Goal: Transaction & Acquisition: Purchase product/service

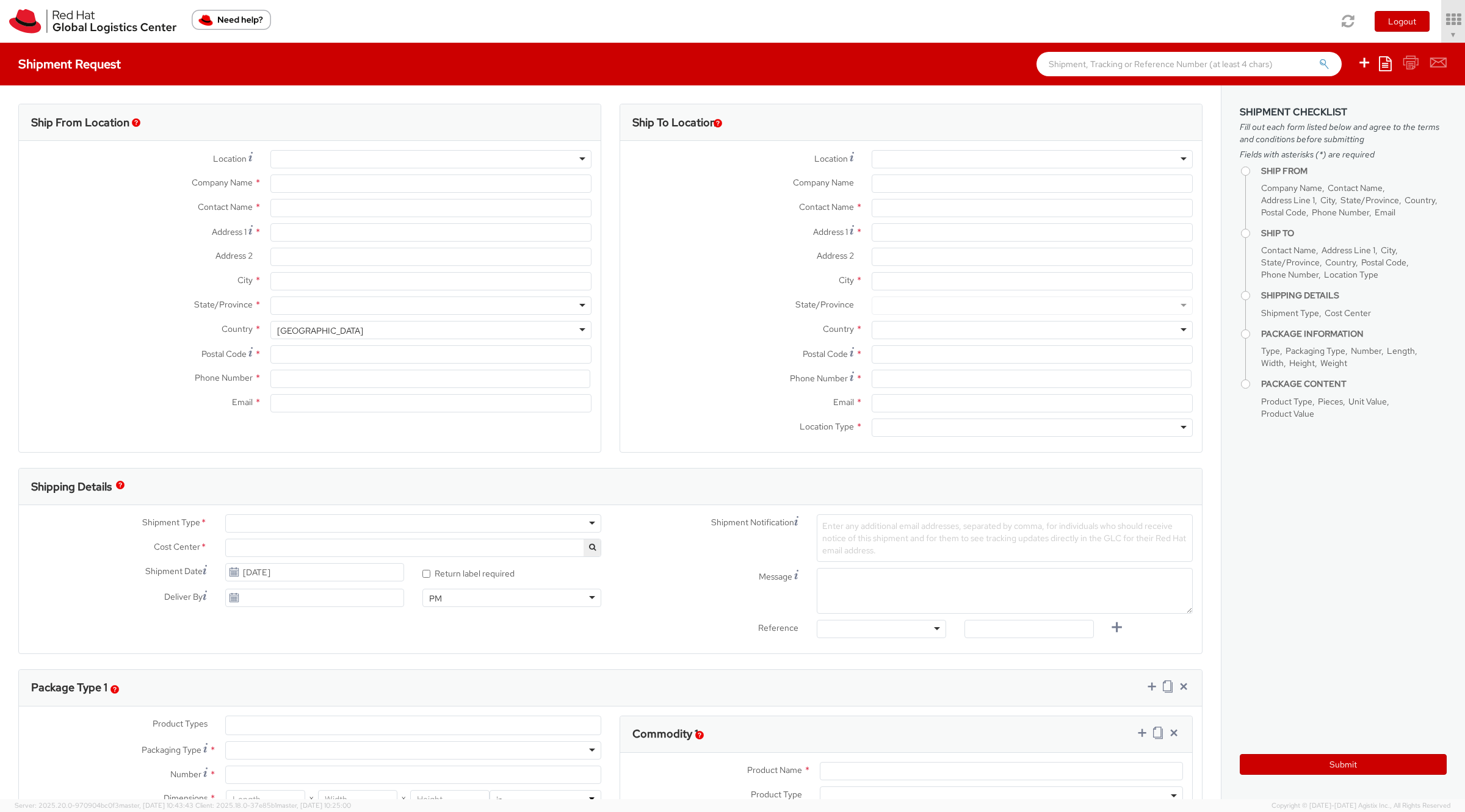
select select "901"
select select
click at [1418, 31] on span "Soojung Mansberger ▼" at bounding box center [1419, 34] width 76 height 11
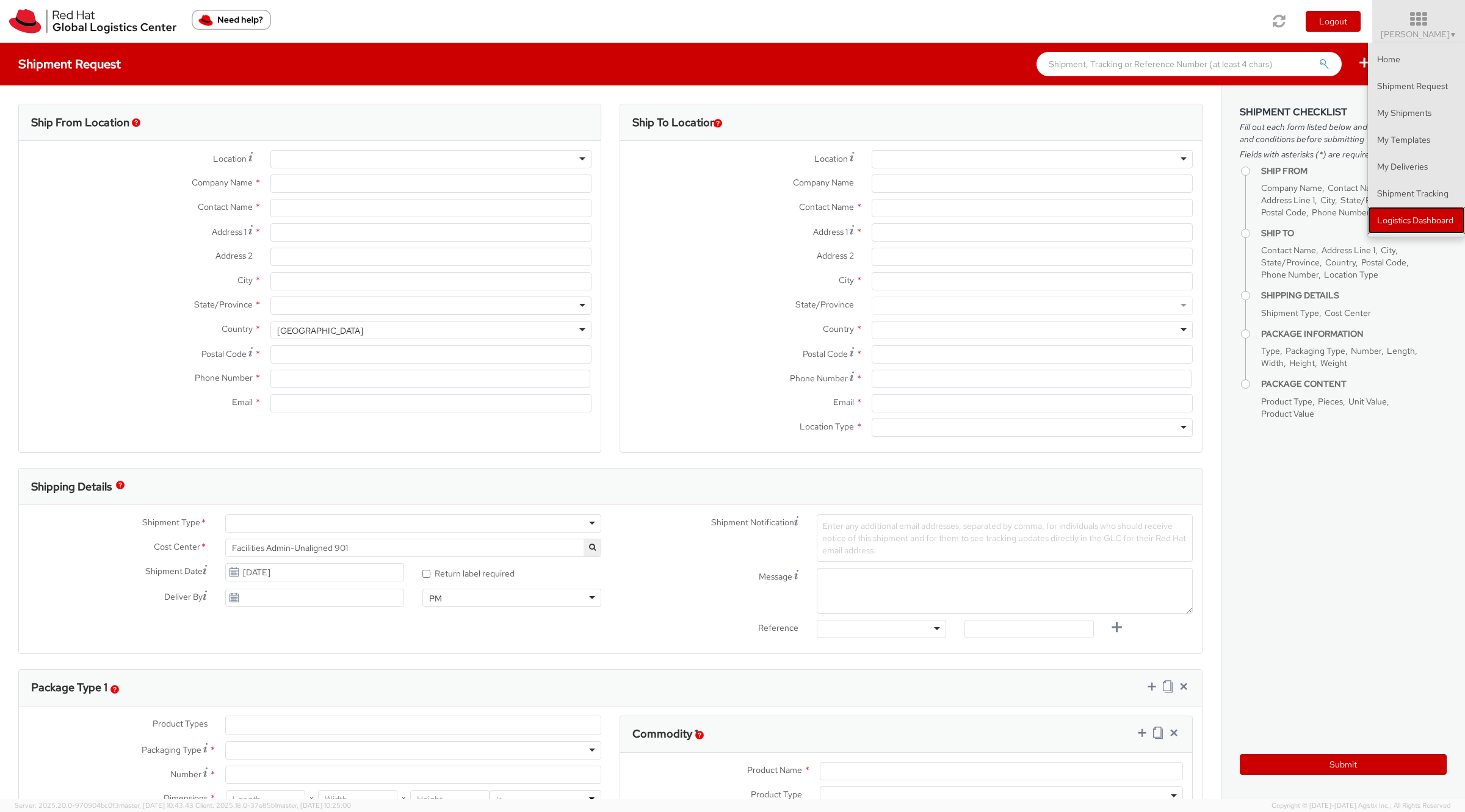
click at [1387, 226] on link "Logistics Dashboard" at bounding box center [1416, 220] width 97 height 27
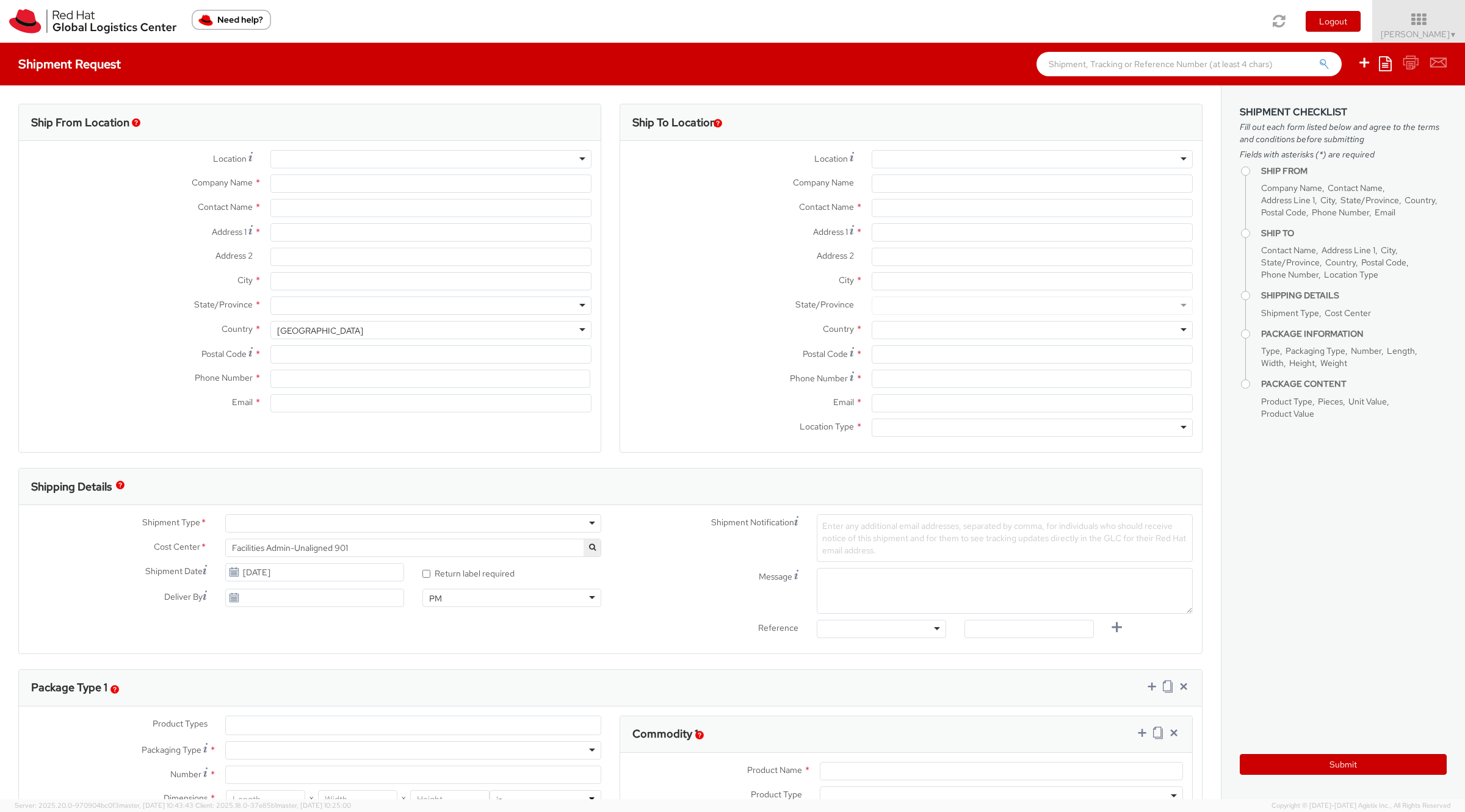
type input "Red Hat, Inc."
type input "[PERSON_NAME]"
type input "[STREET_ADDRESS]"
type input "RALEIGH"
type input "27601"
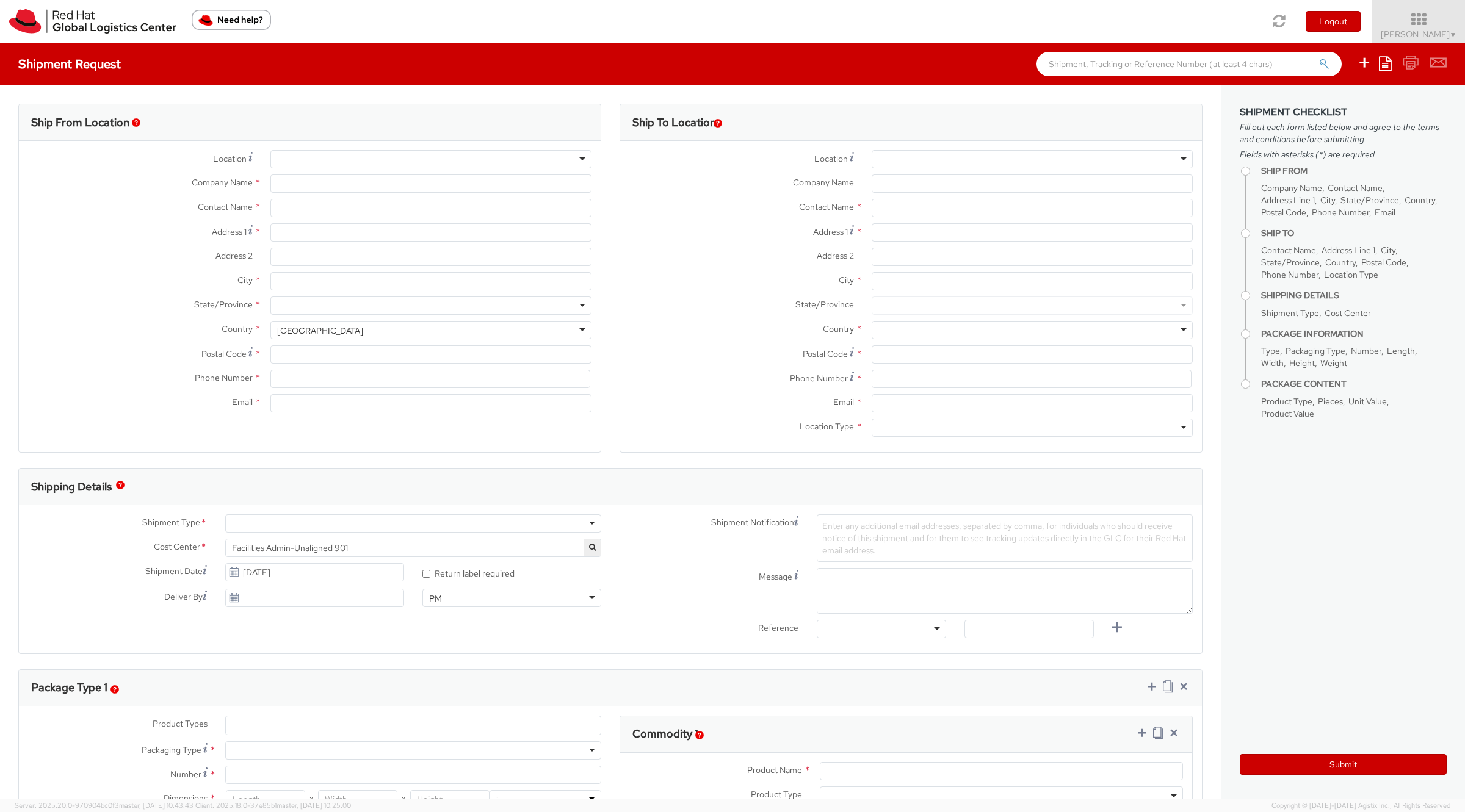
type input "919-754-4950"
type input "[EMAIL_ADDRESS][DOMAIN_NAME]"
click at [1435, 28] on icon at bounding box center [1419, 19] width 107 height 17
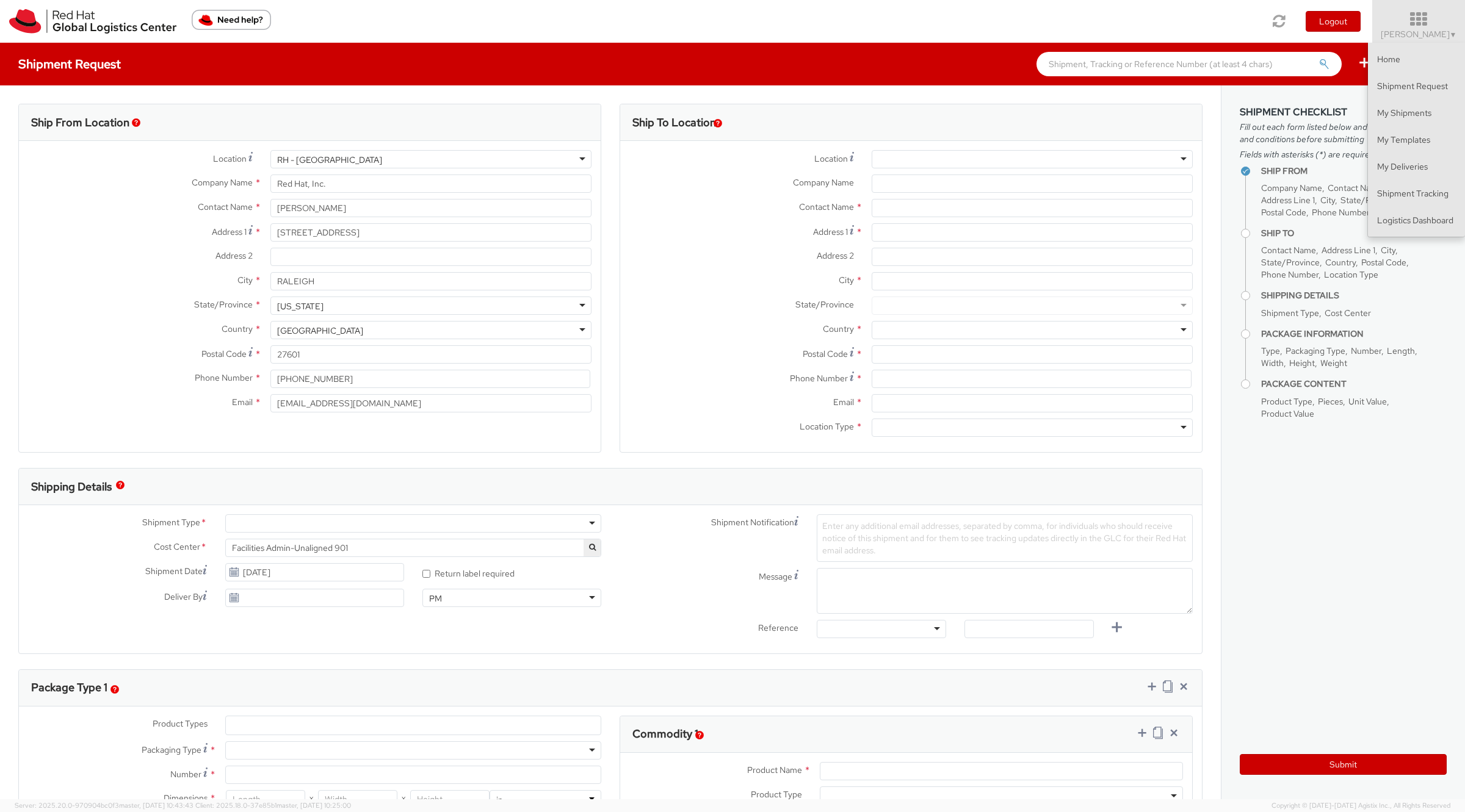
click at [1407, 234] on ul "Home Shipment Request My Shipments My Templates My Deliveries Shipment Tracking…" at bounding box center [1416, 140] width 98 height 195
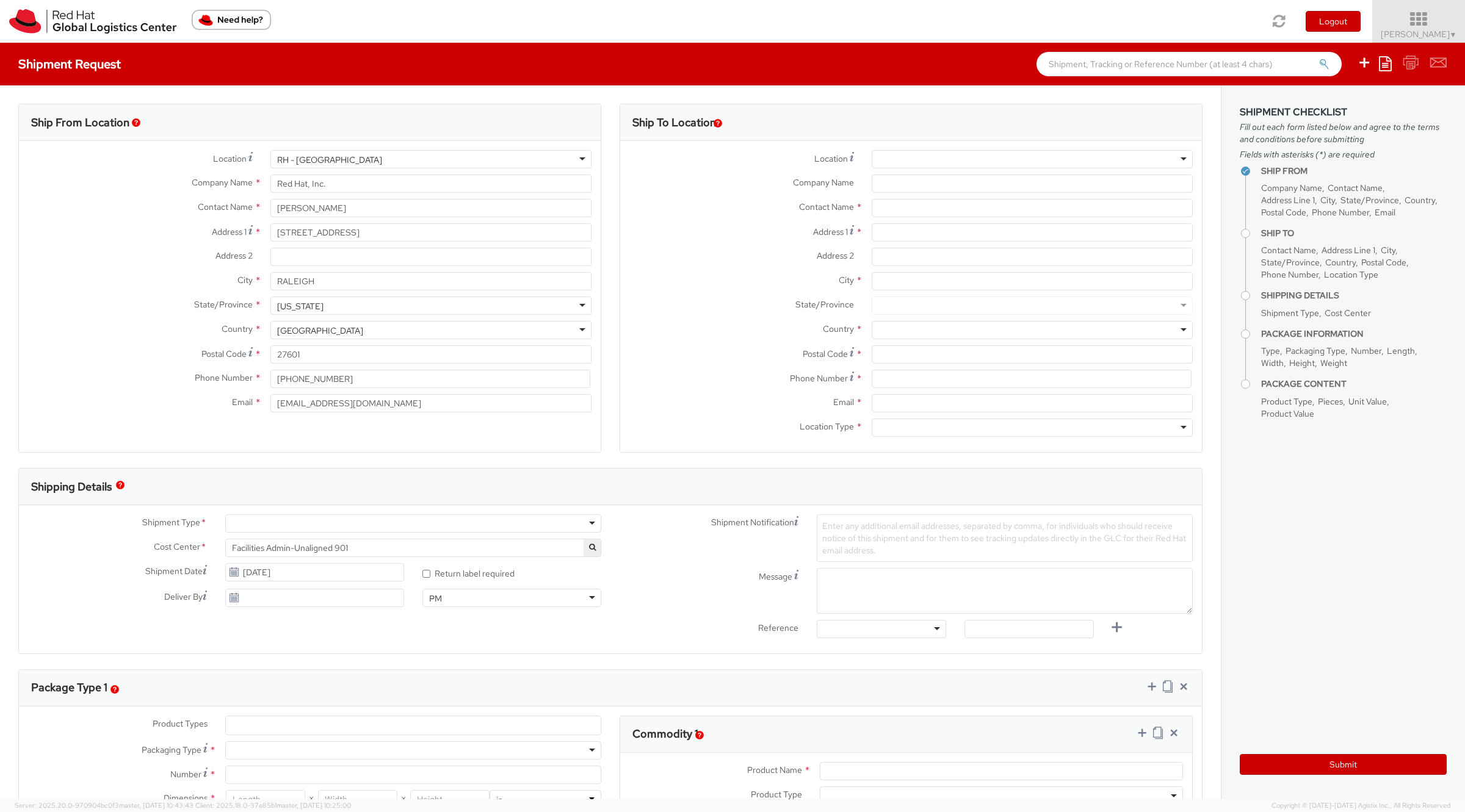
click at [1384, 32] on span "Soojung Mansberger ▼" at bounding box center [1419, 34] width 76 height 11
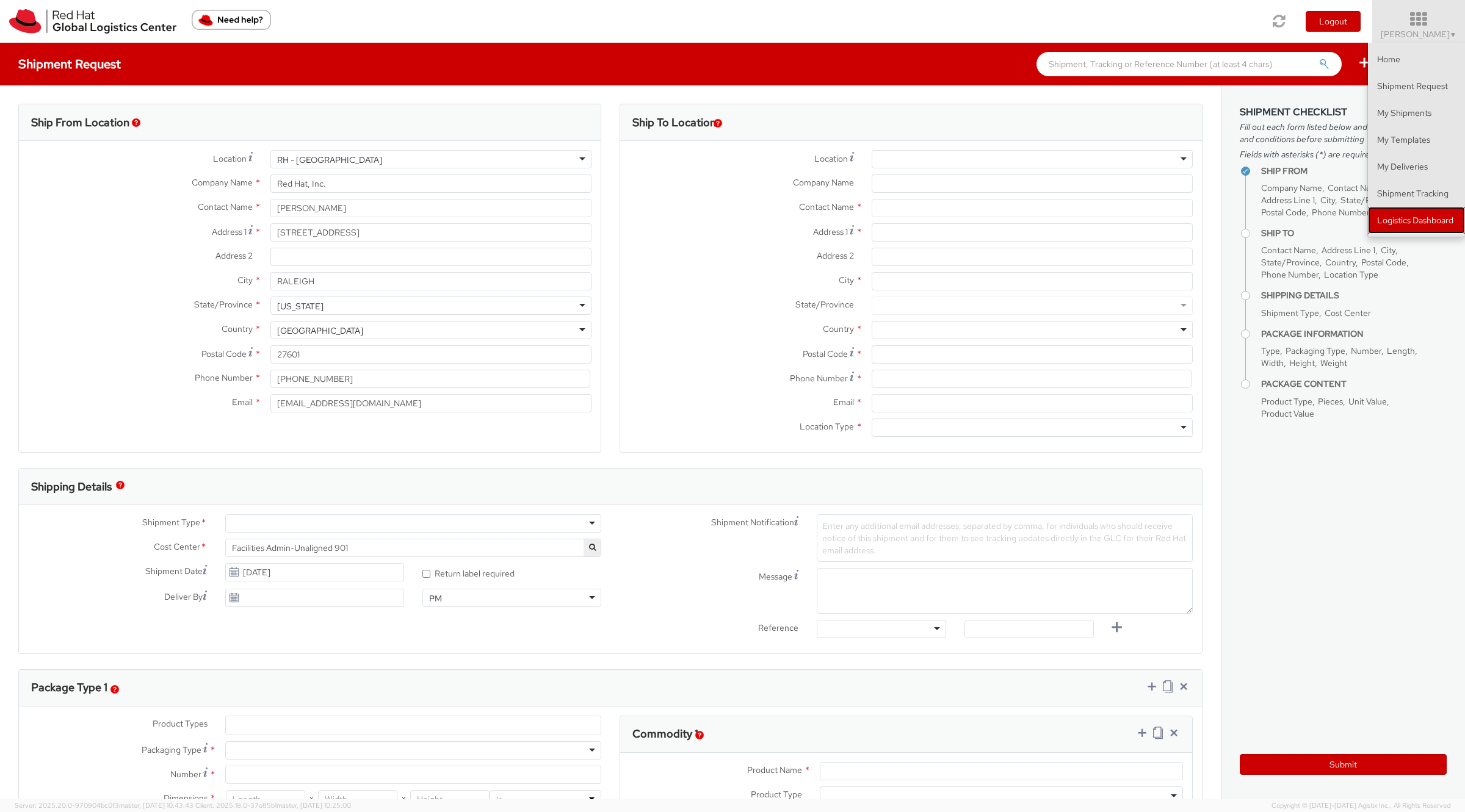
click at [1387, 221] on link "Logistics Dashboard" at bounding box center [1416, 220] width 97 height 27
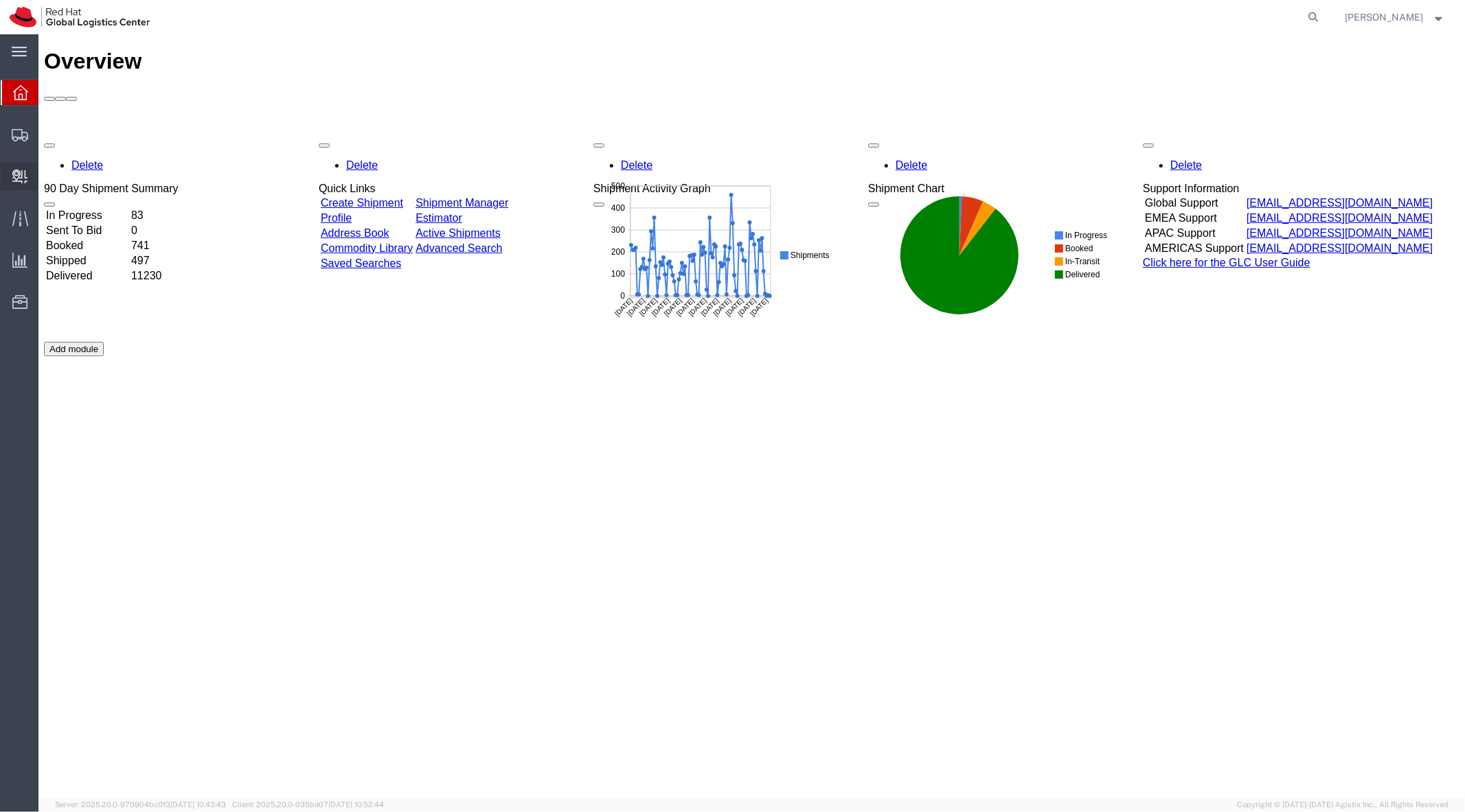
click at [0, 0] on span "Create Delivery" at bounding box center [0, 0] width 0 height 0
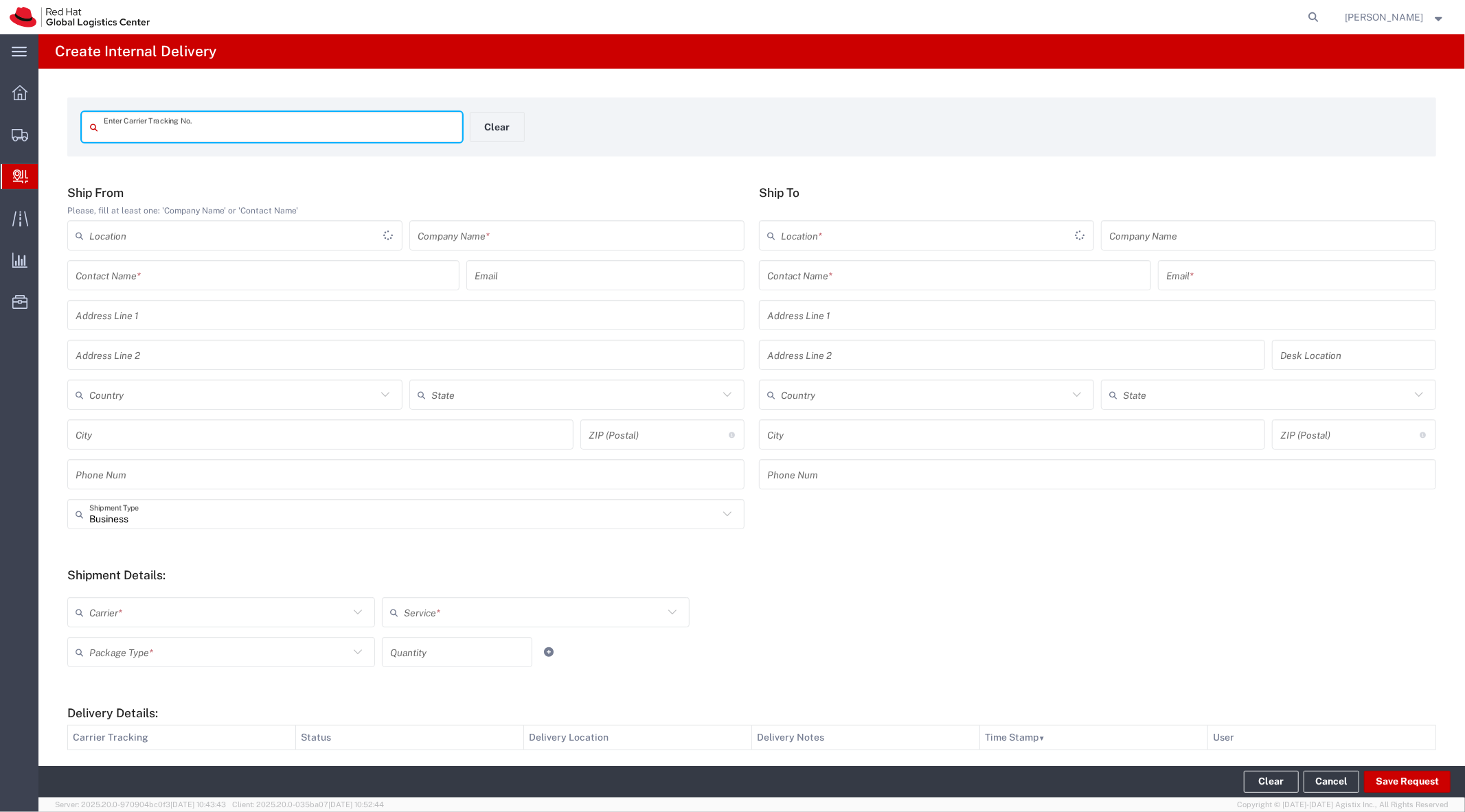
type input "k"
type input "NAFMIPAD1"
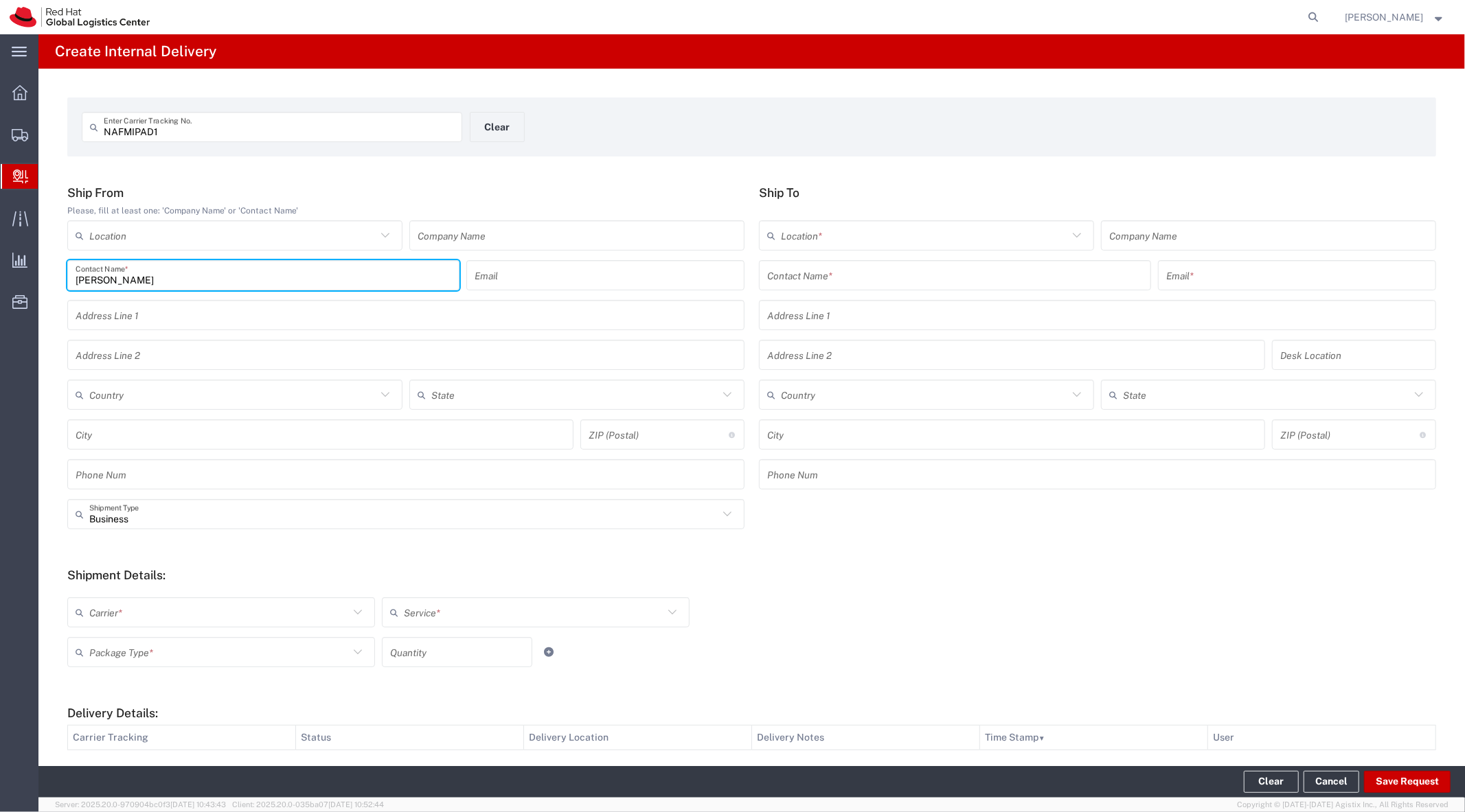
click at [135, 290] on div "Soojung Mnasberger Contact Name *" at bounding box center [263, 275] width 393 height 30
click at [133, 285] on input "Soojung Mnasberger" at bounding box center [263, 276] width 376 height 24
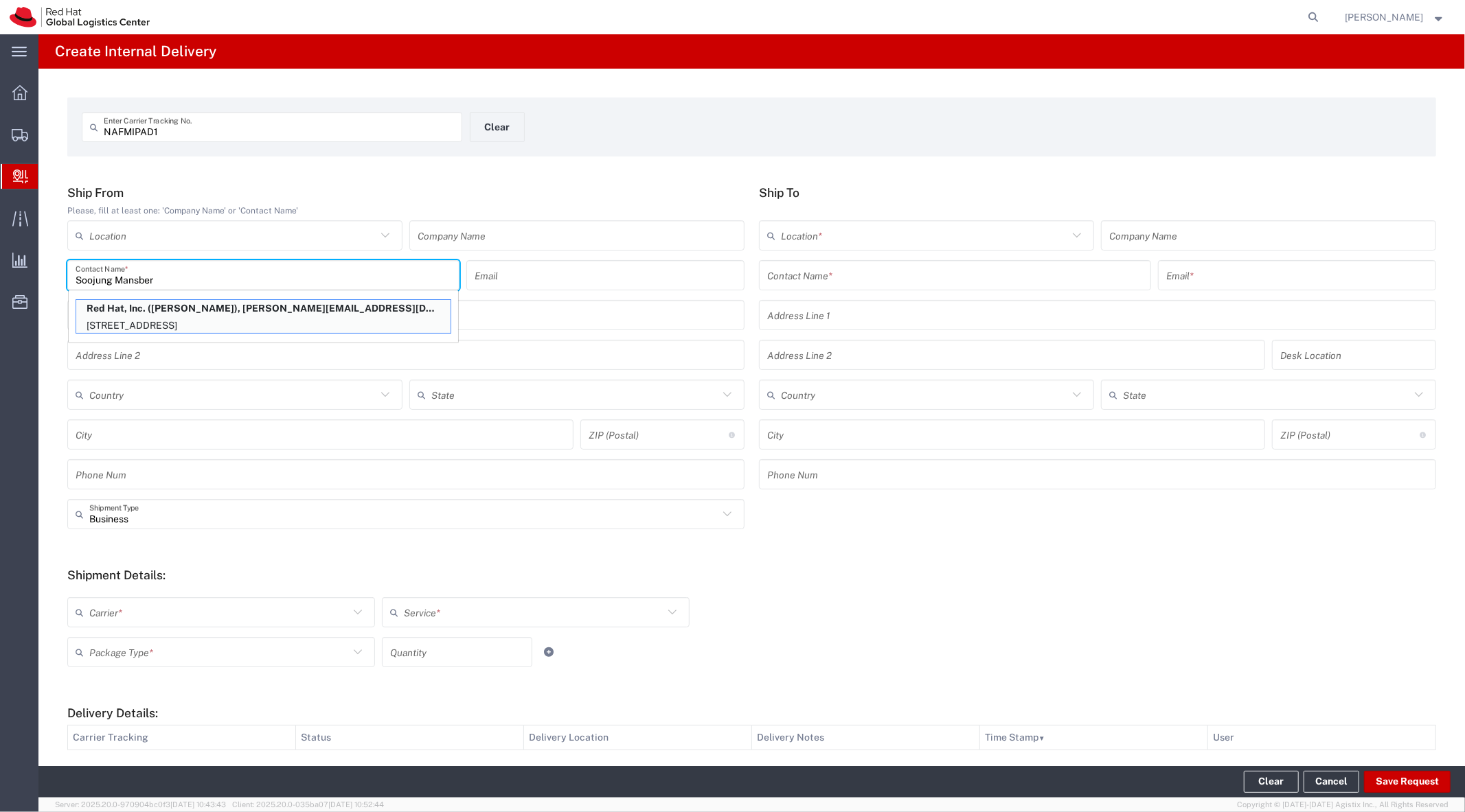
type input "Soojung Mansberg"
type input "RH - [GEOGRAPHIC_DATA]"
type input "Red Hat, Inc."
type input "[PERSON_NAME]"
type input "[EMAIL_ADDRESS][DOMAIN_NAME]"
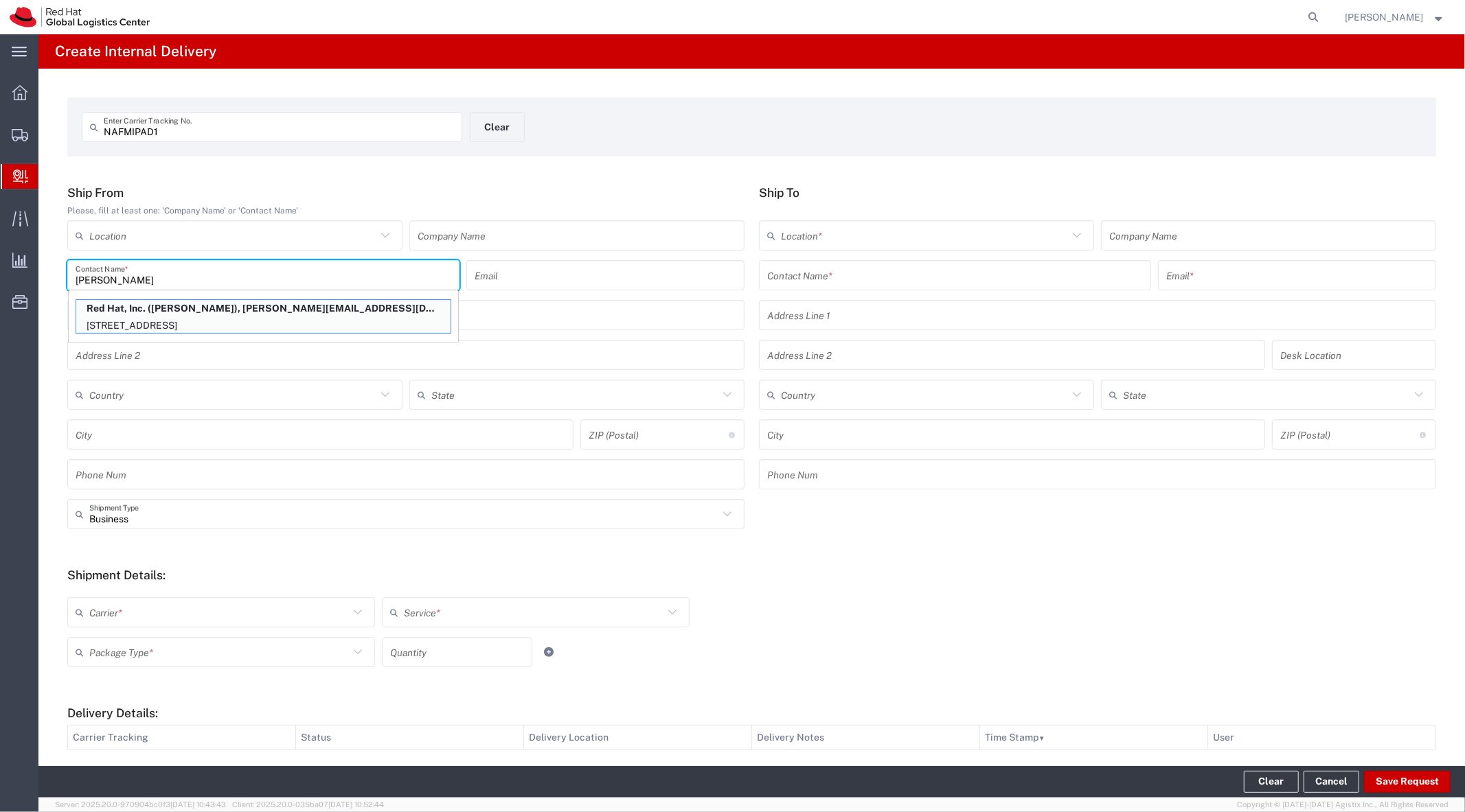
type input "[STREET_ADDRESS]"
type input "[GEOGRAPHIC_DATA]"
type input "RALEIGH"
type input "27601"
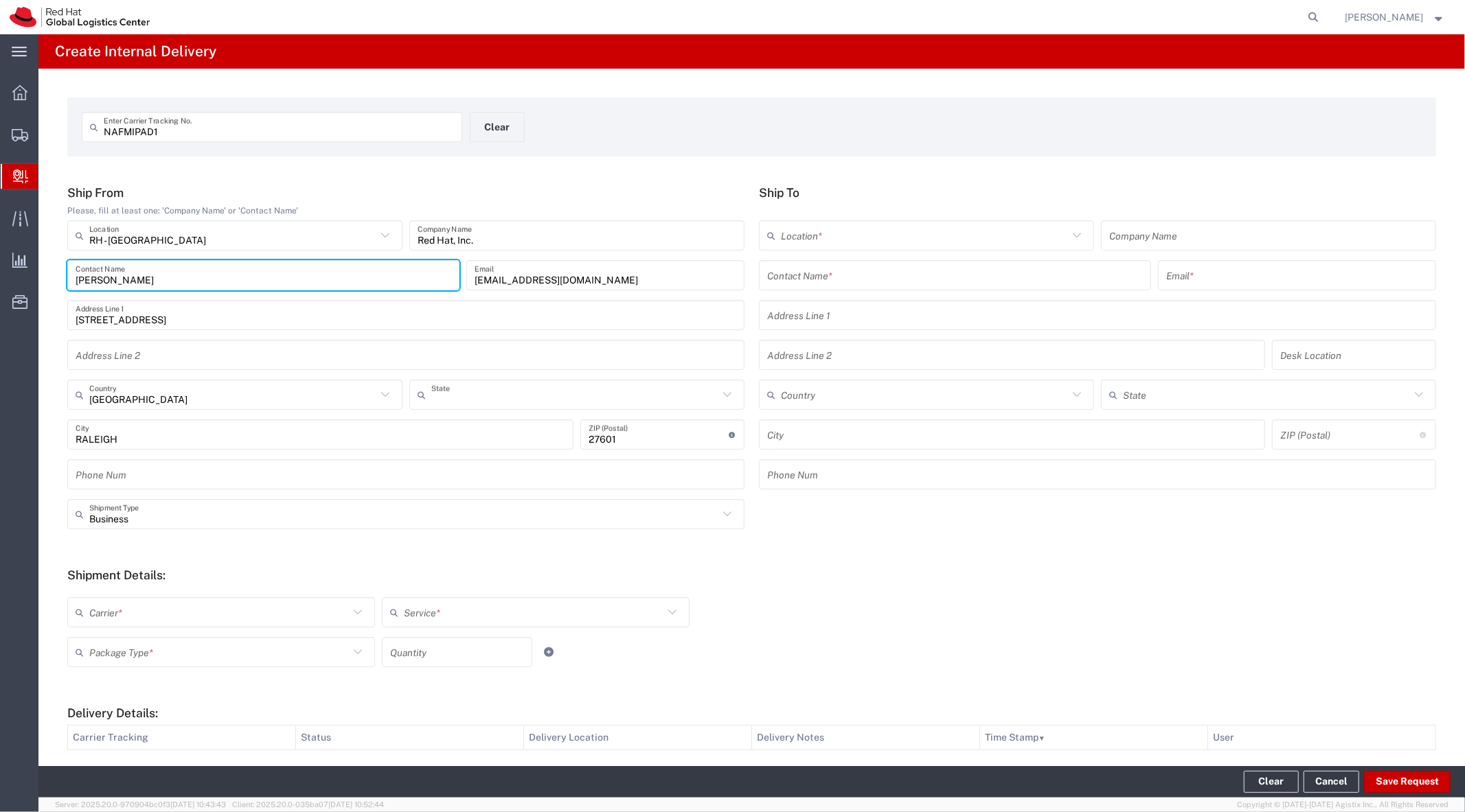
type input "[US_STATE]"
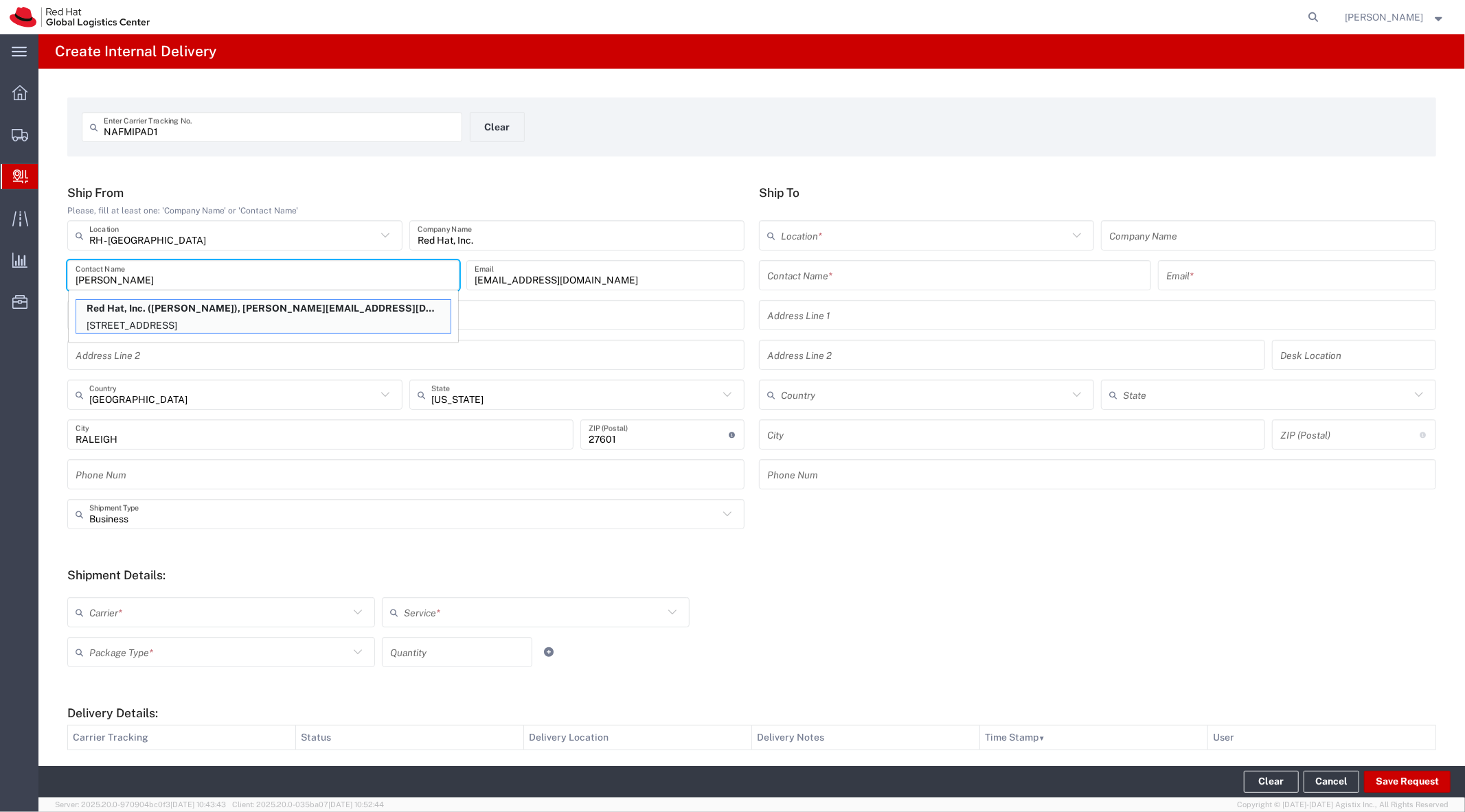
type input "[PERSON_NAME]"
click at [917, 274] on input "text" at bounding box center [954, 276] width 376 height 24
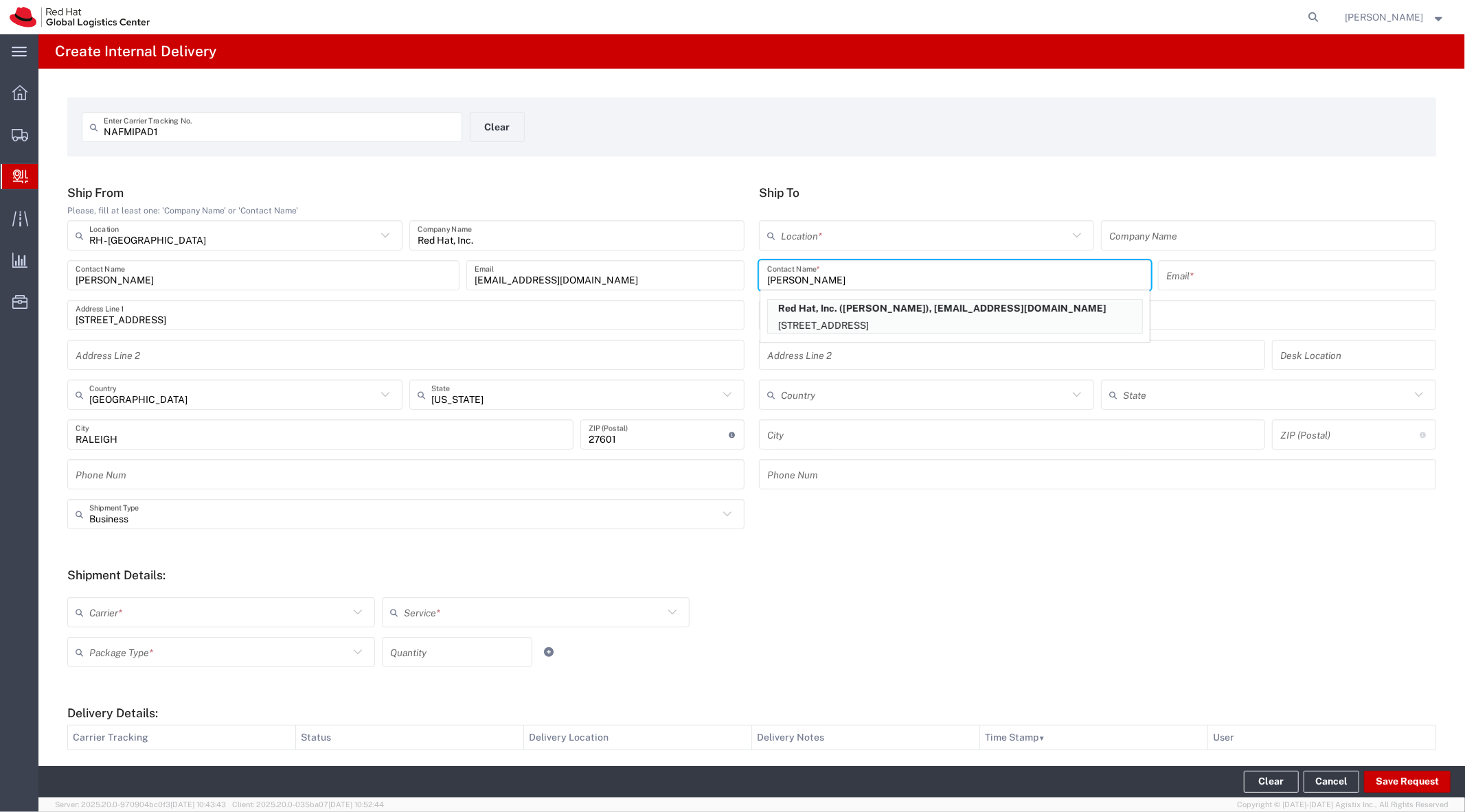
type input "Kimberly Taft"
click at [904, 303] on p "Red Hat, Inc. (Kimberly Taft), ktaft@redhat.com" at bounding box center [954, 309] width 374 height 17
type input "RH - [GEOGRAPHIC_DATA]"
type input "Red Hat, Inc."
type input "ktaft@redhat.com"
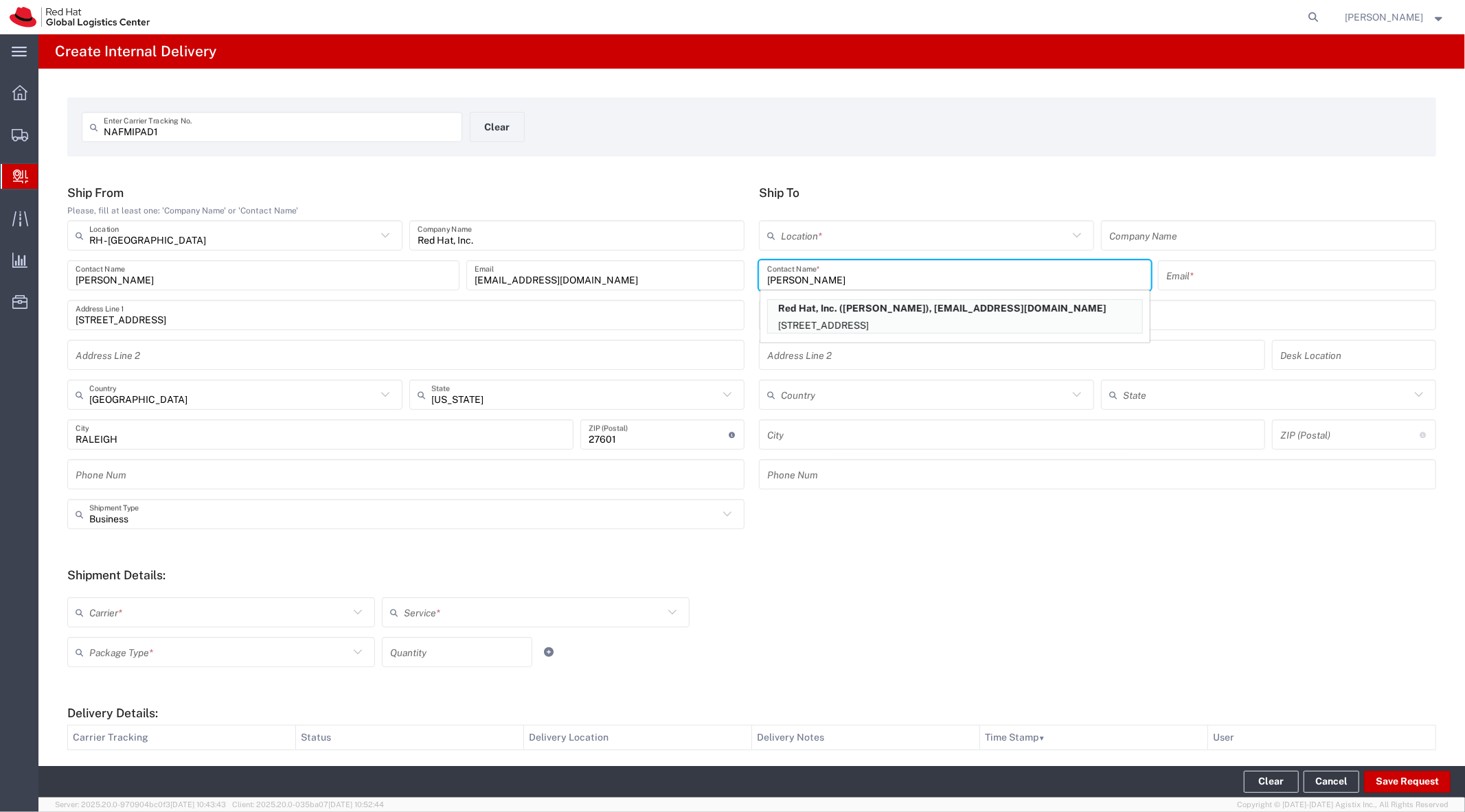
type input "[STREET_ADDRESS]"
type input "FLEX"
type input "[GEOGRAPHIC_DATA]"
type input "RALEIGH"
type input "27601"
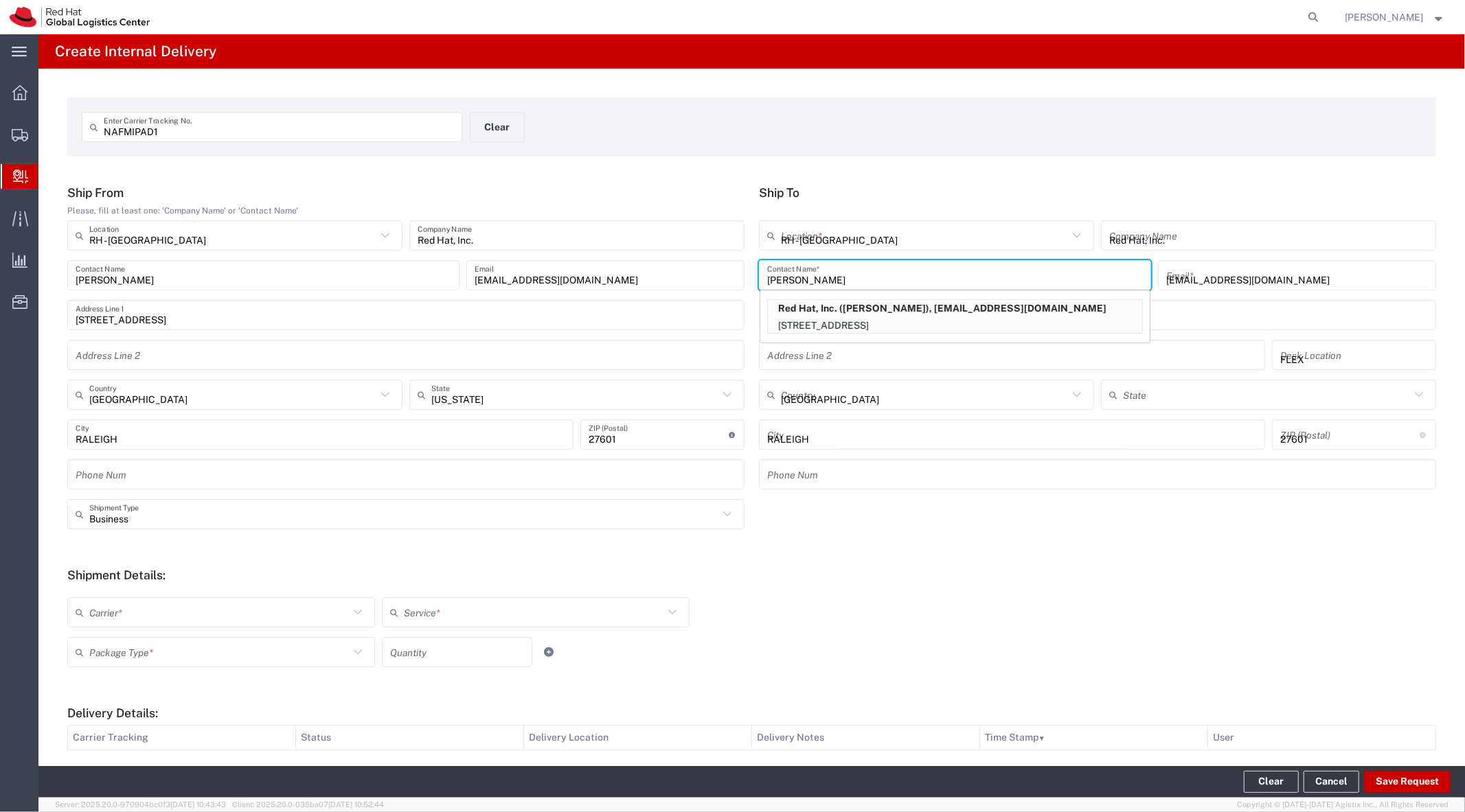
type input "[US_STATE]"
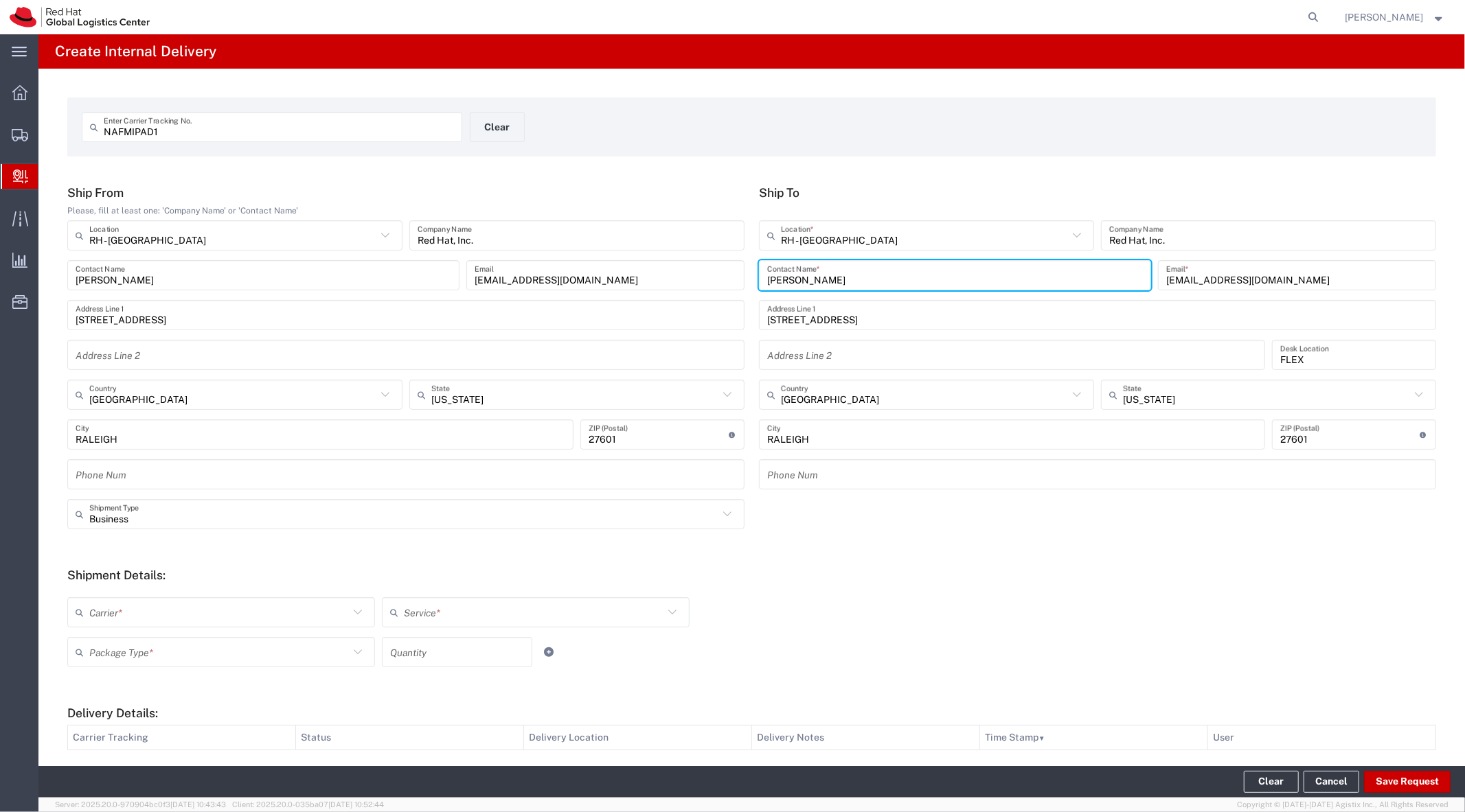
click at [297, 615] on input "text" at bounding box center [219, 613] width 260 height 24
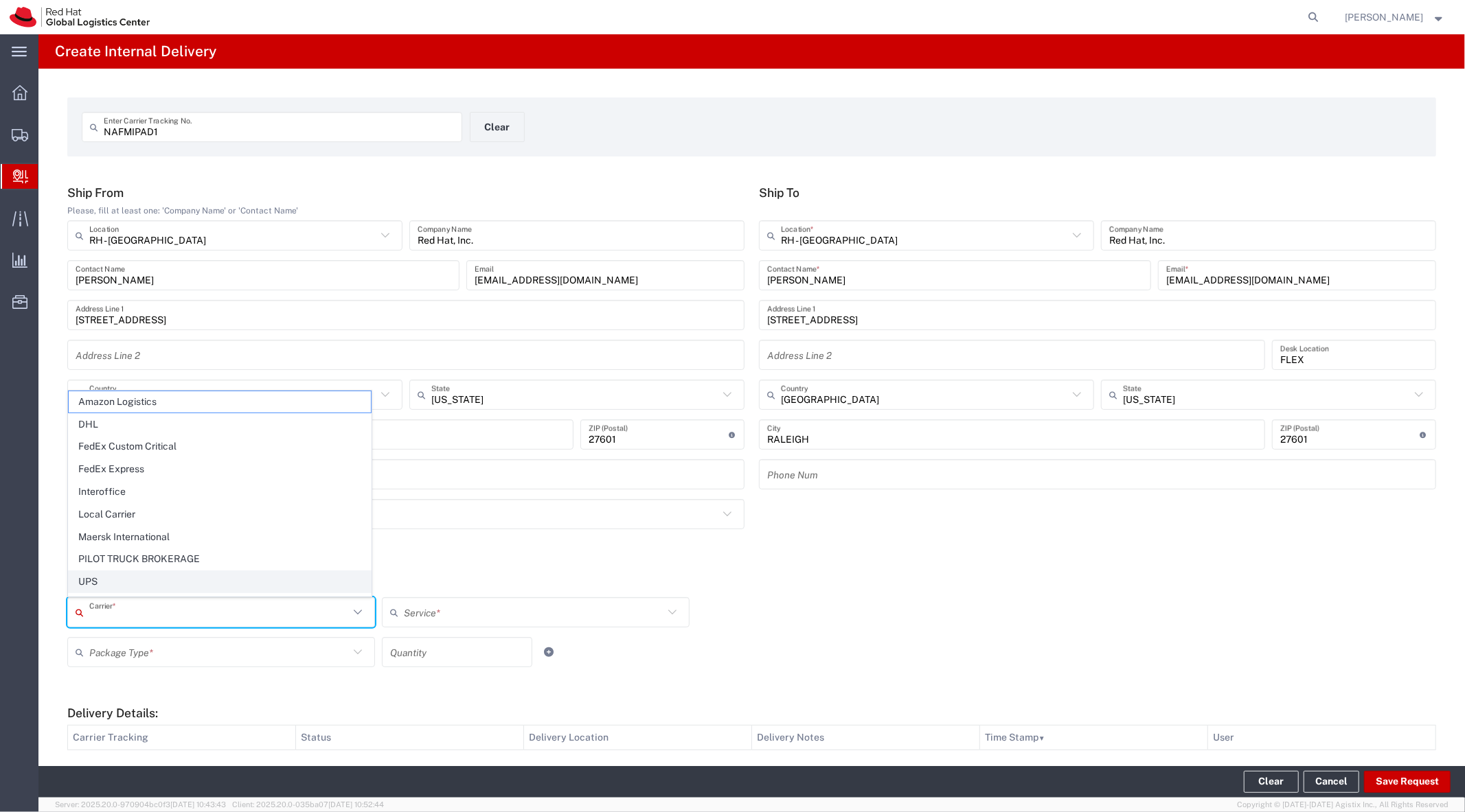
scroll to position [21, 0]
click at [491, 130] on button "Clear" at bounding box center [497, 127] width 55 height 30
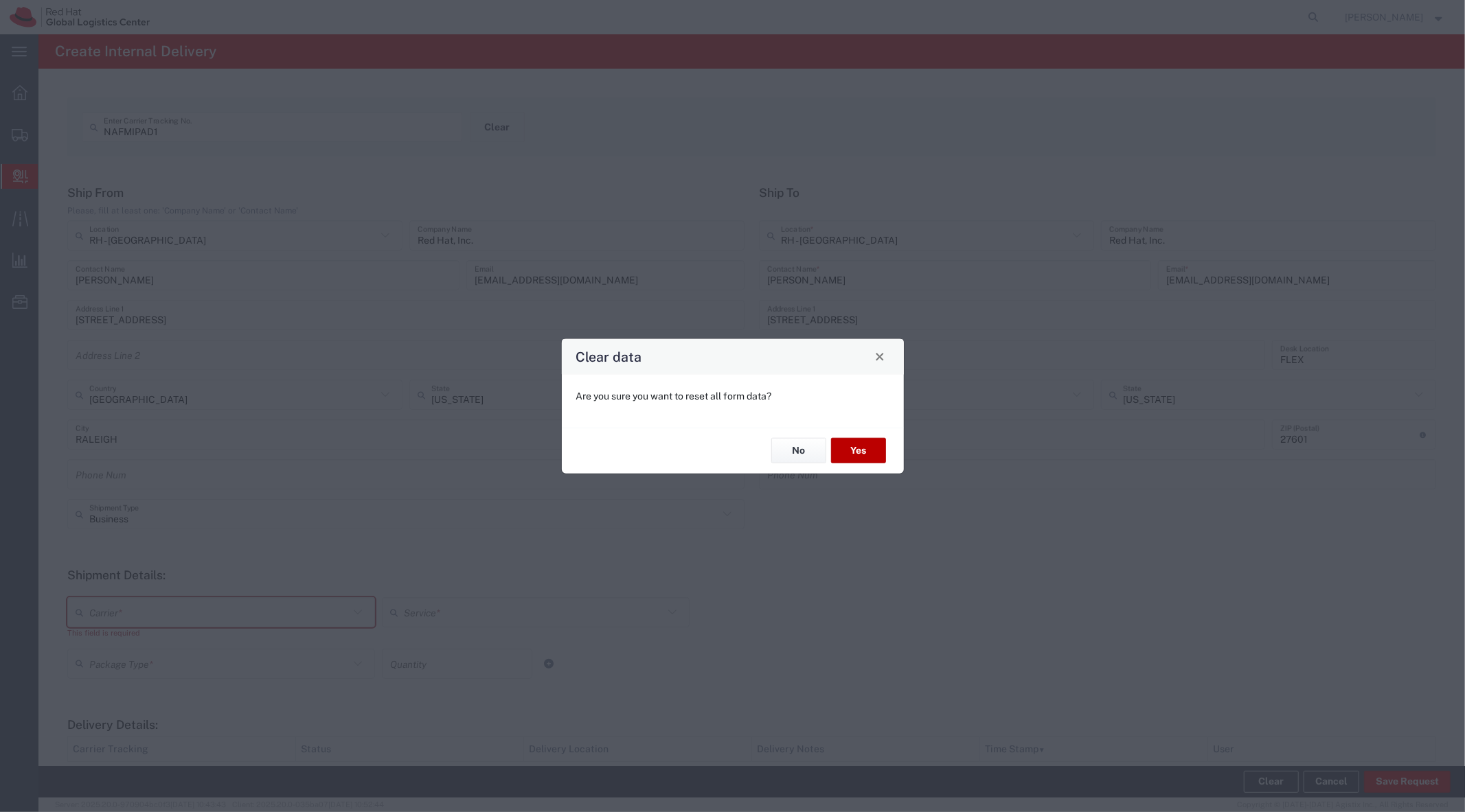
click at [855, 447] on button "Yes" at bounding box center [858, 450] width 55 height 25
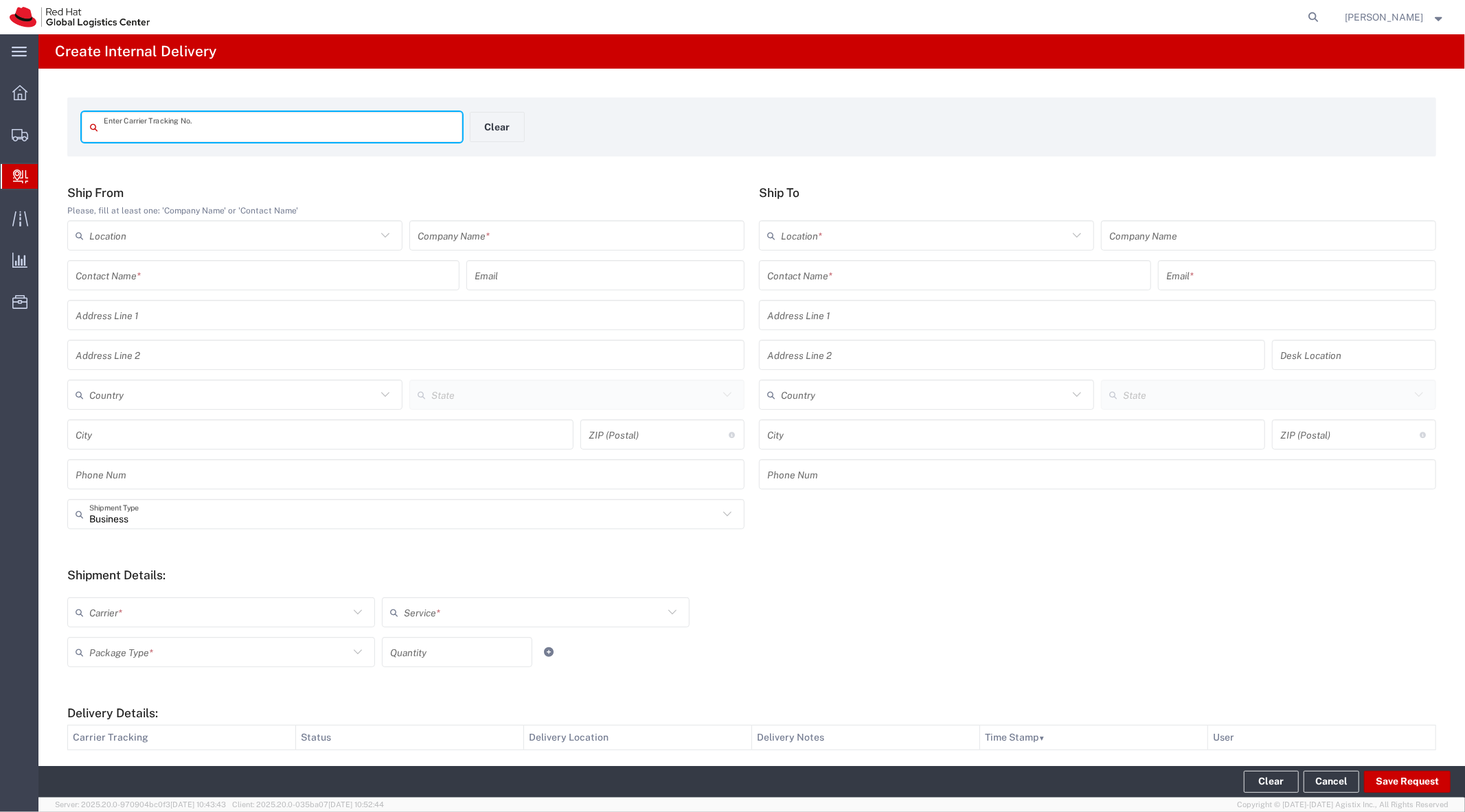
click at [342, 125] on input "text" at bounding box center [278, 128] width 350 height 24
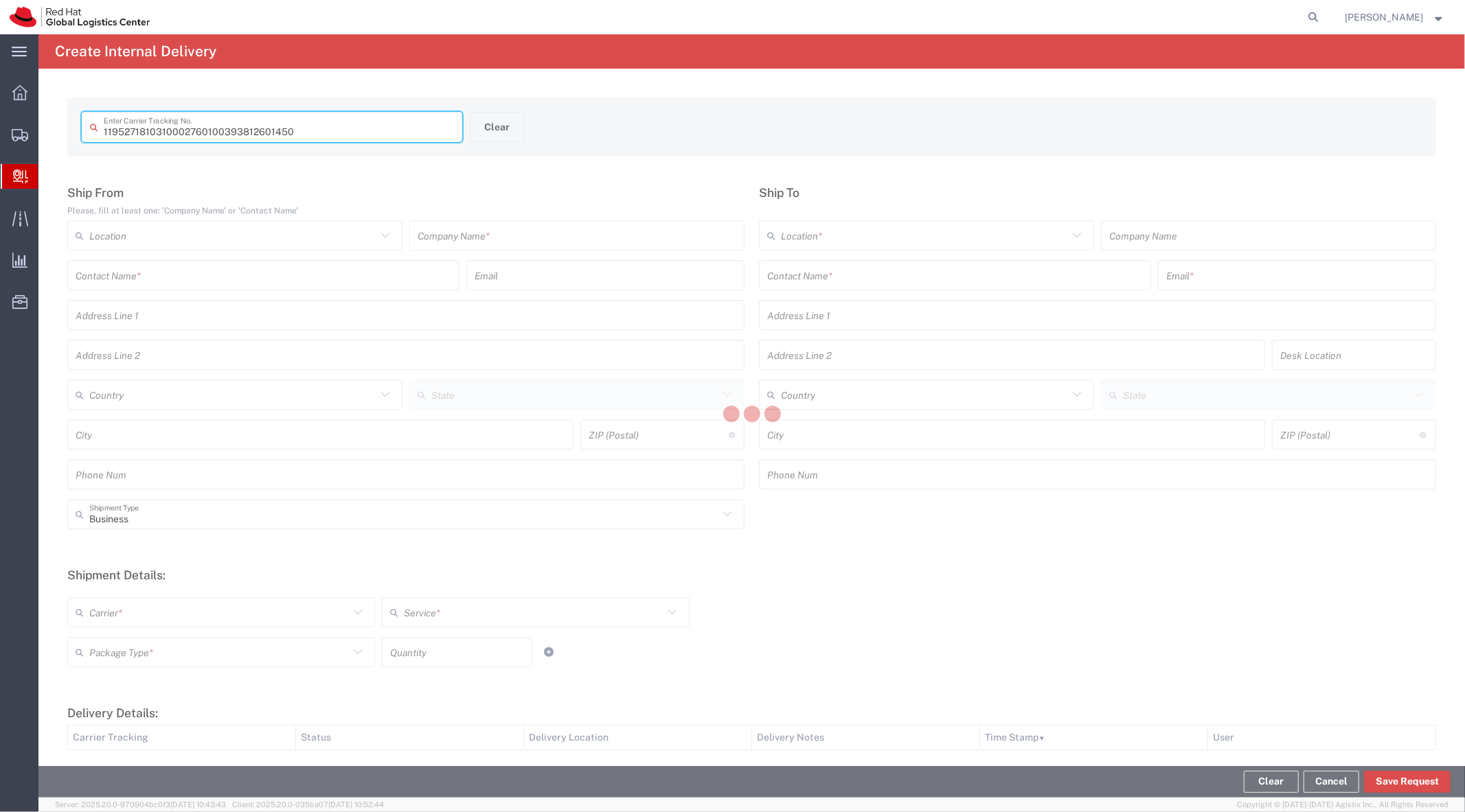
type input "393812601450"
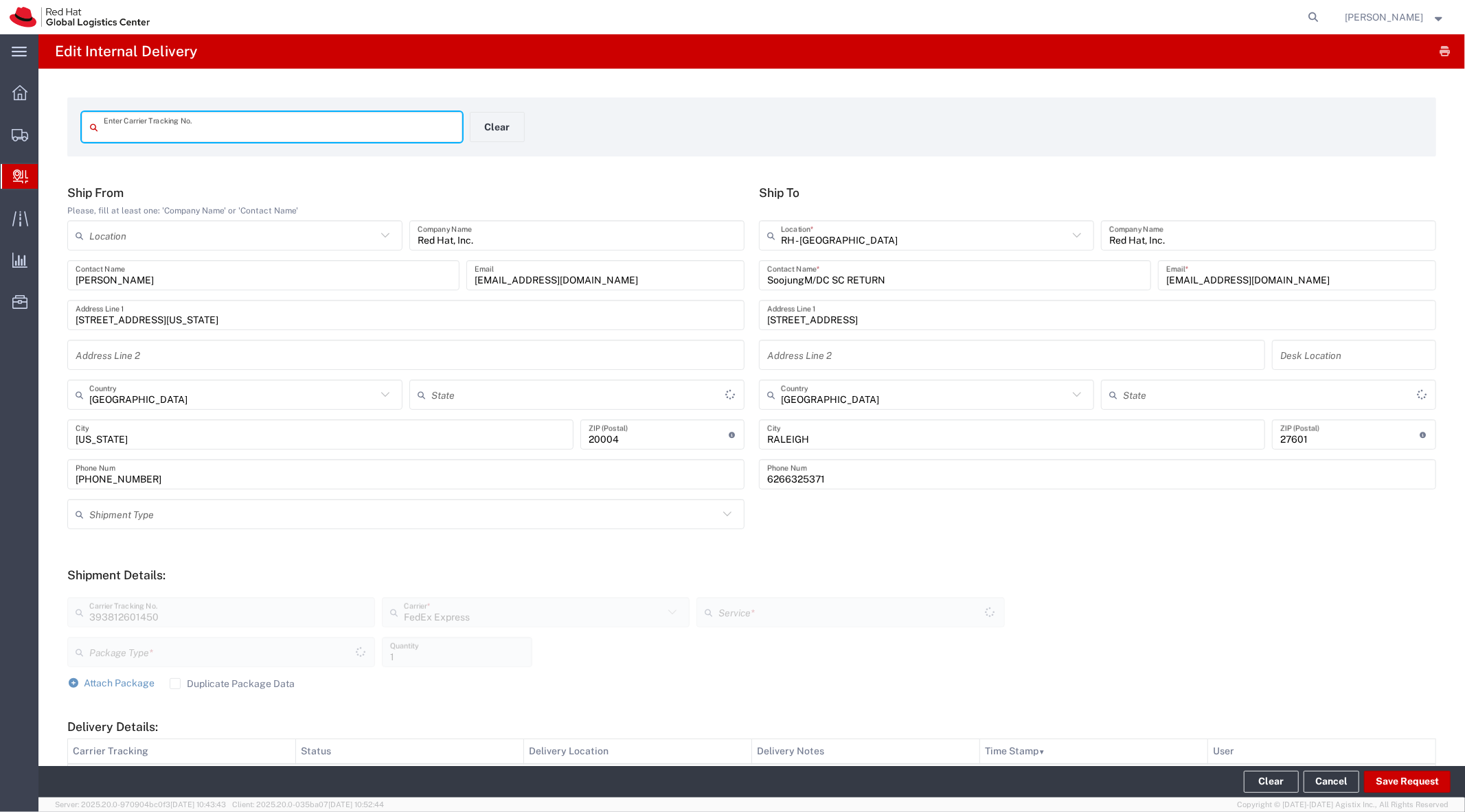
type input "393812601450"
type input "[US_STATE]"
type input "Standard Overnight"
type input "Your Packaging"
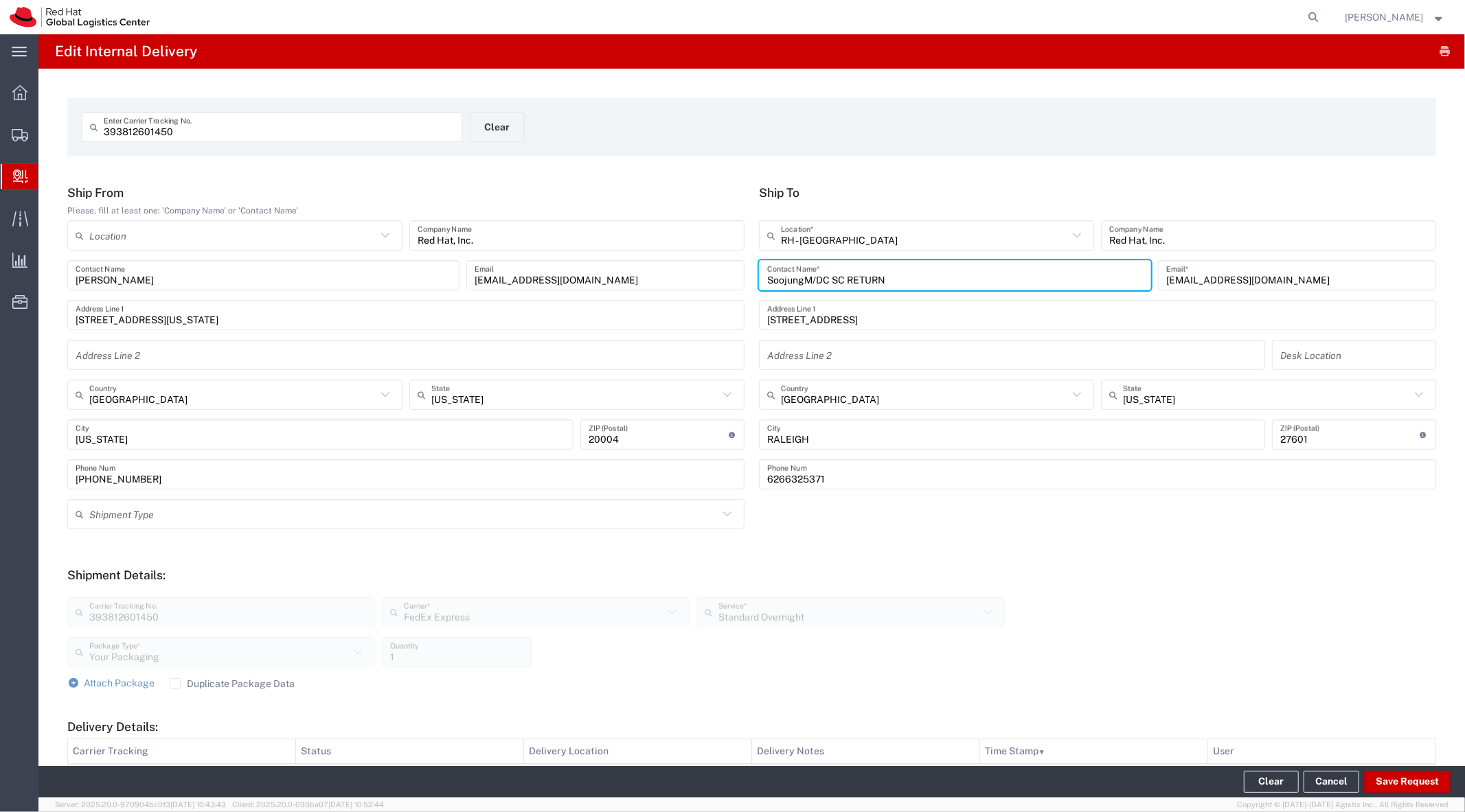
click at [881, 279] on input "SoojungM/DC SC RETURN" at bounding box center [954, 276] width 376 height 24
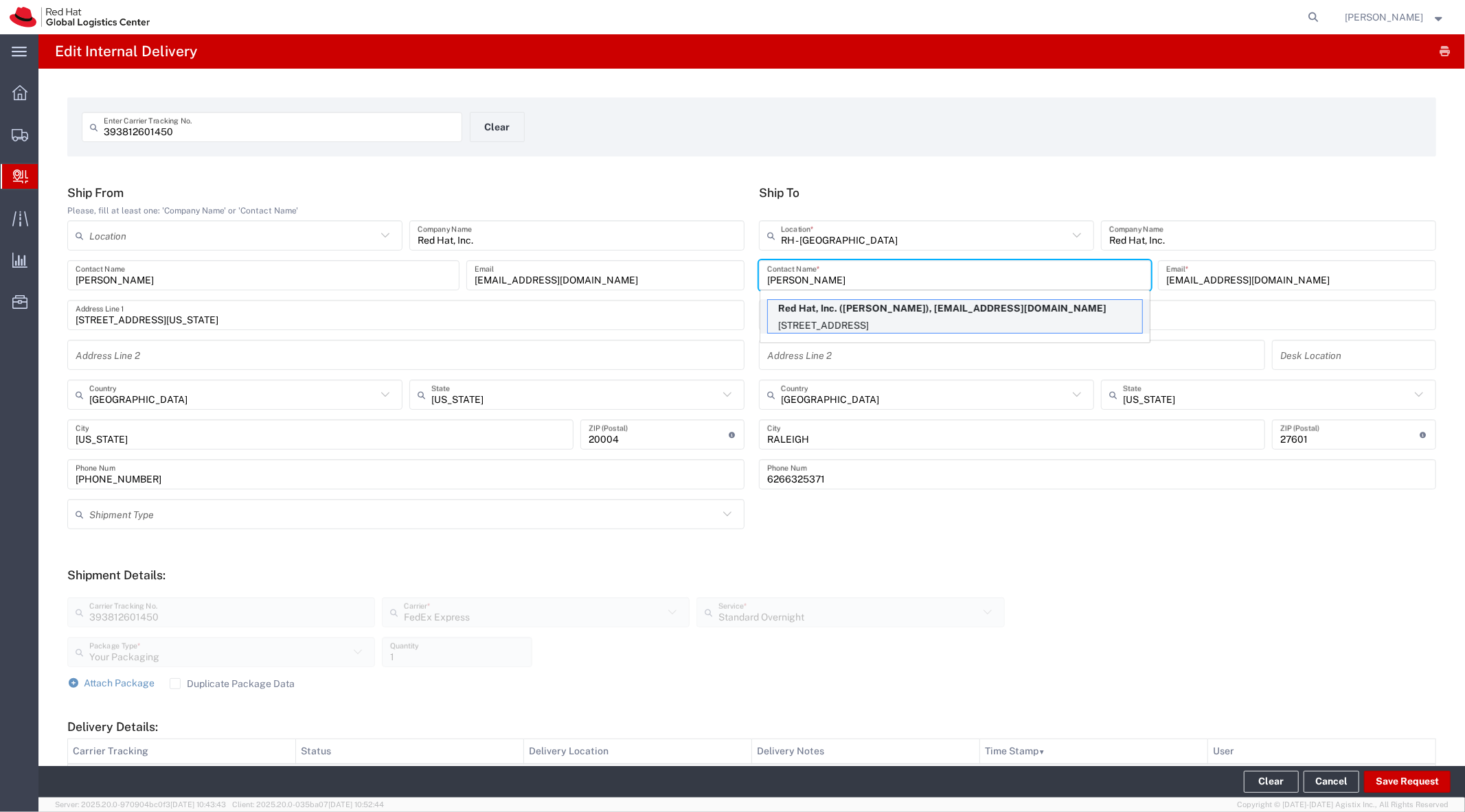
type input "Kimberly Taft"
click at [861, 314] on p "Red Hat, Inc. (Kimberly Taft), ktaft@redhat.com" at bounding box center [954, 309] width 374 height 17
type input "ktaft@redhat.com"
type input "FLEX"
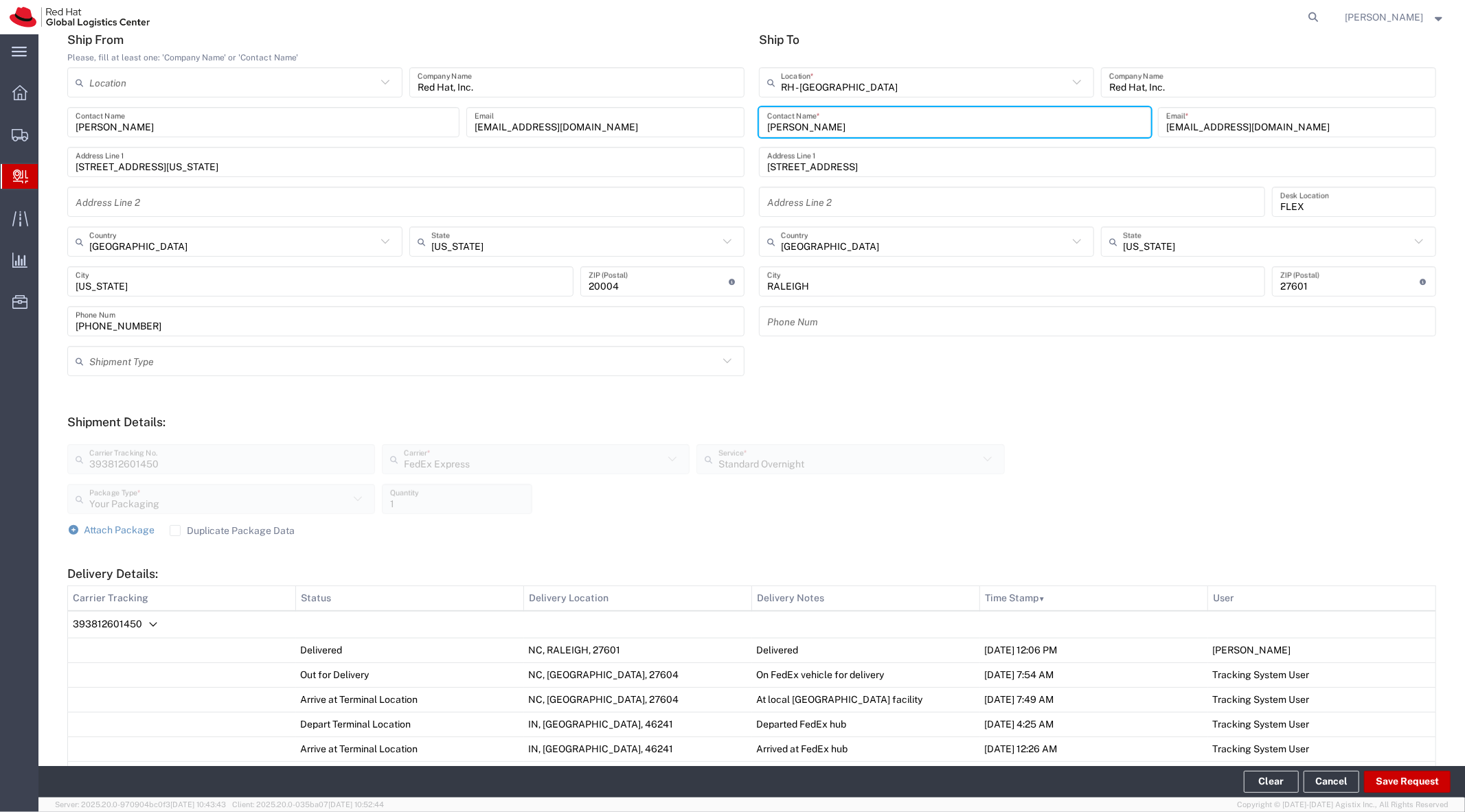
scroll to position [459, 0]
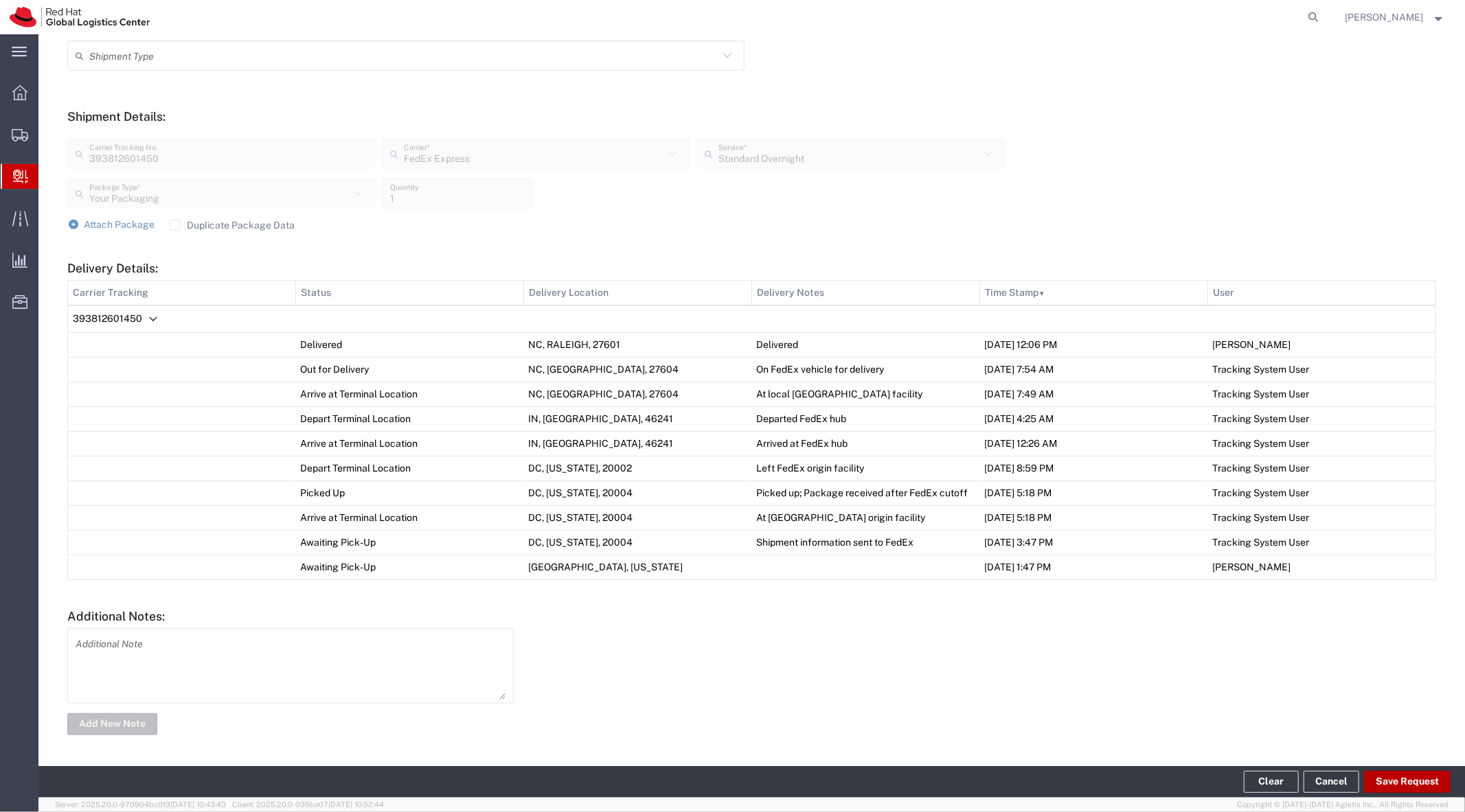
click at [1420, 779] on button "Save Request" at bounding box center [1407, 782] width 87 height 22
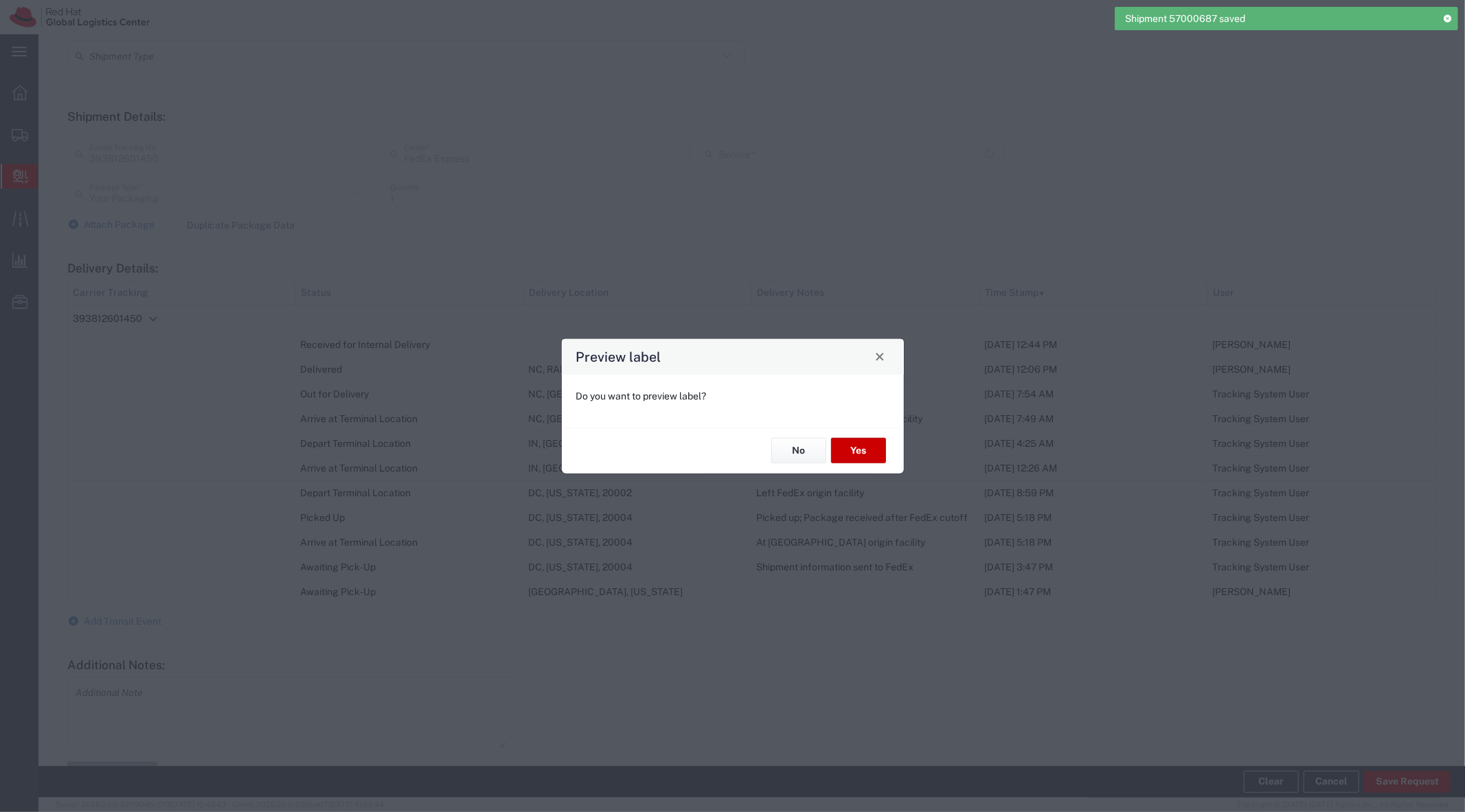
type input "Standard Overnight"
click at [868, 456] on button "Yes" at bounding box center [858, 450] width 55 height 25
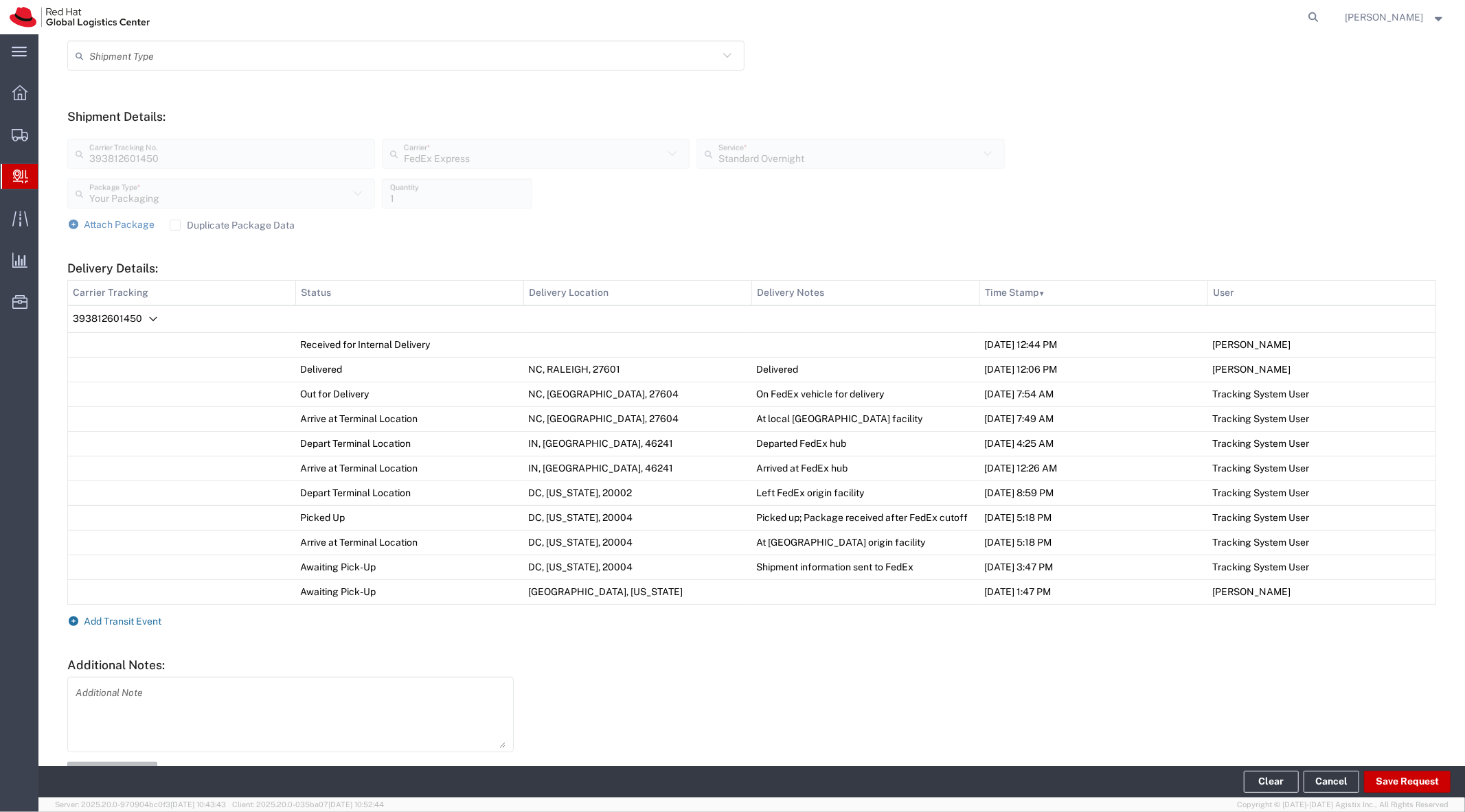
click at [131, 617] on span "Add Transit Event" at bounding box center [122, 621] width 77 height 11
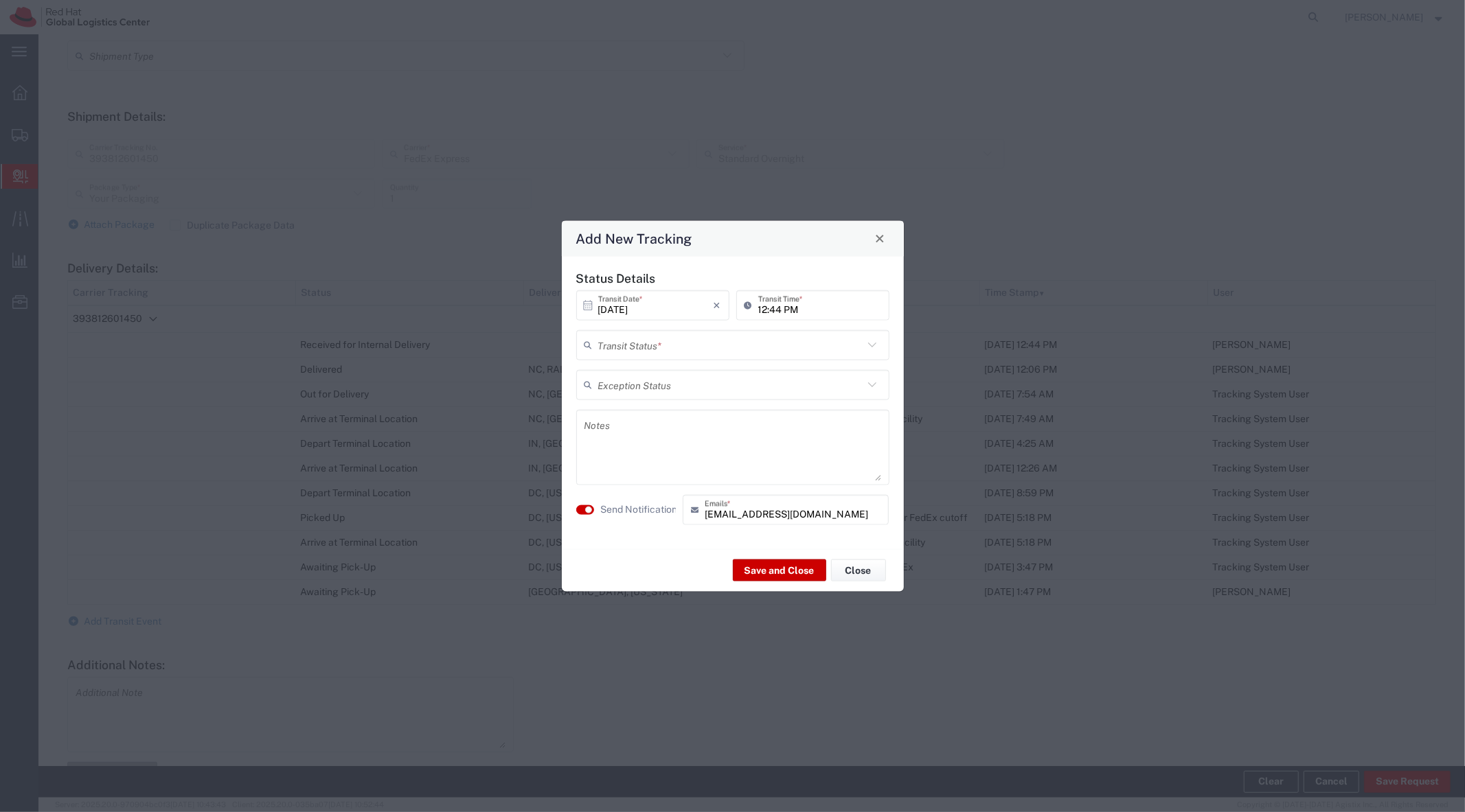
click at [650, 360] on div "Transit Status *" at bounding box center [732, 345] width 313 height 30
click at [881, 256] on div "Status Details 10/03/2025 × Transit Date * Cancel Apply 12:44 PM Transit Time *…" at bounding box center [733, 402] width 342 height 293
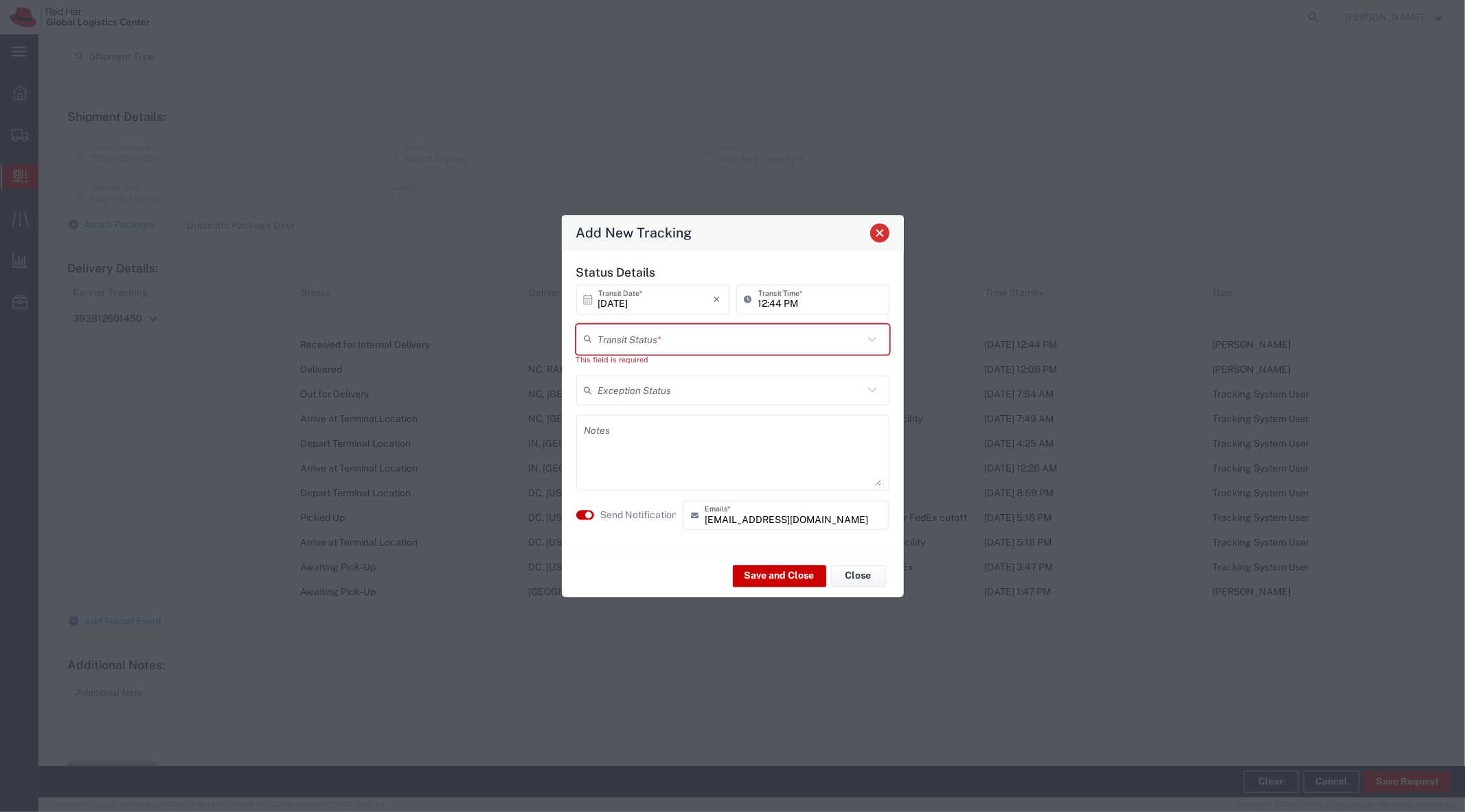
click at [881, 241] on button "Close" at bounding box center [880, 233] width 19 height 19
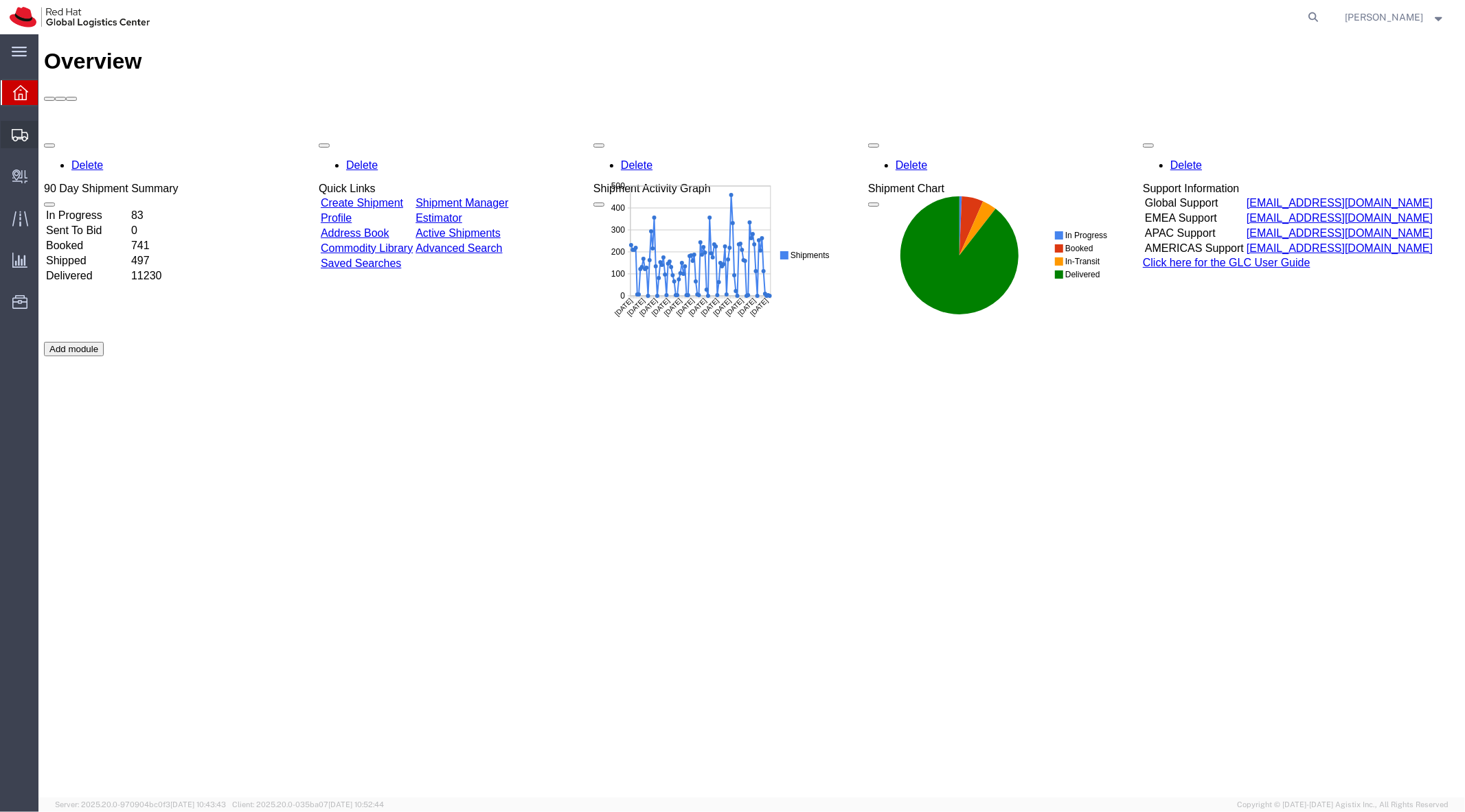
click at [0, 0] on span "Shipment Manager" at bounding box center [0, 0] width 0 height 0
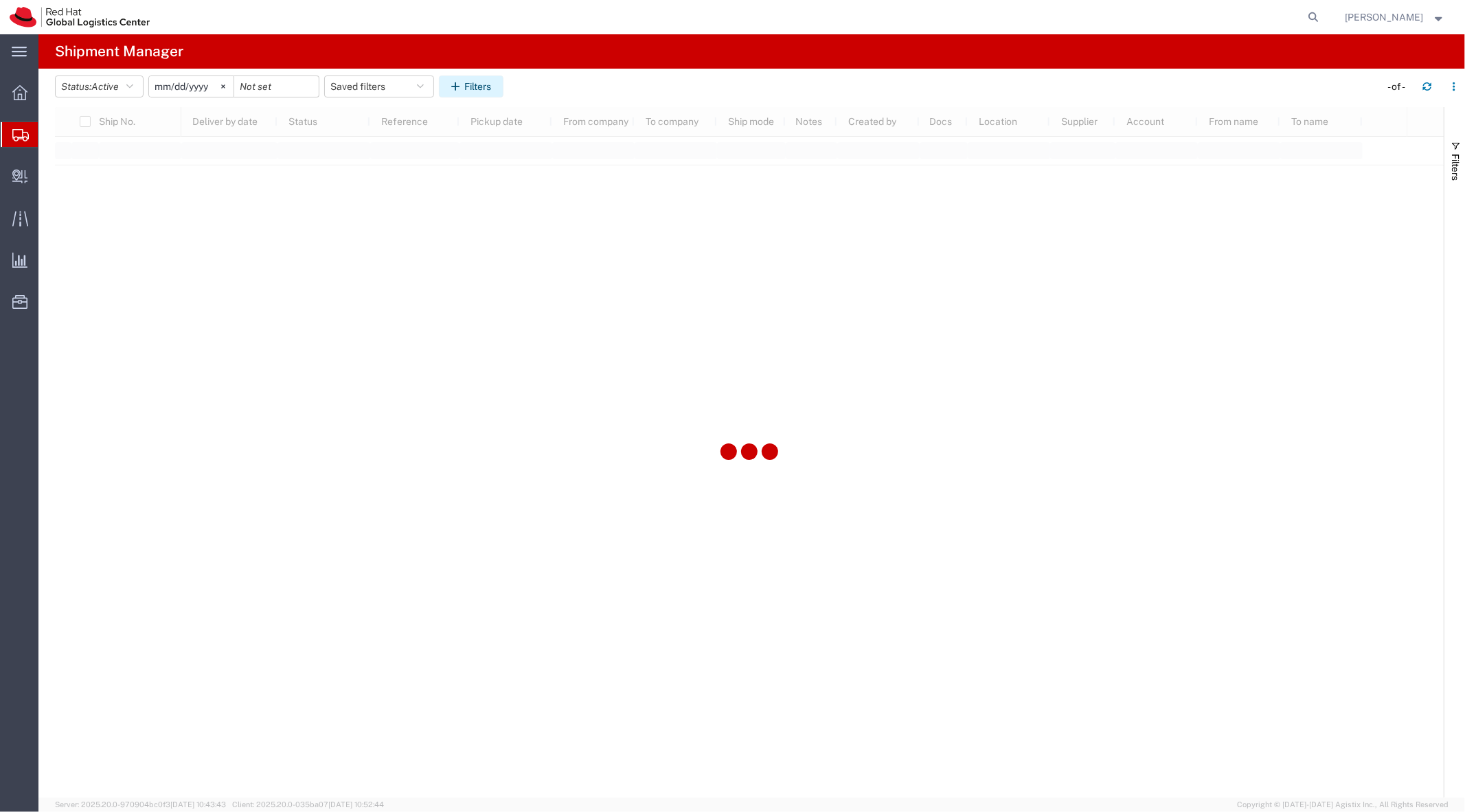
click at [462, 85] on icon "button" at bounding box center [458, 86] width 13 height 10
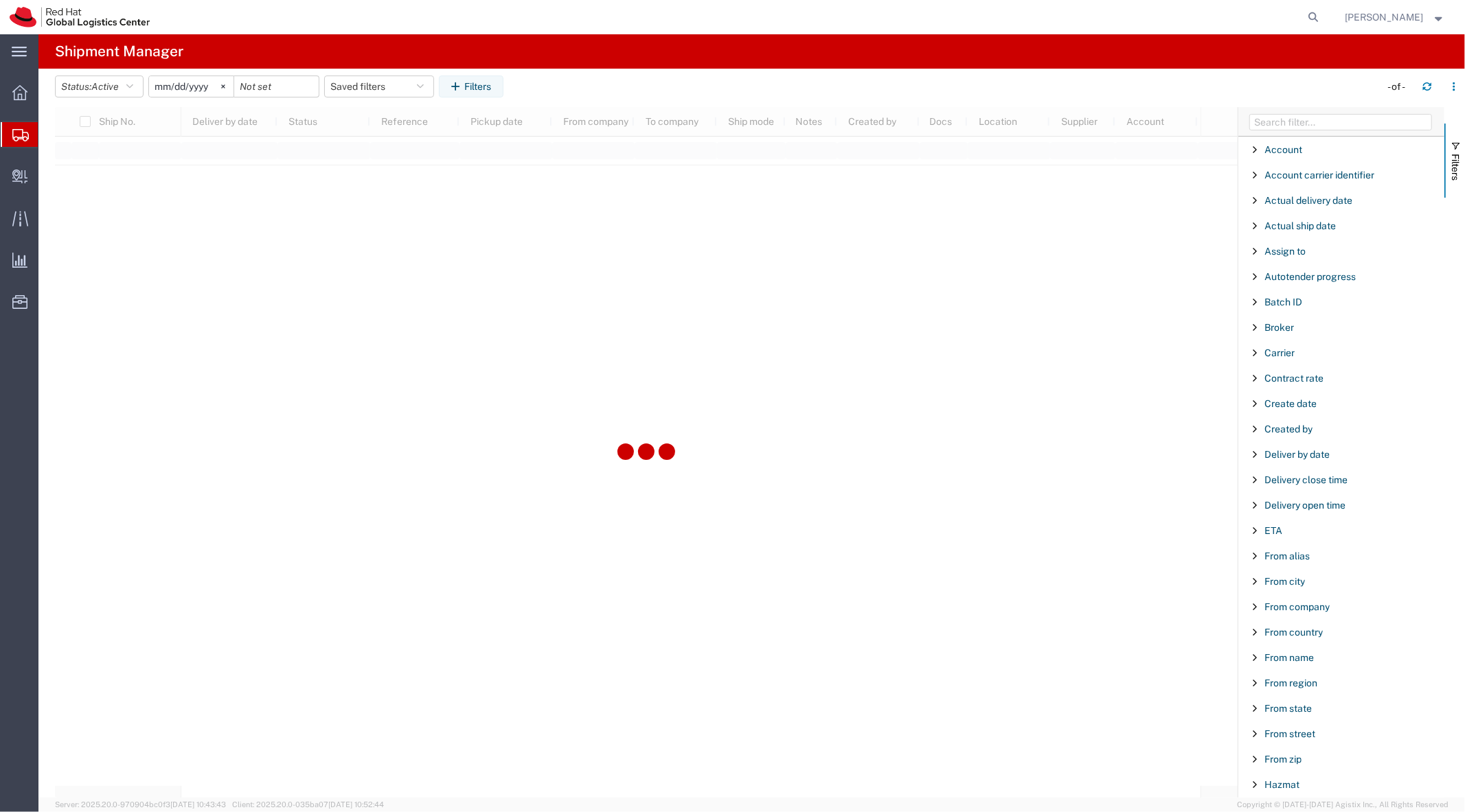
click at [1318, 135] on div at bounding box center [1341, 122] width 206 height 30
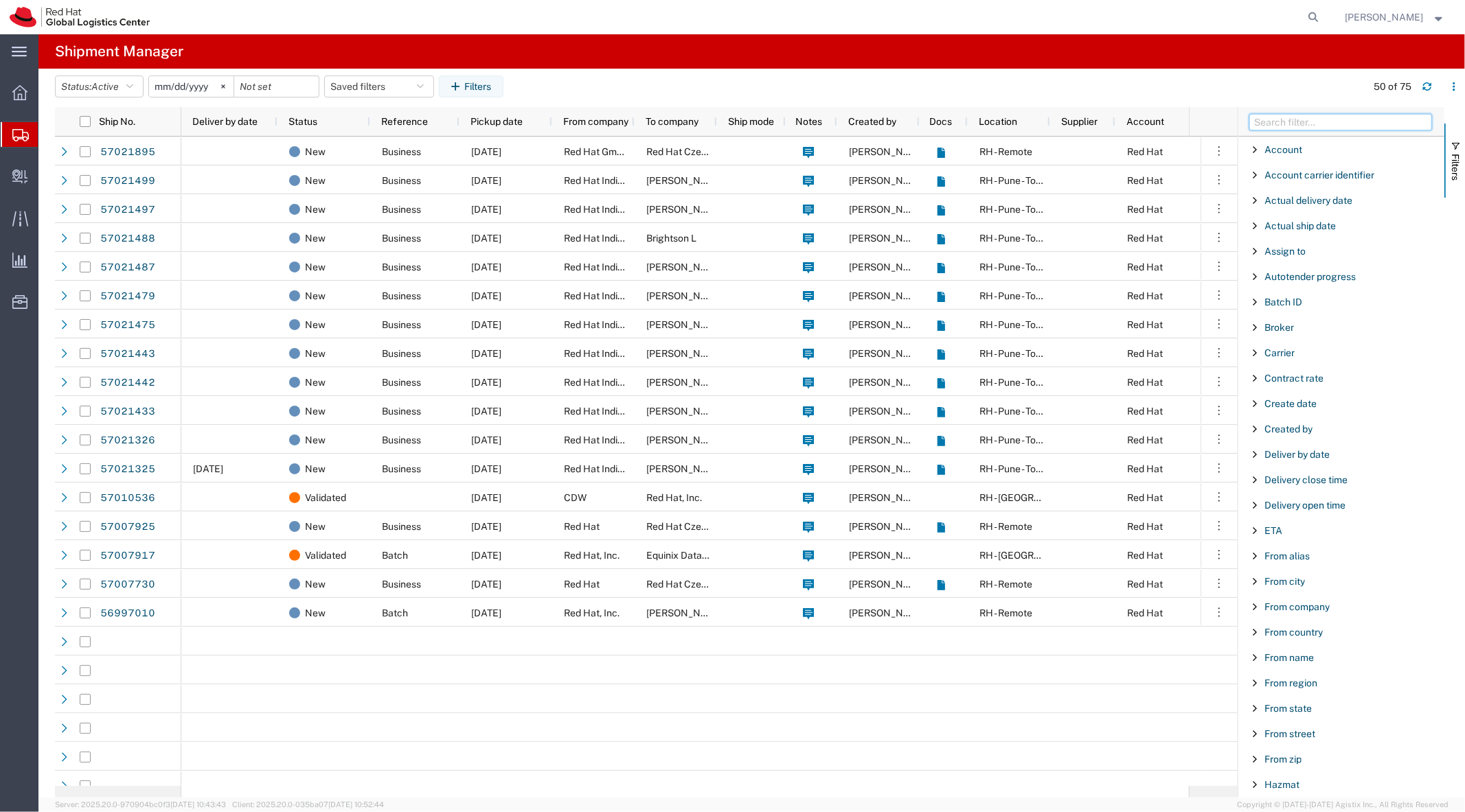
click at [1308, 127] on input "Filter Columns Input" at bounding box center [1340, 122] width 182 height 17
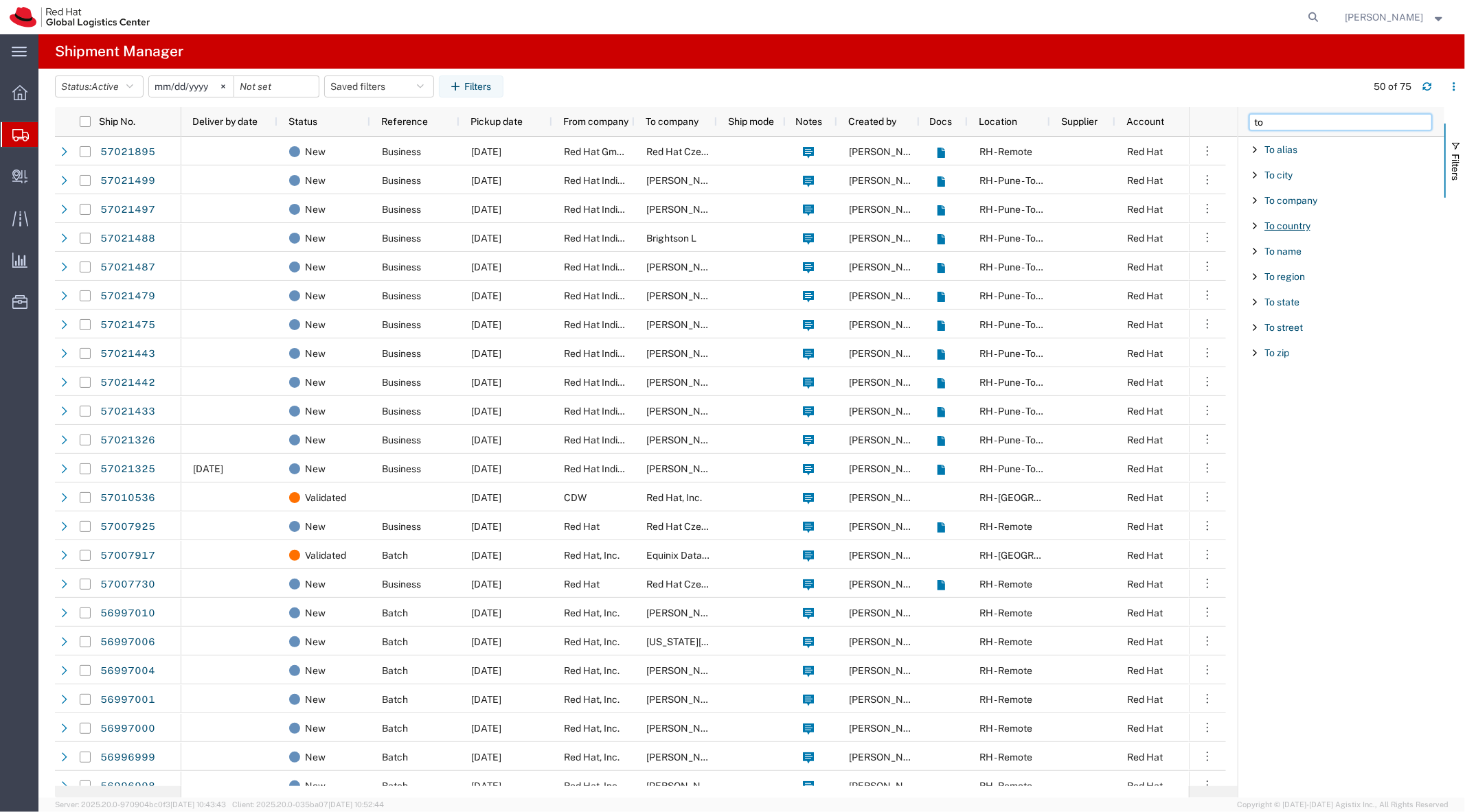
type input "to"
click at [1281, 228] on span "To country" at bounding box center [1287, 226] width 46 height 11
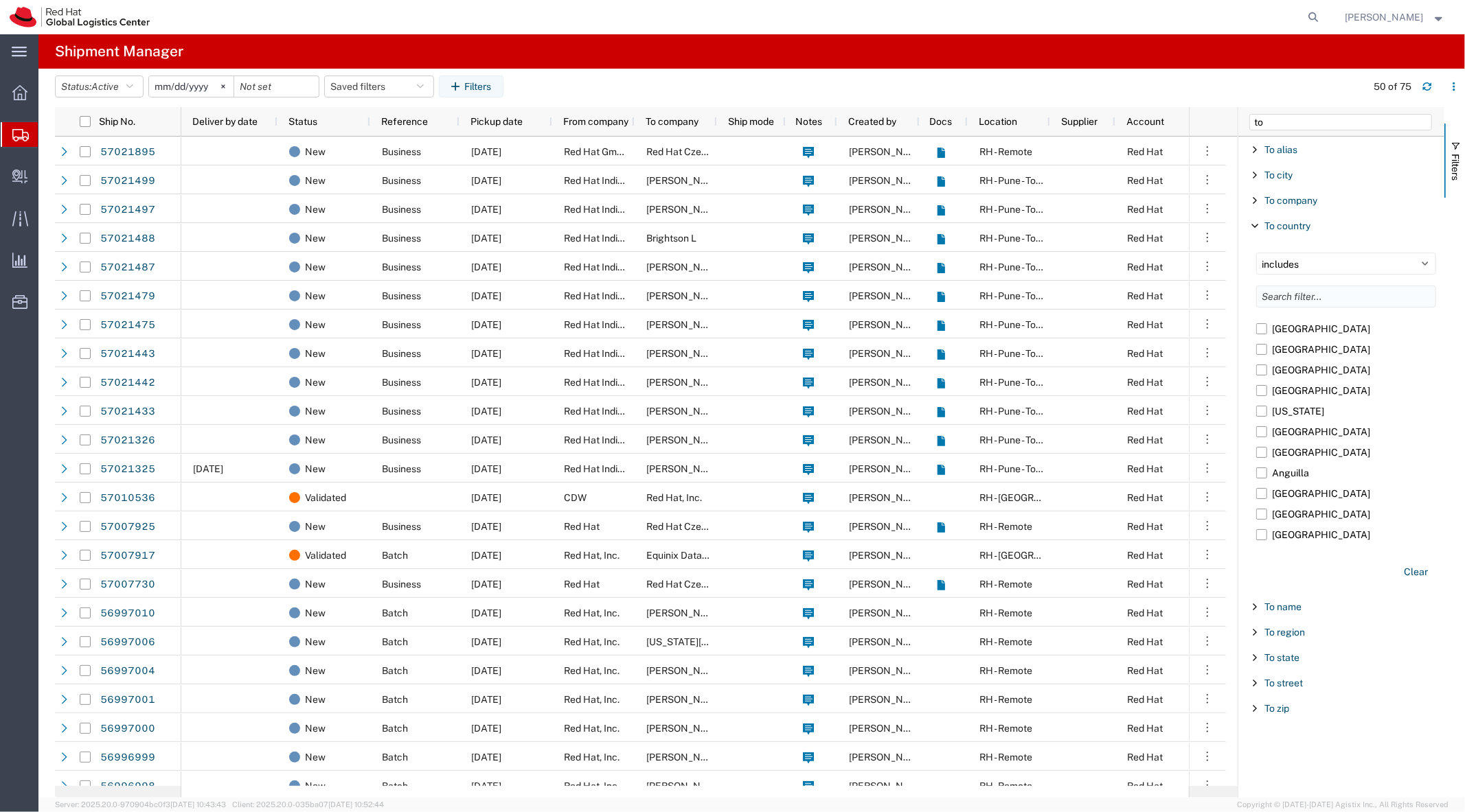
click at [1294, 306] on input "Filter List 9 Filters" at bounding box center [1345, 296] width 180 height 22
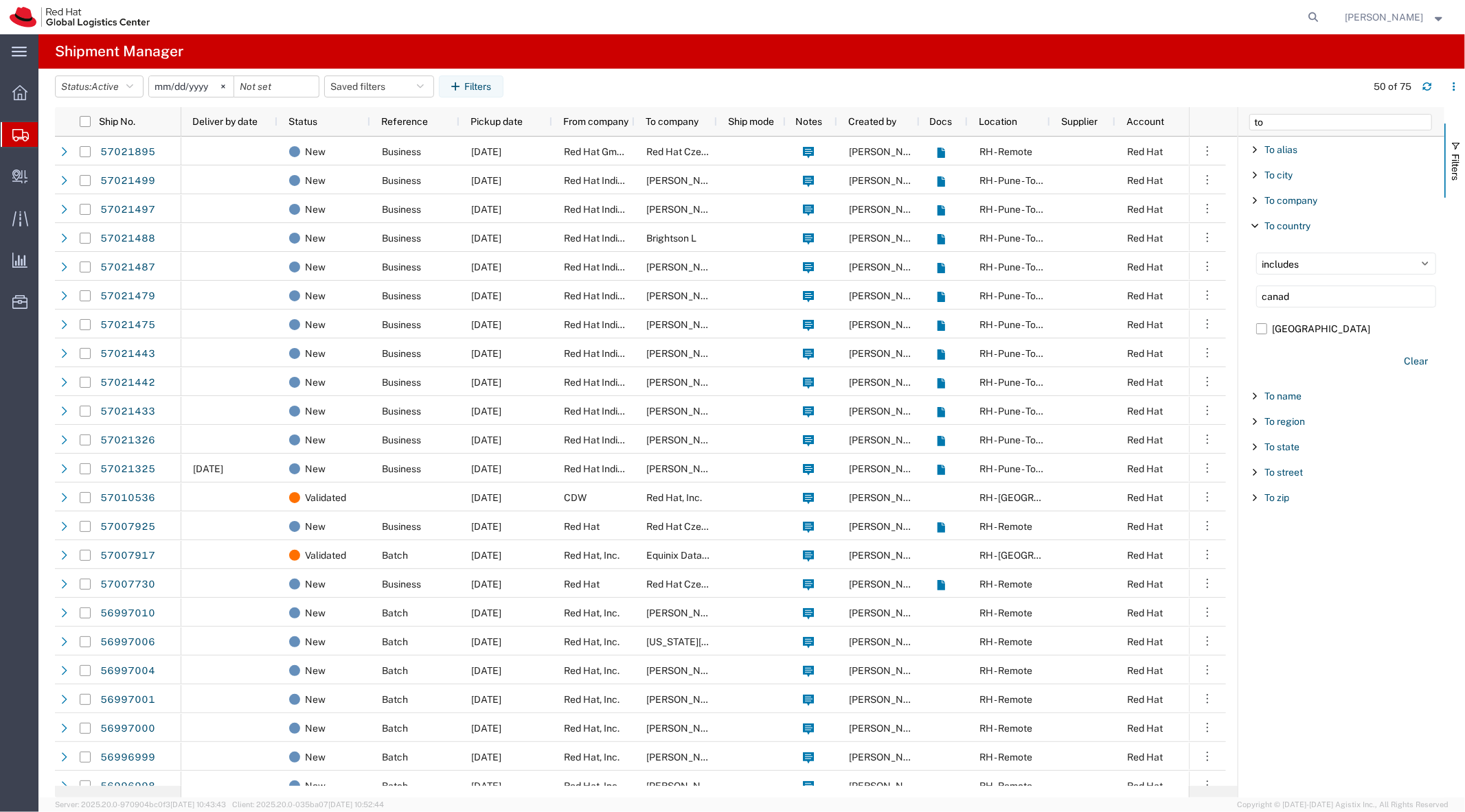
type input "canad"
click at [1294, 313] on div "includes excludes canad Canada Clear" at bounding box center [1346, 312] width 196 height 136
click at [1286, 330] on label "[GEOGRAPHIC_DATA]" at bounding box center [1345, 329] width 180 height 21
click at [0, 0] on input "[GEOGRAPHIC_DATA]" at bounding box center [0, 0] width 0 height 0
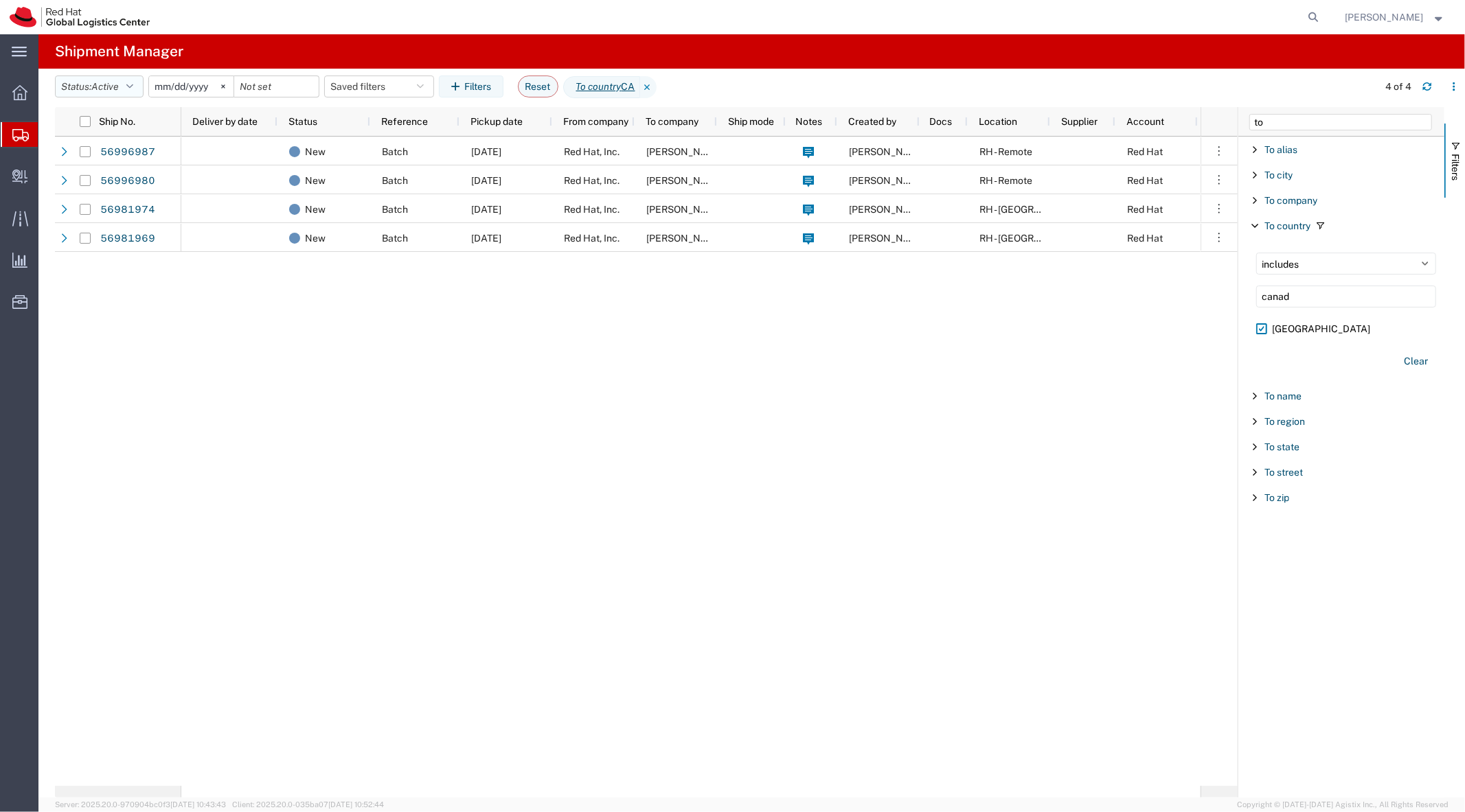
click at [108, 90] on span "Active" at bounding box center [105, 86] width 28 height 11
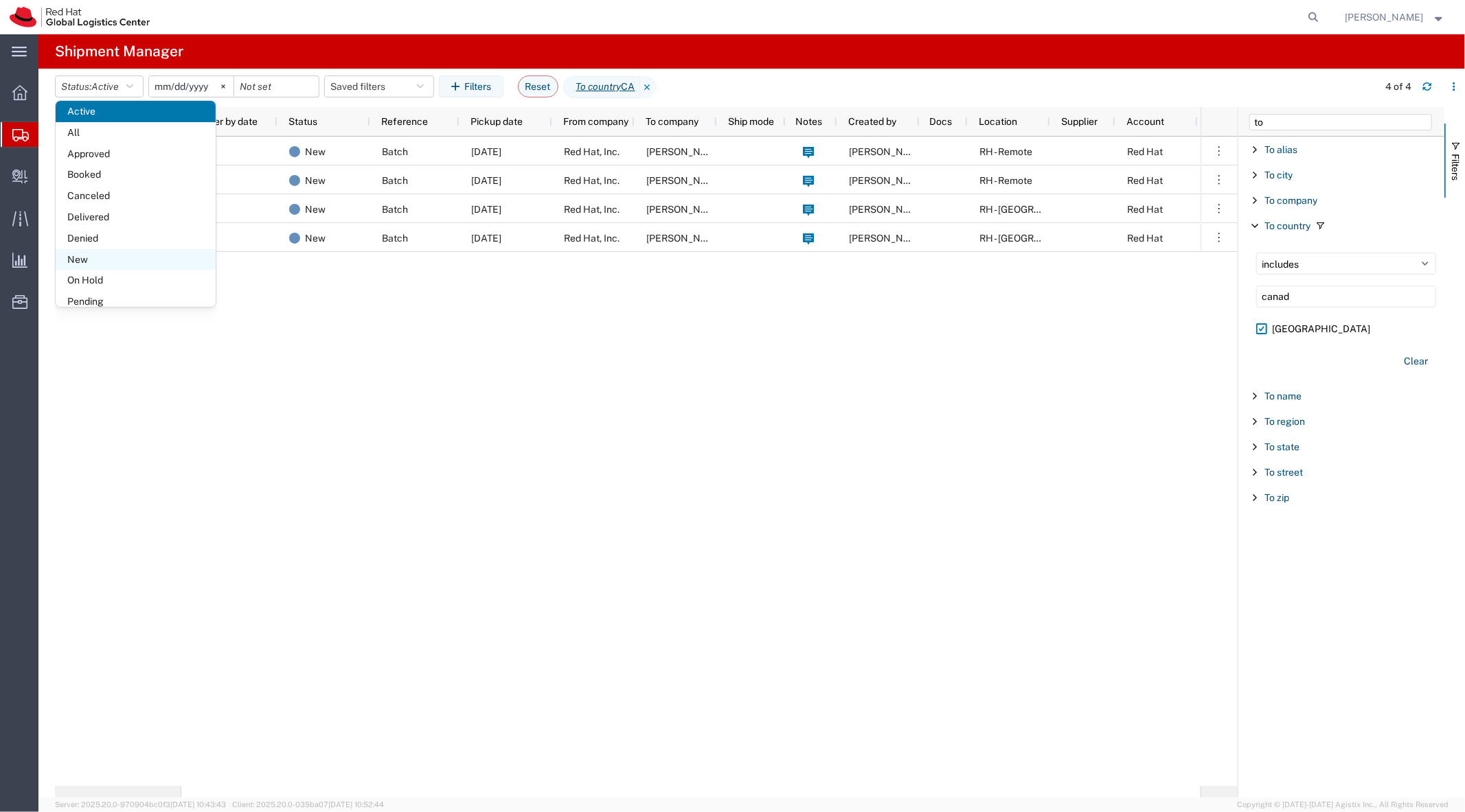
scroll to position [79, 0]
click at [115, 290] on span "Shipped" at bounding box center [135, 291] width 160 height 22
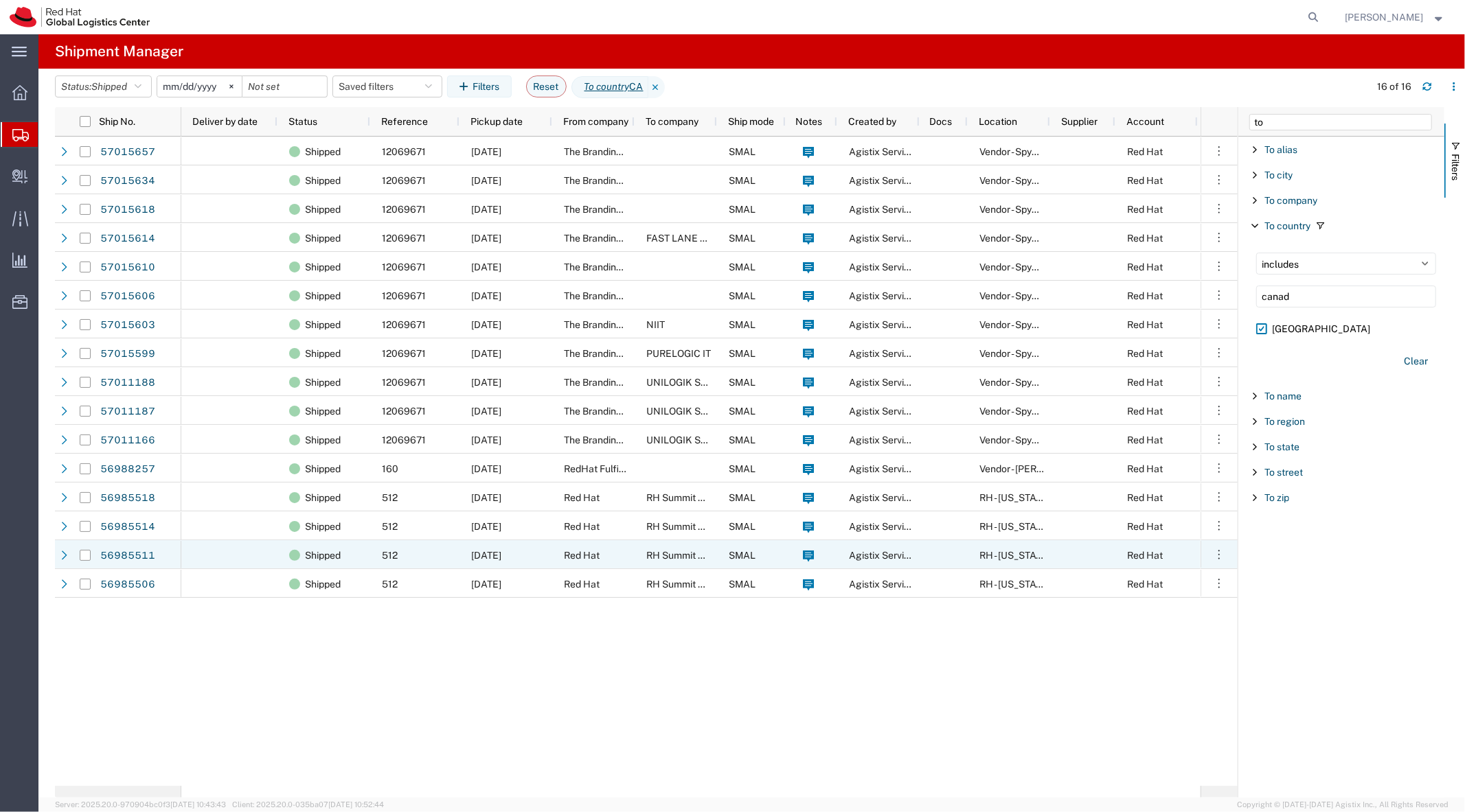
click at [511, 564] on div "[DATE]" at bounding box center [505, 554] width 93 height 29
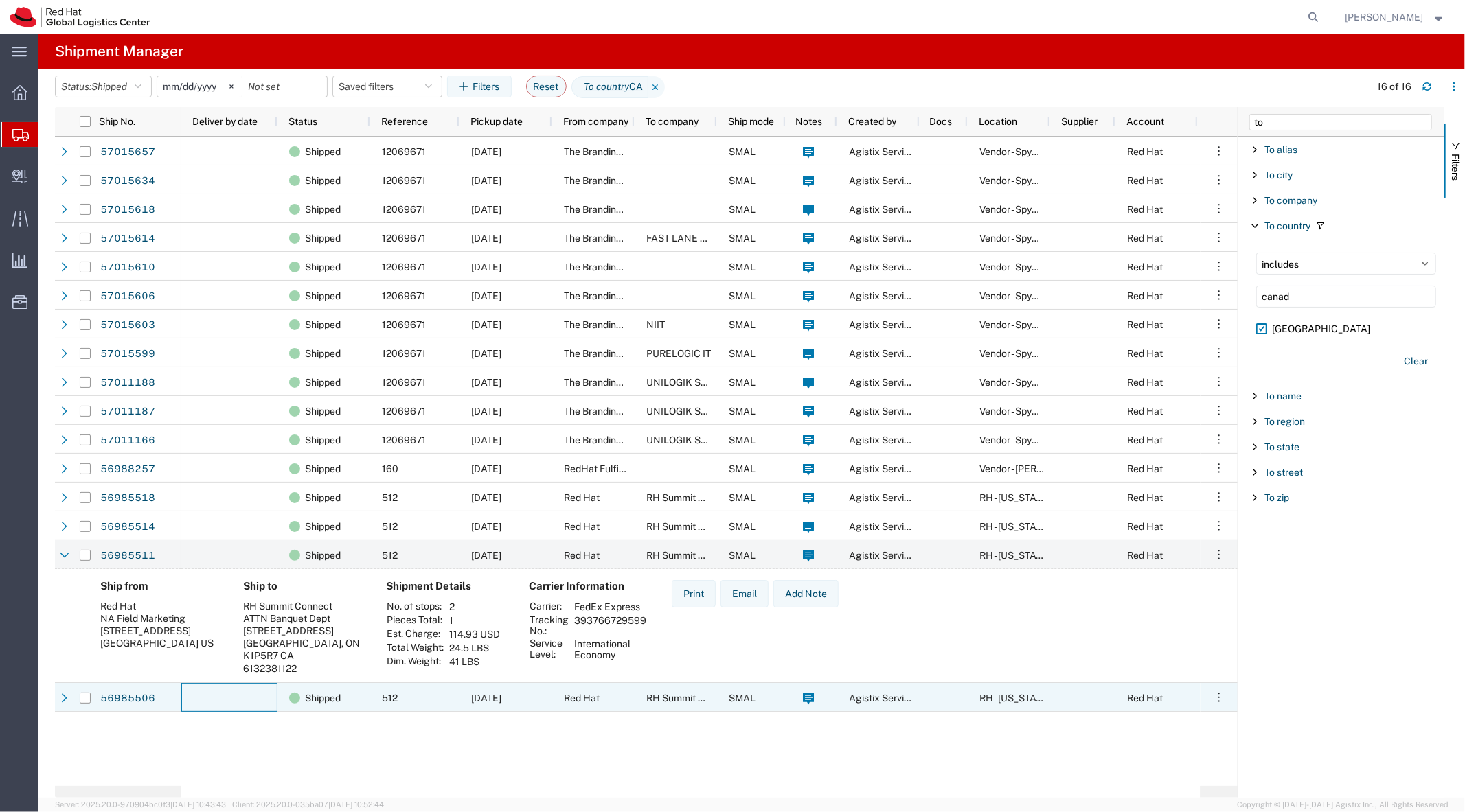
click at [244, 704] on div at bounding box center [229, 697] width 96 height 29
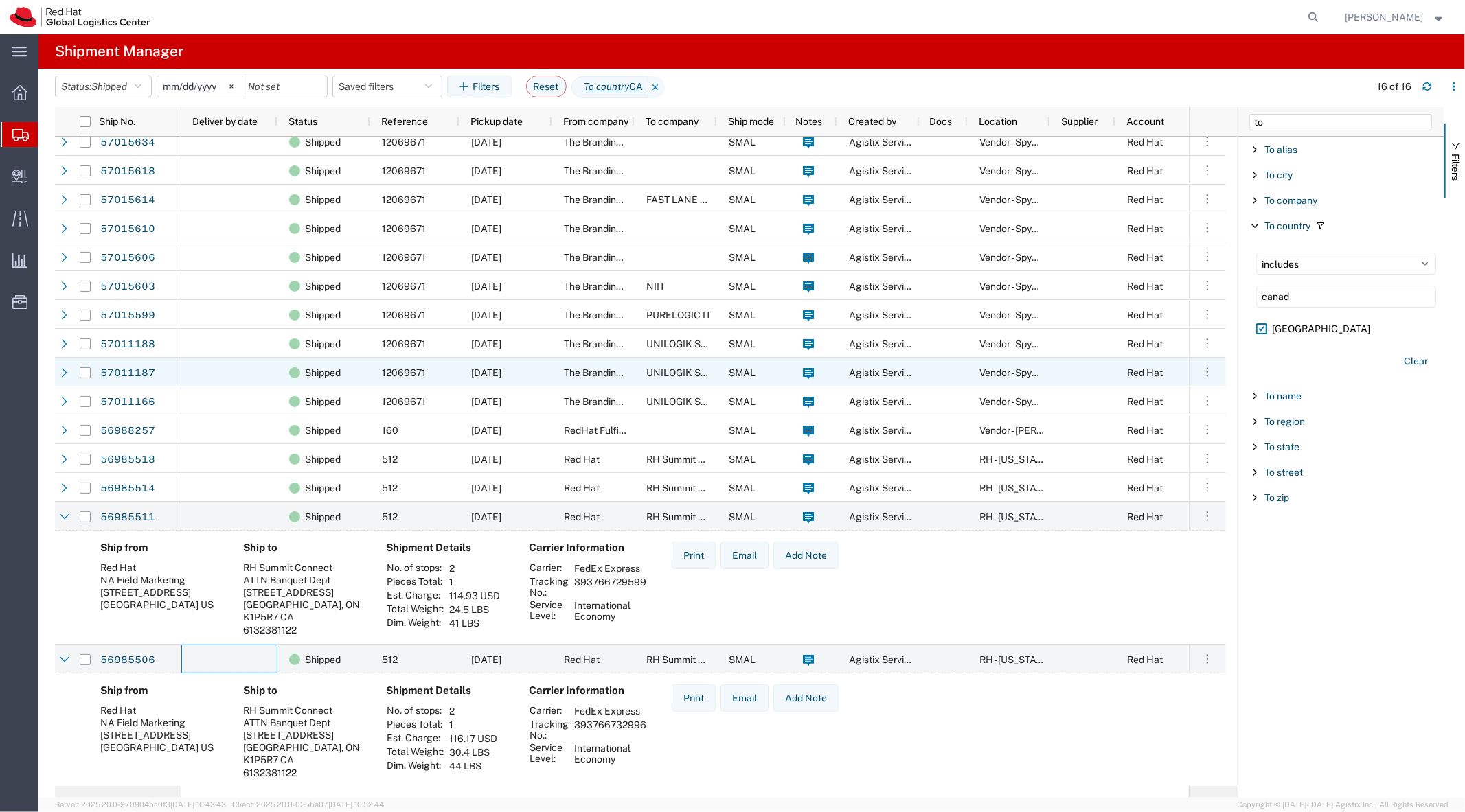
scroll to position [39, 0]
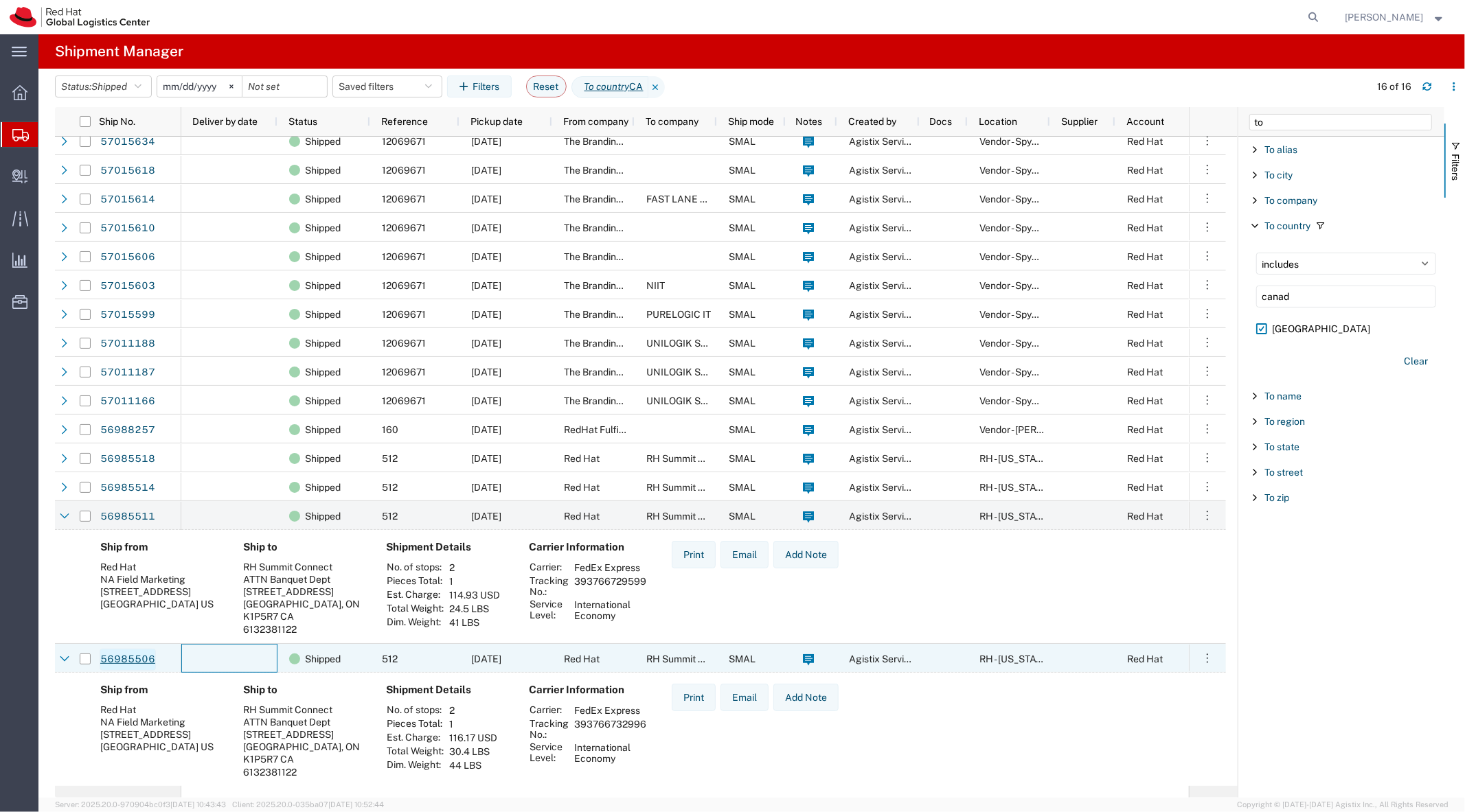
click at [129, 657] on link "56985506" at bounding box center [128, 659] width 56 height 22
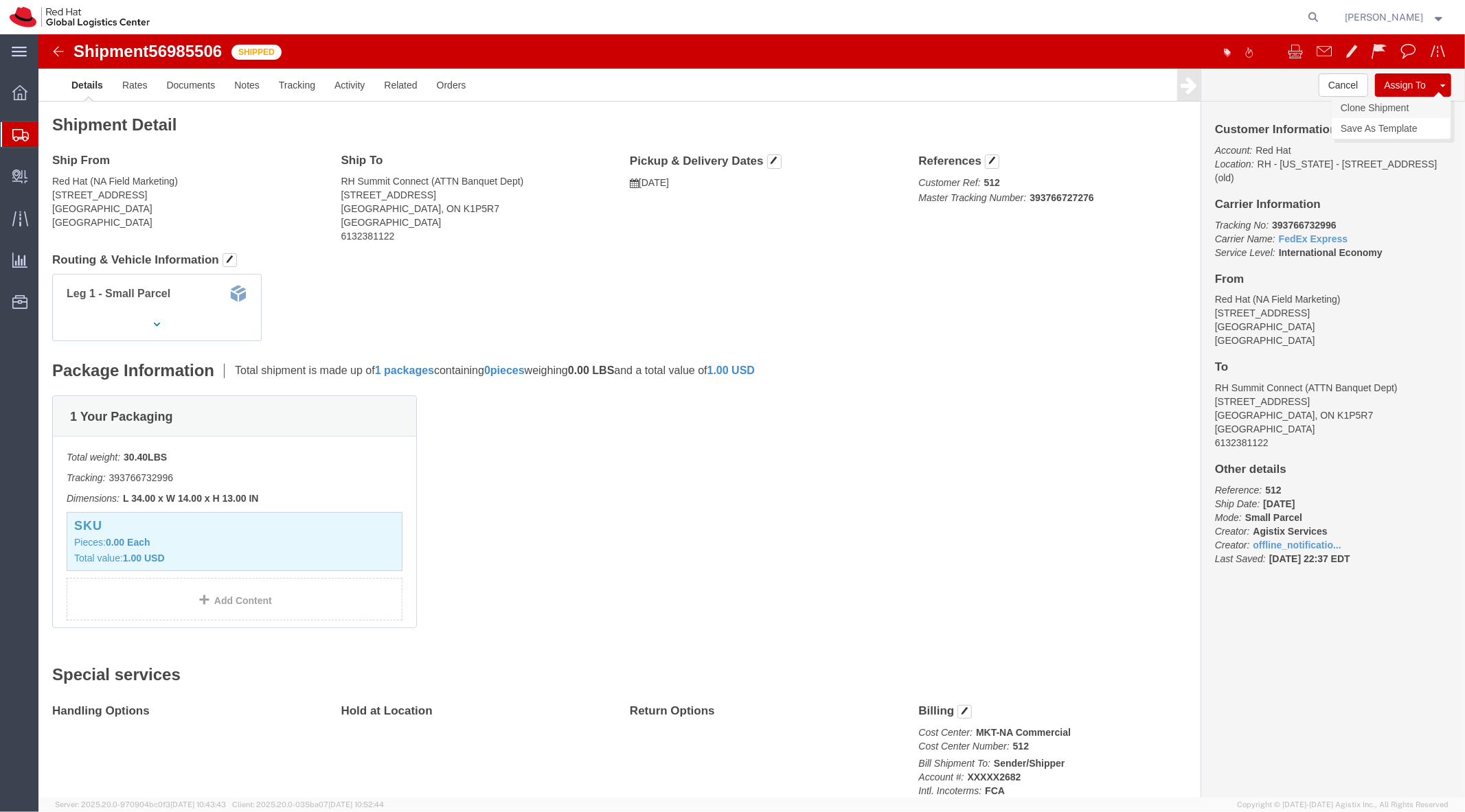
click link "Clone Shipment"
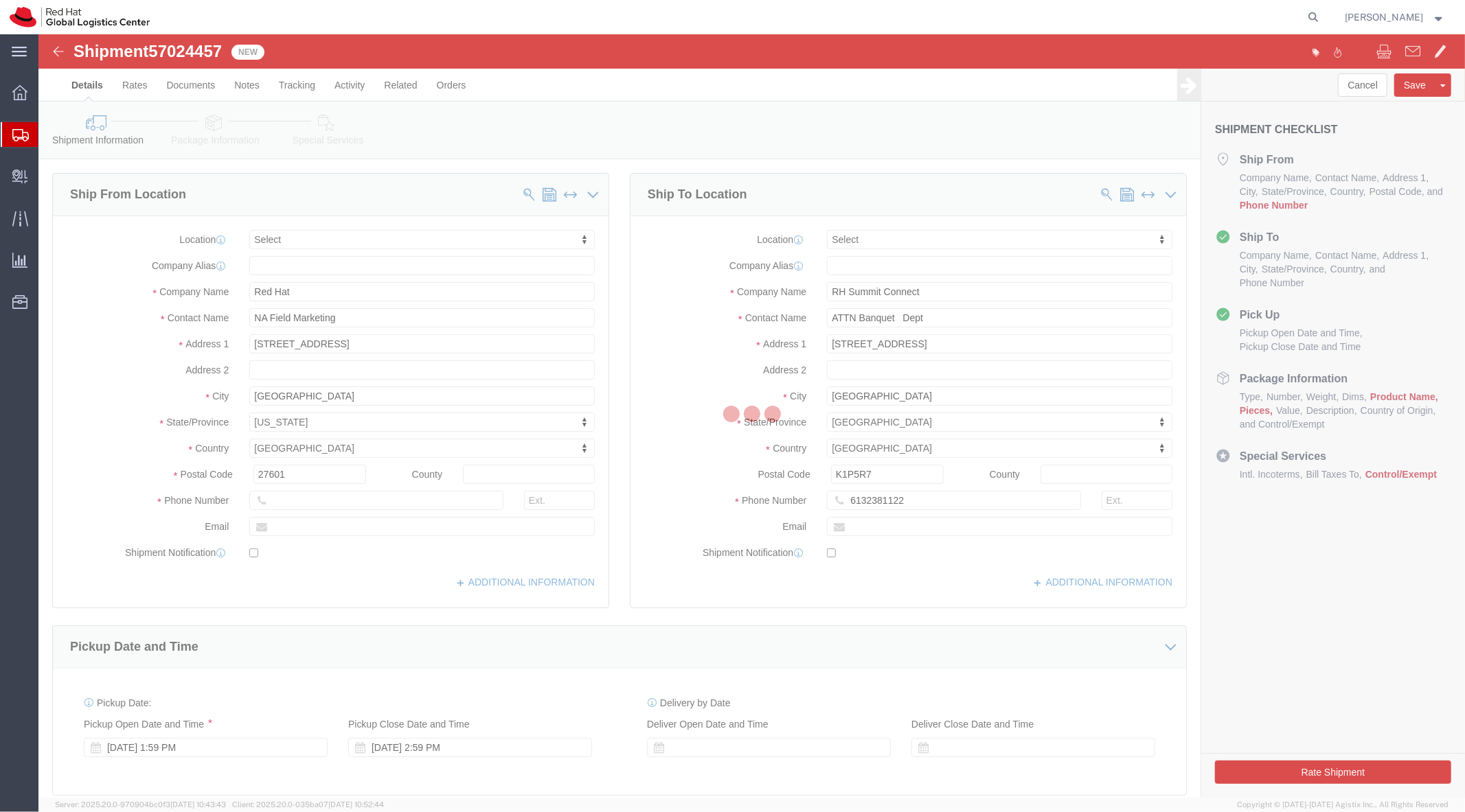
select select
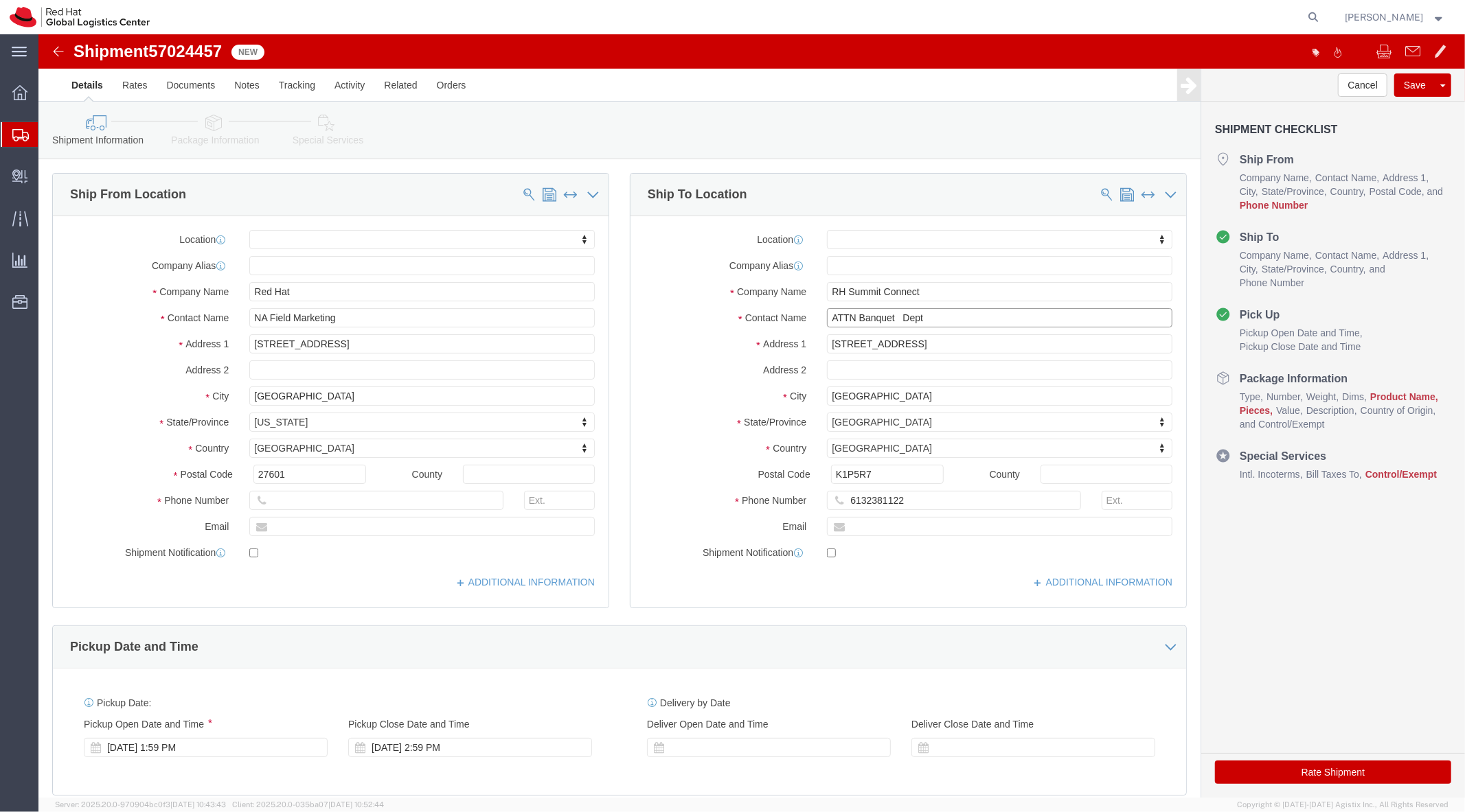
click input "ATTN Banquet Dept"
type input "ATTN Banquet Dept [PERSON_NAME]"
click input "text"
type input "[EMAIL_ADDRESS][DOMAIN_NAME]"
click label
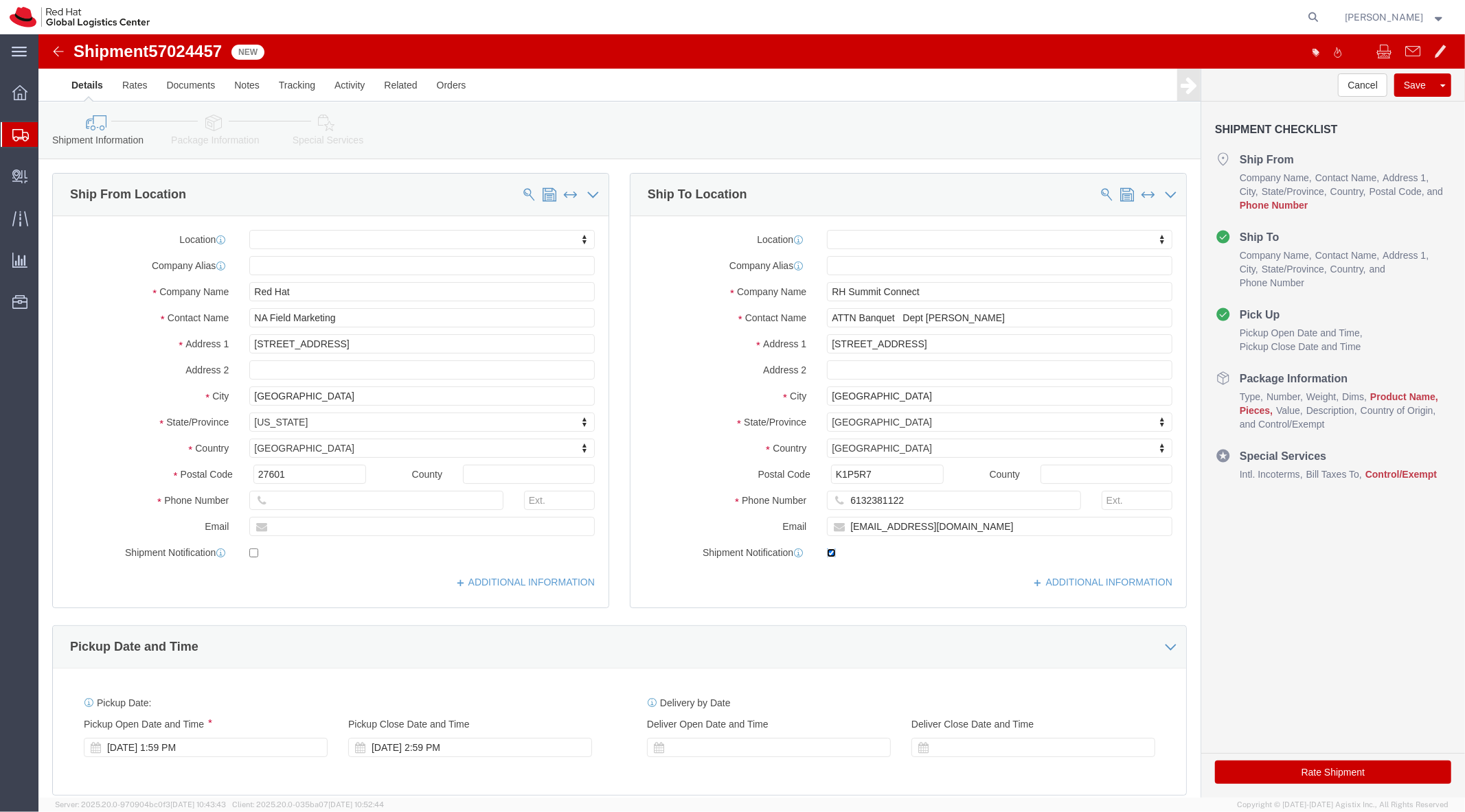
click input "checkbox"
checkbox input "false"
click input "text"
click label
click input "checkbox"
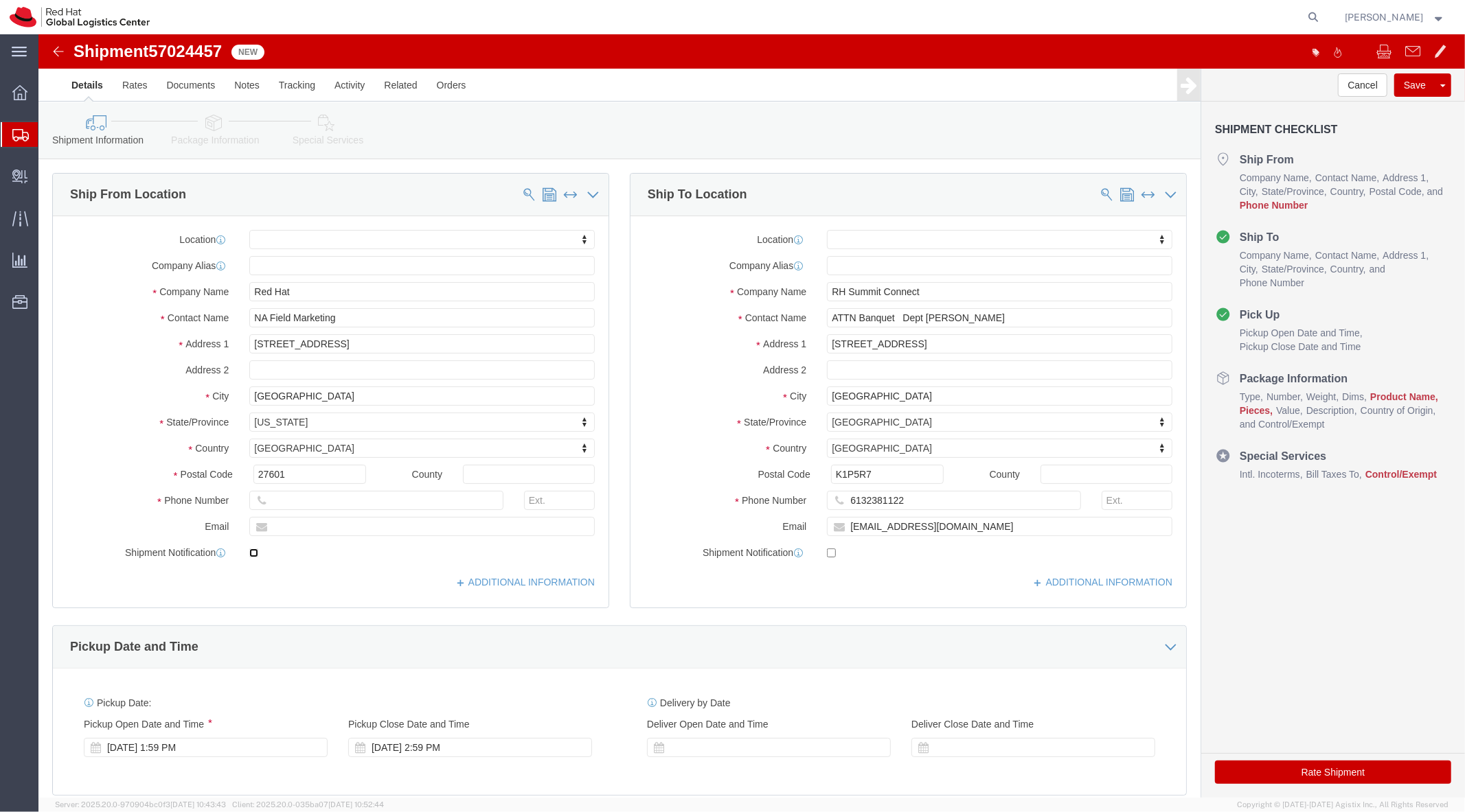
checkbox input "true"
click input "[EMAIL_ADDRESS][DOMAIN_NAME]"
type input "jlien@redhat.com, ktaft@redhat.com"
checkbox input "true"
click div
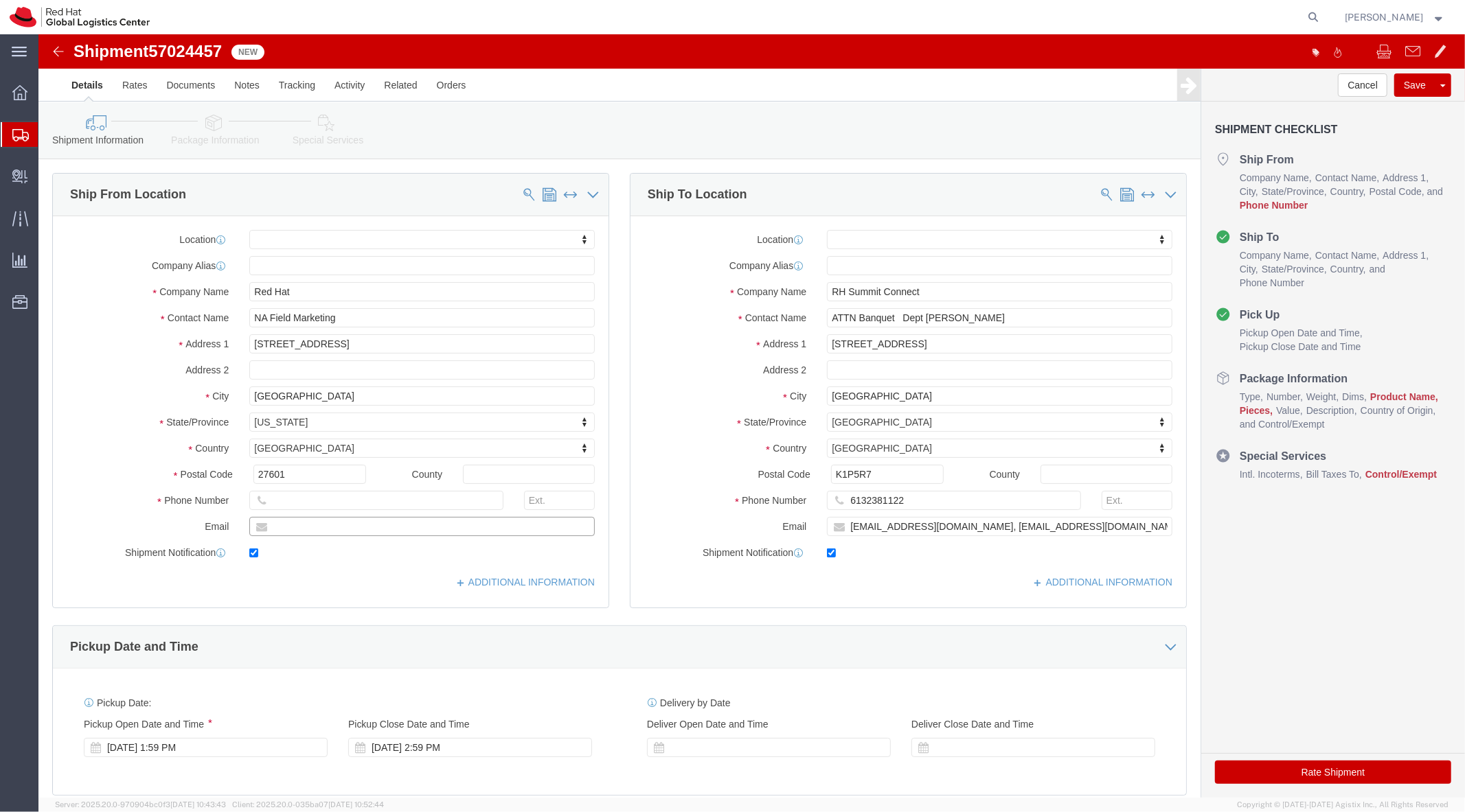
click input "text"
type input "ktaft@redhat.com"
click div
click input "text"
type input "6266325371"
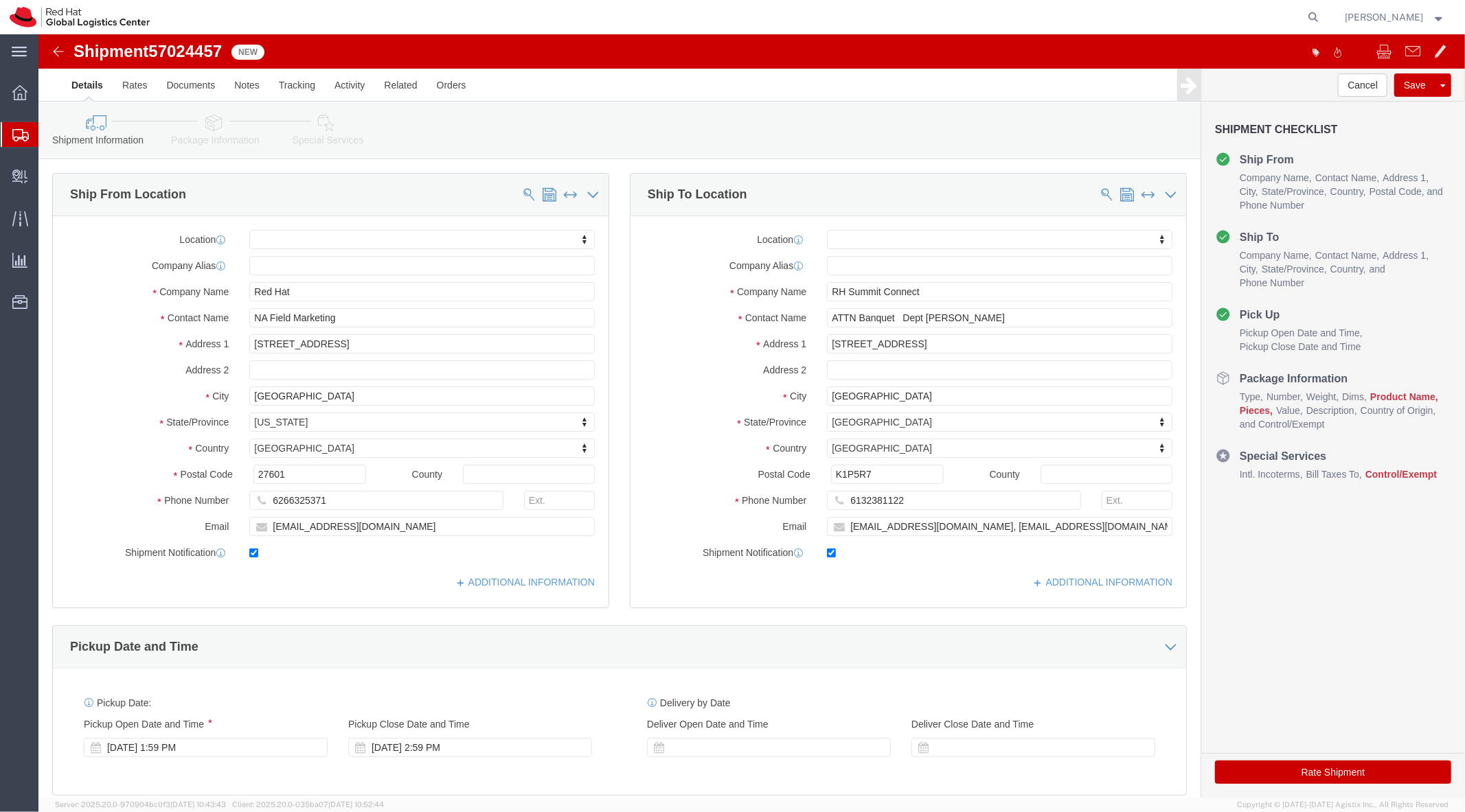
click link "Package Information"
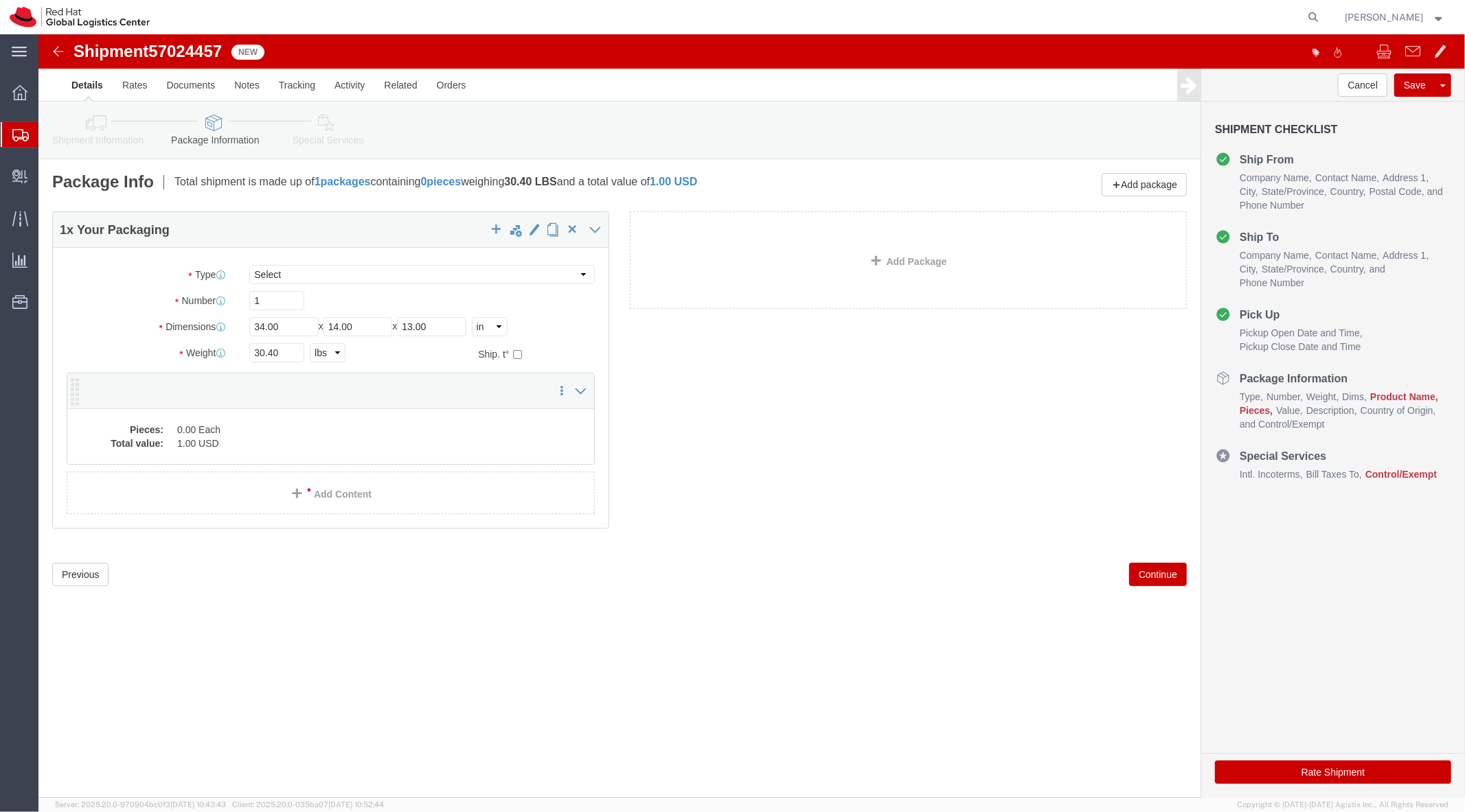
click div "Pieces: 0.00 Each Total value: 1.00 USD"
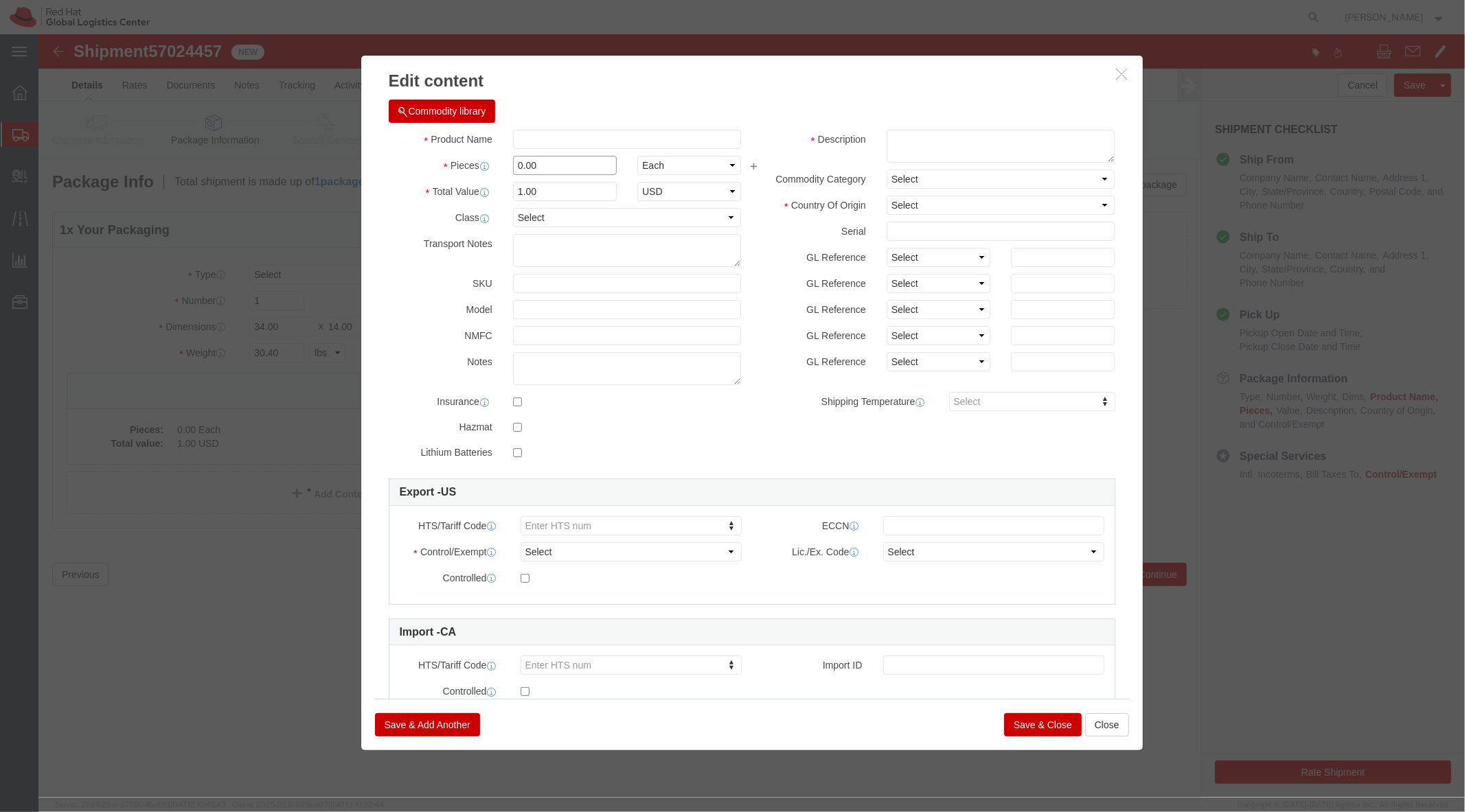
click input "0.00"
type input "3.00"
type input "3"
click input "text"
type input "Ipads"
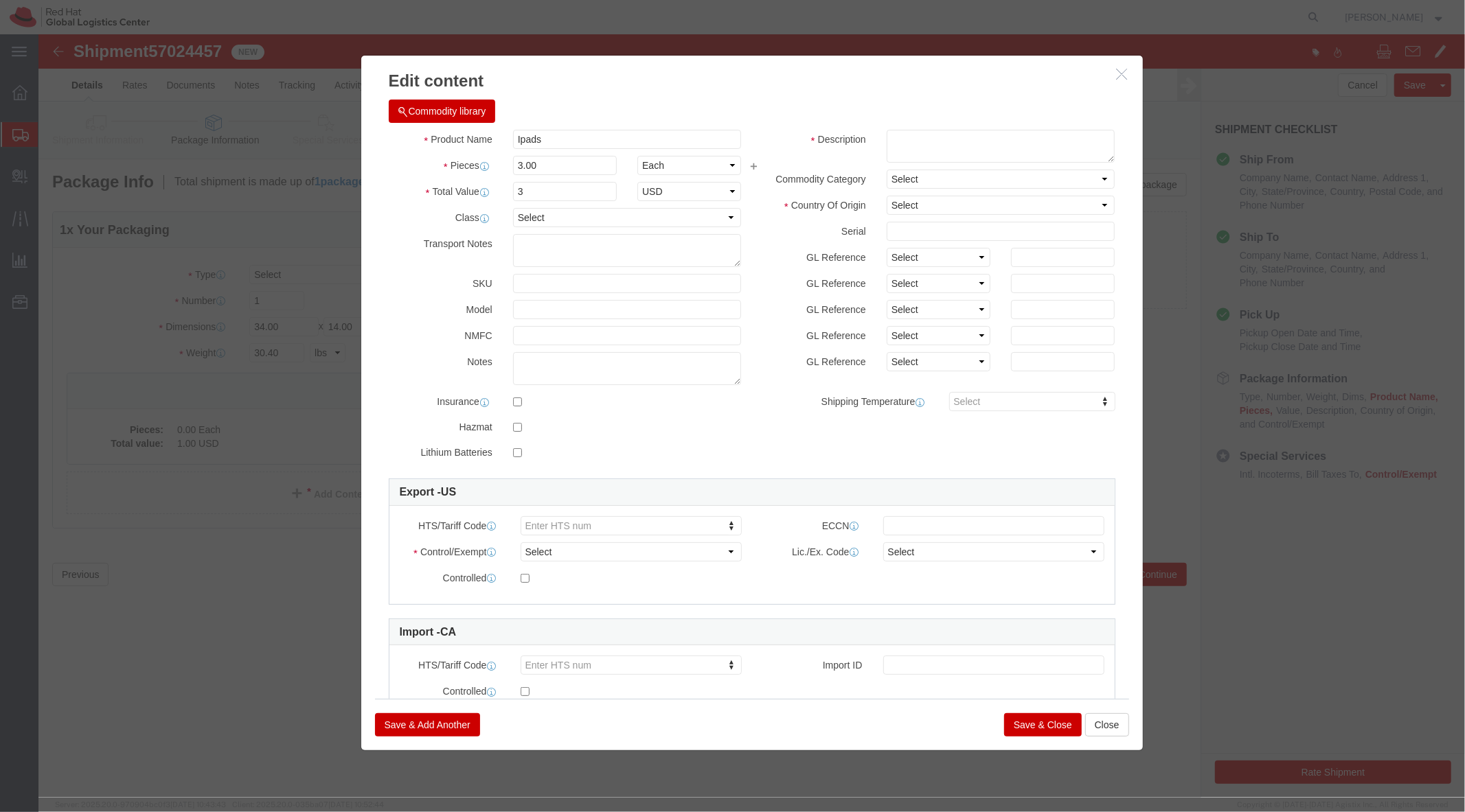
click button "Save & Close"
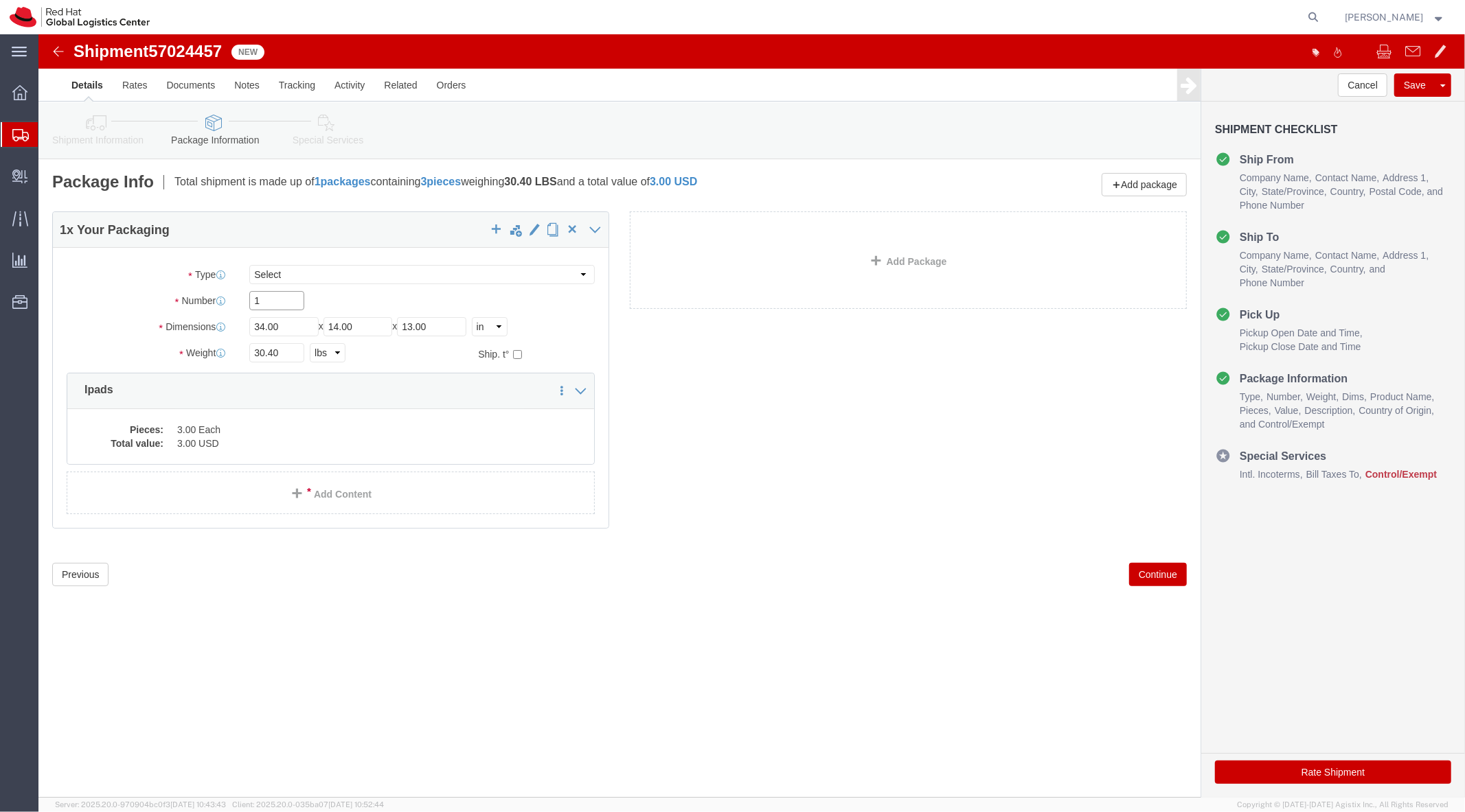
click input "1"
click div "Pieces: 3.00 Each Total value: 3.00 USD"
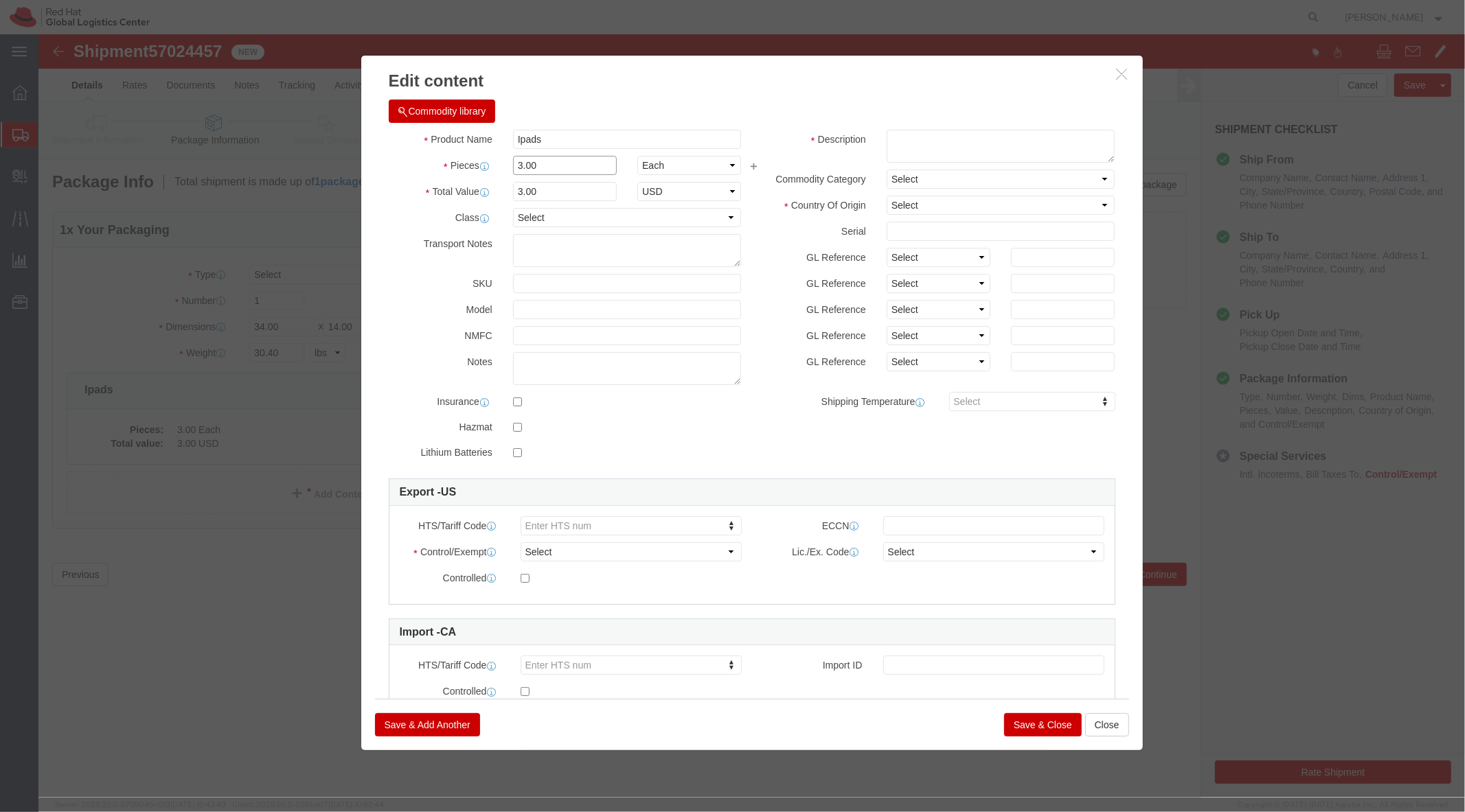
click input "3.00"
type input "4.00"
click input "4"
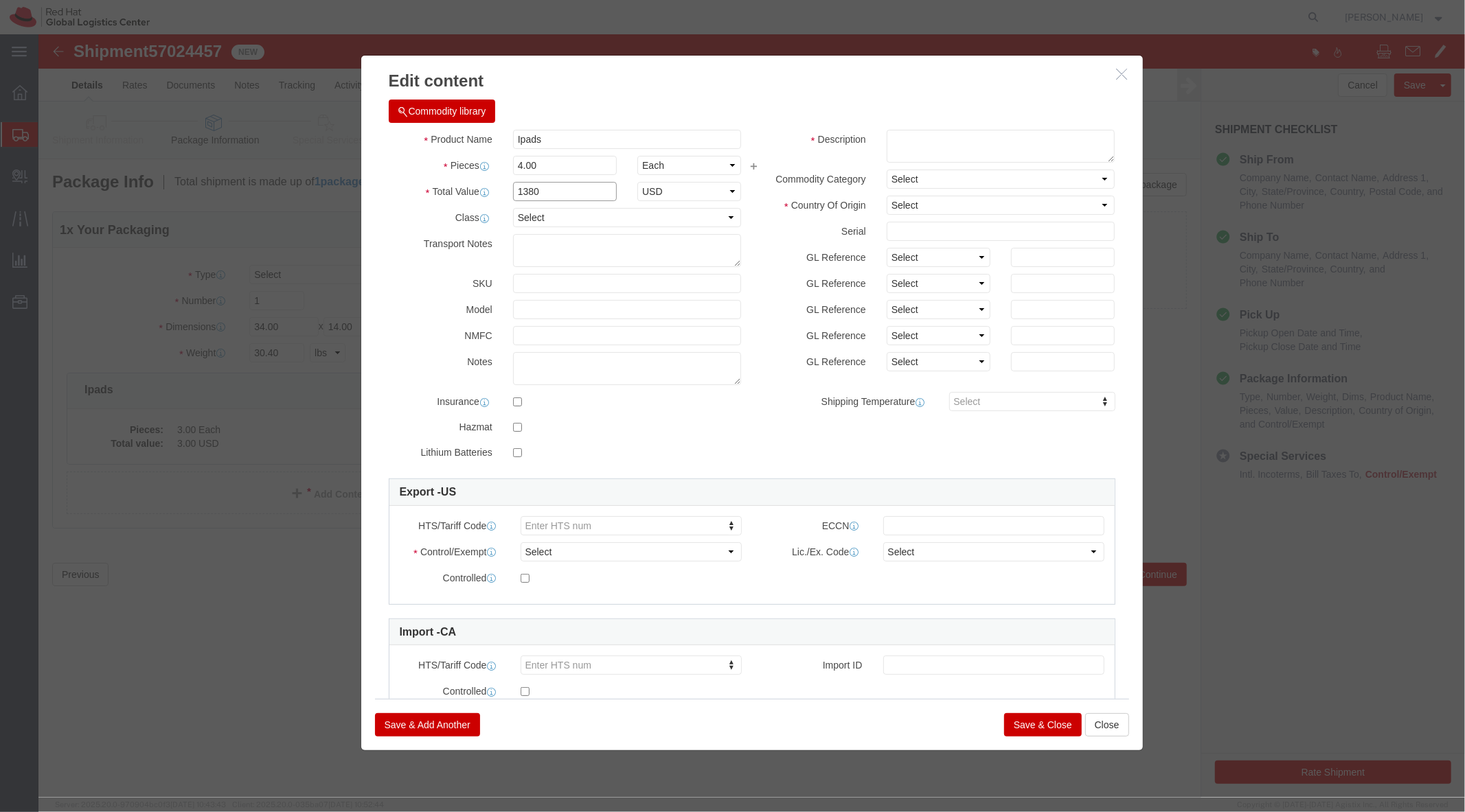
type input "1380"
click div "Product Name Ipads Pieces 4.00 Select Bag Barrels 100Board Feet Bottle Box Blis…"
click input "checkbox"
checkbox input "true"
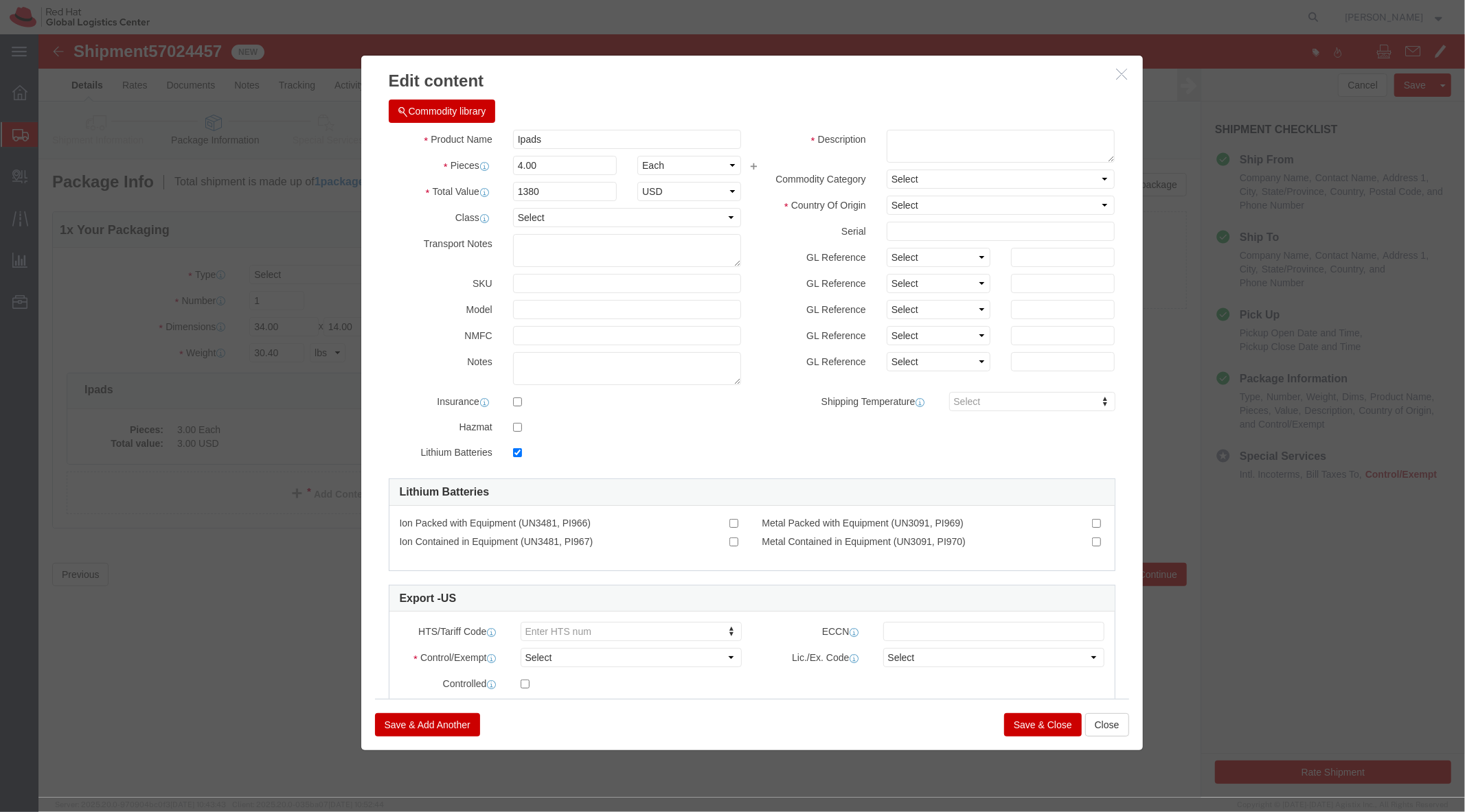
click button "Save & Close"
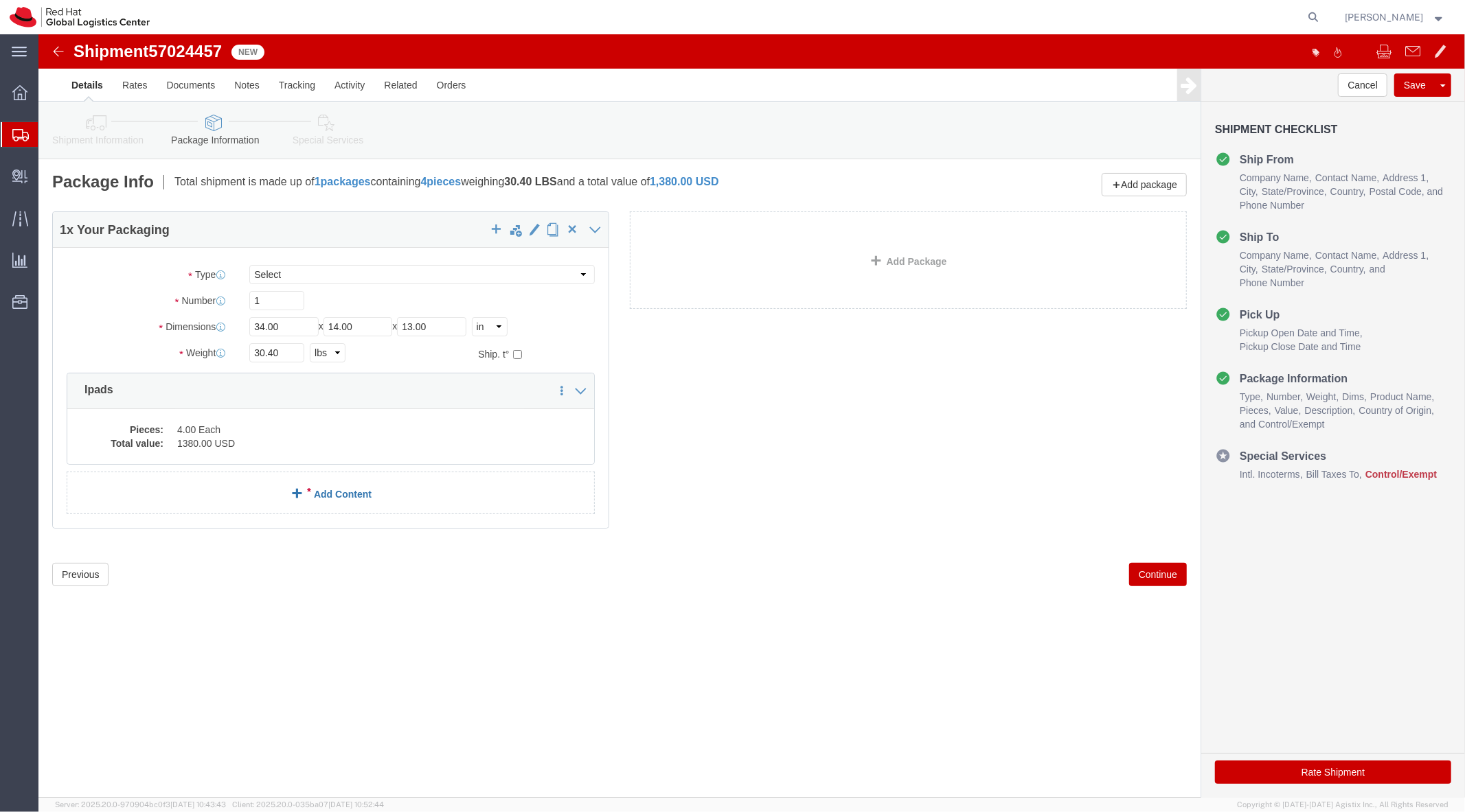
click link "Add Content"
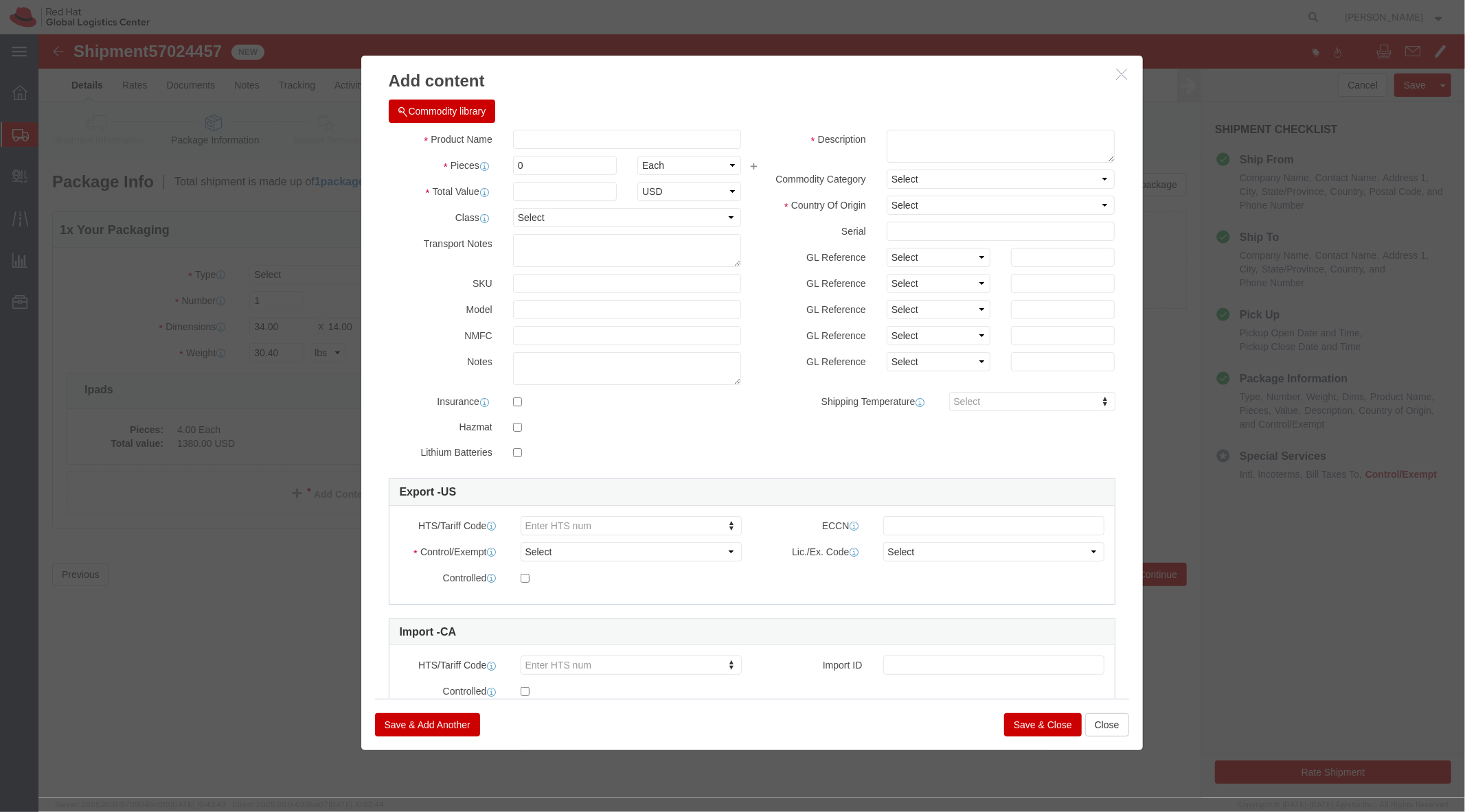
click div
click button "Save & Close"
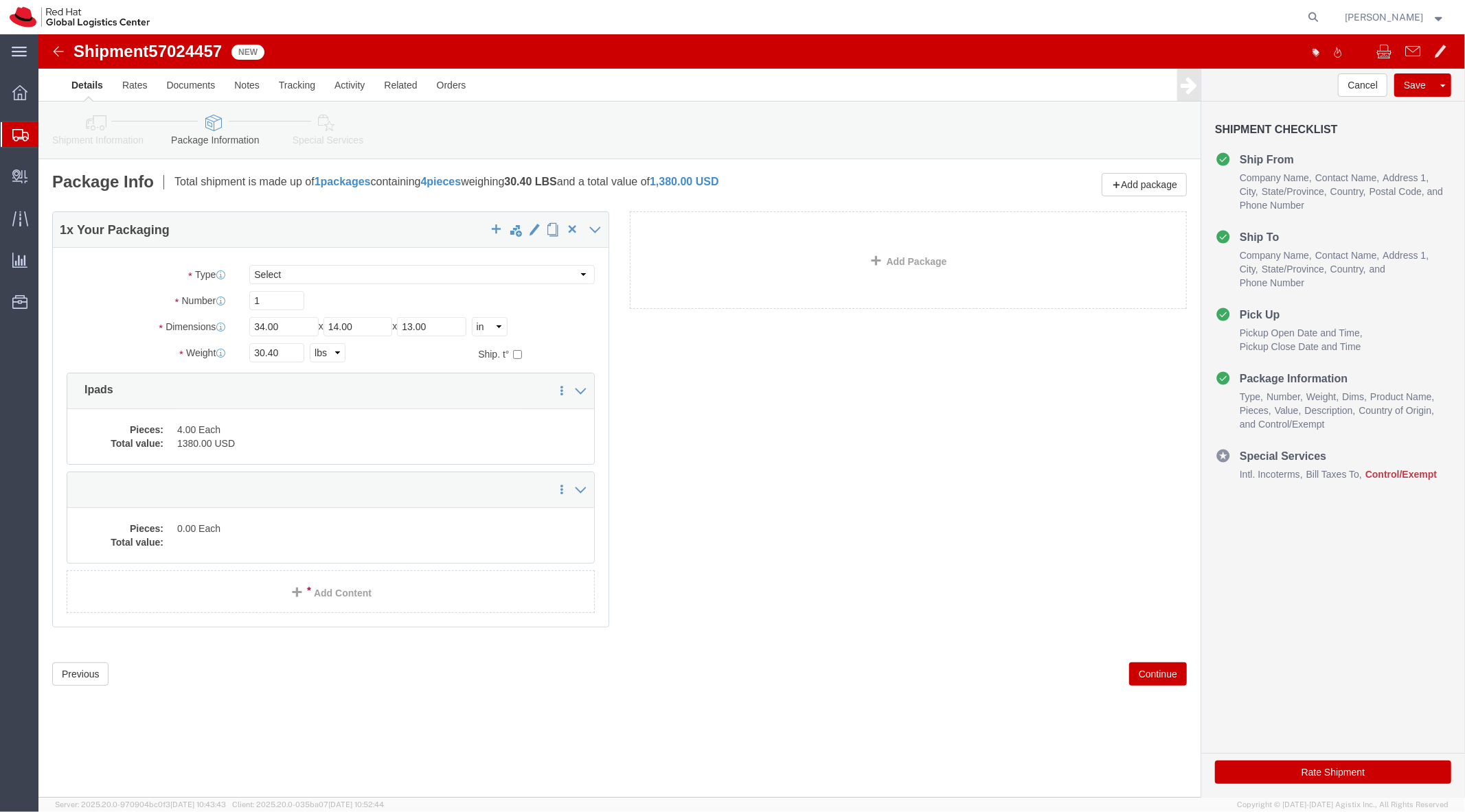
click link "Special Services"
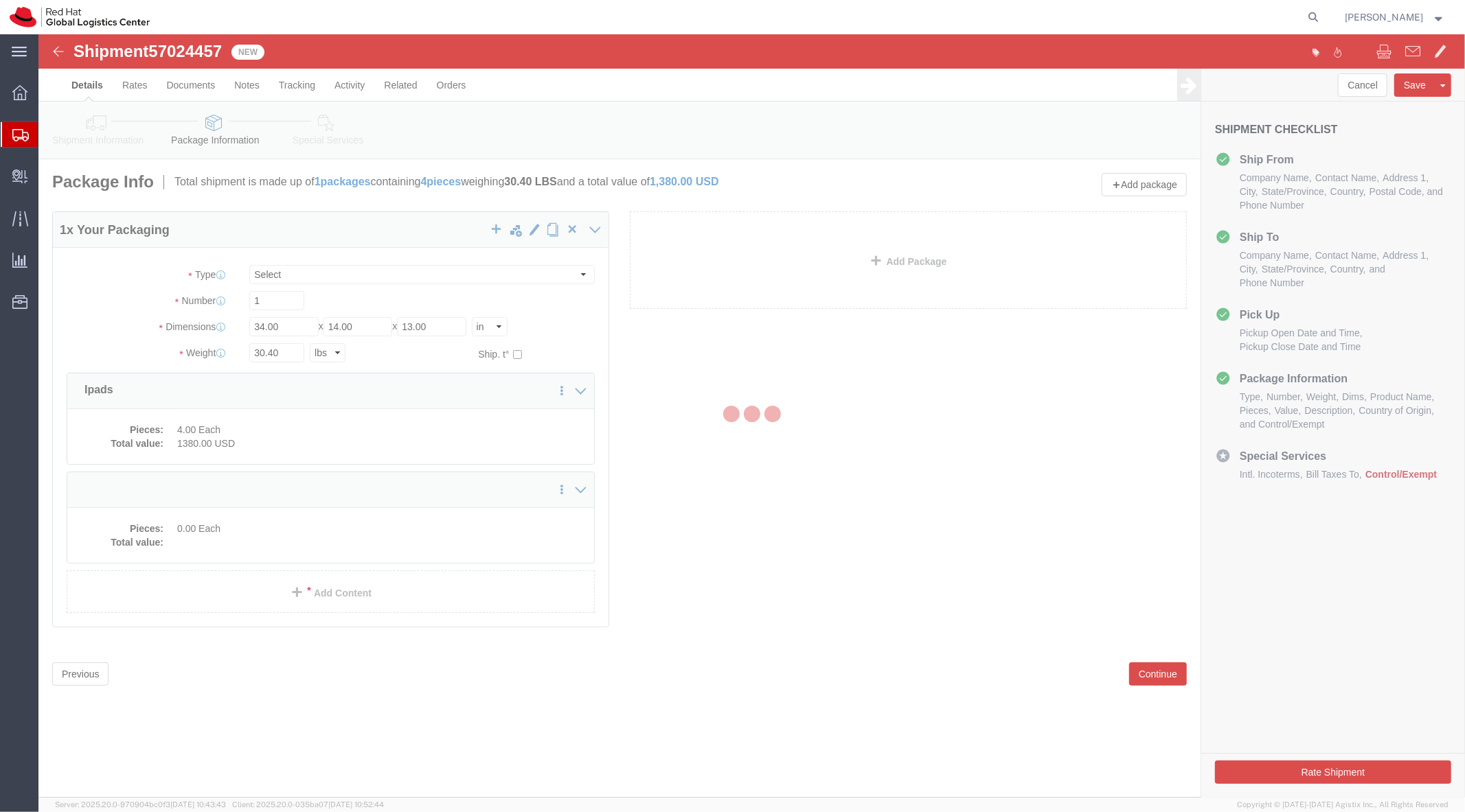
select select
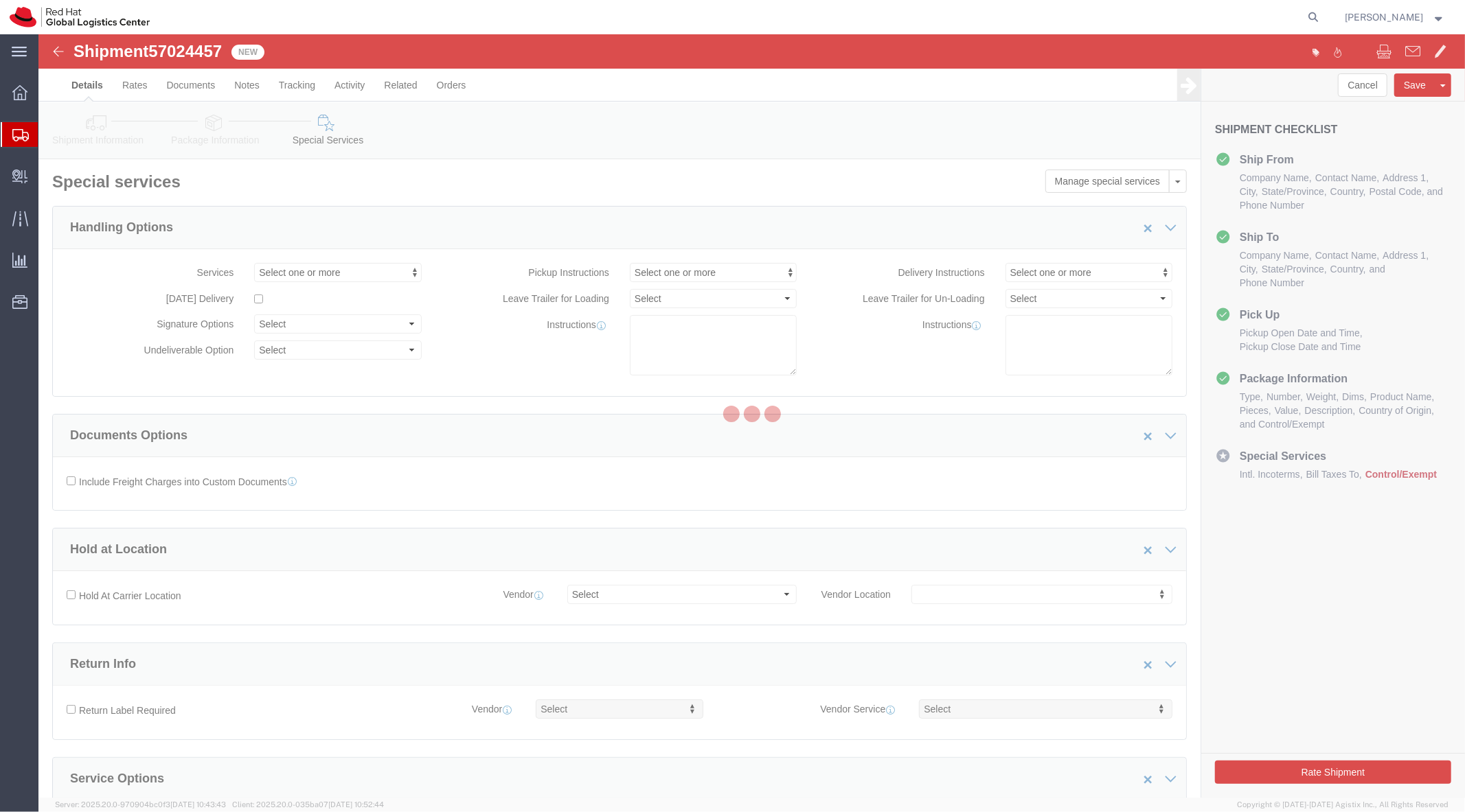
select select "COSTCENTER"
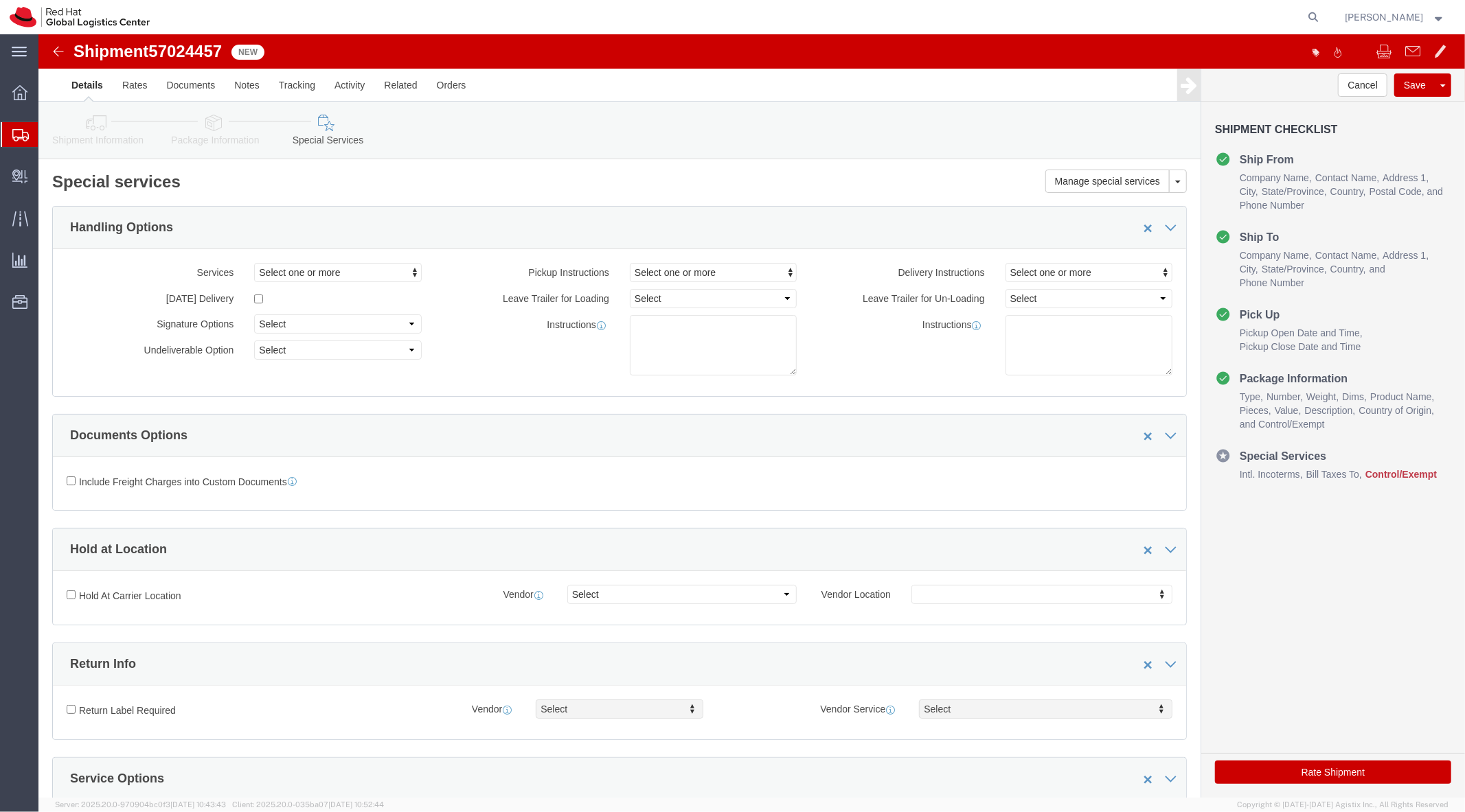
click link "Package Information"
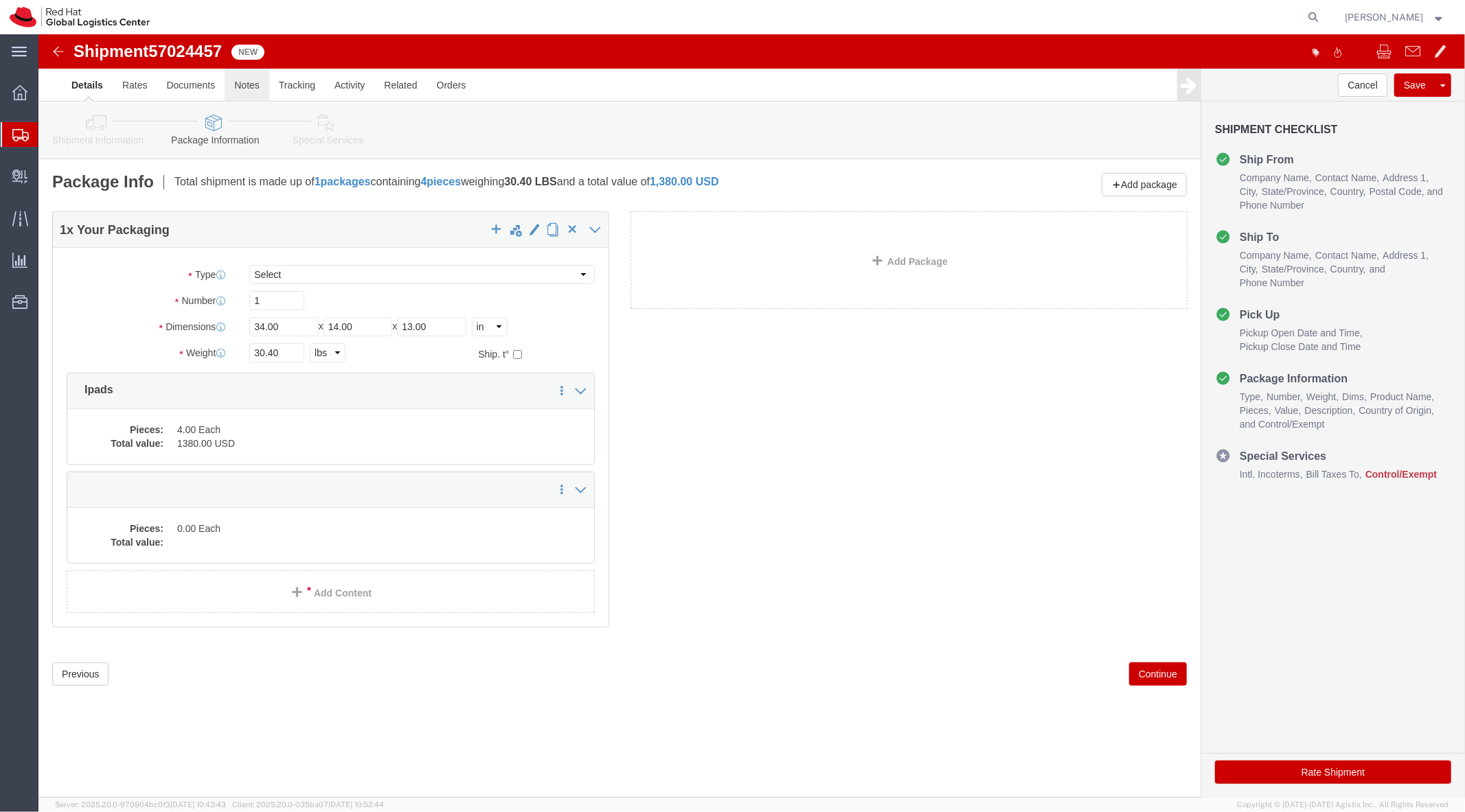
click link "Notes"
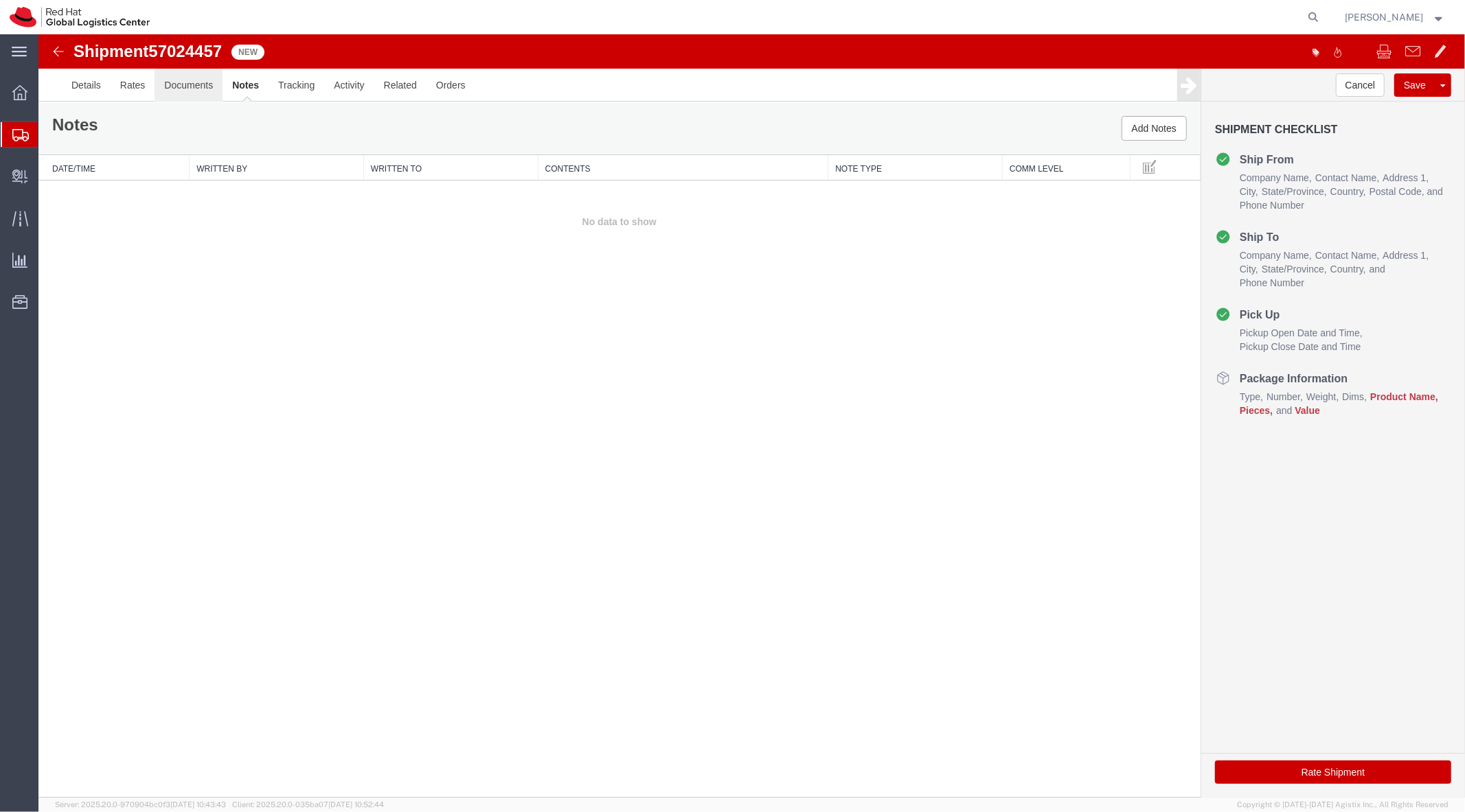
click at [201, 83] on link "Documents" at bounding box center [188, 84] width 68 height 33
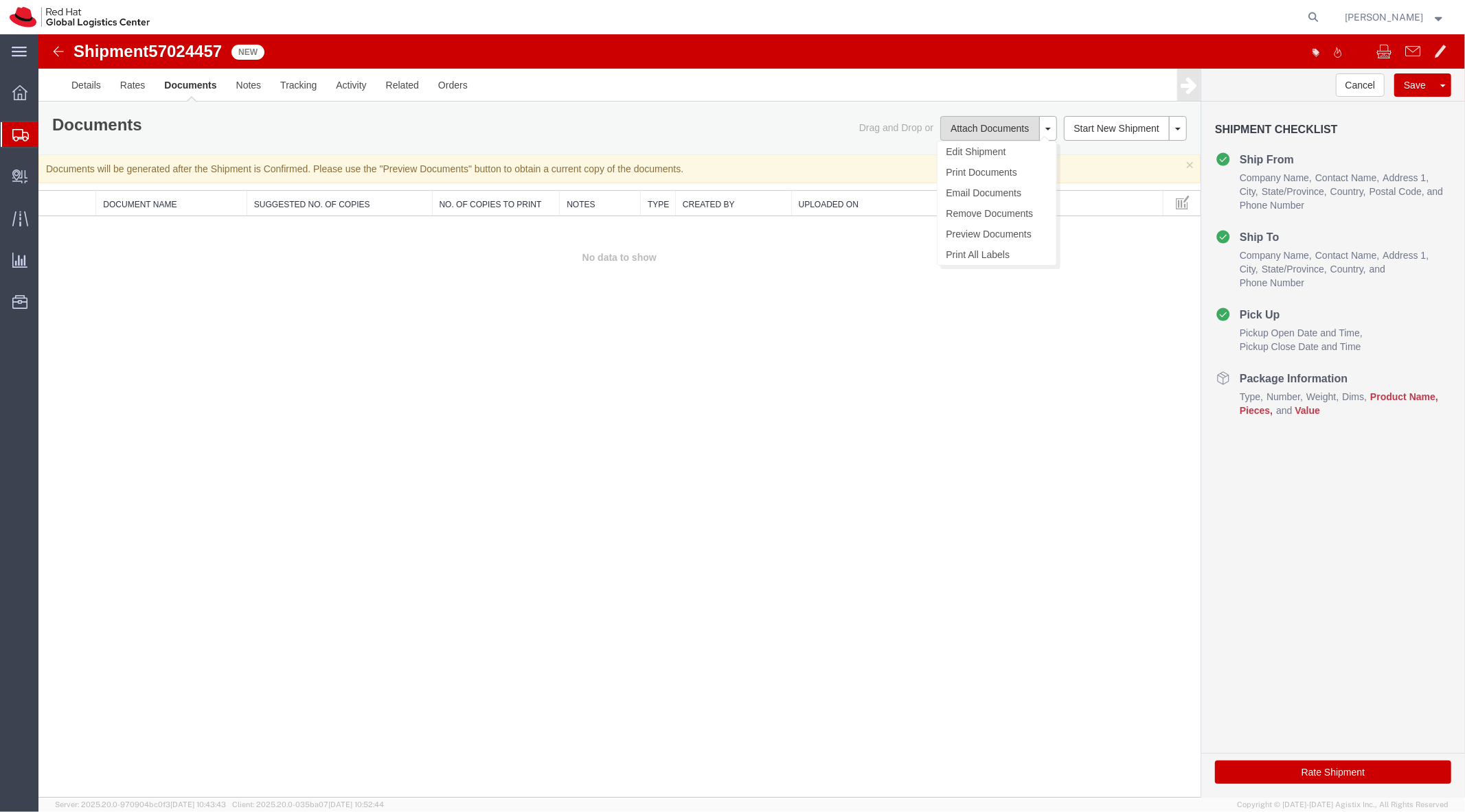
click at [985, 129] on button "Attach Documents" at bounding box center [989, 128] width 99 height 24
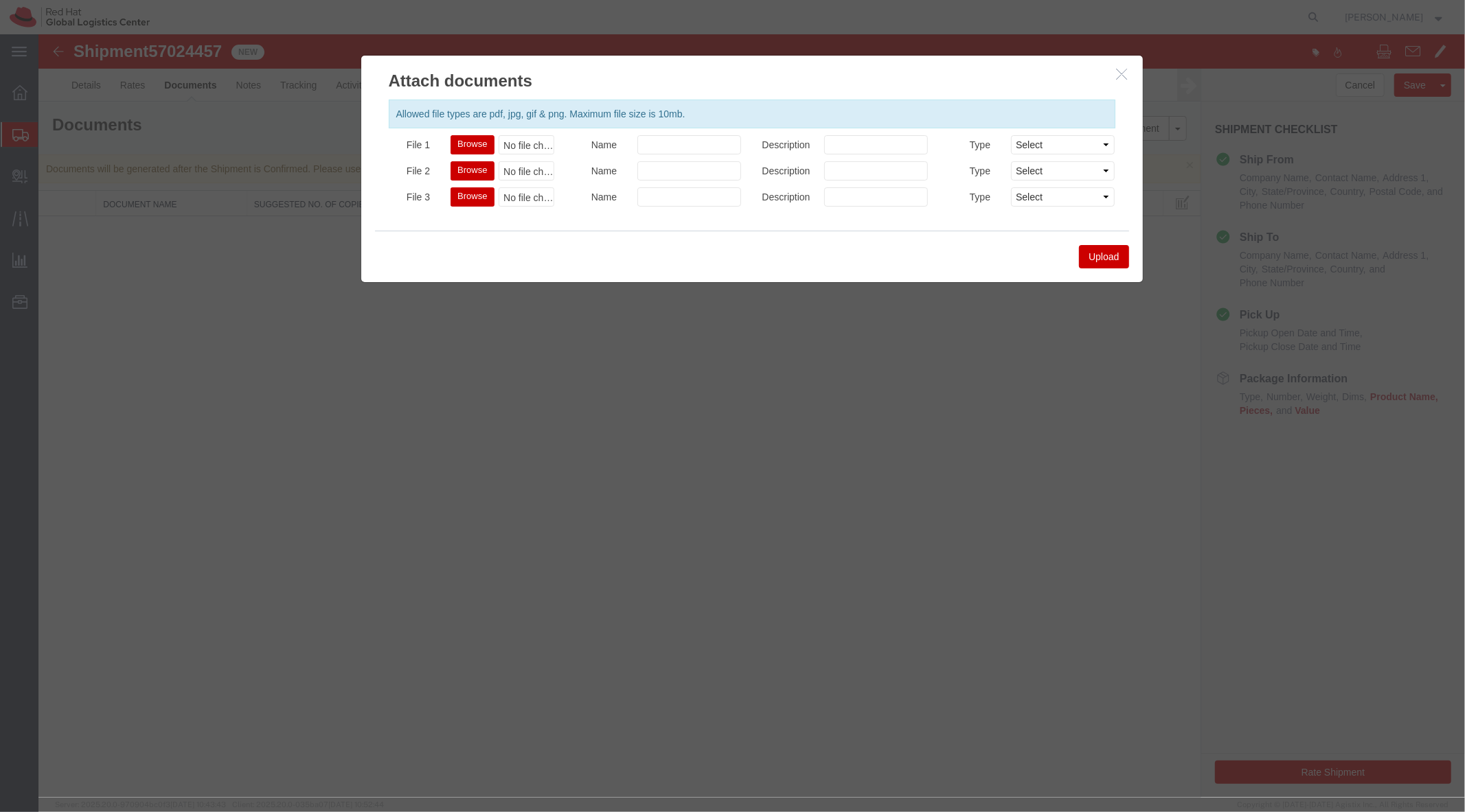
click at [448, 146] on div "Browse No file chosen" at bounding box center [501, 144] width 124 height 19
click at [458, 150] on button "Browse" at bounding box center [472, 144] width 43 height 19
click at [1091, 250] on button "Upload" at bounding box center [1102, 255] width 49 height 23
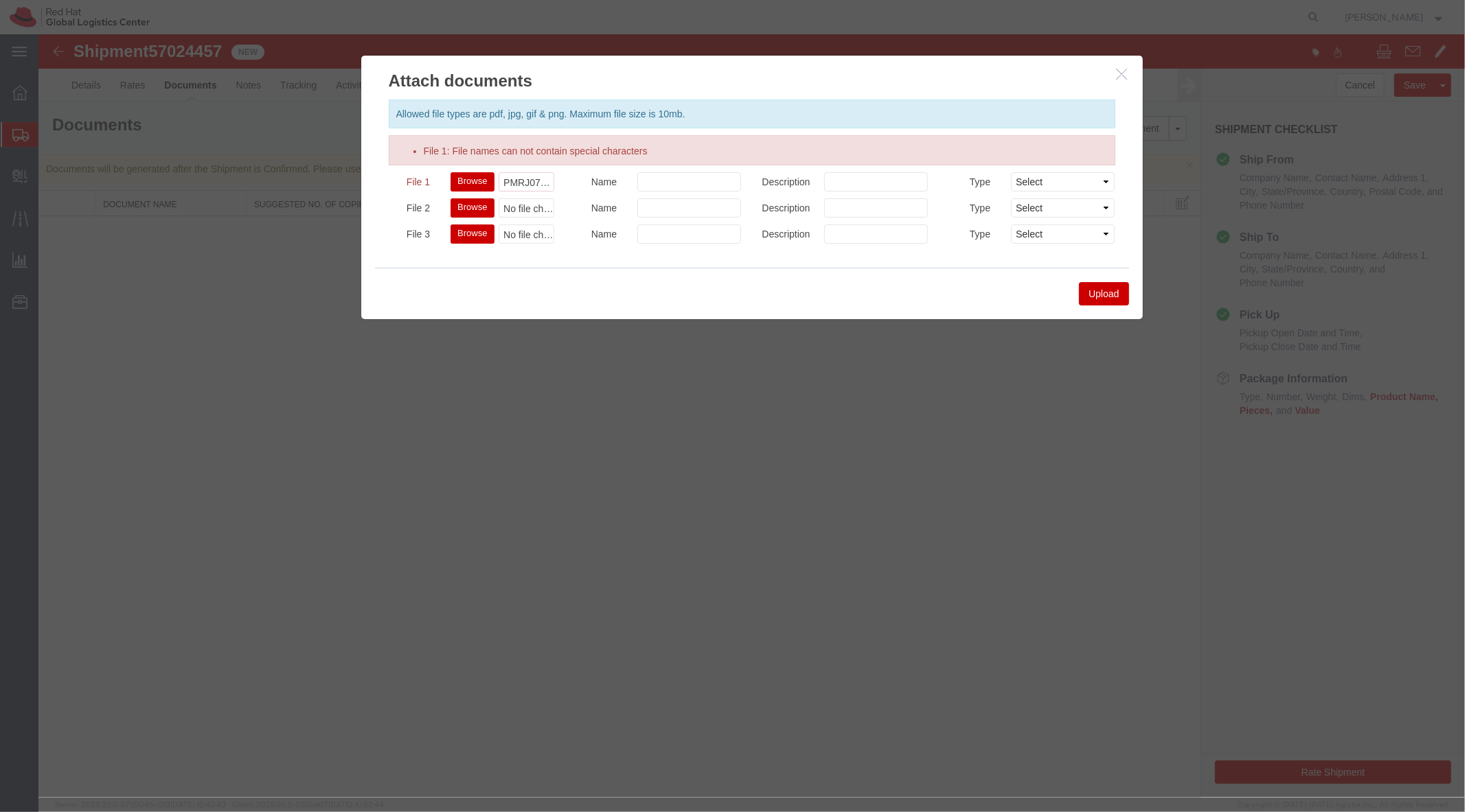
click at [530, 182] on div "PMRJ070 (1).pdf" at bounding box center [525, 182] width 56 height 19
type input "C:\fakepath\Invoice for Ipads.pdf"
click at [1087, 302] on button "Upload" at bounding box center [1102, 293] width 49 height 23
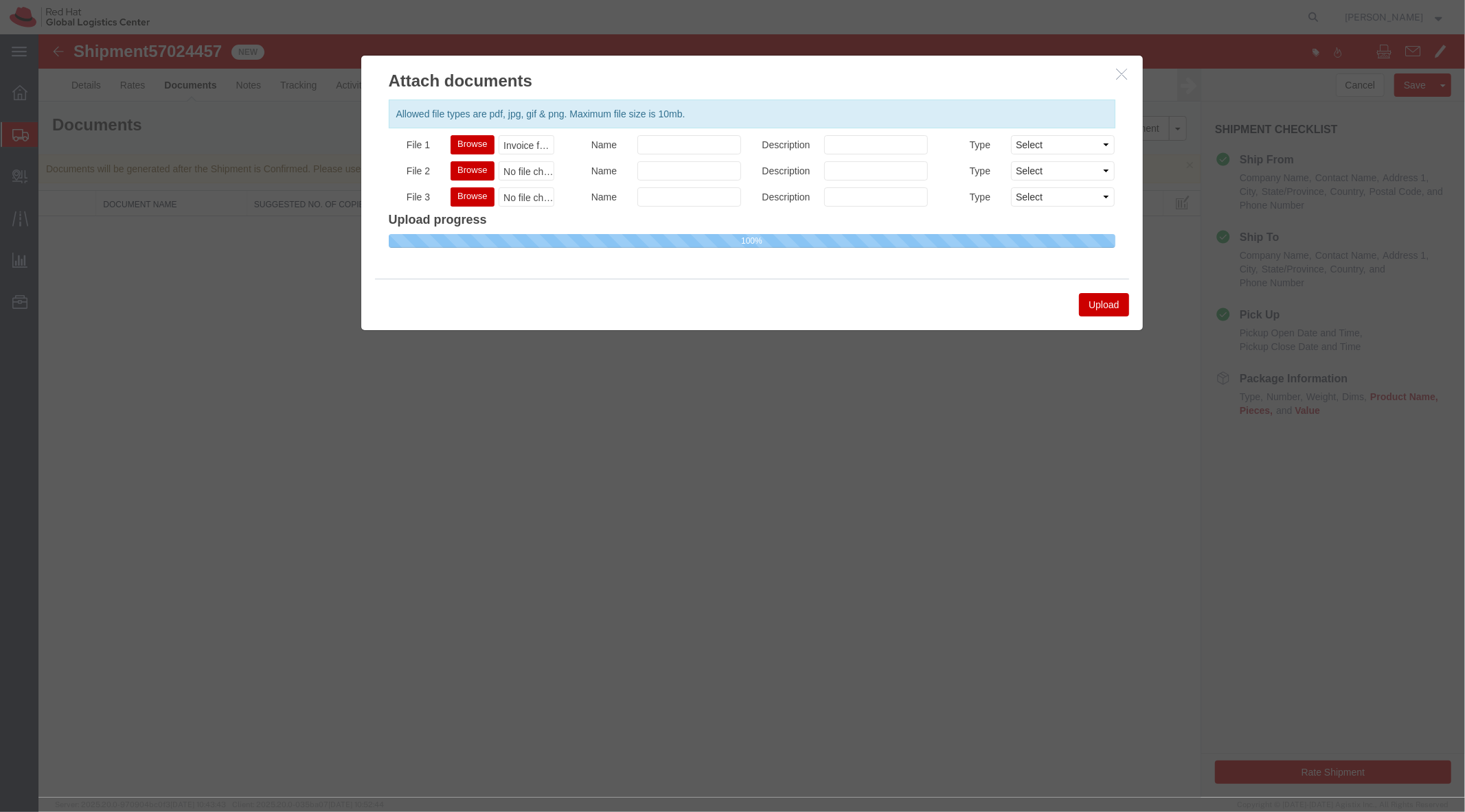
select select
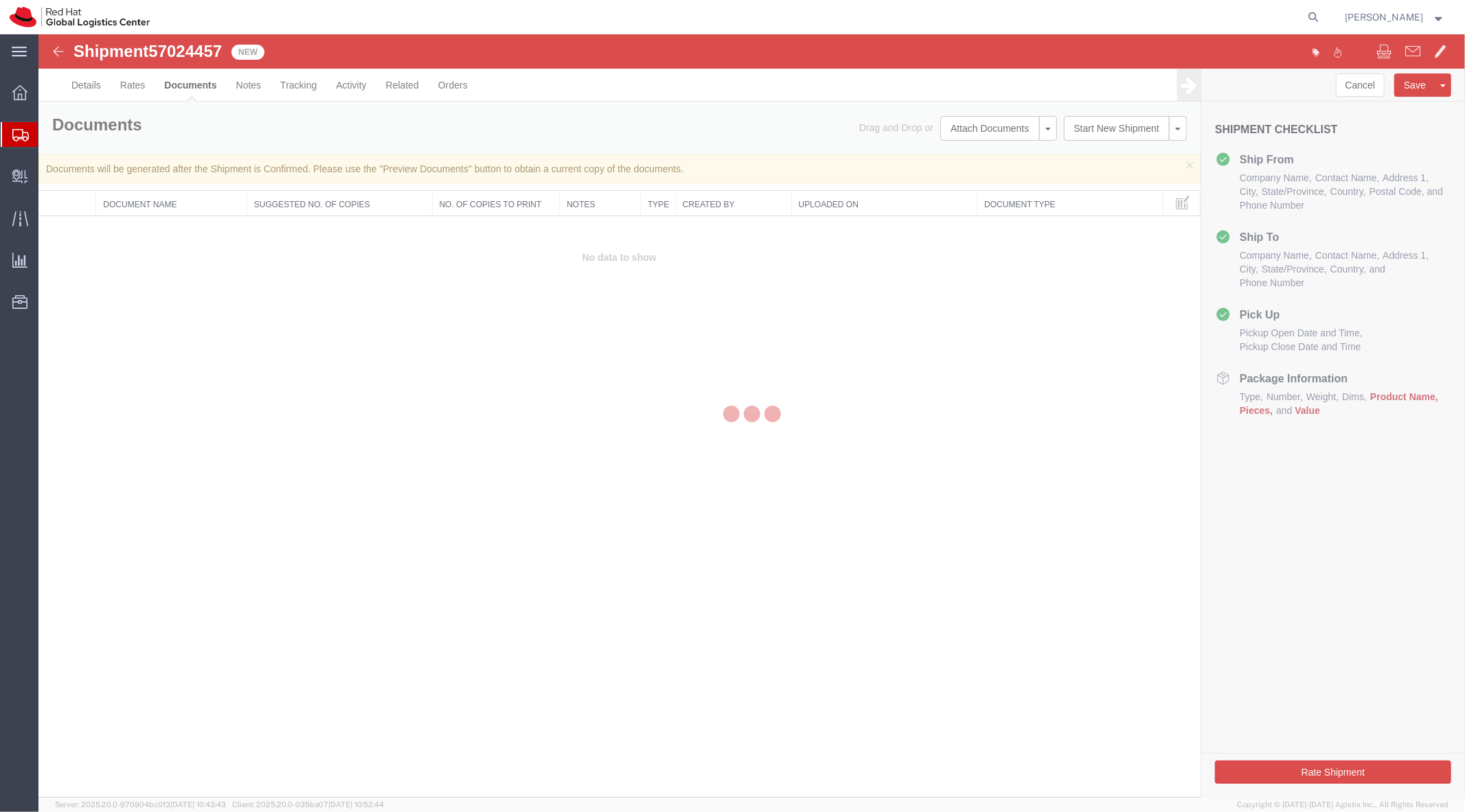
click at [186, 88] on div at bounding box center [751, 416] width 1426 height 763
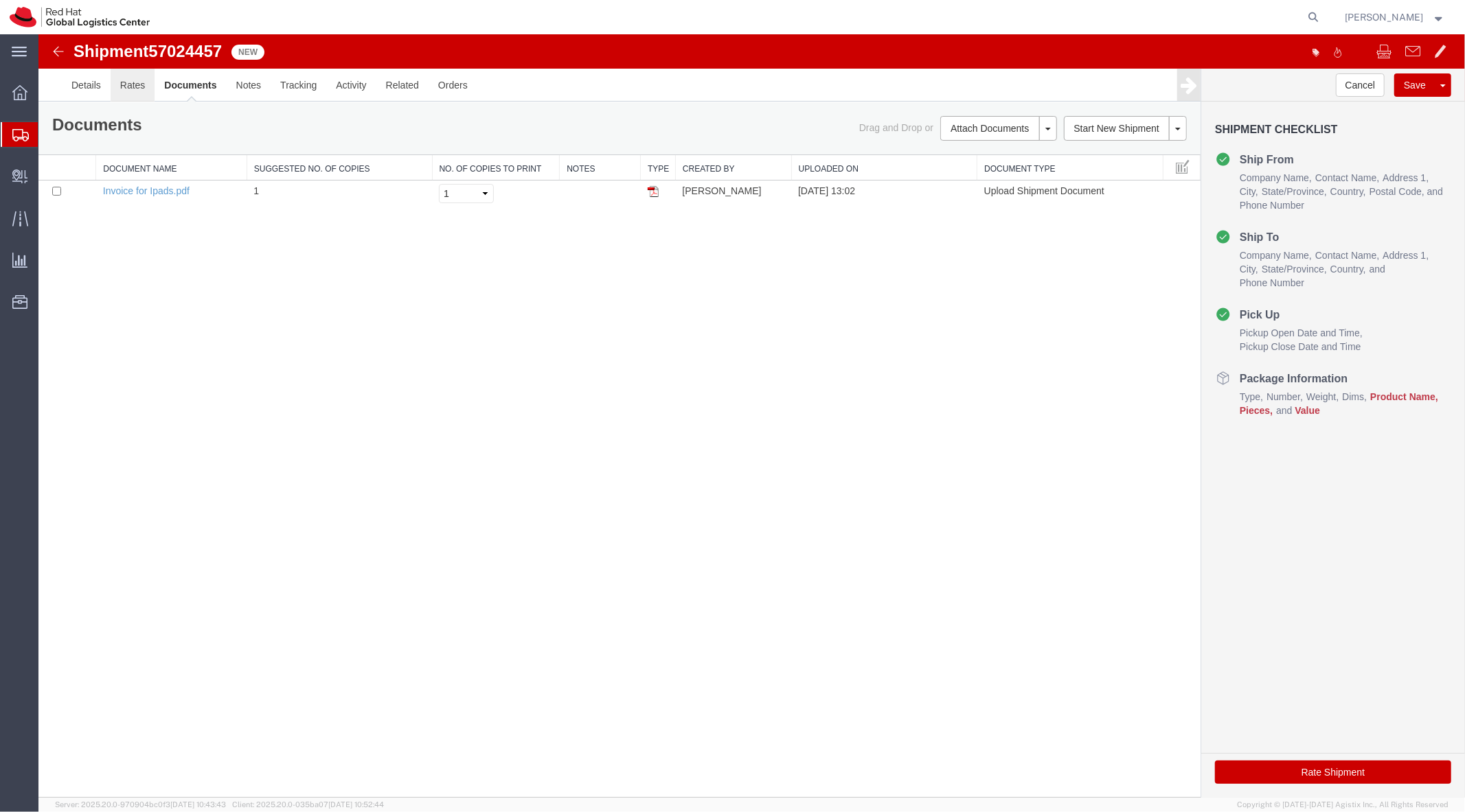
click at [135, 89] on link "Rates" at bounding box center [132, 84] width 44 height 33
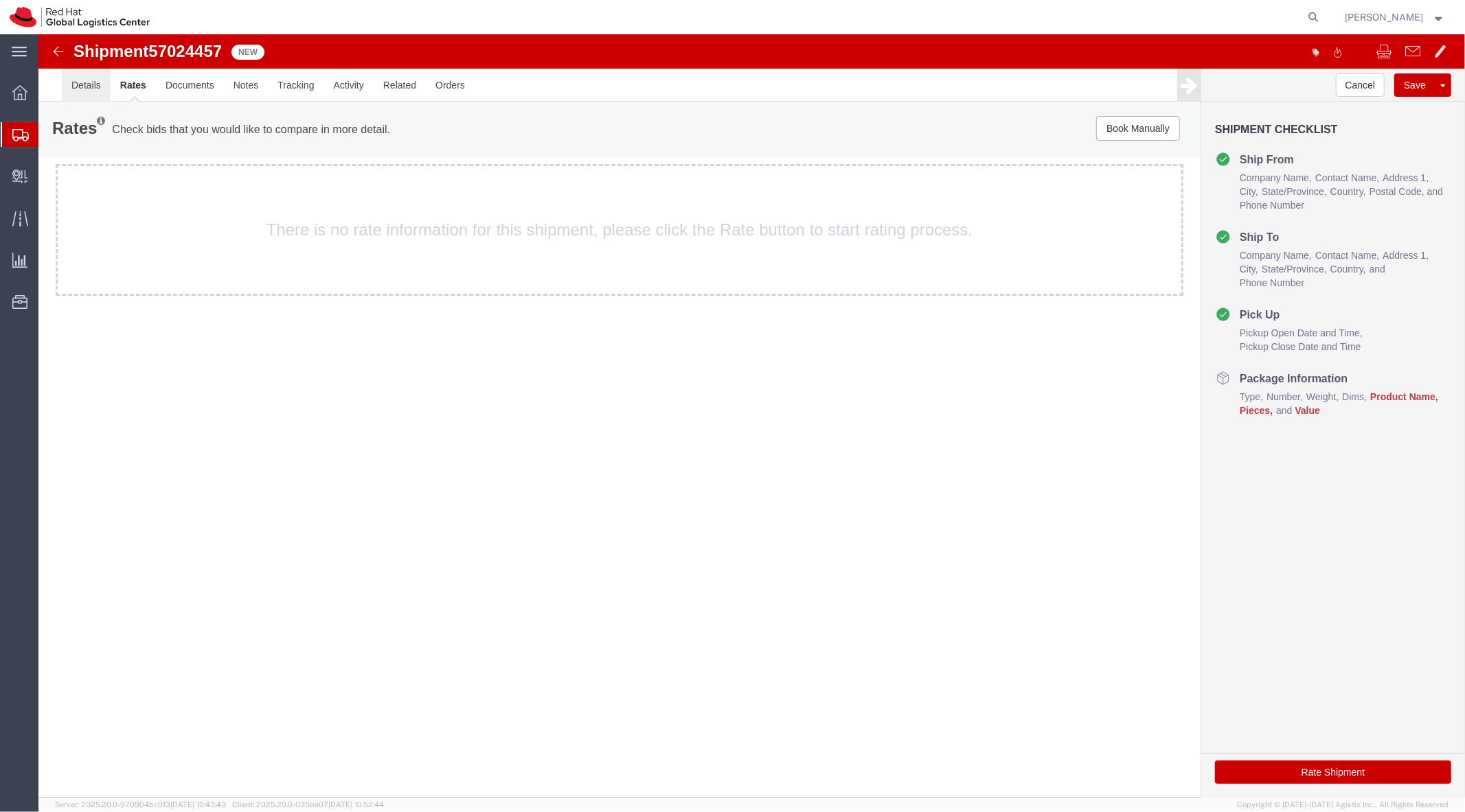
click at [87, 87] on link "Details" at bounding box center [85, 84] width 49 height 33
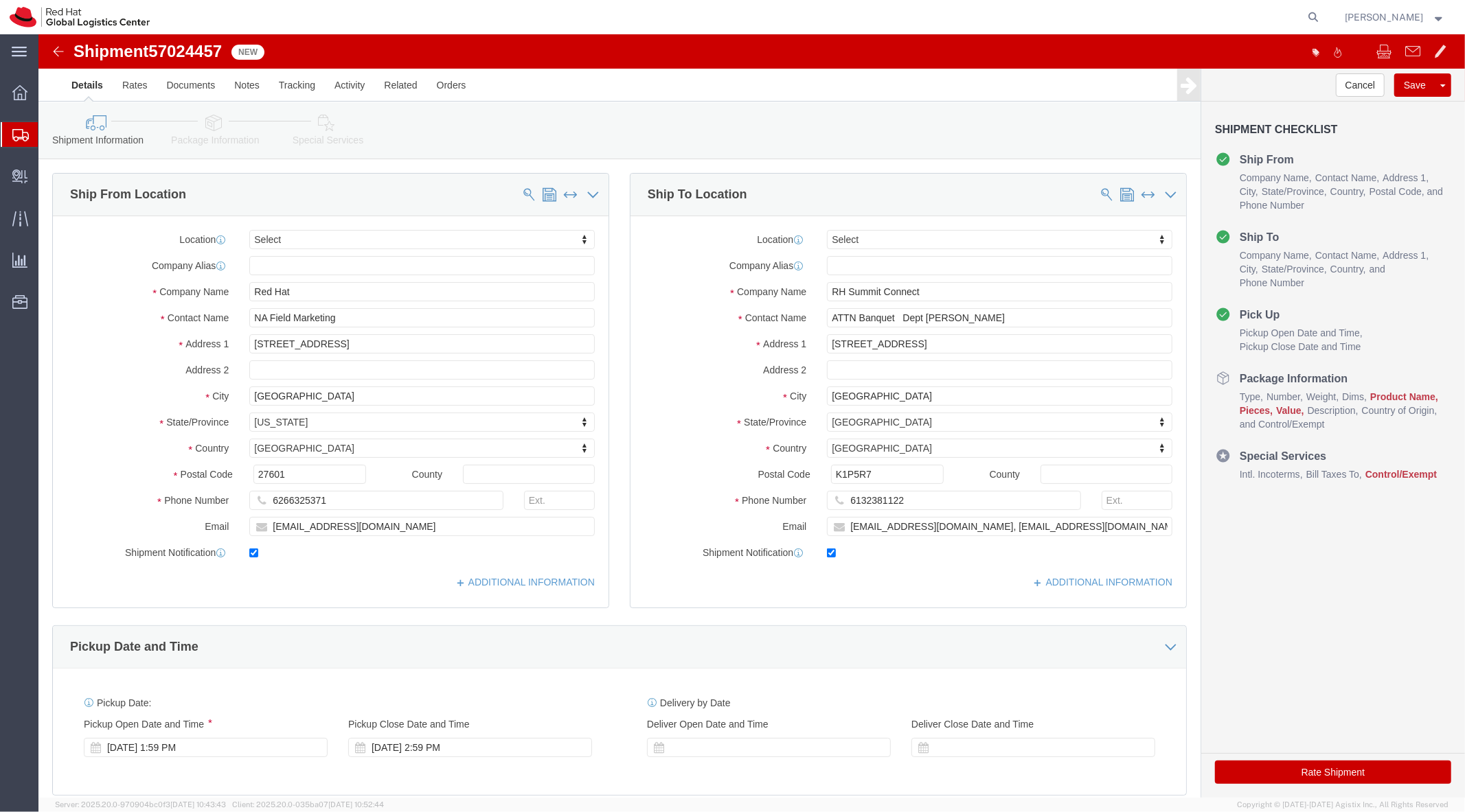
click icon
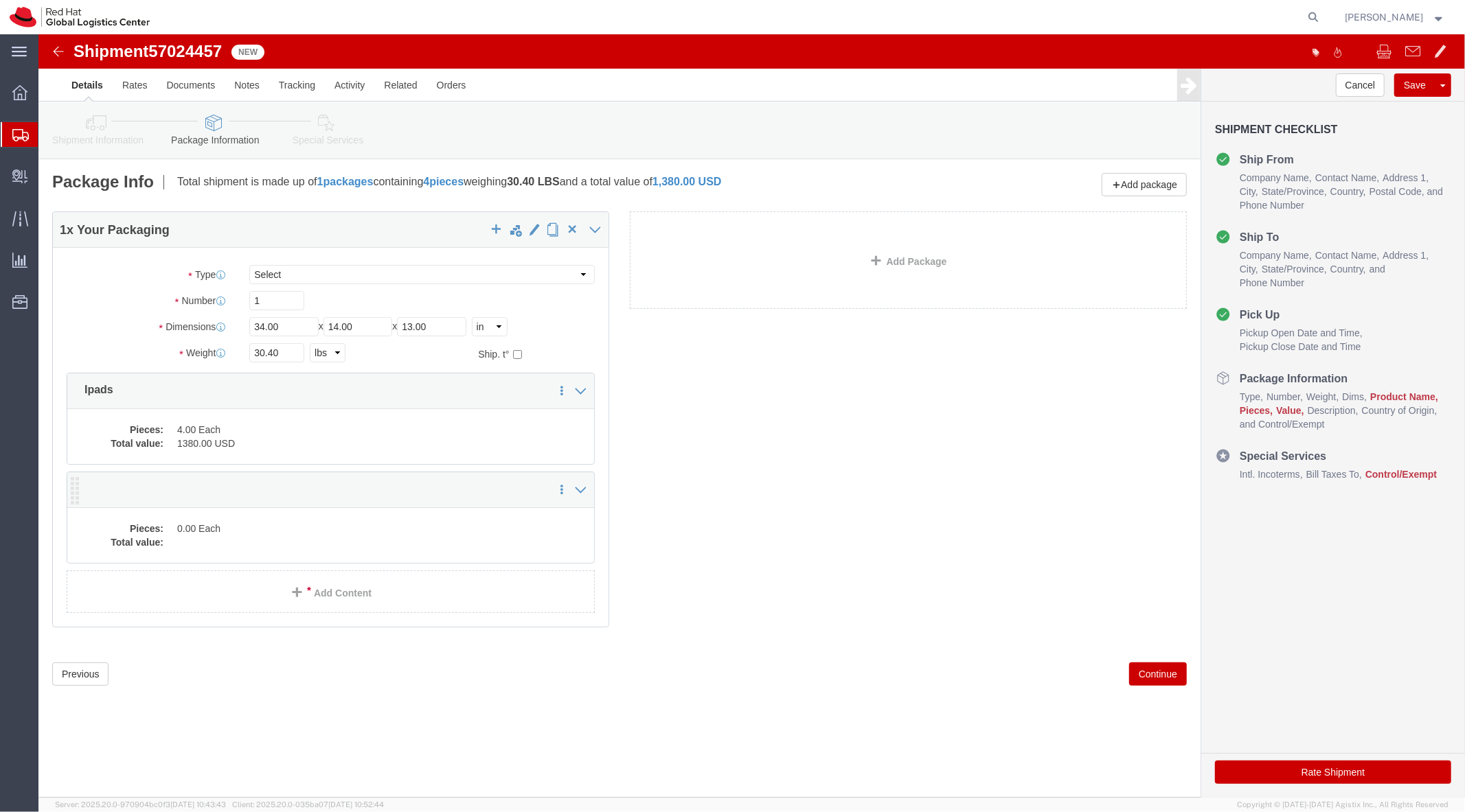
click div "Pieces: 0.00 Each Total value:"
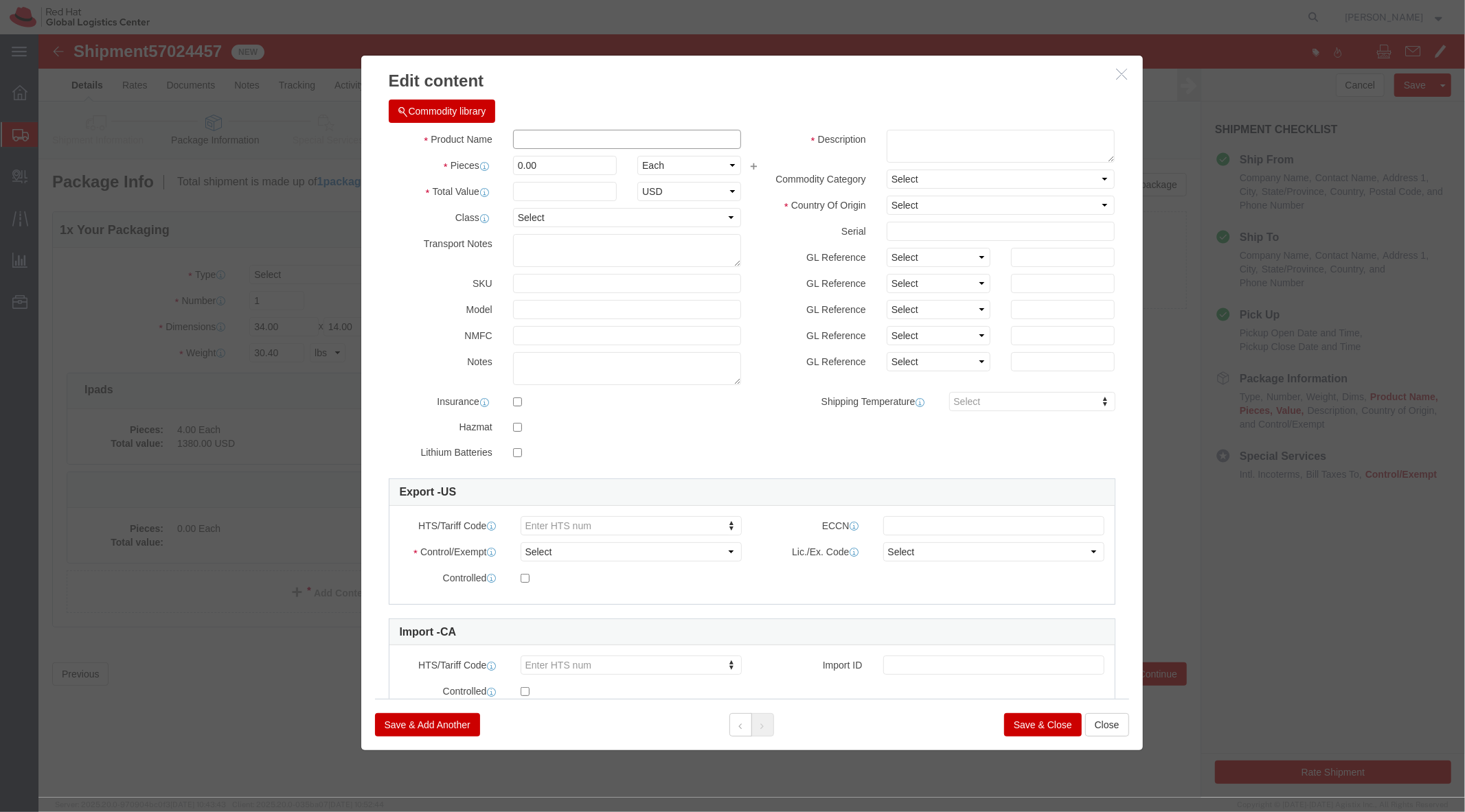
click input "text"
type input "Lisen Tabletop Holder"
type input "4"
click select "Select Afghanistan Åland Islands Albania Algeria American Samoa Andorra Angola …"
select select "CN"
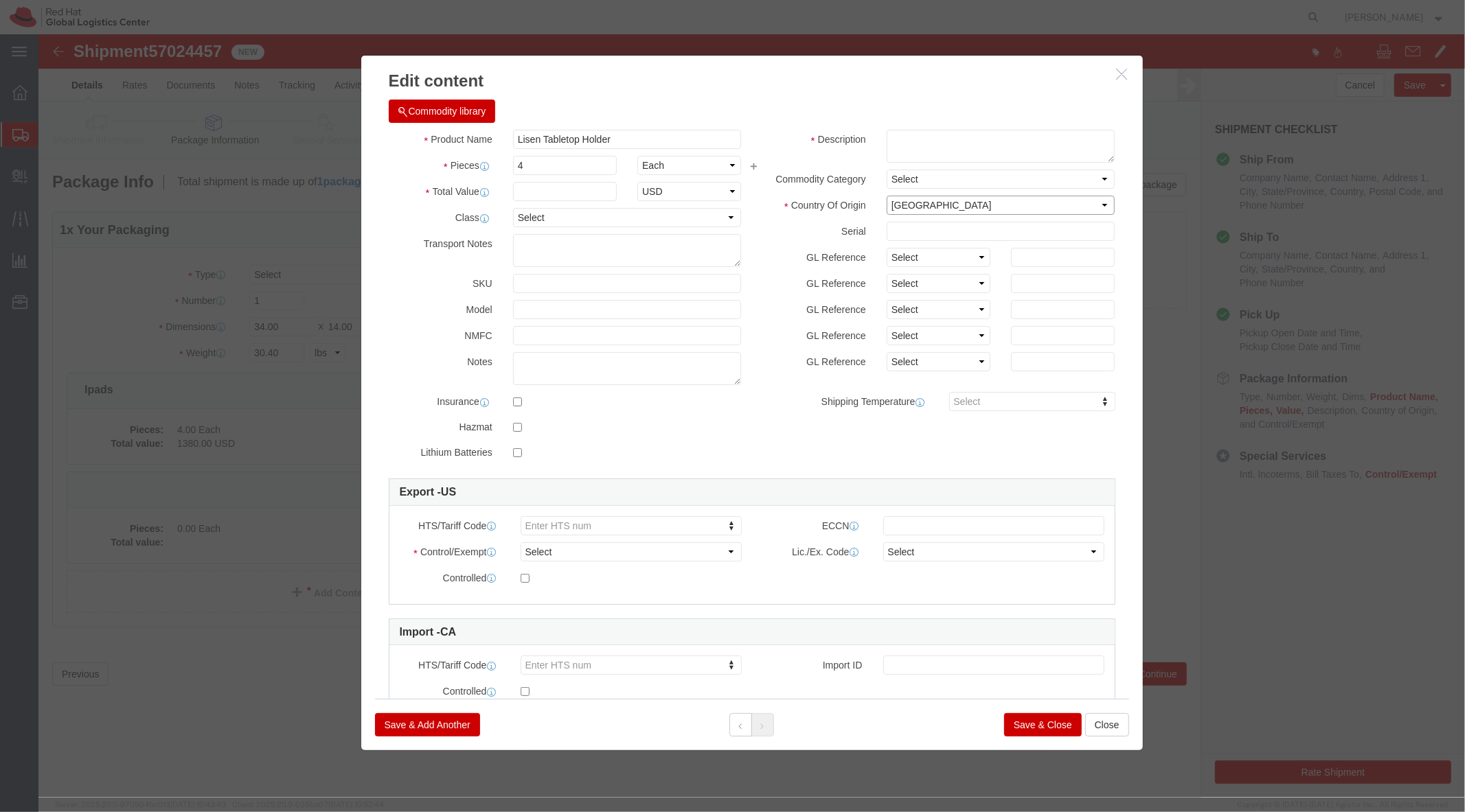
click select "Select Afghanistan Åland Islands Albania Algeria American Samoa Andorra Angola …"
click textarea
click input "text"
type input "12.98"
click textarea
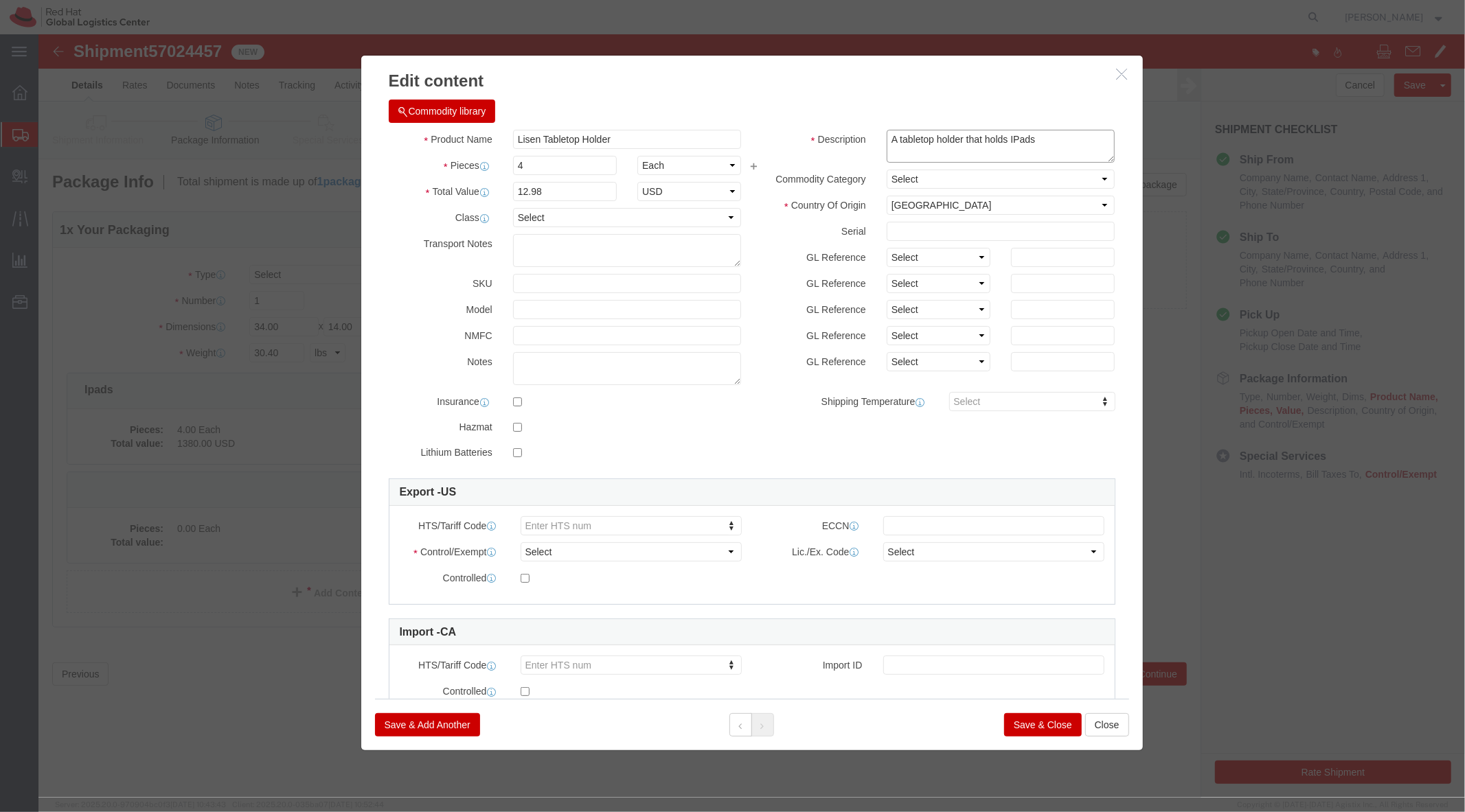
click textarea "A tabletop holder that holds IPads"
click textarea "A tabletop accessory that holds IPads"
type textarea "A tabletop accessory that holds IPads"
click div "Product Name Lisen Tabletop Holder Pieces 4 Select Bag Barrels 100Board Feet Bo…"
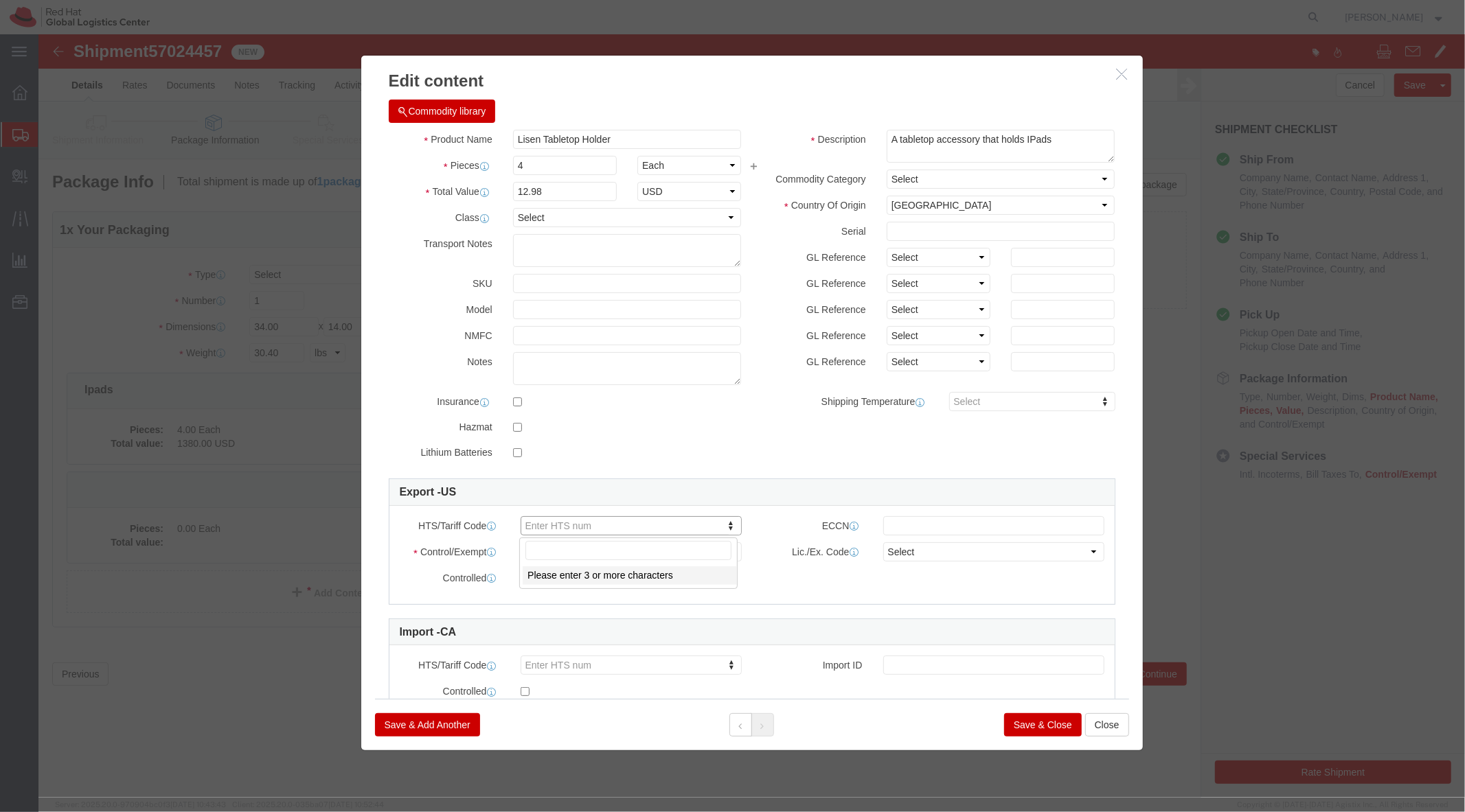
paste input "3926.90.9988"
type input "3926.90.9988"
click button "Save & Close"
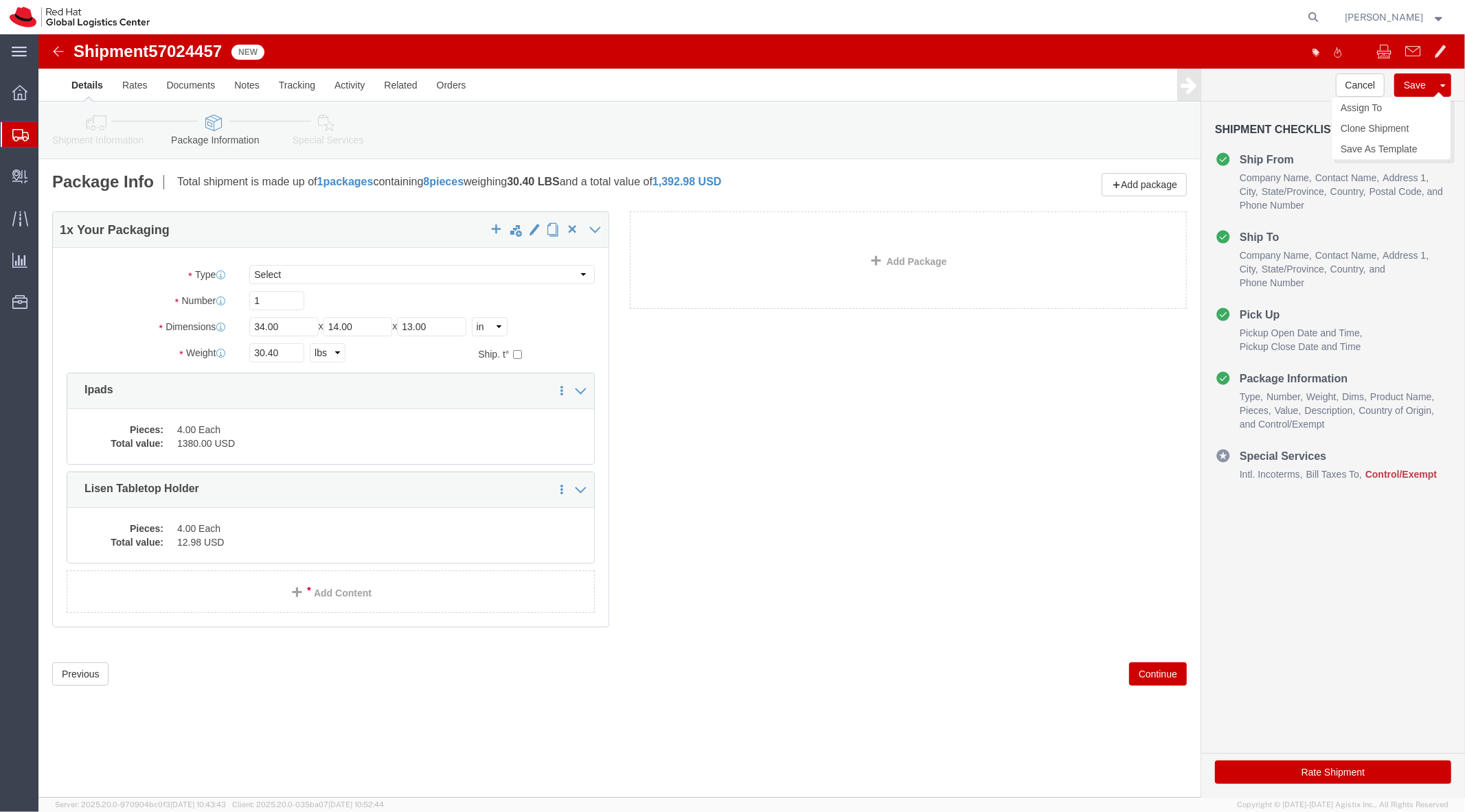
click button "Save"
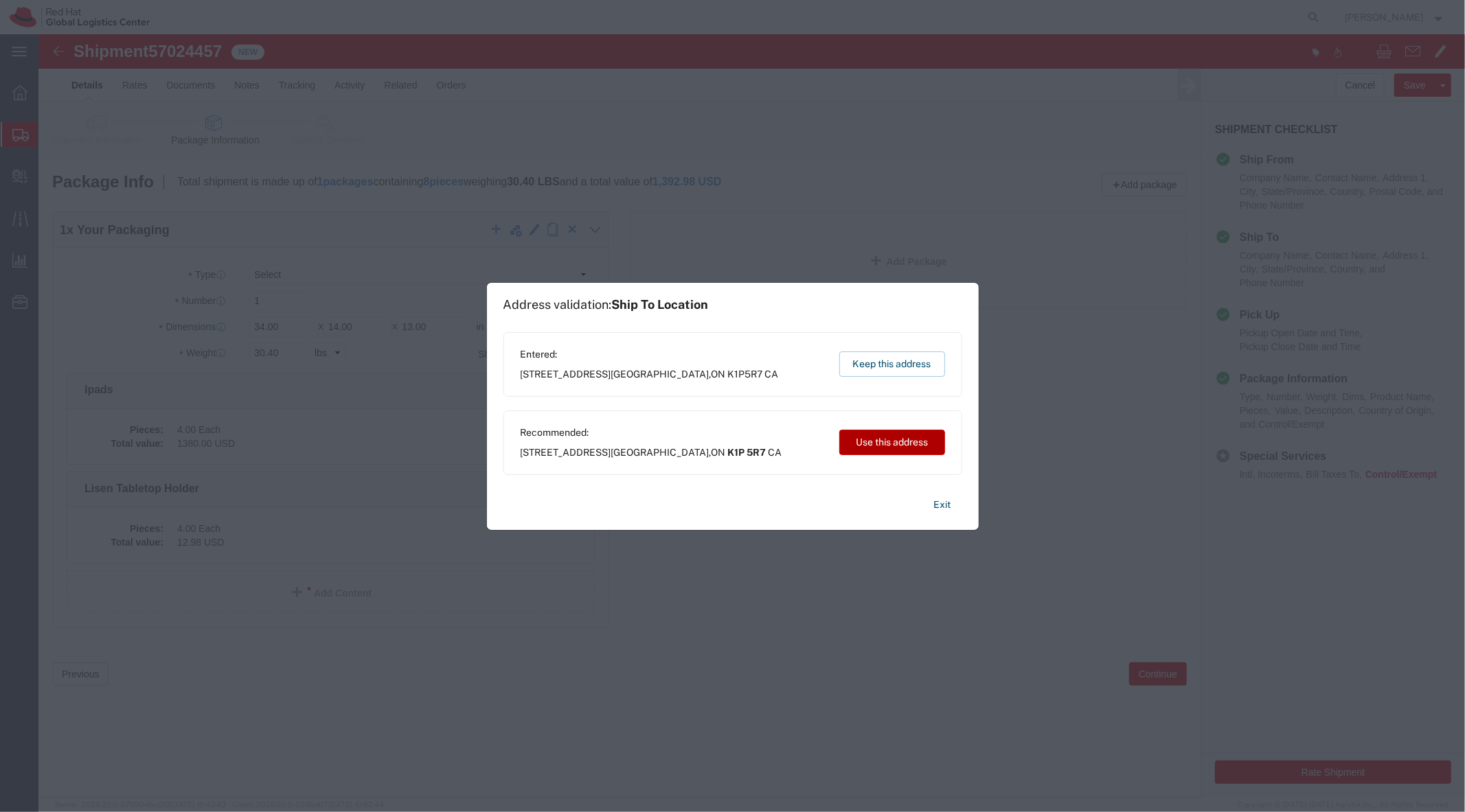
click at [874, 454] on button "Use this address" at bounding box center [892, 442] width 106 height 25
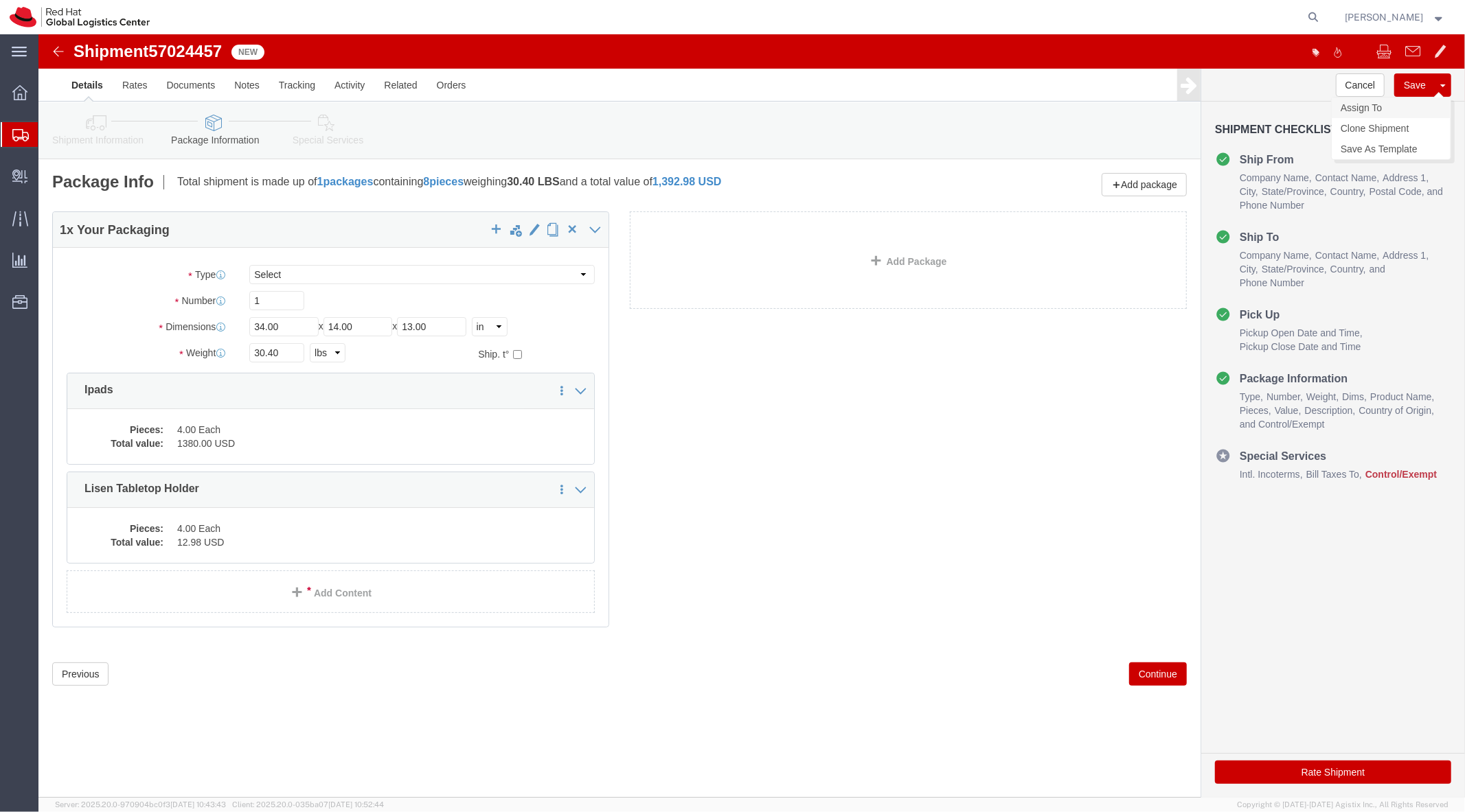
click link "Assign To"
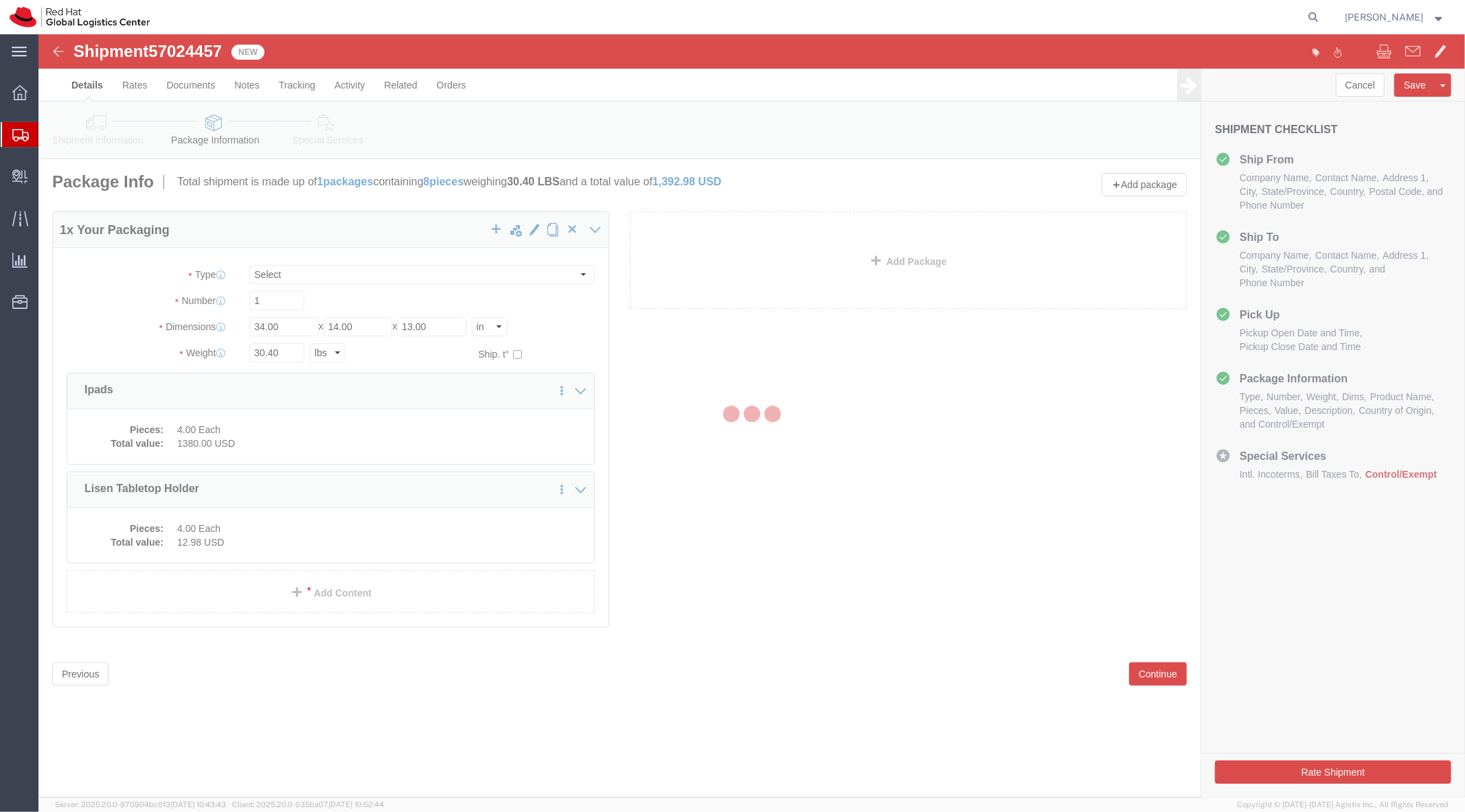
select select
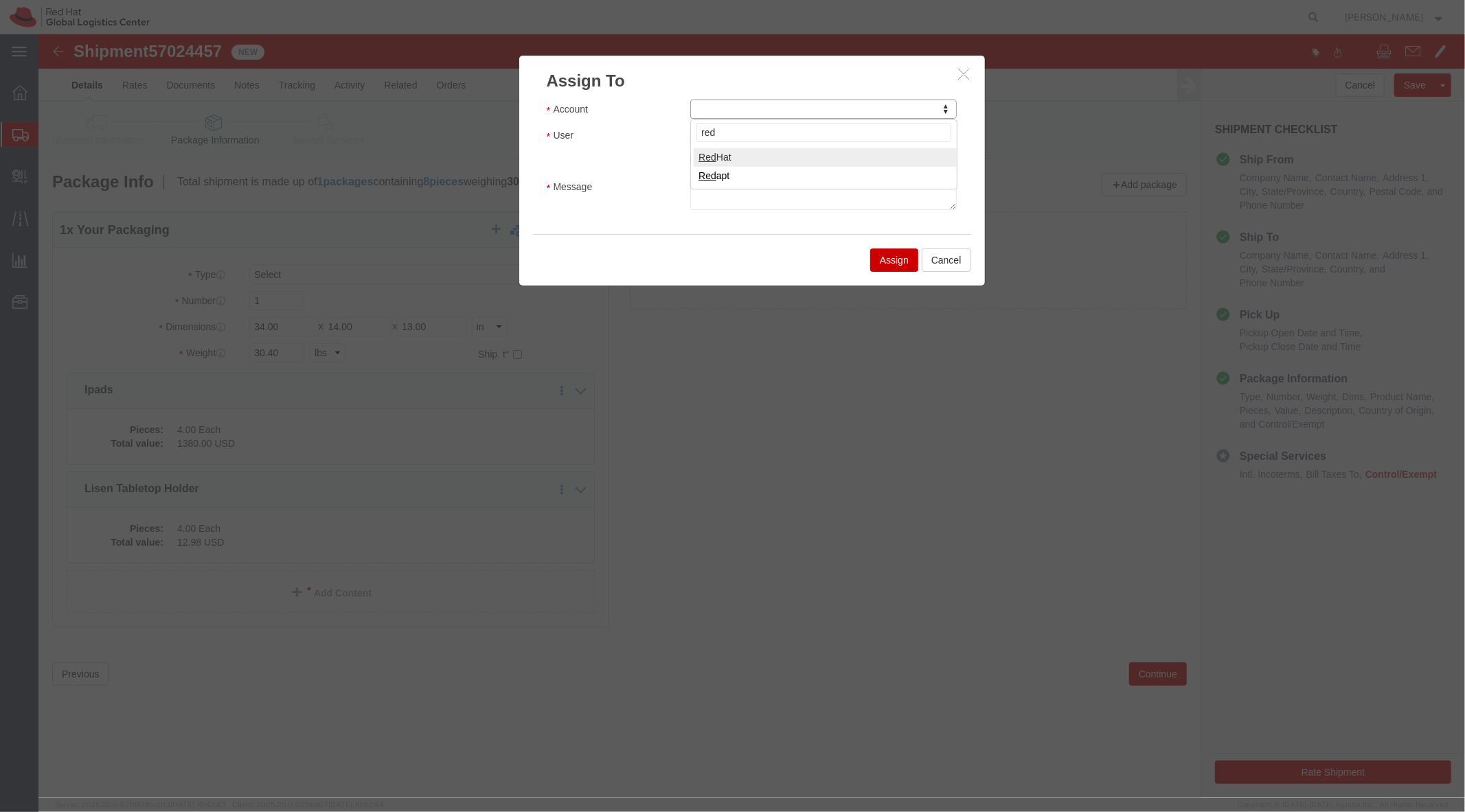
type input "red"
select select "104821"
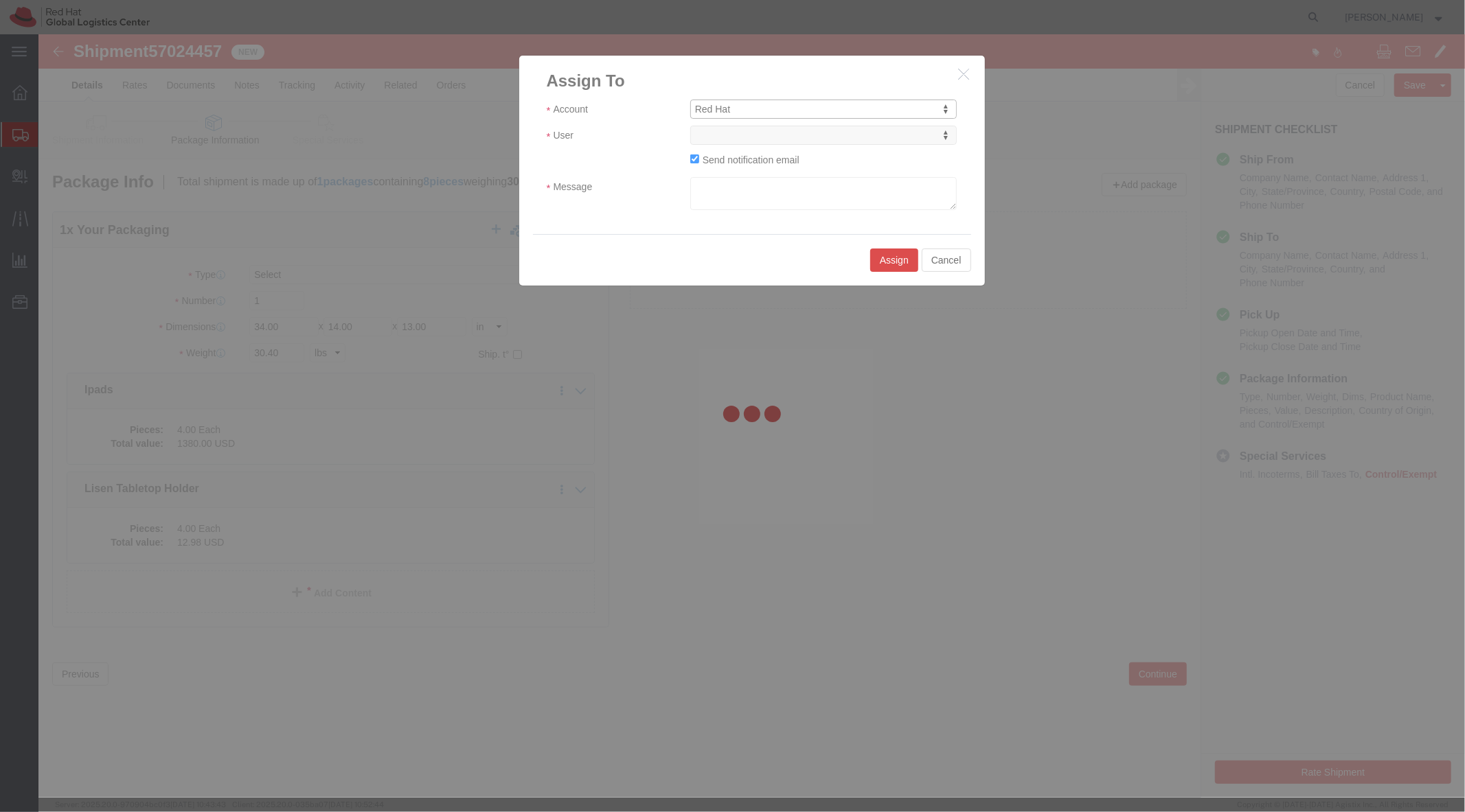
select select
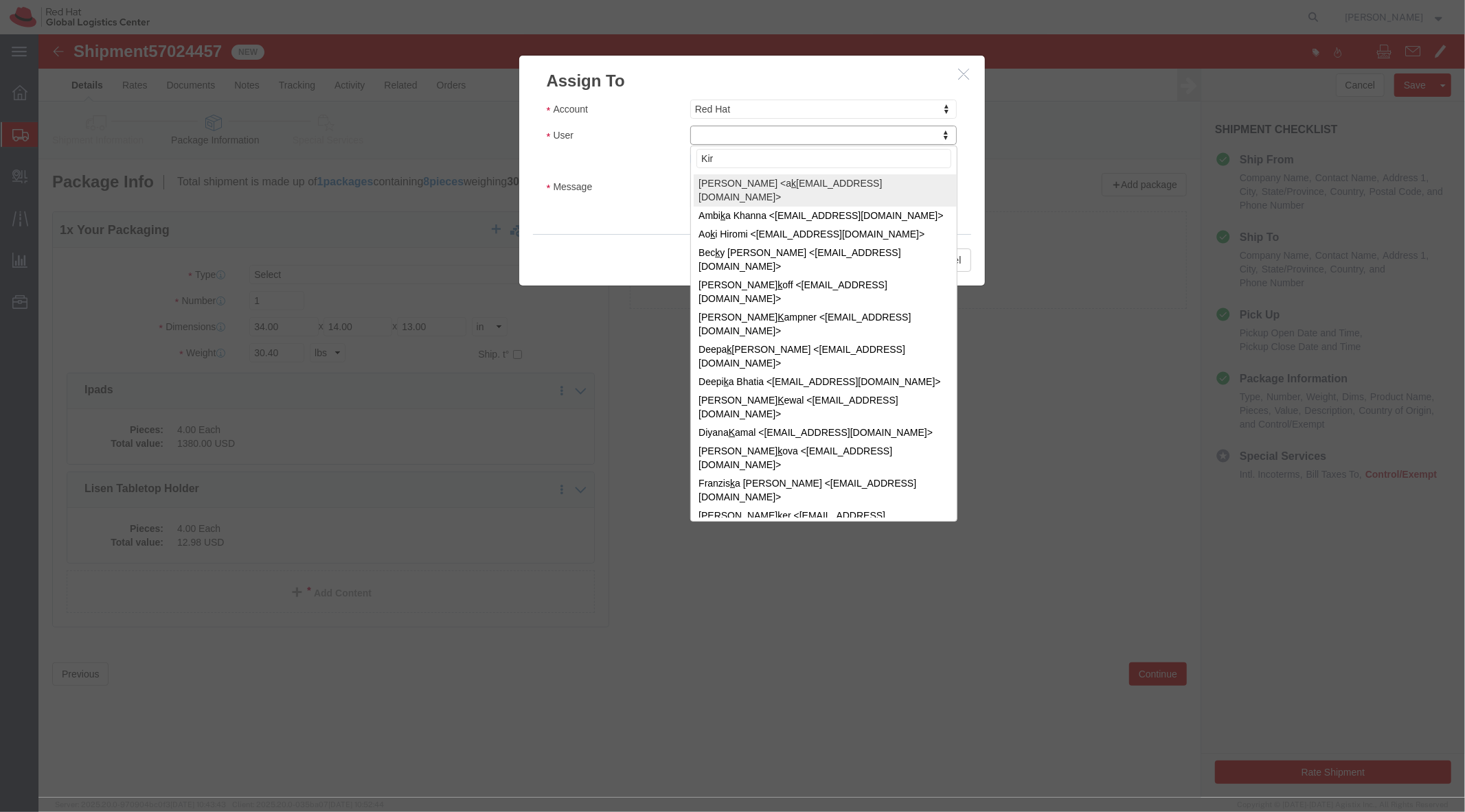
type input "Kirk"
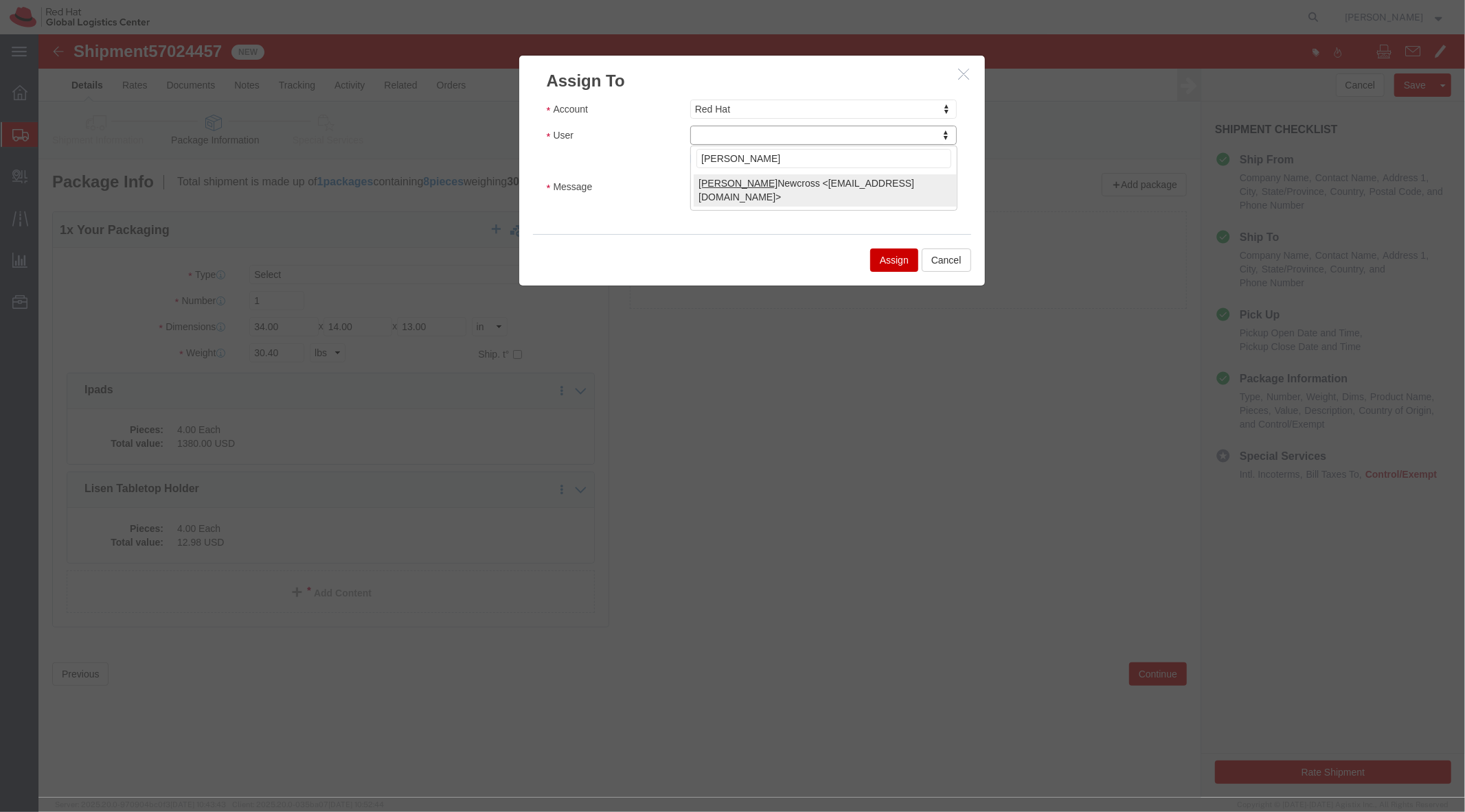
select select "17189"
click textarea "Message"
type textarea "RH Summit Connects to Canada"
click button "Assign"
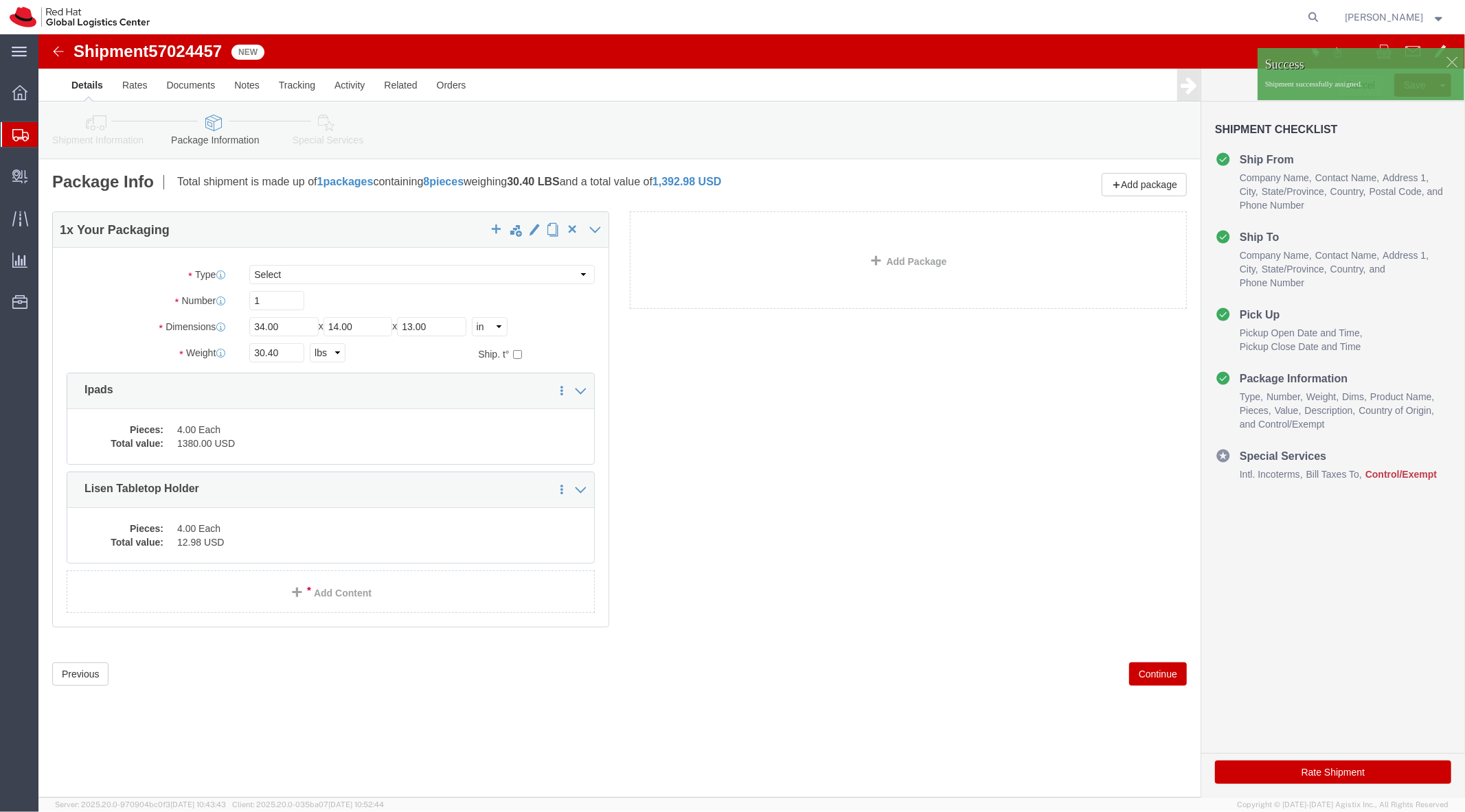
click span "57024457"
copy span "57024457"
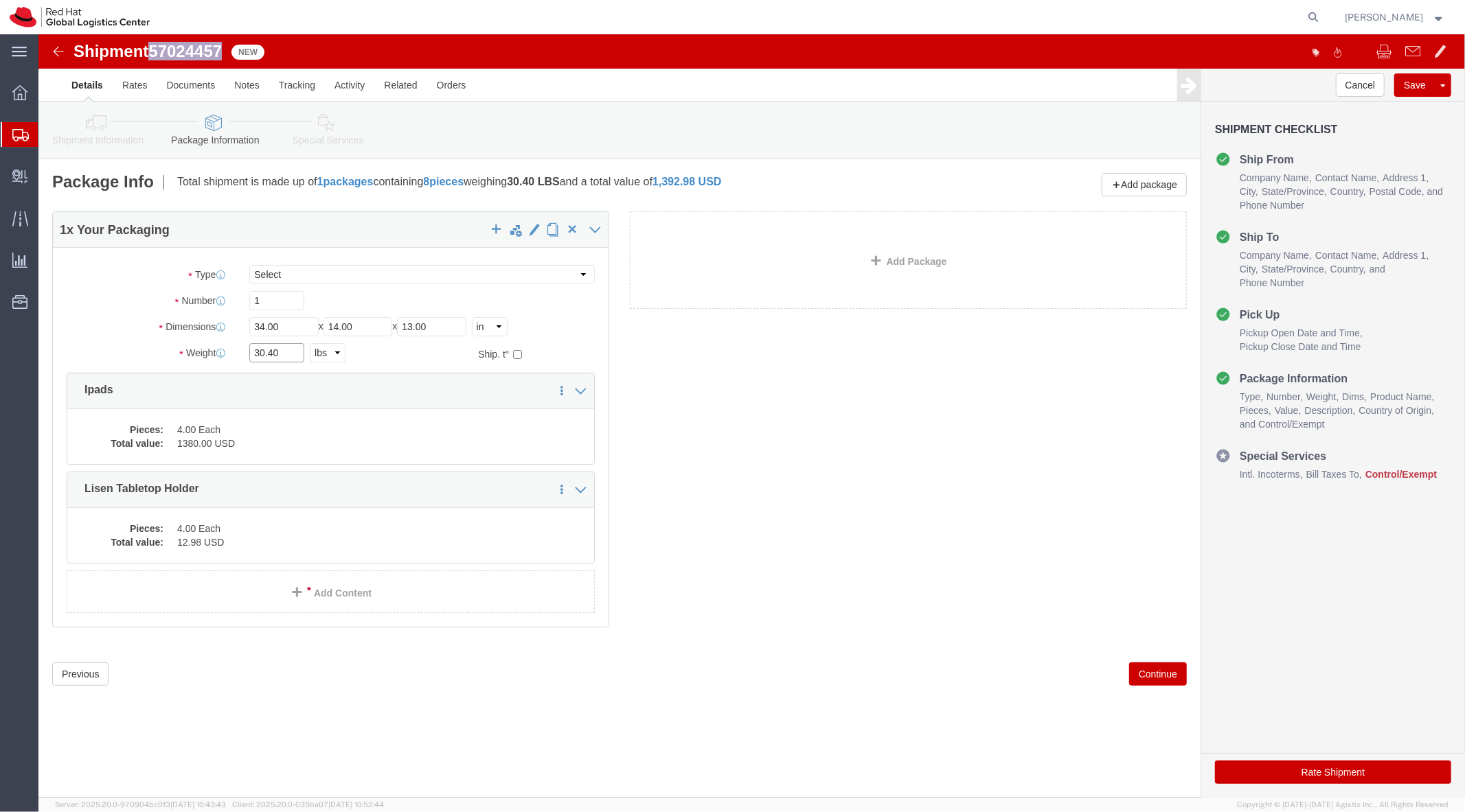
click input "30.40"
click input "34.00"
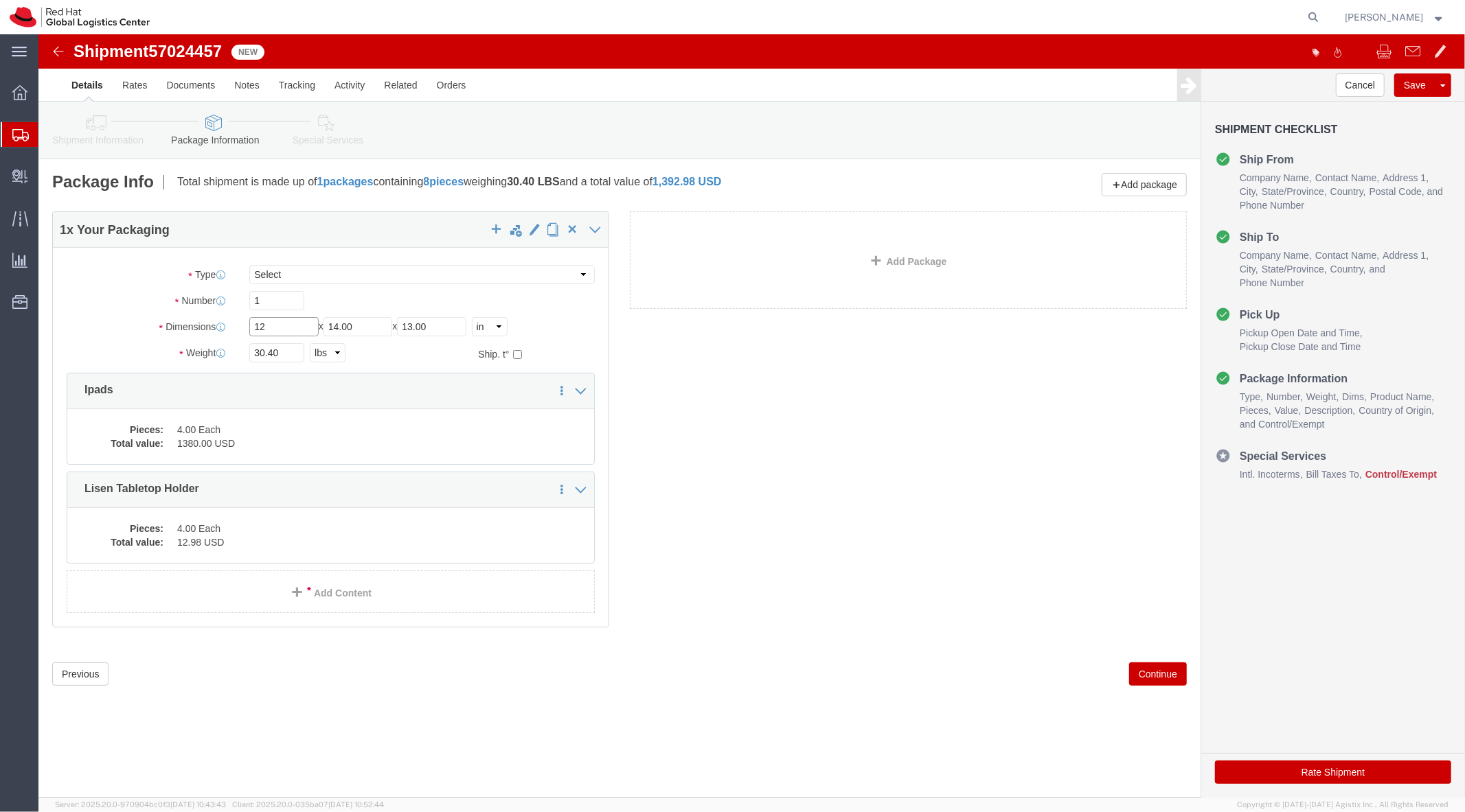
type input "12"
click input "14.00"
type input "10"
type input "8"
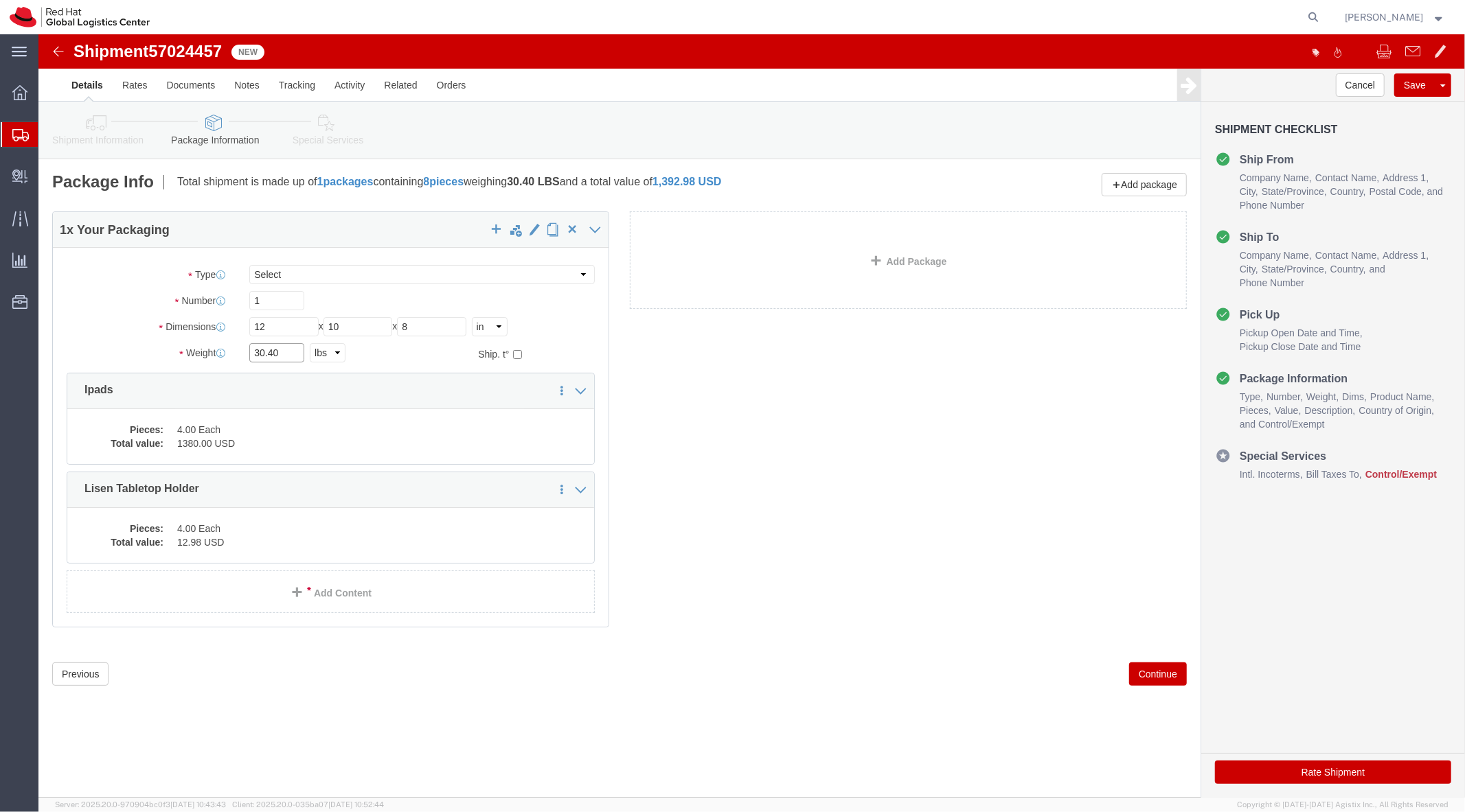
click input "30.40"
type input "13"
click div "1 x Your Packaging Package Type Select Case(s) Crate(s) Envelope Large Box Medi…"
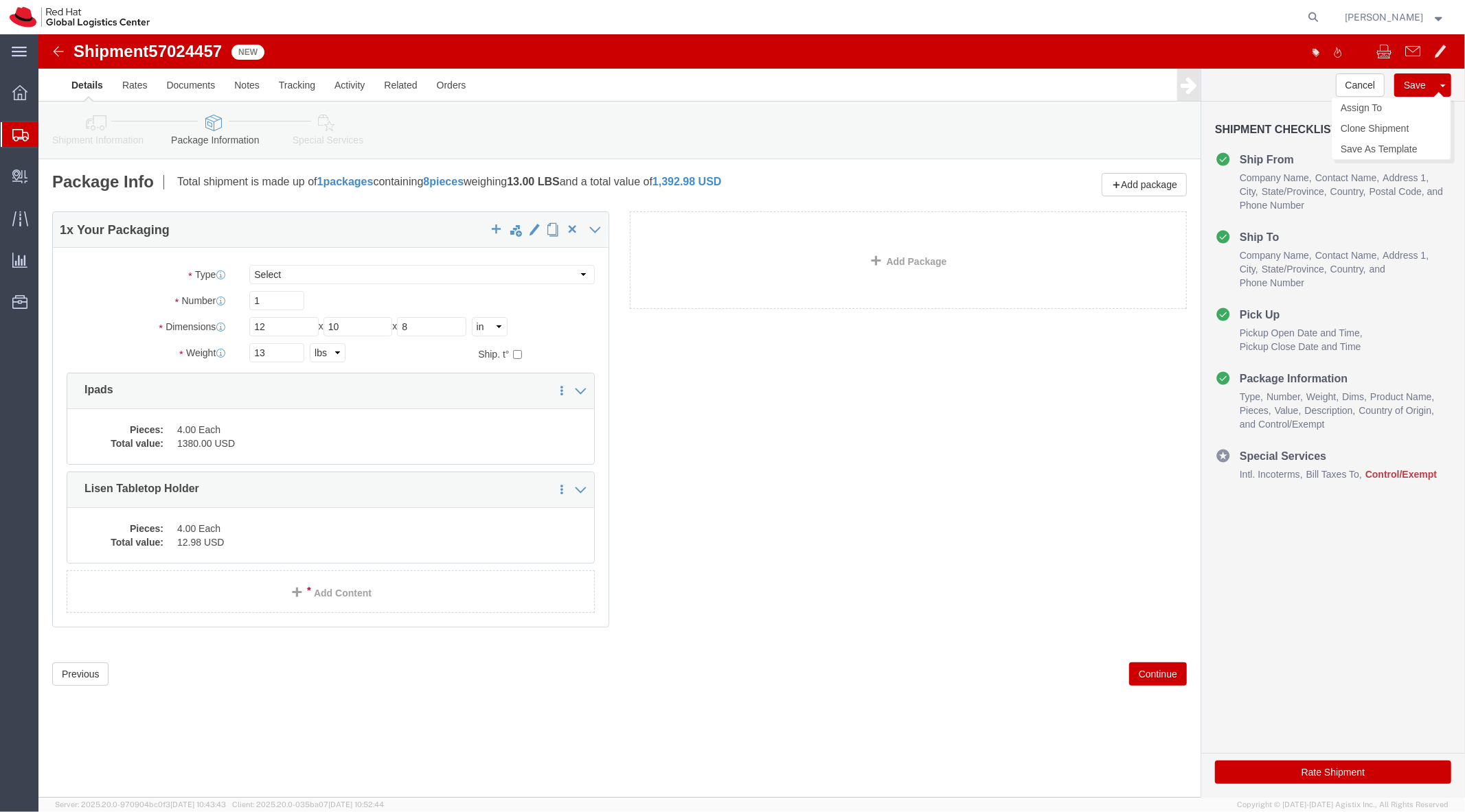
click button "Save"
click at [0, 0] on span "Create Shipment" at bounding box center [0, 0] width 0 height 0
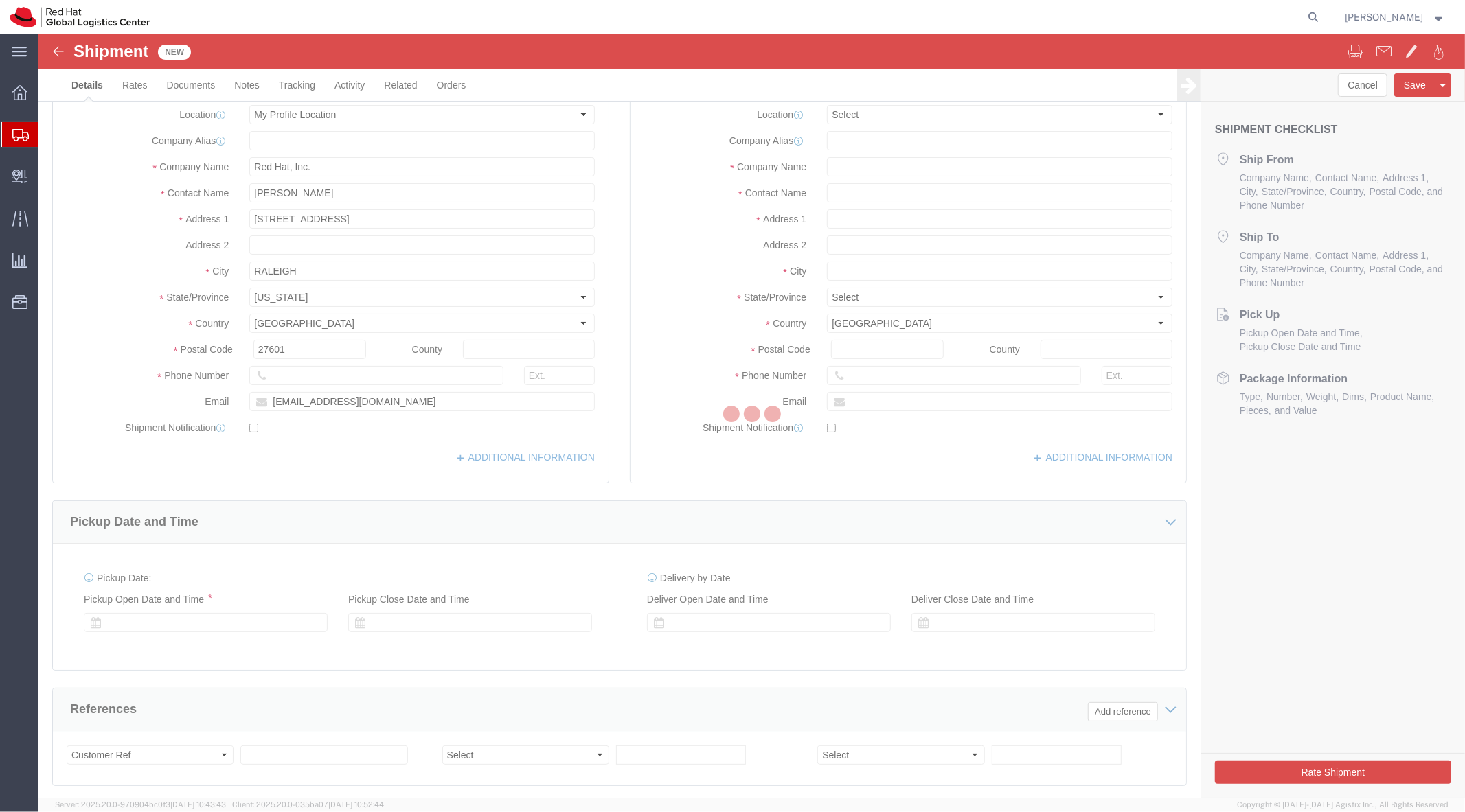
select select "MYPROFILE"
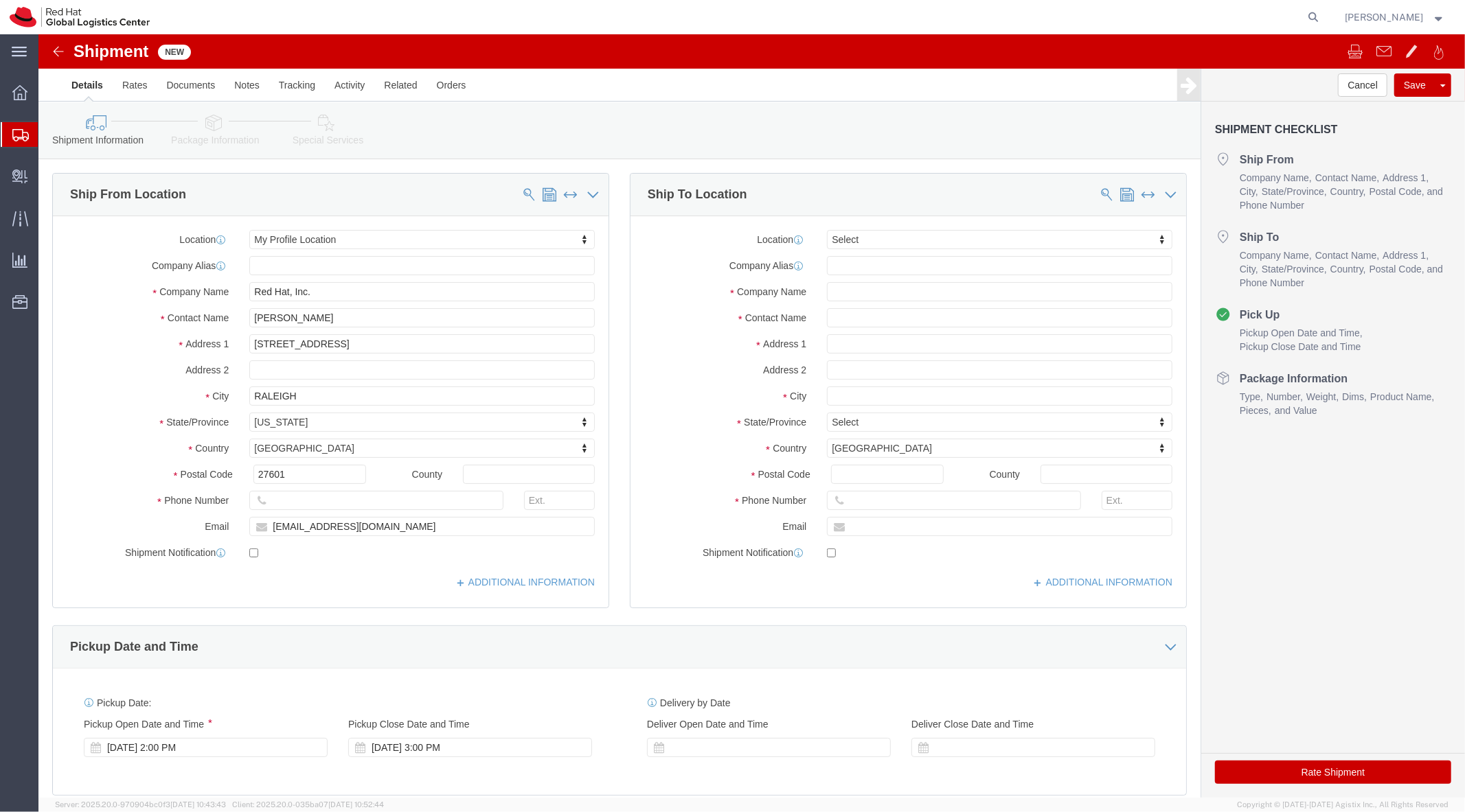
click link "Package Information"
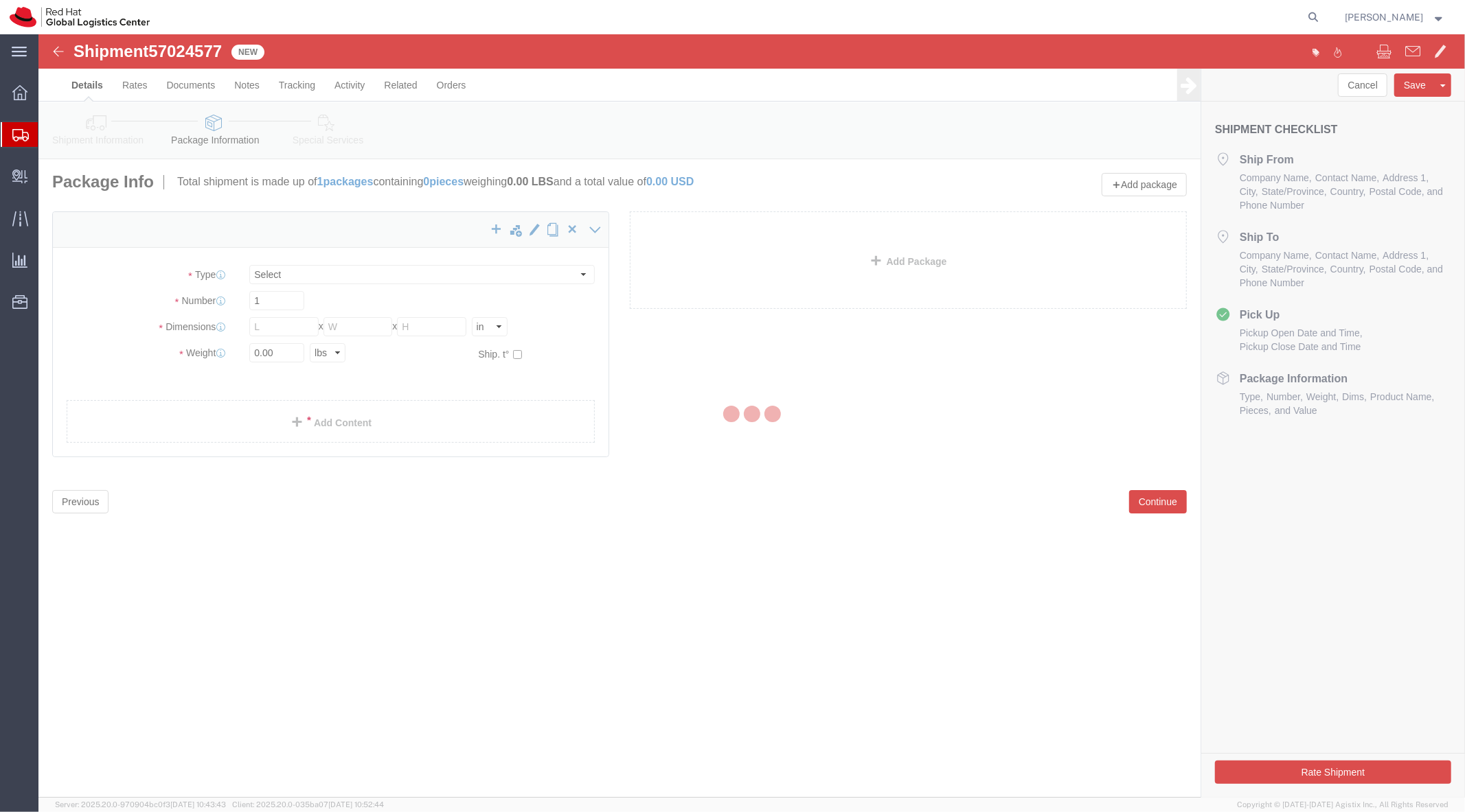
select select
click at [269, 333] on div at bounding box center [751, 416] width 1426 height 763
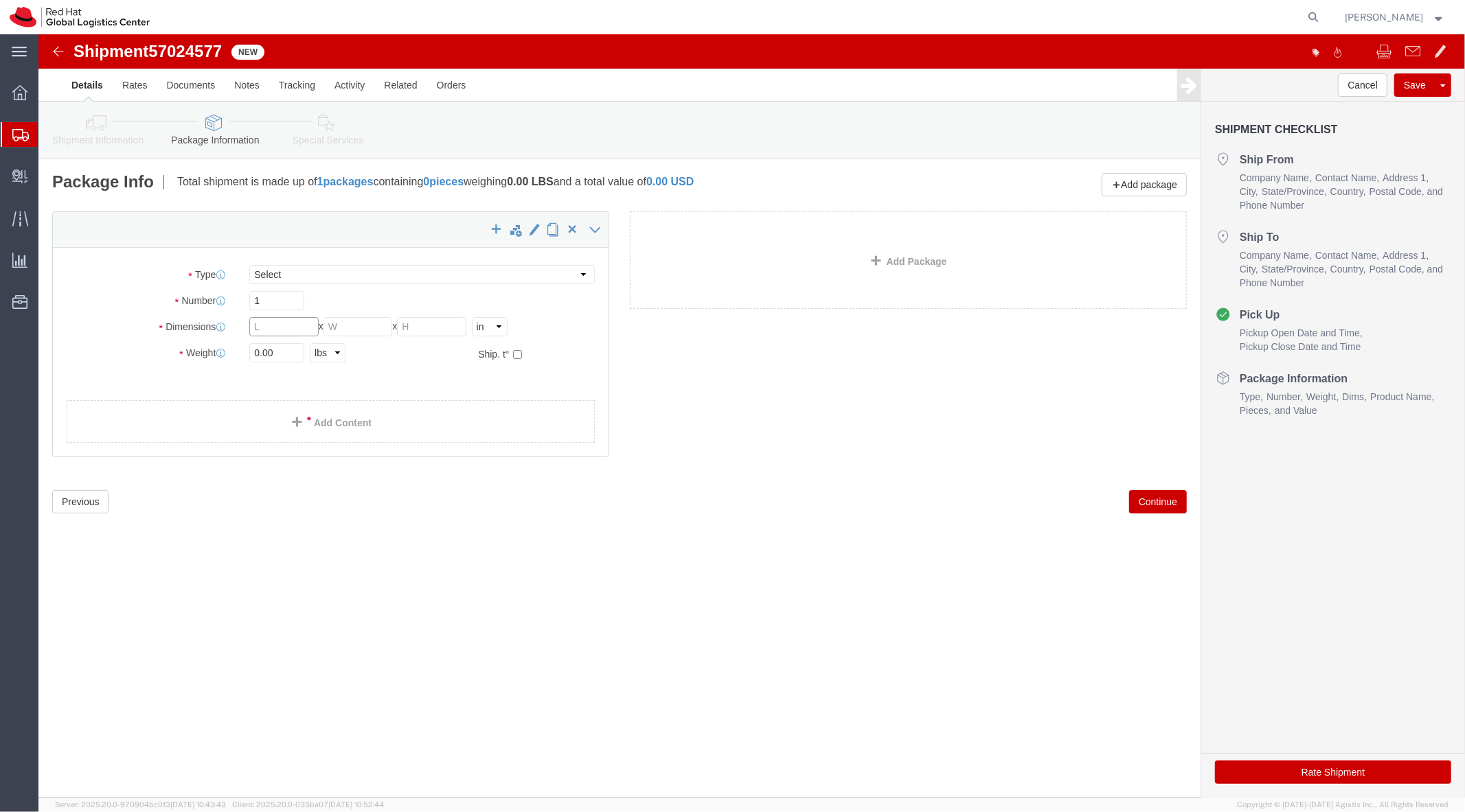
click input "text"
type input "18"
type input "16"
type input "12"
type input "24"
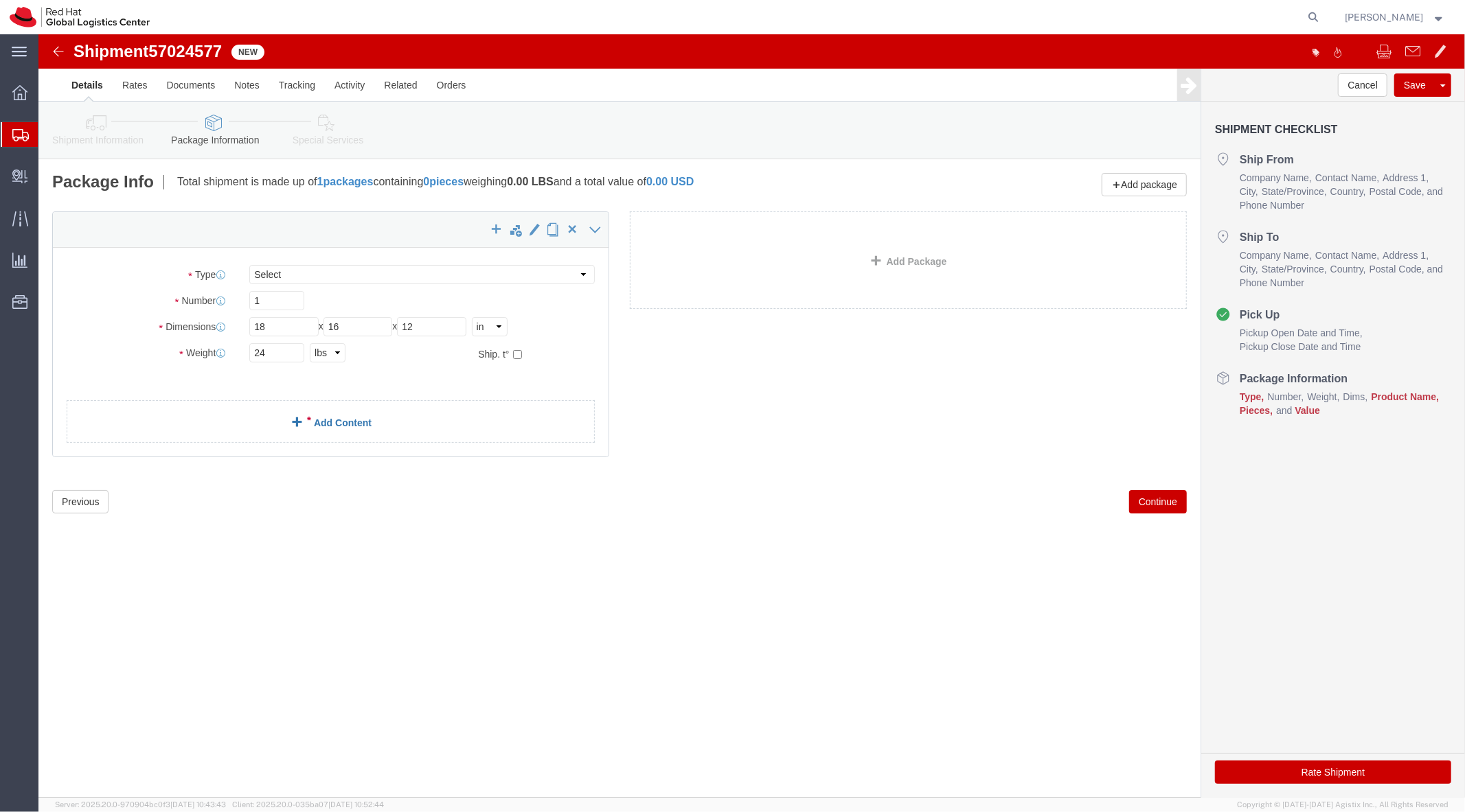
click link "Add Content"
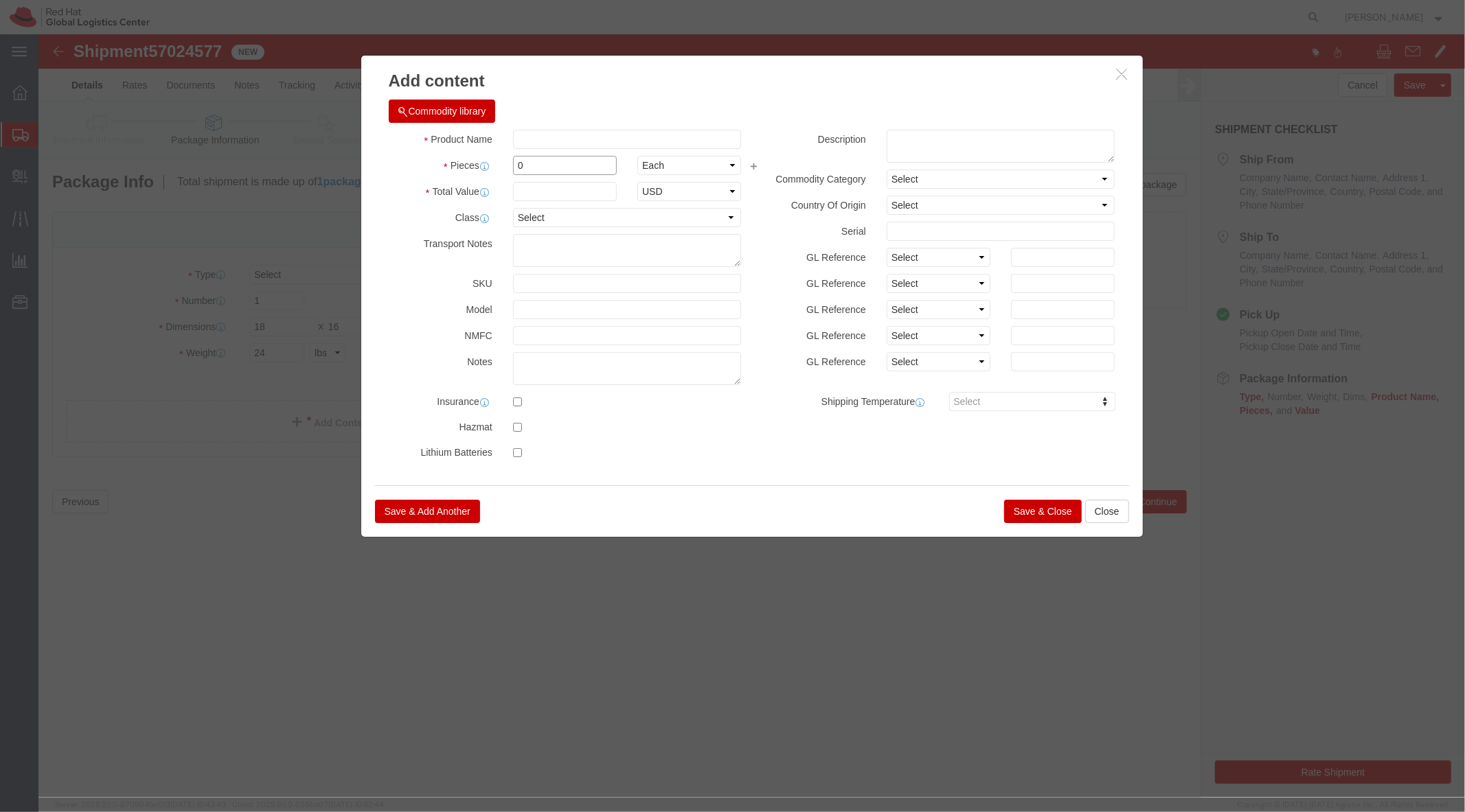
click input "0"
click input "text"
type input "Printers"
type input "3"
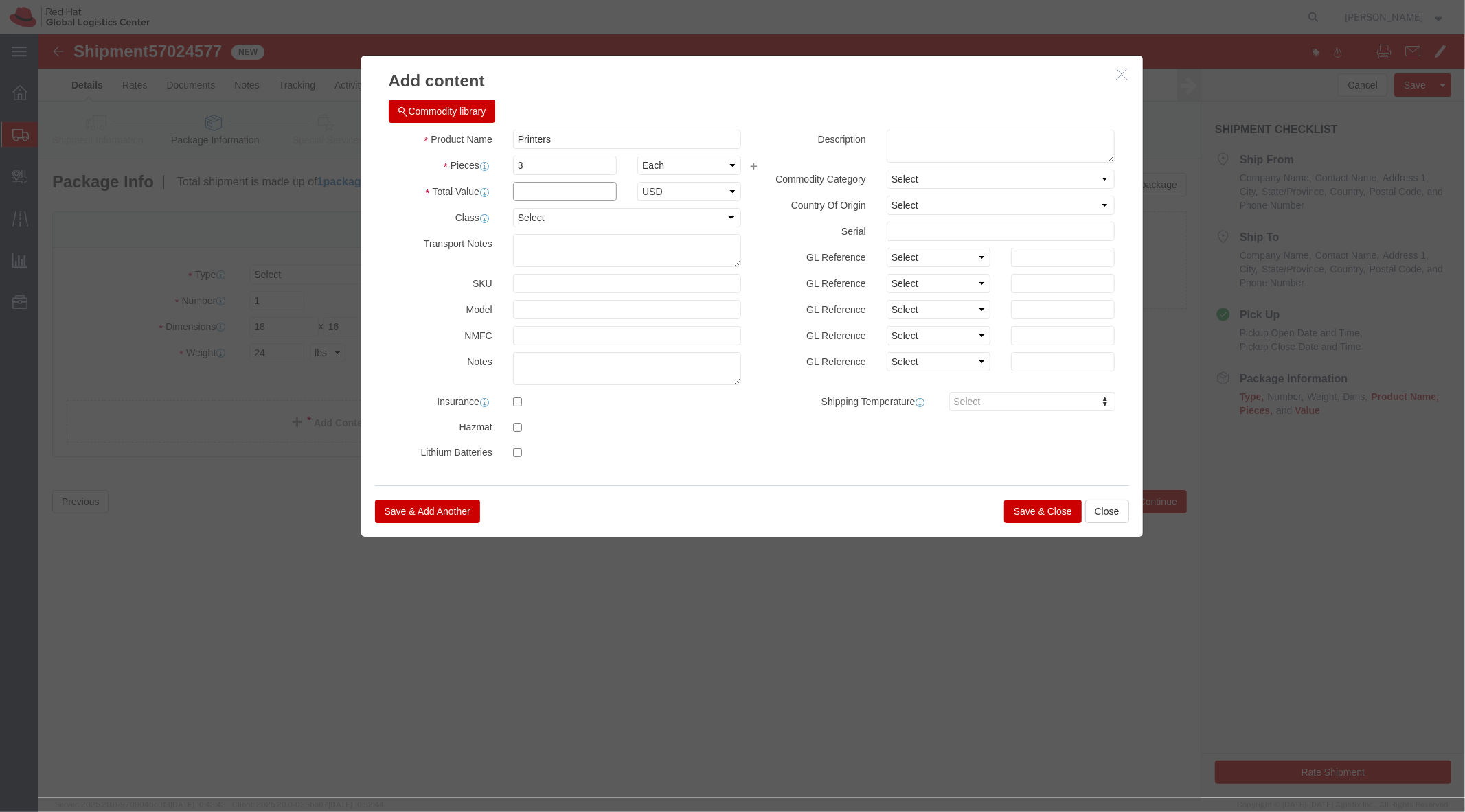
click input "text"
type input "600"
click button "Save & Close"
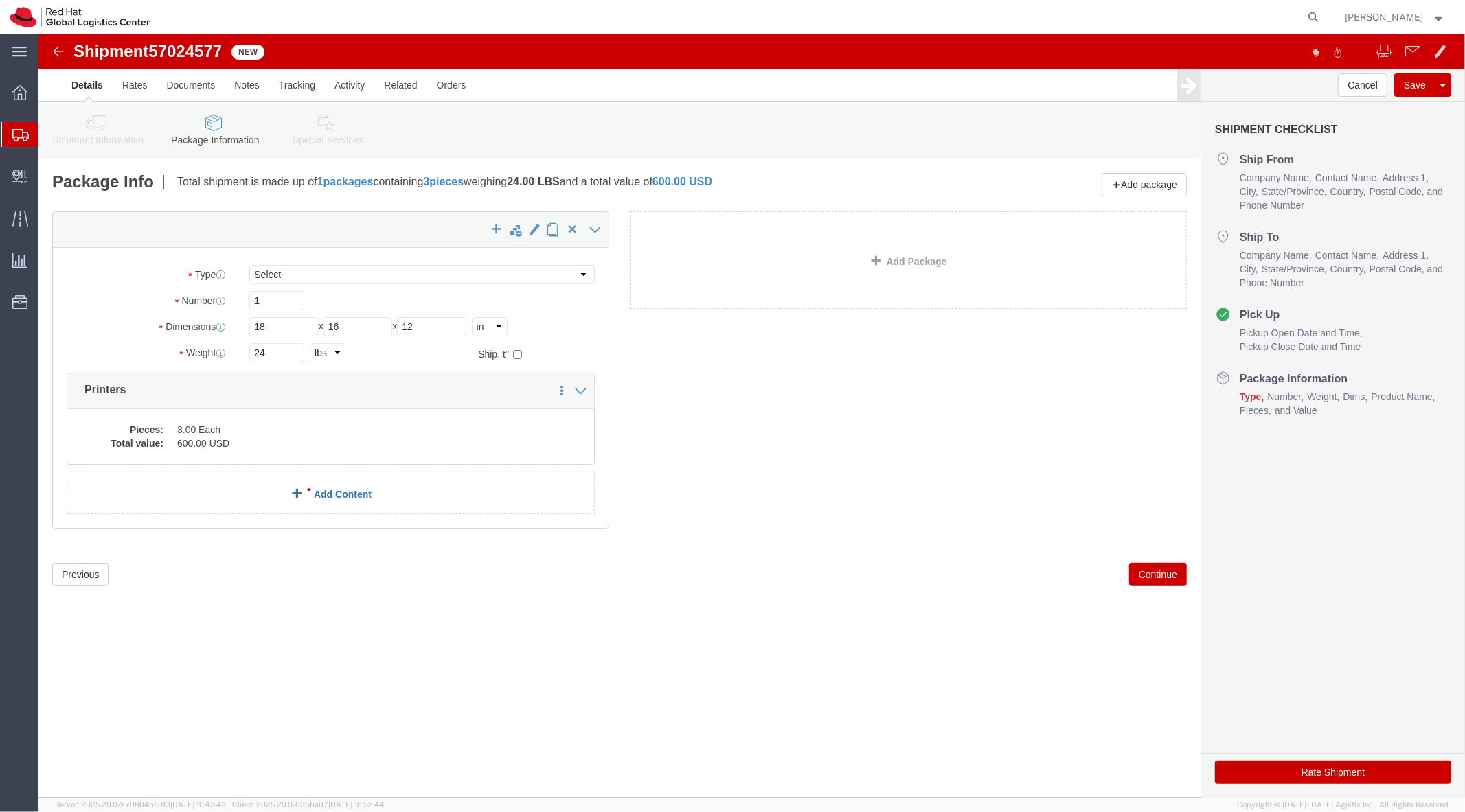
click link "Add Content"
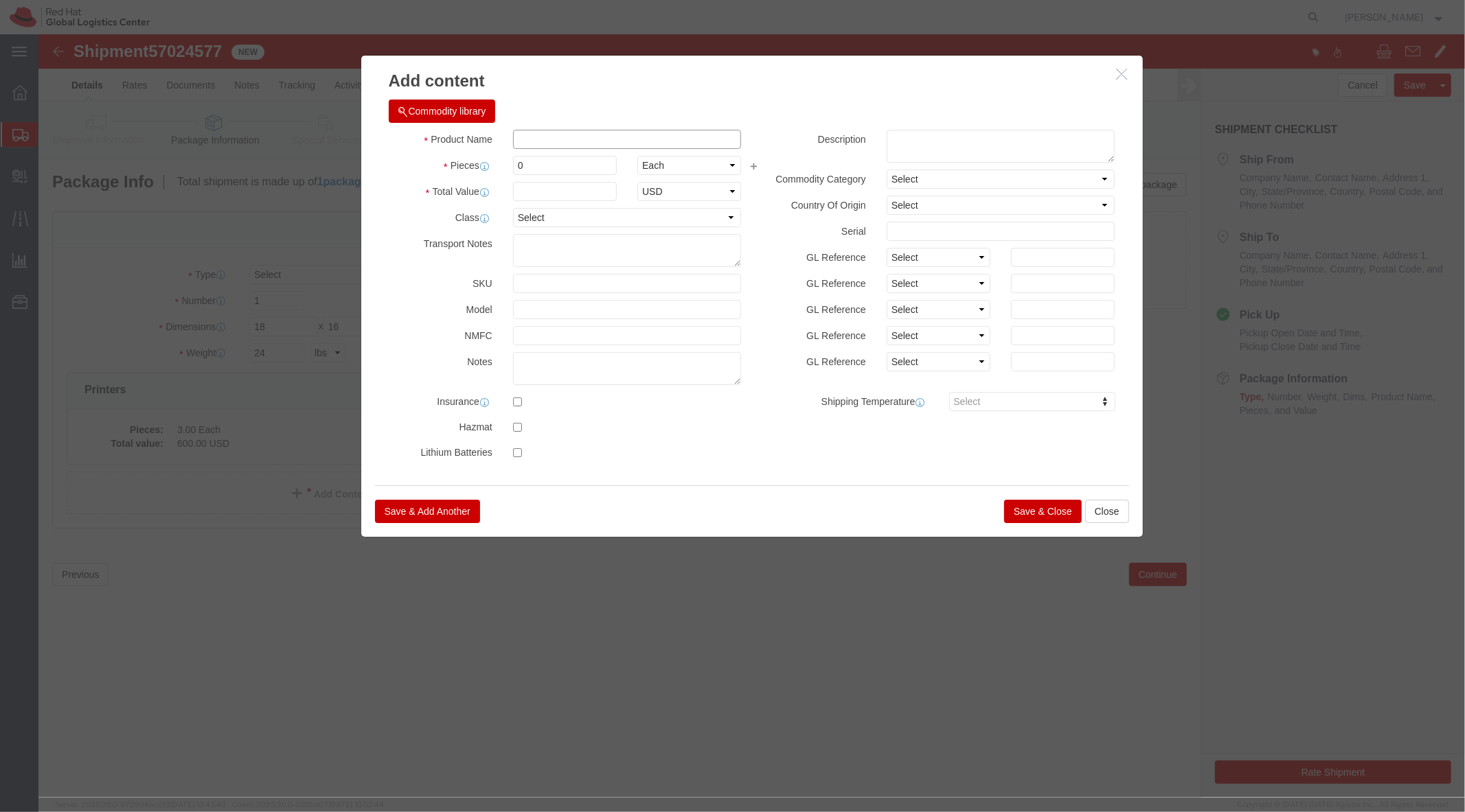
click input "text"
type input "Routers"
type input "2"
type input "100"
click button "Save & Close"
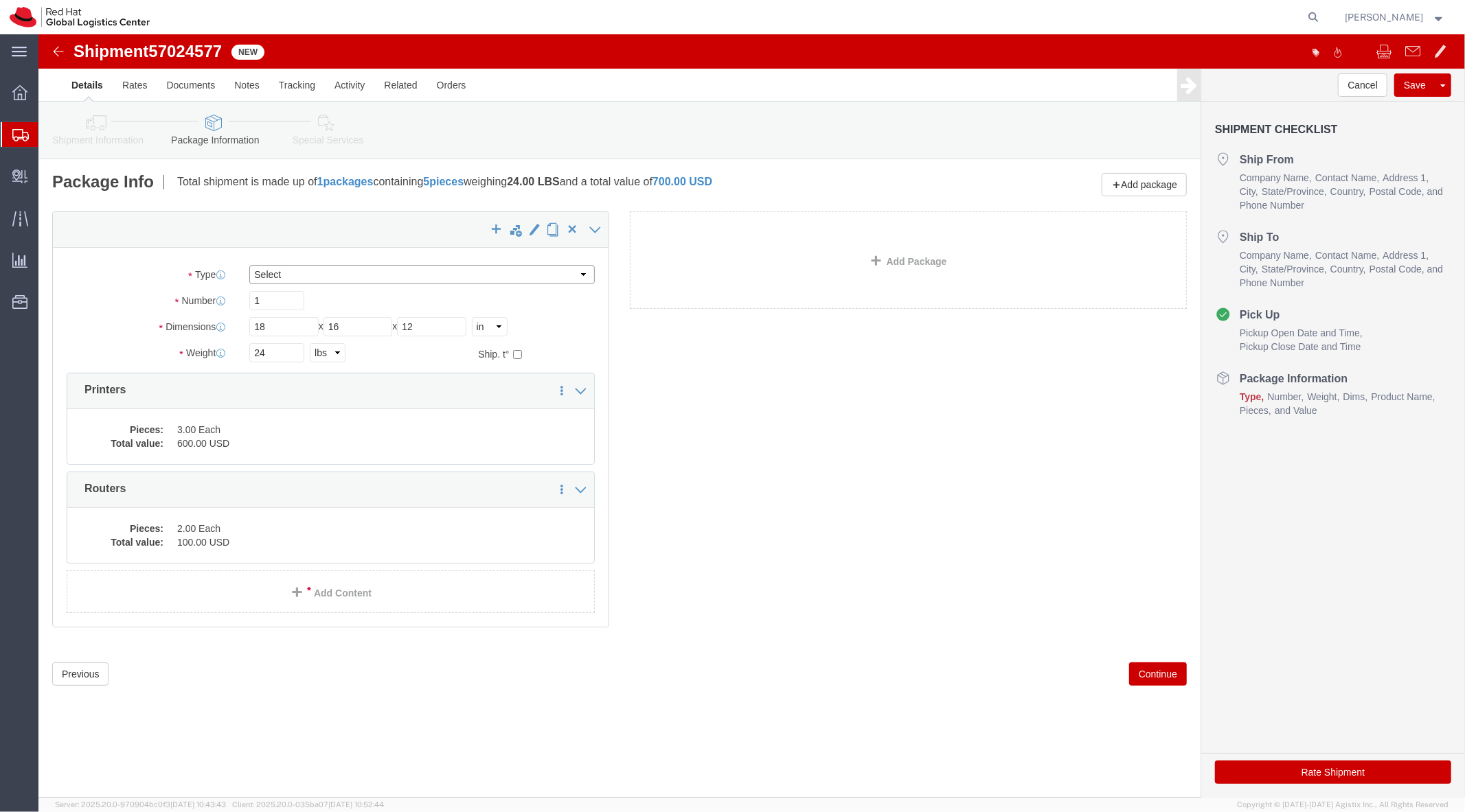
click select "Select Case(s) Crate(s) Envelope Large Box Medium Box PAK Skid(s) Small Box Sma…"
select select "YRPK"
click select "Select Case(s) Crate(s) Envelope Large Box Medium Box PAK Skid(s) Small Box Sma…"
click link "Shipment Information"
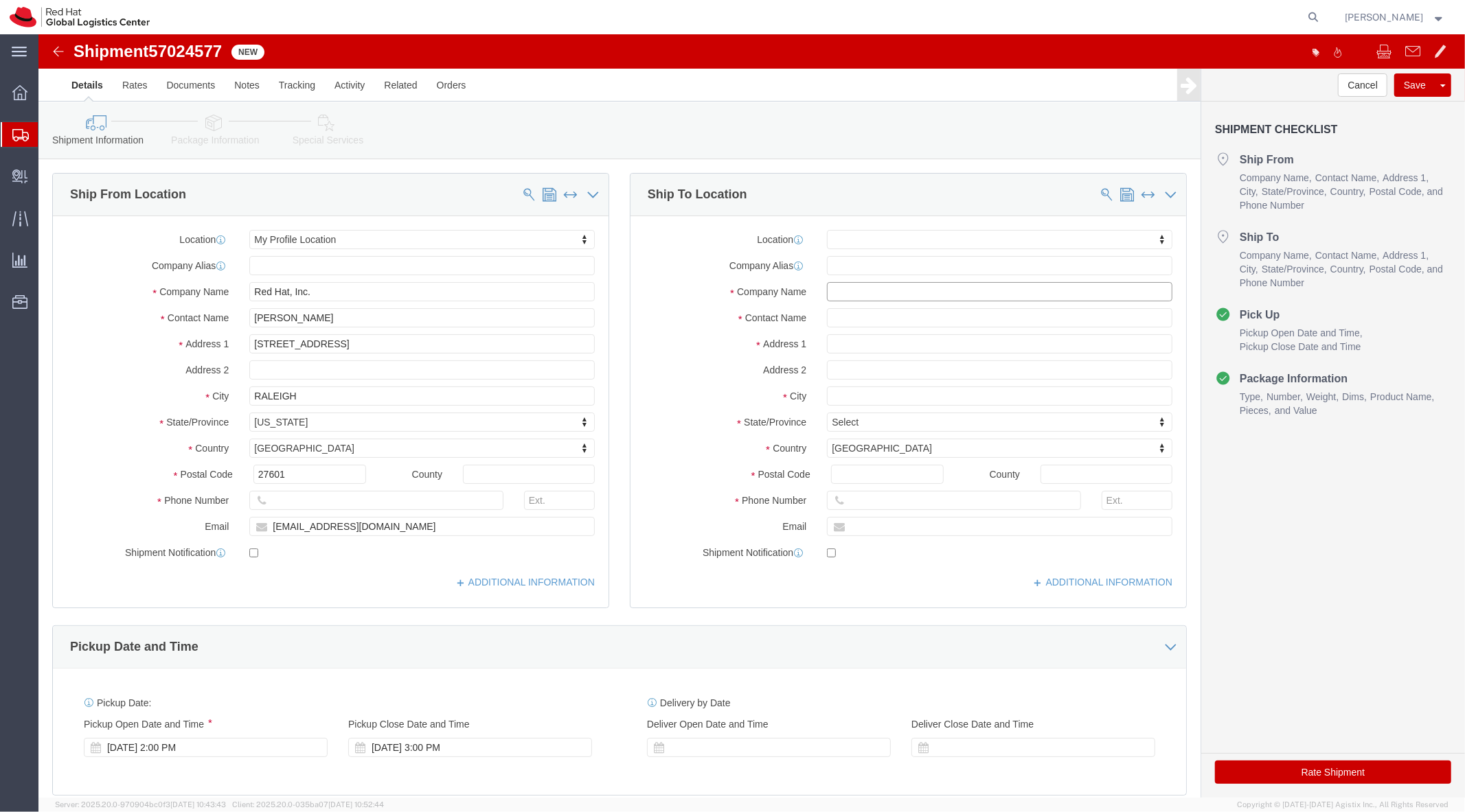
click input "text"
type input "Elizabeth Hodges"
type input "Elizabeth Hod"
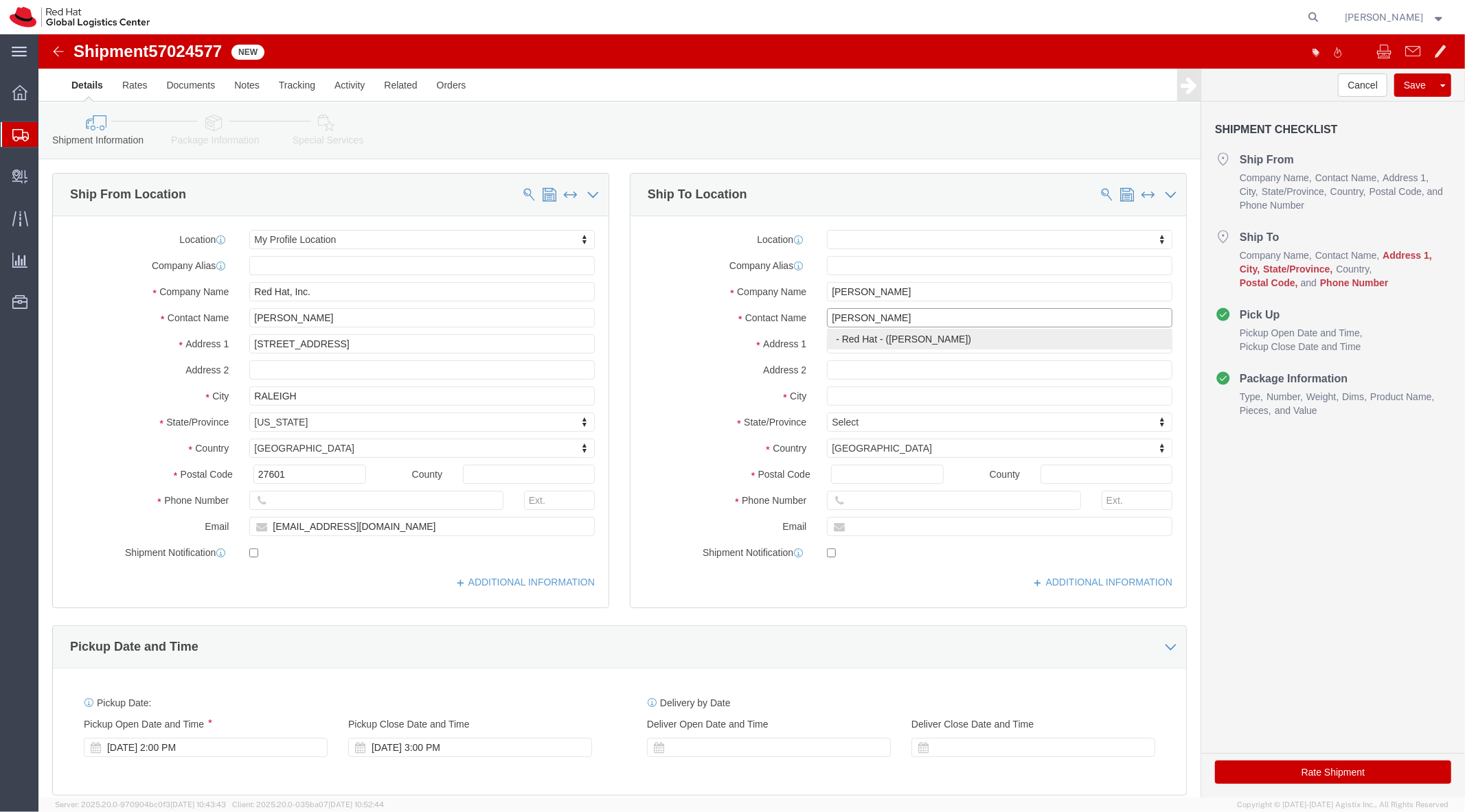
click div "- Red Hat - (Elizabeth Hodges)"
select select "38014"
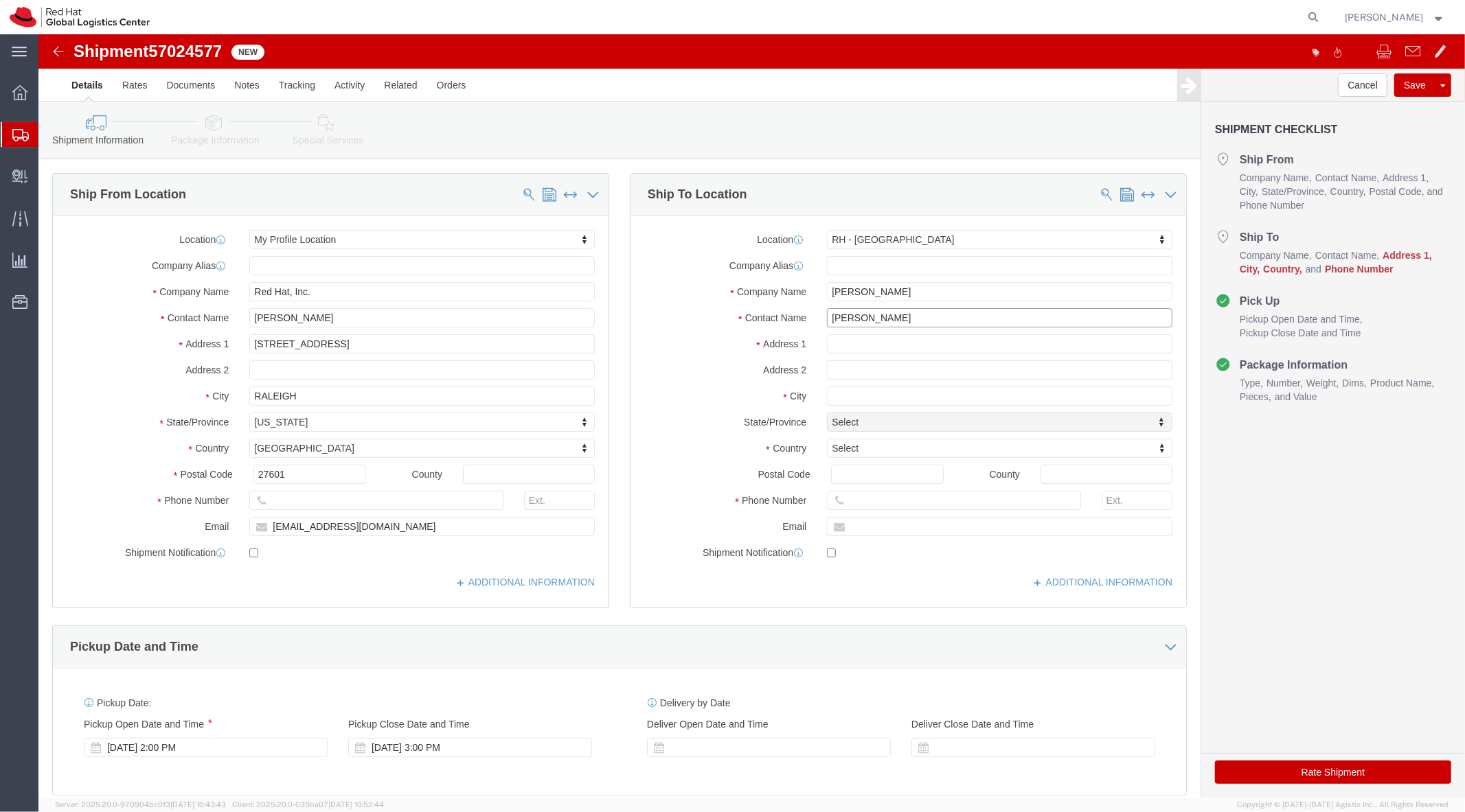
type input "Elizabeth Hodges"
click input "text"
paste input "2333 Clayette Ct"
type input "2333 Clayette Ct"
select select
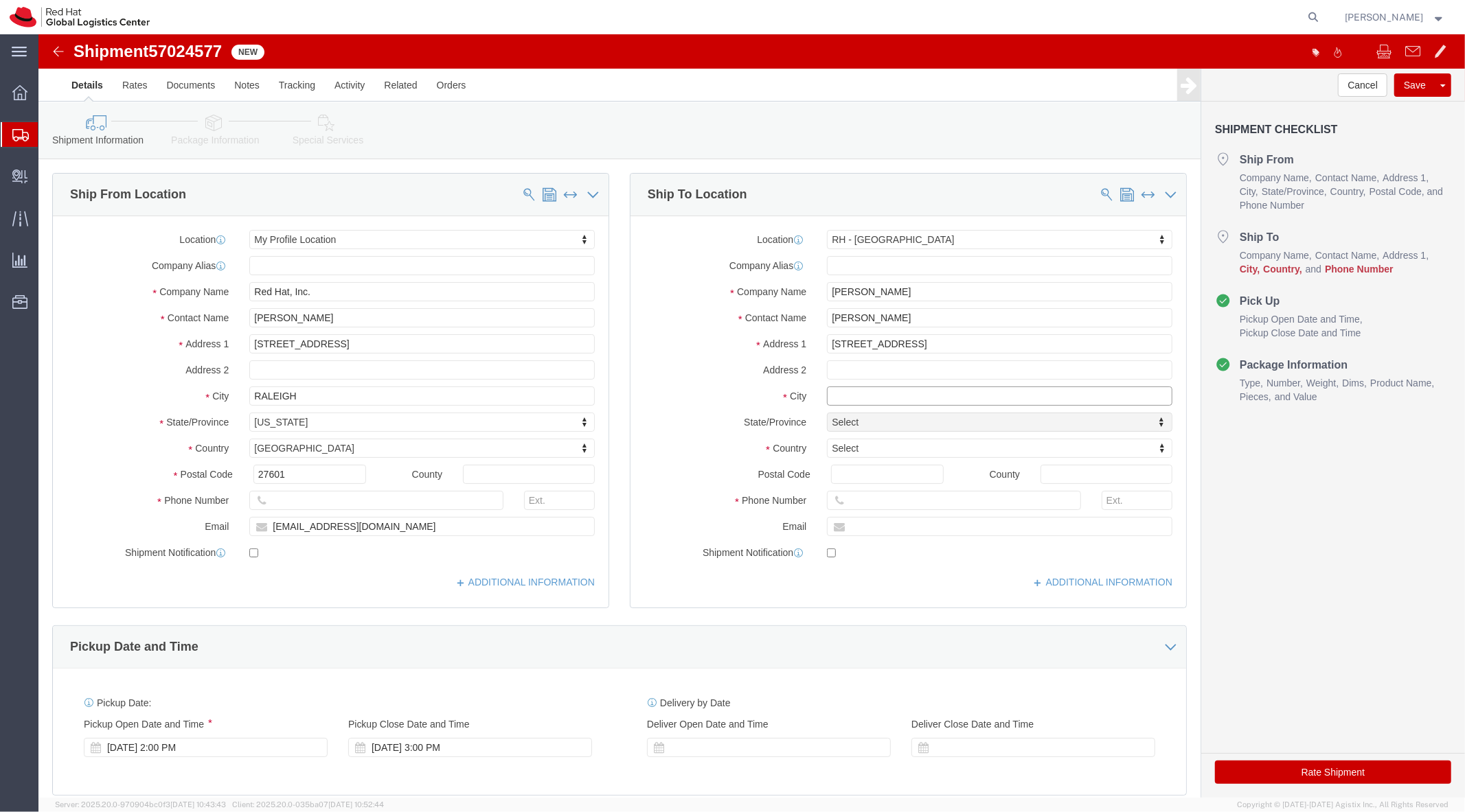
click input "text"
type input "[GEOGRAPHIC_DATA]"
click div "Location My Profile Location RH - Amsterdam - MSO RH - Amsterdam Data Center RH…"
type input "United s"
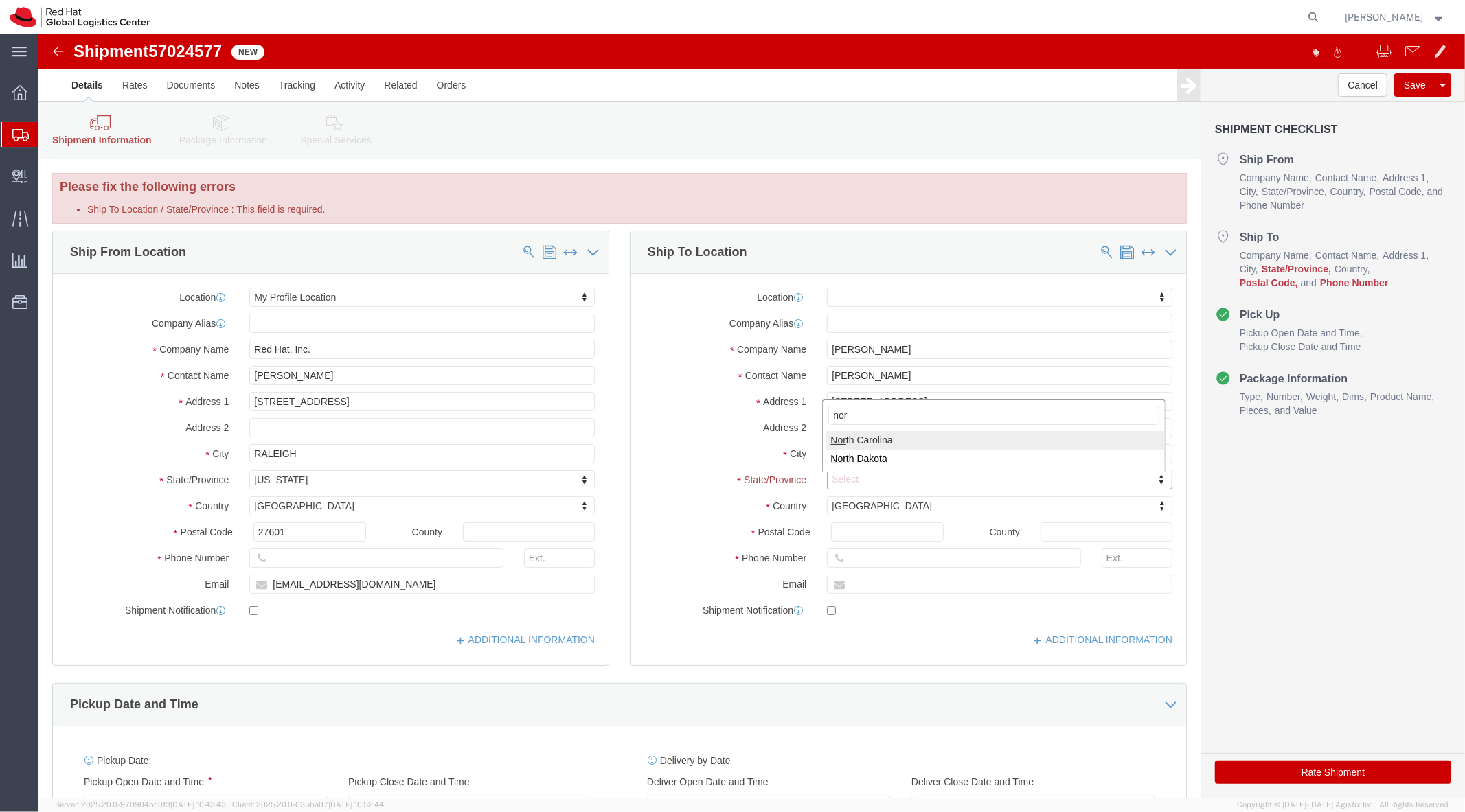
type input "nort"
select select "NC"
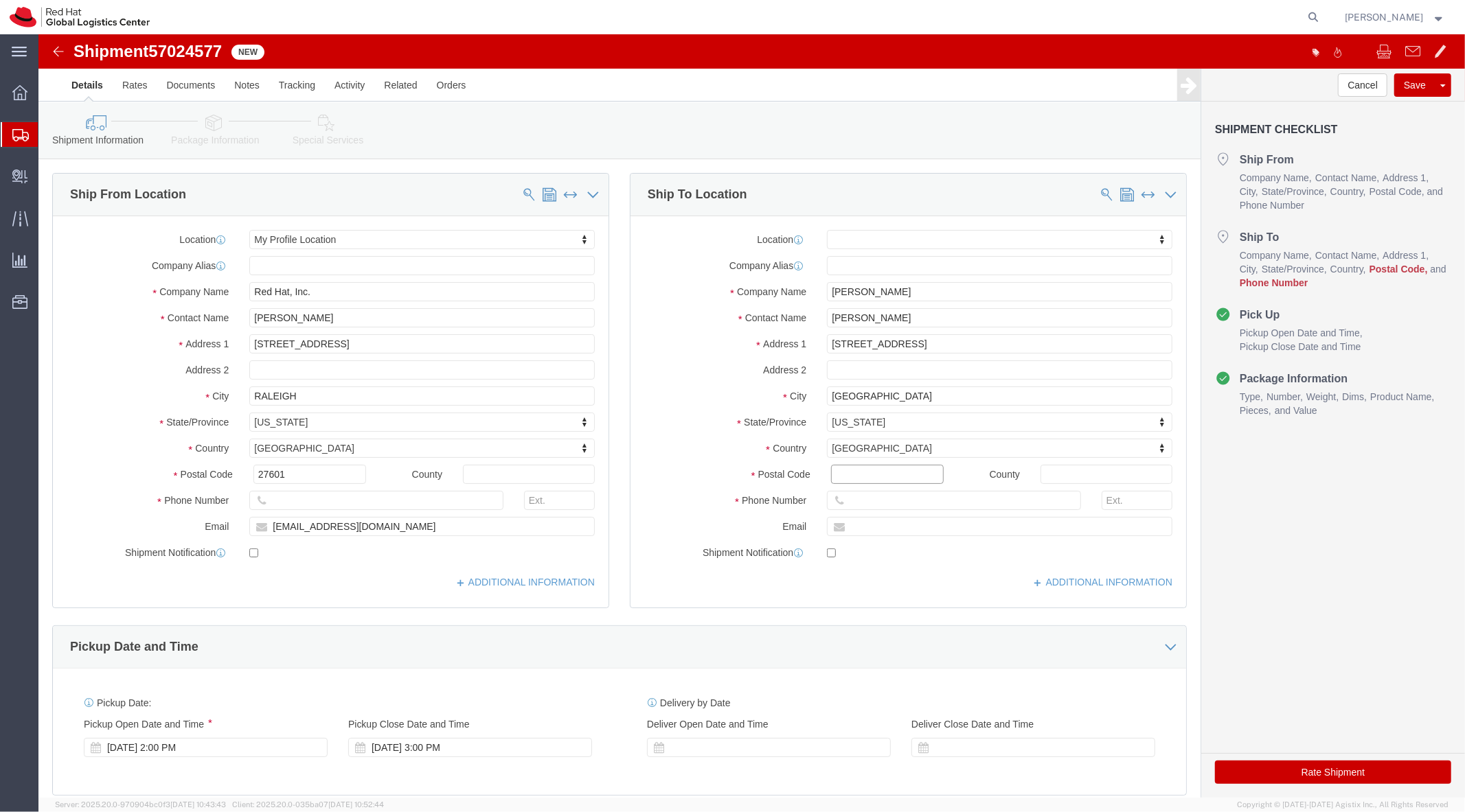
click input "Postal Code"
type input "27612"
click div "Location My Profile Location RH - Amsterdam - MSO RH - Amsterdam Data Center RH…"
click input "2333 Clayette Ct"
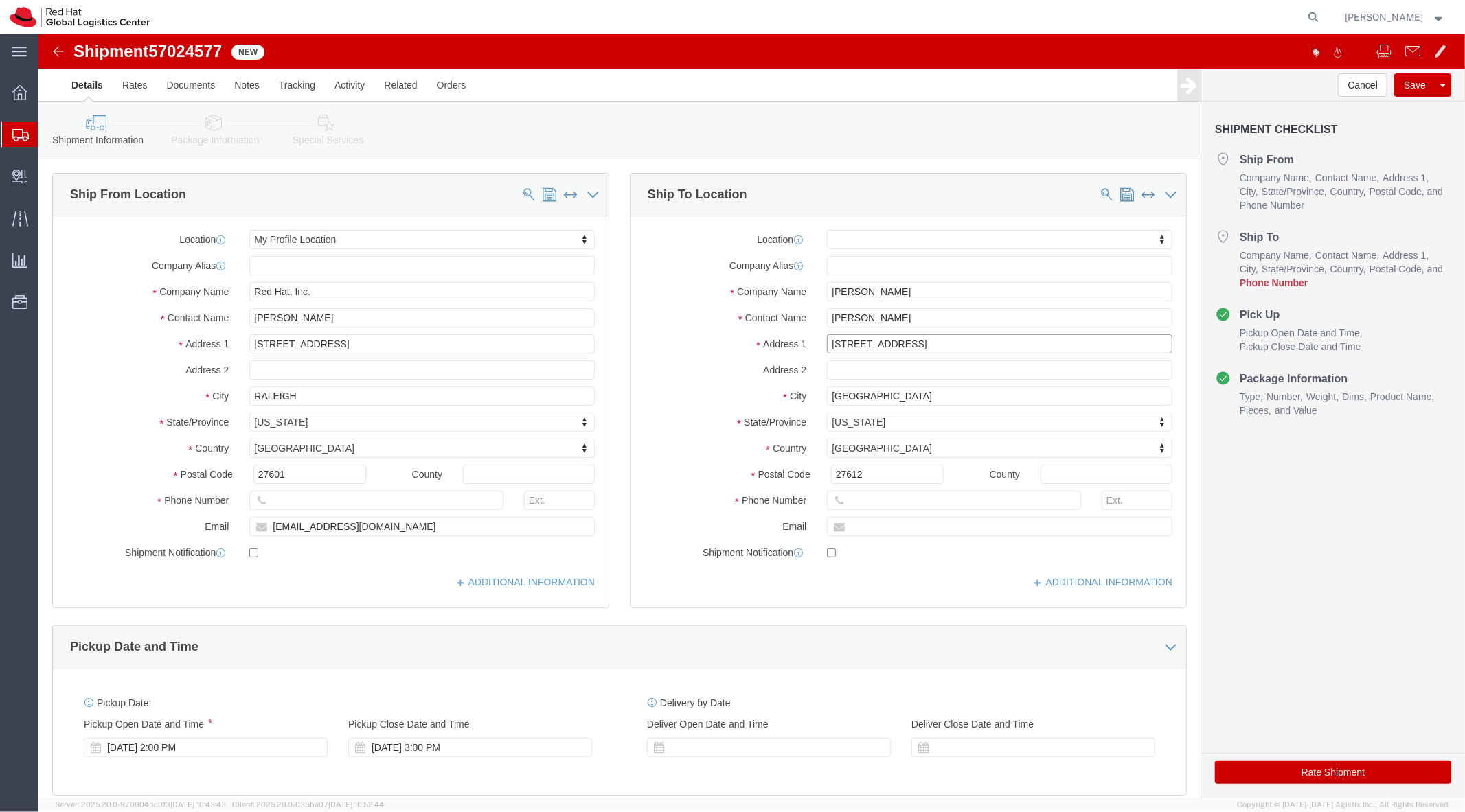
click input "2333 Clayette Ct"
click input "text"
type input "y"
type input "6266325371"
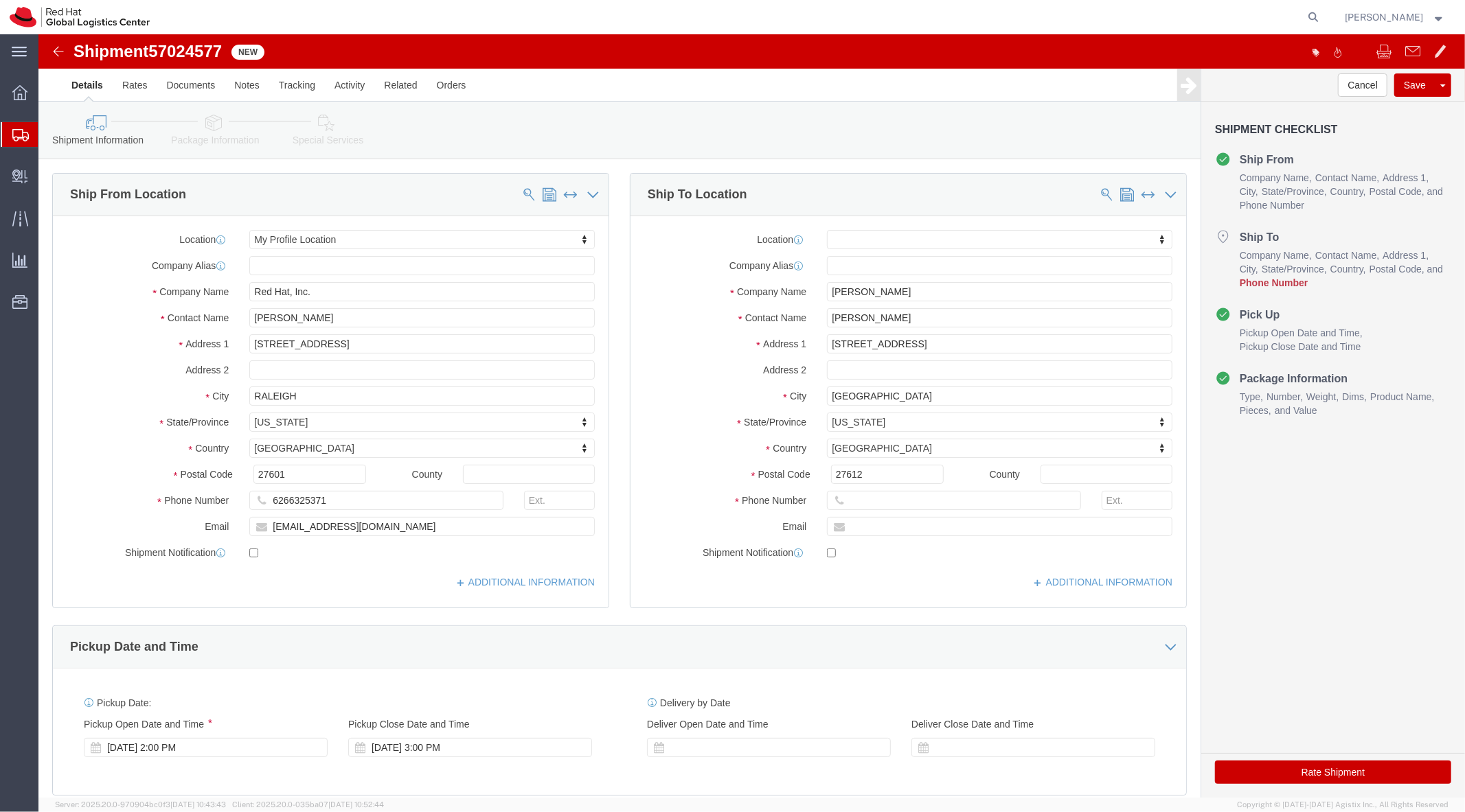
click div
click input "checkbox"
checkbox input "true"
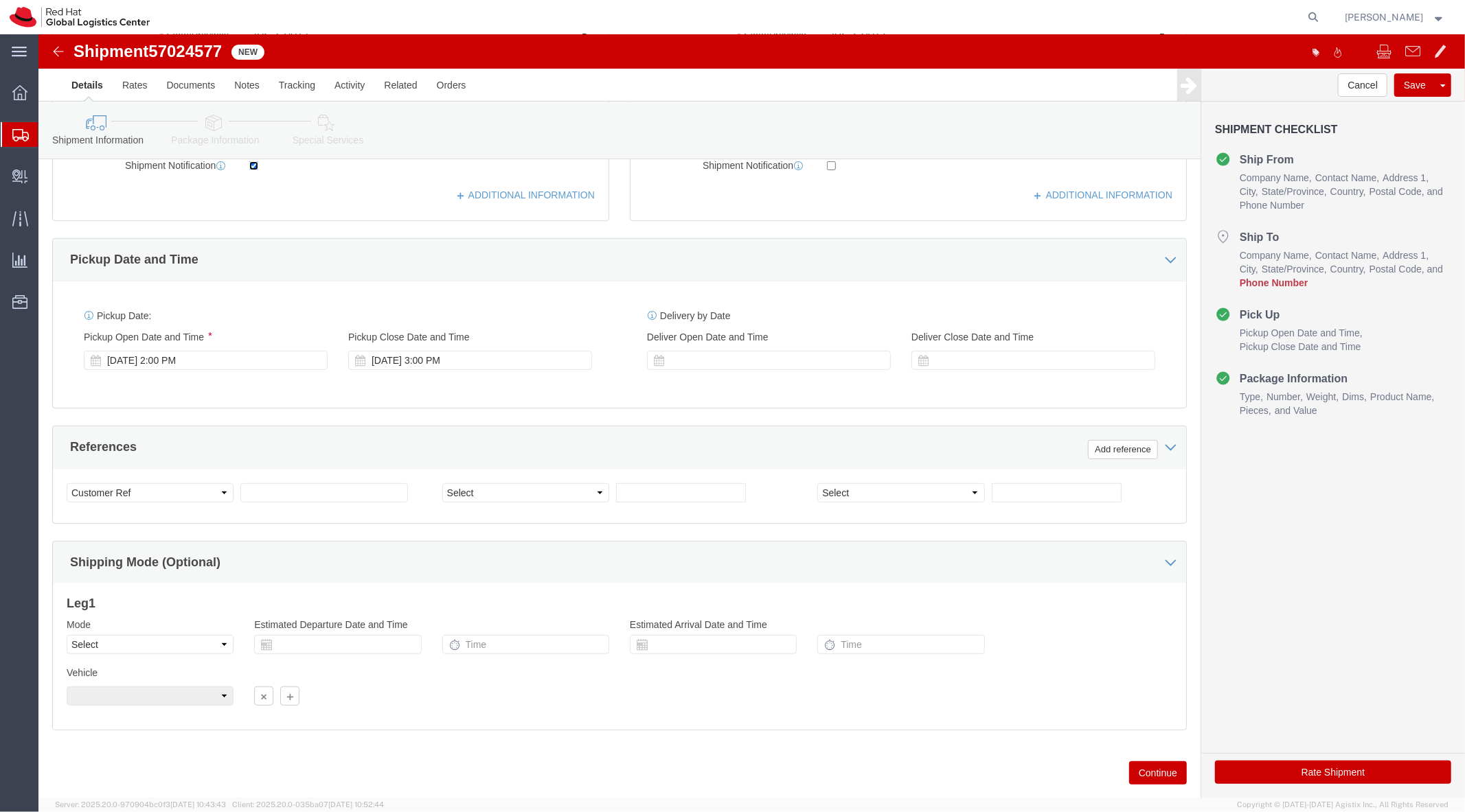
scroll to position [421, 0]
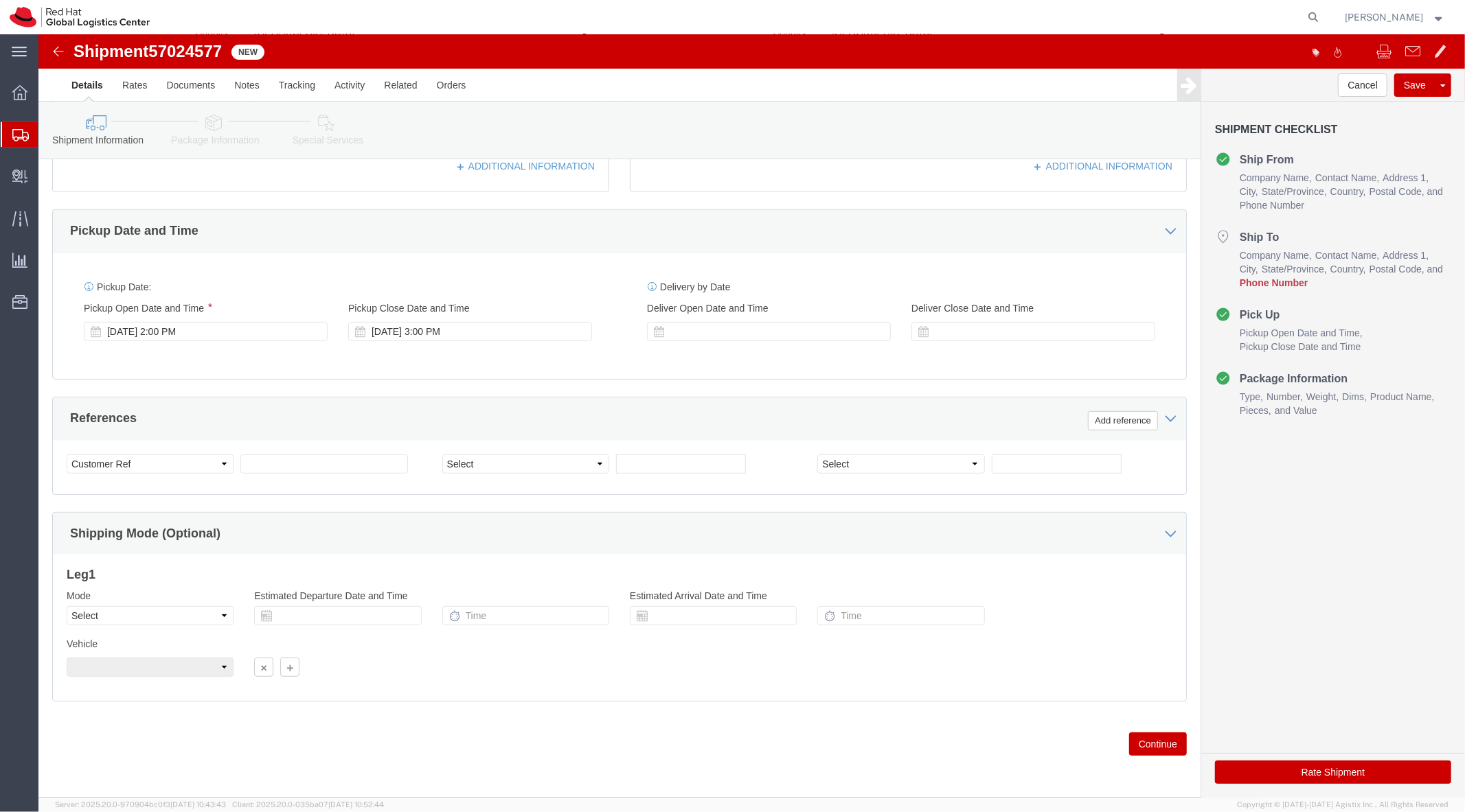
click div "Select Account Type Activity ID Airline Appointment Number ASN Batch Request # …"
click input "text"
type input "512"
click link "Package Information"
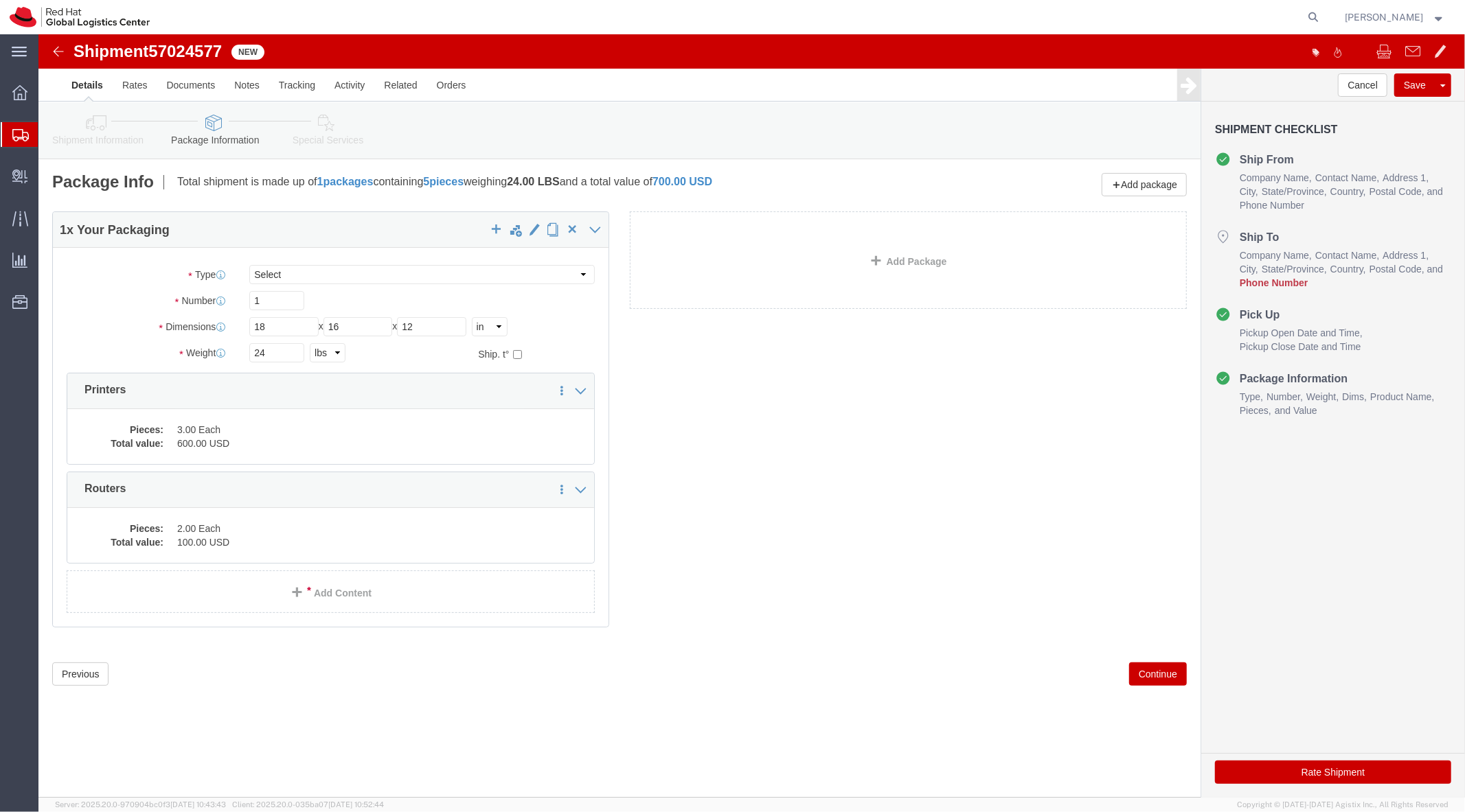
click icon
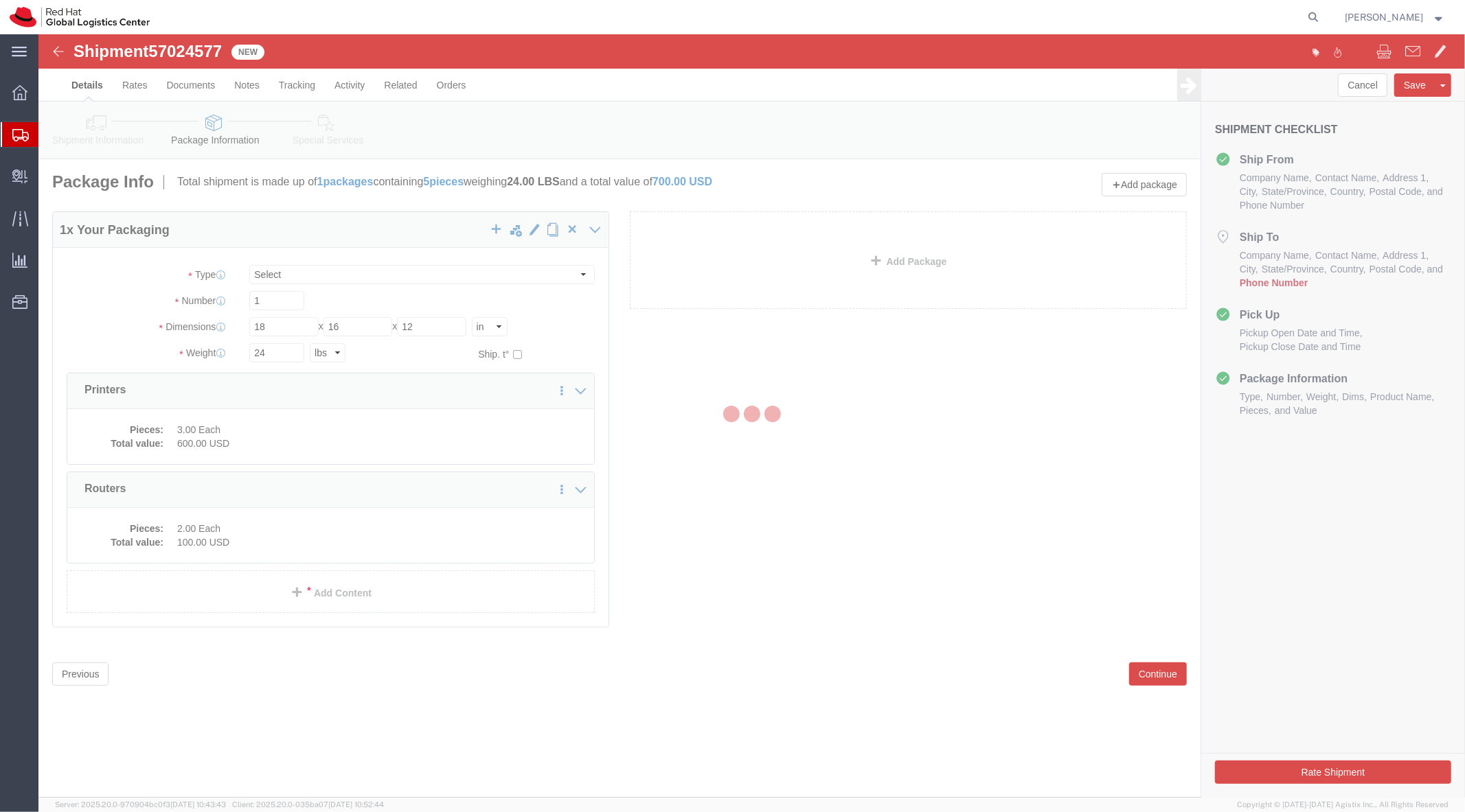
select select
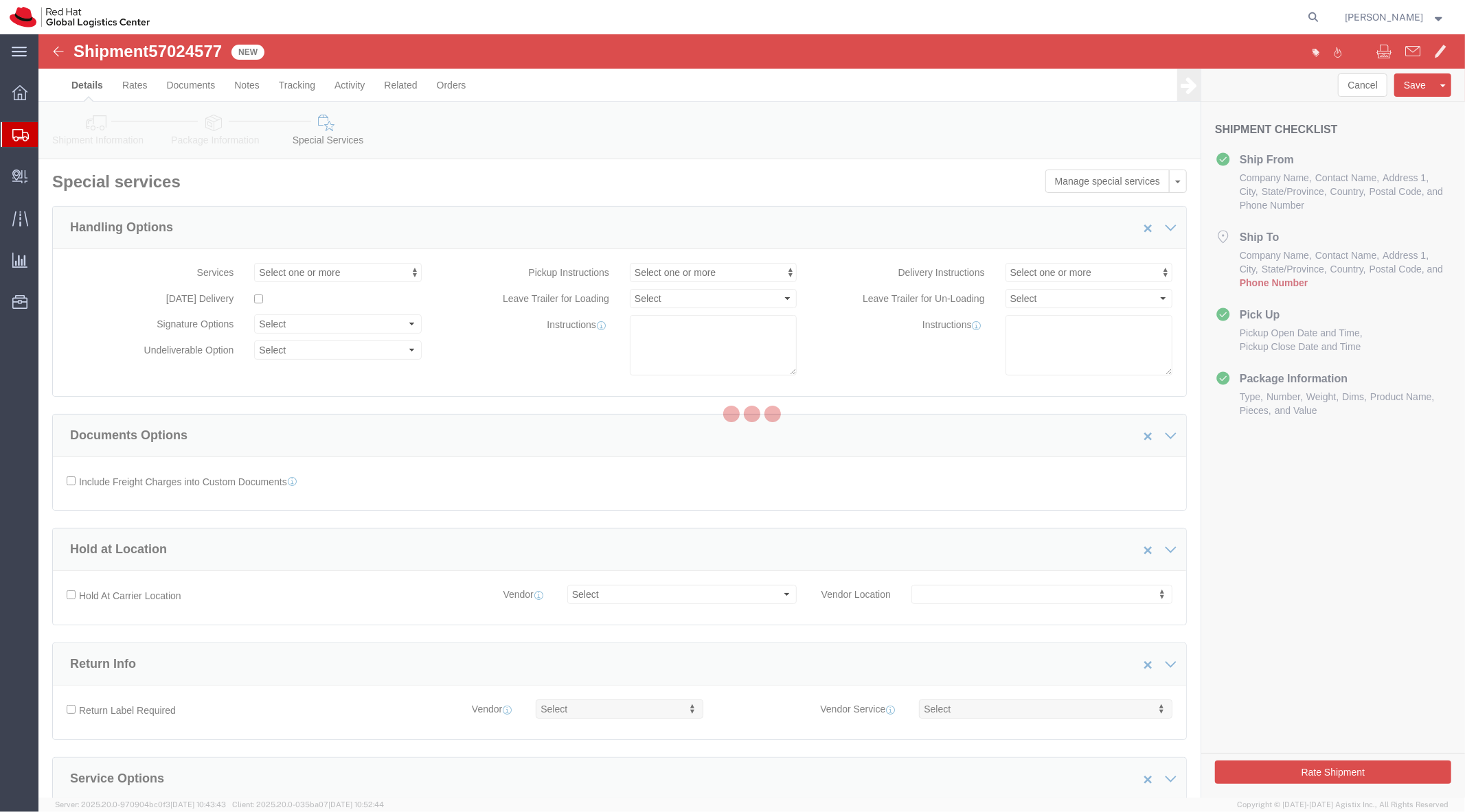
select select "COSTCENTER"
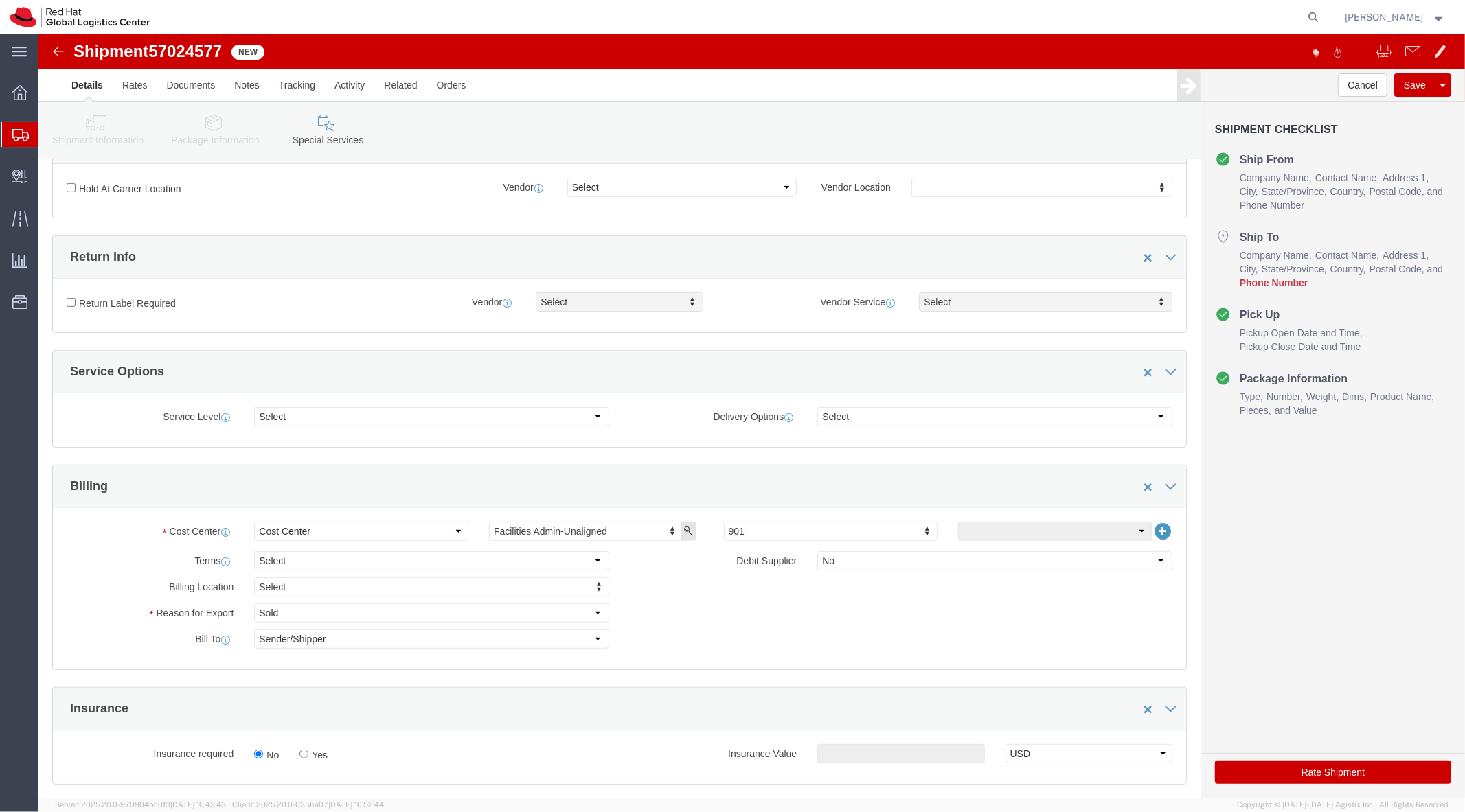
scroll to position [645, 0]
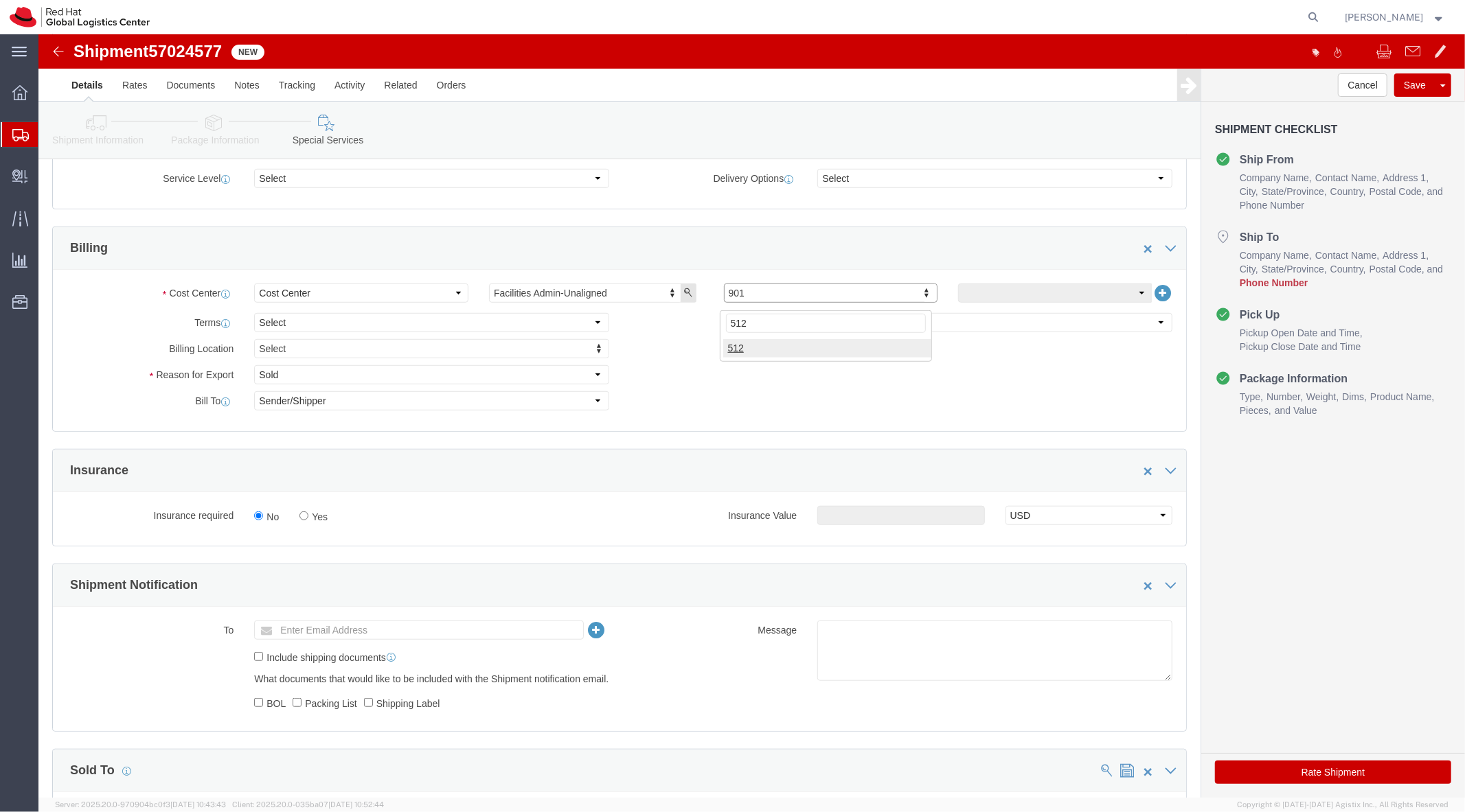
type input "512"
click button "Rate Shipment"
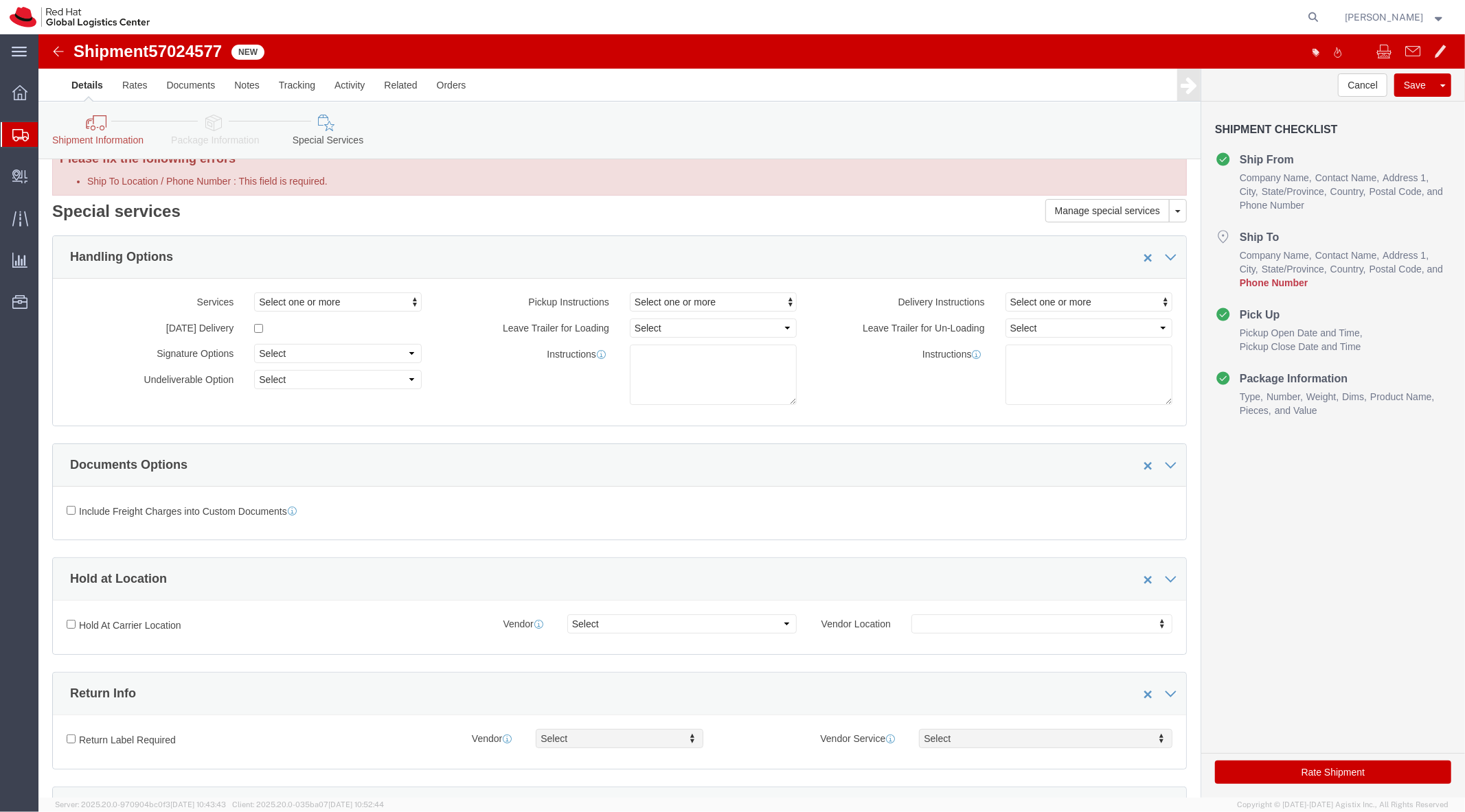
scroll to position [0, 0]
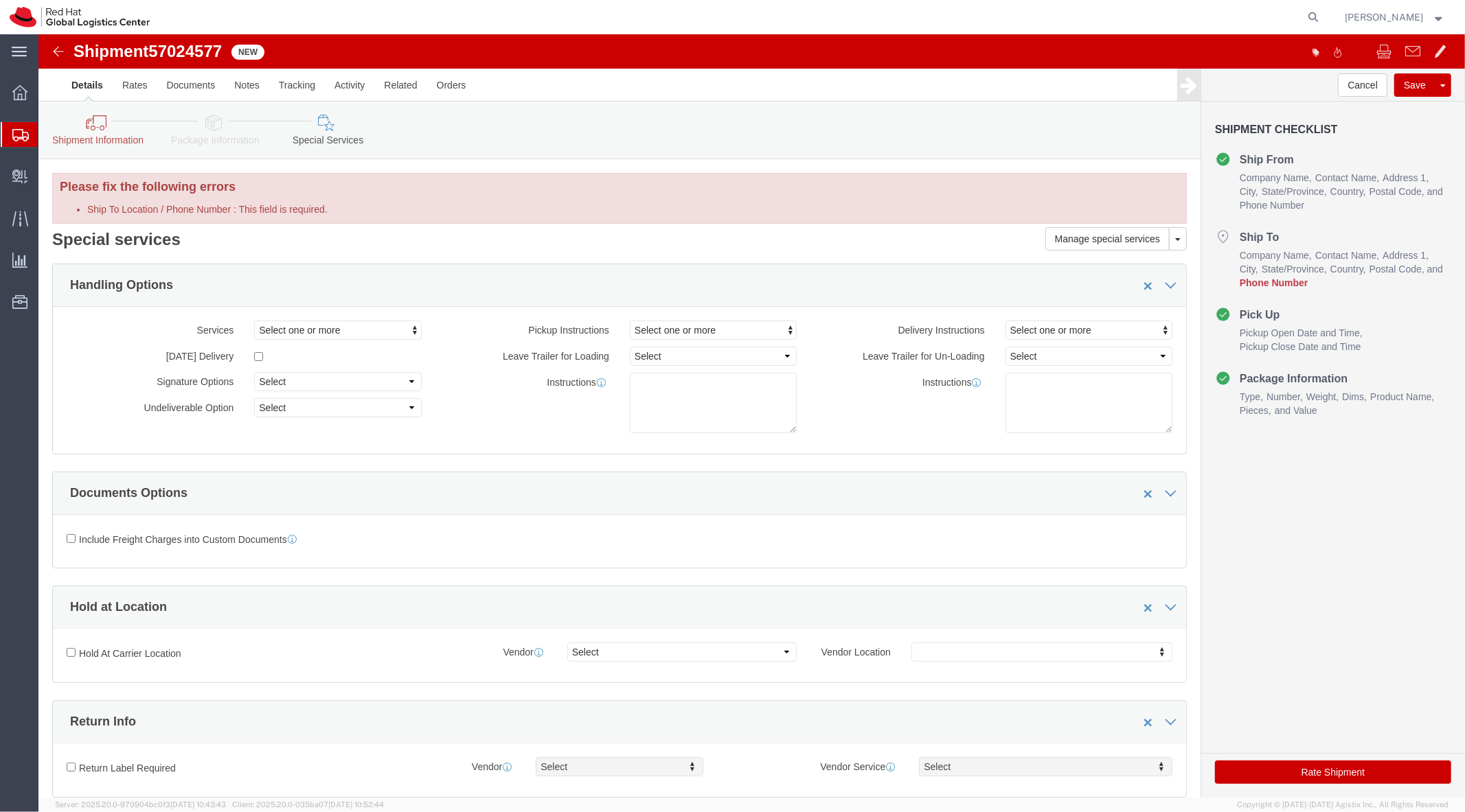
click icon
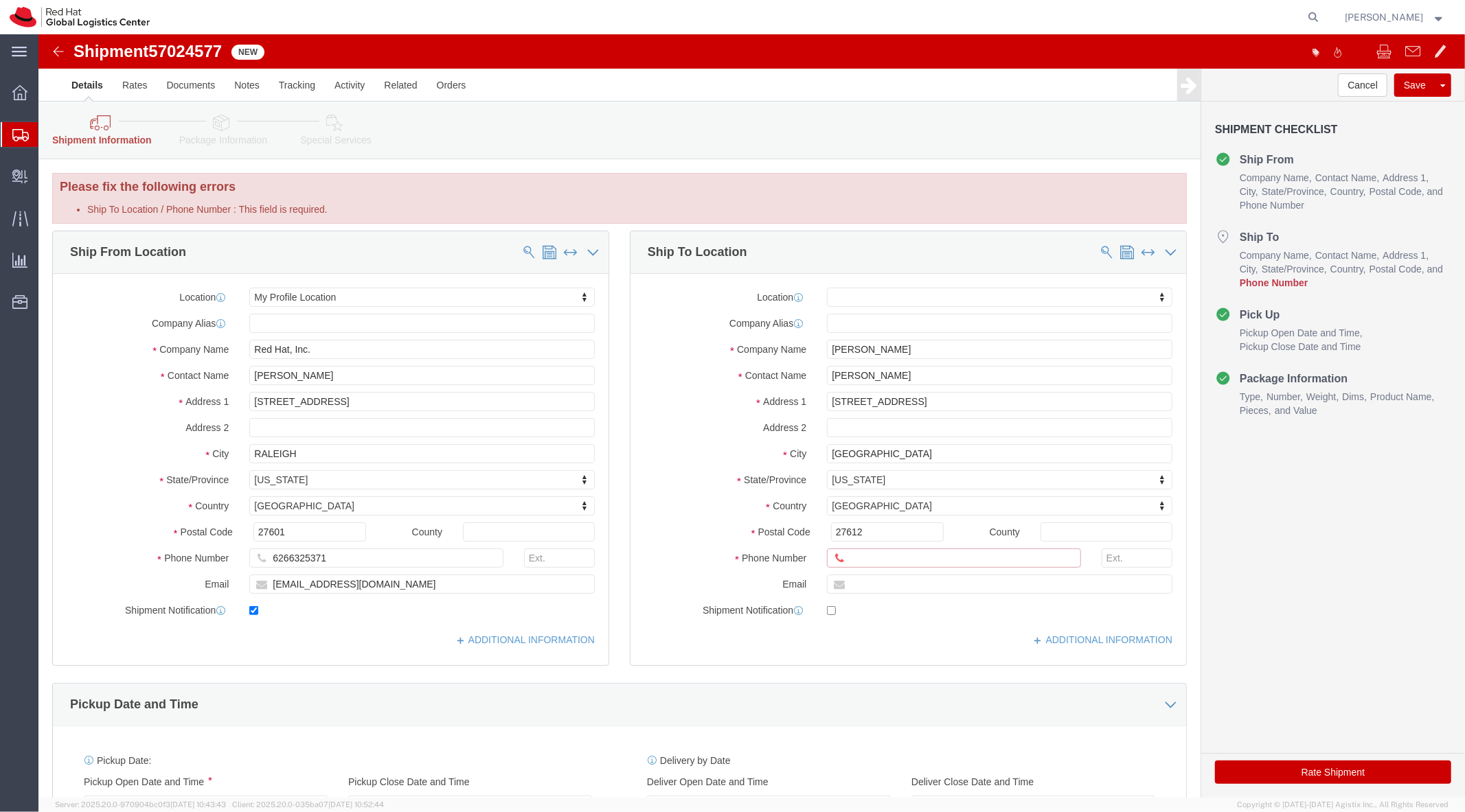
click input "Ship To Location / Phone Number : This field is required."
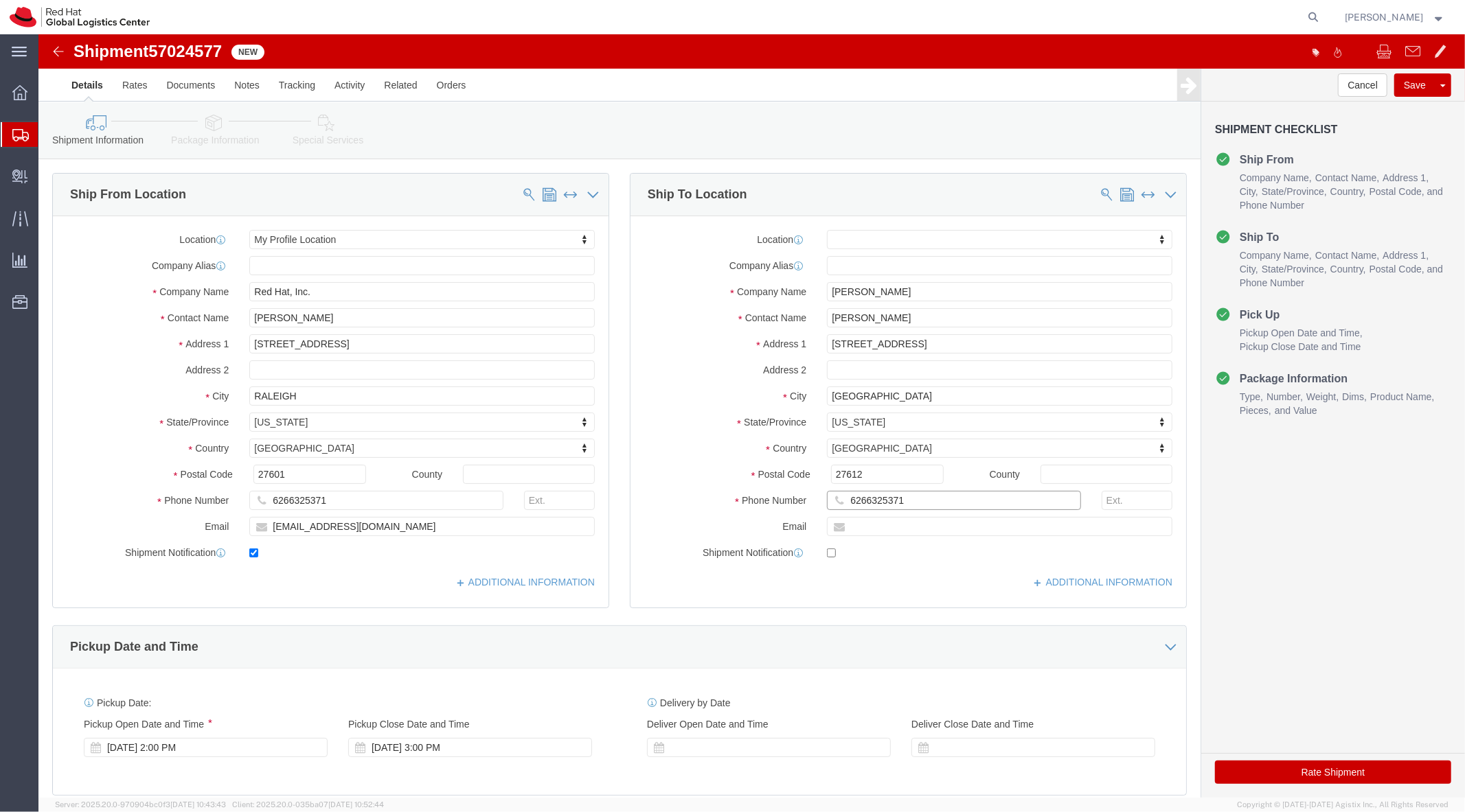
type input "6266325371"
click button "Rate Shipment"
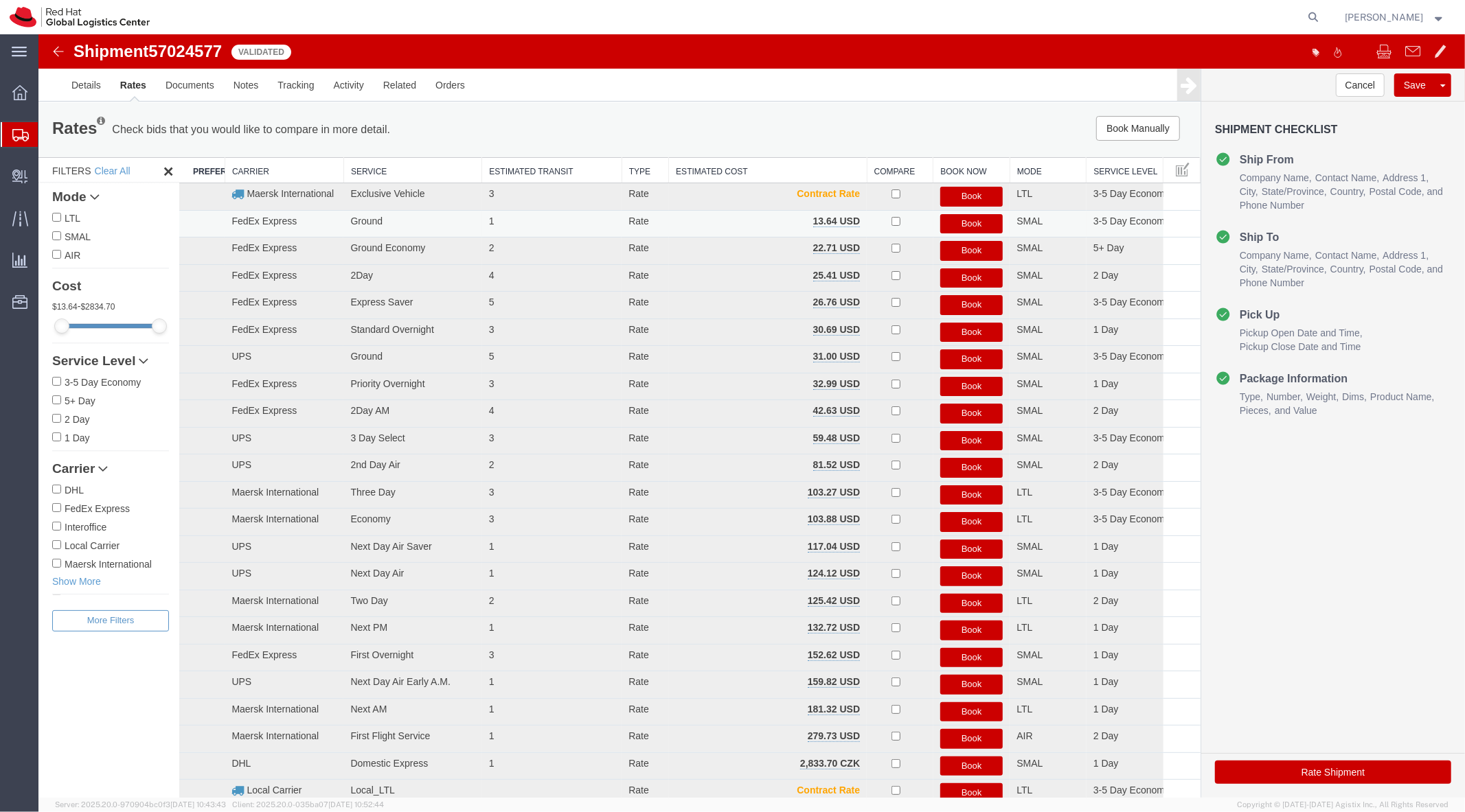
click at [967, 226] on button "Book" at bounding box center [971, 223] width 63 height 20
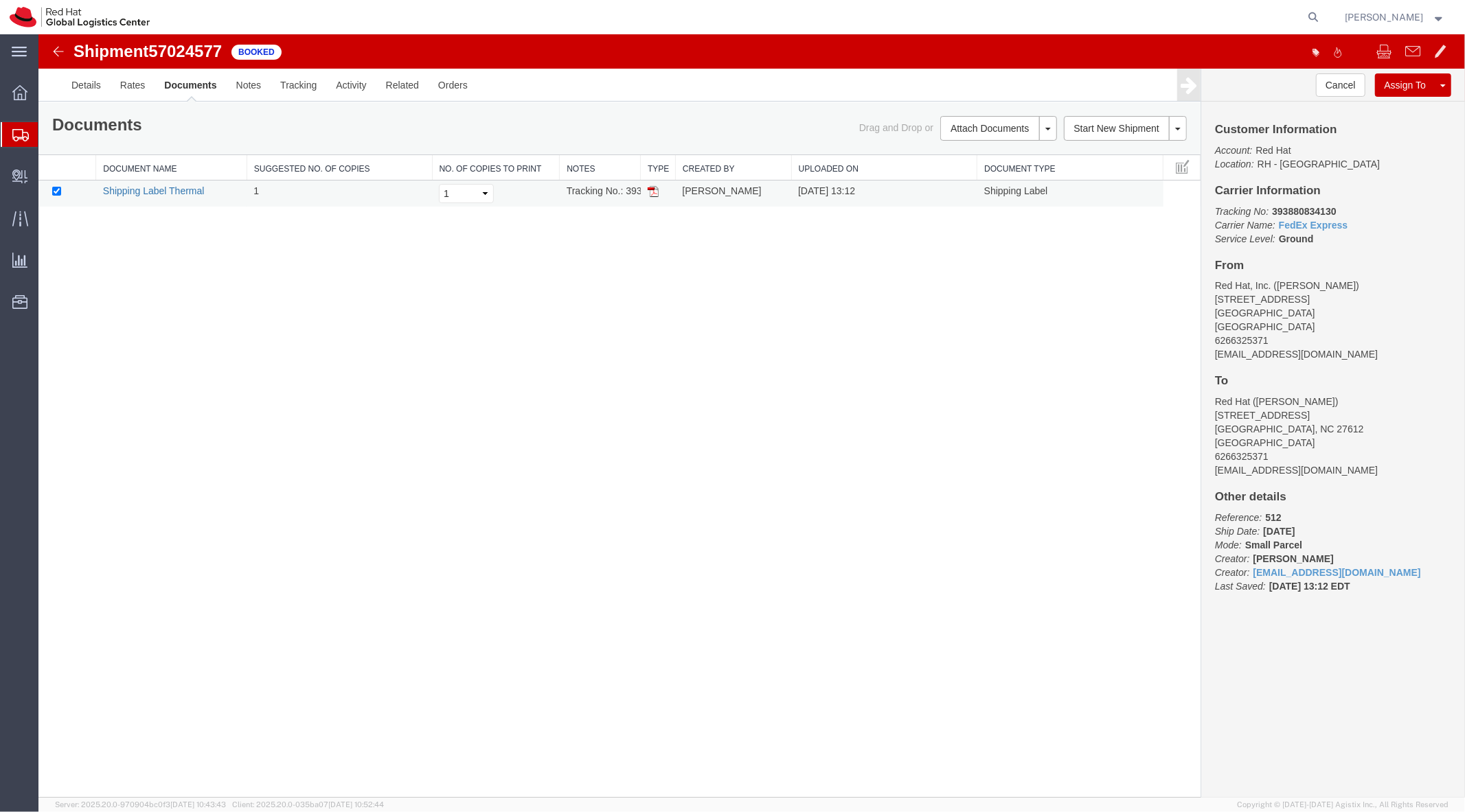
click at [154, 190] on link "Shipping Label Thermal" at bounding box center [153, 190] width 102 height 11
click at [1321, 91] on button "Cancel" at bounding box center [1339, 84] width 49 height 23
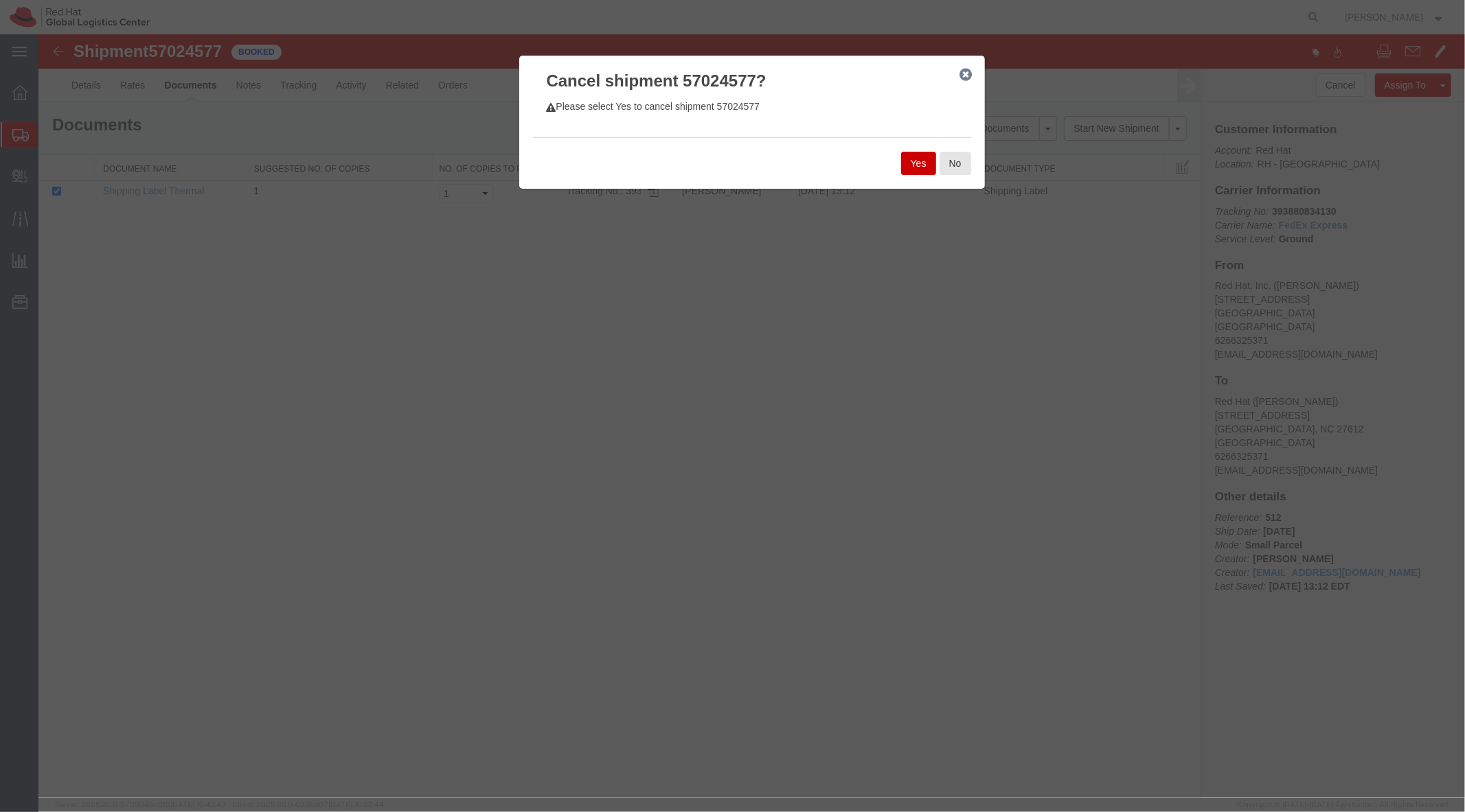
click at [907, 157] on button "Yes" at bounding box center [918, 162] width 35 height 23
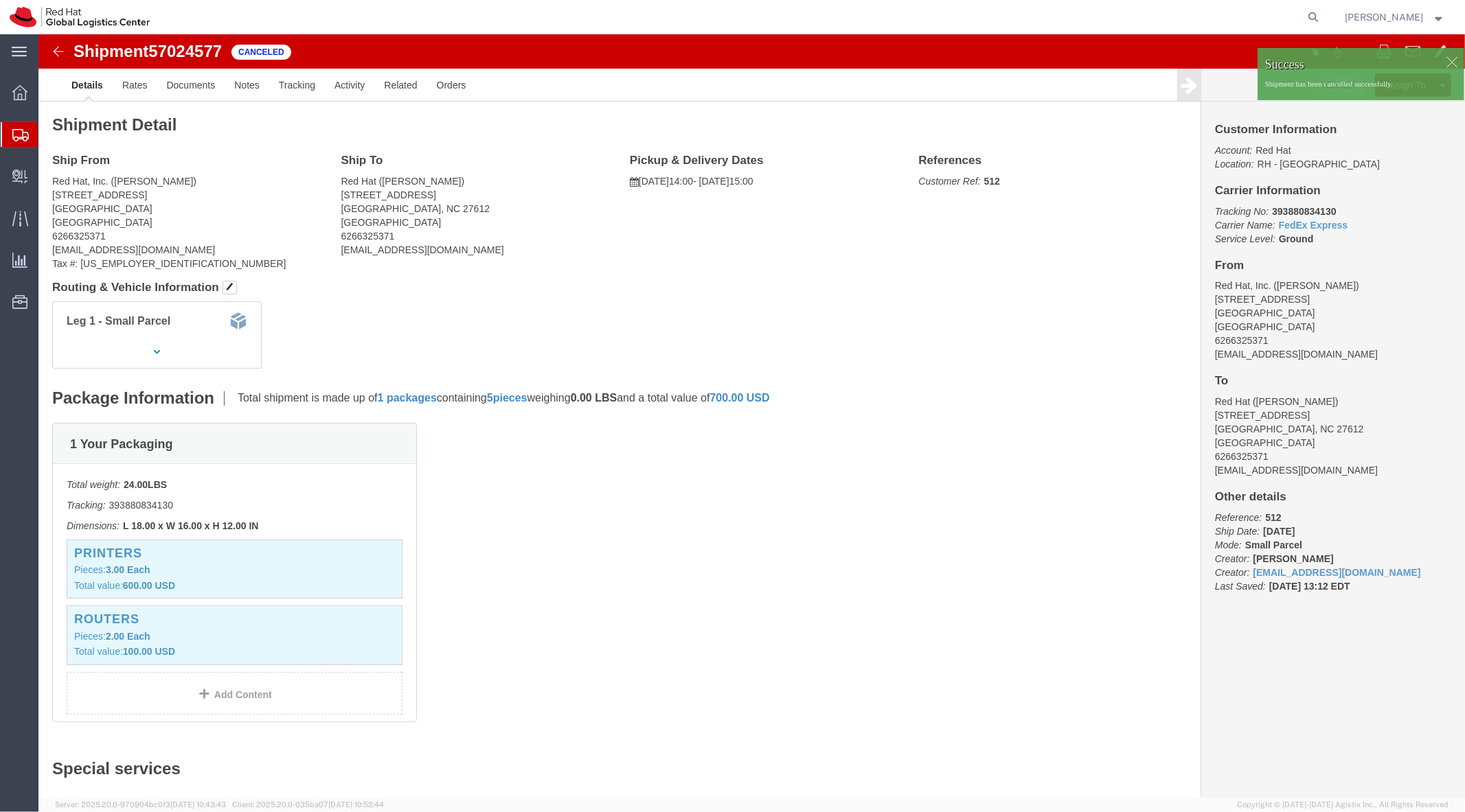
click div
click link "Clone Shipment"
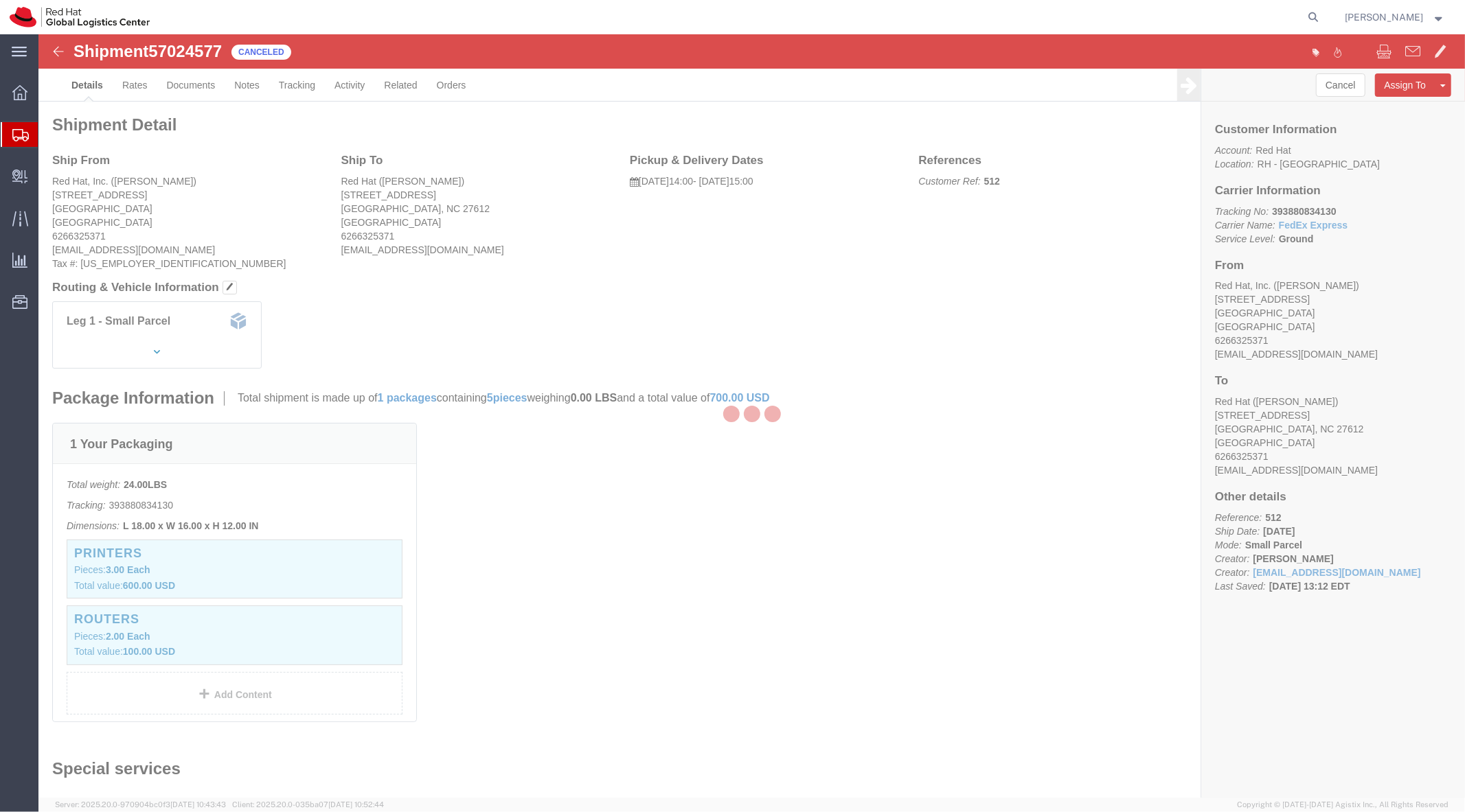
select select "38014"
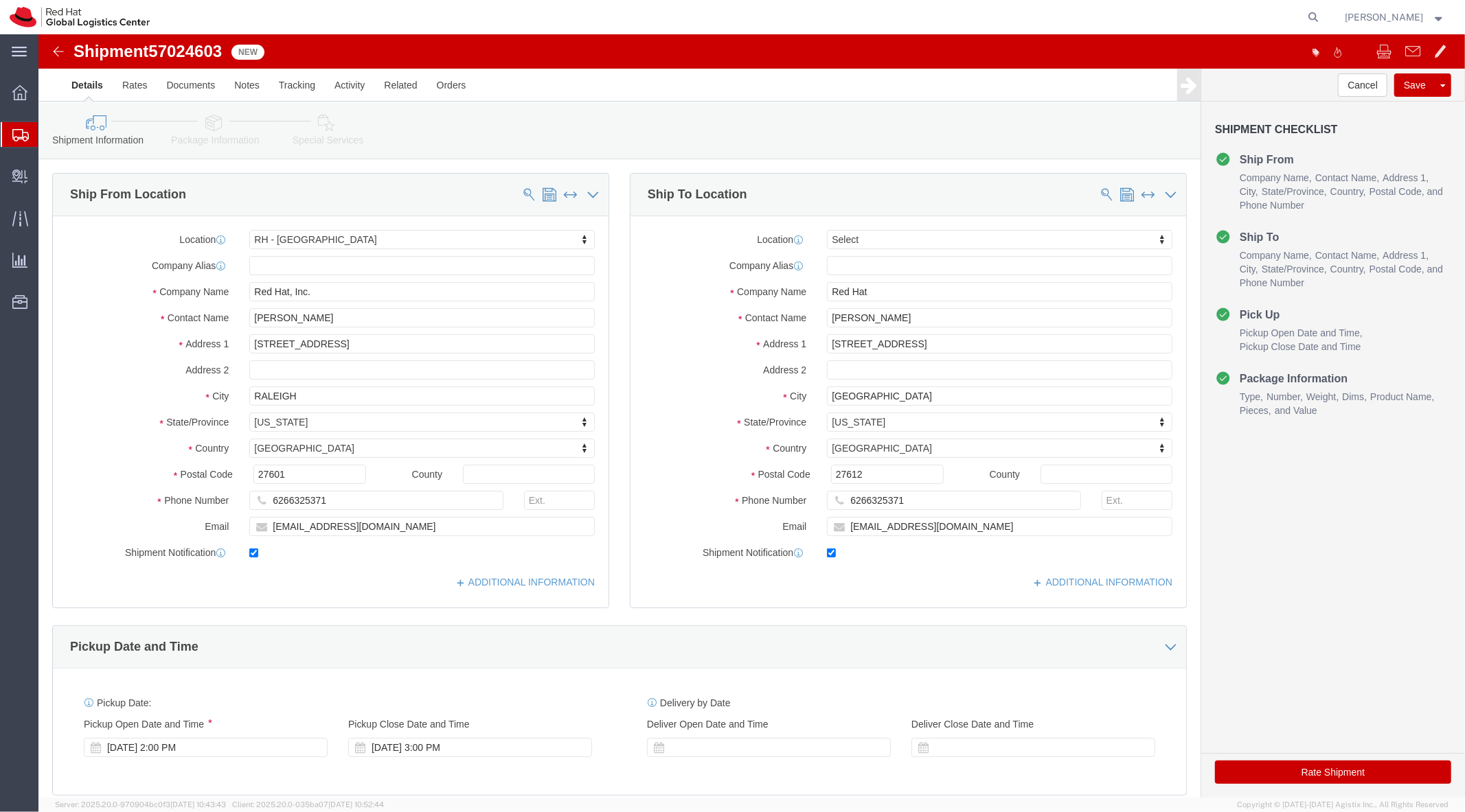
click link "Package Information"
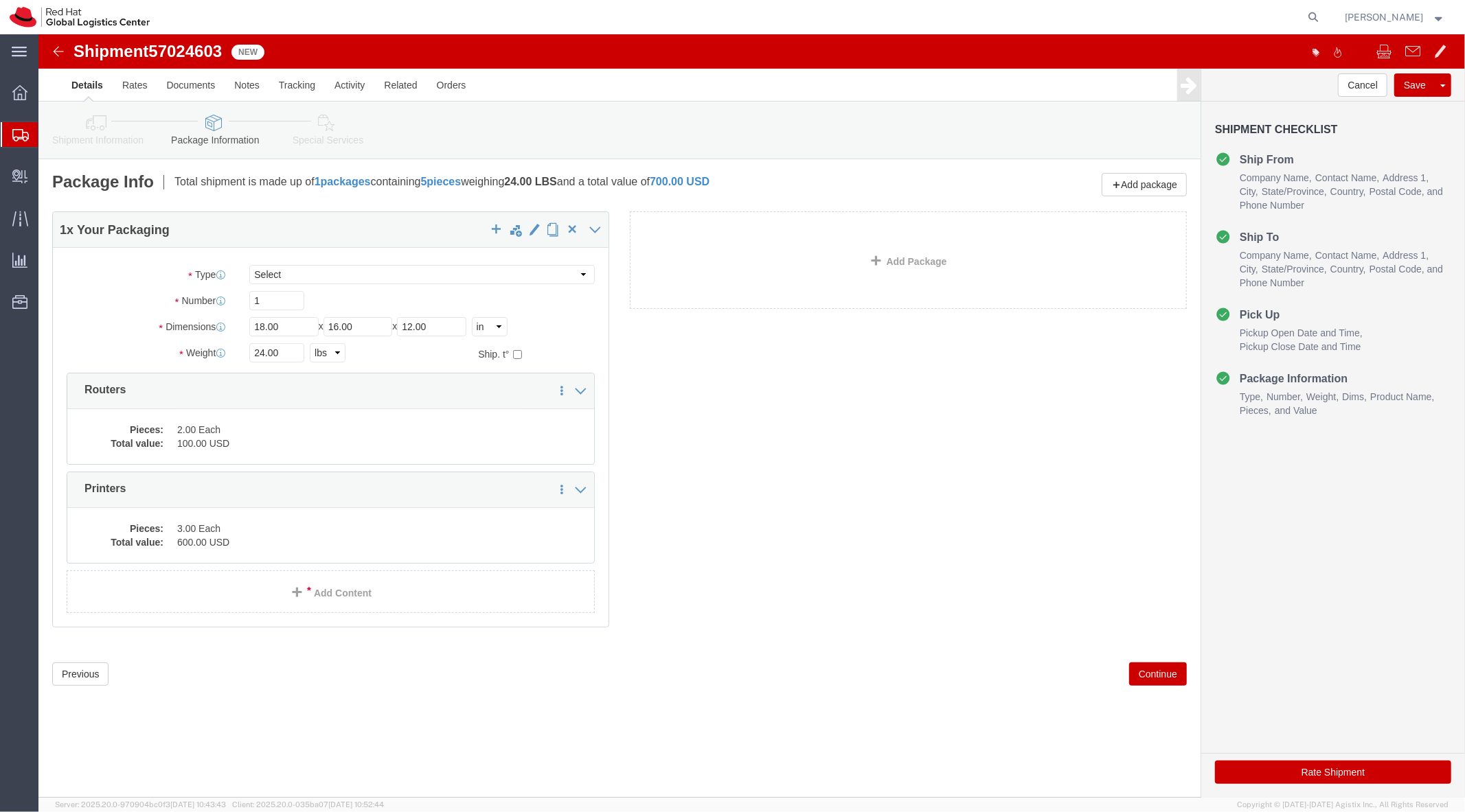
click link "Special Services"
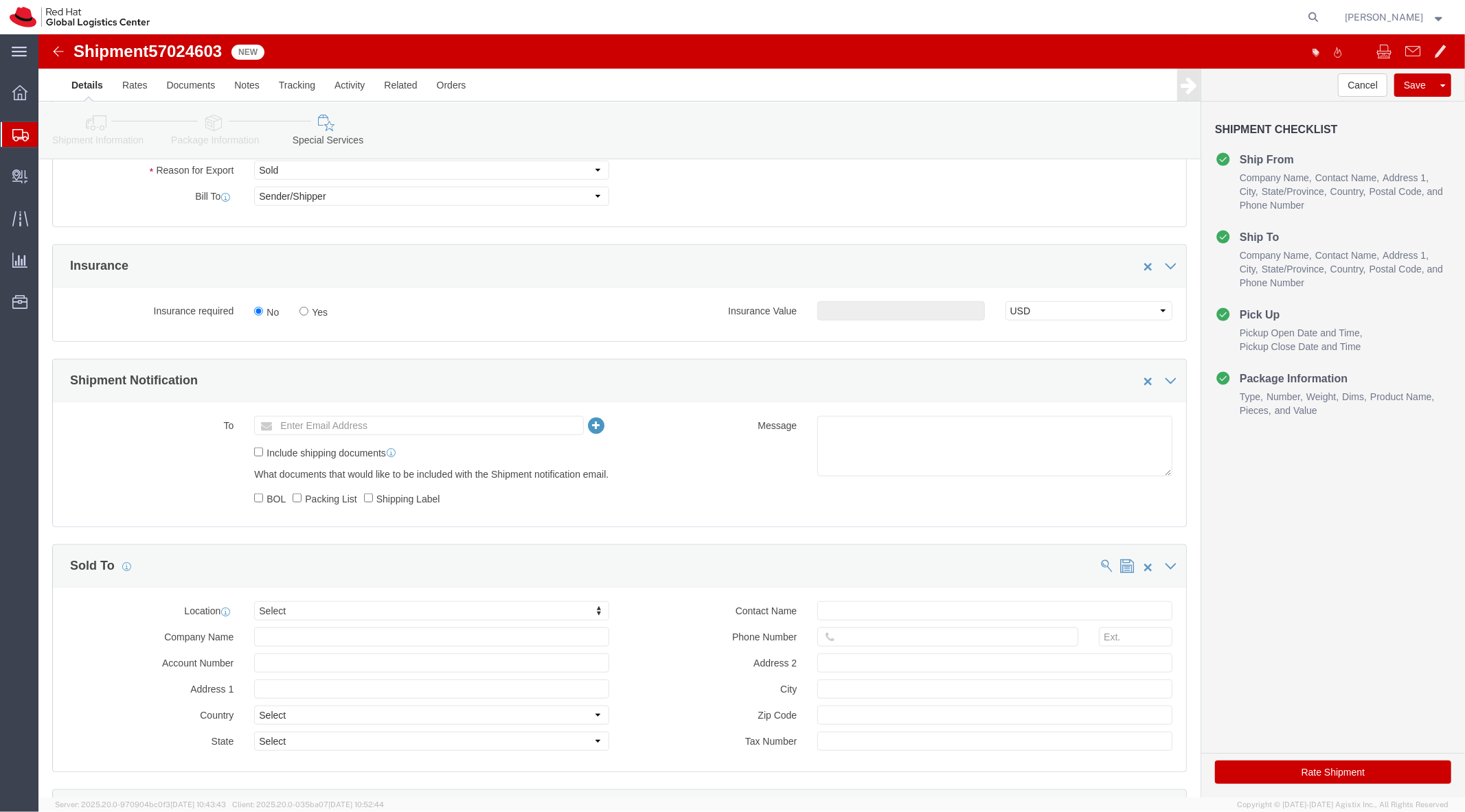
scroll to position [851, 0]
drag, startPoint x: 1252, startPoint y: 740, endPoint x: 1347, endPoint y: 578, distance: 187.8
click button "Rate Shipment"
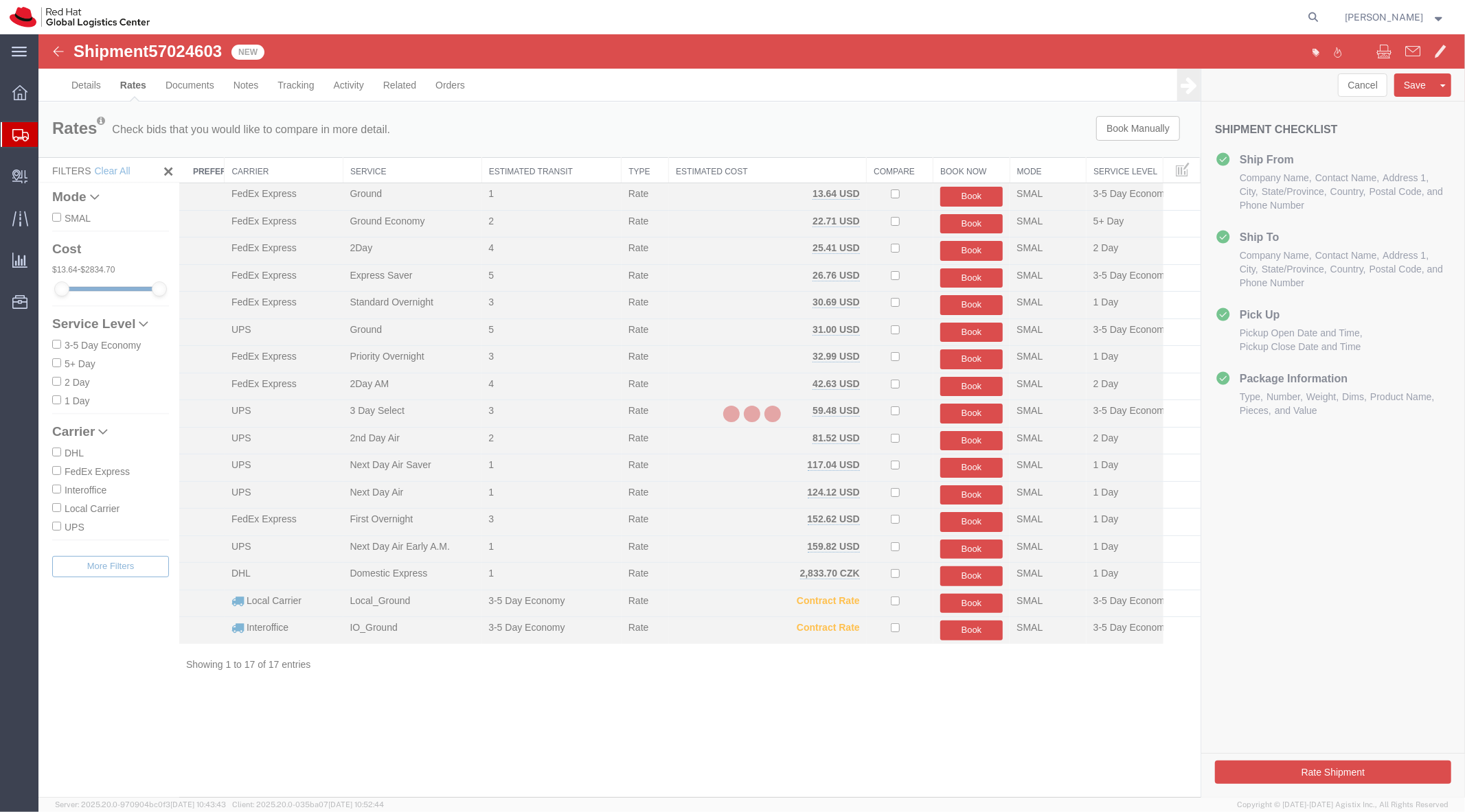
scroll to position [0, 0]
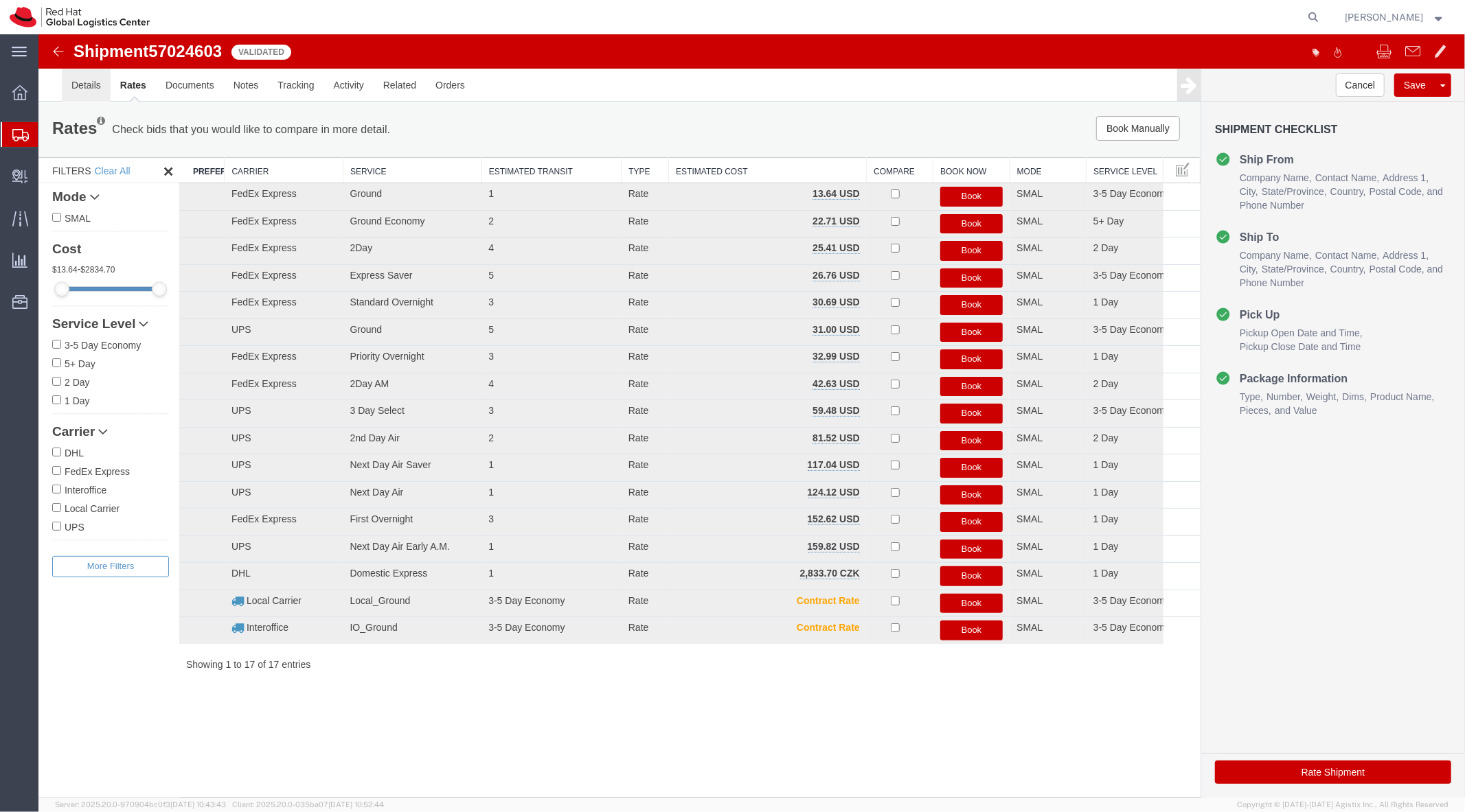
drag, startPoint x: 83, startPoint y: 83, endPoint x: 333, endPoint y: 224, distance: 287.0
click at [83, 83] on link "Details" at bounding box center [85, 84] width 49 height 33
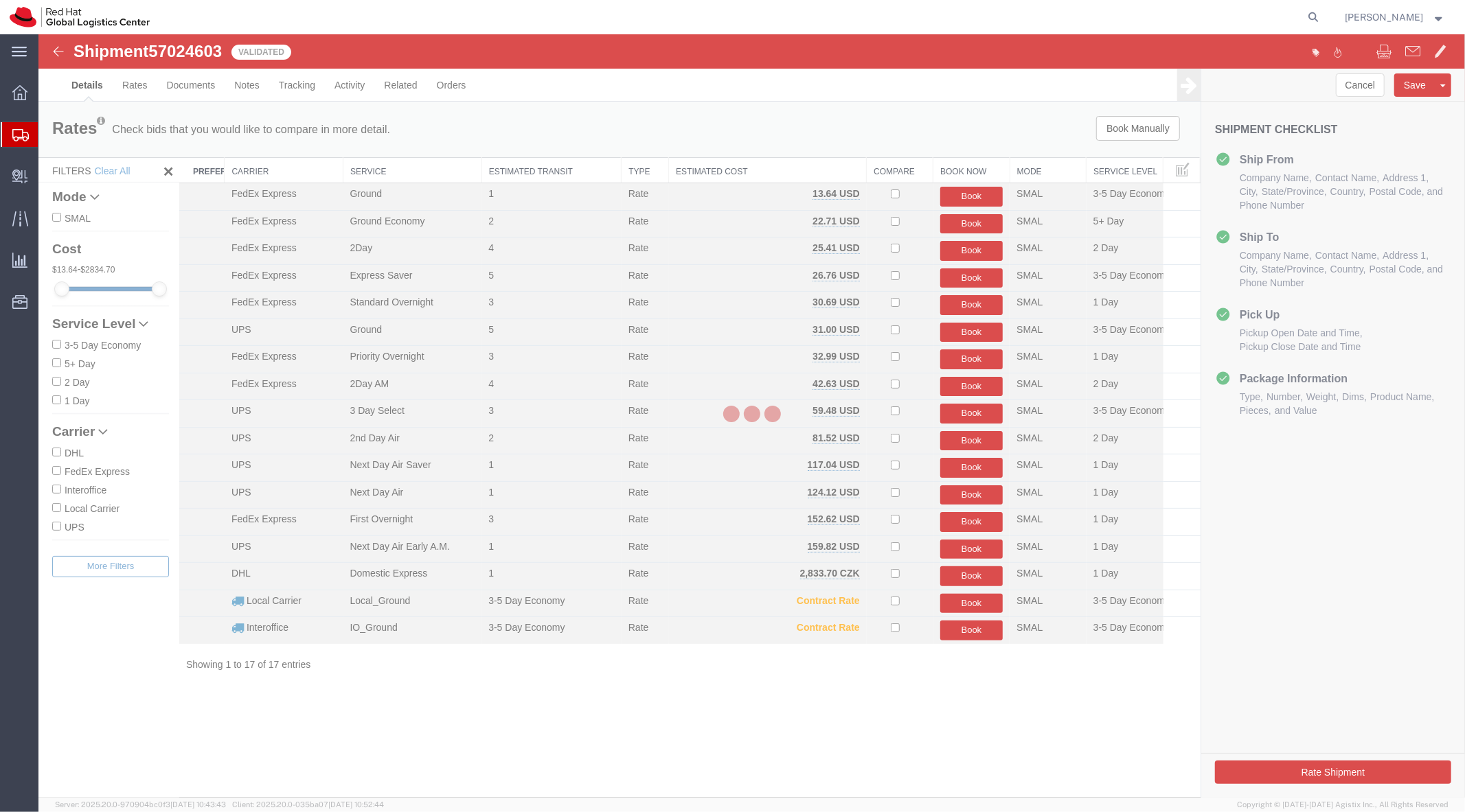
select select "38014"
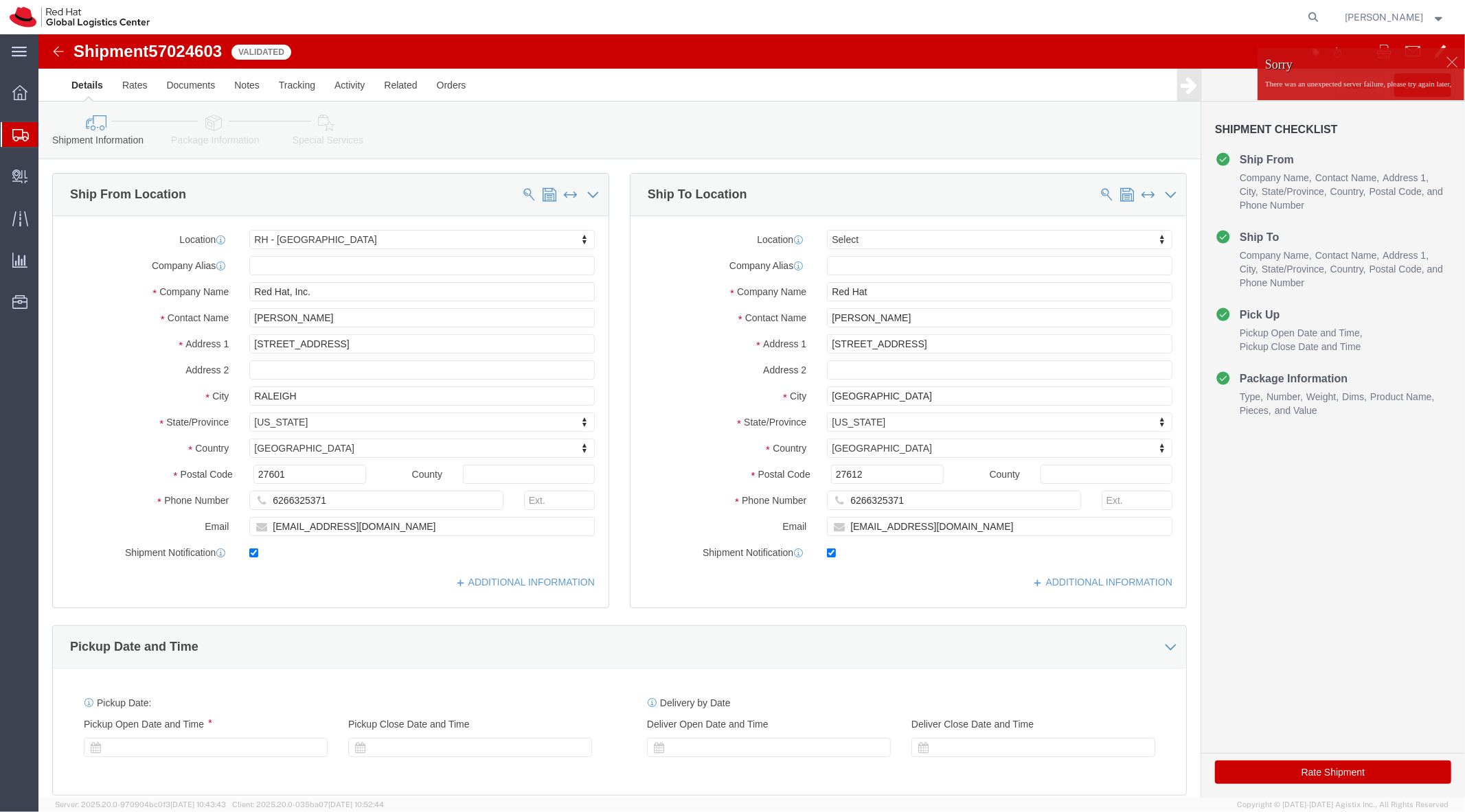
click div "Location Select Select My Profile Location RH - Amsterdam - MSO RH - Amsterdam …"
click link "ADDITIONAL INFORMATION"
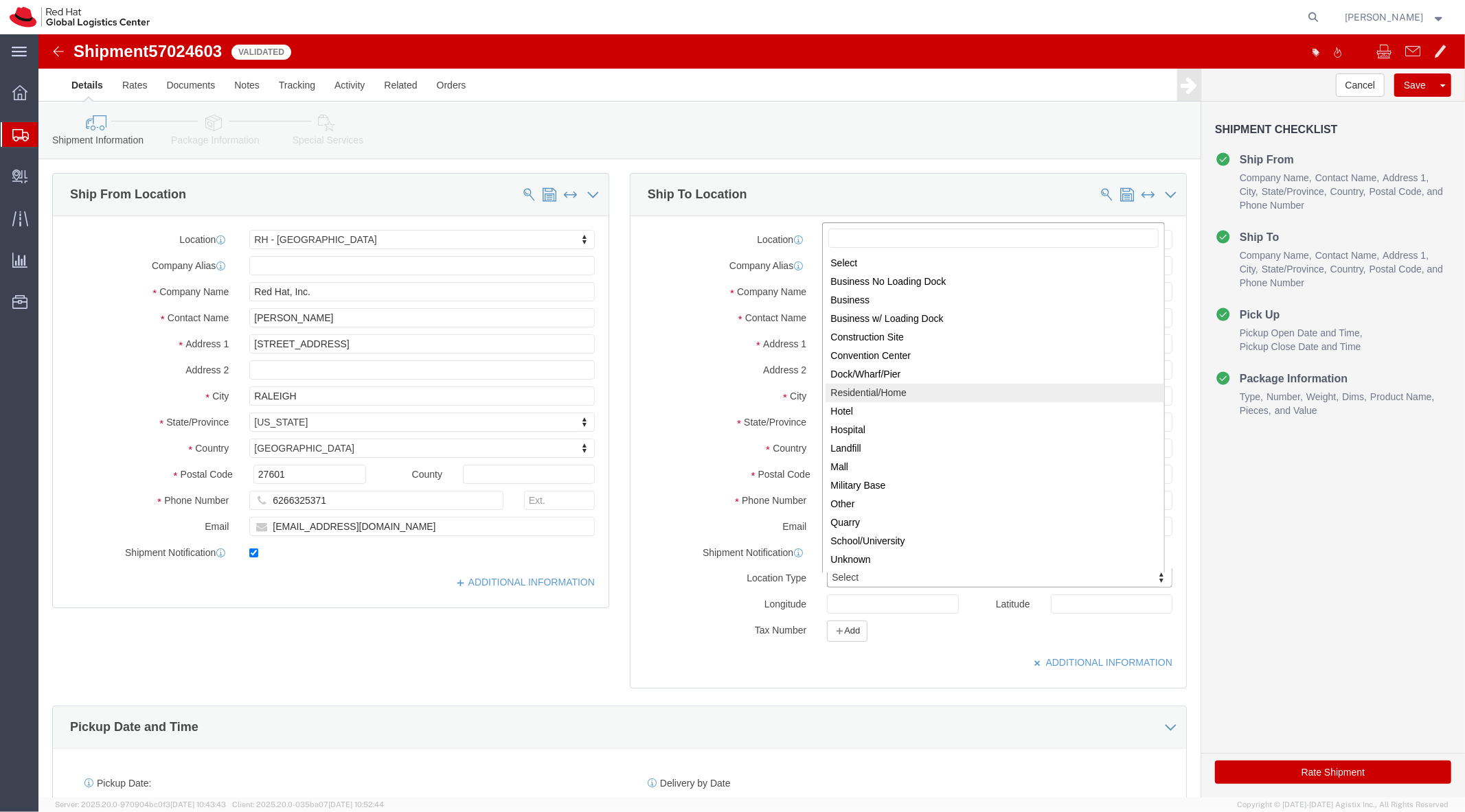
select select "HOME"
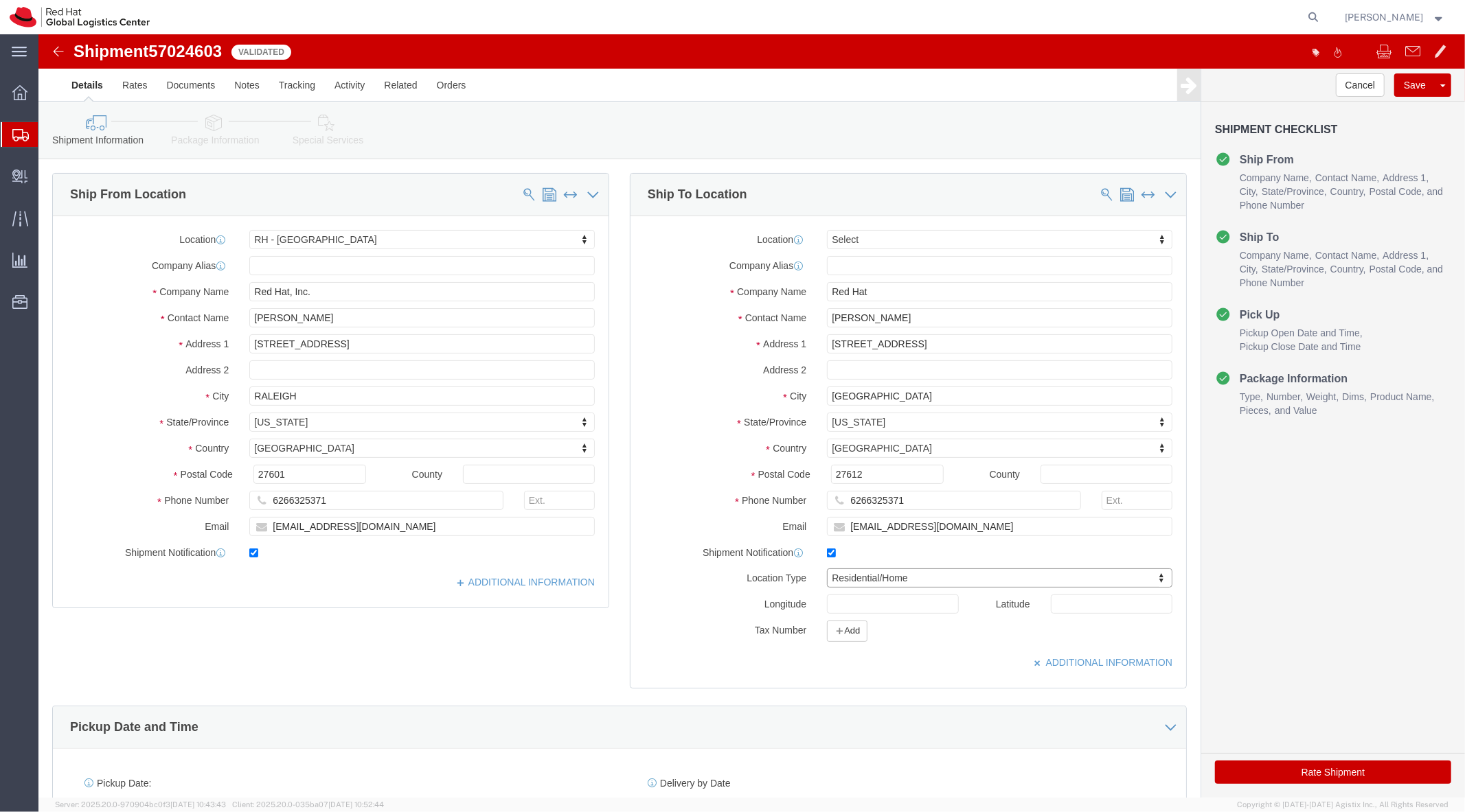
click button "Rate Shipment"
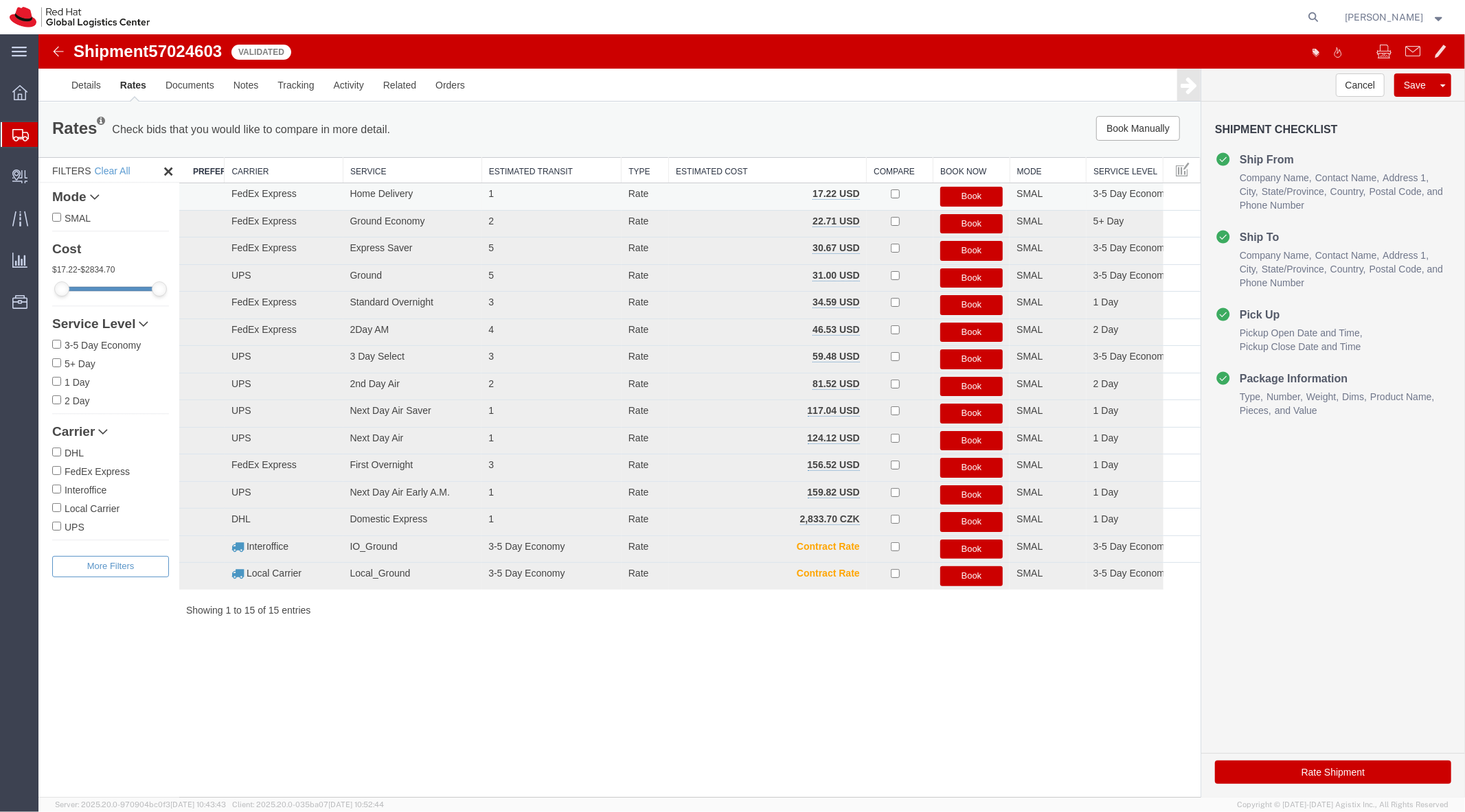
click at [969, 192] on button "Book" at bounding box center [971, 195] width 63 height 20
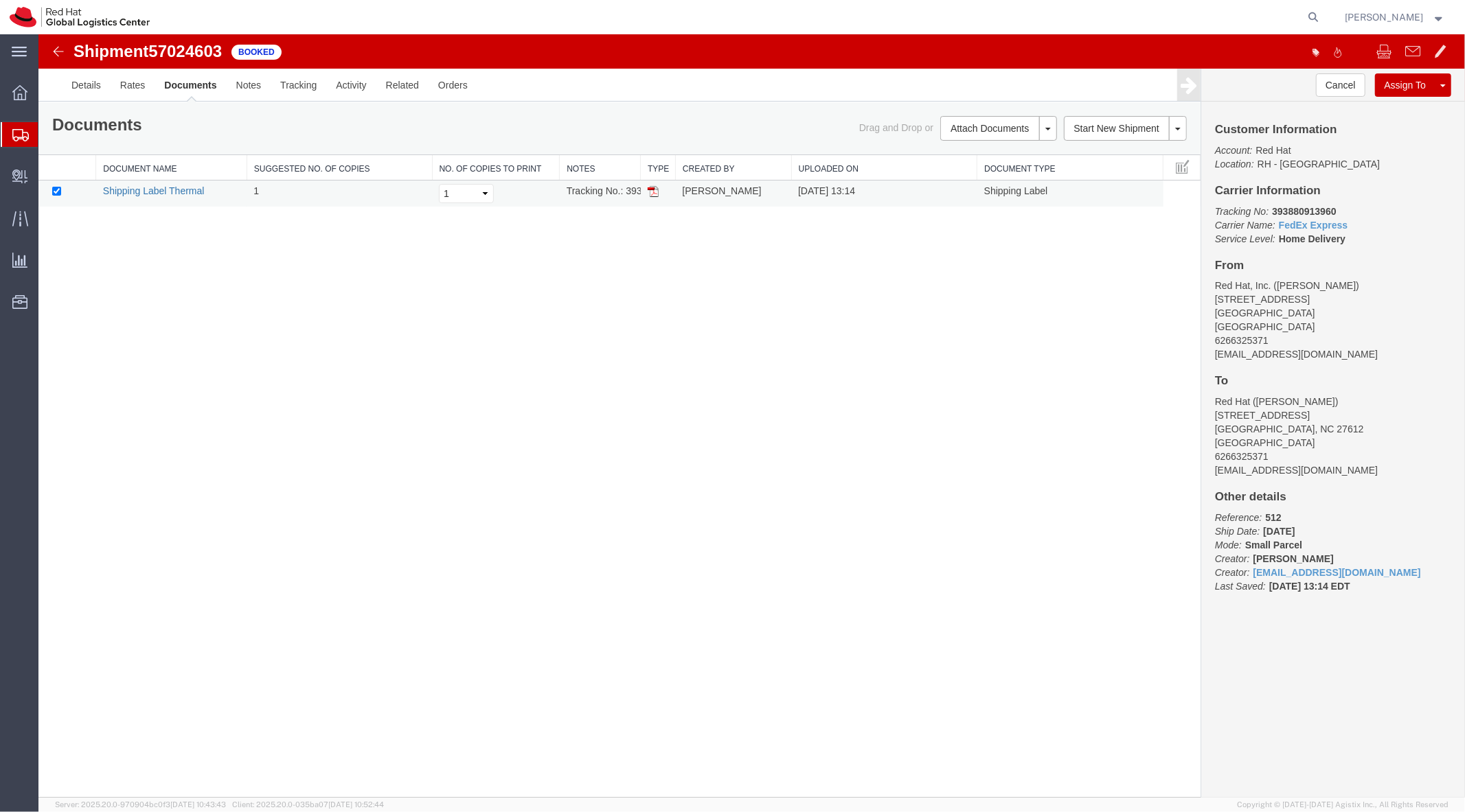
click at [181, 188] on link "Shipping Label Thermal" at bounding box center [153, 190] width 102 height 11
click at [0, 0] on span "Shipment Manager" at bounding box center [0, 0] width 0 height 0
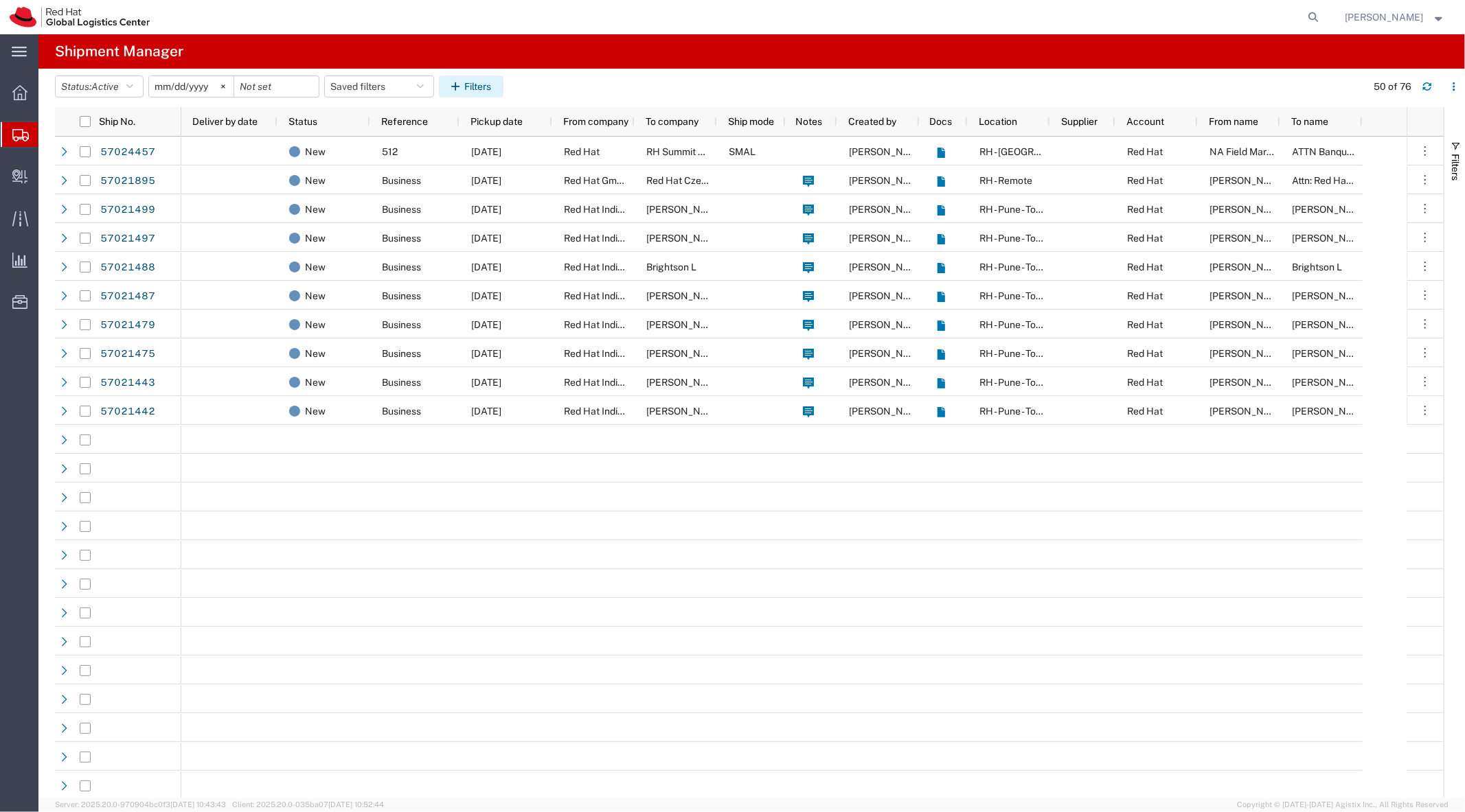
click at [495, 87] on button "Filters" at bounding box center [471, 86] width 64 height 22
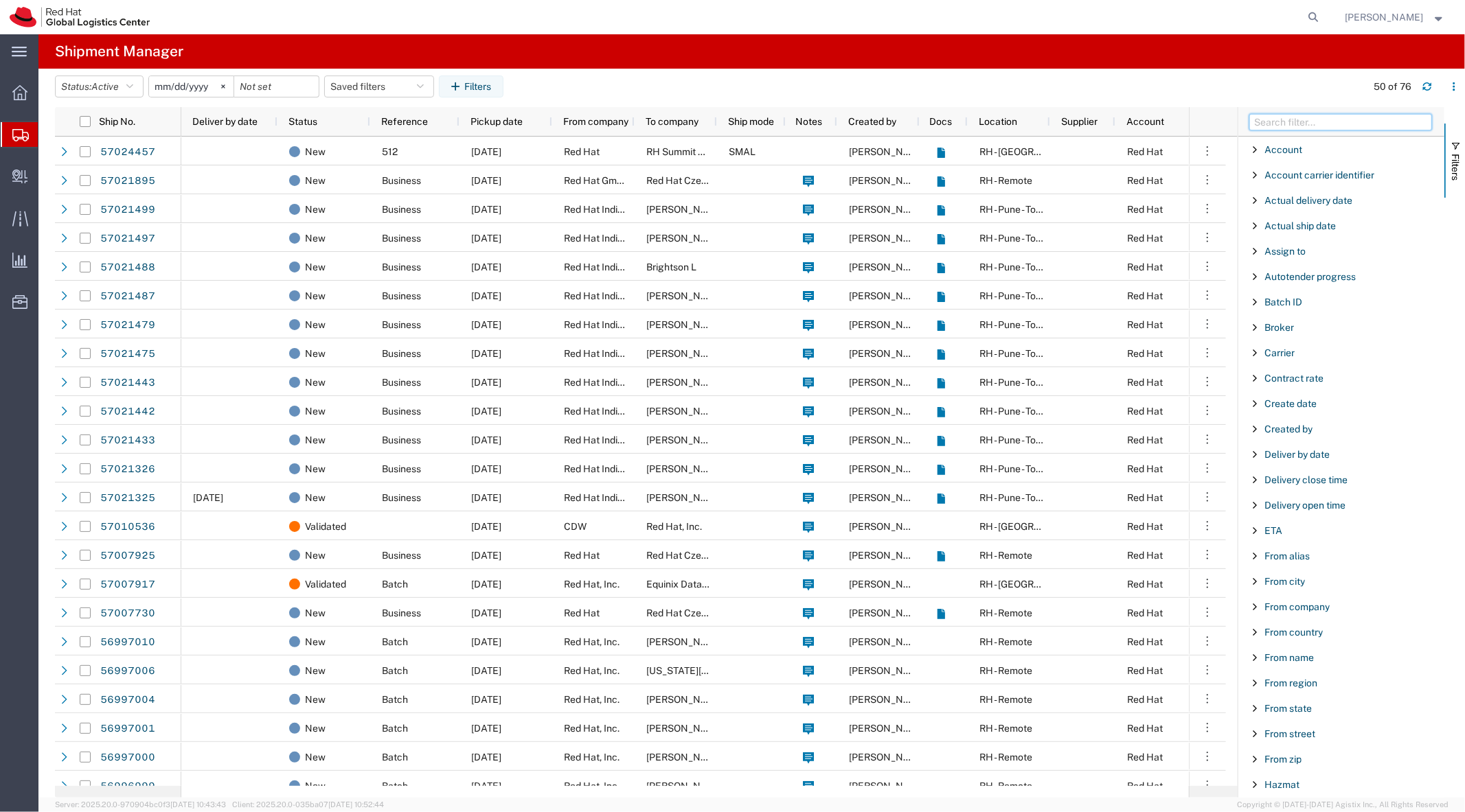
click at [1297, 122] on input "Filter Columns Input" at bounding box center [1340, 122] width 182 height 17
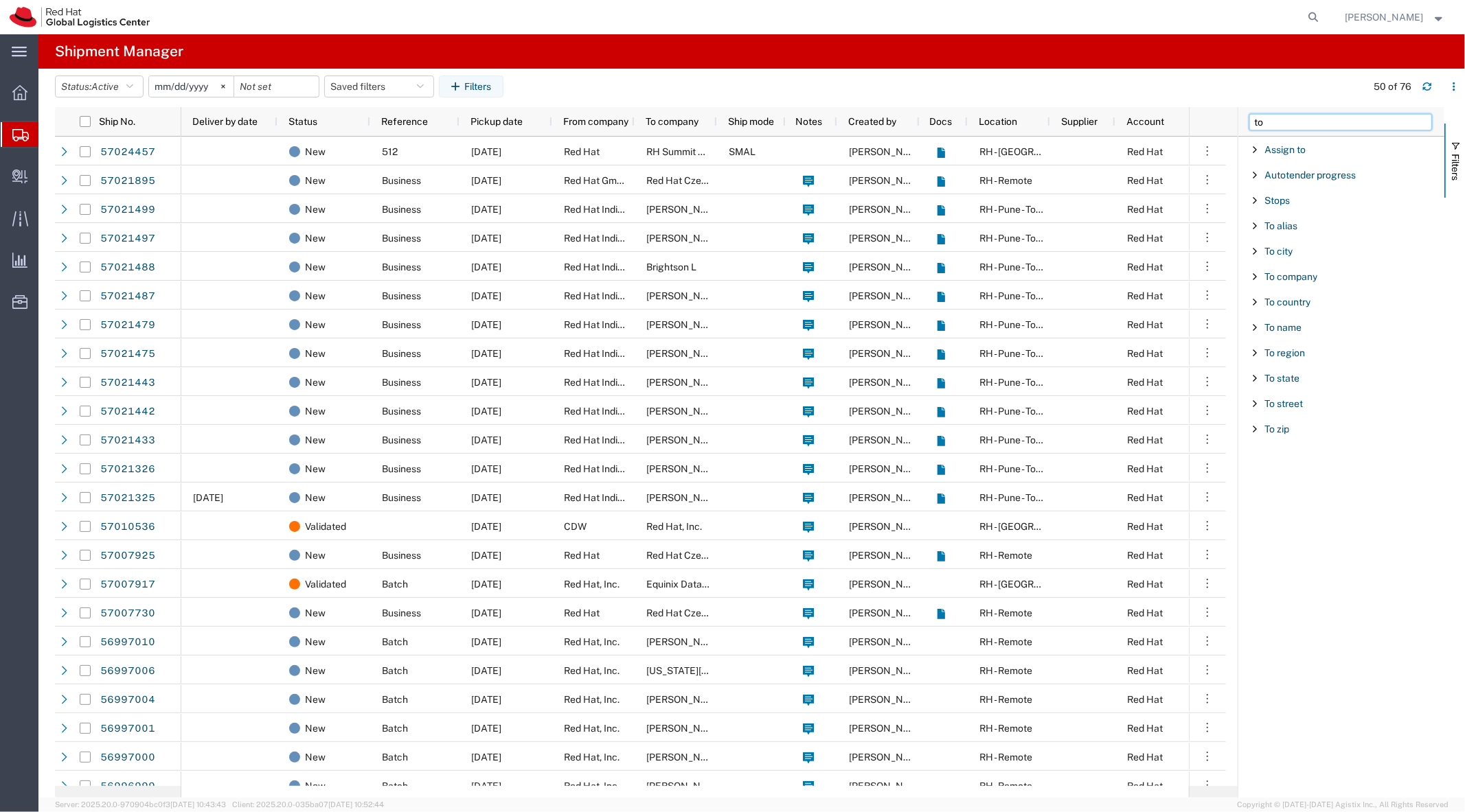
type input "to"
click at [1270, 257] on span "To city" at bounding box center [1278, 251] width 28 height 11
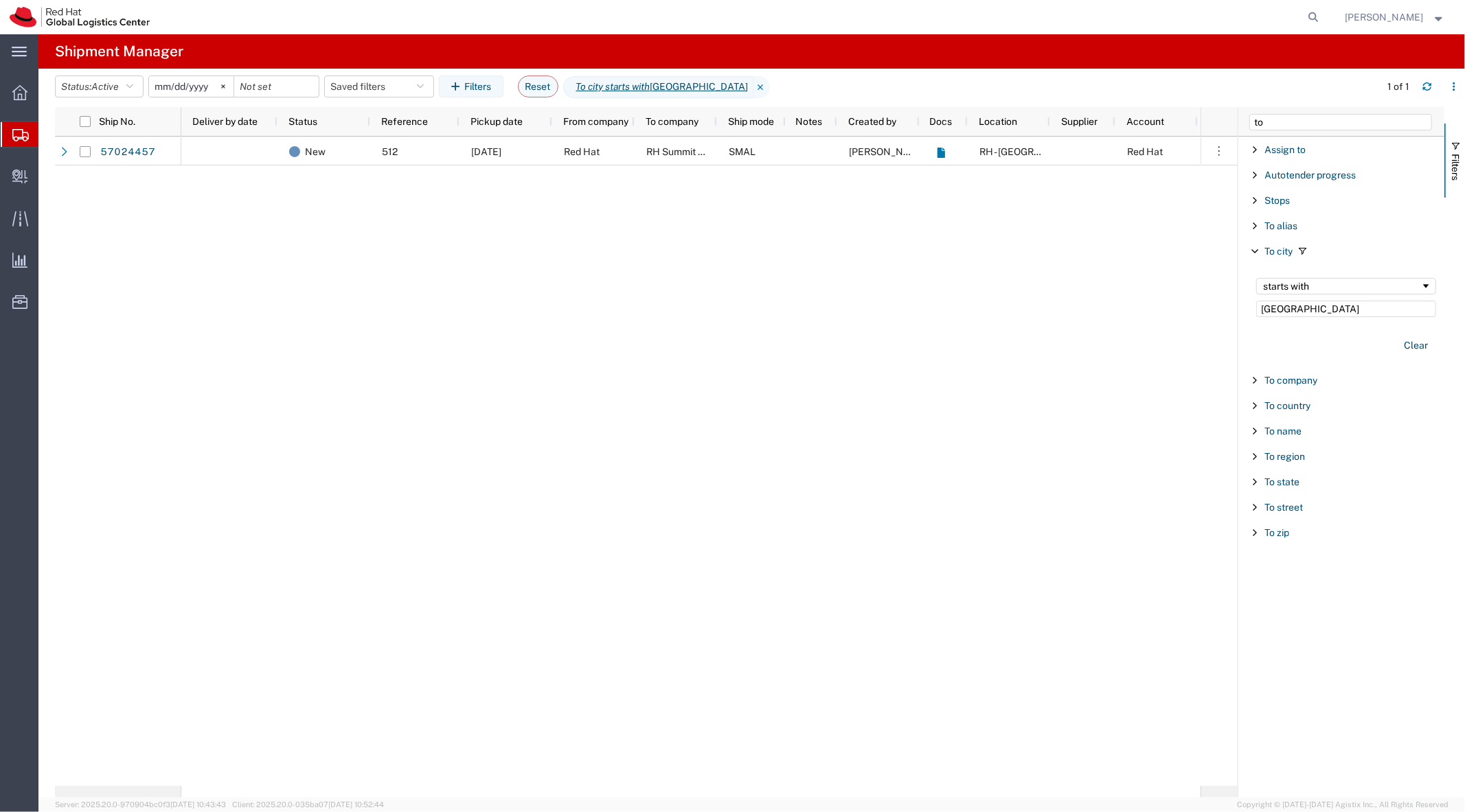
type input "ottawa"
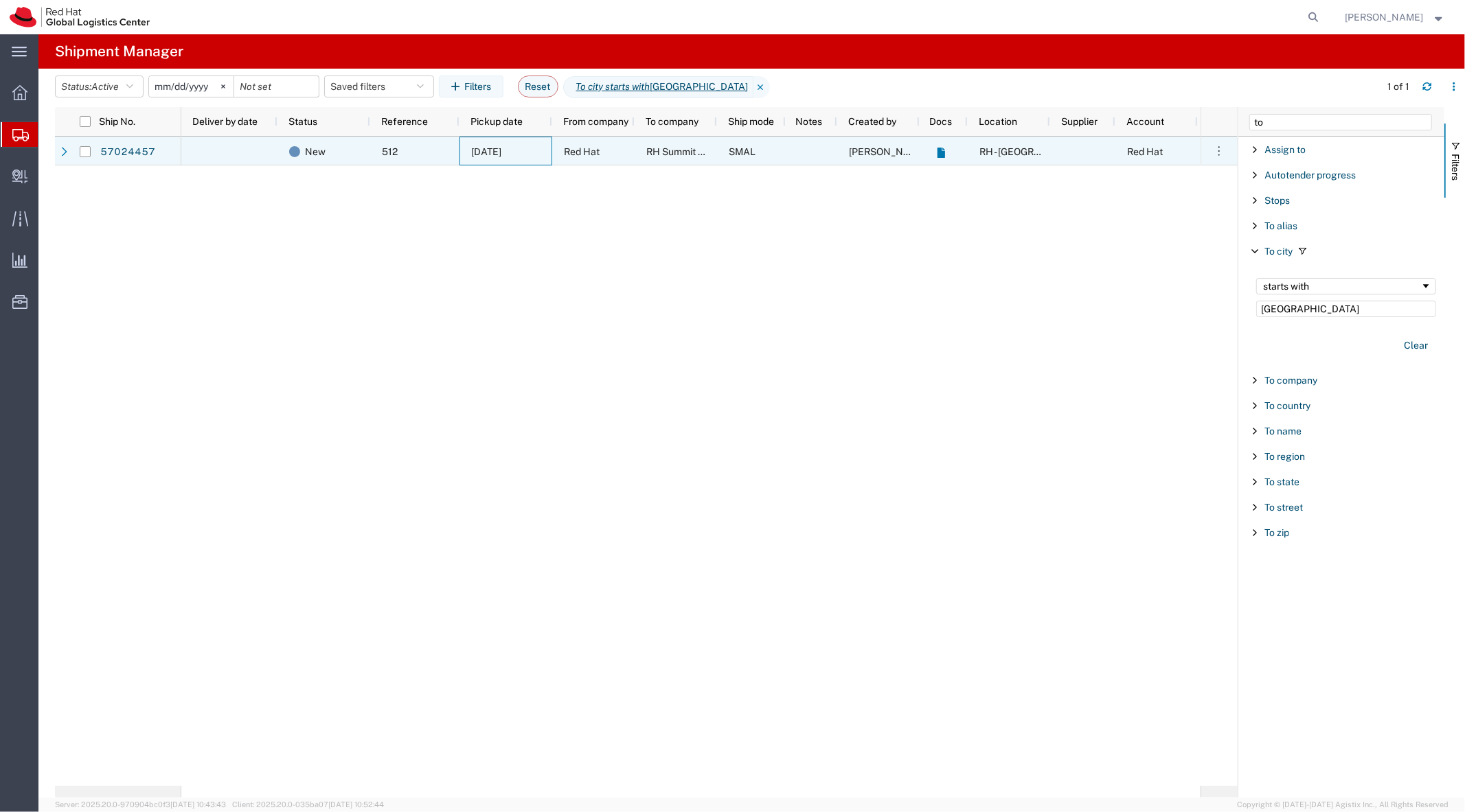
click at [462, 136] on div "[DATE]" at bounding box center [505, 150] width 93 height 29
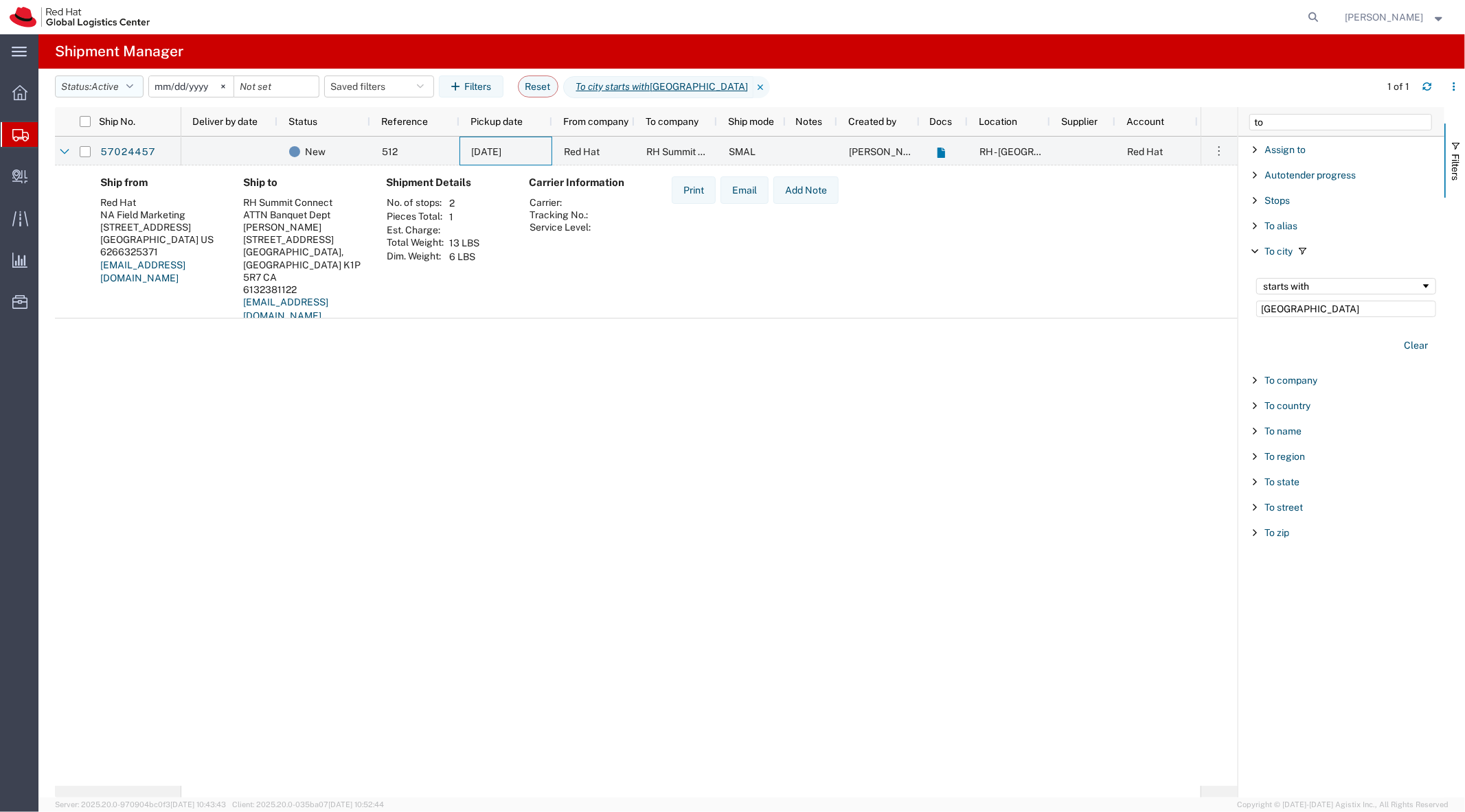
click at [119, 93] on button "Status: Active" at bounding box center [99, 86] width 89 height 22
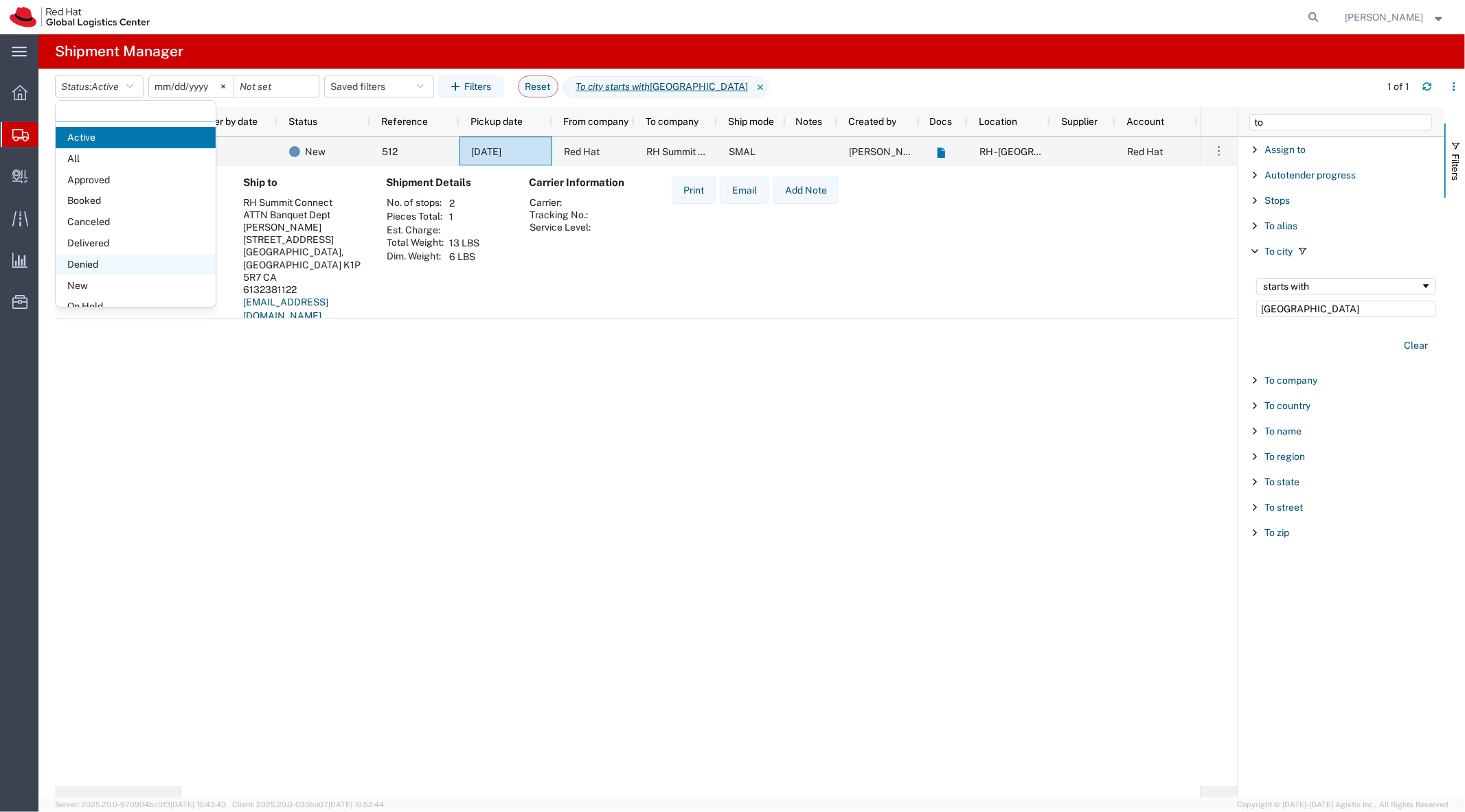
scroll to position [79, 0]
click at [131, 290] on span "Shipped" at bounding box center [135, 291] width 160 height 22
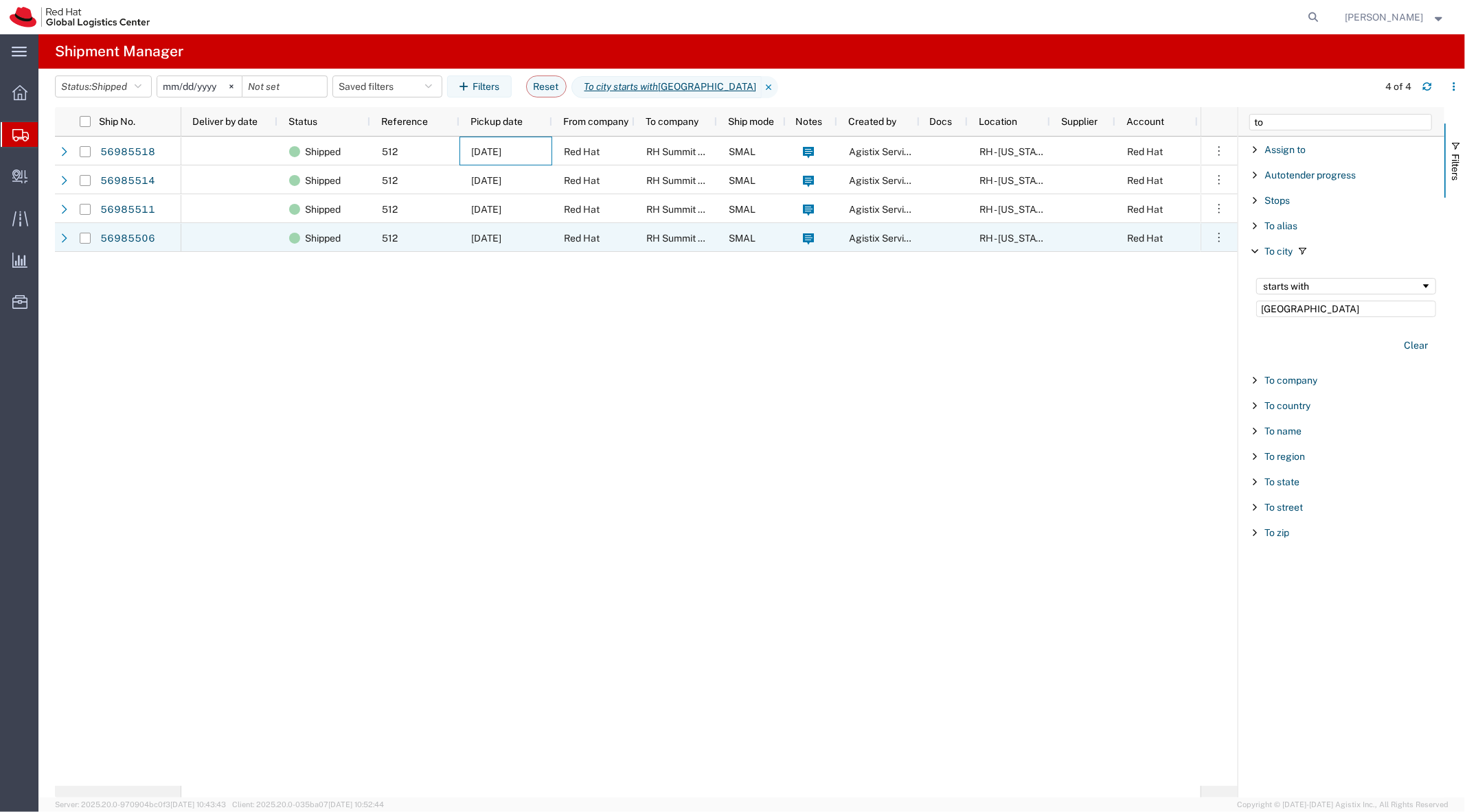
click at [223, 230] on div at bounding box center [229, 237] width 96 height 29
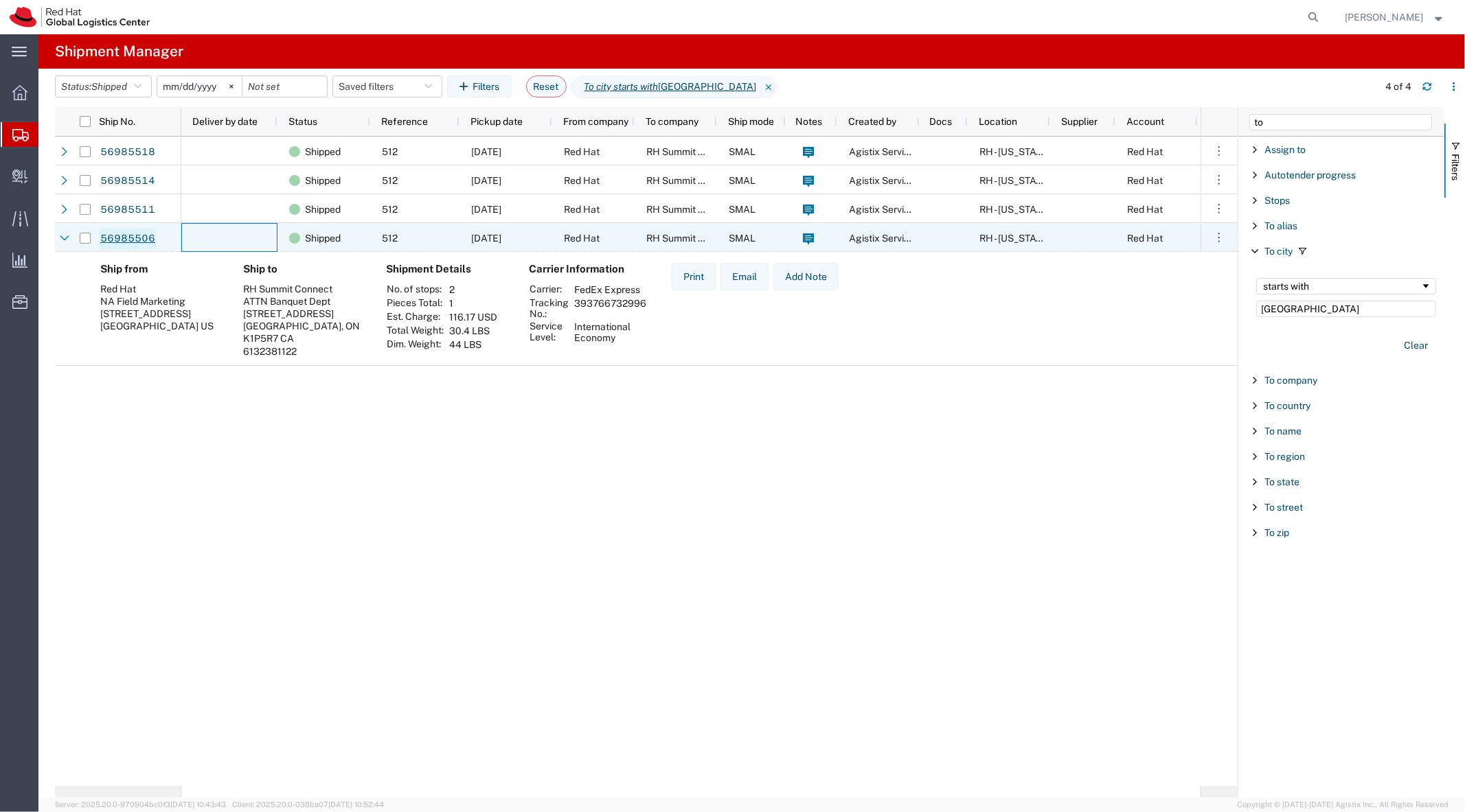
click at [139, 241] on link "56985506" at bounding box center [128, 239] width 56 height 22
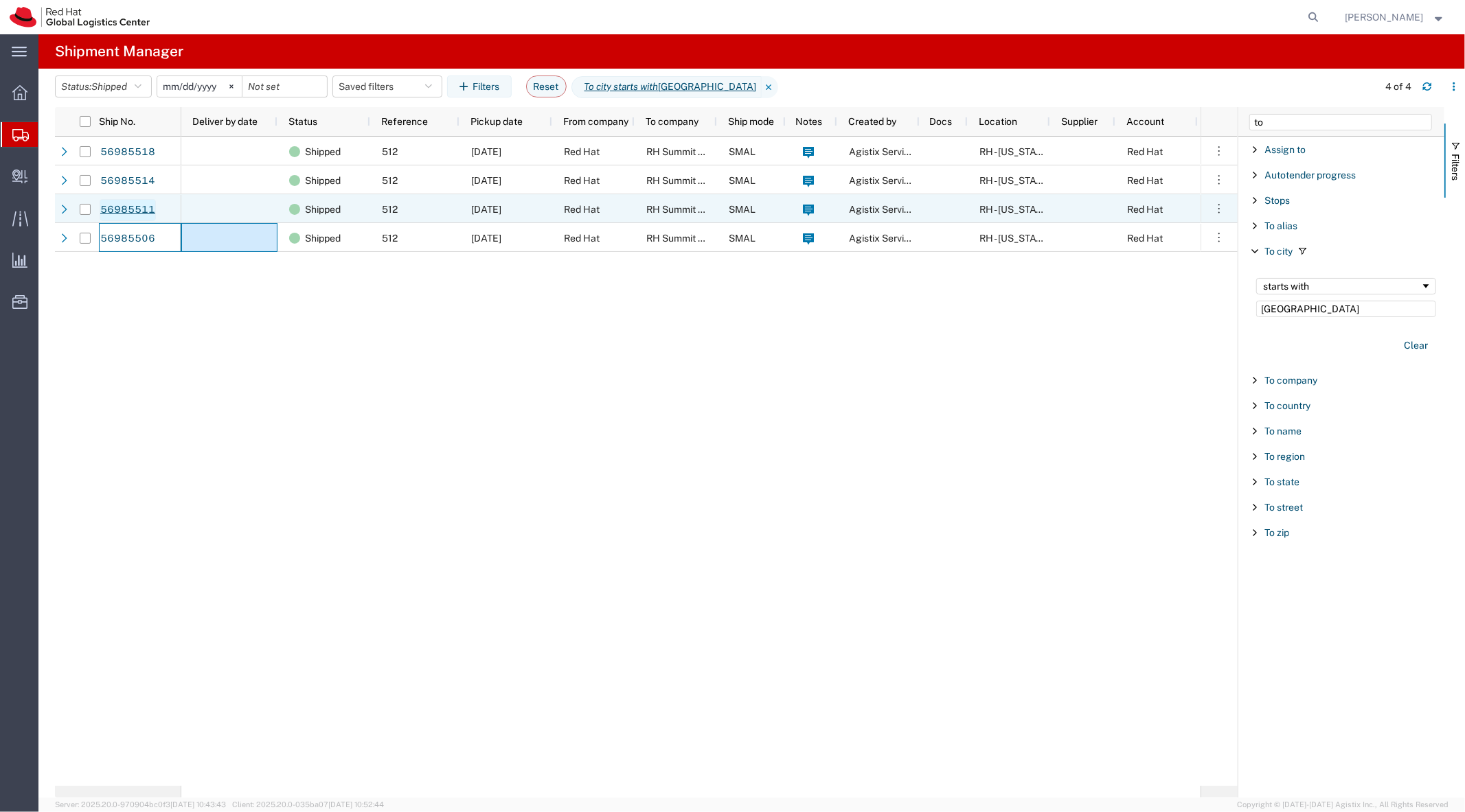
click at [138, 208] on link "56985511" at bounding box center [128, 209] width 56 height 22
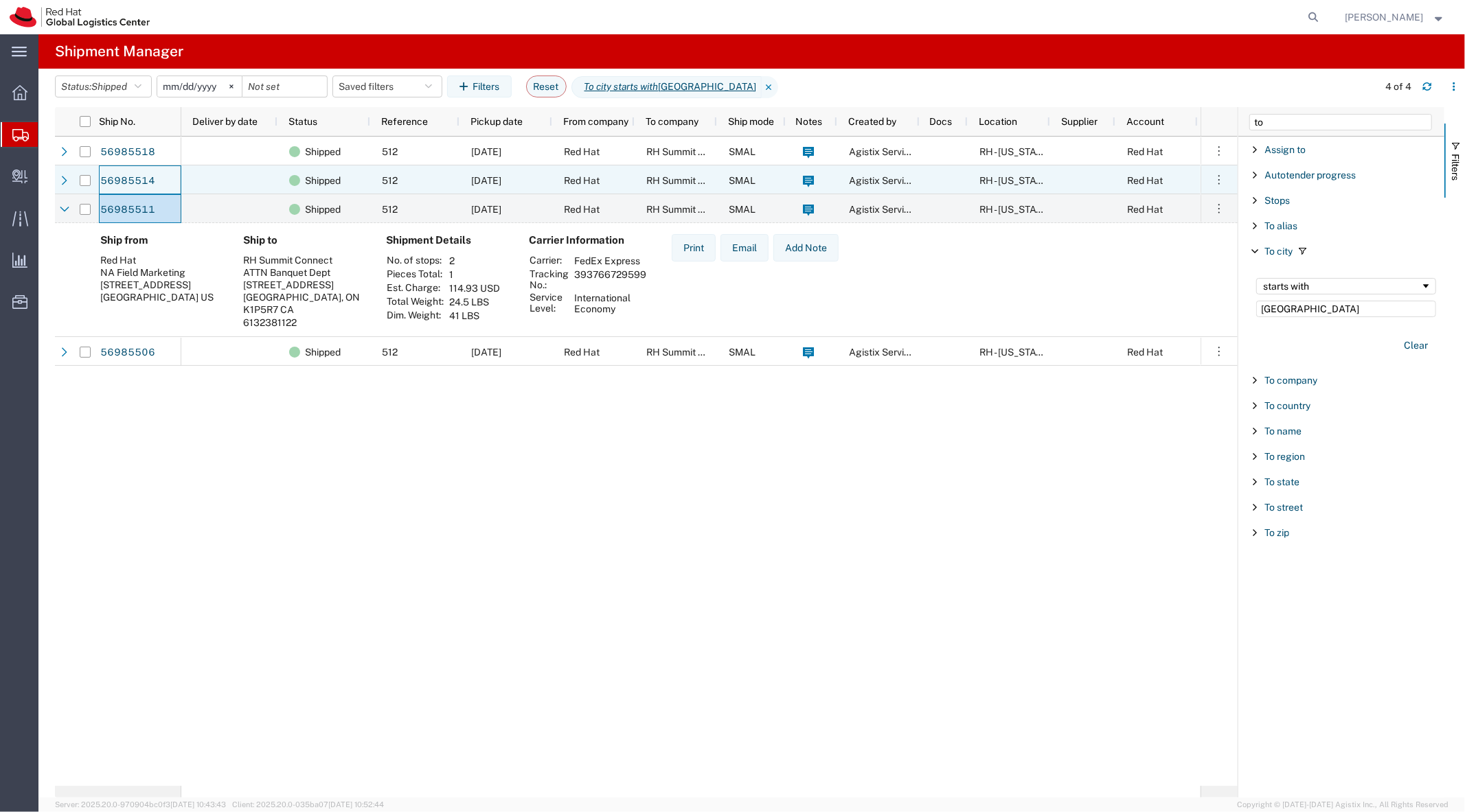
click at [140, 168] on div "56985514" at bounding box center [140, 180] width 82 height 29
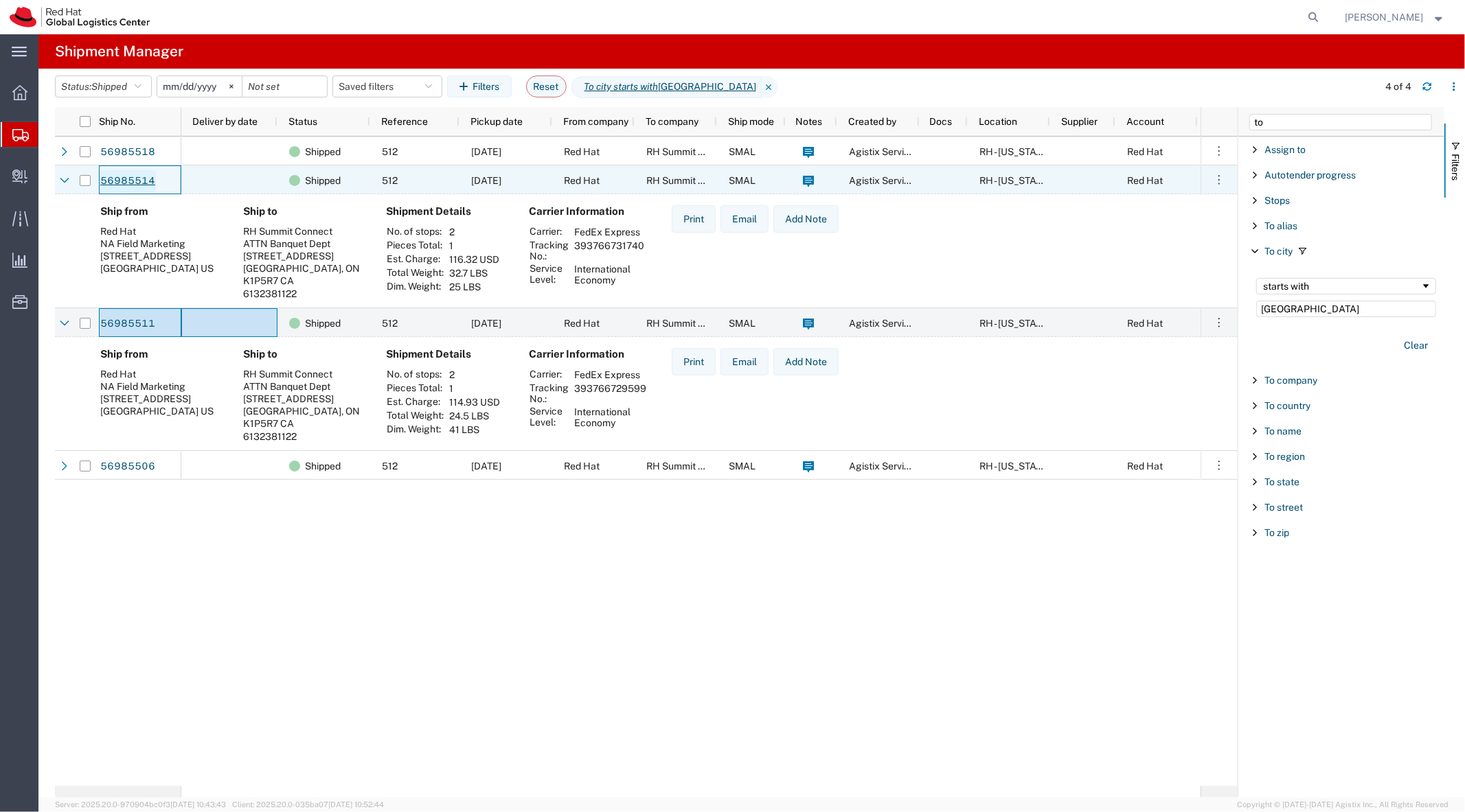
click at [137, 175] on link "56985514" at bounding box center [128, 181] width 56 height 22
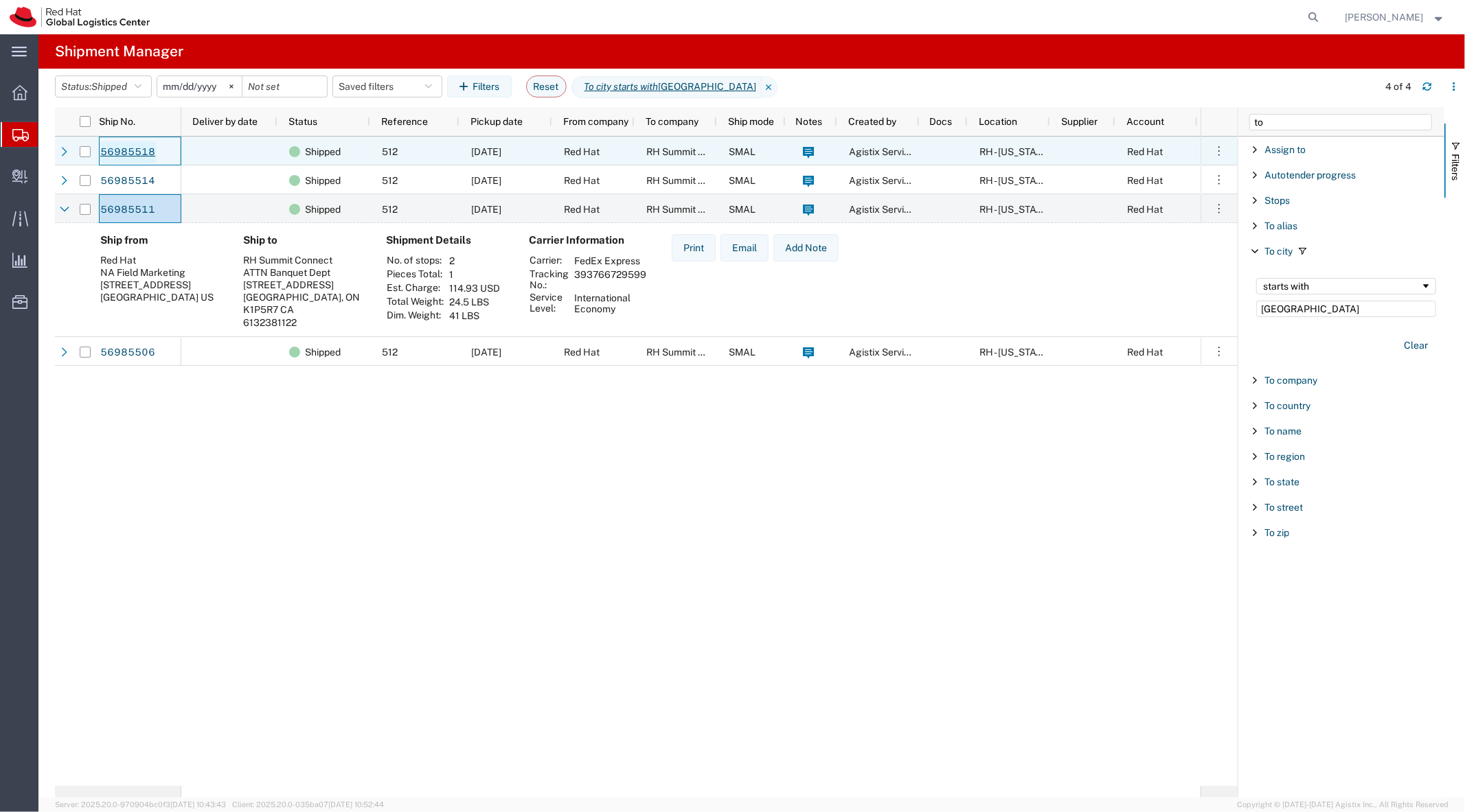
click at [139, 148] on link "56985518" at bounding box center [128, 152] width 56 height 22
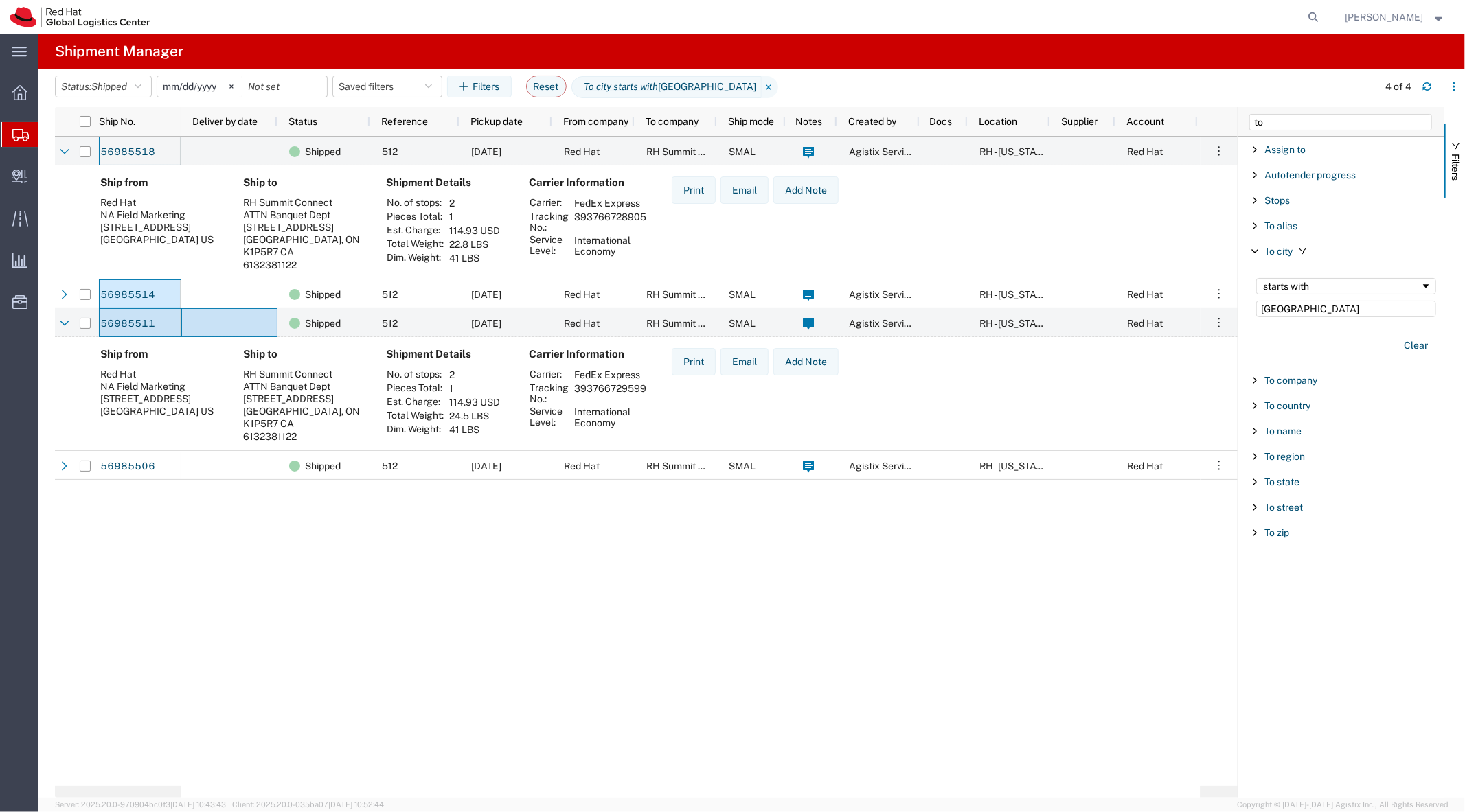
click at [221, 555] on div "Shipped 512 09/30/2025 Red Hat RH Summit Connect SMAL Agistix Services RH - New…" at bounding box center [690, 461] width 1019 height 650
click at [126, 325] on link "56985511" at bounding box center [128, 324] width 56 height 22
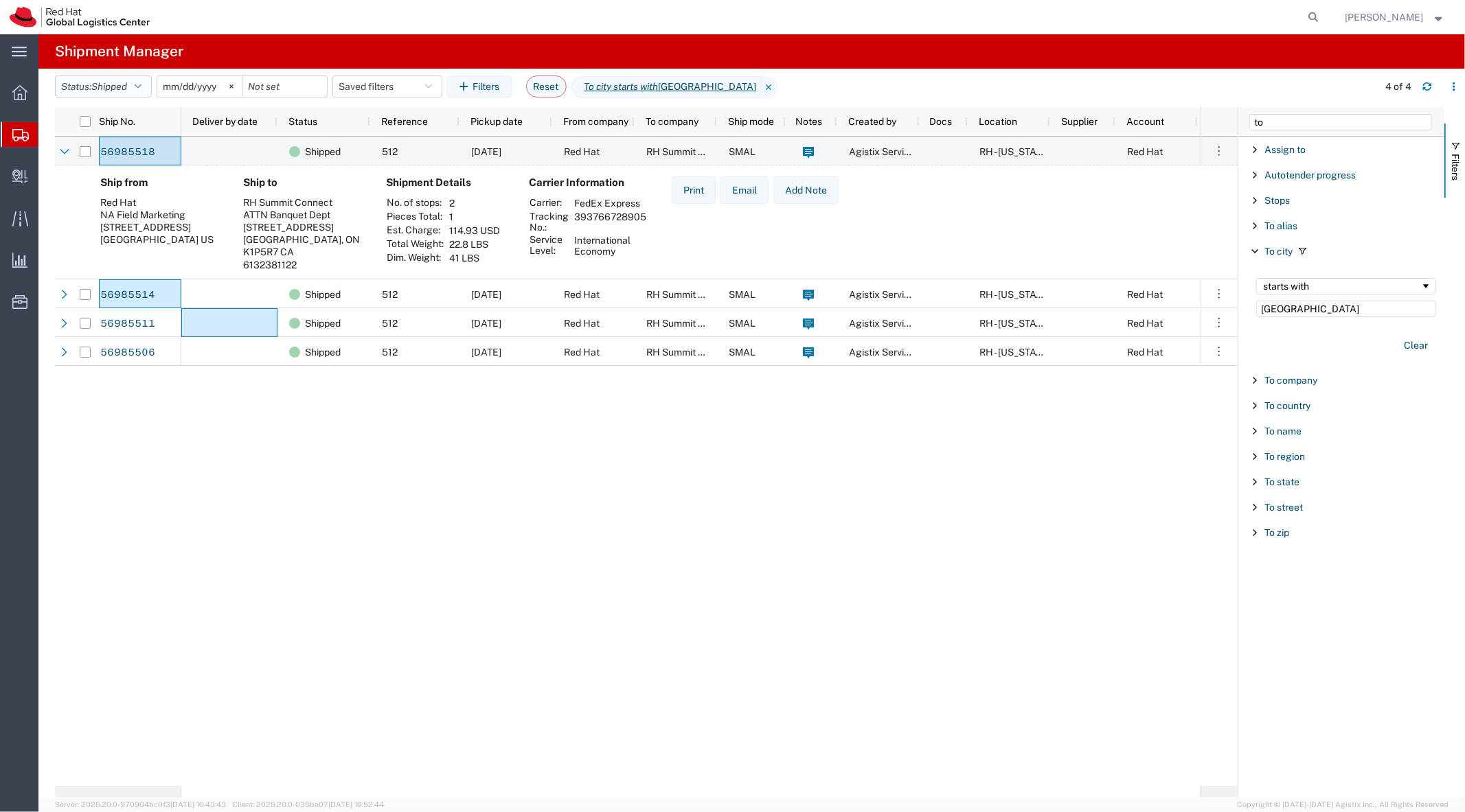
click at [95, 91] on button "Status: Shipped" at bounding box center [102, 86] width 96 height 22
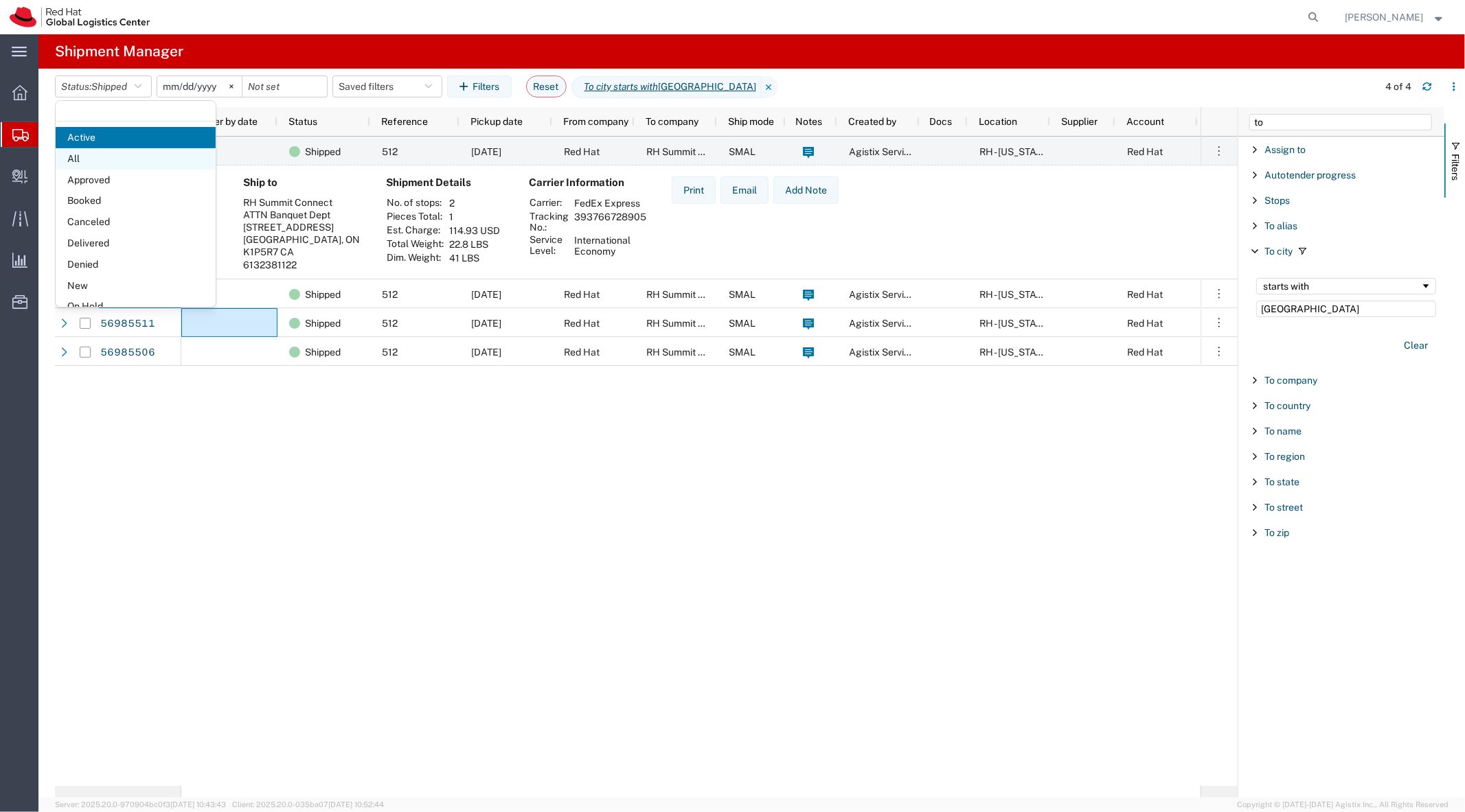
click at [82, 158] on span "All" at bounding box center [135, 159] width 160 height 22
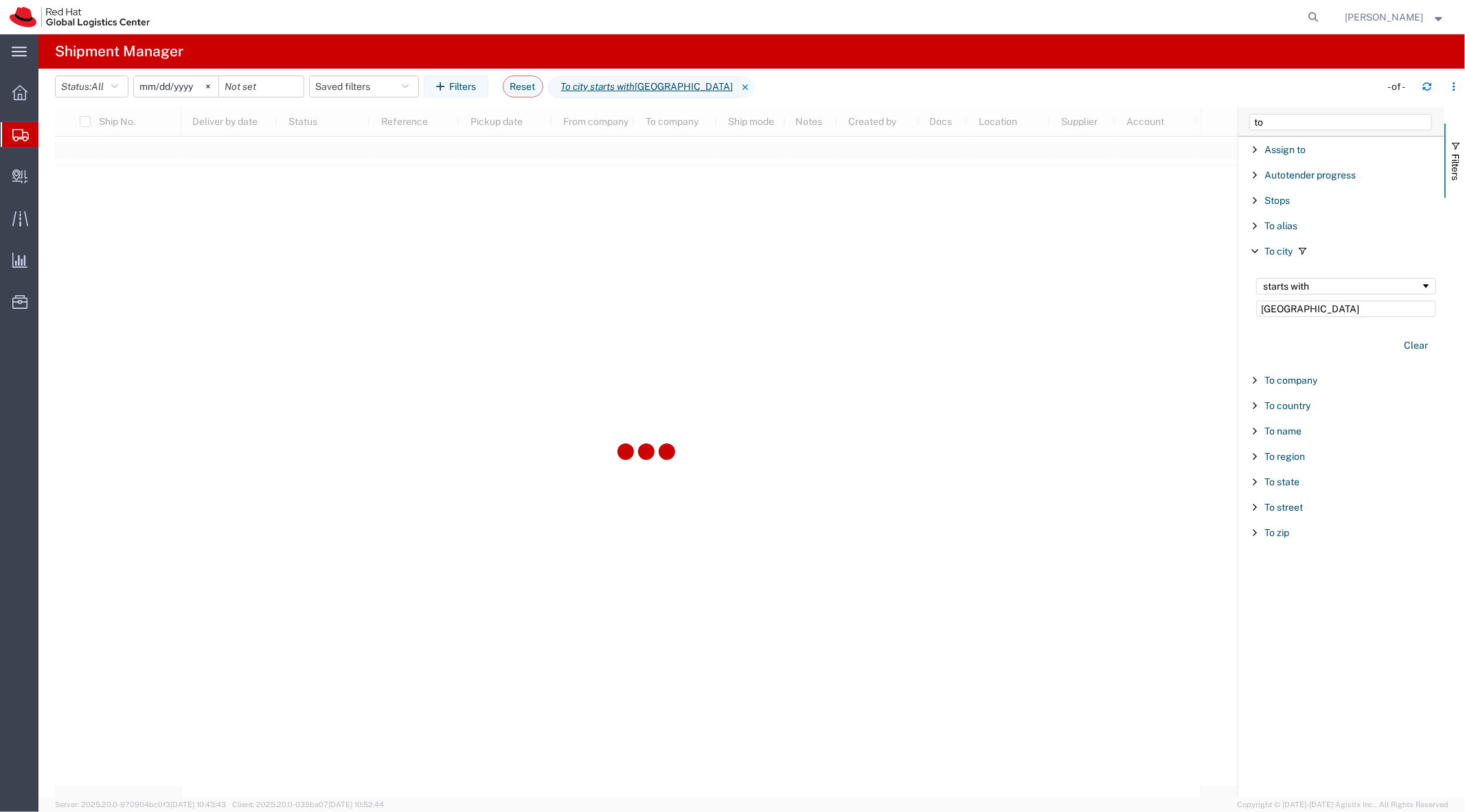
click at [189, 80] on input "2025-09-03" at bounding box center [175, 87] width 84 height 21
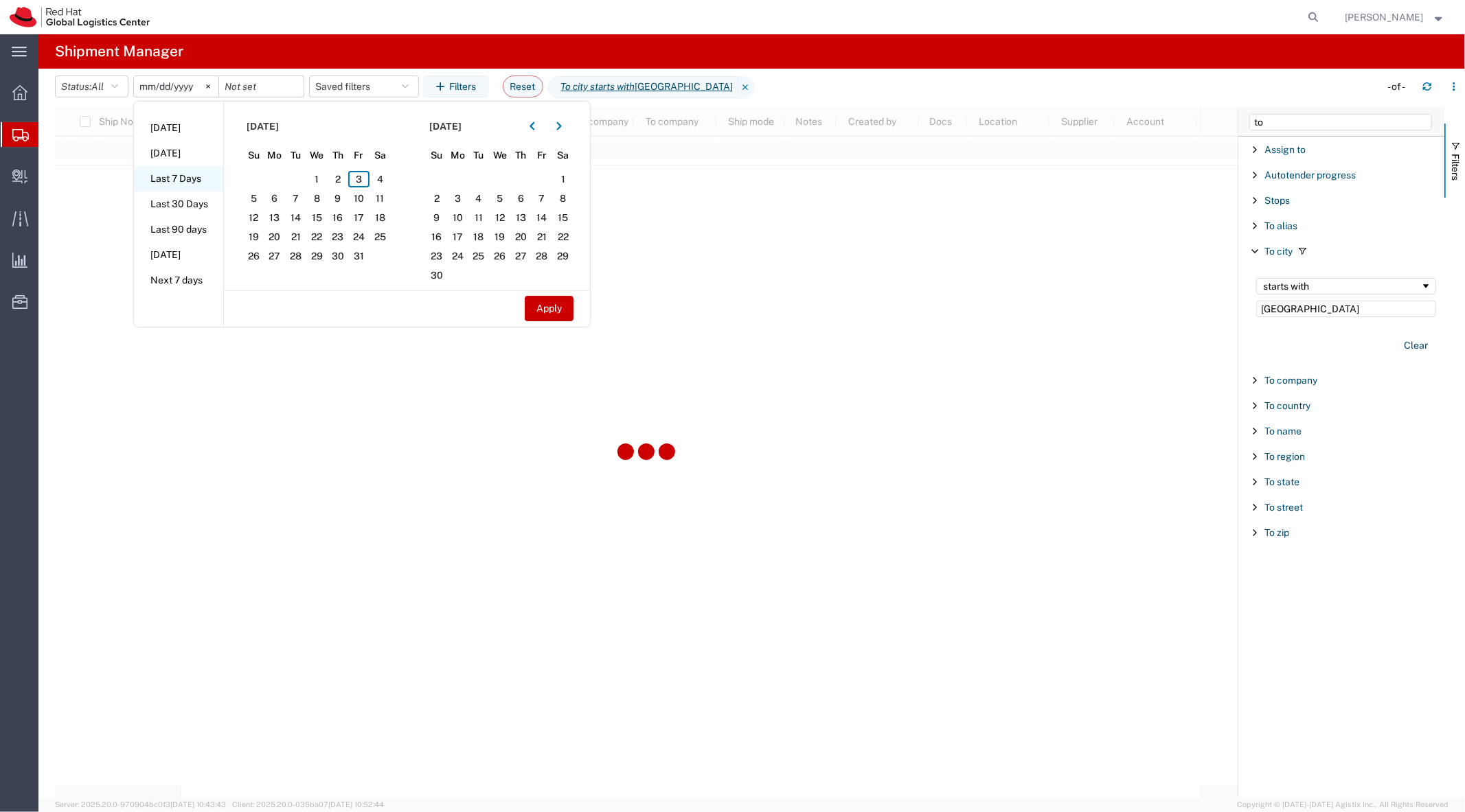
click at [200, 175] on li "Last 7 Days" at bounding box center [178, 178] width 89 height 25
type input "2025-09-27"
type input "2025-10-03"
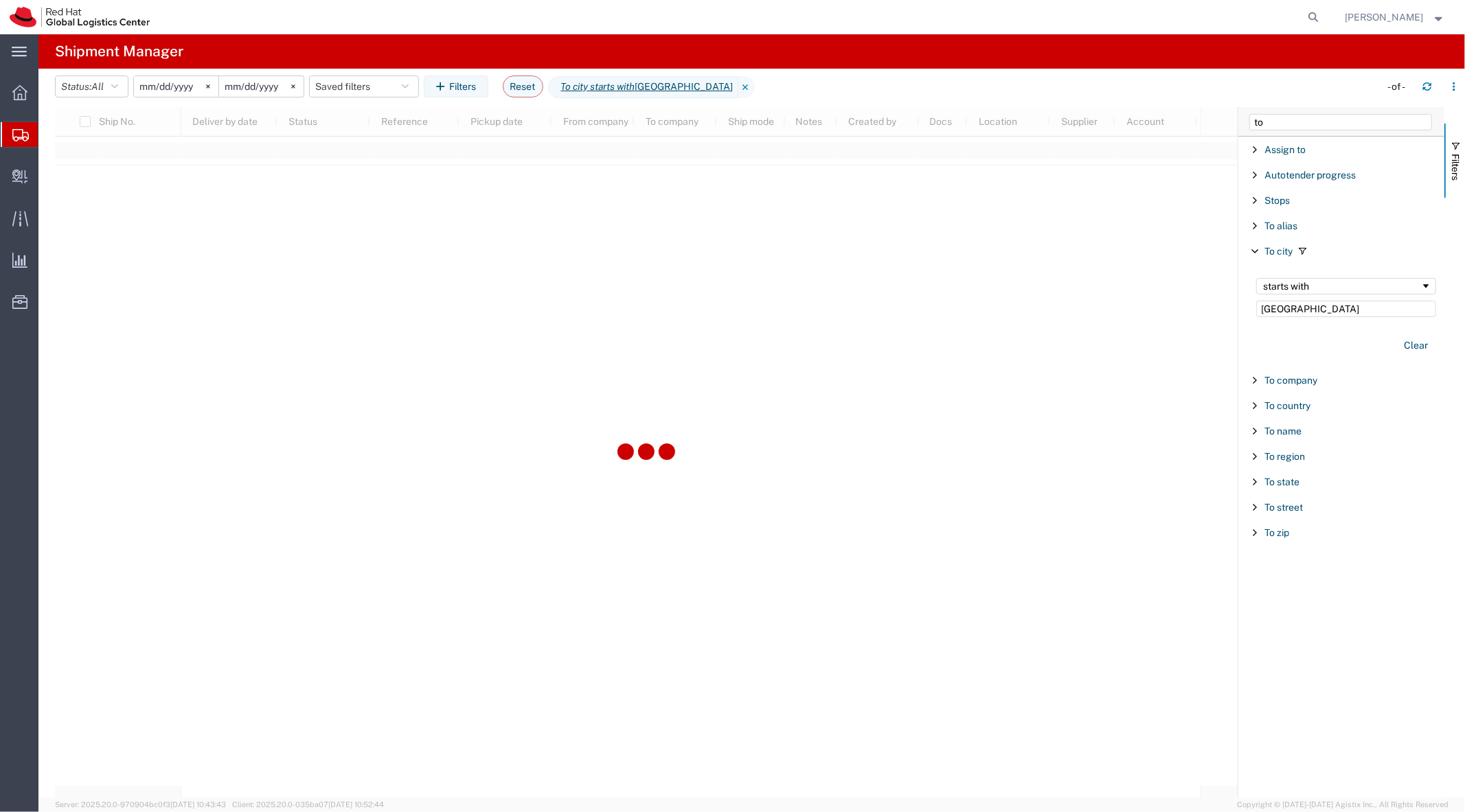
click at [0, 0] on span "Create Shipment" at bounding box center [0, 0] width 0 height 0
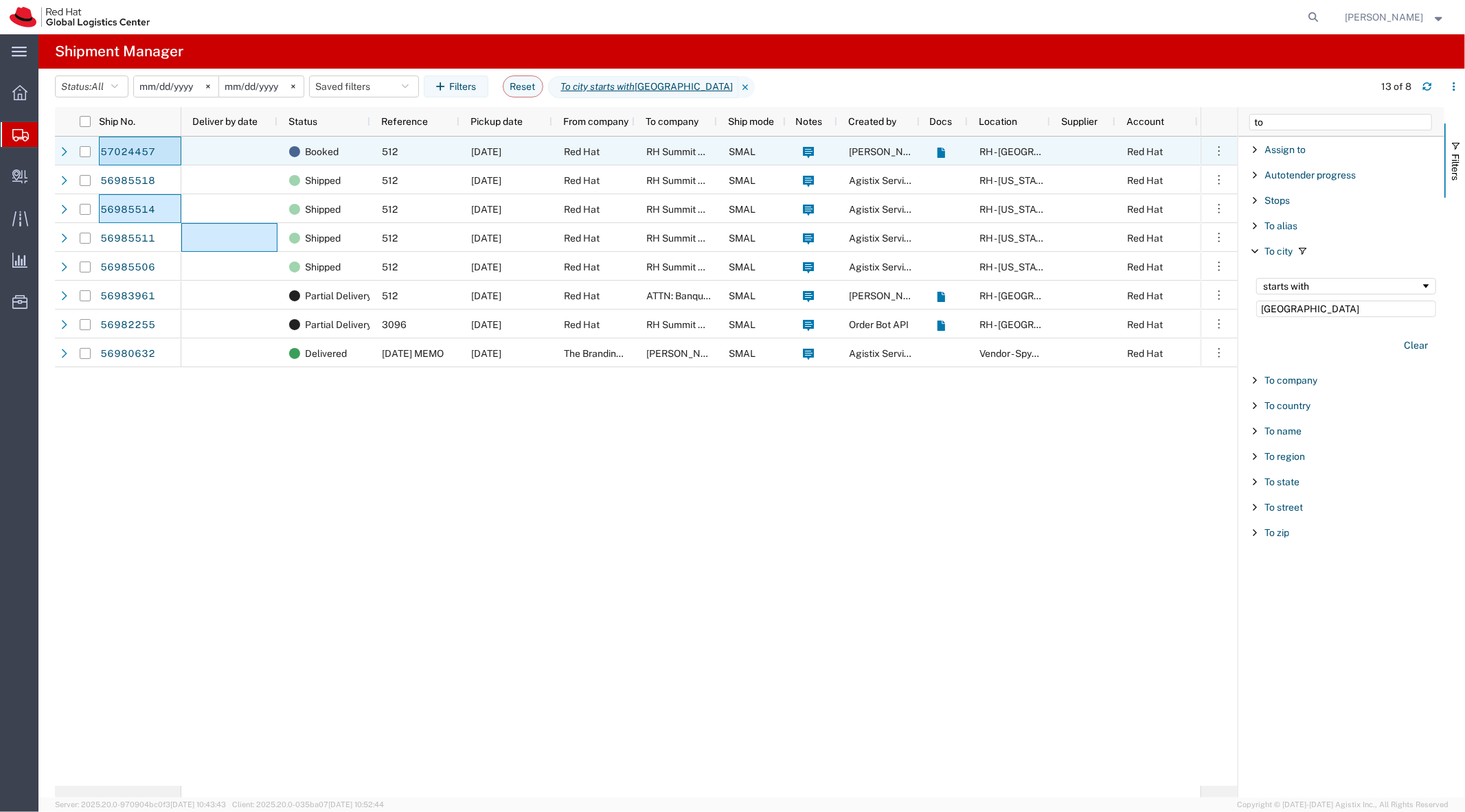
click at [416, 156] on div "512" at bounding box center [414, 150] width 89 height 29
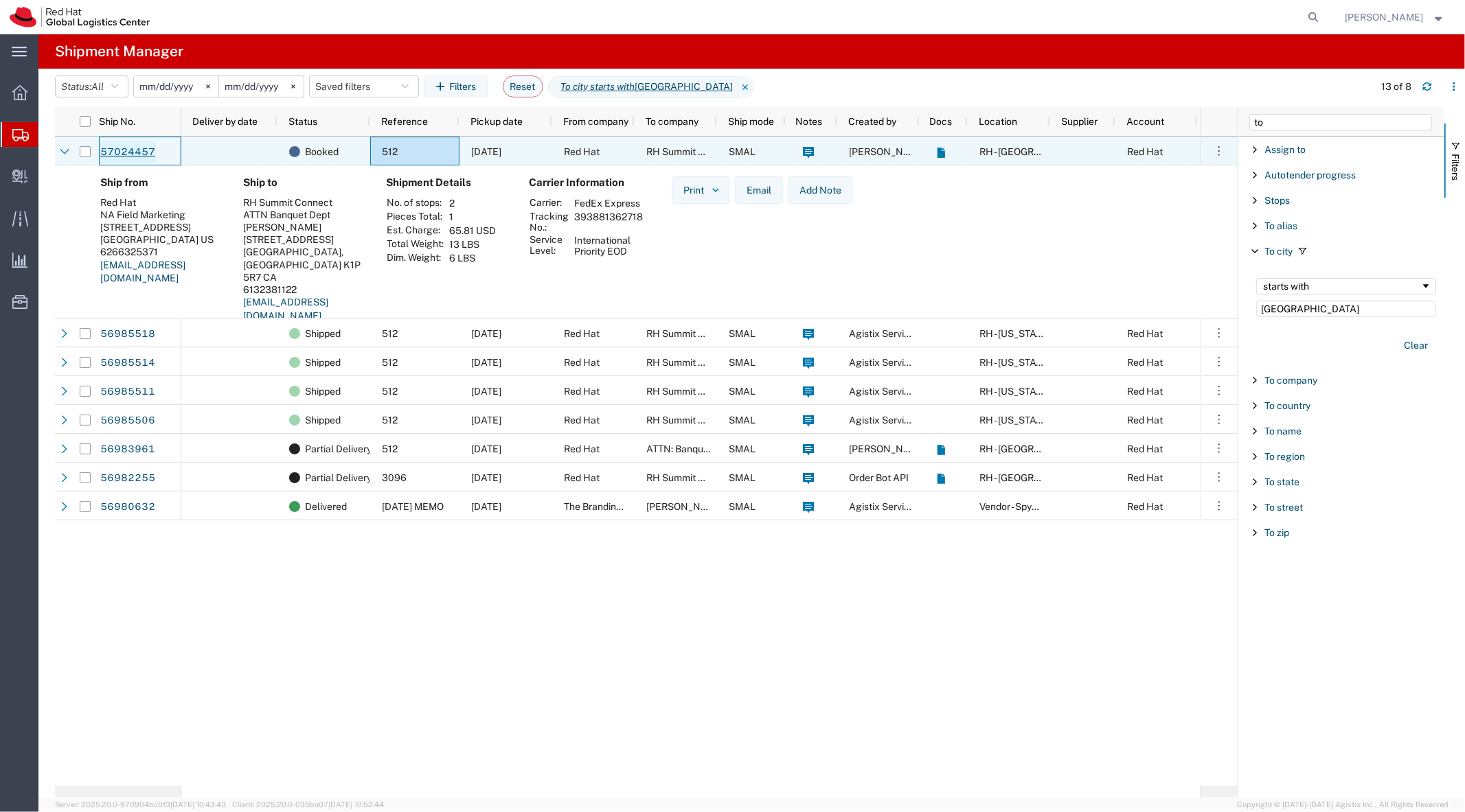
click at [149, 151] on link "57024457" at bounding box center [128, 152] width 56 height 22
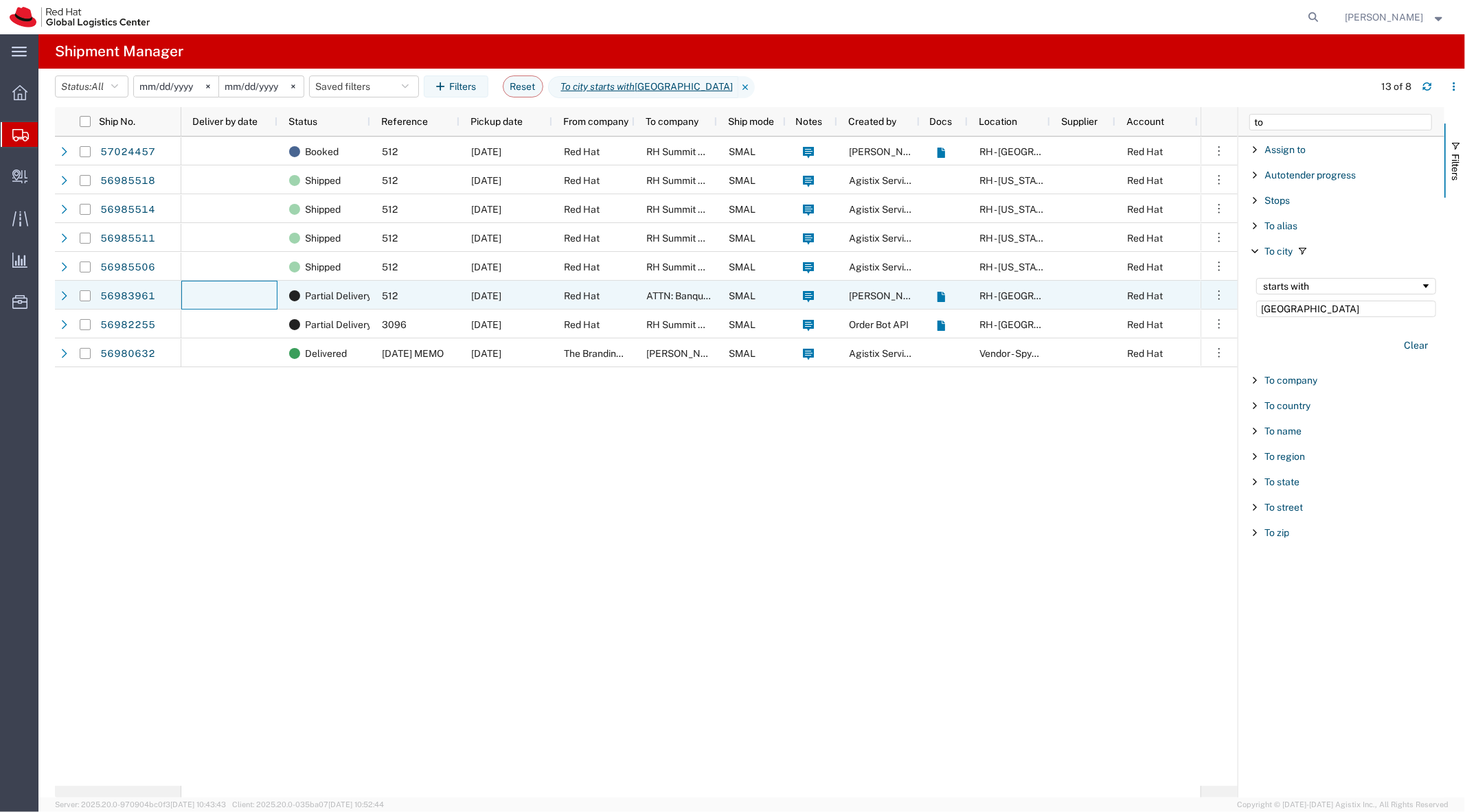
click at [249, 304] on div at bounding box center [229, 294] width 96 height 29
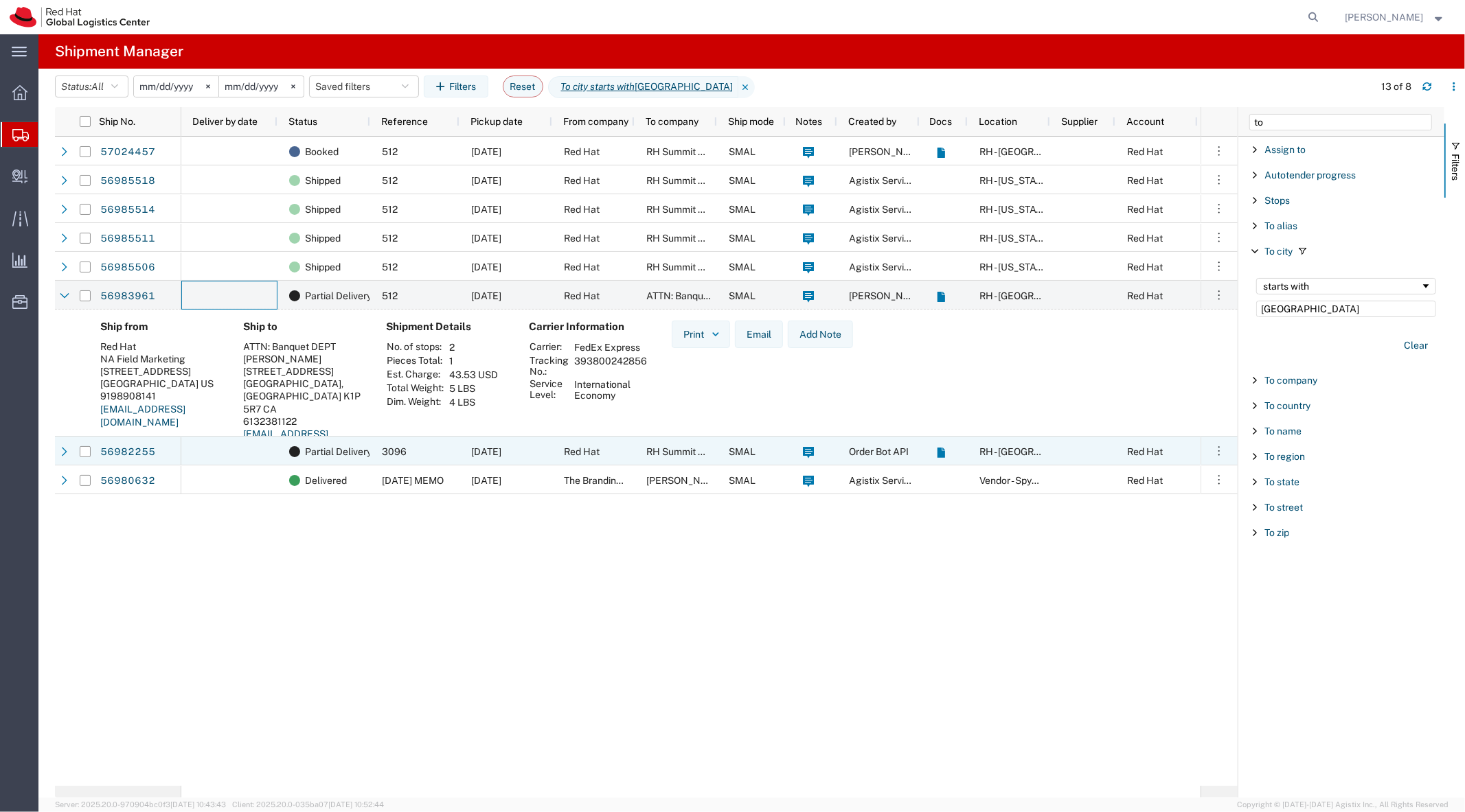
click at [238, 450] on div at bounding box center [229, 451] width 96 height 29
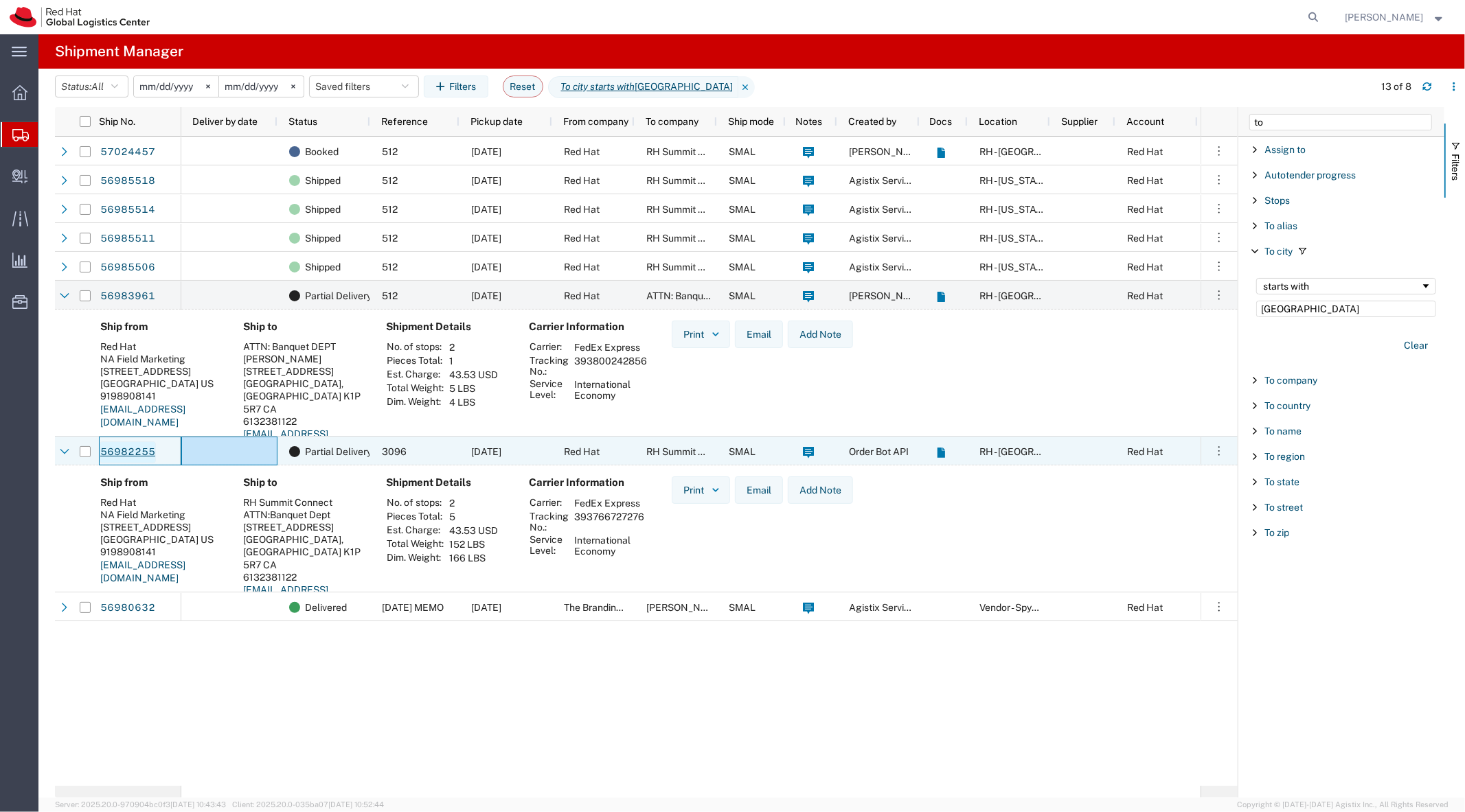
click at [114, 457] on link "56982255" at bounding box center [128, 452] width 56 height 22
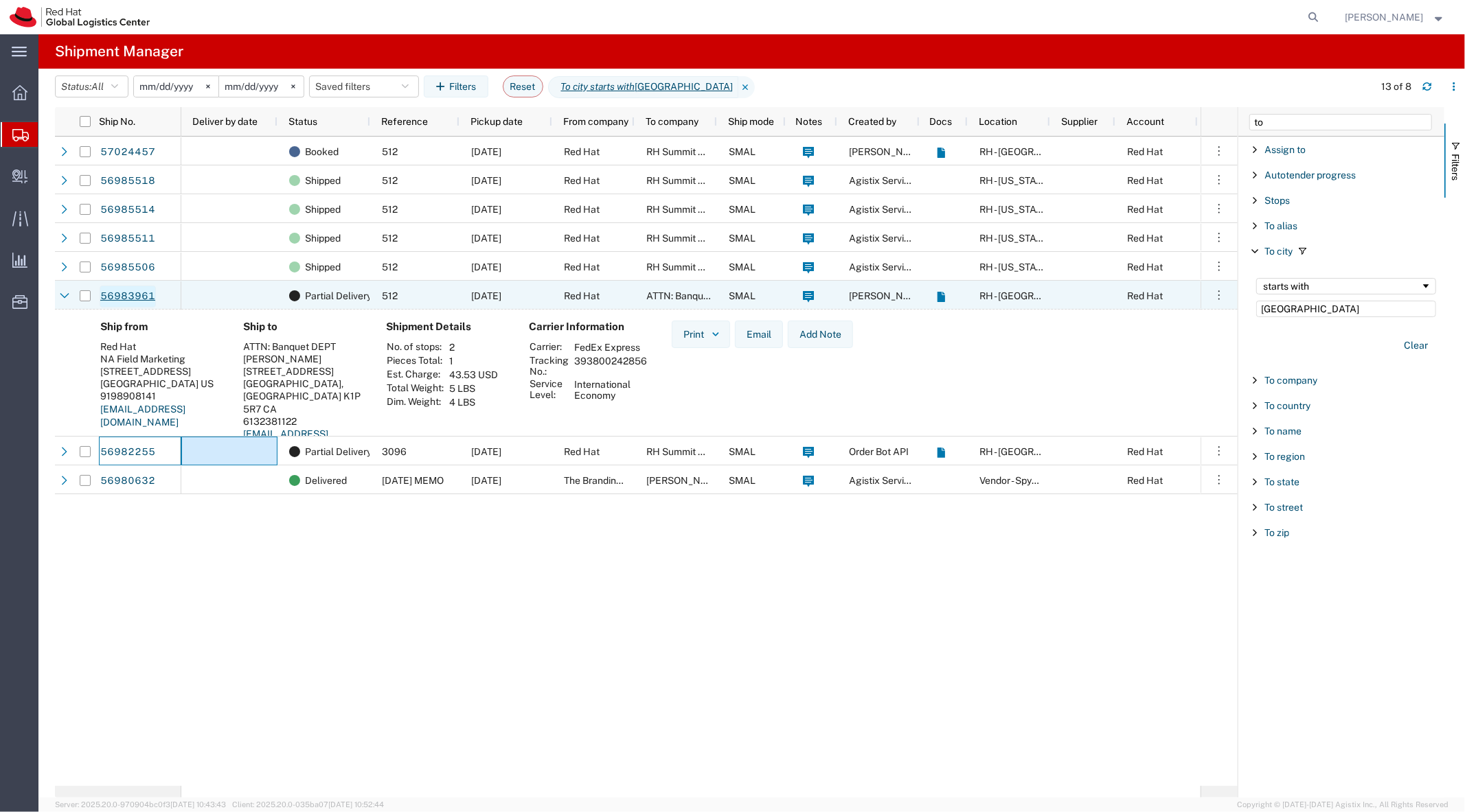
click at [118, 297] on link "56983961" at bounding box center [128, 296] width 56 height 22
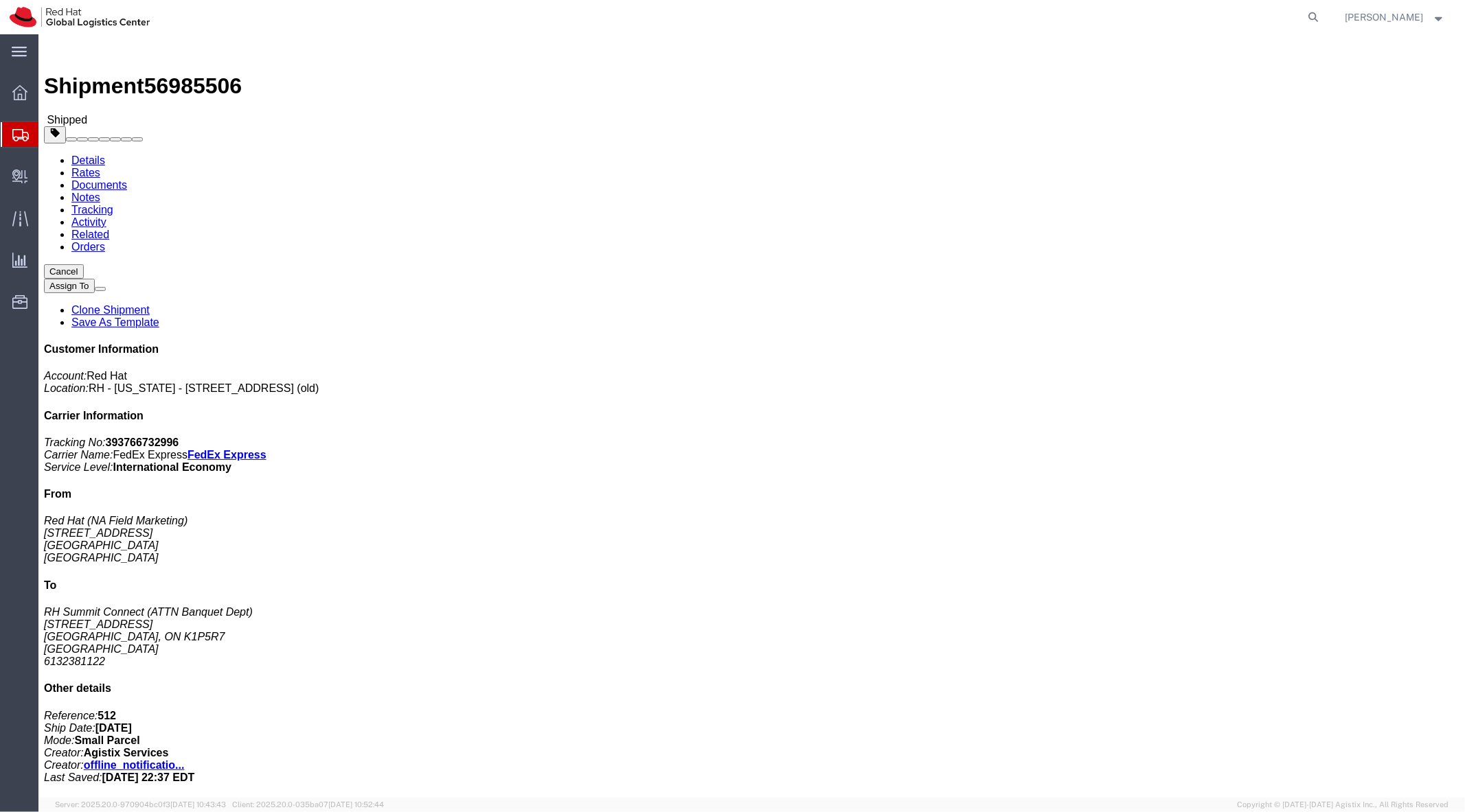
scroll to position [186, 0]
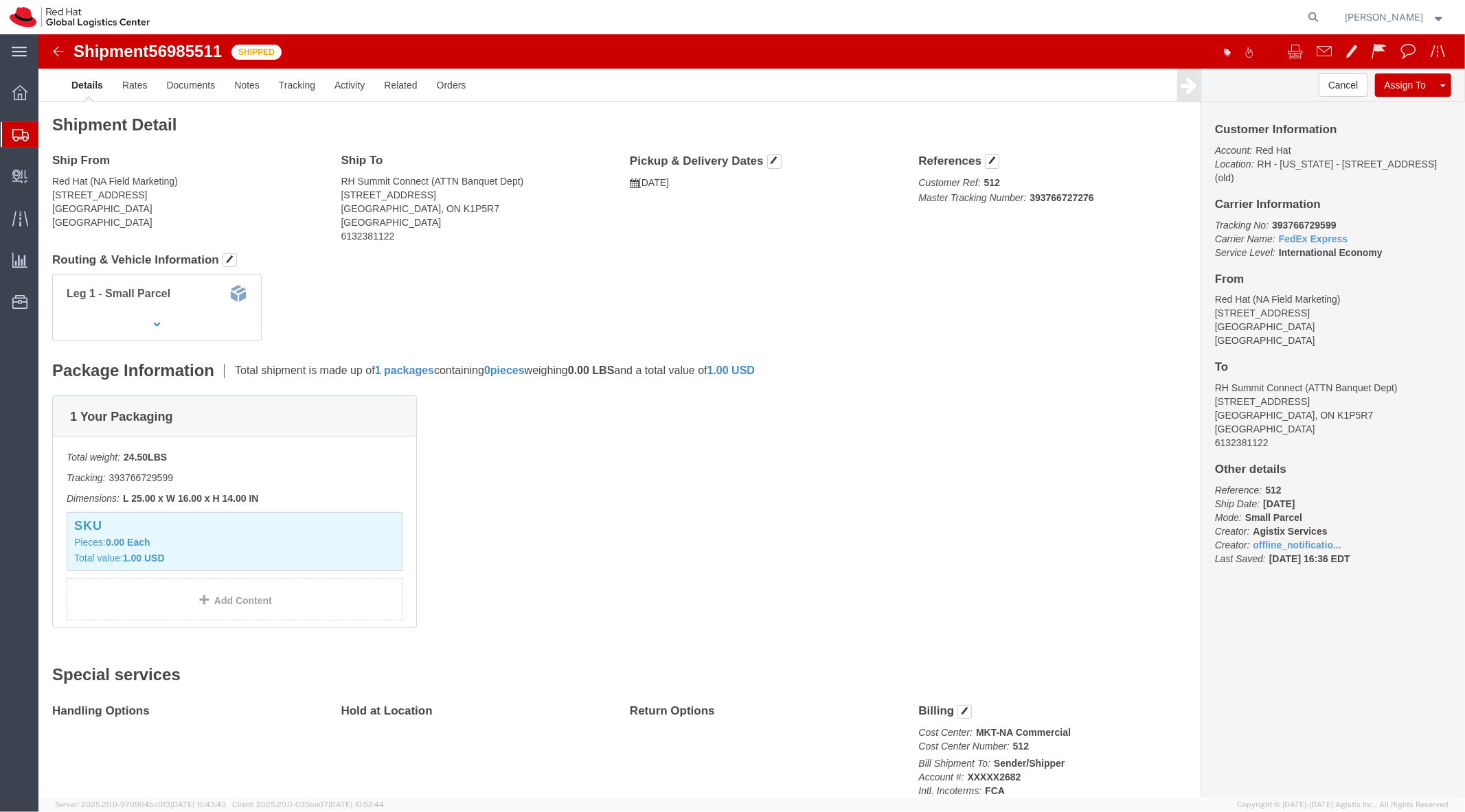
scroll to position [60, 0]
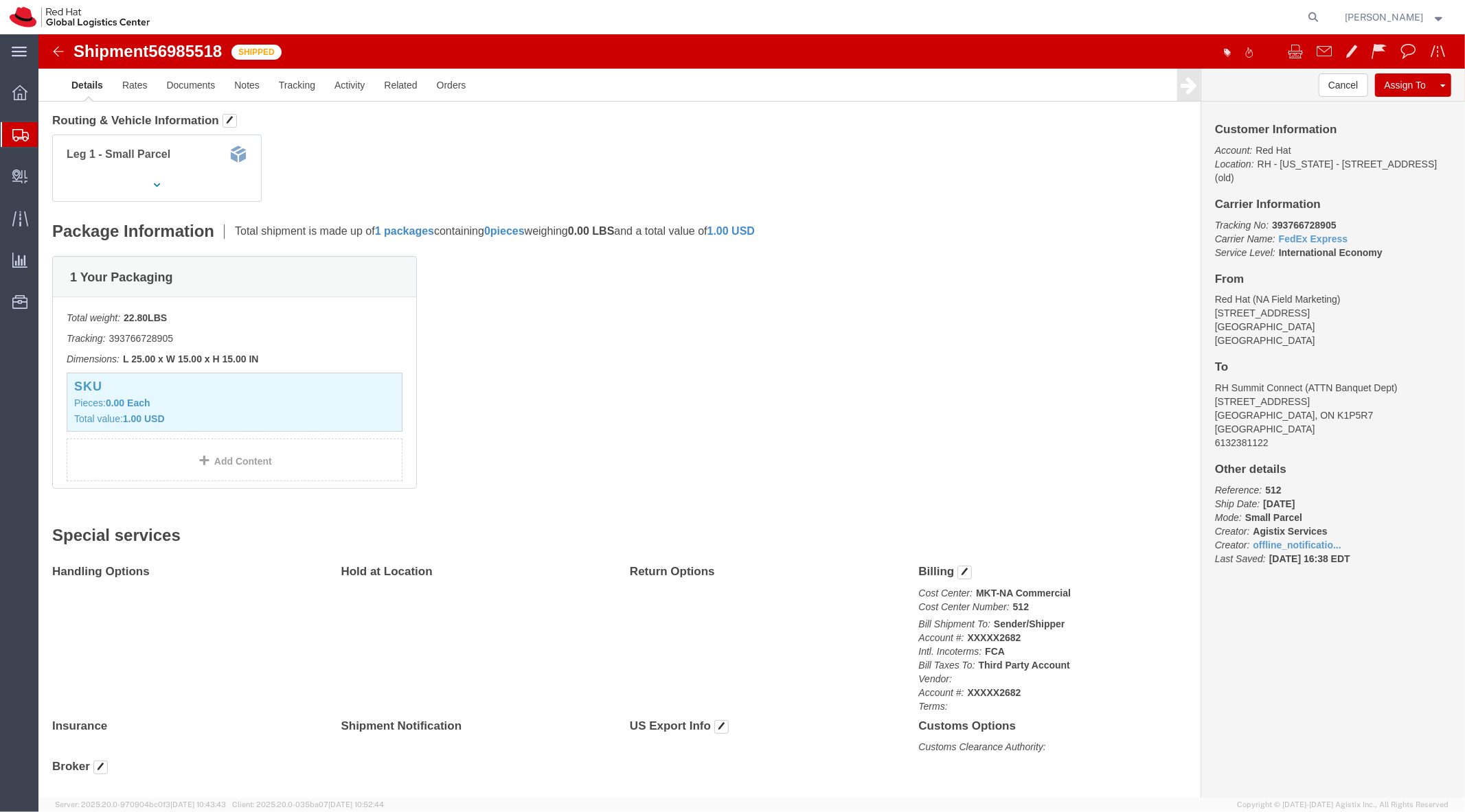
scroll to position [144, 0]
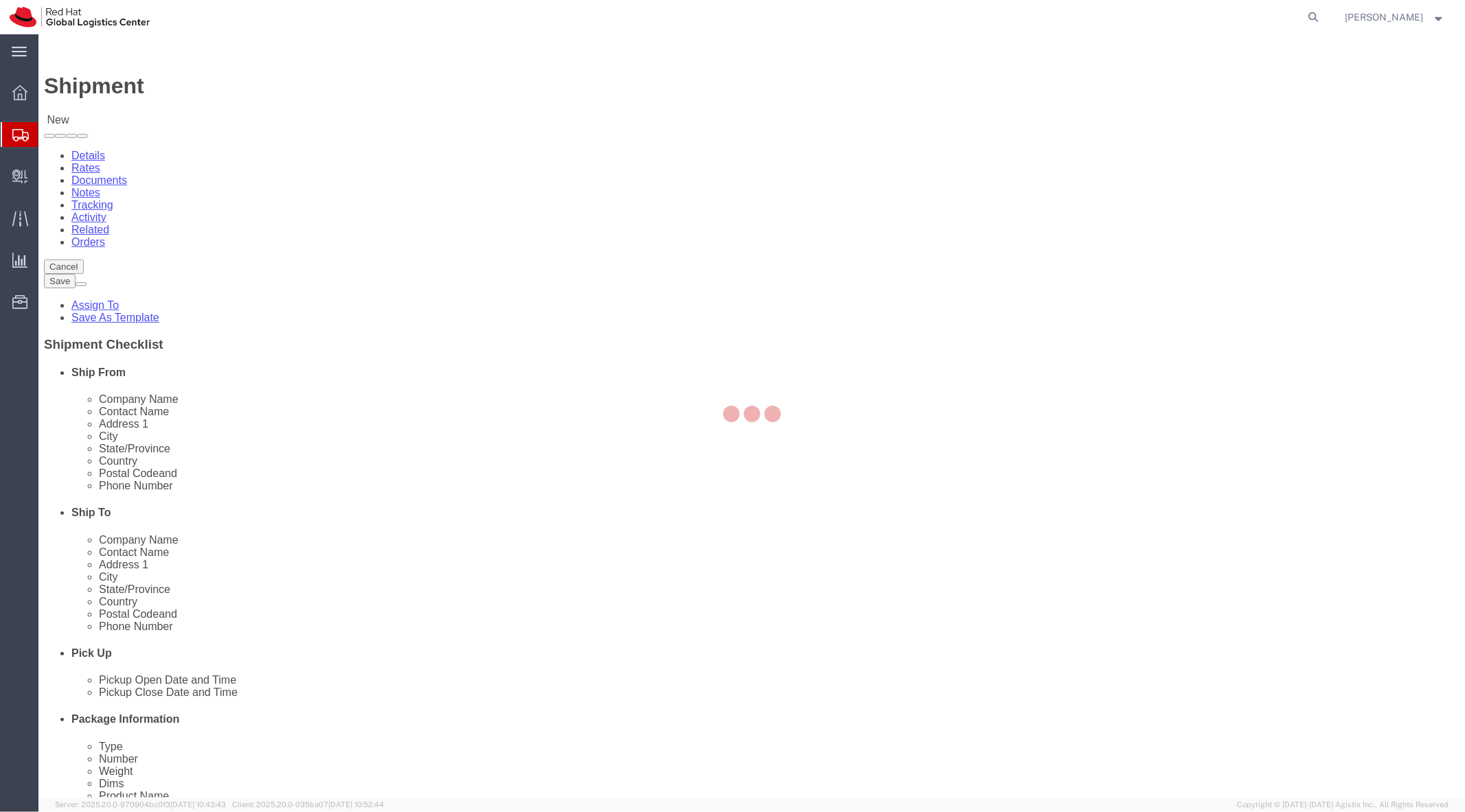
select select
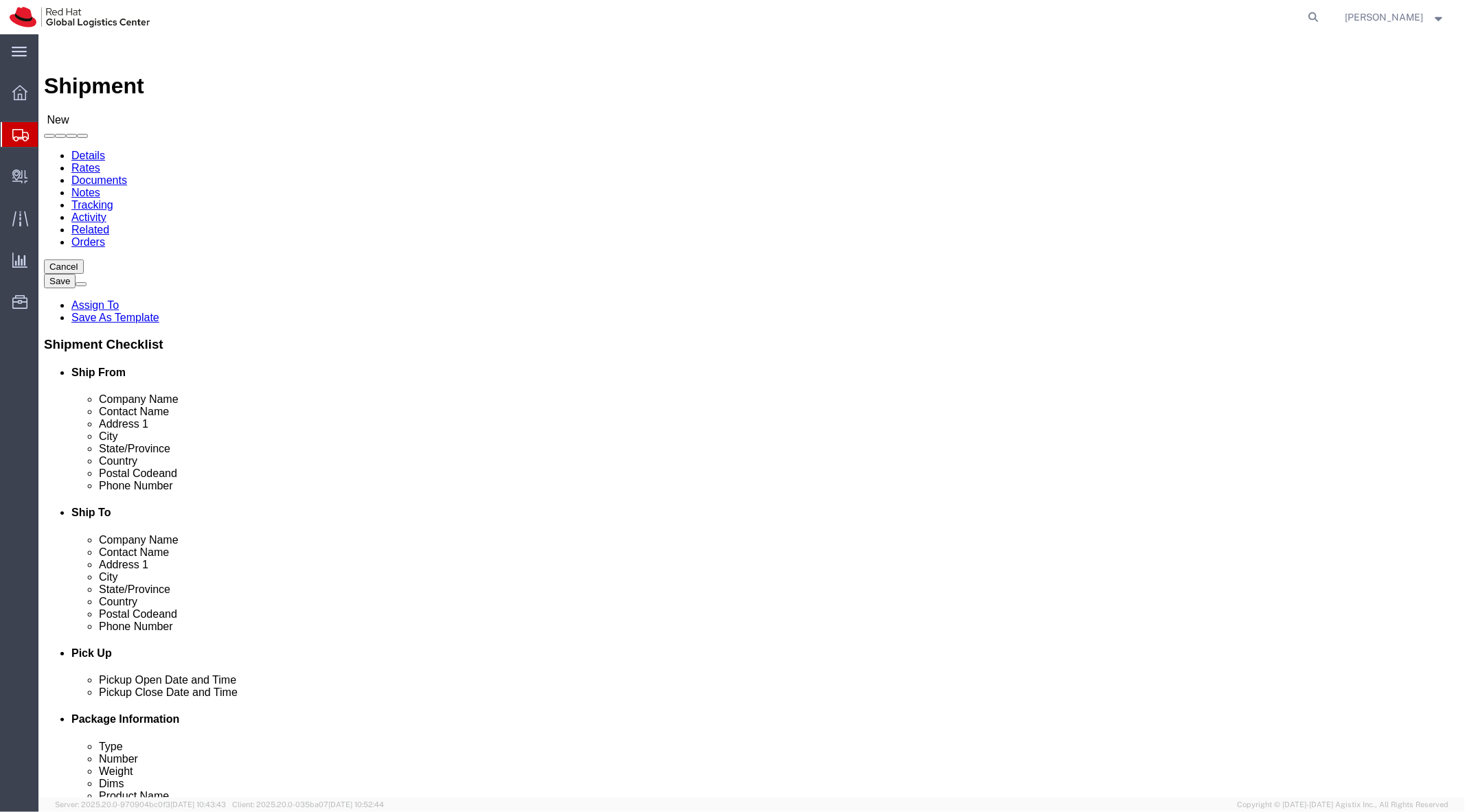
click input "text"
click input "checkbox"
checkbox input "true"
click input "text"
click button "Cancel"
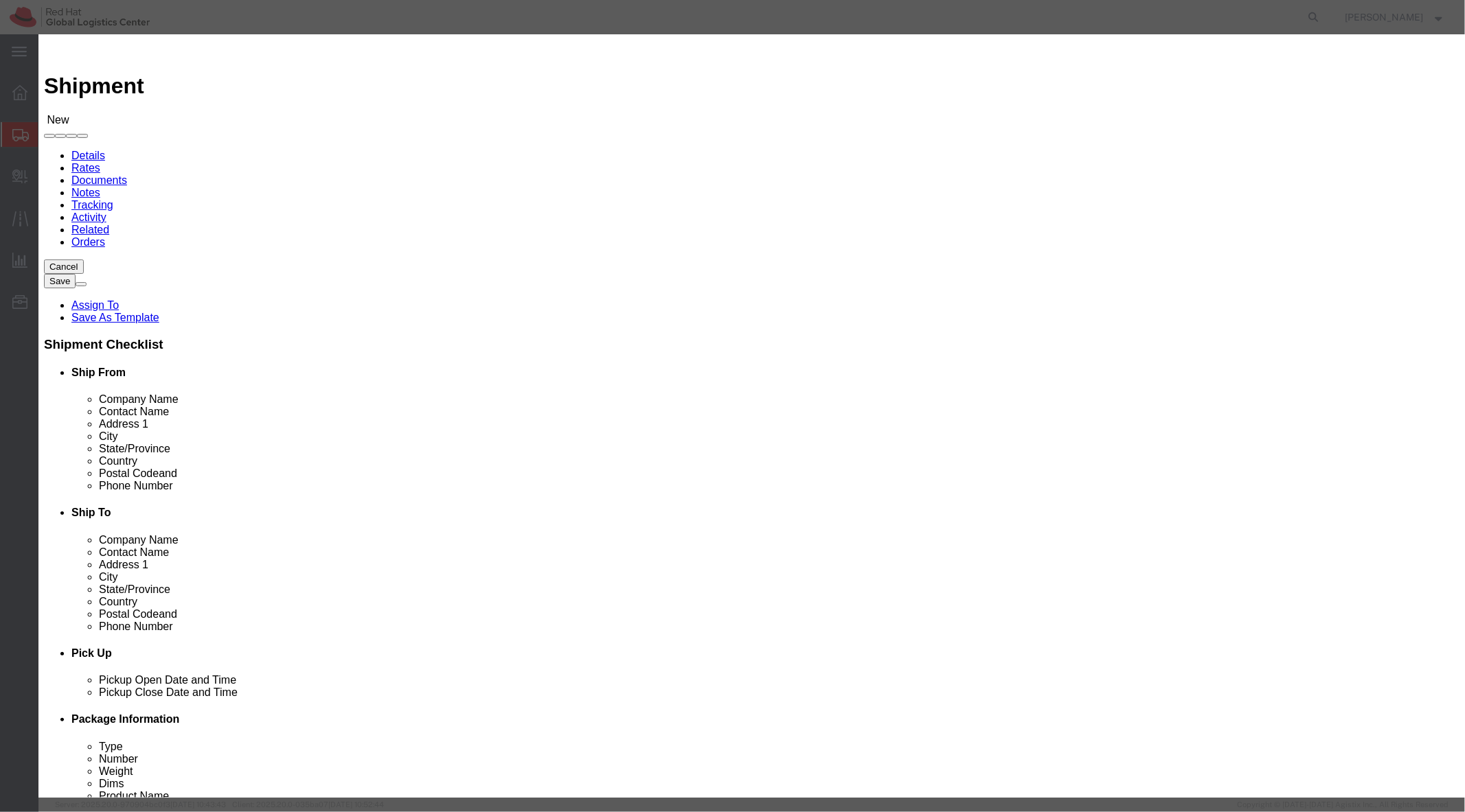
click button "Yes"
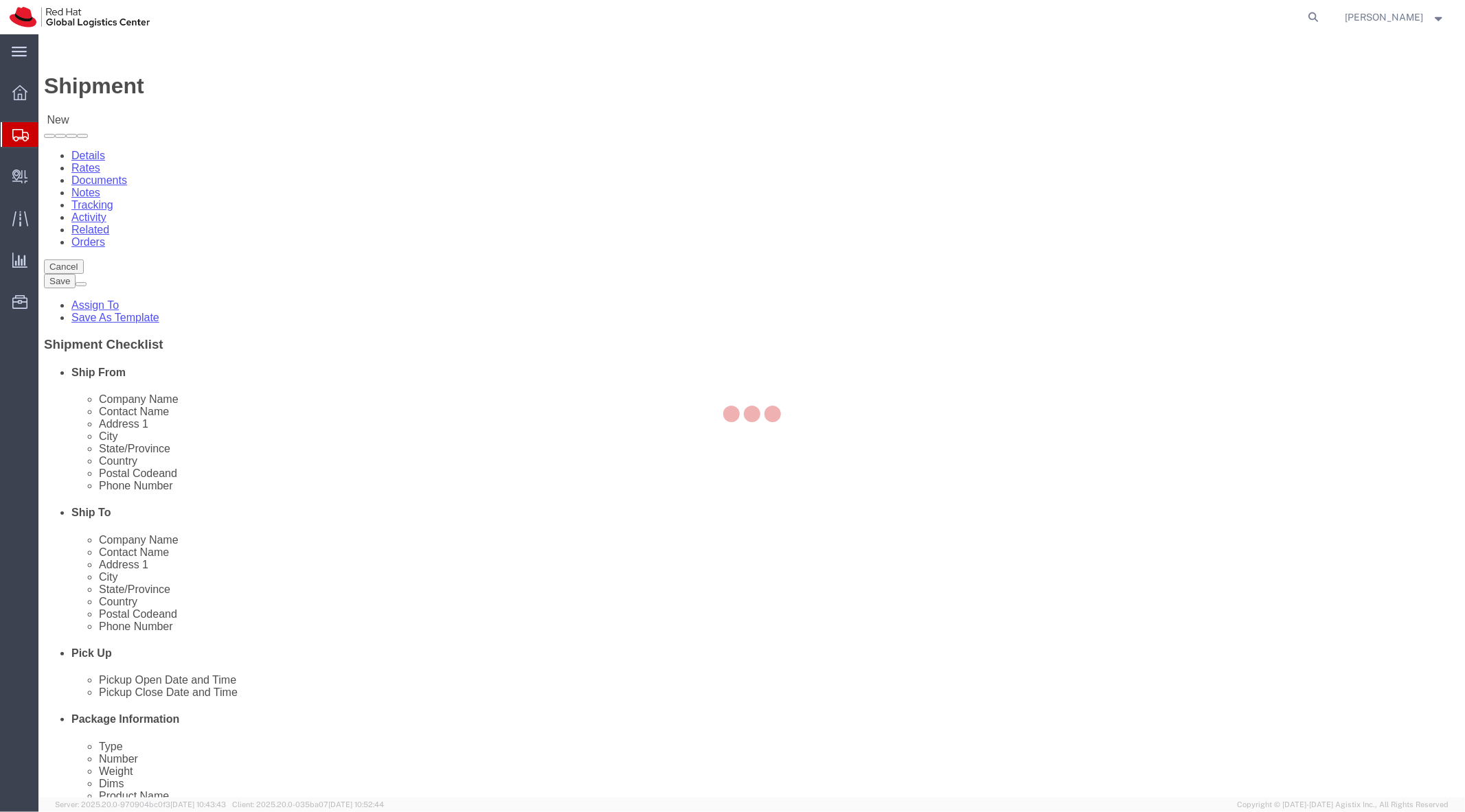
select select "MYPROFILE"
type input "Red Hat, Inc."
type input "[PERSON_NAME]"
type input "[STREET_ADDRESS]"
type input "RALEIGH"
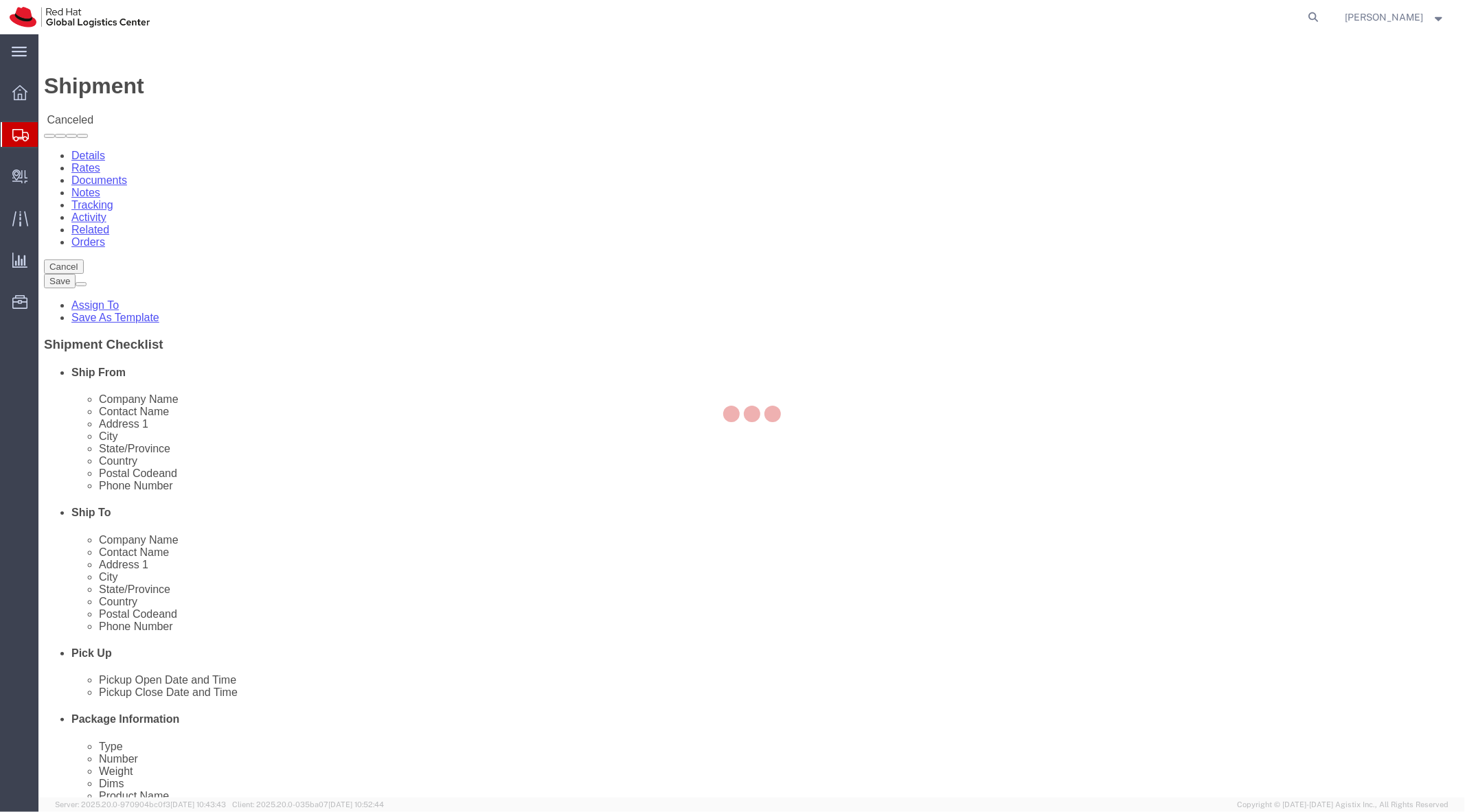
type input "27601"
type input "[EMAIL_ADDRESS][DOMAIN_NAME]"
checkbox input "true"
select select "NC"
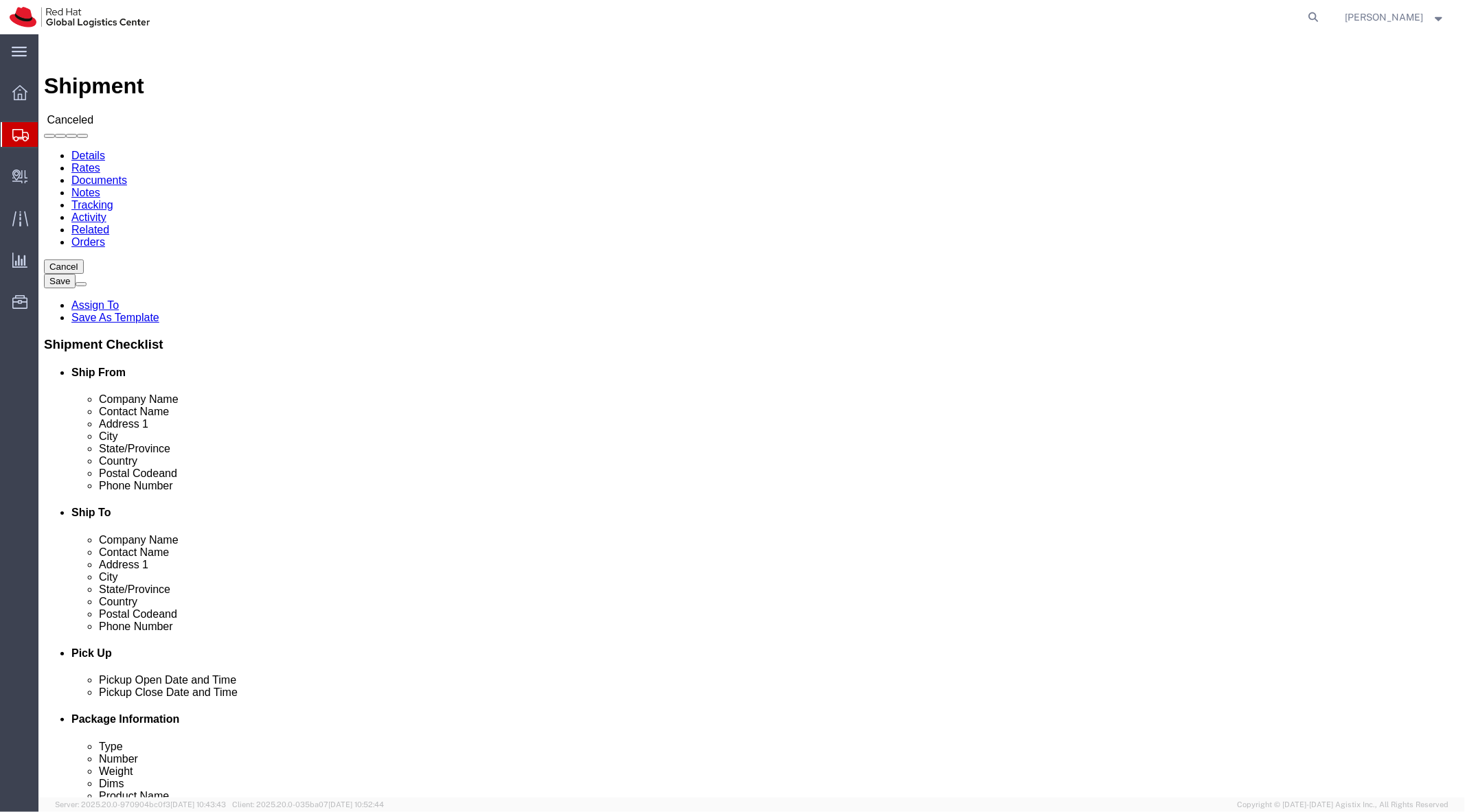
click at [0, 0] on span "Shipment Manager" at bounding box center [0, 0] width 0 height 0
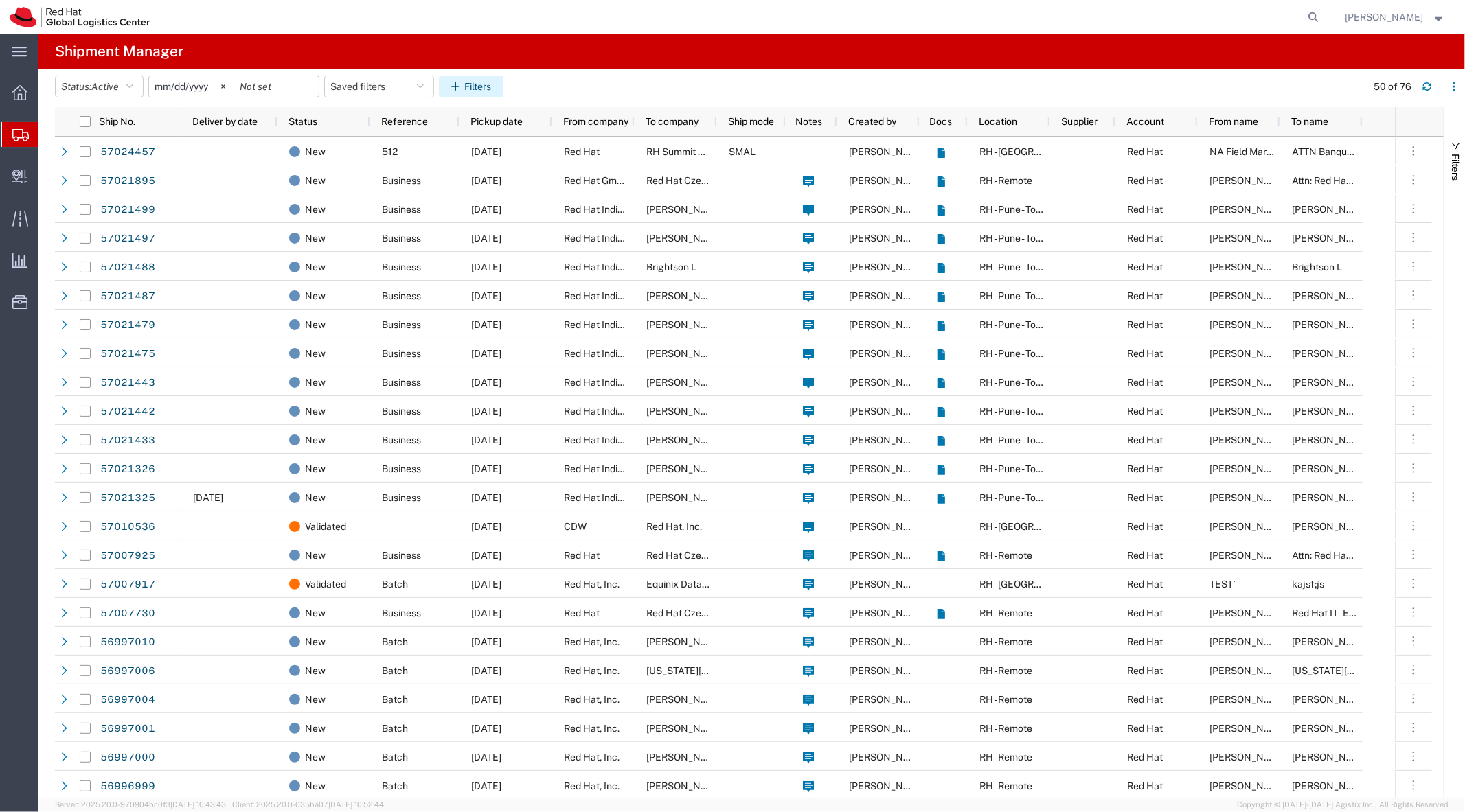
click at [453, 83] on button "Filters" at bounding box center [471, 86] width 64 height 22
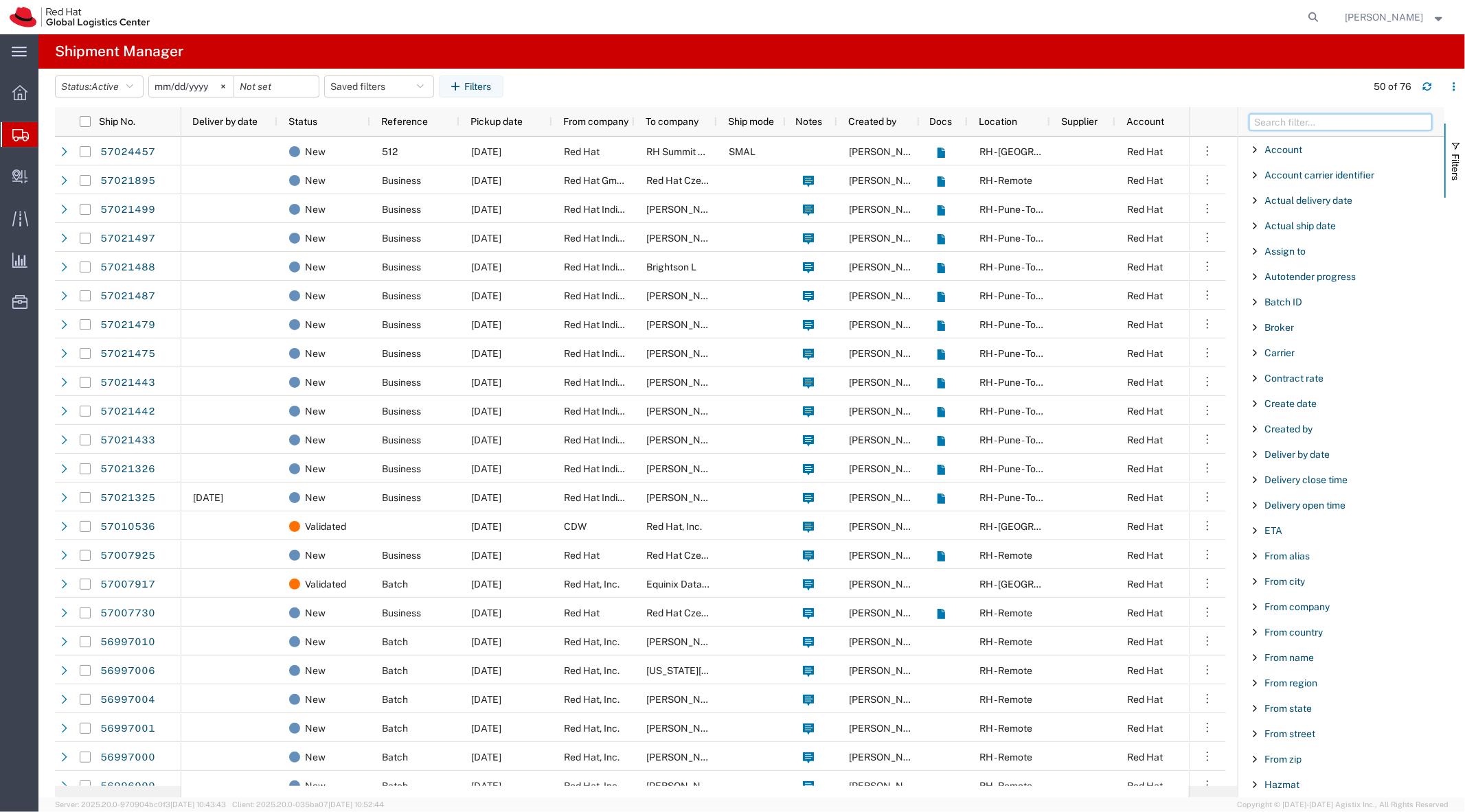
click at [1292, 115] on input "Filter Columns Input" at bounding box center [1340, 122] width 182 height 17
type input "to city"
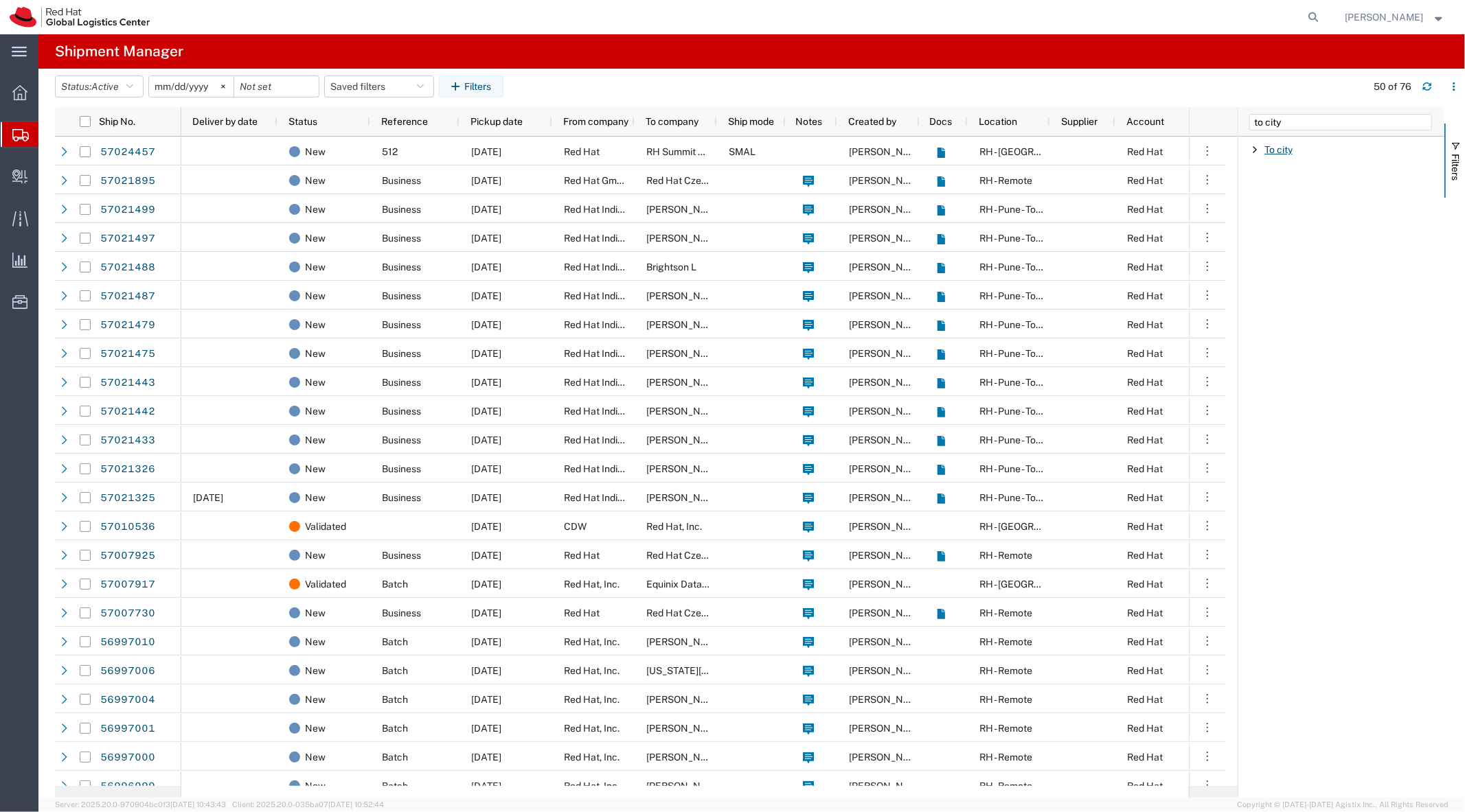
click at [1281, 147] on span "To city" at bounding box center [1278, 149] width 28 height 11
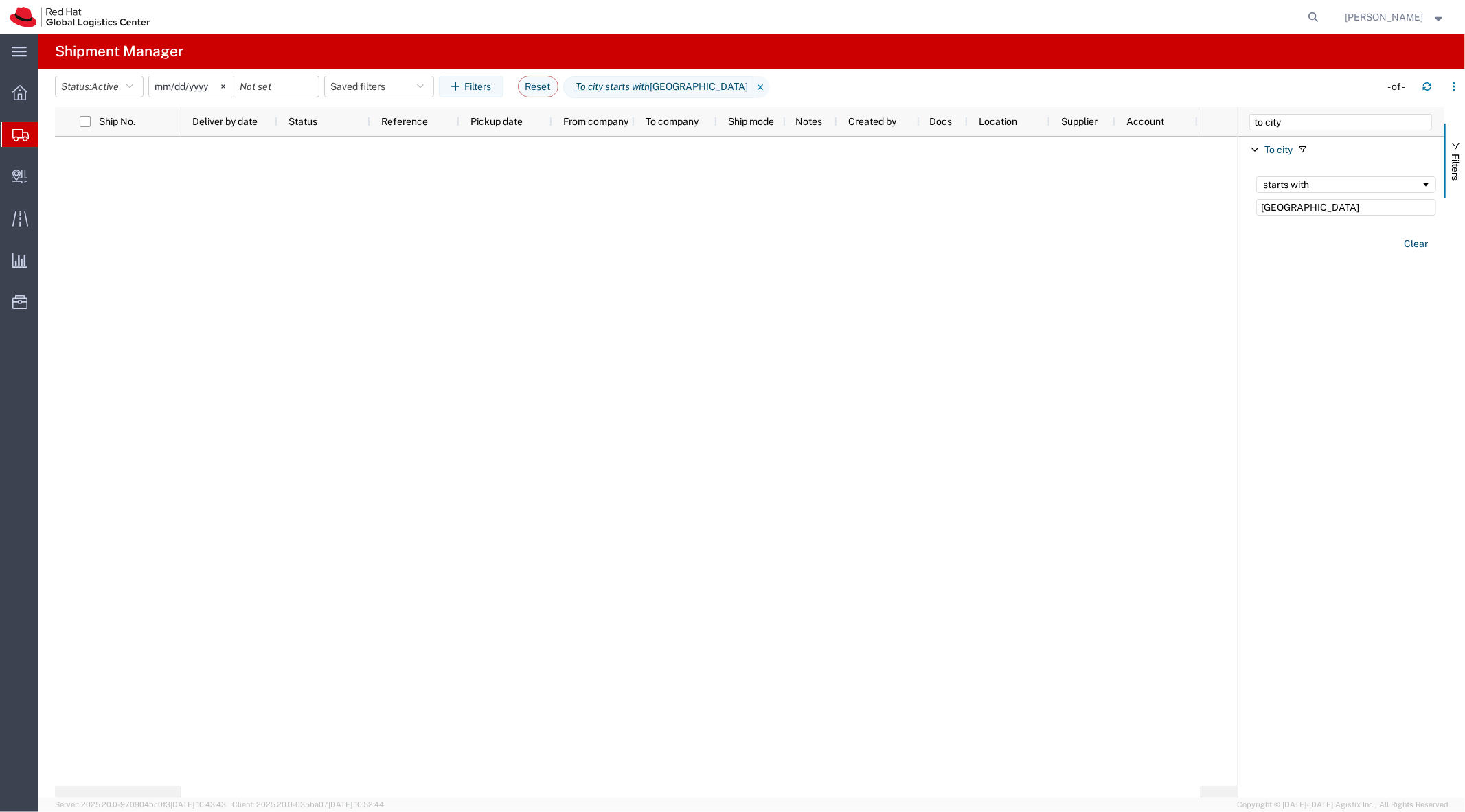
type input "[GEOGRAPHIC_DATA]"
click at [113, 100] on agx-table-filter-chips "Status: Active Active All Approved Booked Canceled Delivered Denied New On Hold…" at bounding box center [713, 91] width 1317 height 31
click at [124, 93] on button "Status: Active" at bounding box center [99, 86] width 89 height 22
click at [116, 159] on span "All" at bounding box center [135, 159] width 160 height 22
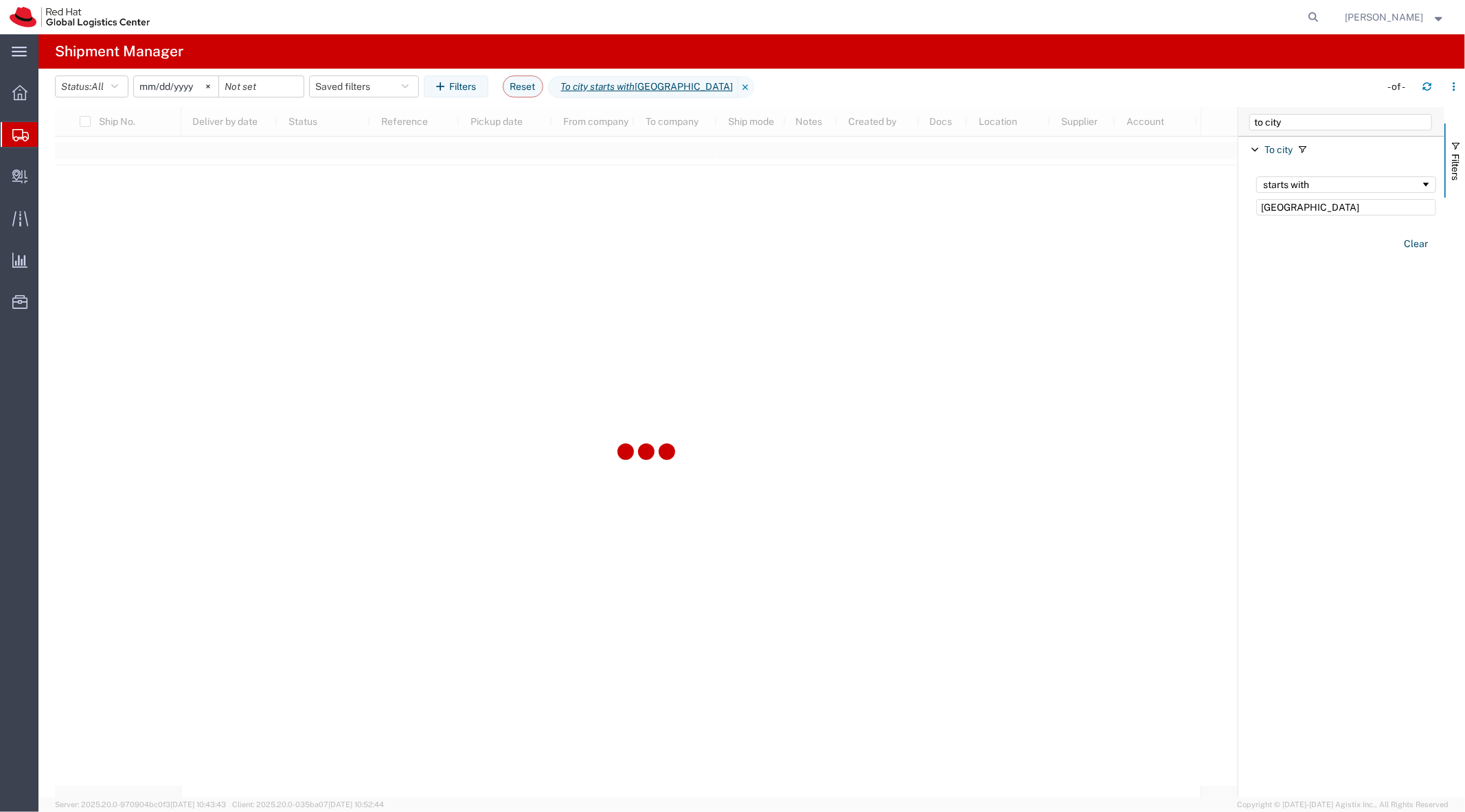
click at [169, 83] on input "[DATE]" at bounding box center [175, 87] width 84 height 21
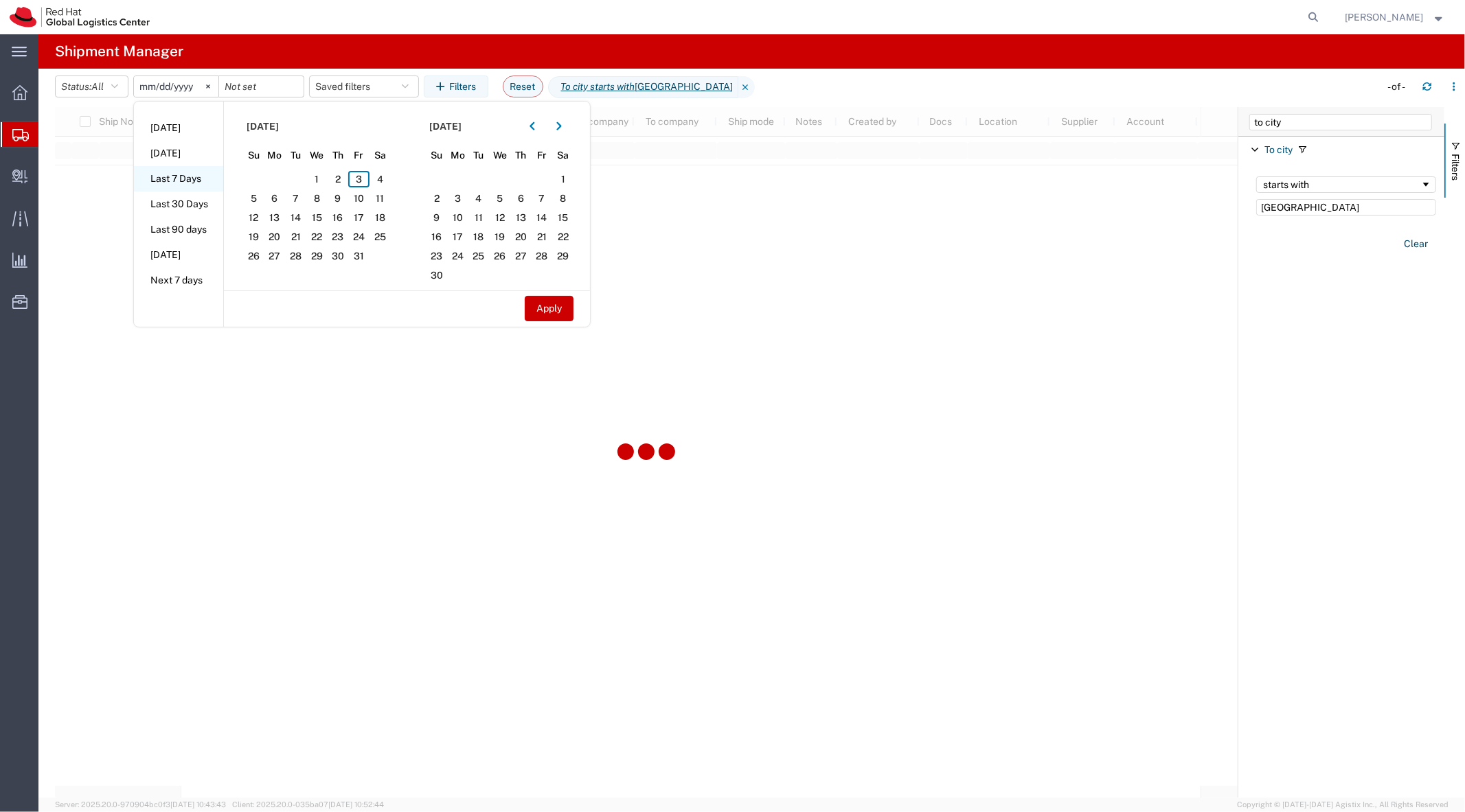
click at [191, 180] on li "Last 7 Days" at bounding box center [178, 178] width 89 height 25
type input "[DATE]"
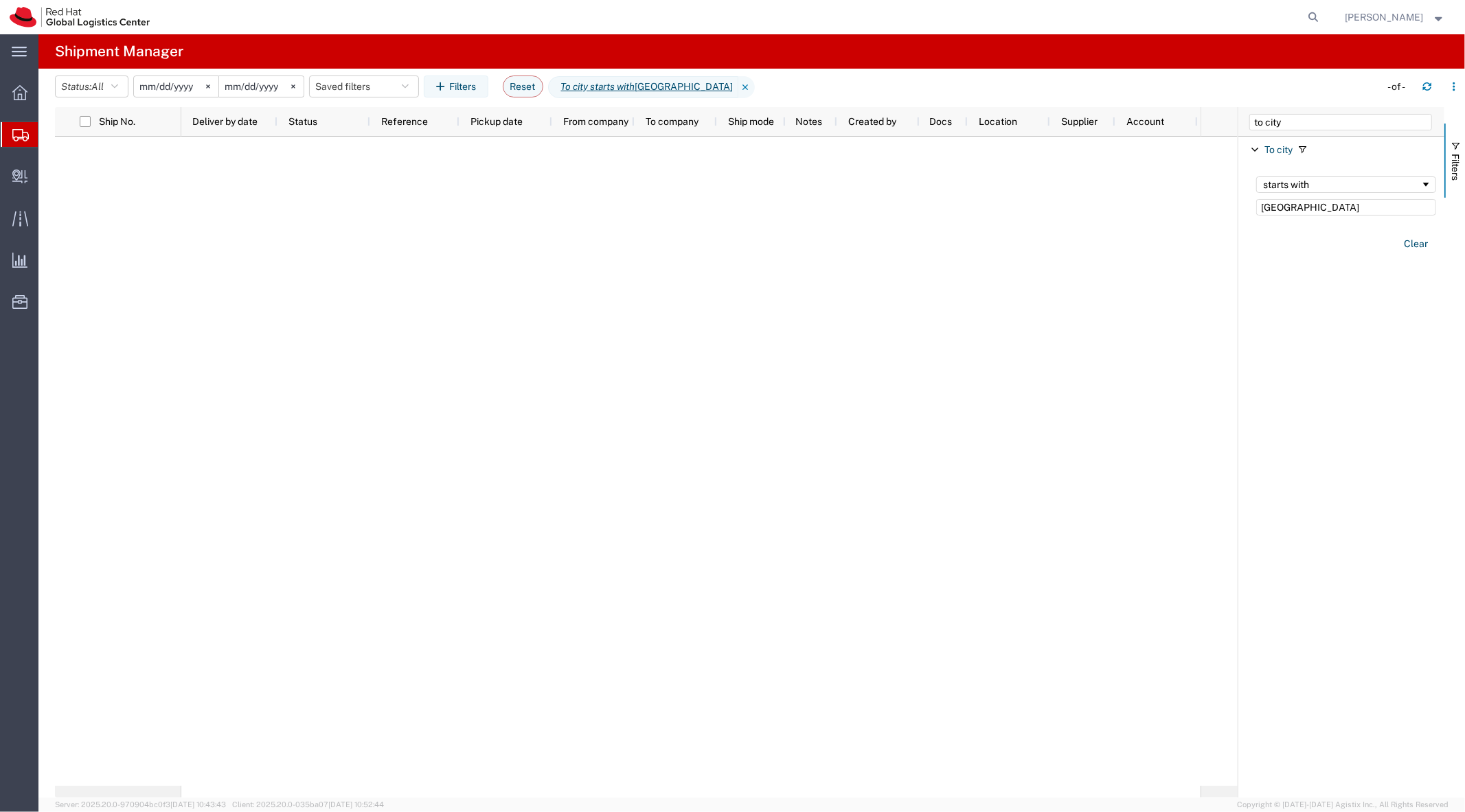
click at [181, 96] on input "[DATE]" at bounding box center [175, 87] width 84 height 21
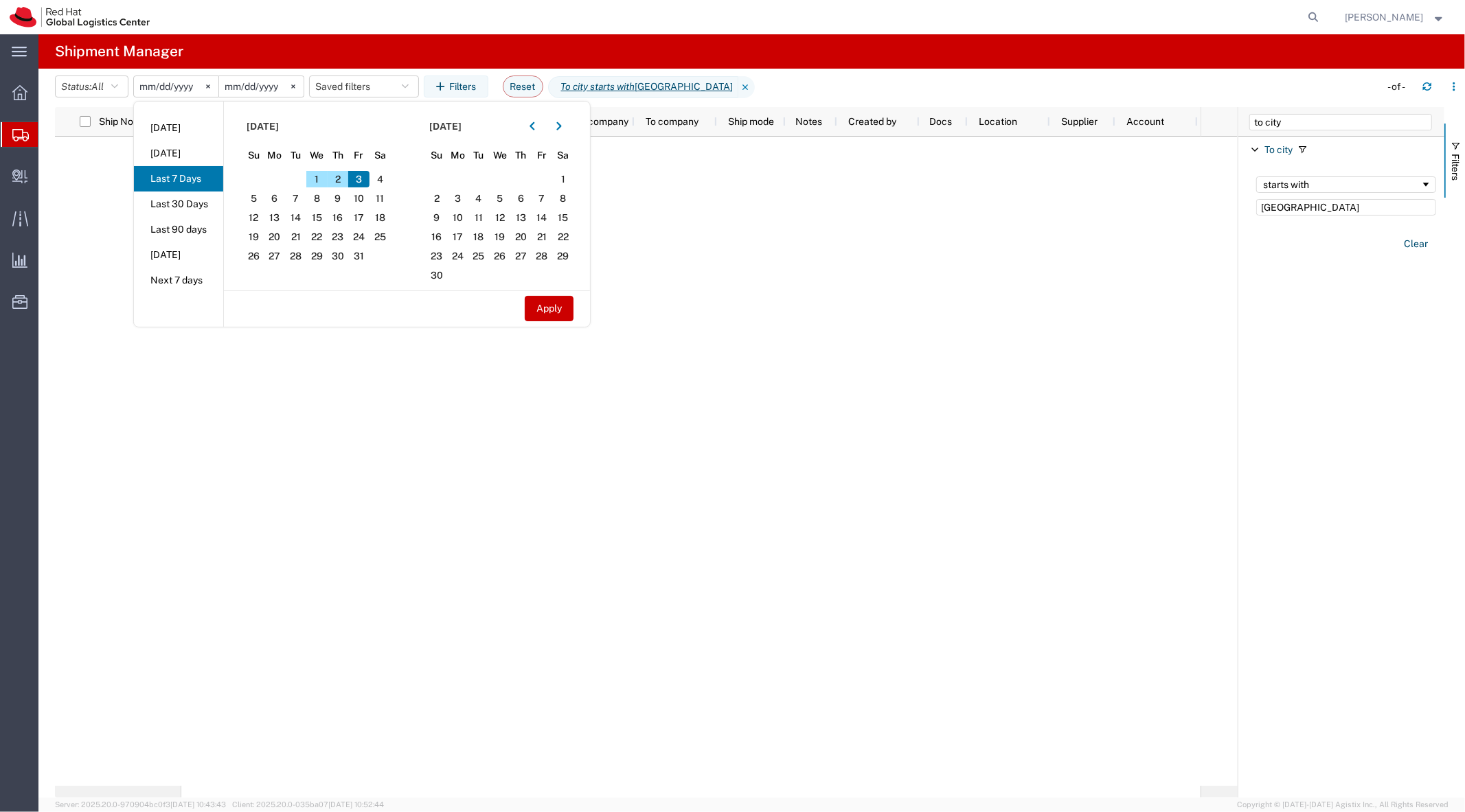
click at [180, 87] on input "[DATE]" at bounding box center [175, 87] width 84 height 21
click at [904, 86] on agx-table-filter-chips "Status: All Active All Approved Booked Canceled Delivered Denied New On Hold Pe…" at bounding box center [713, 91] width 1317 height 31
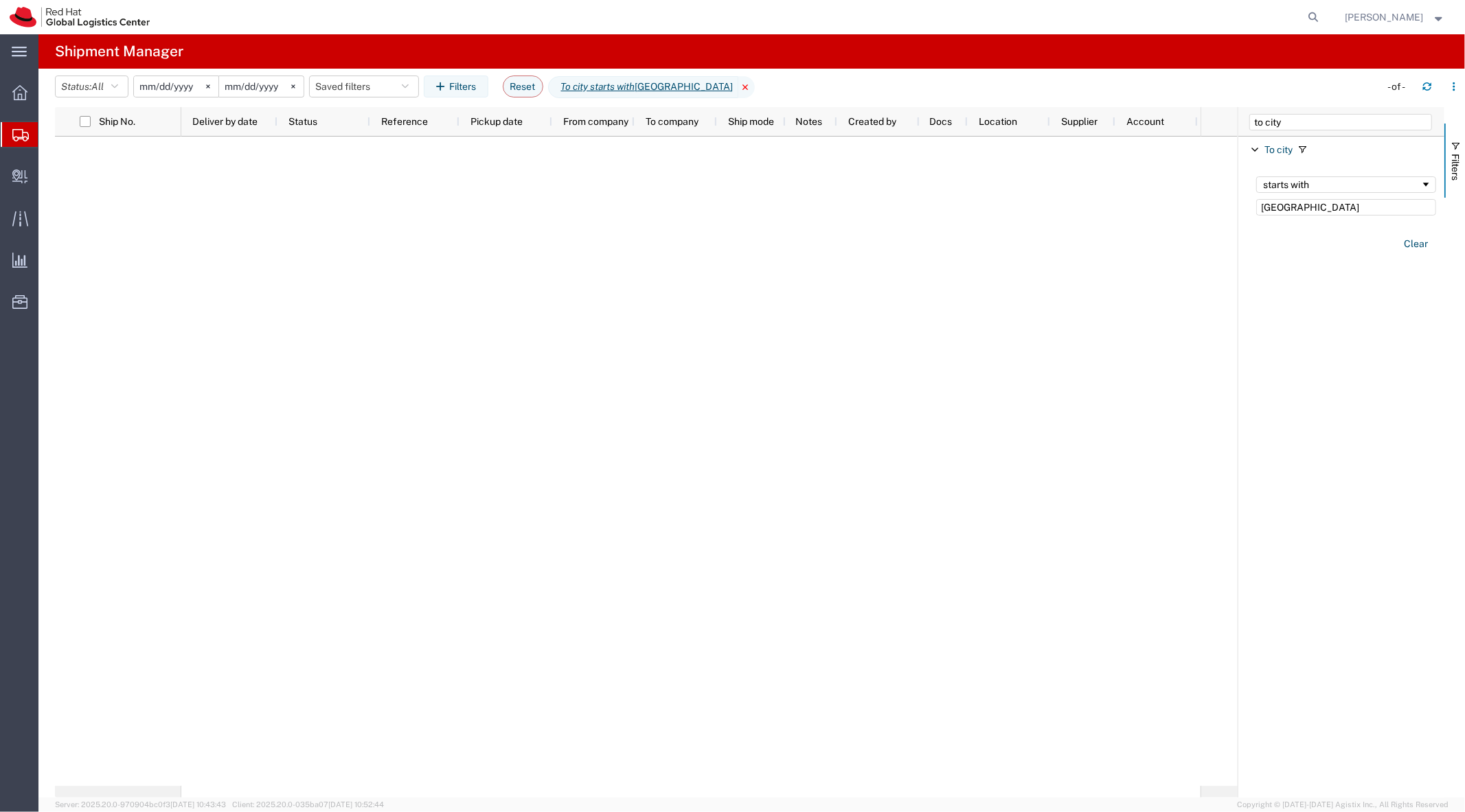
click at [738, 86] on icon at bounding box center [746, 87] width 16 height 22
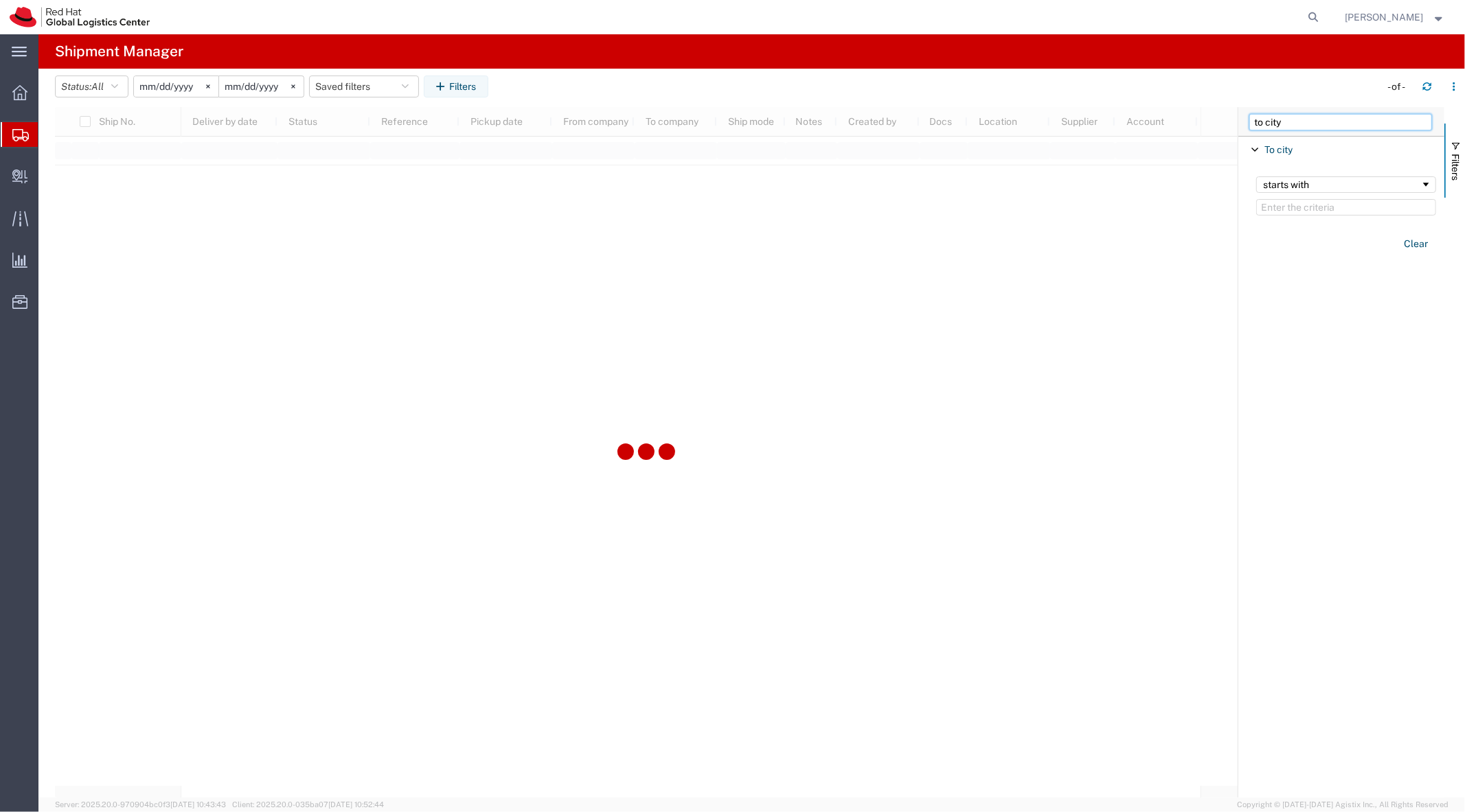
click at [1278, 121] on input "to city" at bounding box center [1340, 122] width 182 height 17
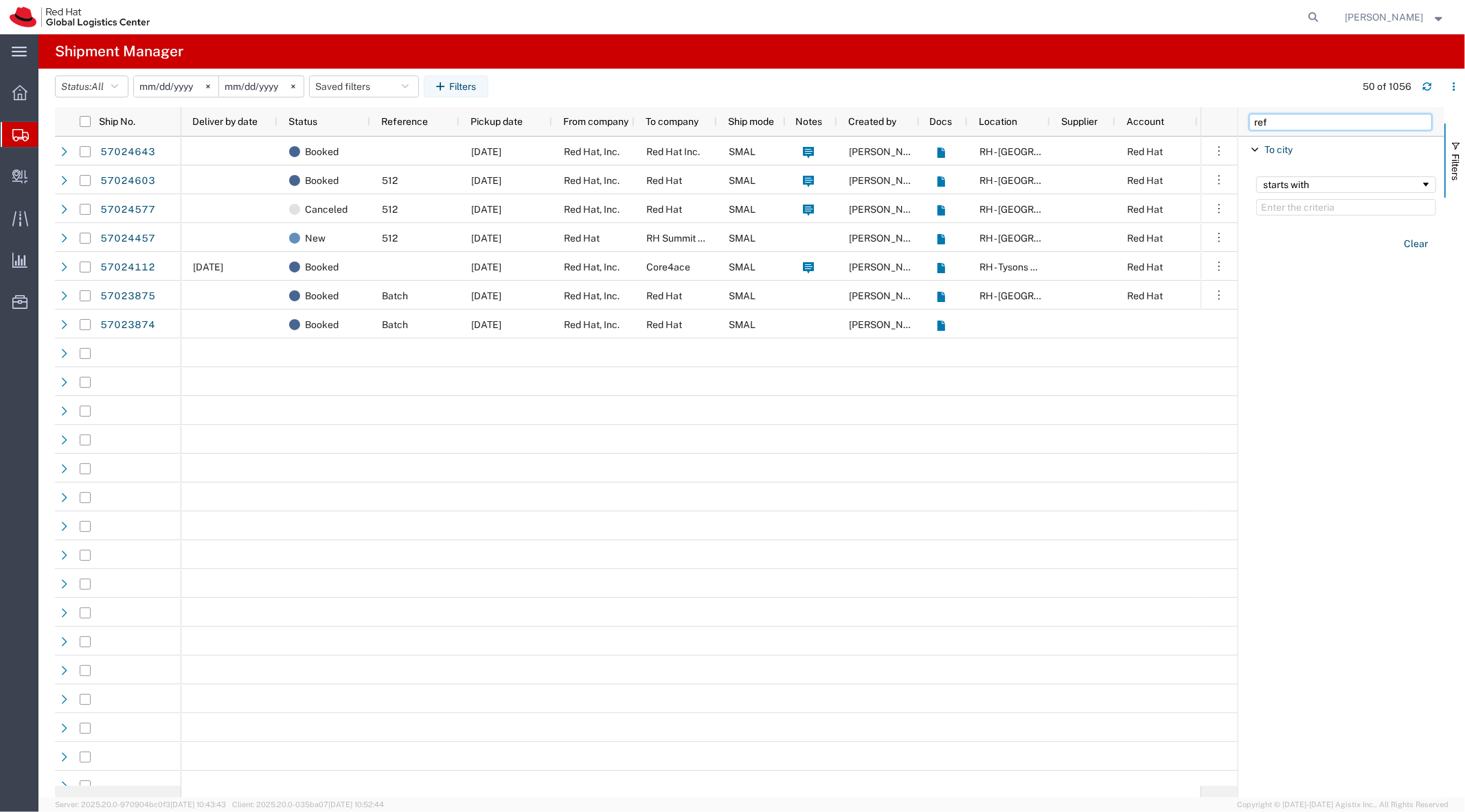
type input "ref"
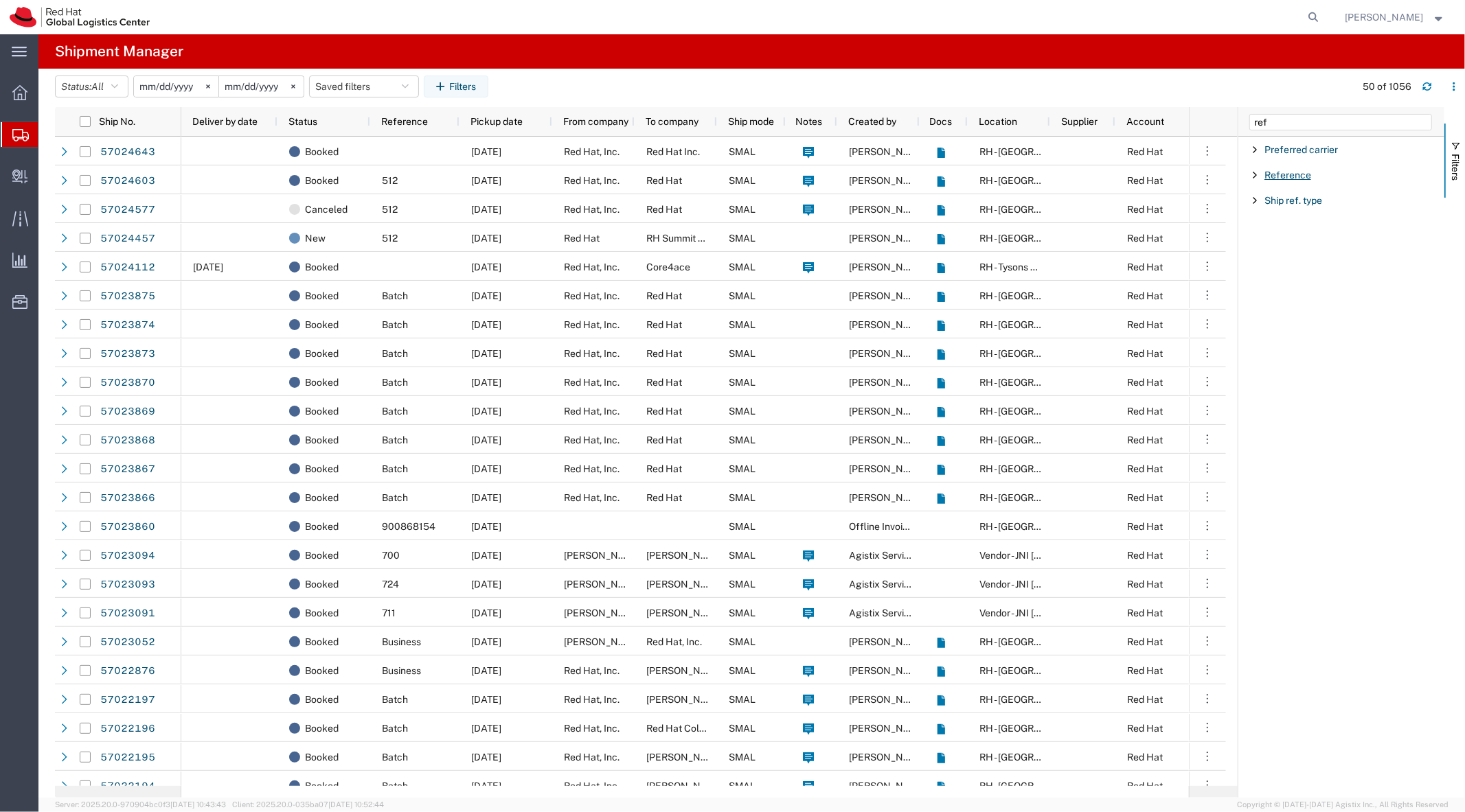
click at [1275, 170] on span "Reference" at bounding box center [1288, 175] width 47 height 11
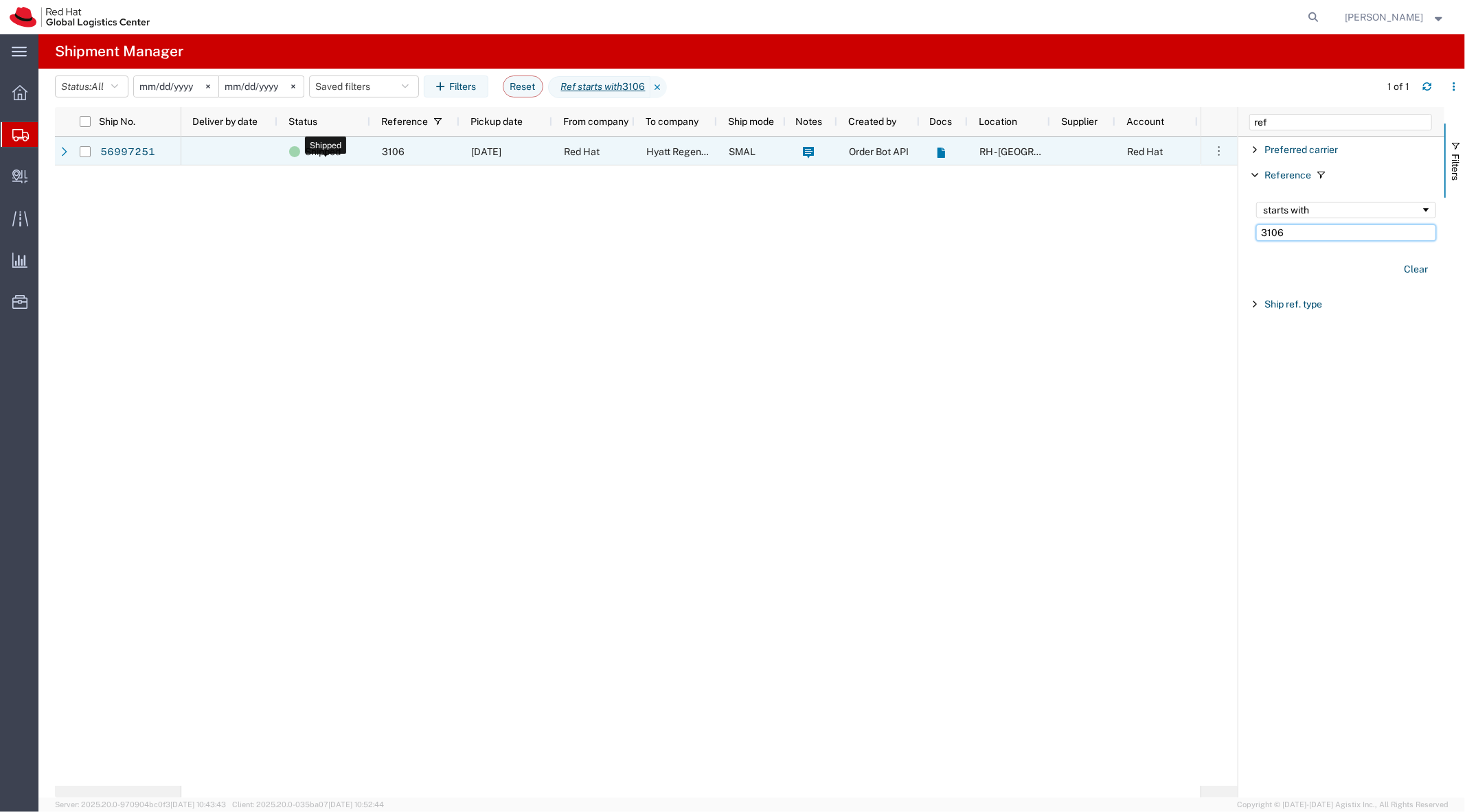
type input "3106"
click at [327, 149] on span "Shipped" at bounding box center [322, 151] width 36 height 29
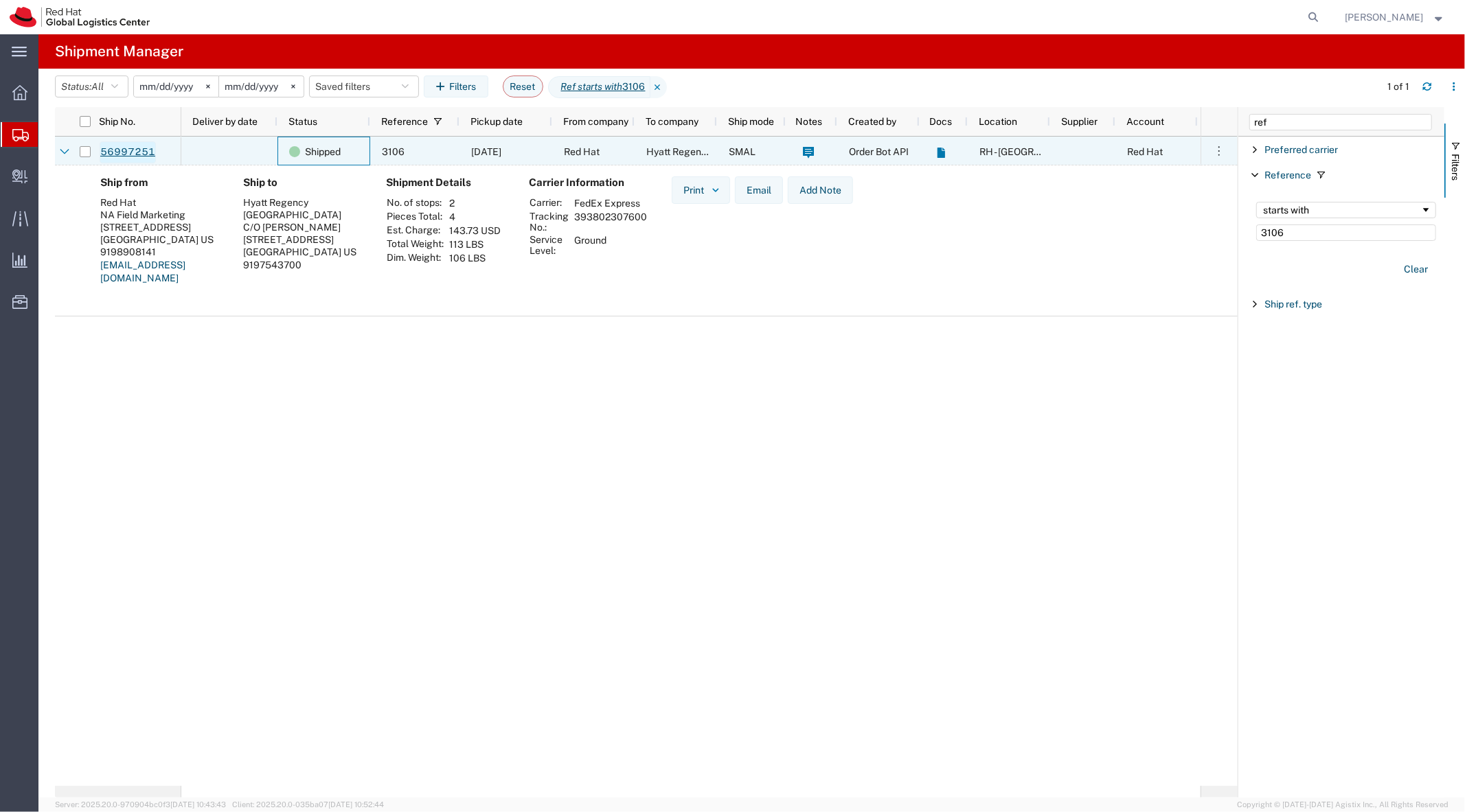
click at [127, 154] on link "56997251" at bounding box center [128, 152] width 56 height 22
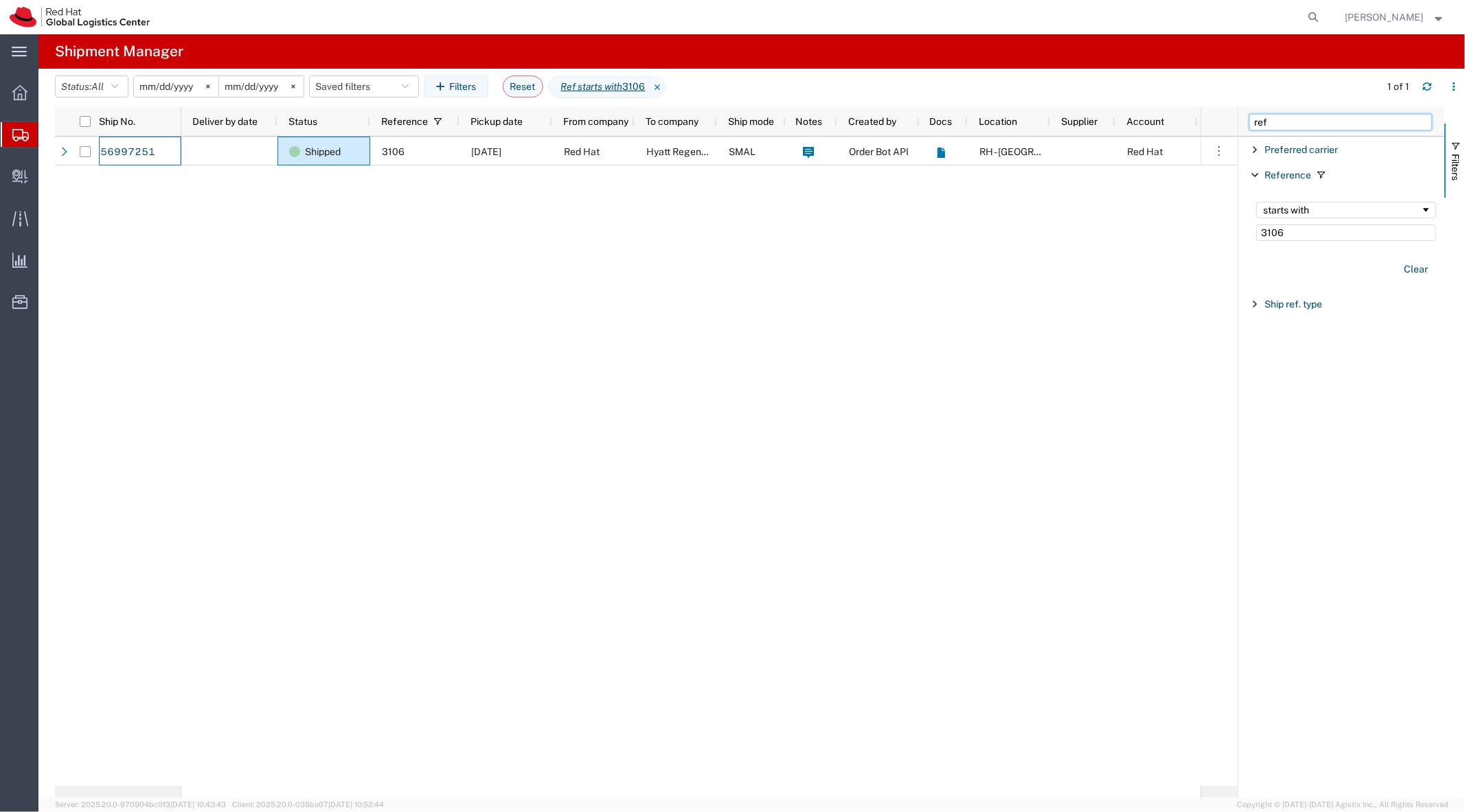
click at [1302, 124] on input "ref" at bounding box center [1340, 122] width 182 height 17
type input "to city"
click at [1273, 213] on input "Filter Value" at bounding box center [1345, 207] width 180 height 17
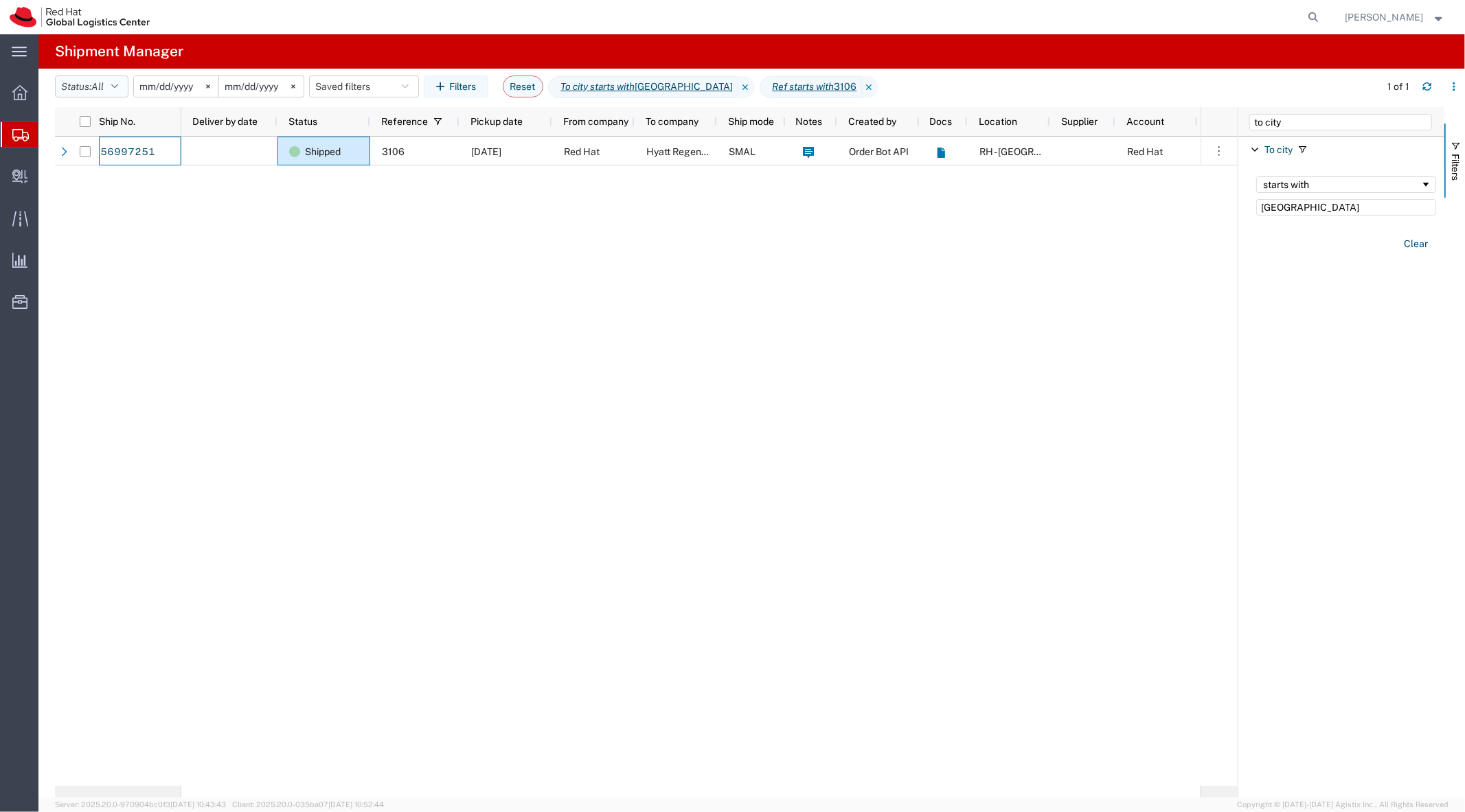
click at [115, 87] on icon "button" at bounding box center [115, 86] width 7 height 10
click at [422, 270] on div "Shipped 3106 [DATE] Red Hat Hyatt Regency [GEOGRAPHIC_DATA] SMAL Order Bot API …" at bounding box center [690, 461] width 1019 height 650
click at [1313, 209] on input "[GEOGRAPHIC_DATA]" at bounding box center [1345, 207] width 180 height 17
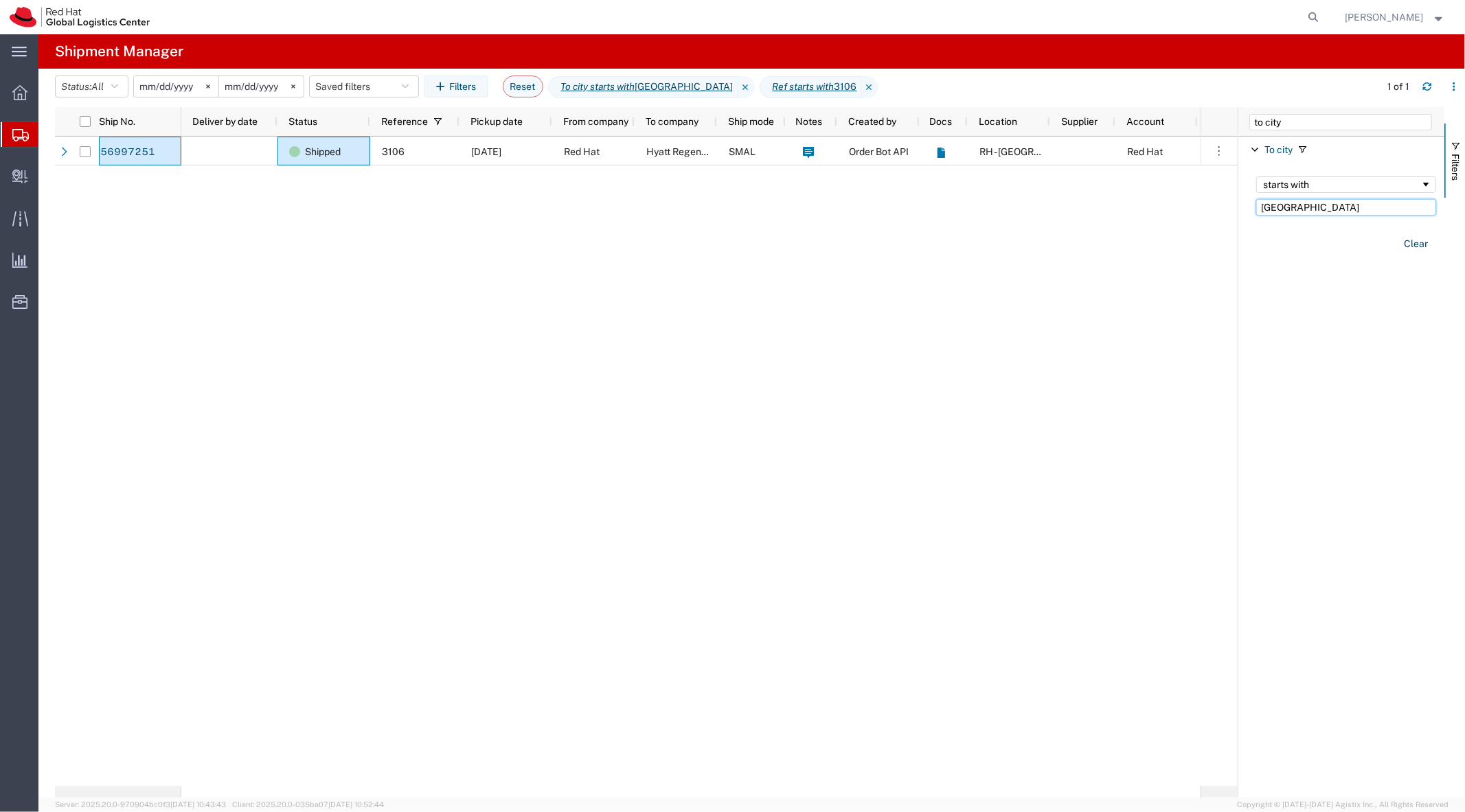
type input "[GEOGRAPHIC_DATA]"
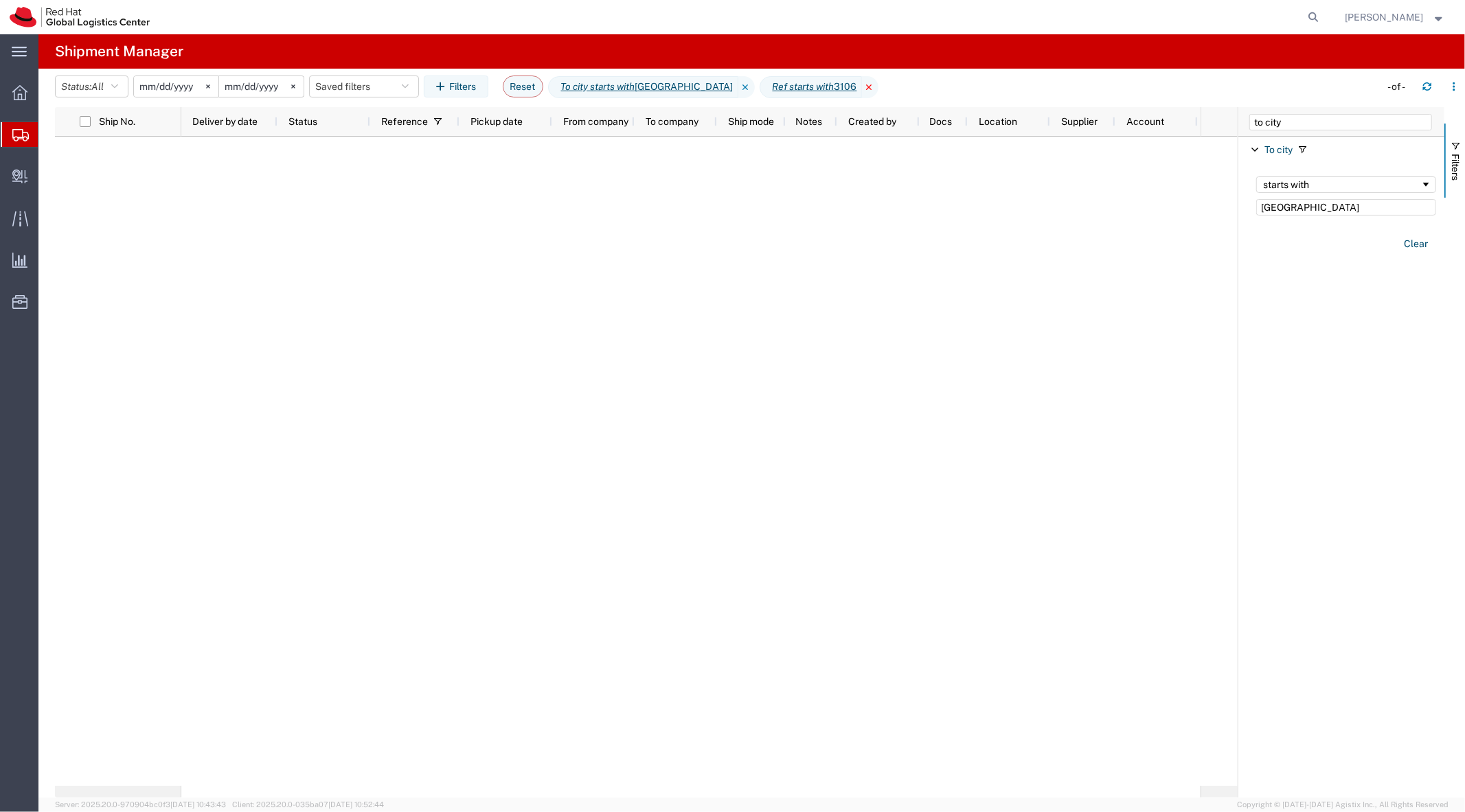
click at [861, 87] on icon at bounding box center [869, 87] width 16 height 22
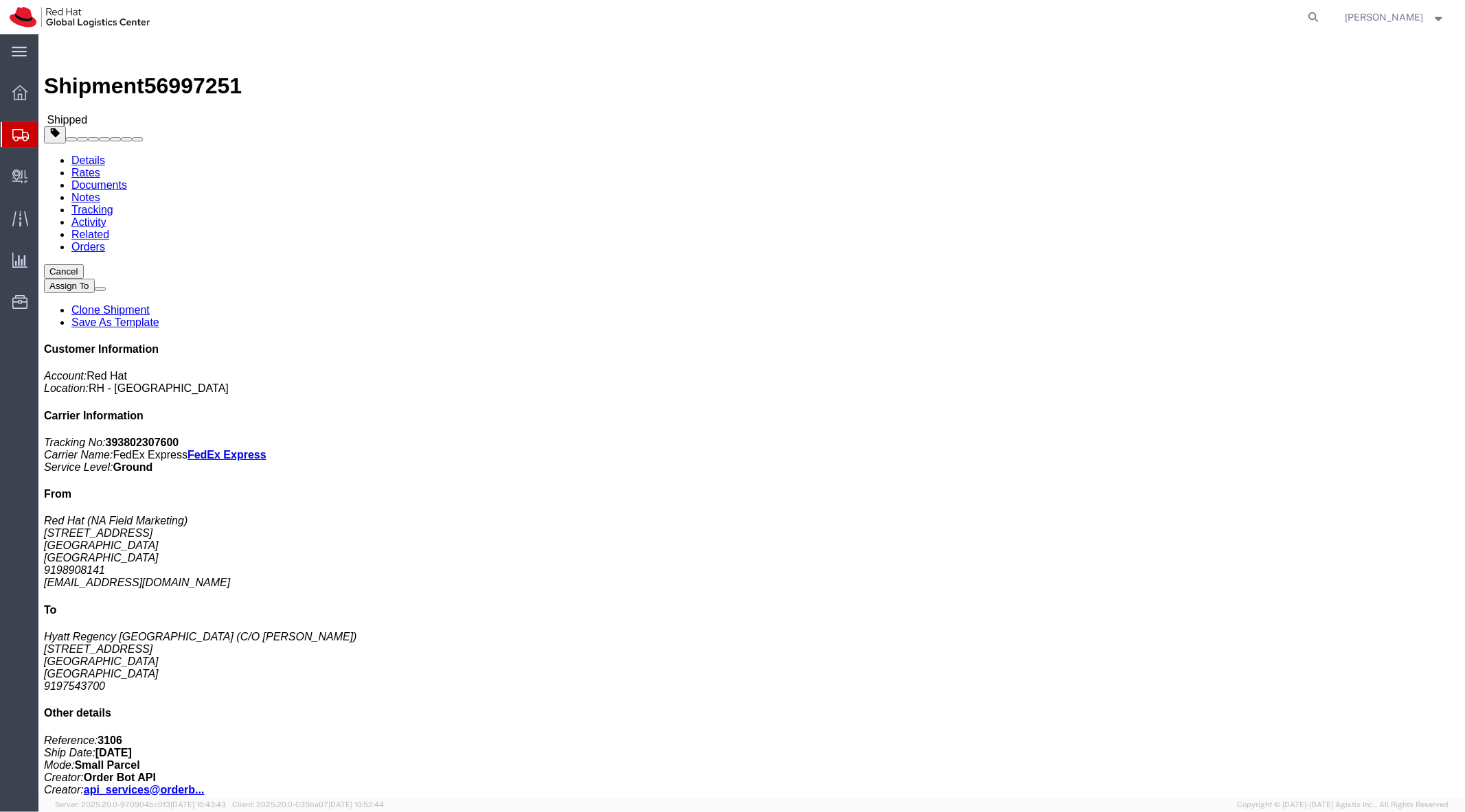
click b "393802307600"
copy b "393802307600"
click link "Clone Shipment"
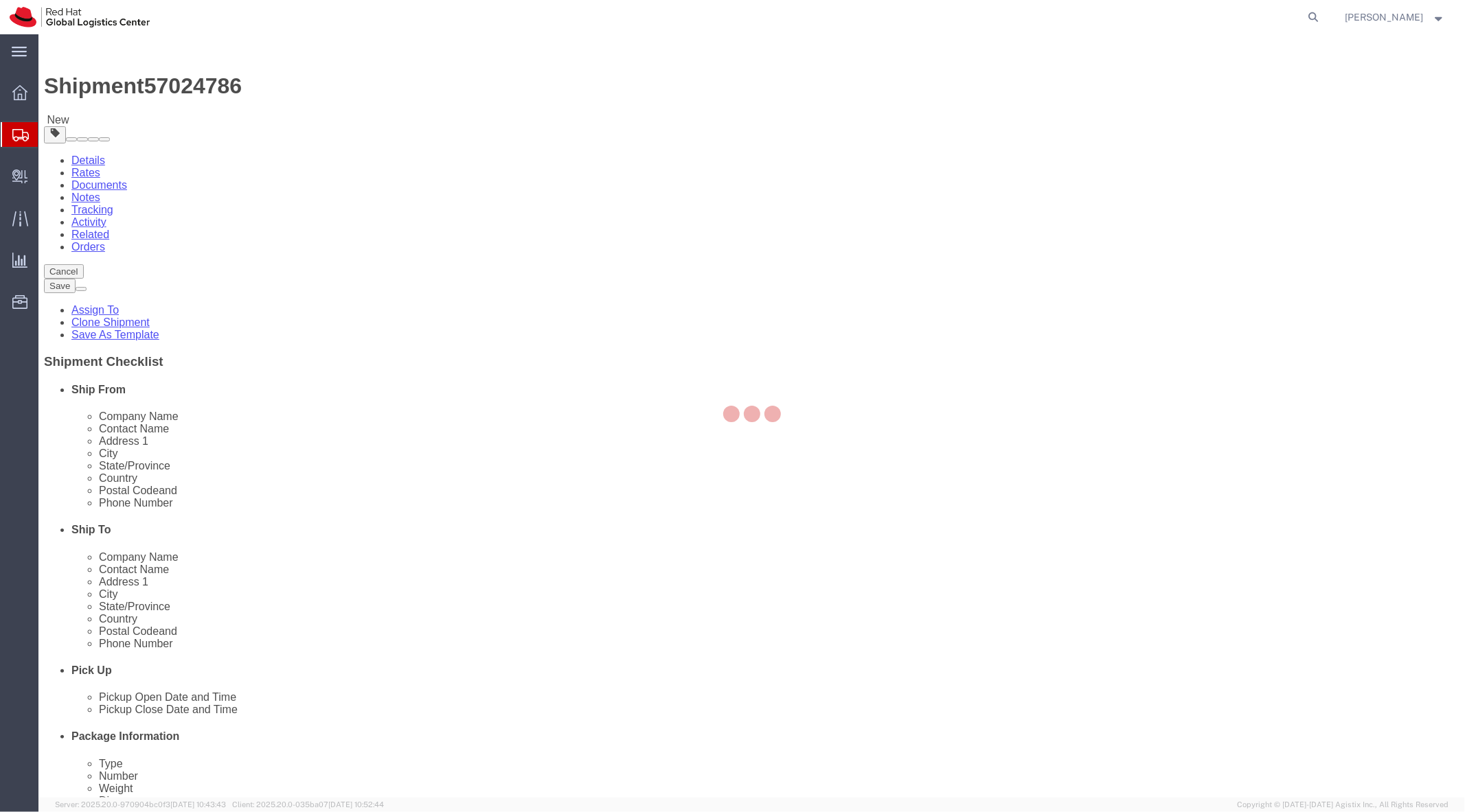
select select
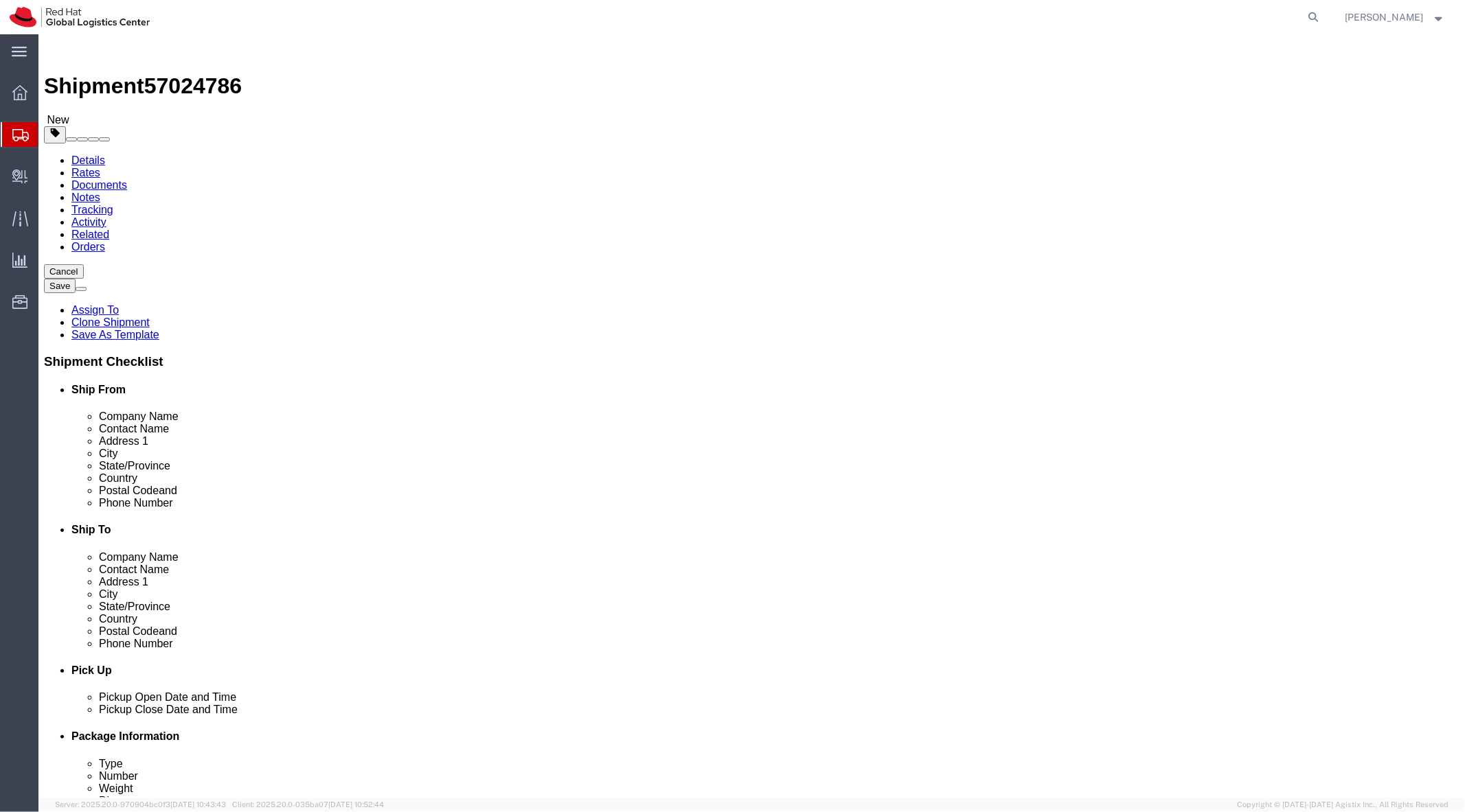
click input "text"
type input "[EMAIL_ADDRESS][DOMAIN_NAME]"
checkbox input "true"
click div
click link "Package Information"
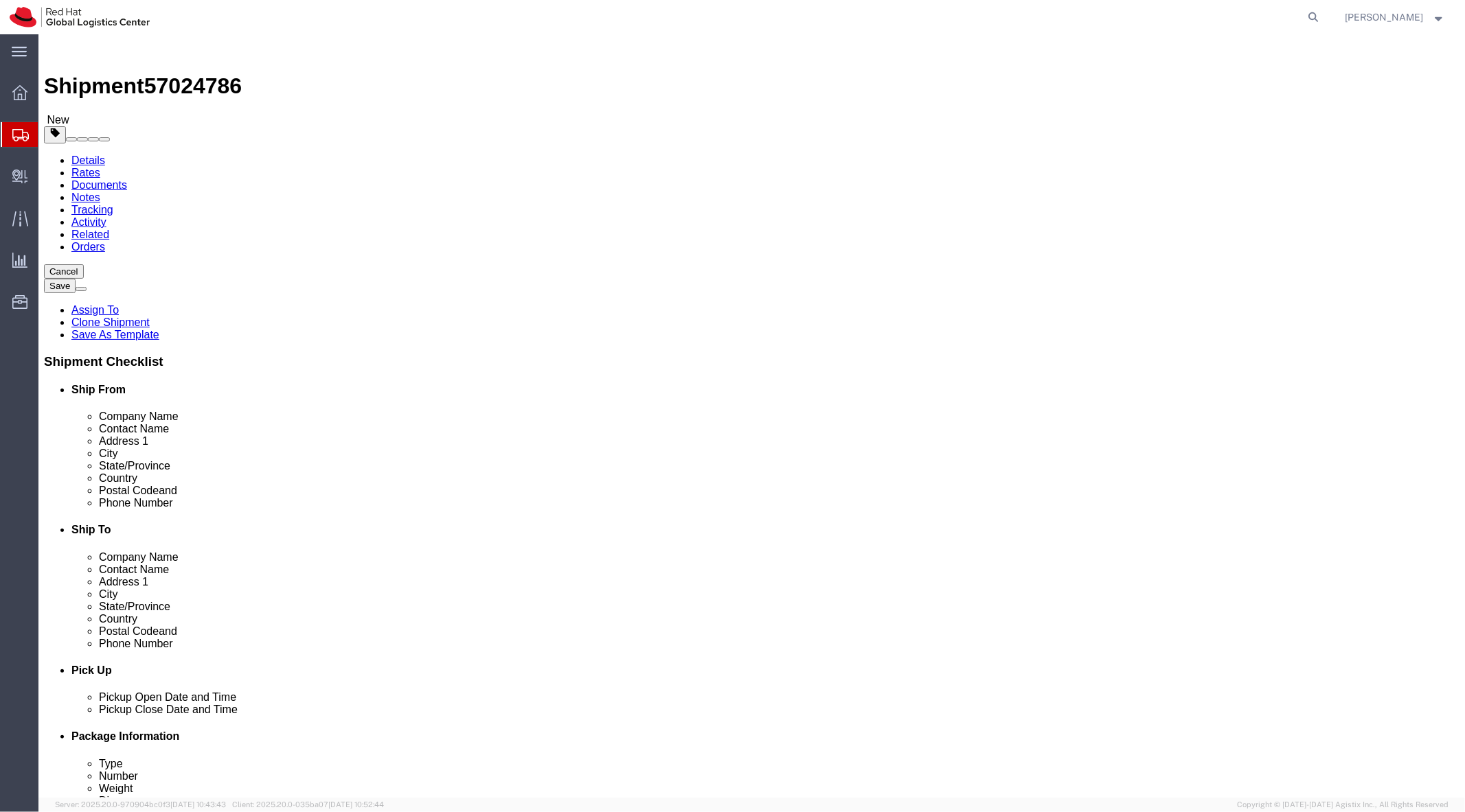
click span "button"
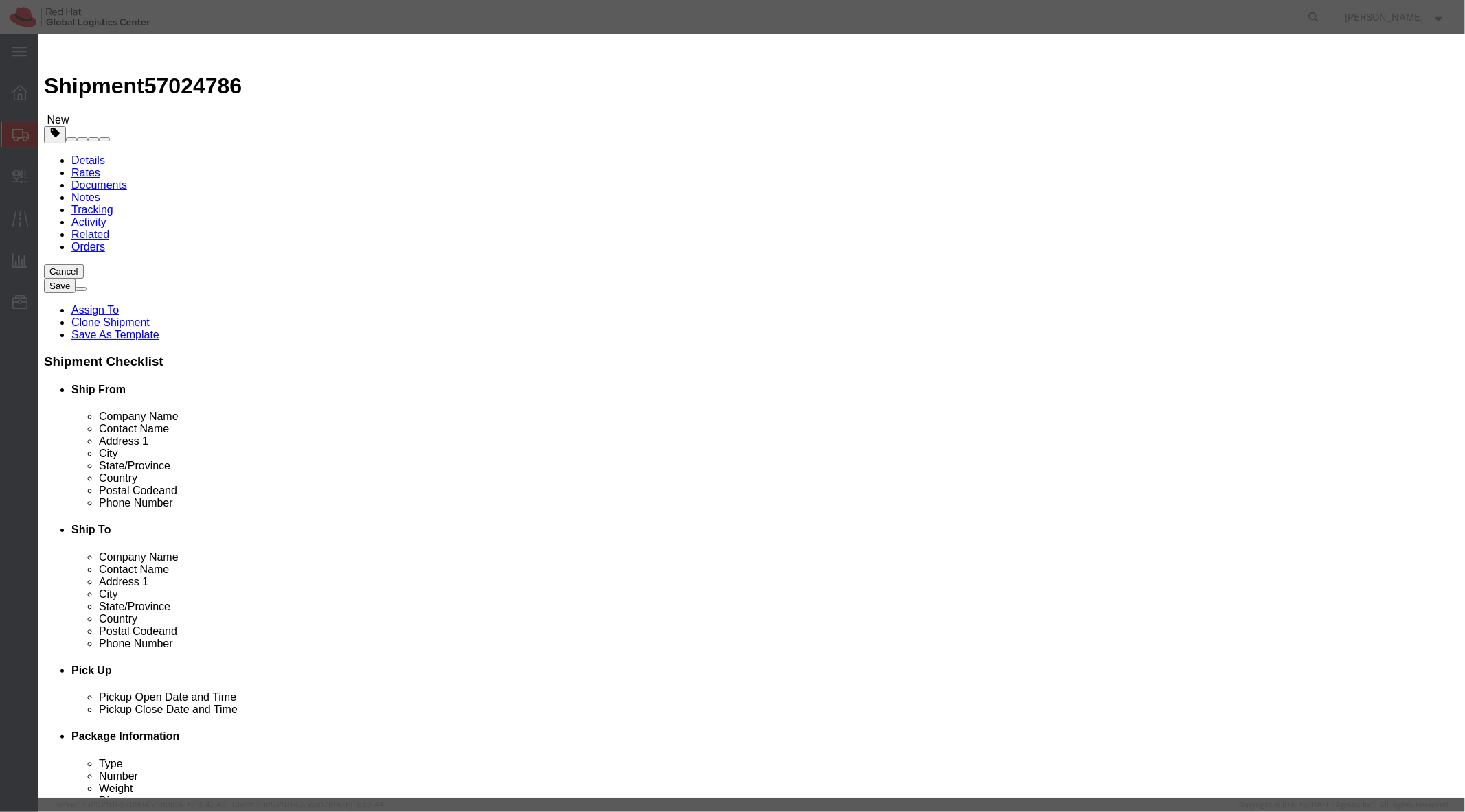
click button "Yes"
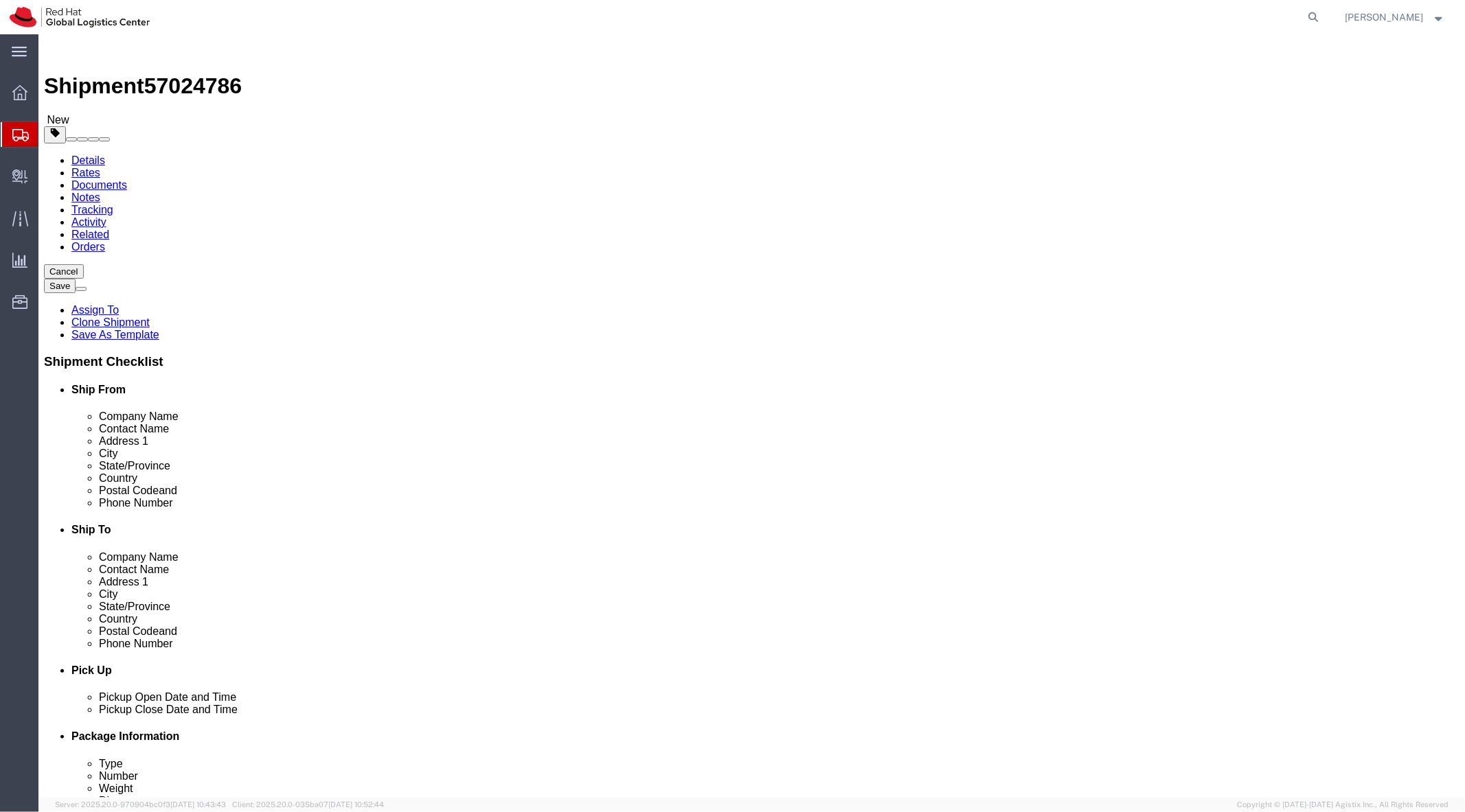
click span "button"
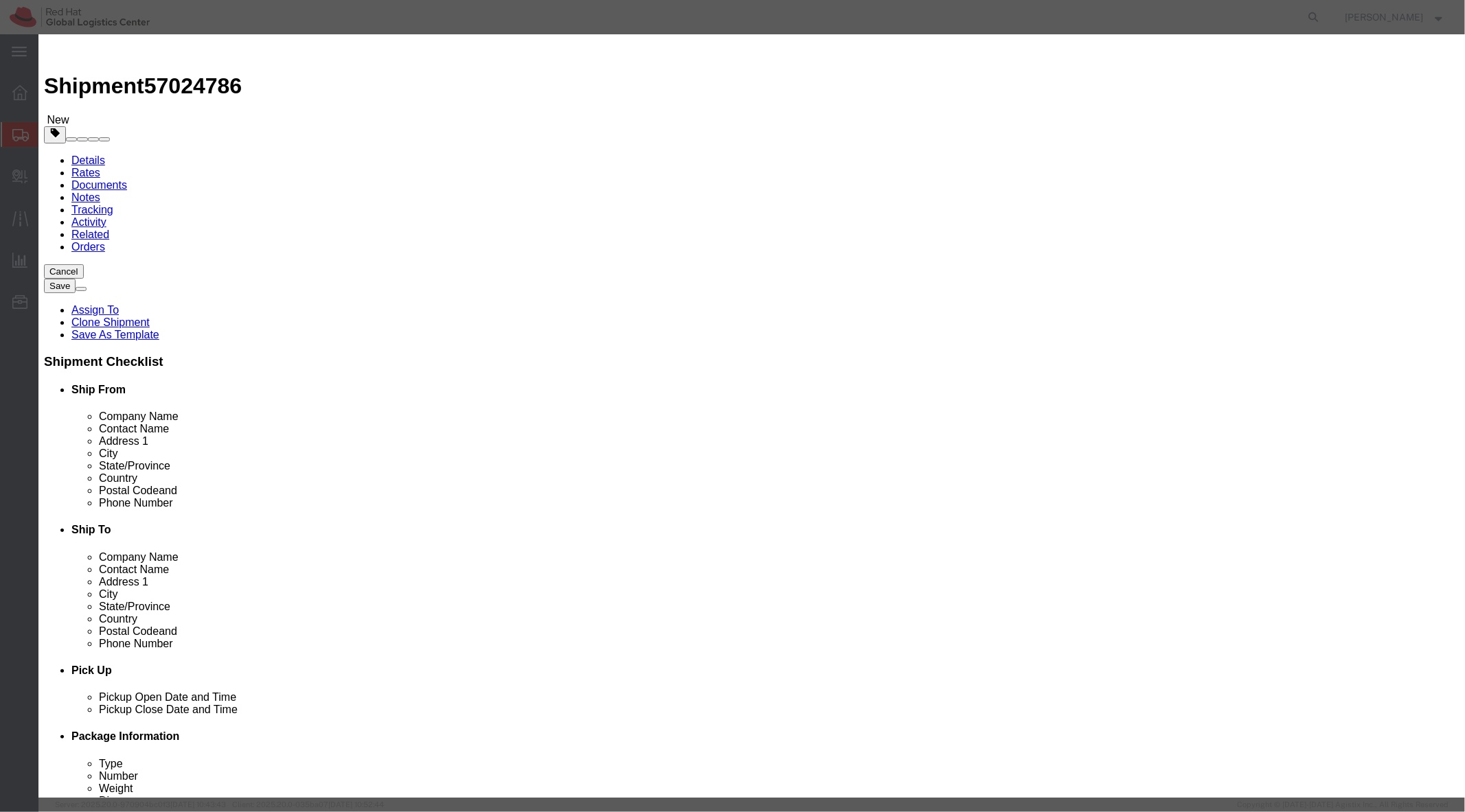
click button "Yes"
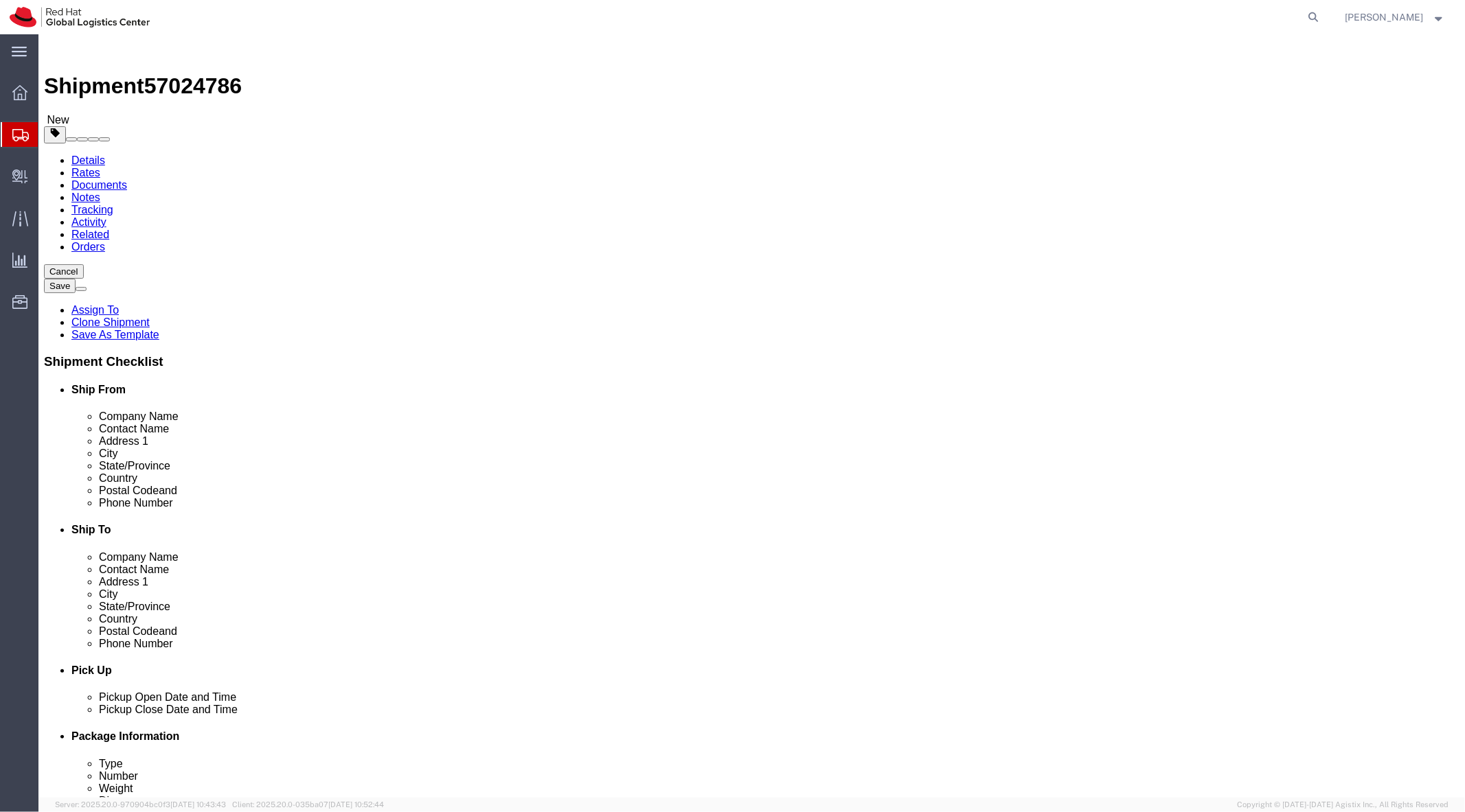
click button "button"
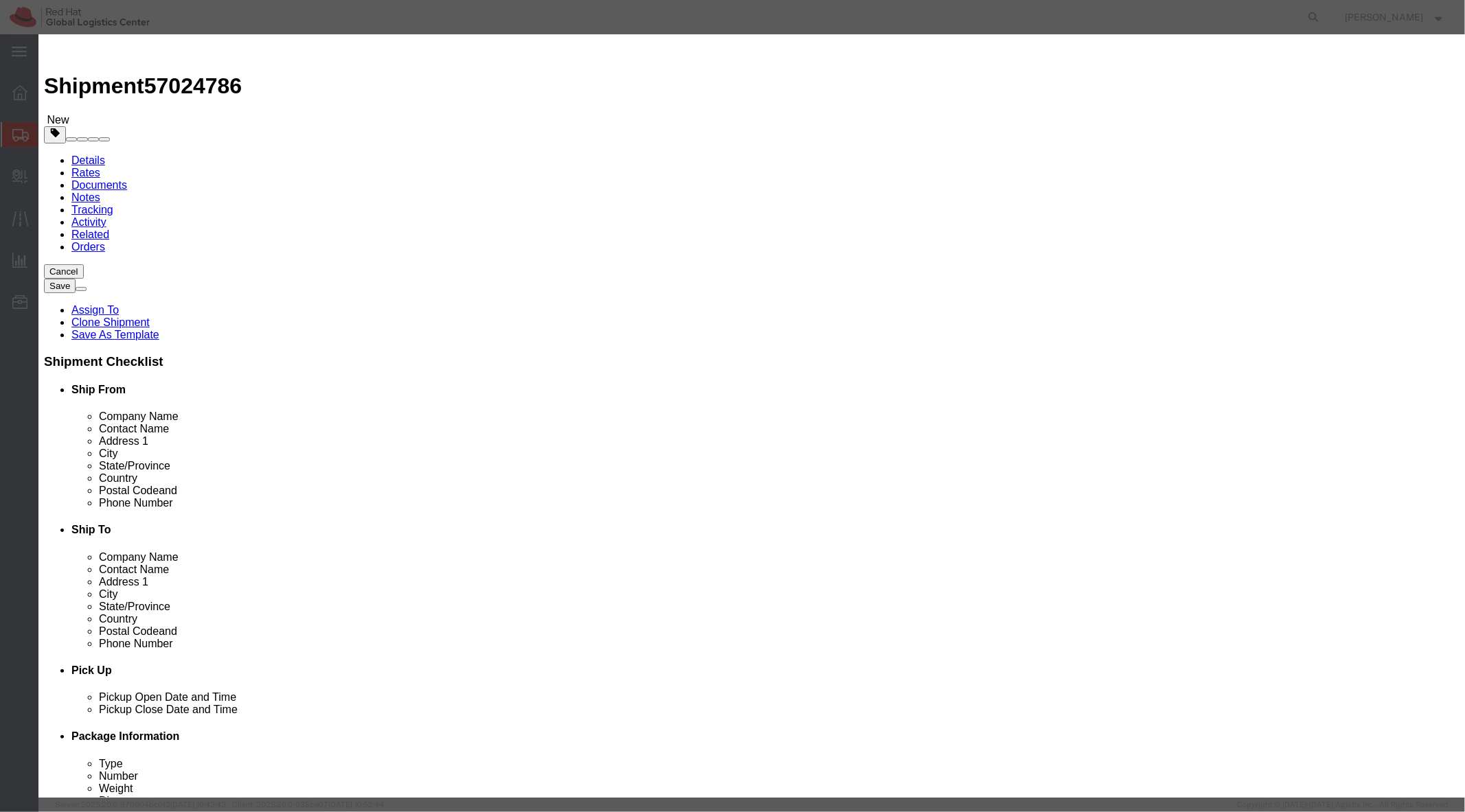
click button "Yes"
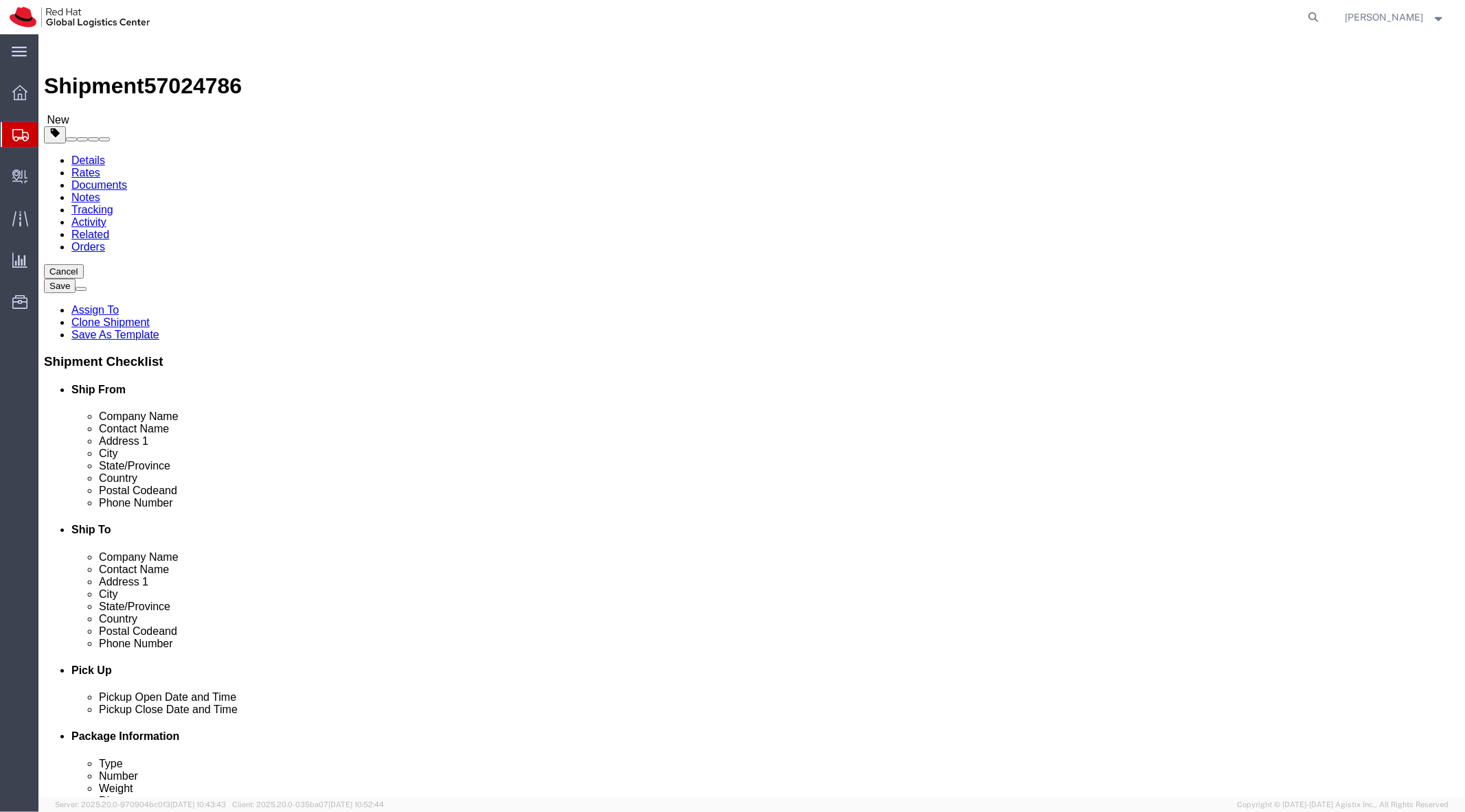
click span "button"
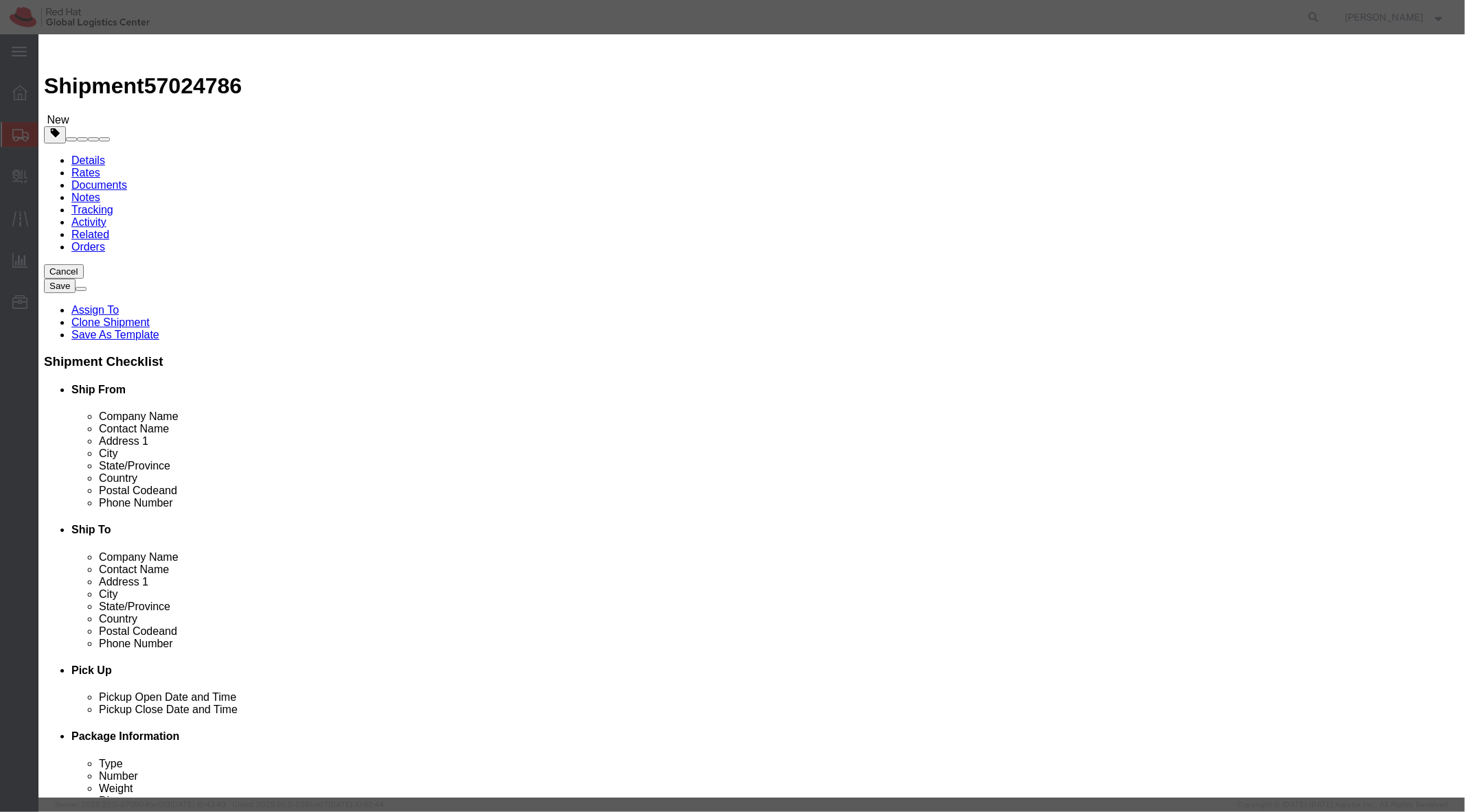
click button "Yes"
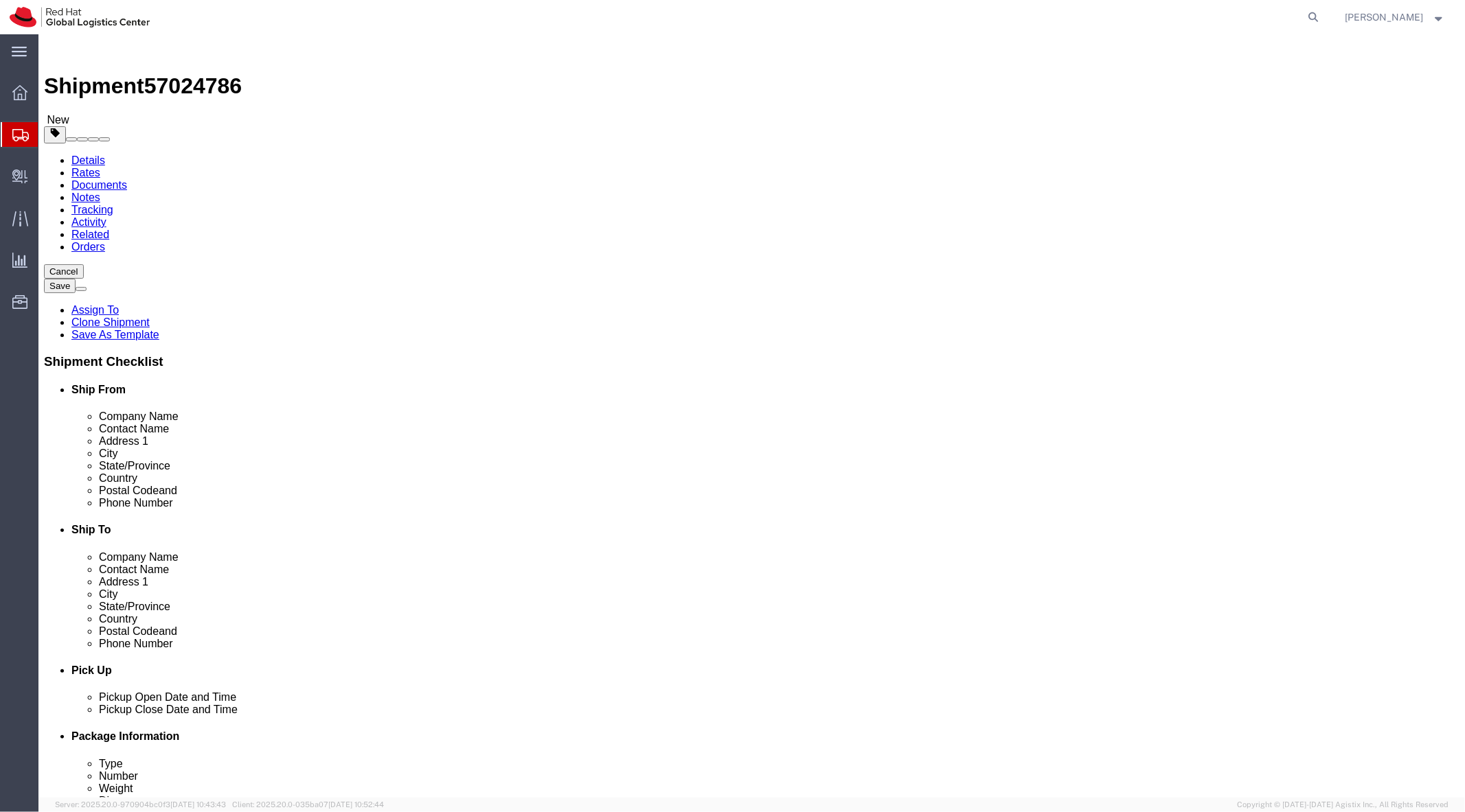
click link "Add Package"
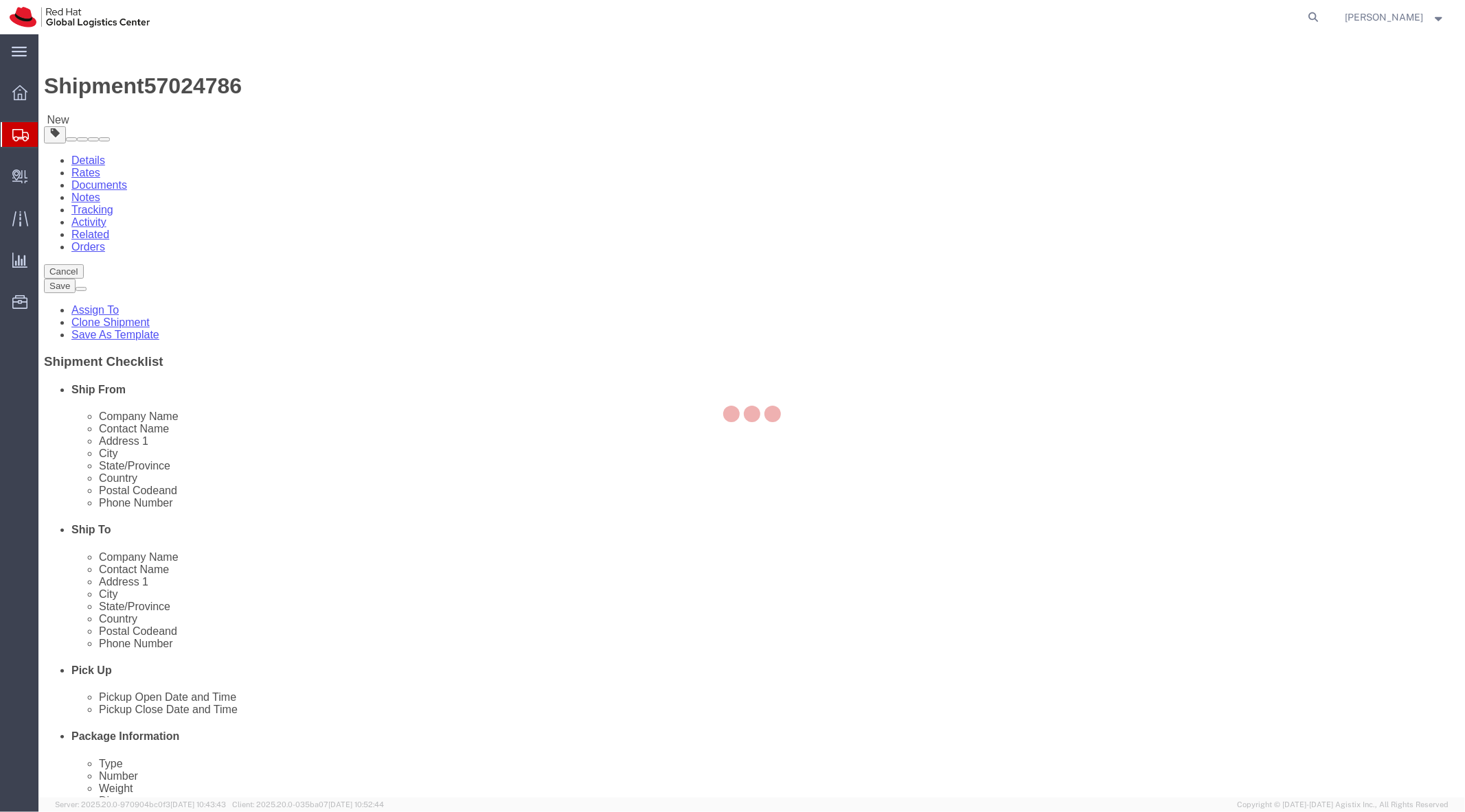
select select "YRPK"
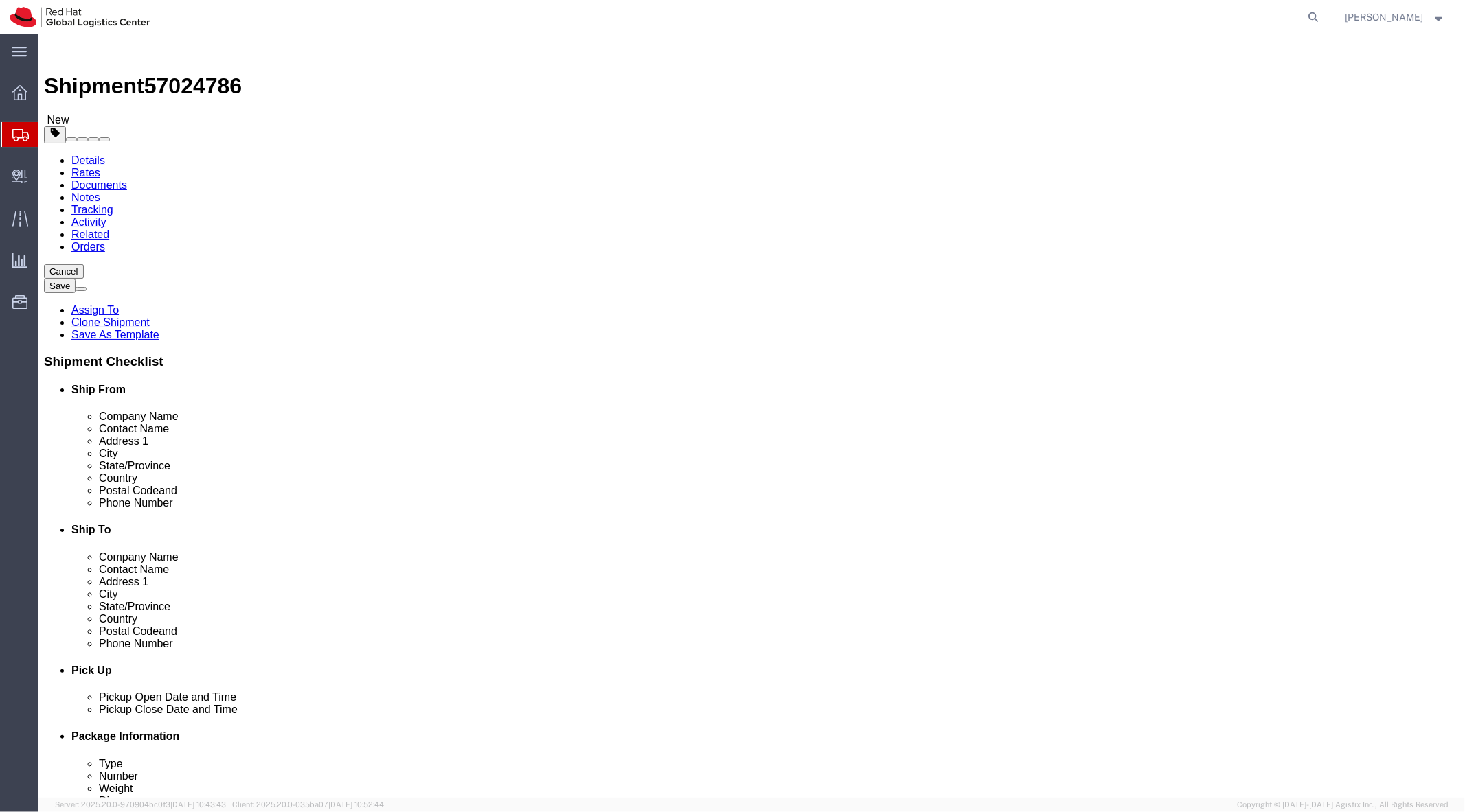
click input "text"
type input "34"
type input "14"
type input "13"
click input "0.00"
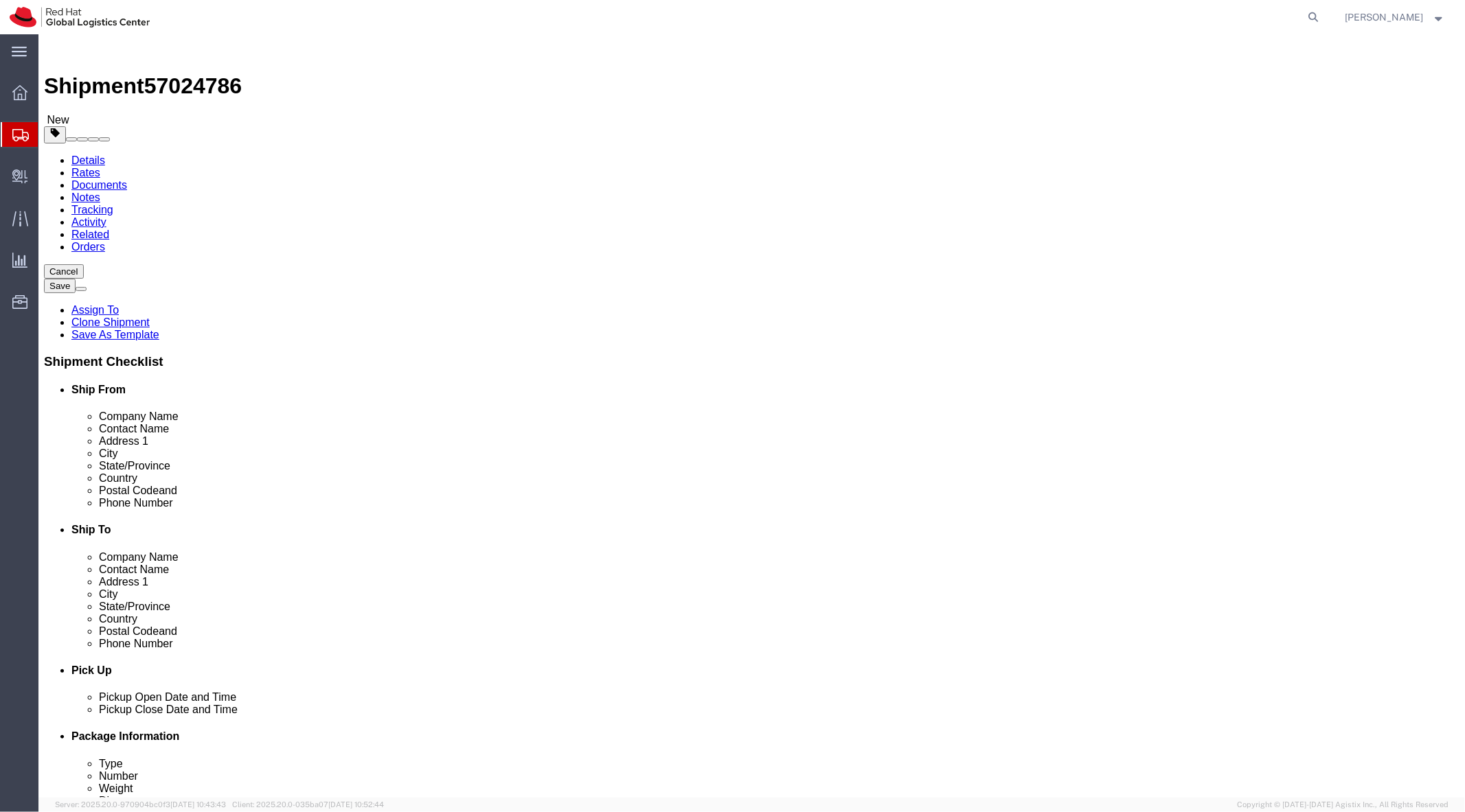
click input "0.00"
type input "30"
click span
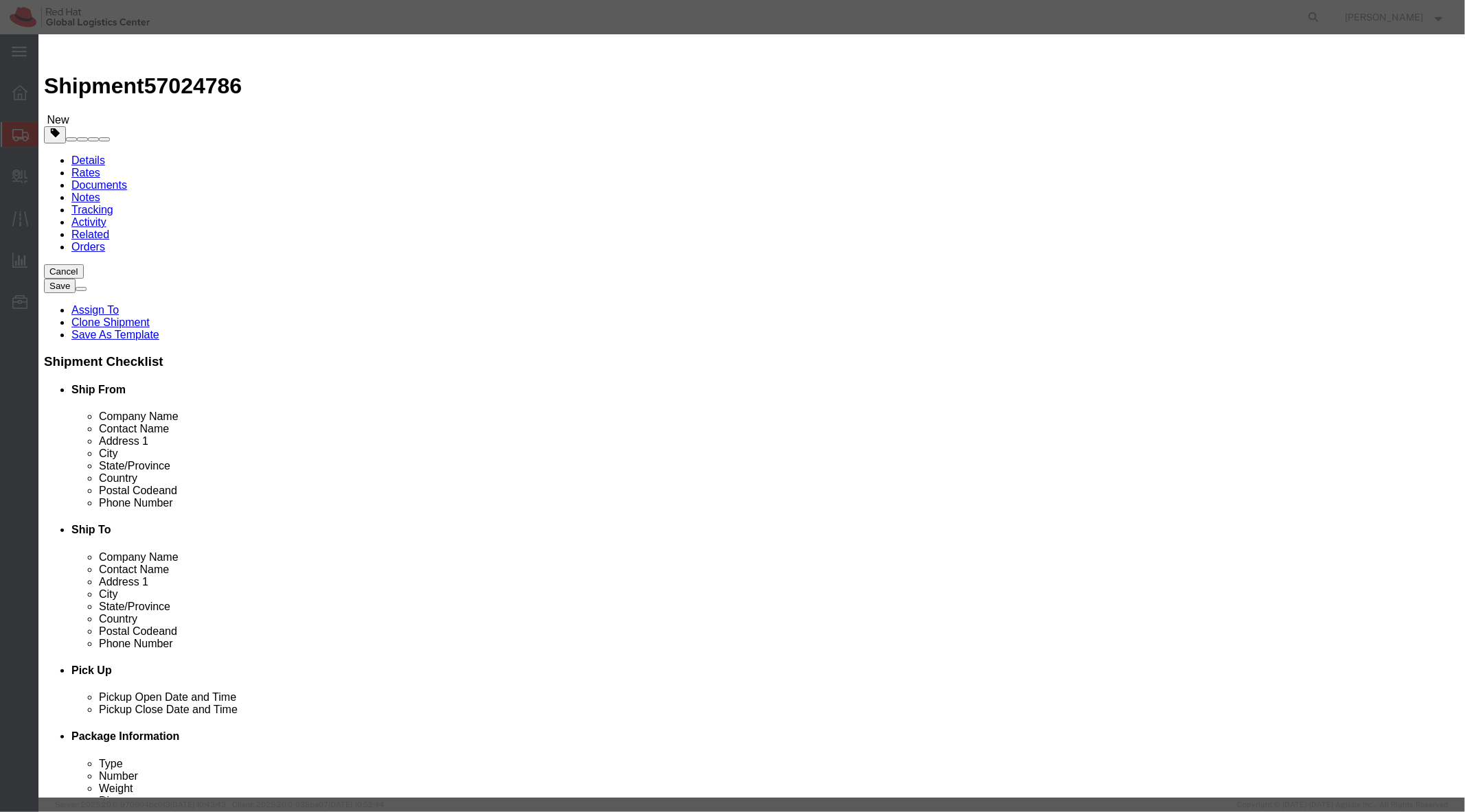
click input "text"
type input "Step/Repeat Banner"
type input "1"
click input "text"
type input "151.12"
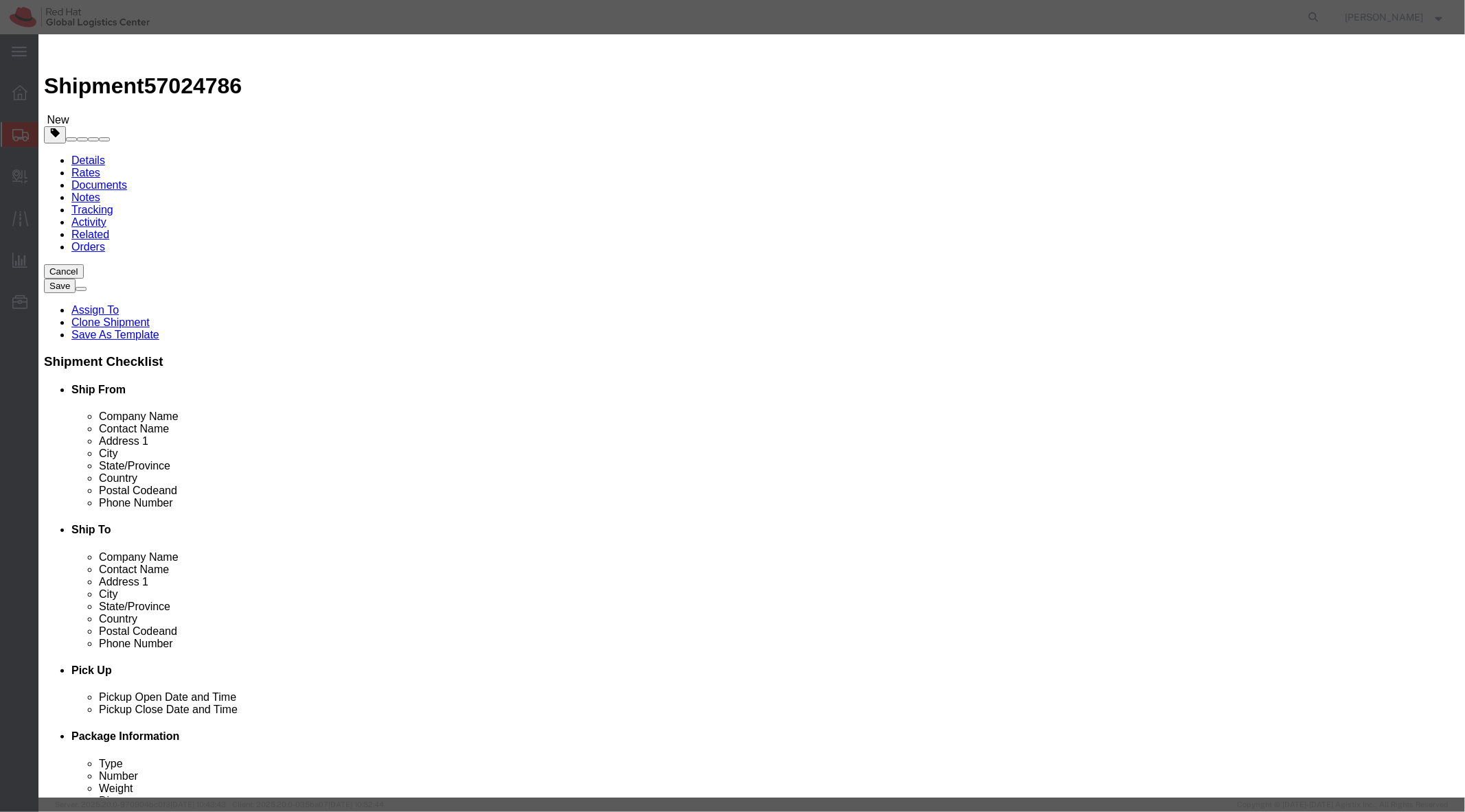
click button "Save & Close"
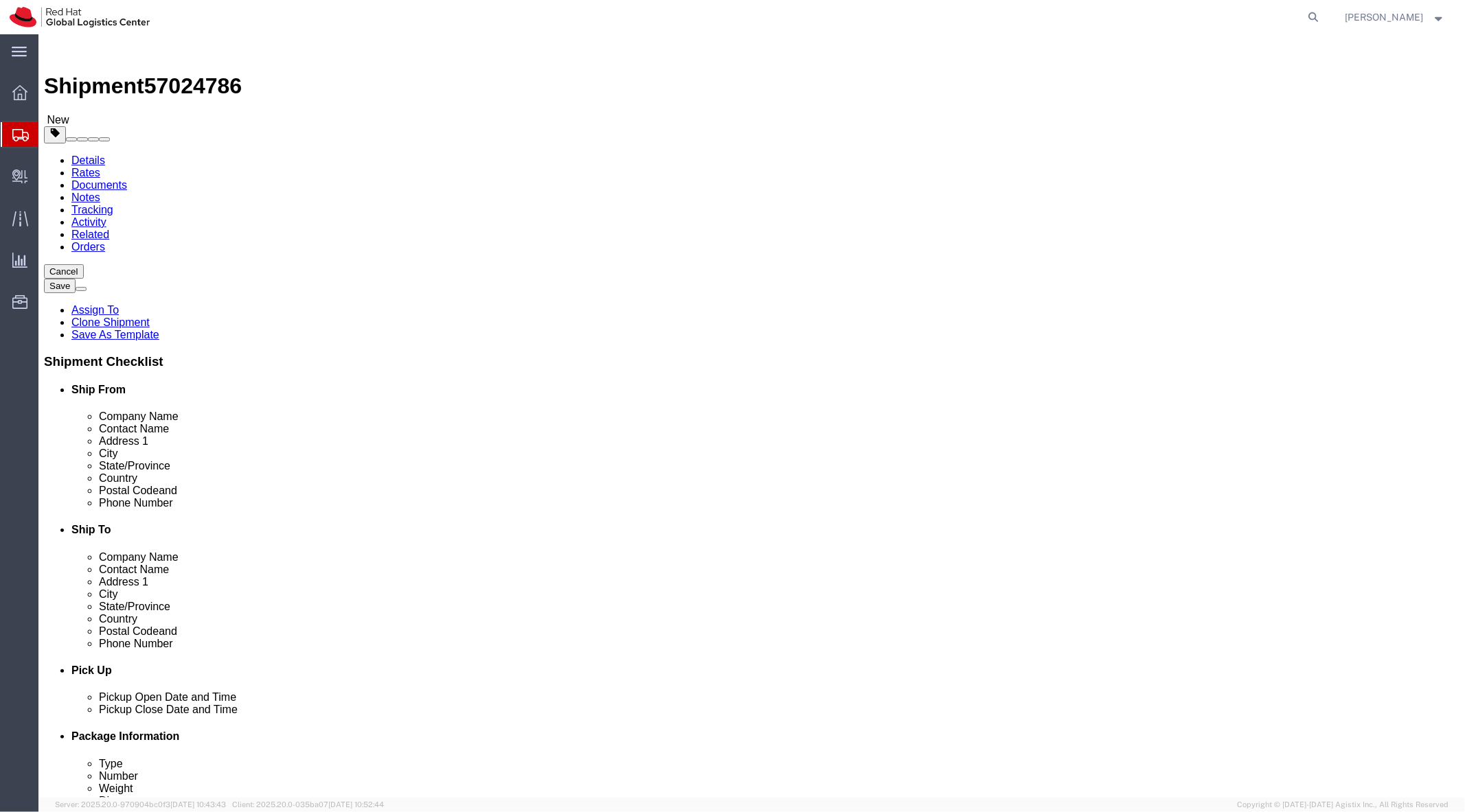
click button "Rate Shipment"
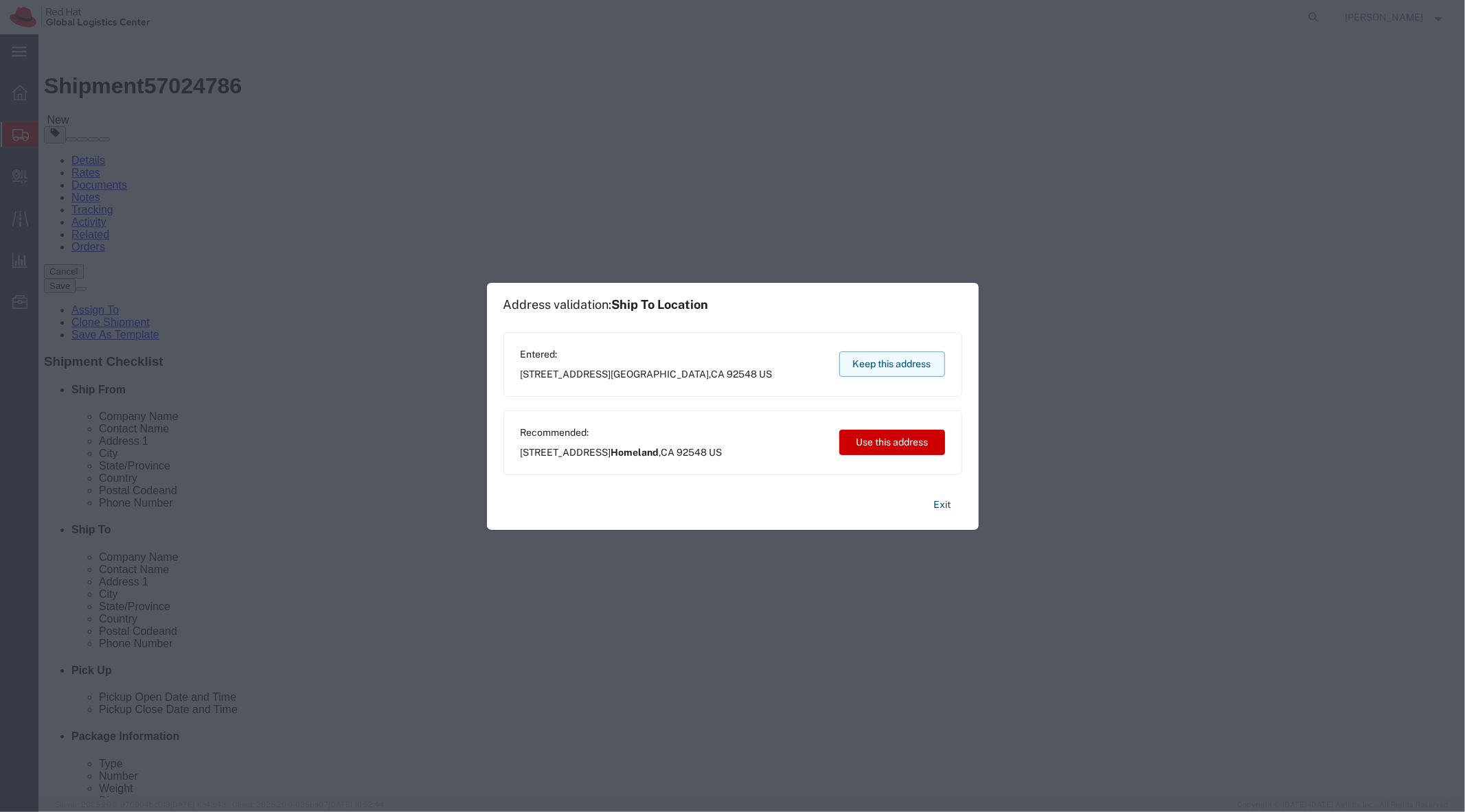
click at [887, 366] on button "Keep this address" at bounding box center [892, 364] width 106 height 25
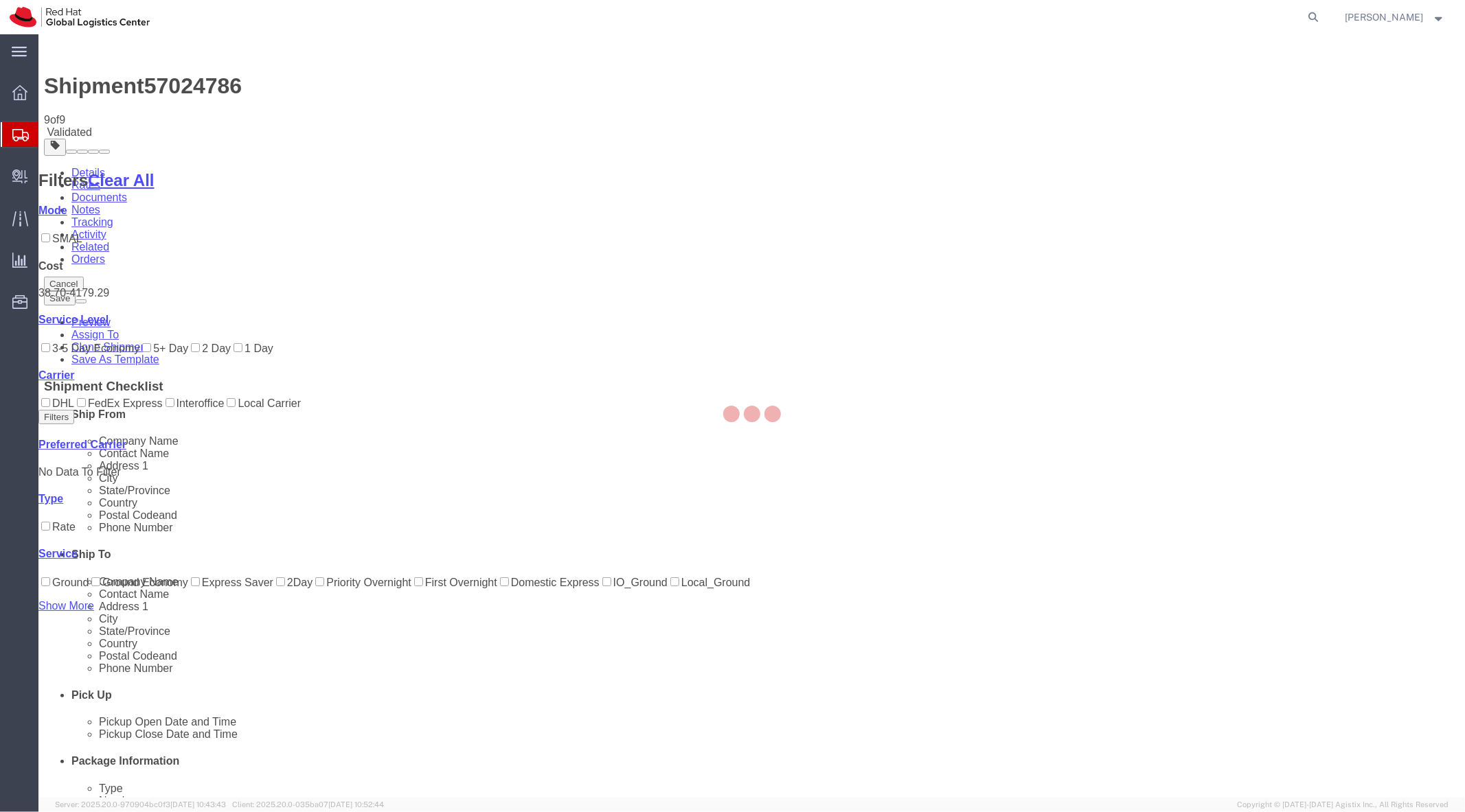
click at [208, 121] on div at bounding box center [751, 416] width 1426 height 763
click at [197, 85] on div at bounding box center [751, 416] width 1426 height 763
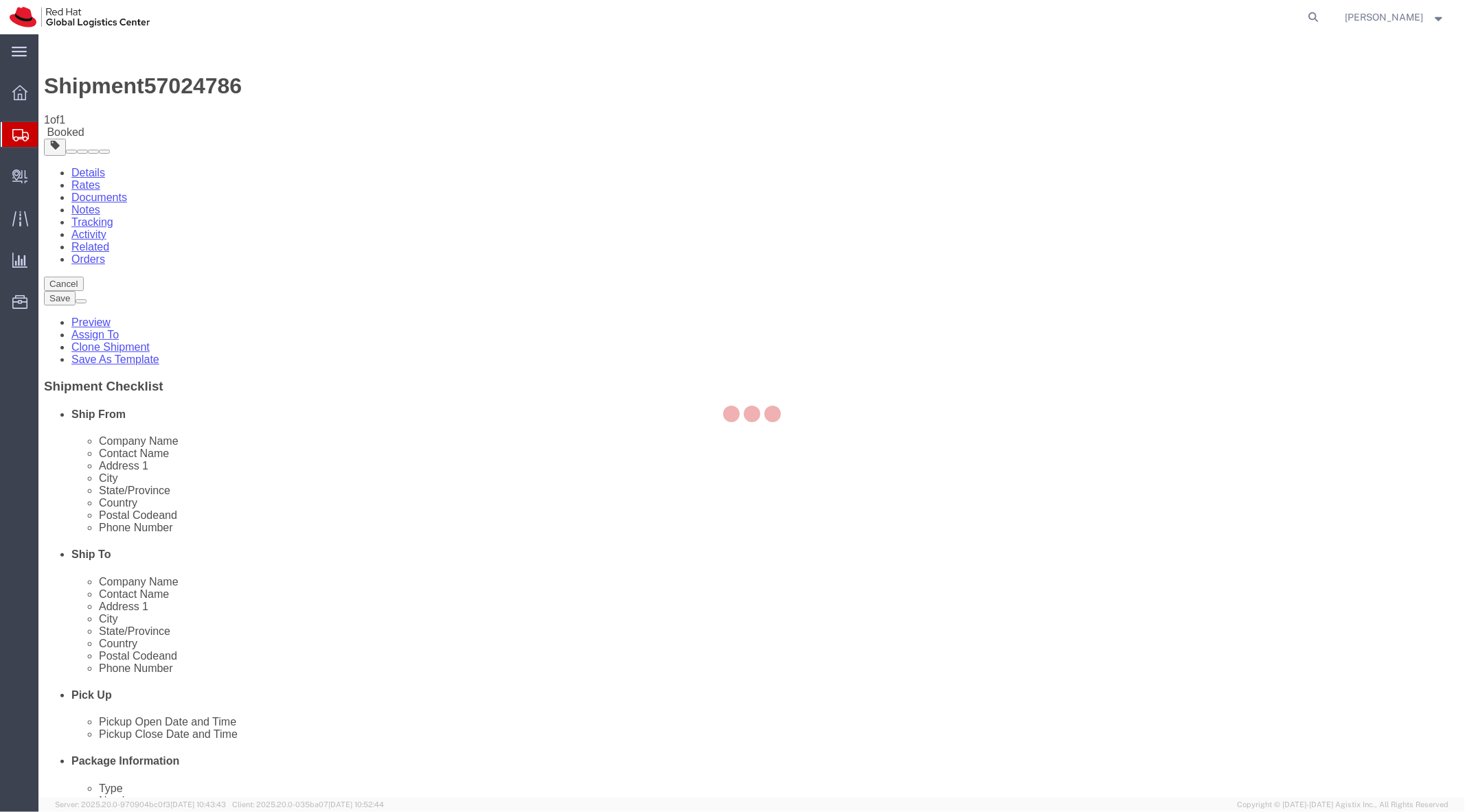
click at [197, 85] on div at bounding box center [751, 416] width 1426 height 763
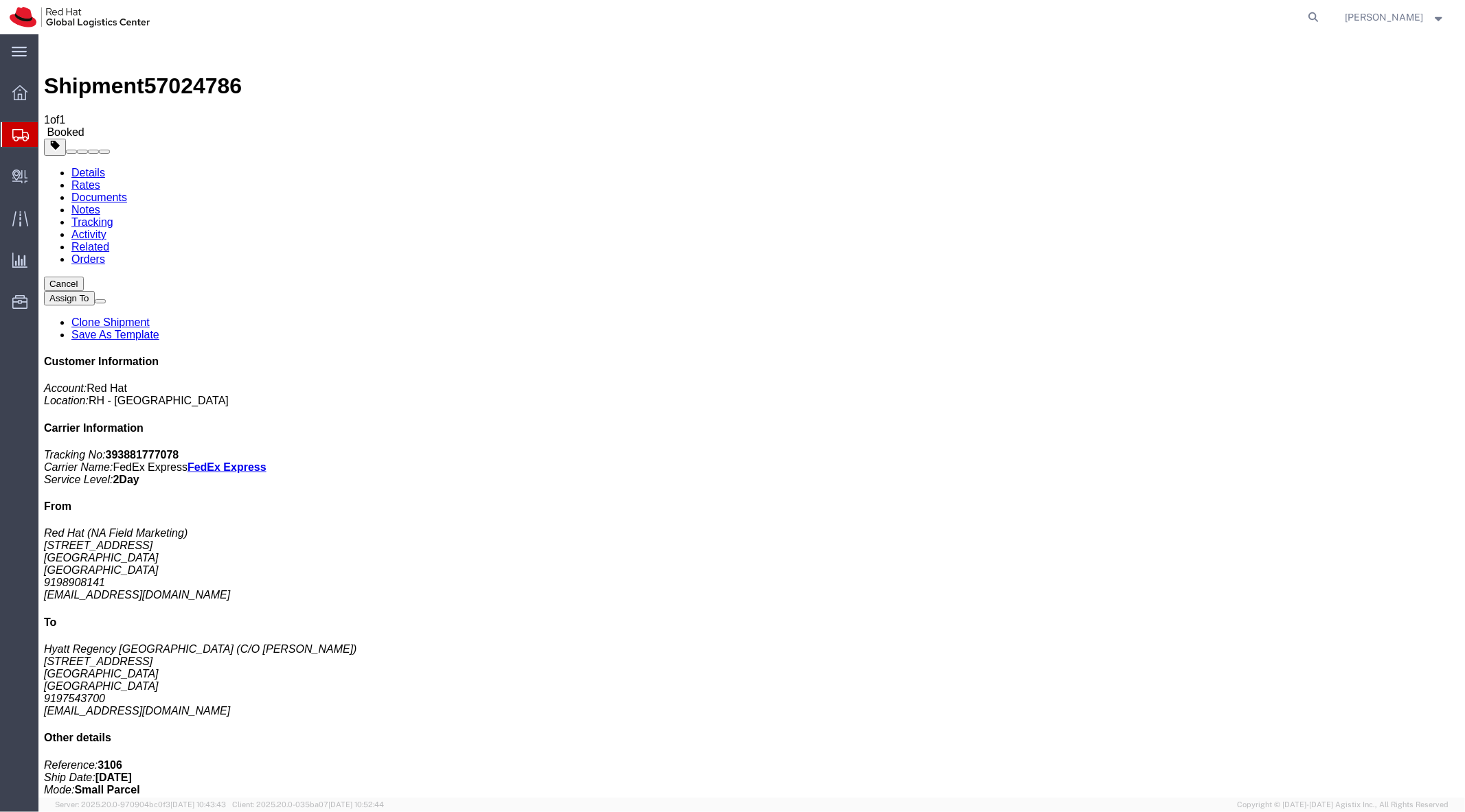
click at [100, 179] on link "Rates" at bounding box center [84, 184] width 29 height 11
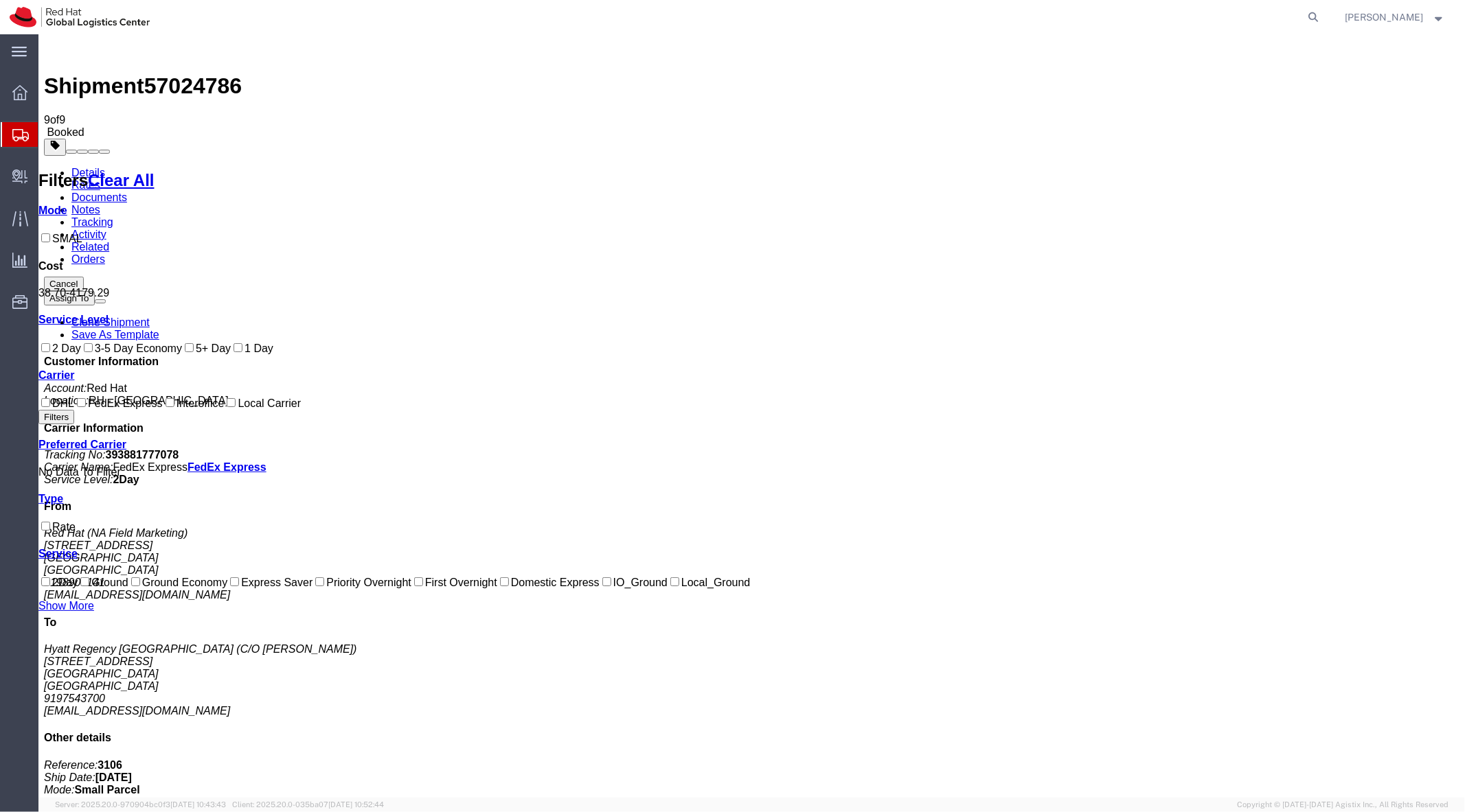
click at [87, 166] on link "Details" at bounding box center [87, 171] width 34 height 11
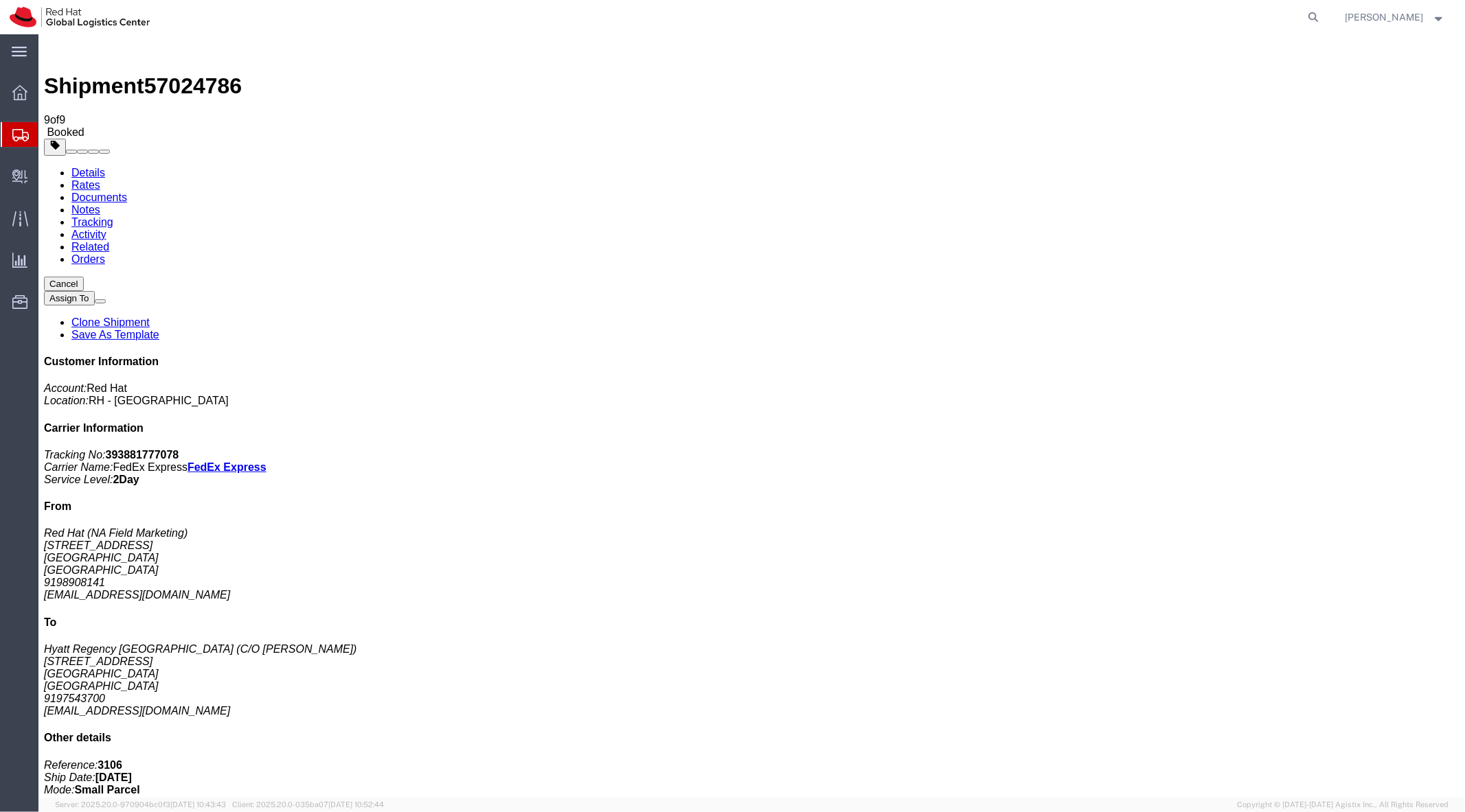
click button "Cancel"
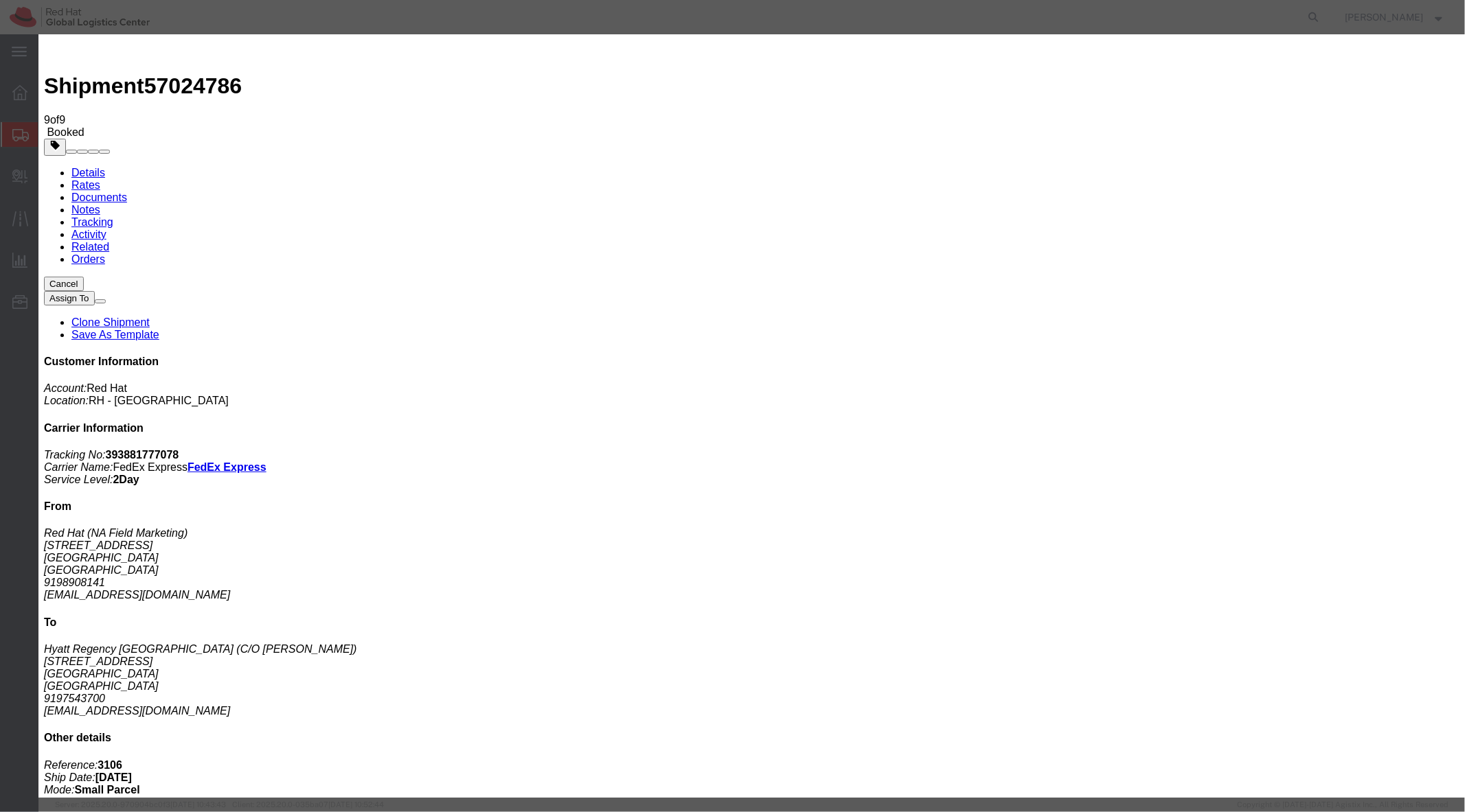
click button "Yes"
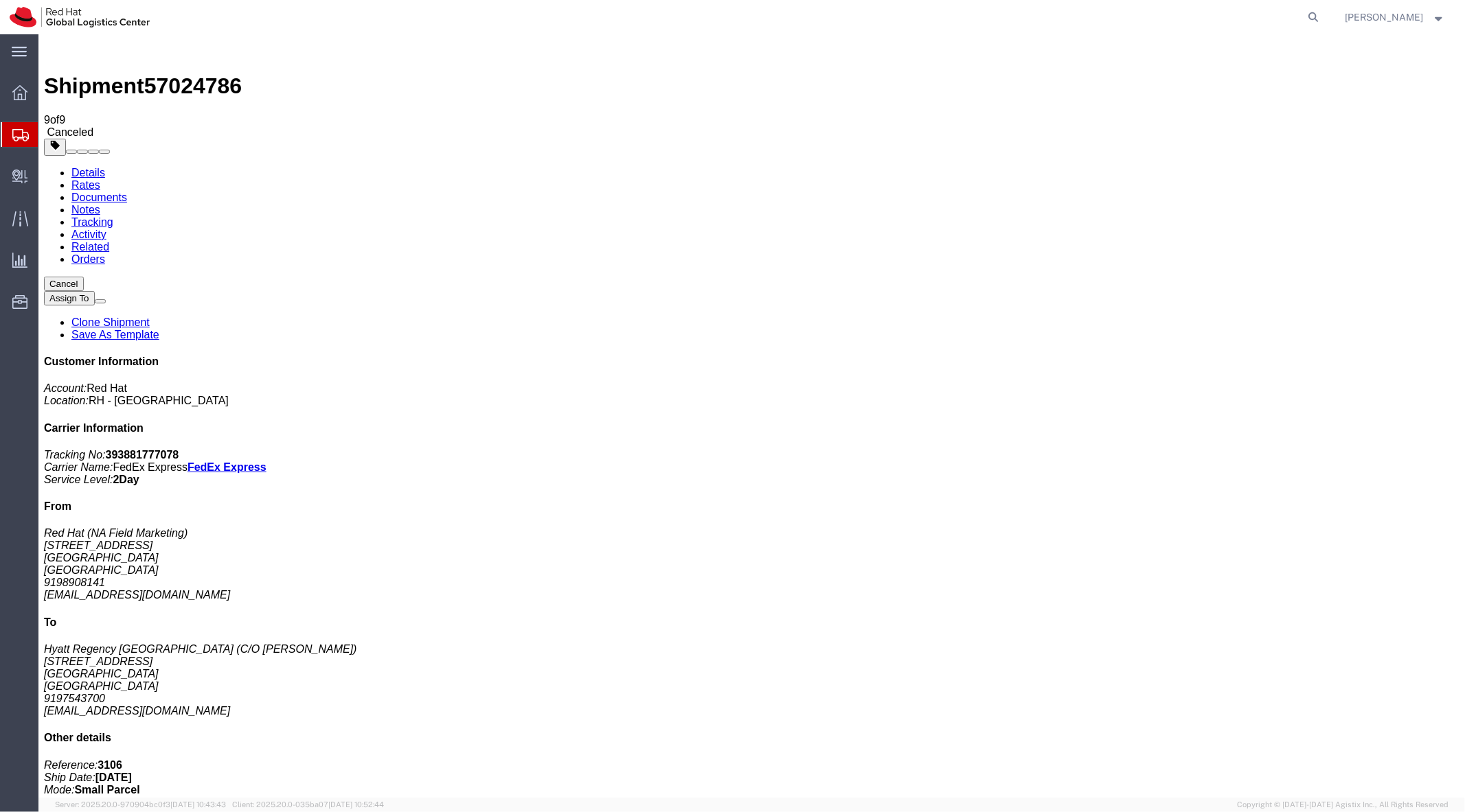
click div
click link "Clone Shipment"
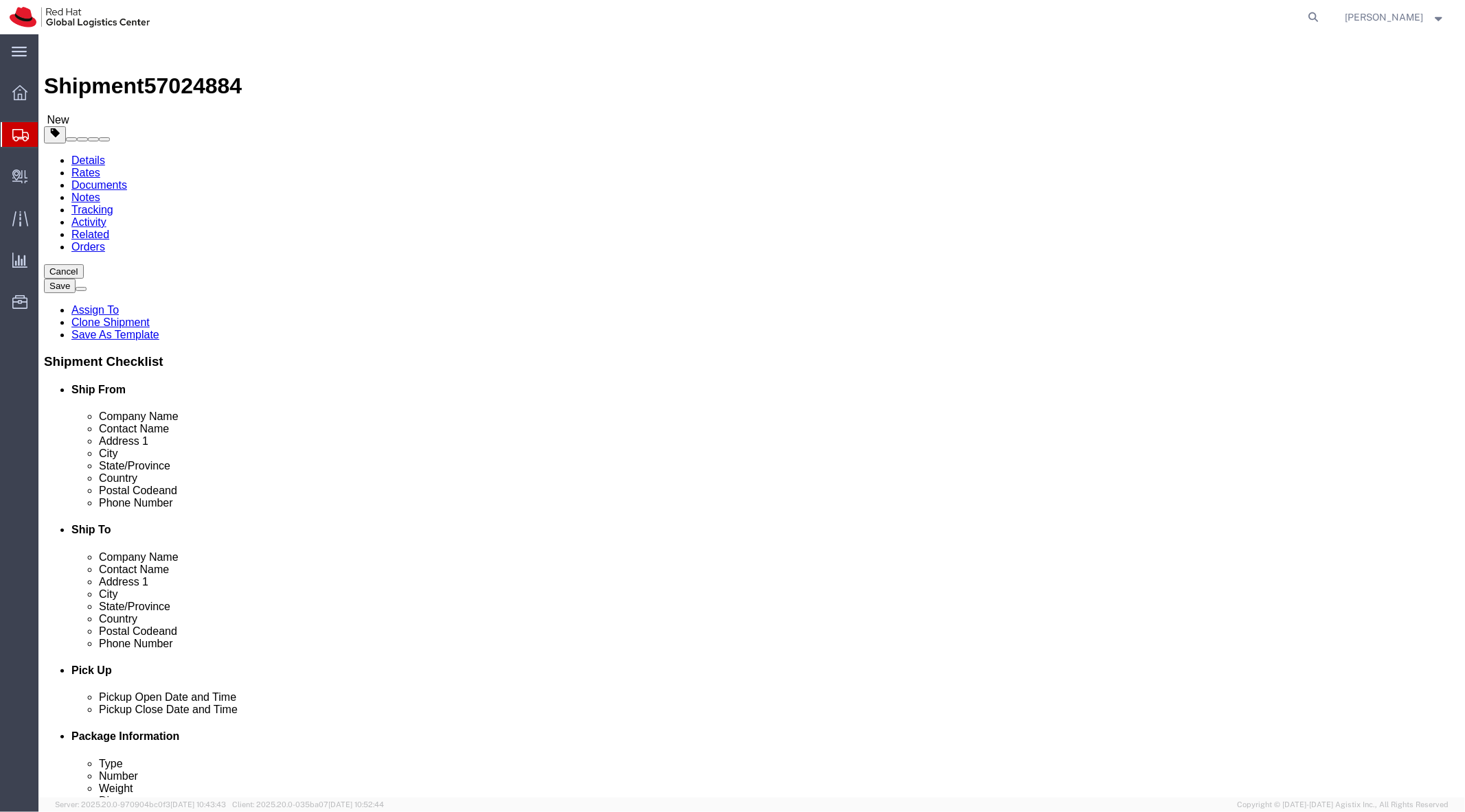
click link "Rates"
click at [126, 179] on link "Documents" at bounding box center [98, 184] width 56 height 11
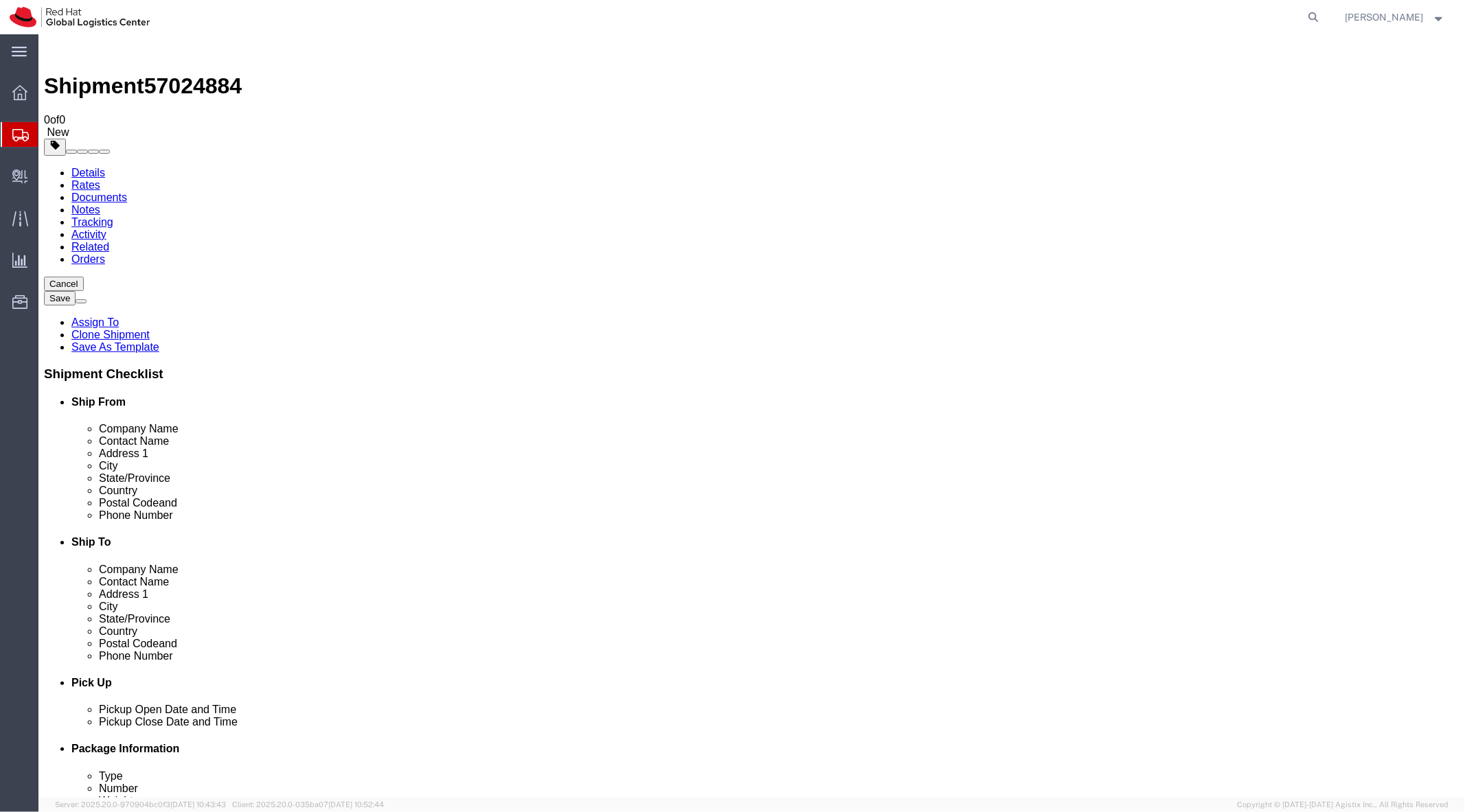
click at [100, 203] on link "Notes" at bounding box center [84, 208] width 29 height 11
click at [83, 166] on link "Details" at bounding box center [87, 171] width 34 height 11
click div "Shipment Information Package Information Special Services"
click link "Special Services"
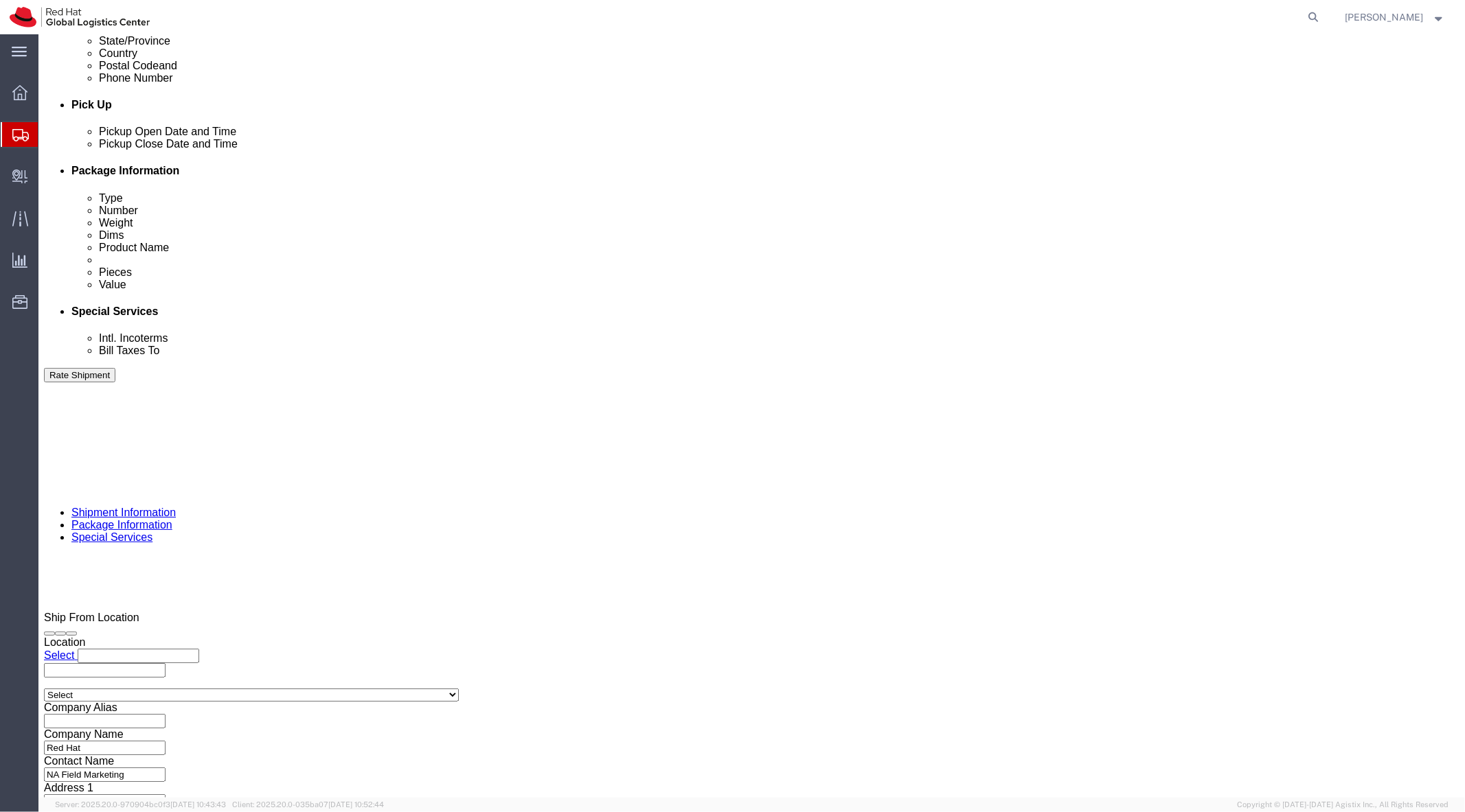
scroll to position [577, 0]
type input "512"
click button "Rate Shipment"
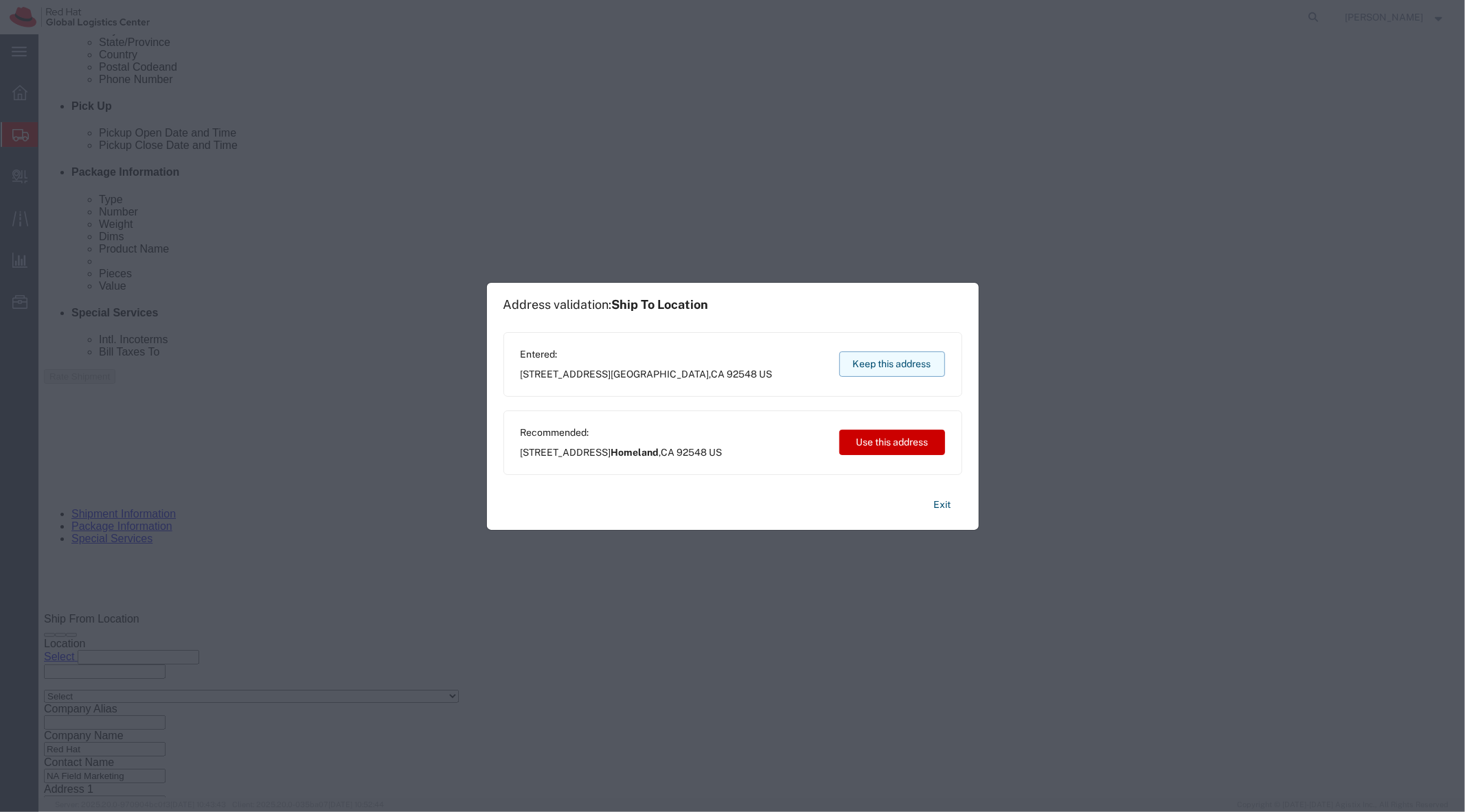
click at [884, 369] on button "Keep this address" at bounding box center [892, 364] width 106 height 25
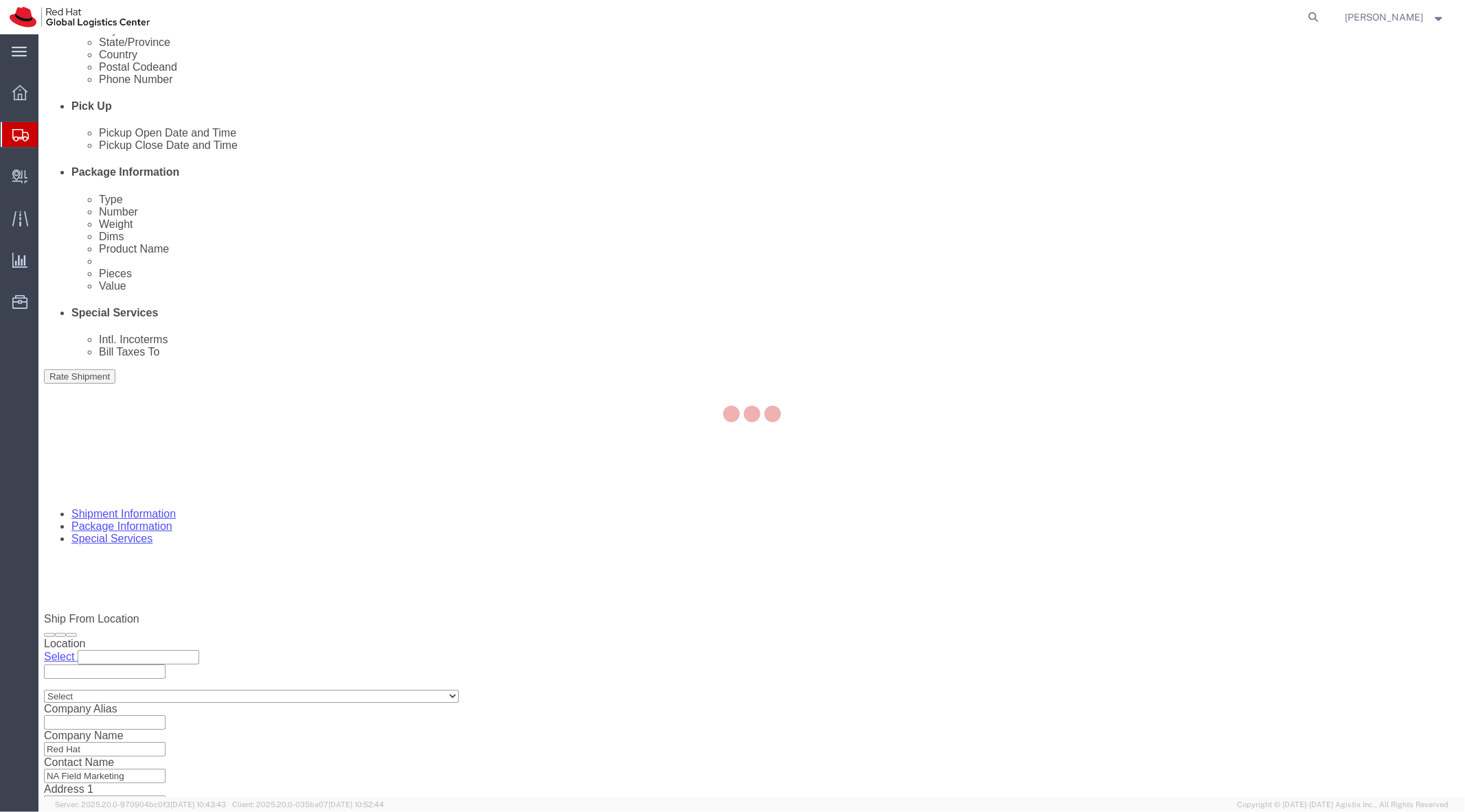
scroll to position [0, 0]
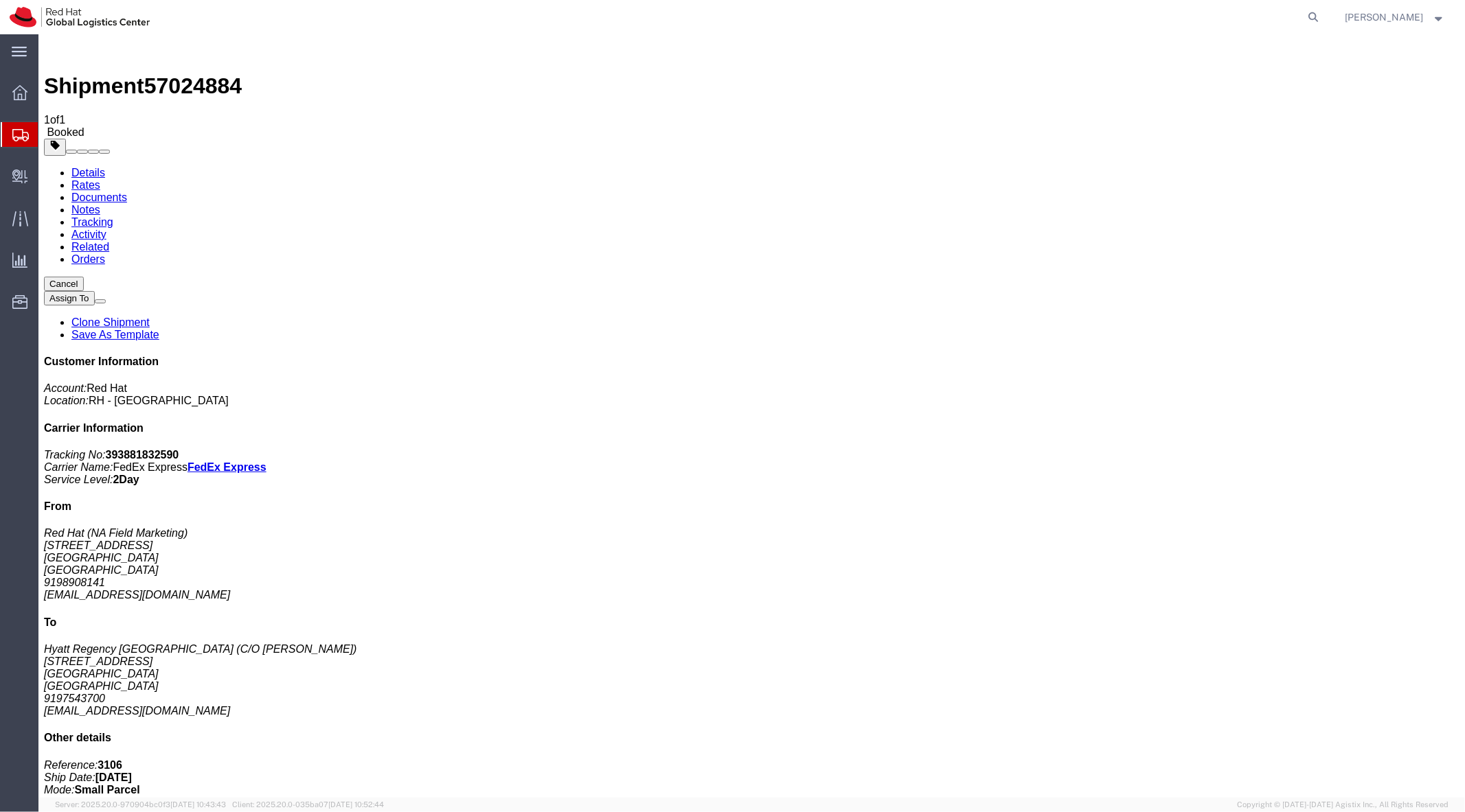
click at [149, 316] on link "Clone Shipment" at bounding box center [109, 321] width 78 height 11
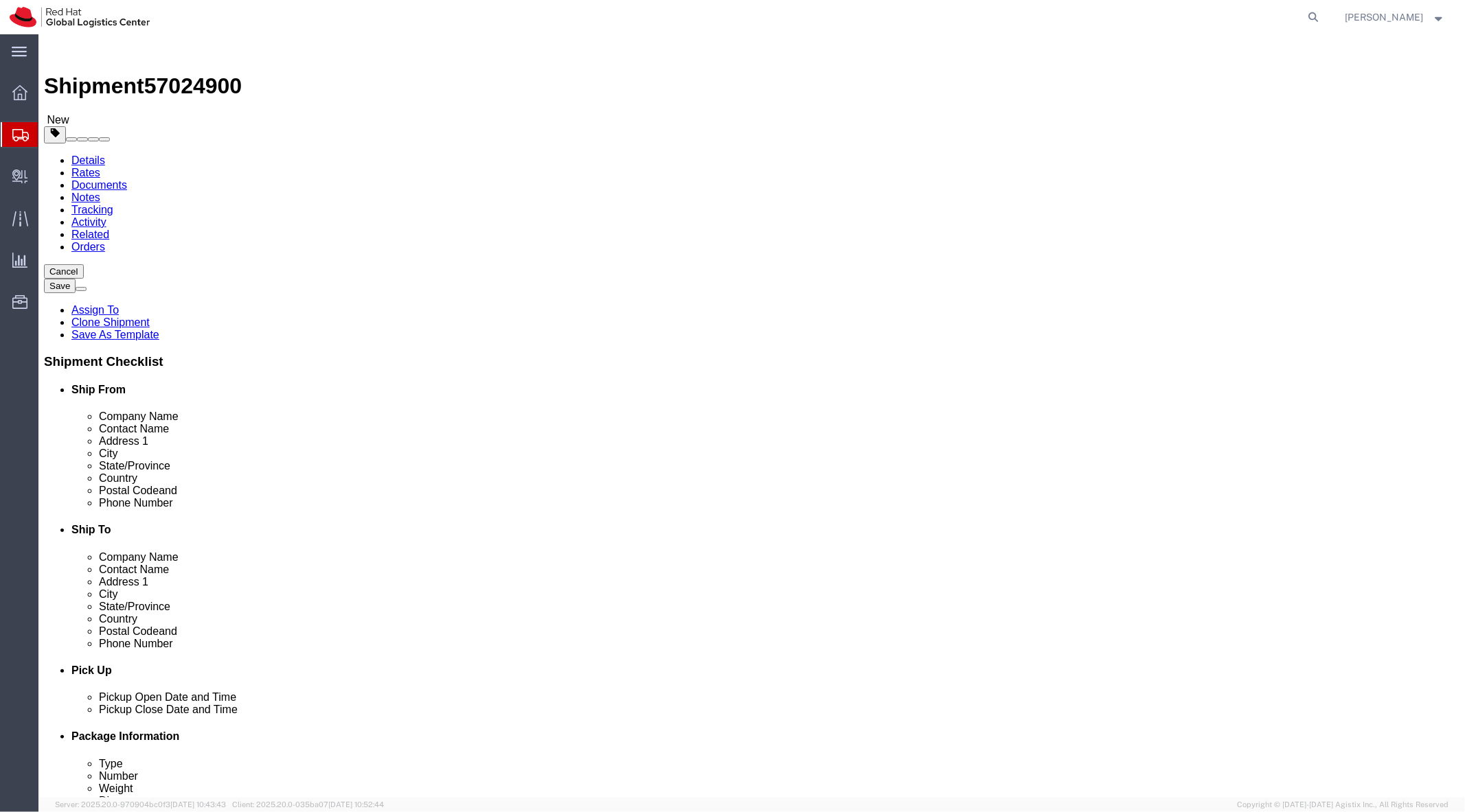
click button
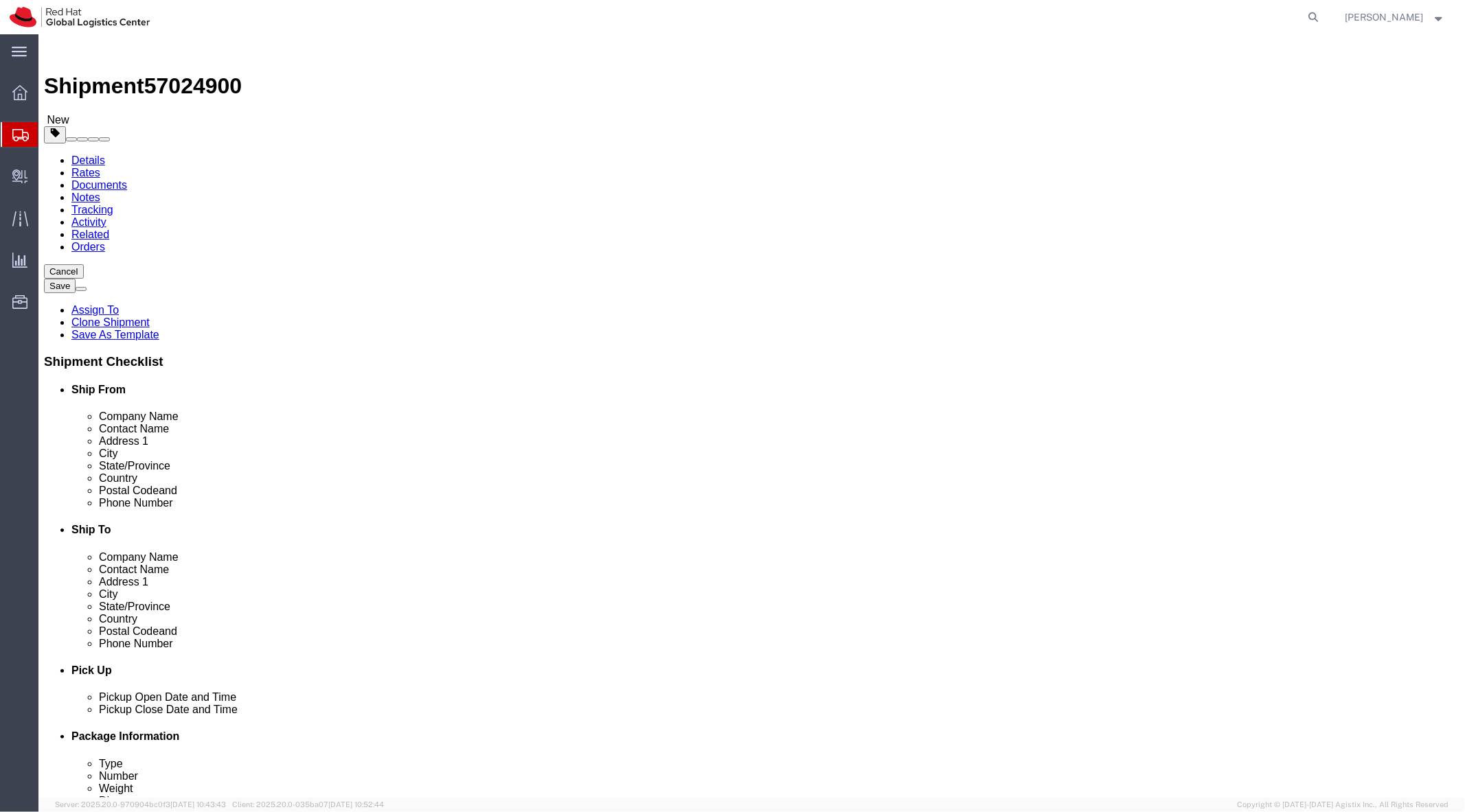
click button
type input "27601"
type input "9198908141"
type input "[EMAIL_ADDRESS][DOMAIN_NAME]"
type input "92548"
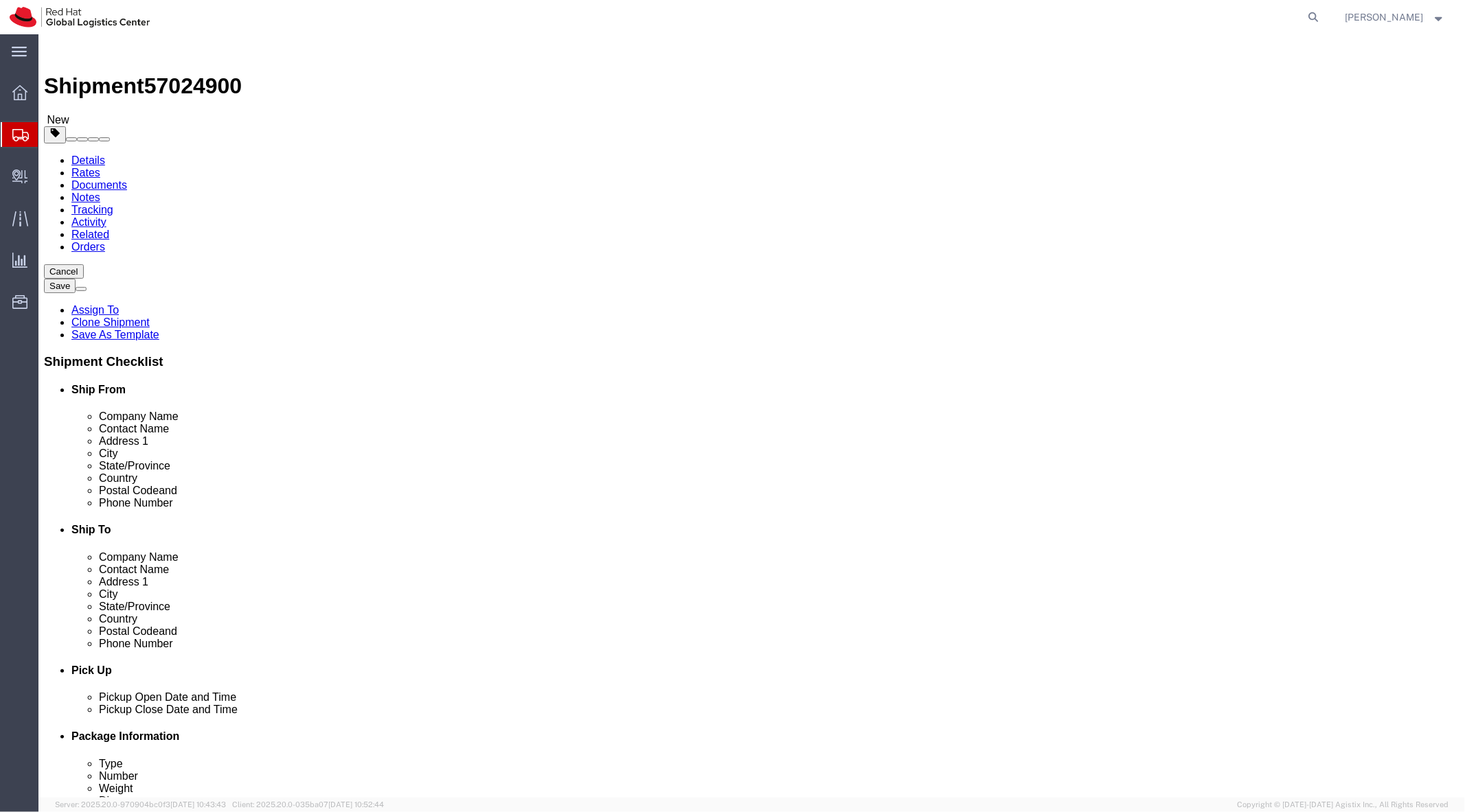
type input "9197543700"
type input "[EMAIL_ADDRESS][DOMAIN_NAME]"
click span
type input "92548"
type input "9197543700"
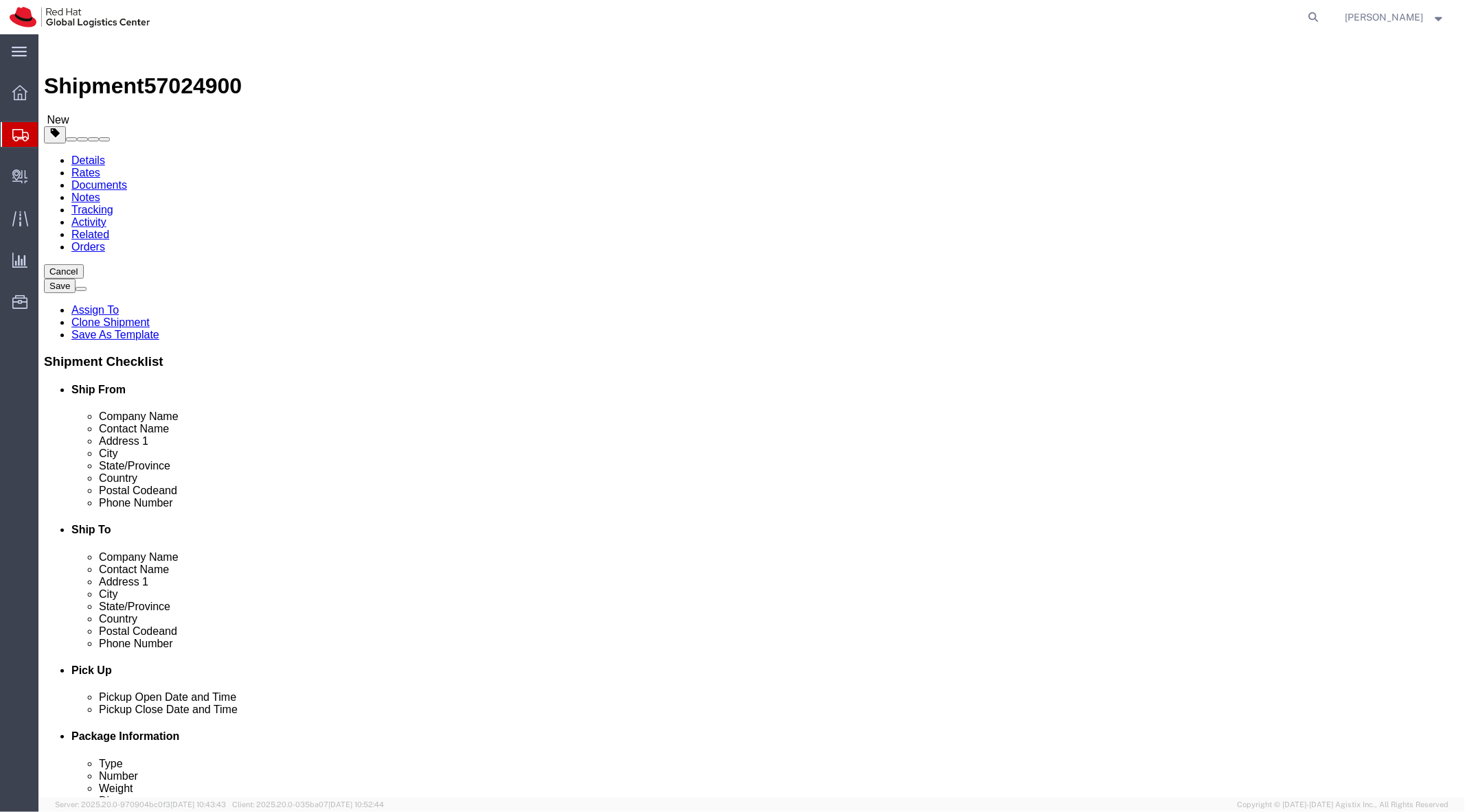
type input "[EMAIL_ADDRESS][DOMAIN_NAME]"
type input "27601"
type input "9198908141"
type input "[EMAIL_ADDRESS][DOMAIN_NAME]"
click button "Rate Shipment"
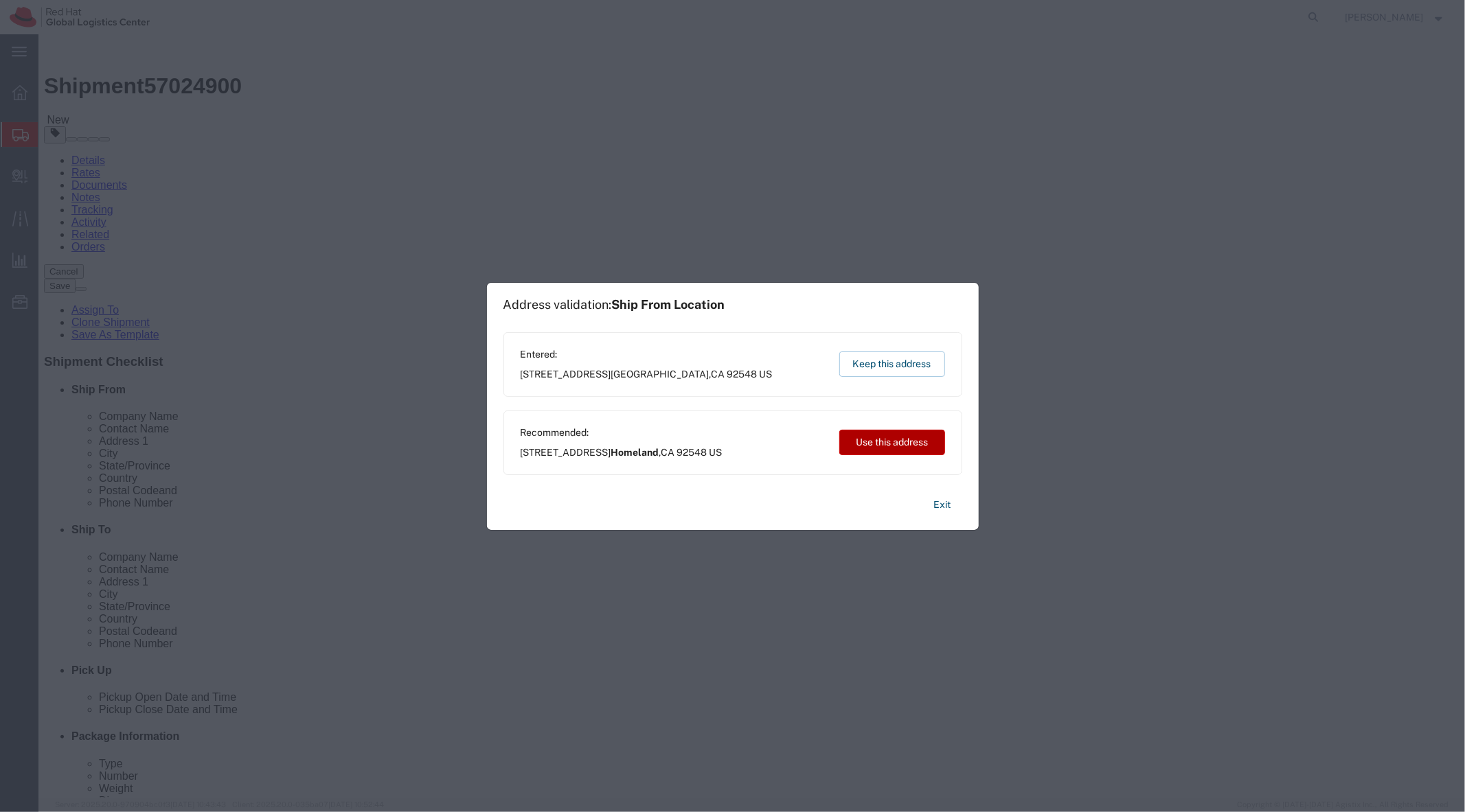
click at [884, 442] on button "Use this address" at bounding box center [892, 442] width 106 height 25
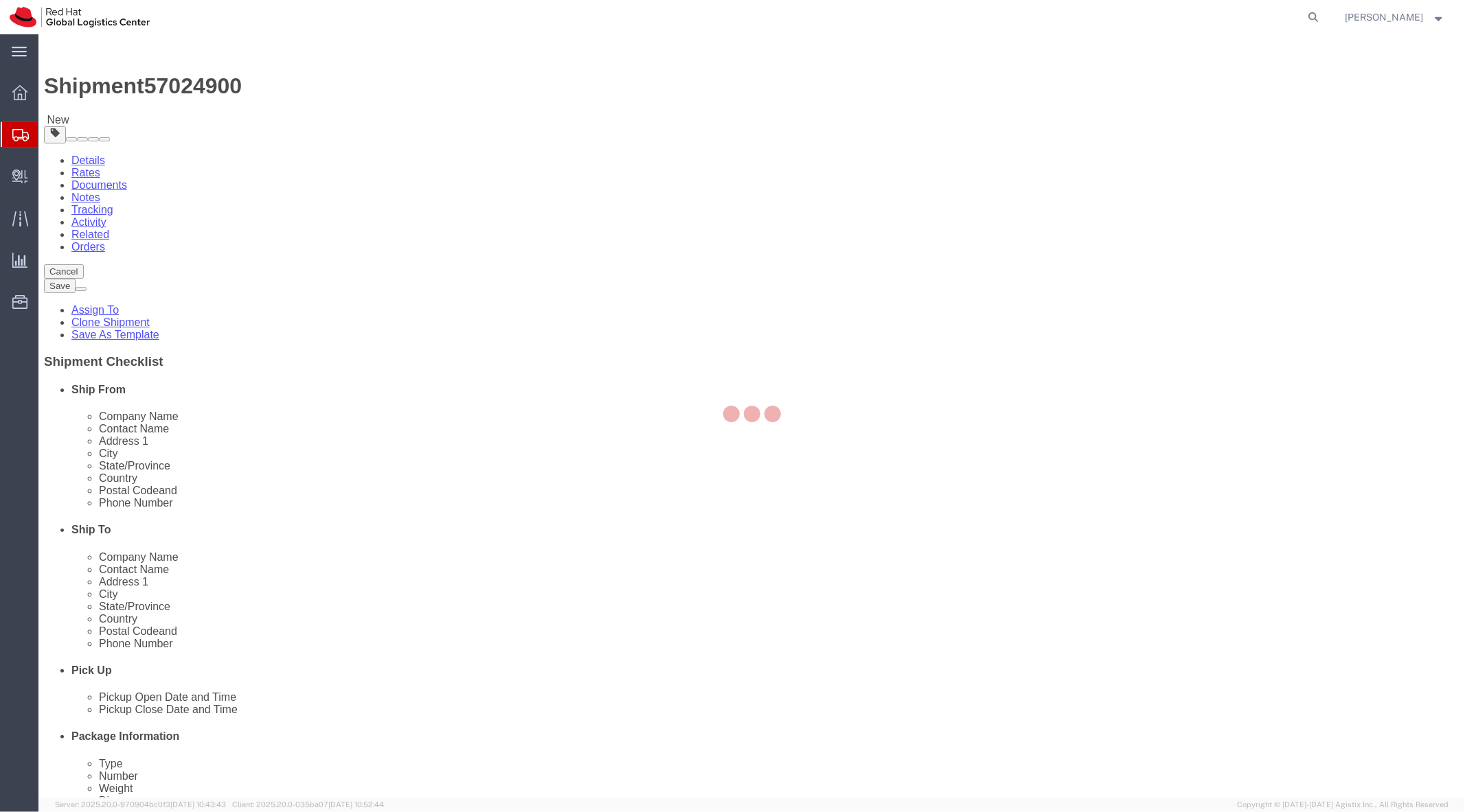
click at [861, 397] on div at bounding box center [751, 416] width 1426 height 763
click at [502, 399] on div at bounding box center [751, 416] width 1426 height 763
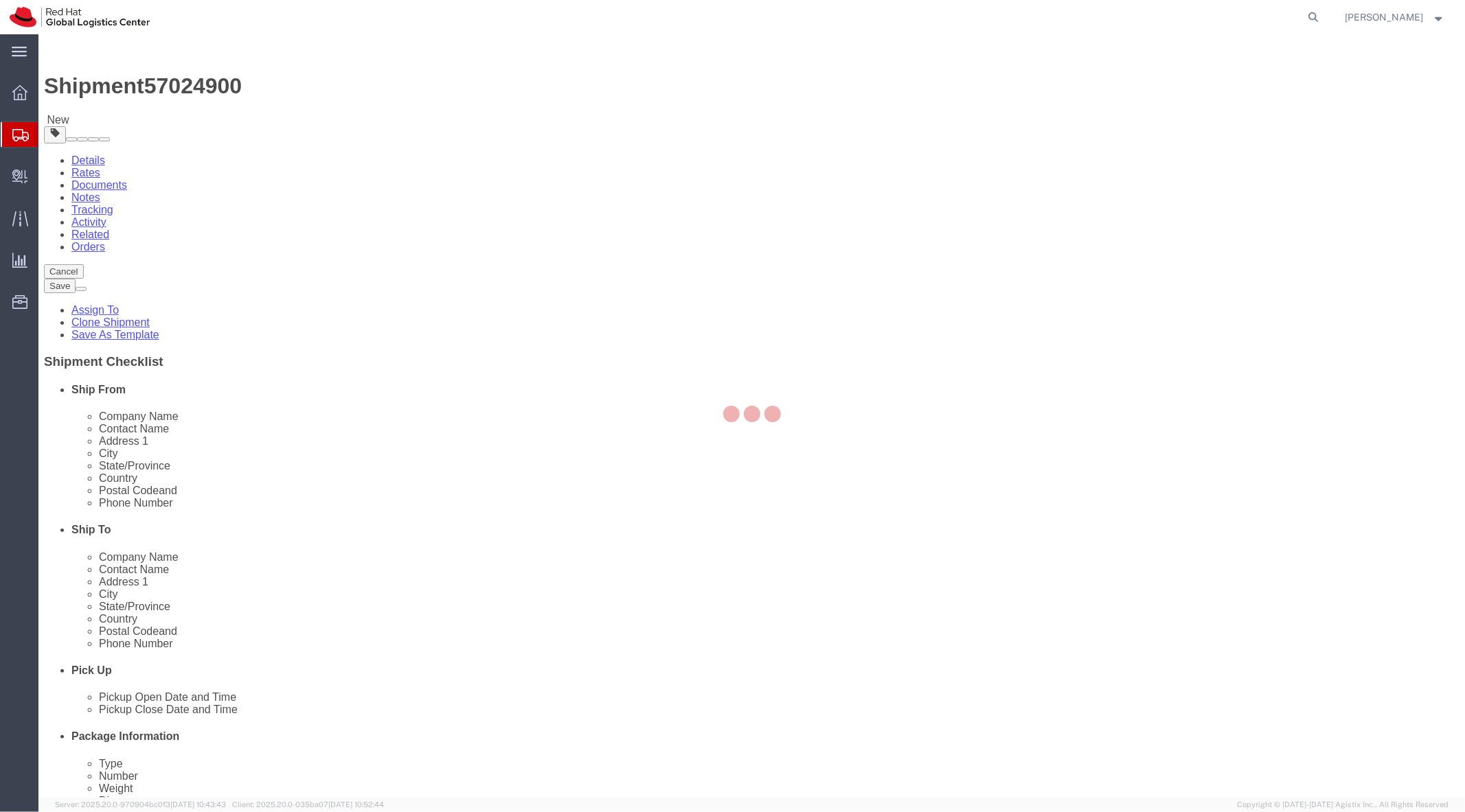
click at [502, 399] on div at bounding box center [751, 416] width 1426 height 763
click at [446, 394] on div at bounding box center [751, 416] width 1426 height 763
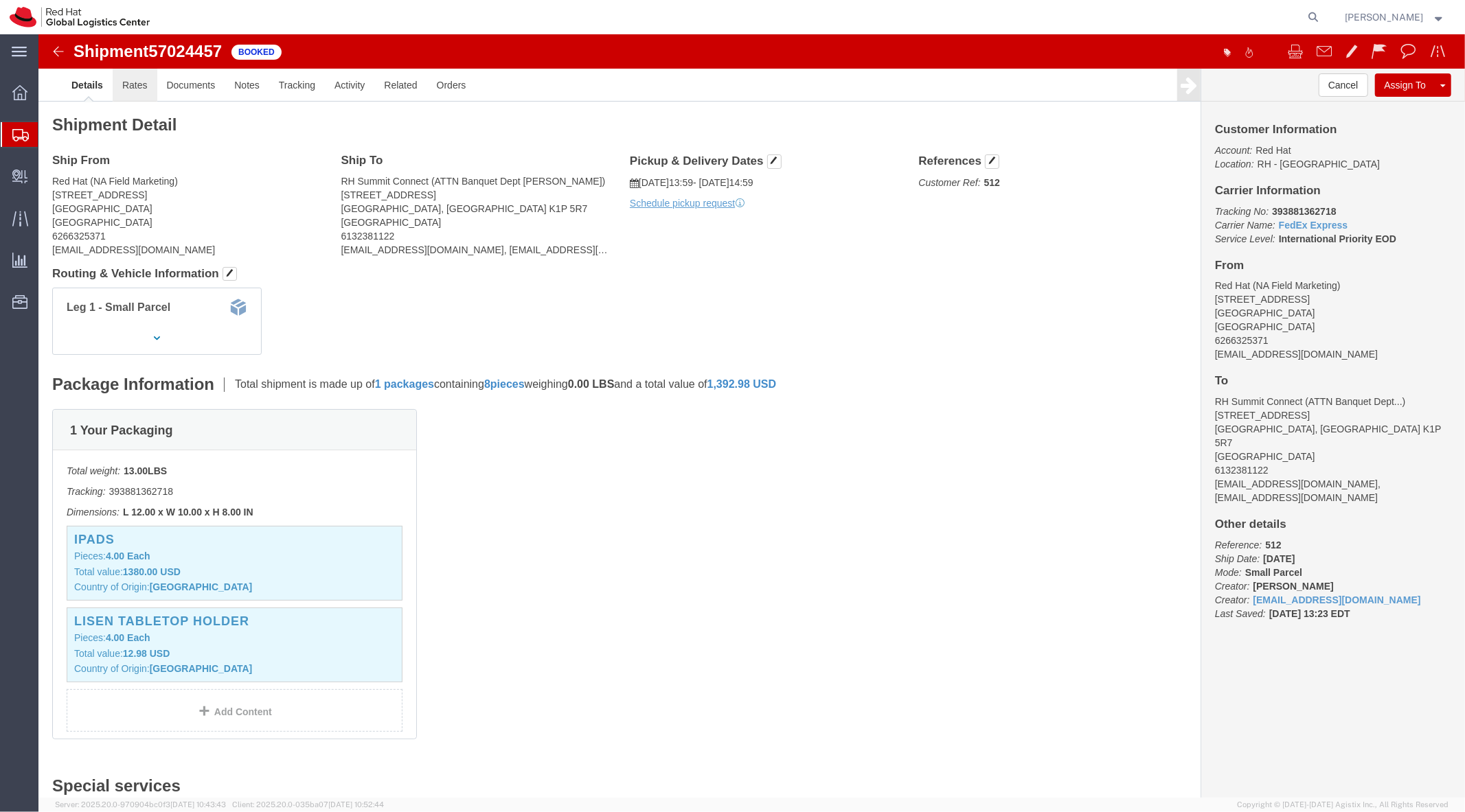
click link "Rates"
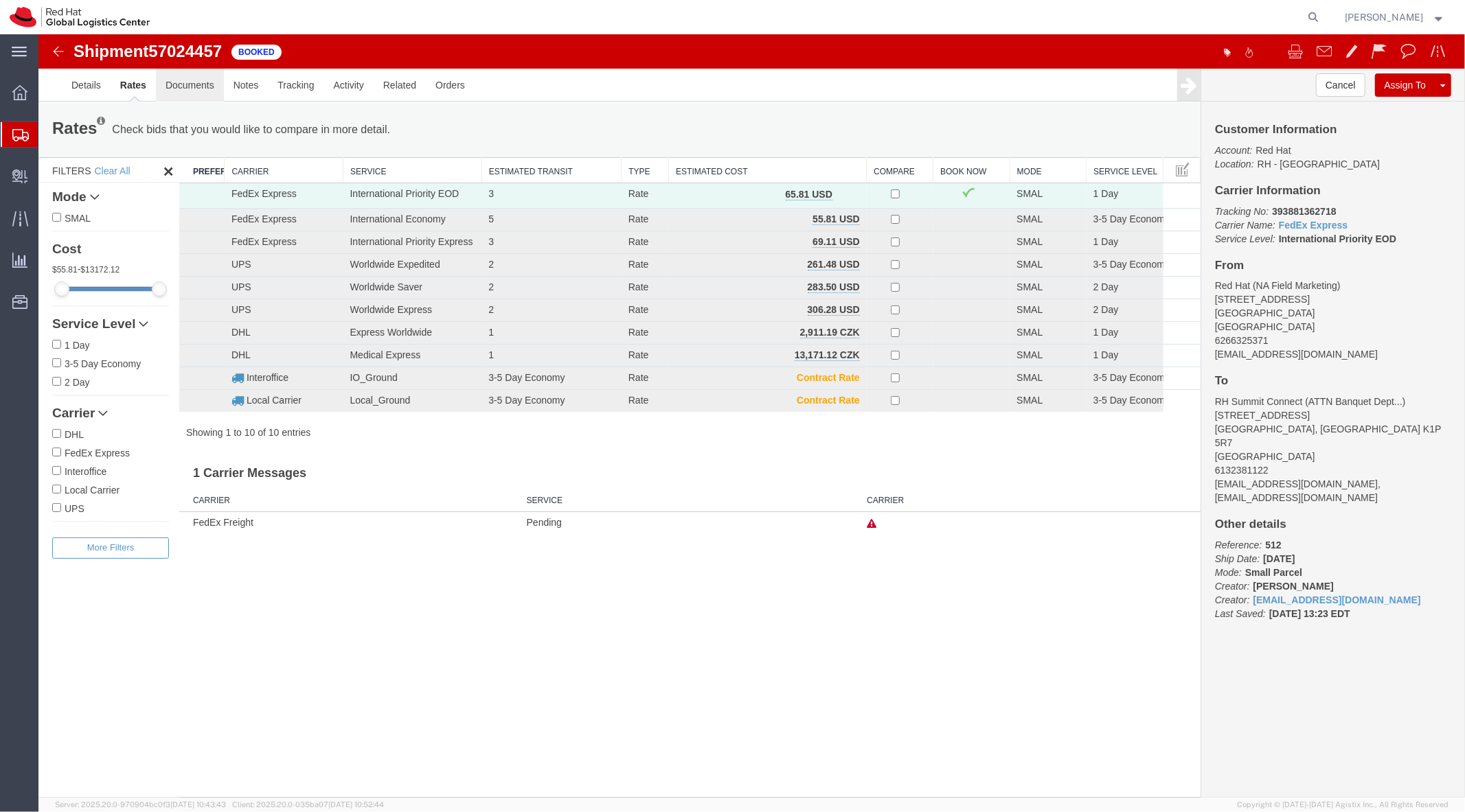
click at [203, 90] on link "Documents" at bounding box center [189, 84] width 68 height 33
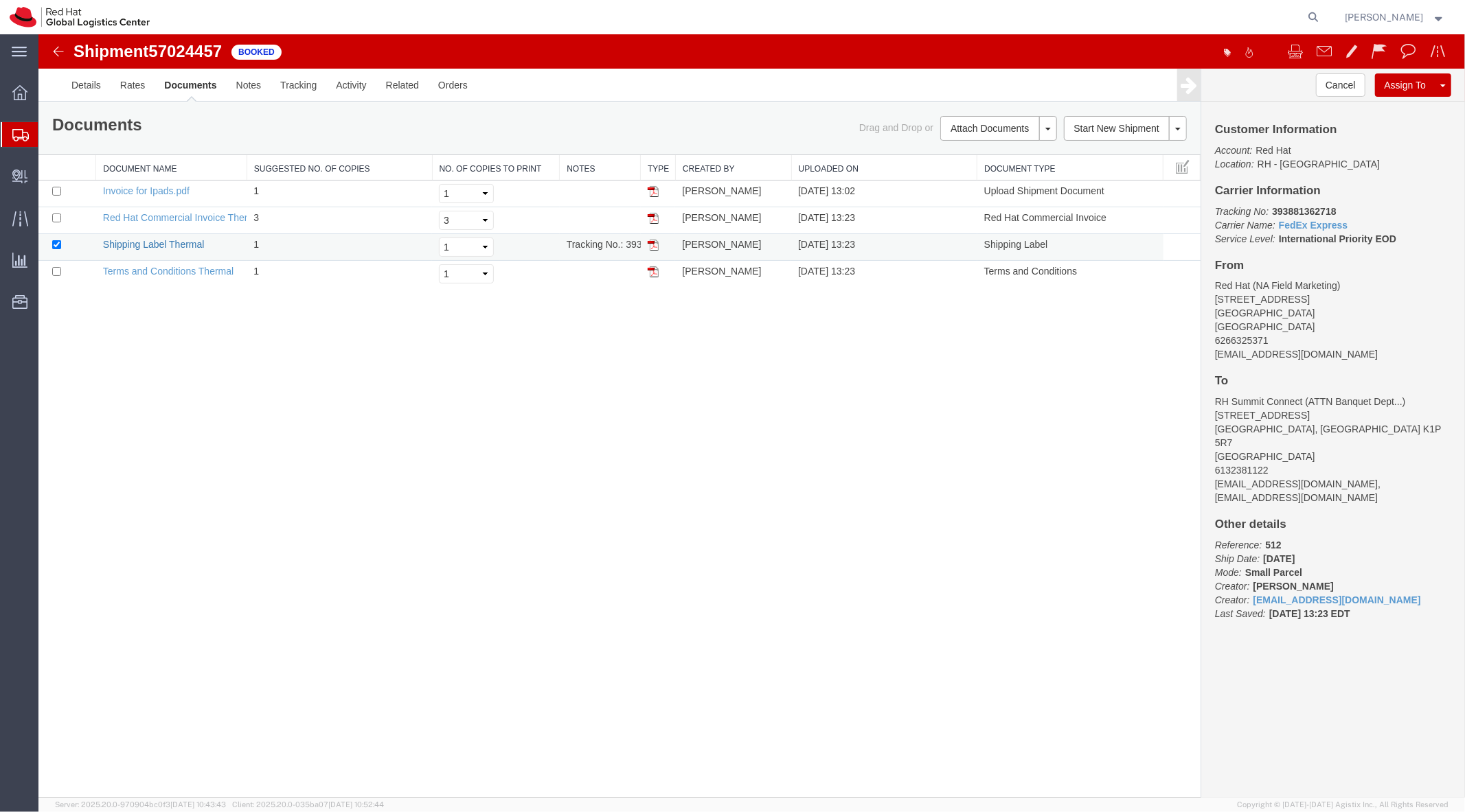
click at [182, 245] on link "Shipping Label Thermal" at bounding box center [153, 243] width 102 height 11
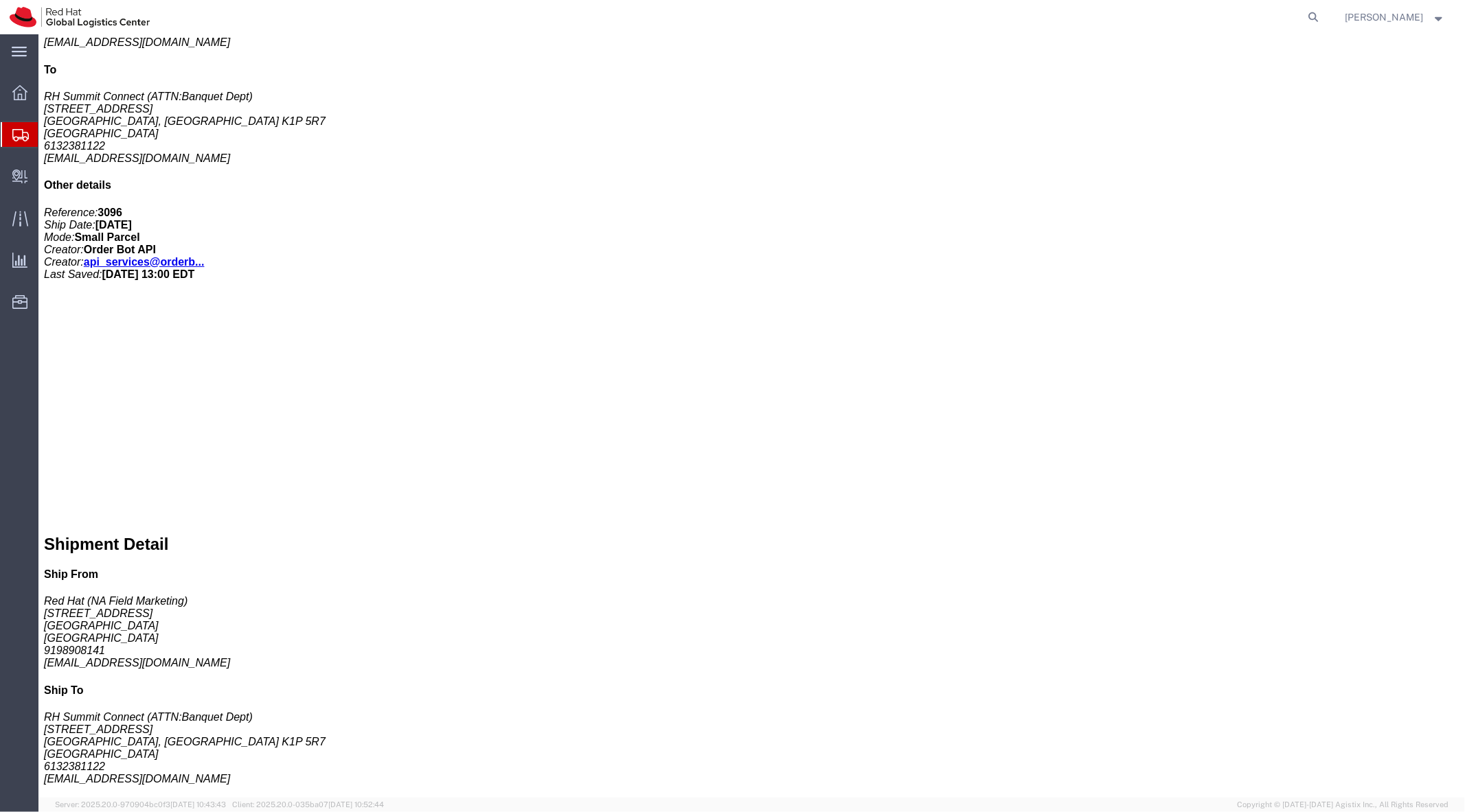
scroll to position [541, 0]
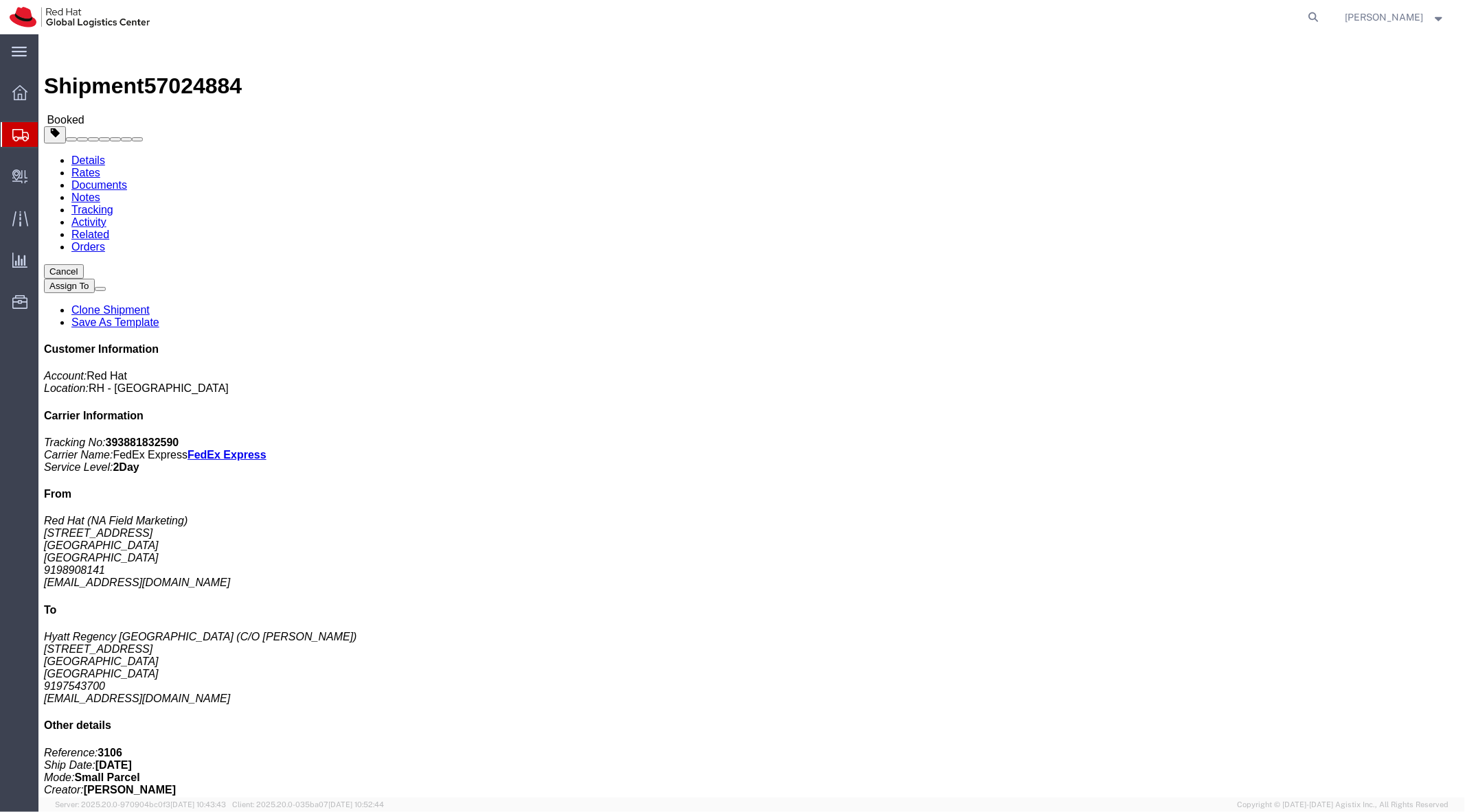
click link "Clone Shipment"
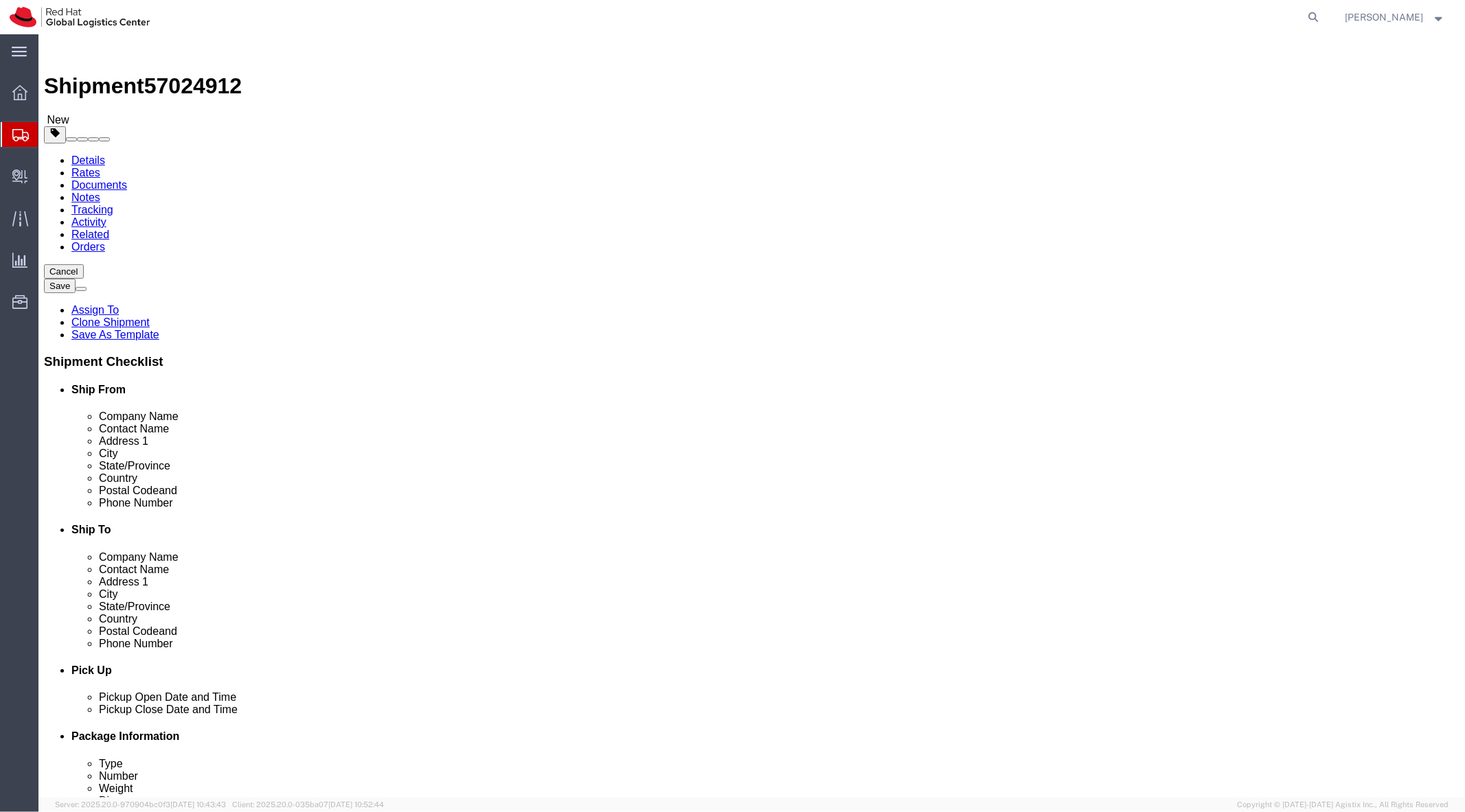
select select
click span
type input "92548"
type input "9197543700"
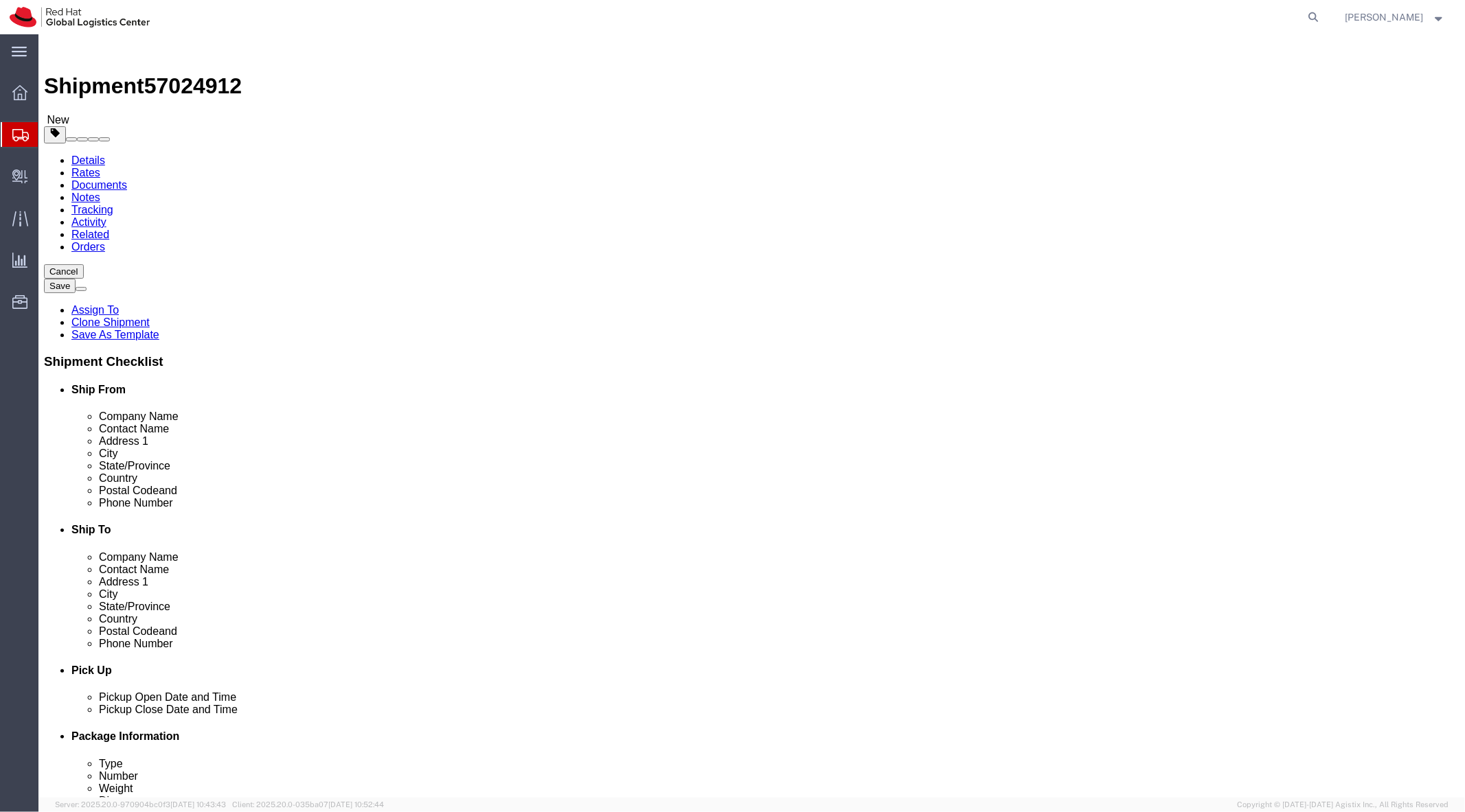
type input "[EMAIL_ADDRESS][DOMAIN_NAME]"
type input "27601"
type input "9198908141"
type input "[EMAIL_ADDRESS][DOMAIN_NAME]"
click button "Rate Shipment"
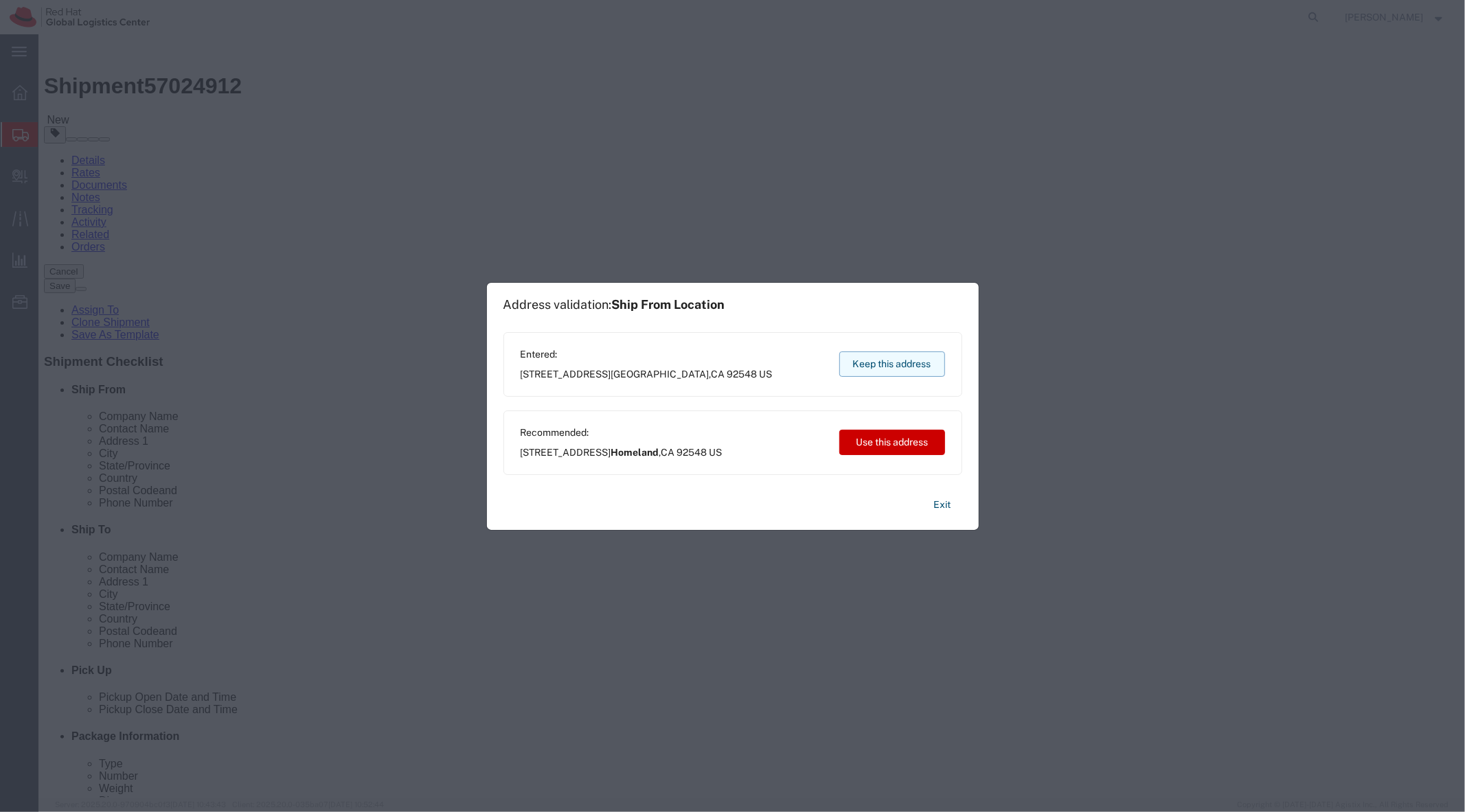
click at [915, 364] on button "Keep this address" at bounding box center [892, 364] width 106 height 25
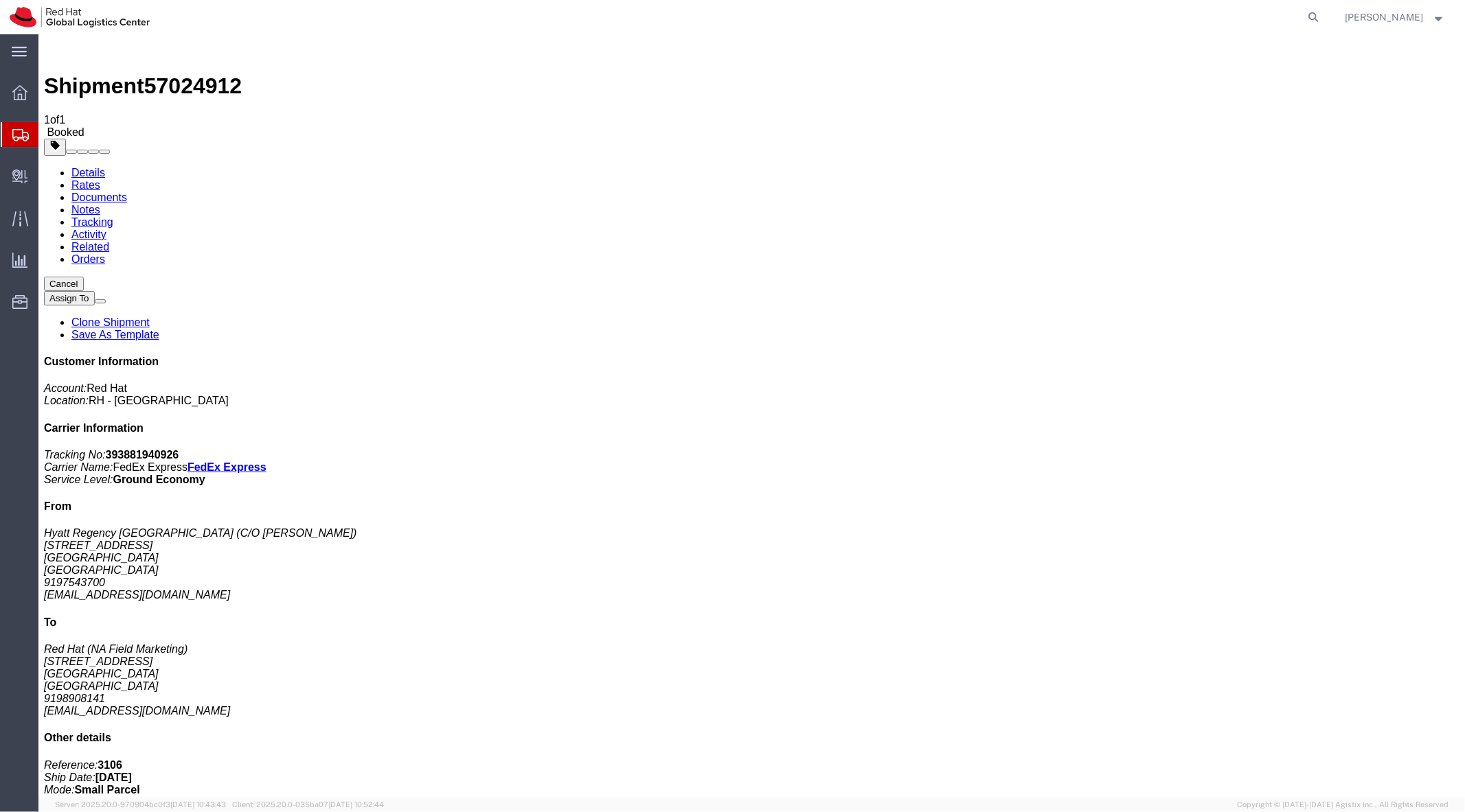
click at [179, 448] on b "393881940926" at bounding box center [142, 453] width 74 height 11
copy b "393881940926"
